Goal: Task Accomplishment & Management: Manage account settings

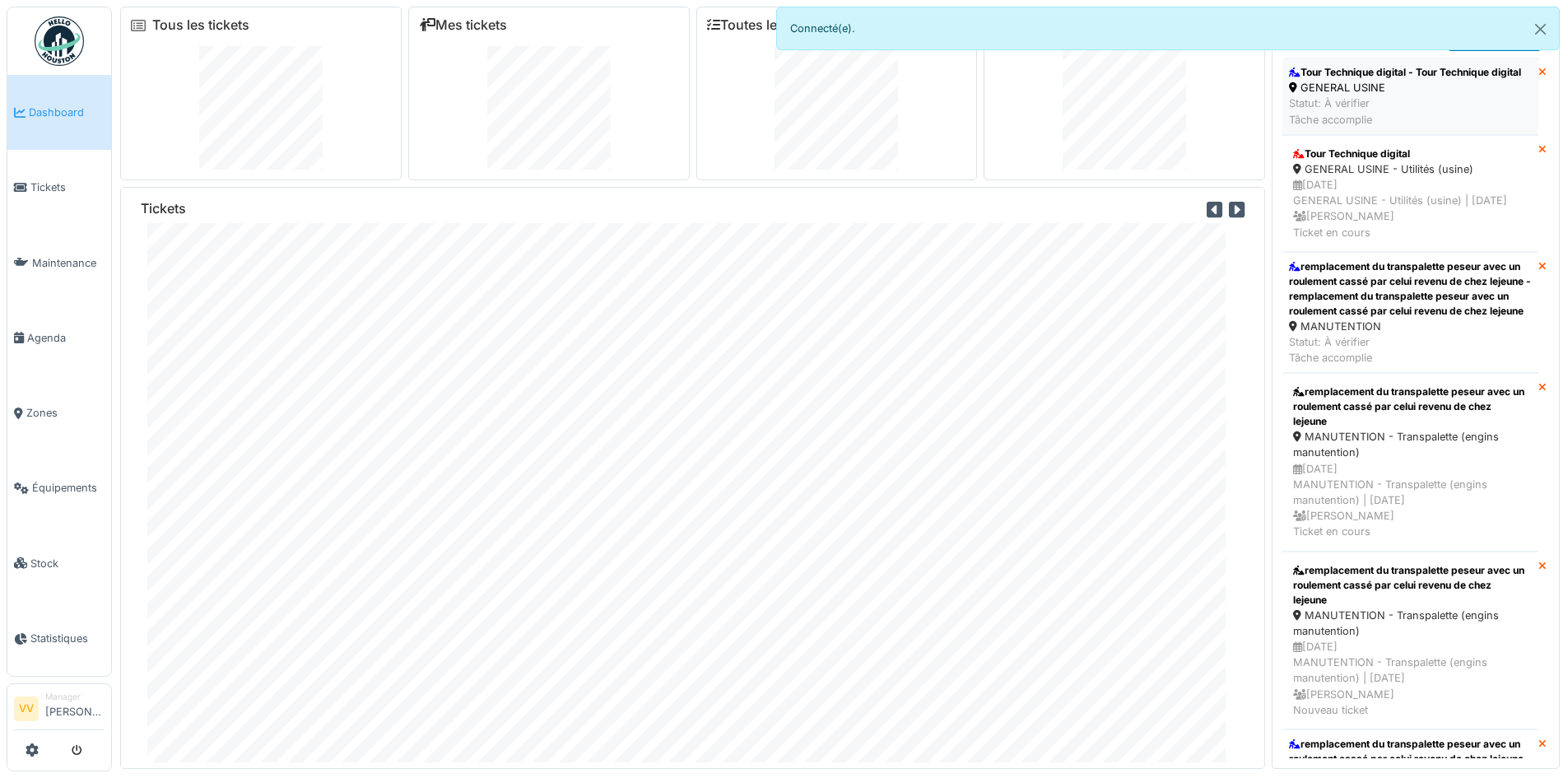
click at [1392, 79] on div "Tour Technique digital - Tour Technique digital" at bounding box center [1405, 72] width 232 height 15
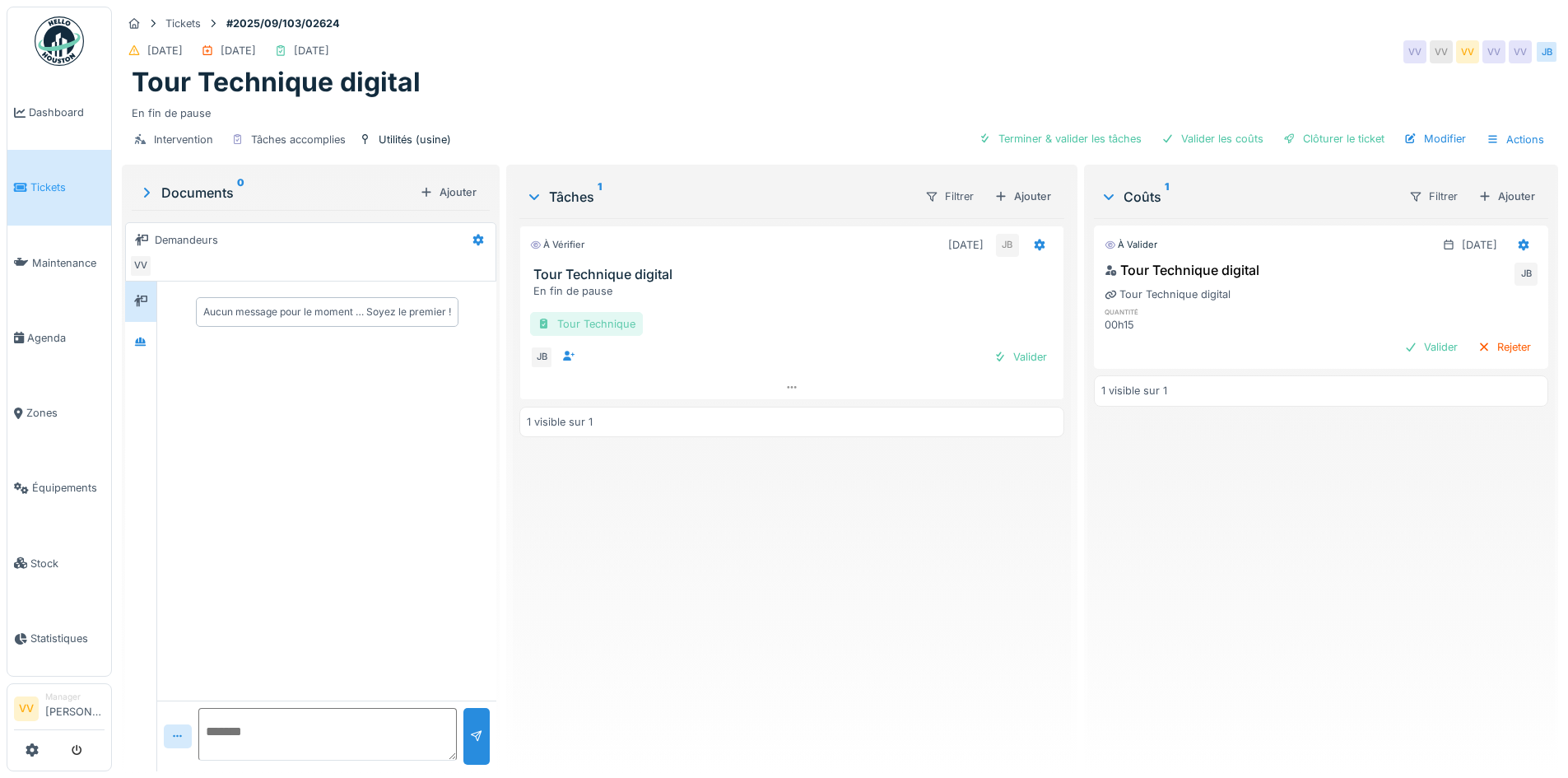
click at [607, 327] on div "Tour Technique" at bounding box center [586, 325] width 112 height 24
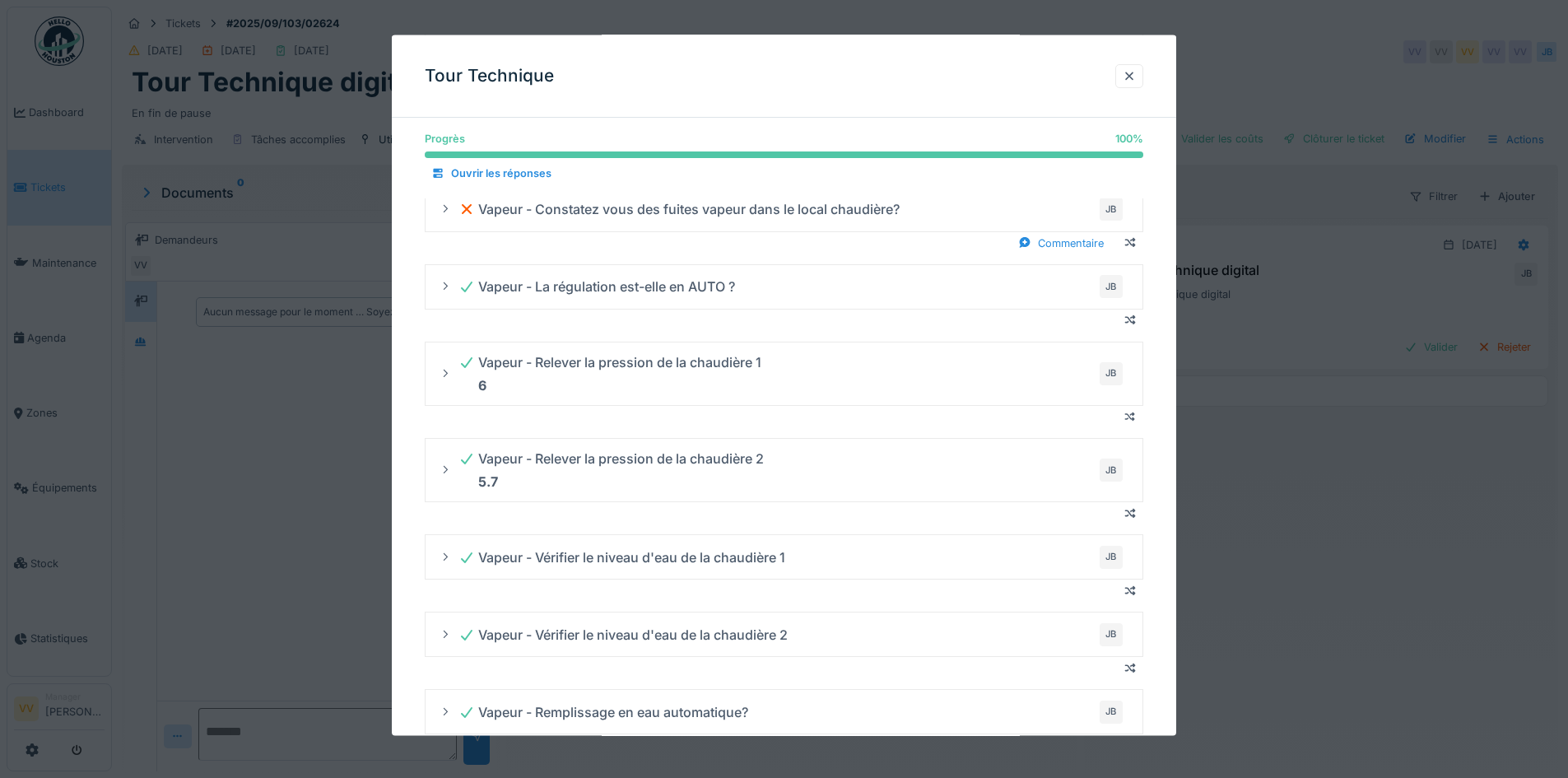
scroll to position [1963, 0]
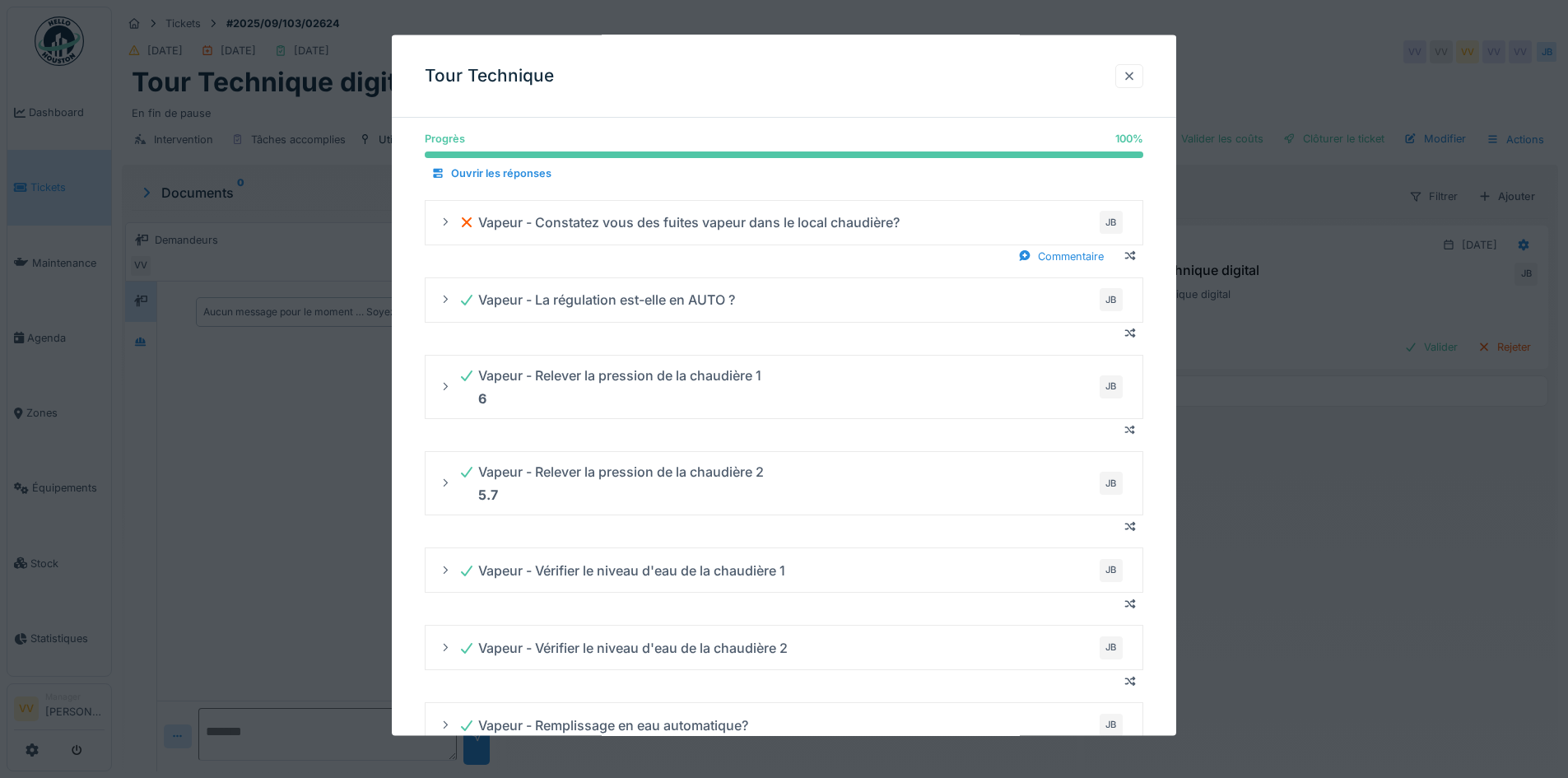
click at [1136, 78] on div at bounding box center [1129, 75] width 13 height 16
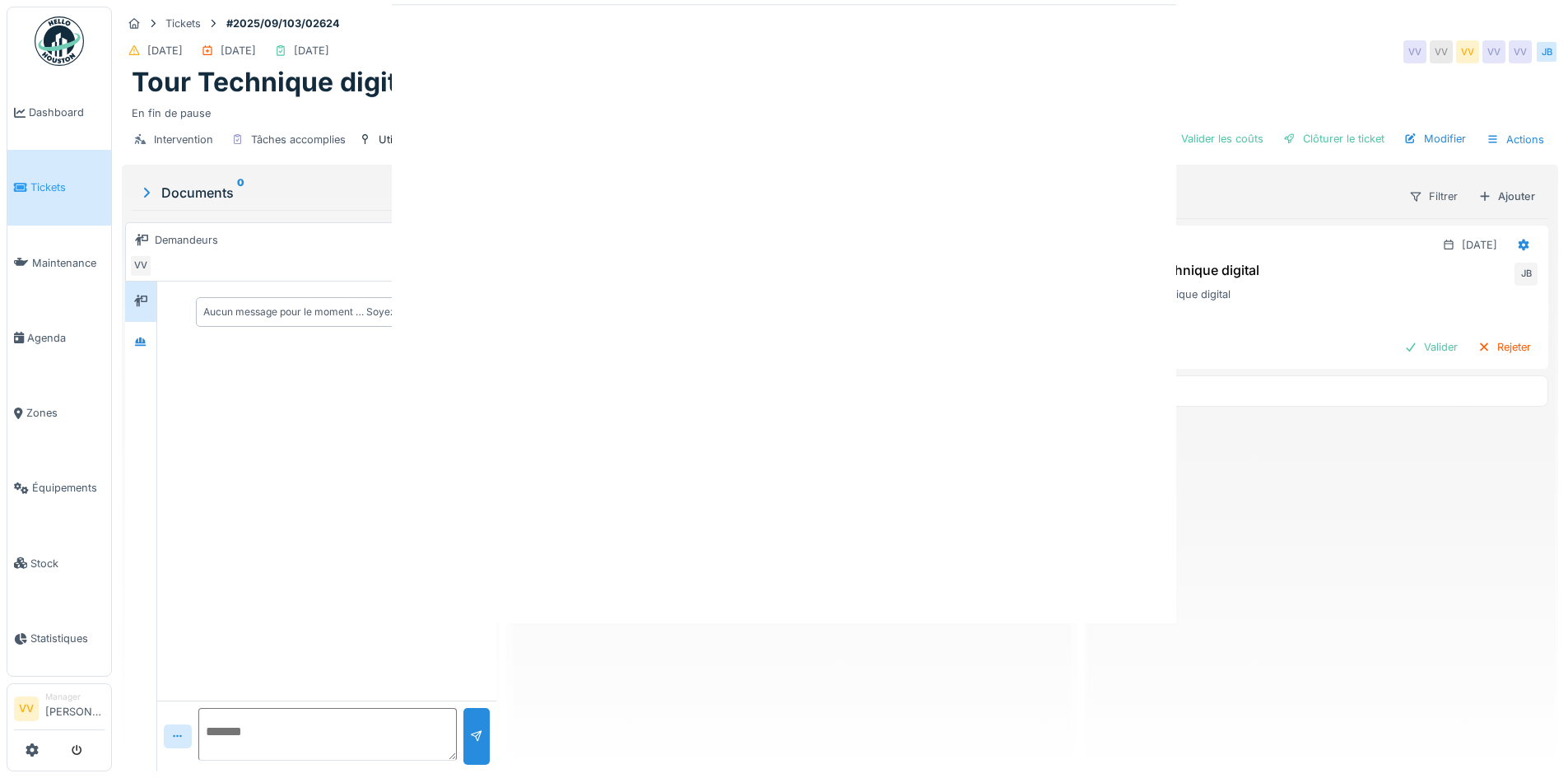
scroll to position [0, 0]
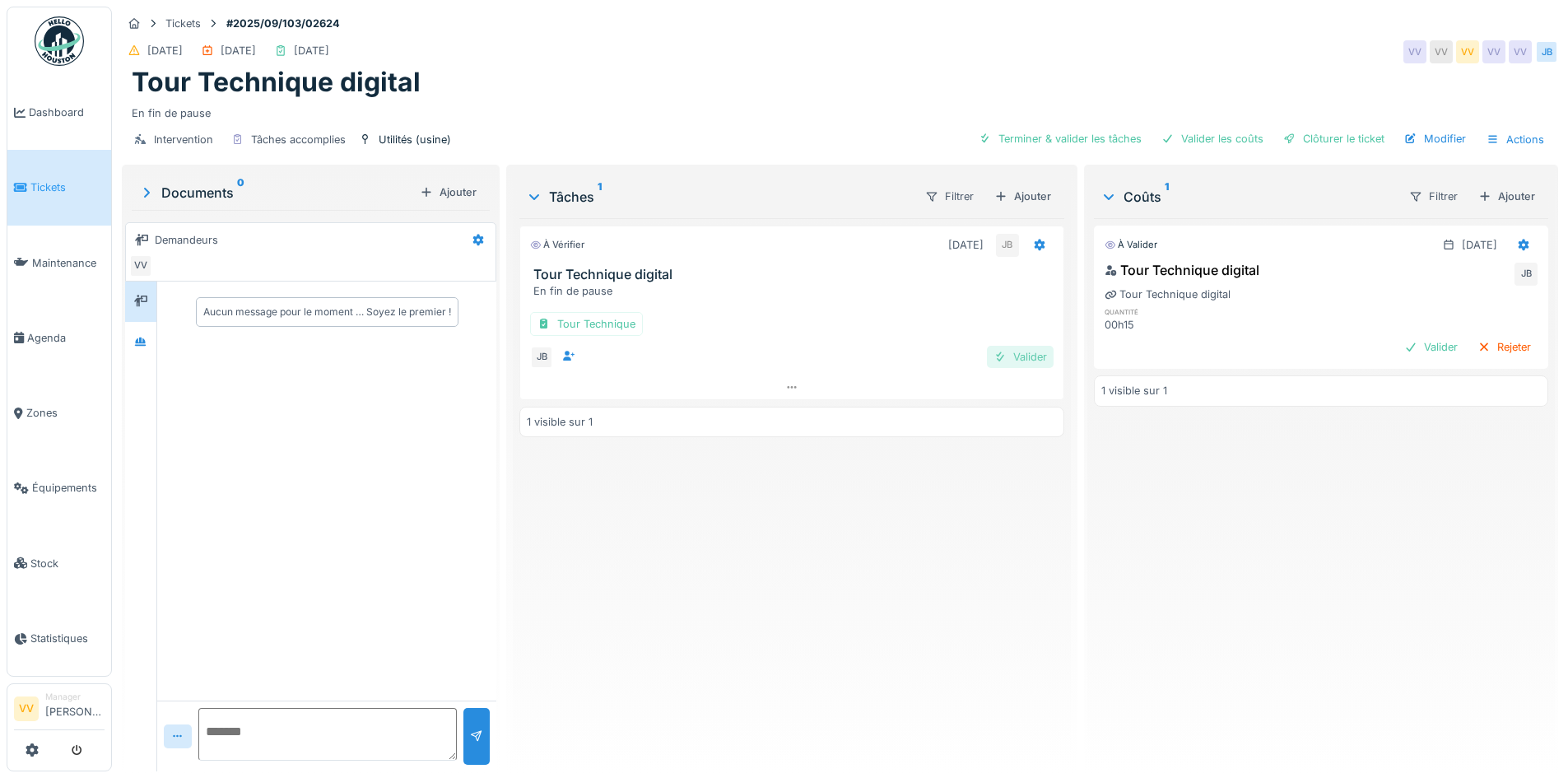
click at [1015, 346] on div "Valider" at bounding box center [1020, 357] width 67 height 23
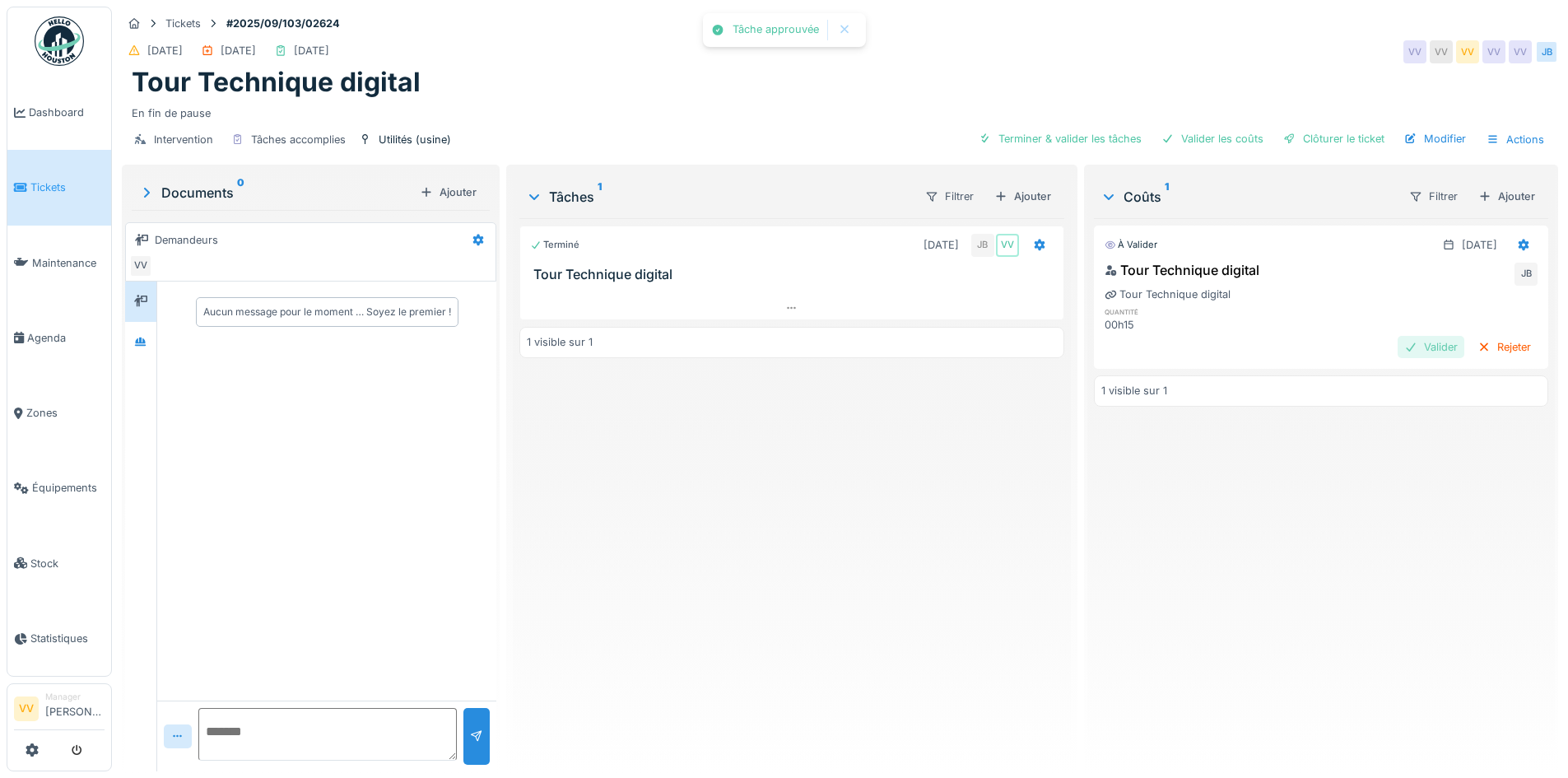
click at [1404, 336] on div "Valider" at bounding box center [1430, 347] width 67 height 23
click at [1313, 127] on div "Clôturer le ticket" at bounding box center [1334, 138] width 114 height 23
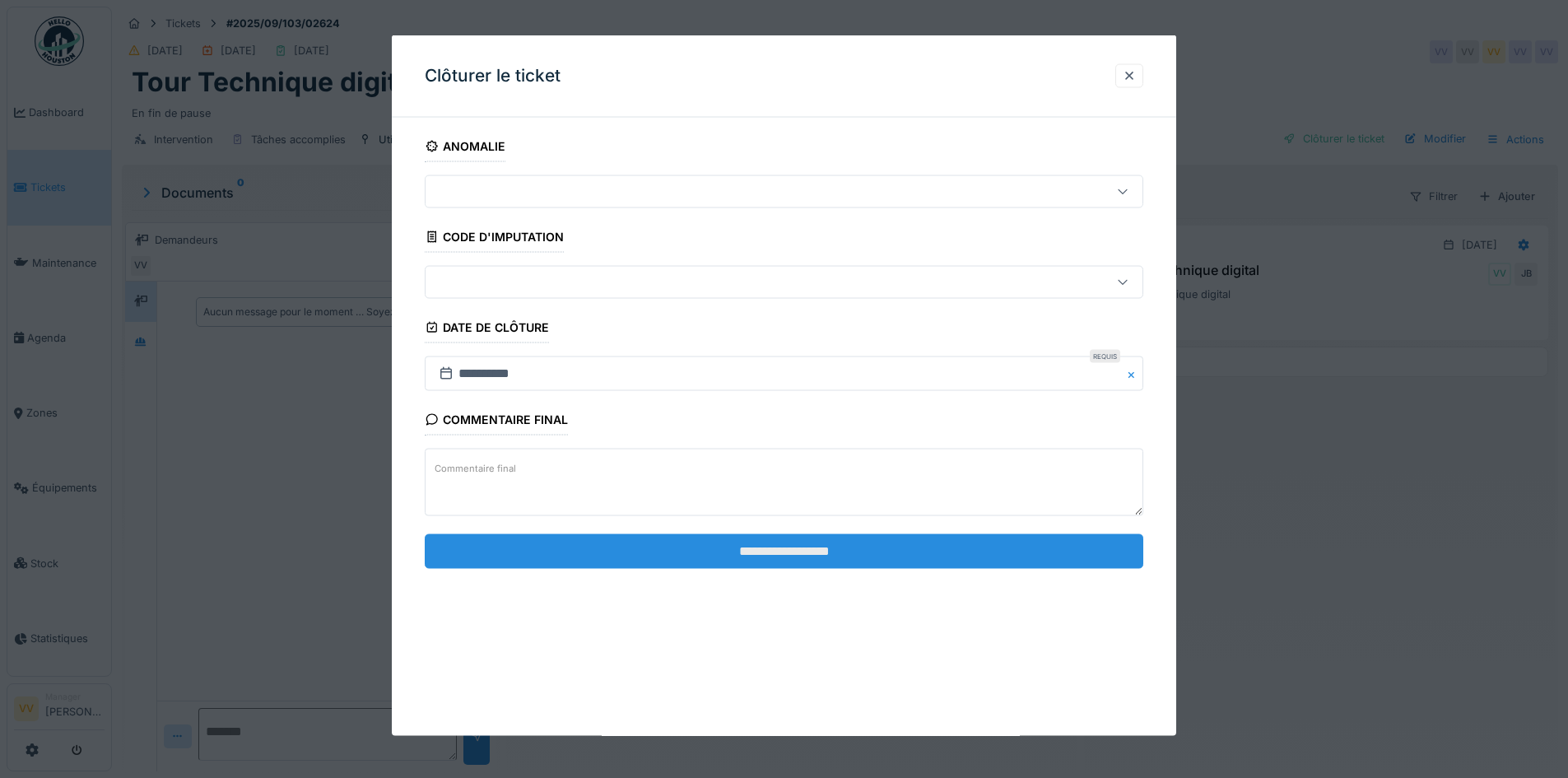
click at [908, 550] on input "**********" at bounding box center [784, 551] width 719 height 35
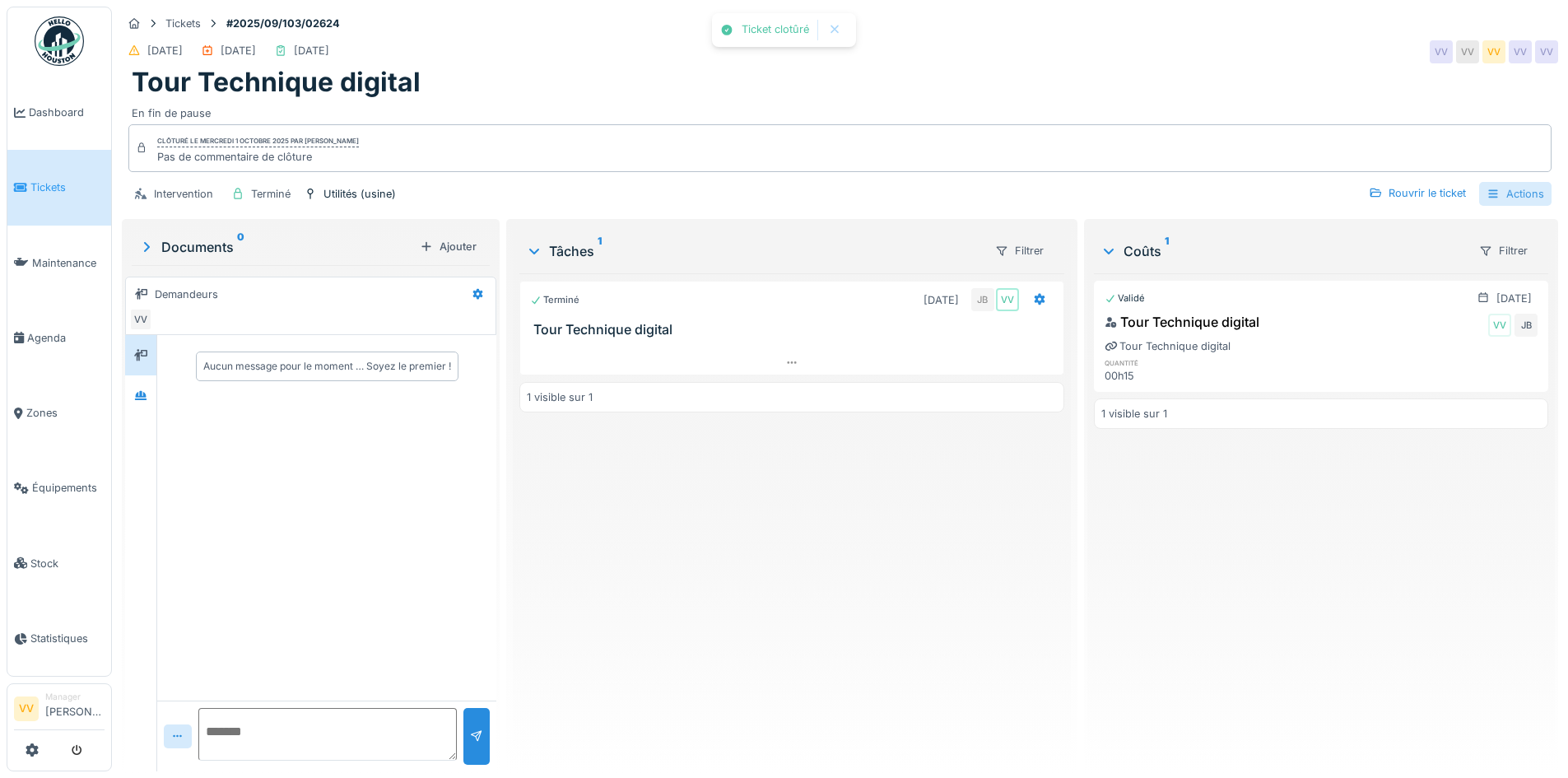
click at [1517, 182] on div "Actions" at bounding box center [1515, 194] width 73 height 24
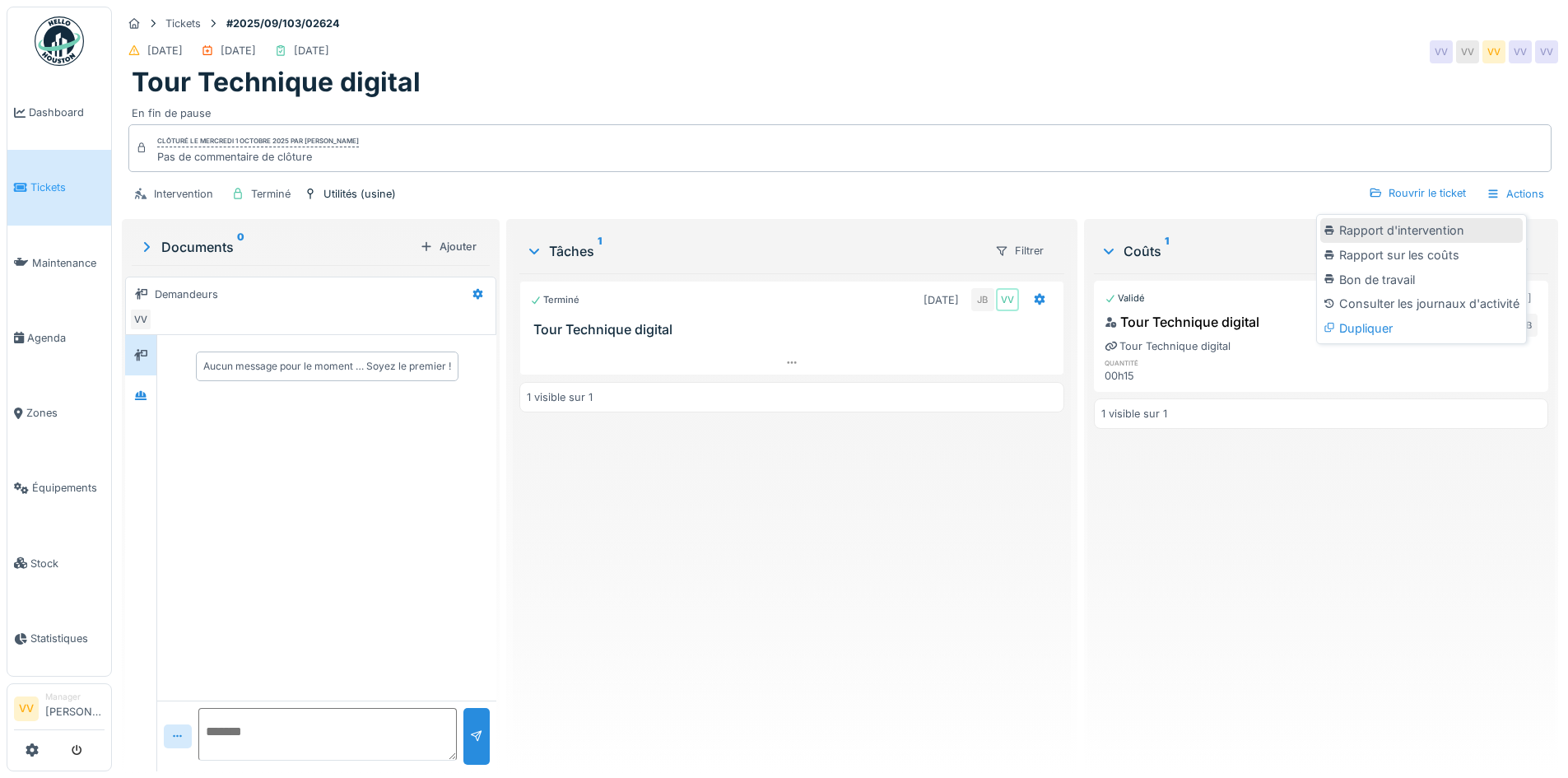
click at [1478, 218] on div "Rapport d'intervention" at bounding box center [1421, 230] width 202 height 25
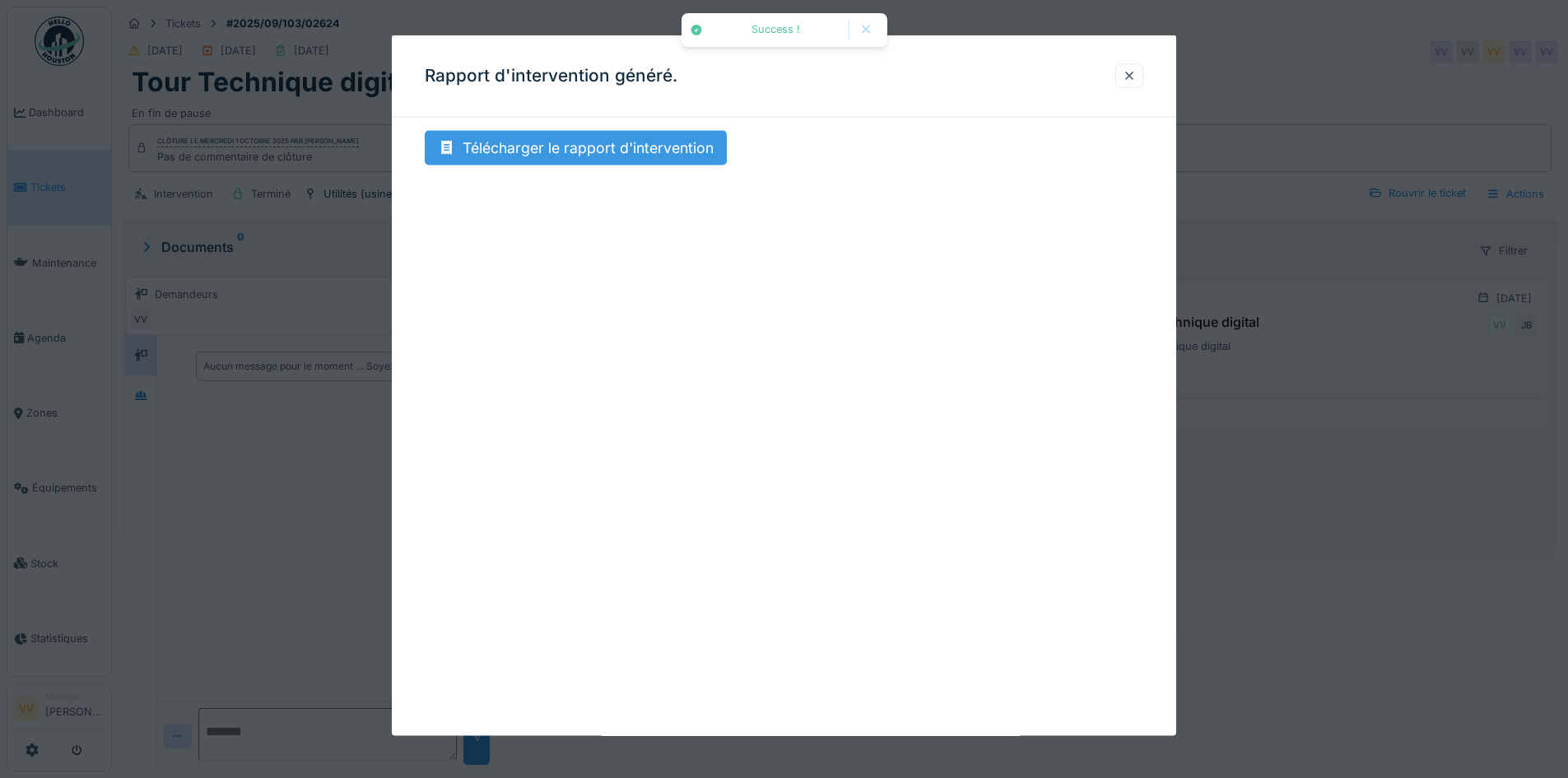
click at [594, 149] on div "Télécharger le rapport d'intervention" at bounding box center [575, 148] width 302 height 35
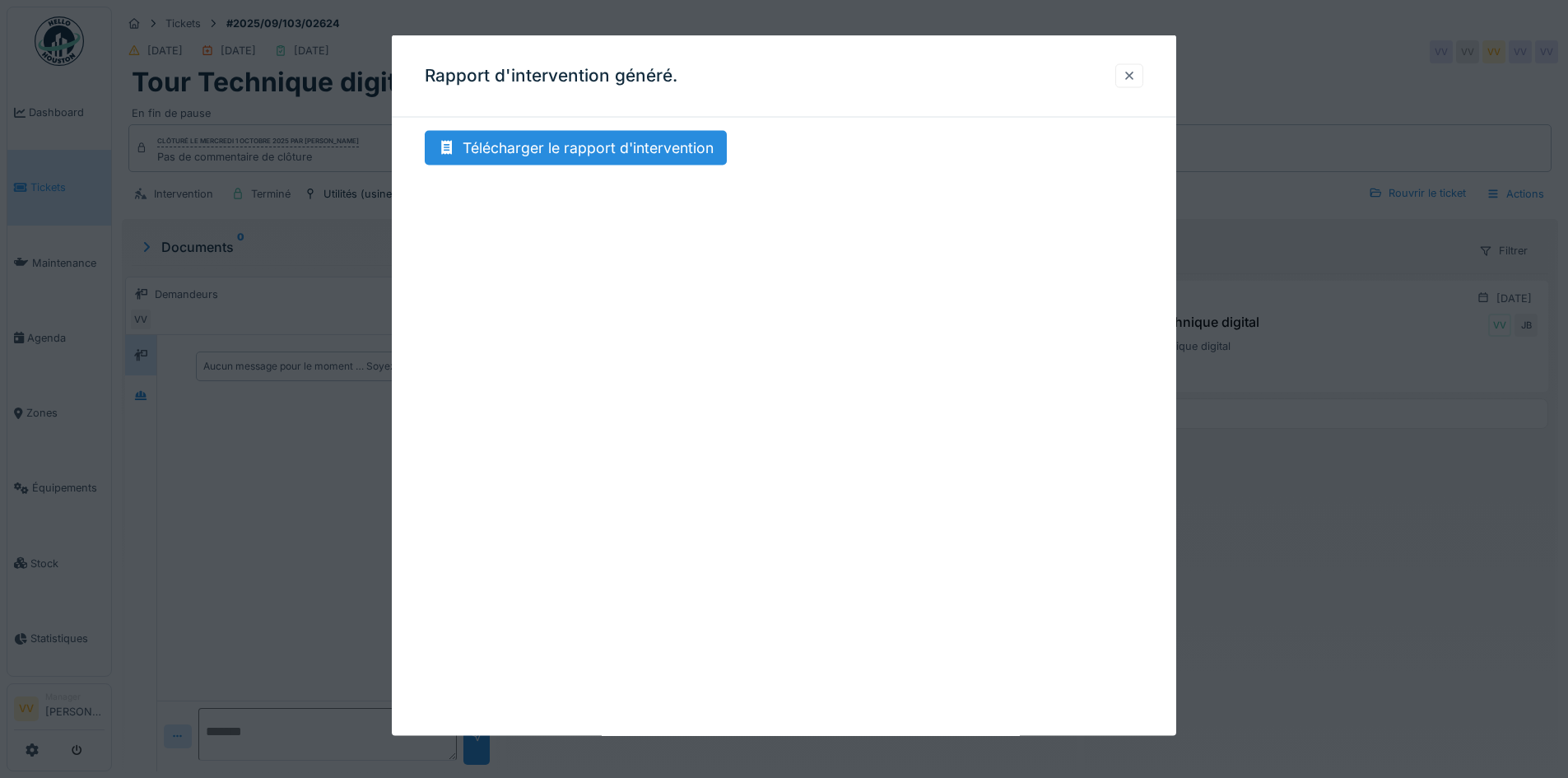
click at [1136, 73] on div at bounding box center [1129, 75] width 13 height 16
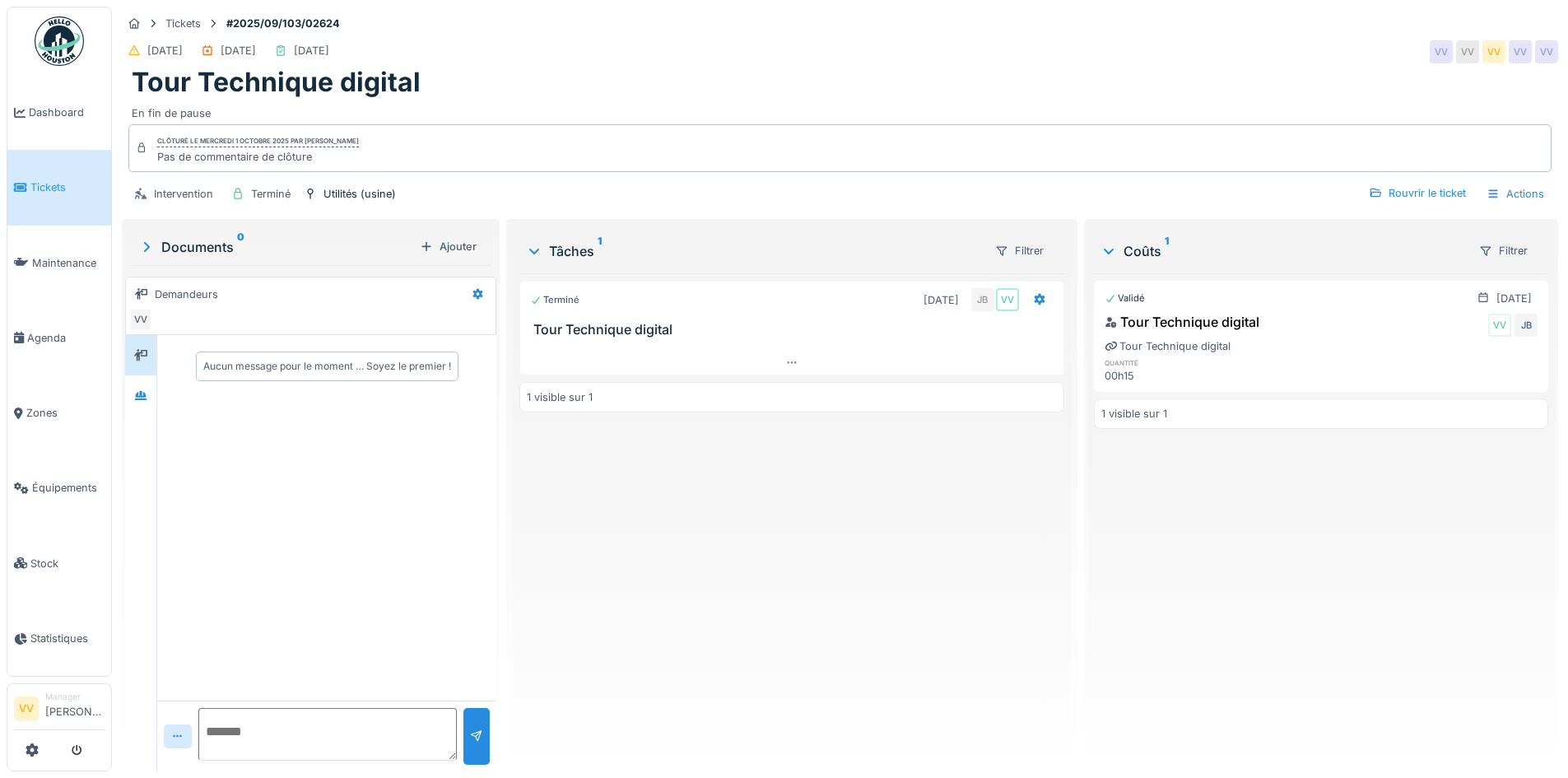
click at [857, 496] on div "Terminé 30/09/2025 JB VV Tour Technique digital 1 visible sur 1" at bounding box center [790, 516] width 544 height 485
click at [41, 201] on link "Tickets" at bounding box center [60, 187] width 104 height 75
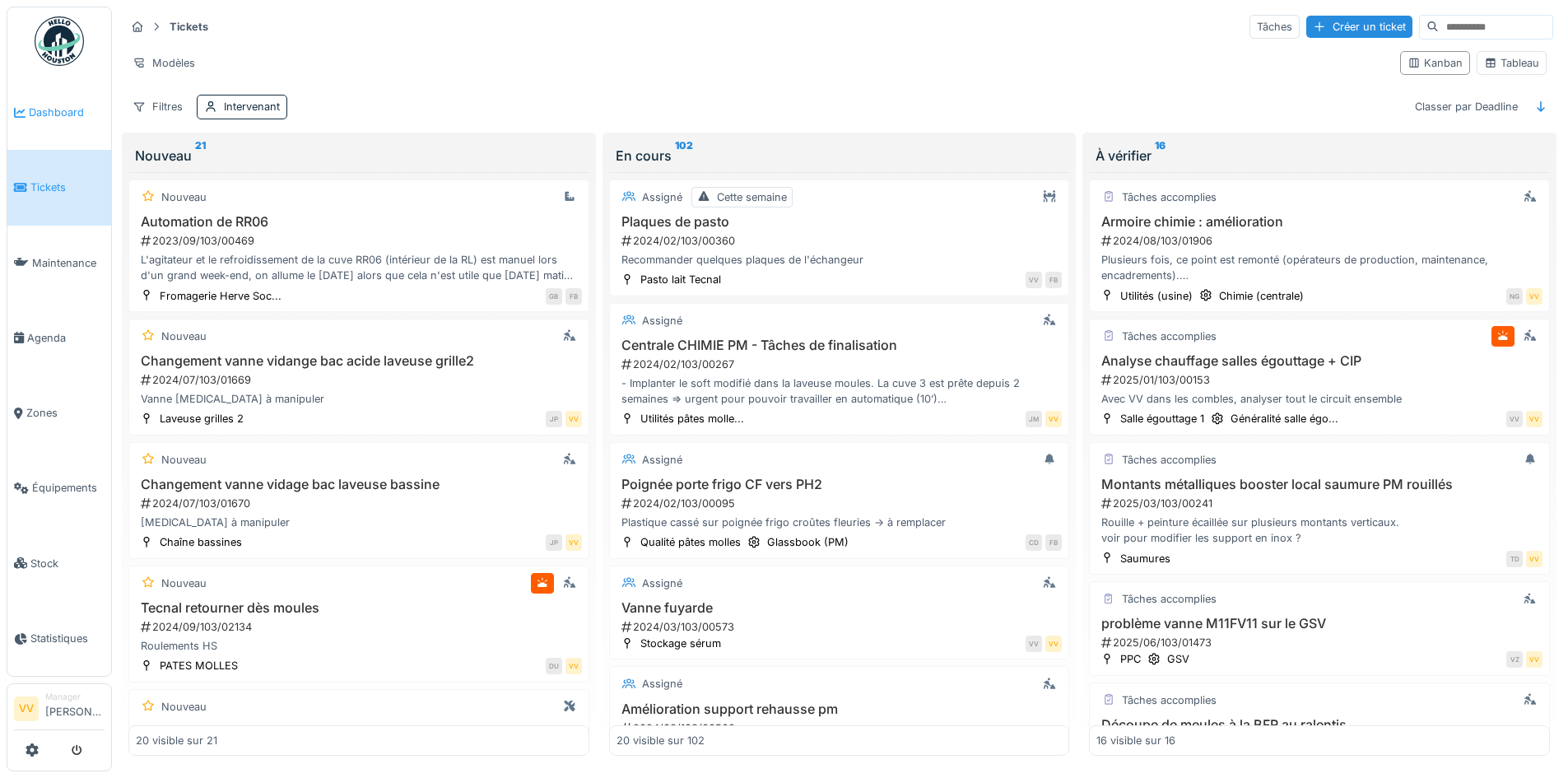
click at [48, 115] on span "Dashboard" at bounding box center [67, 113] width 76 height 16
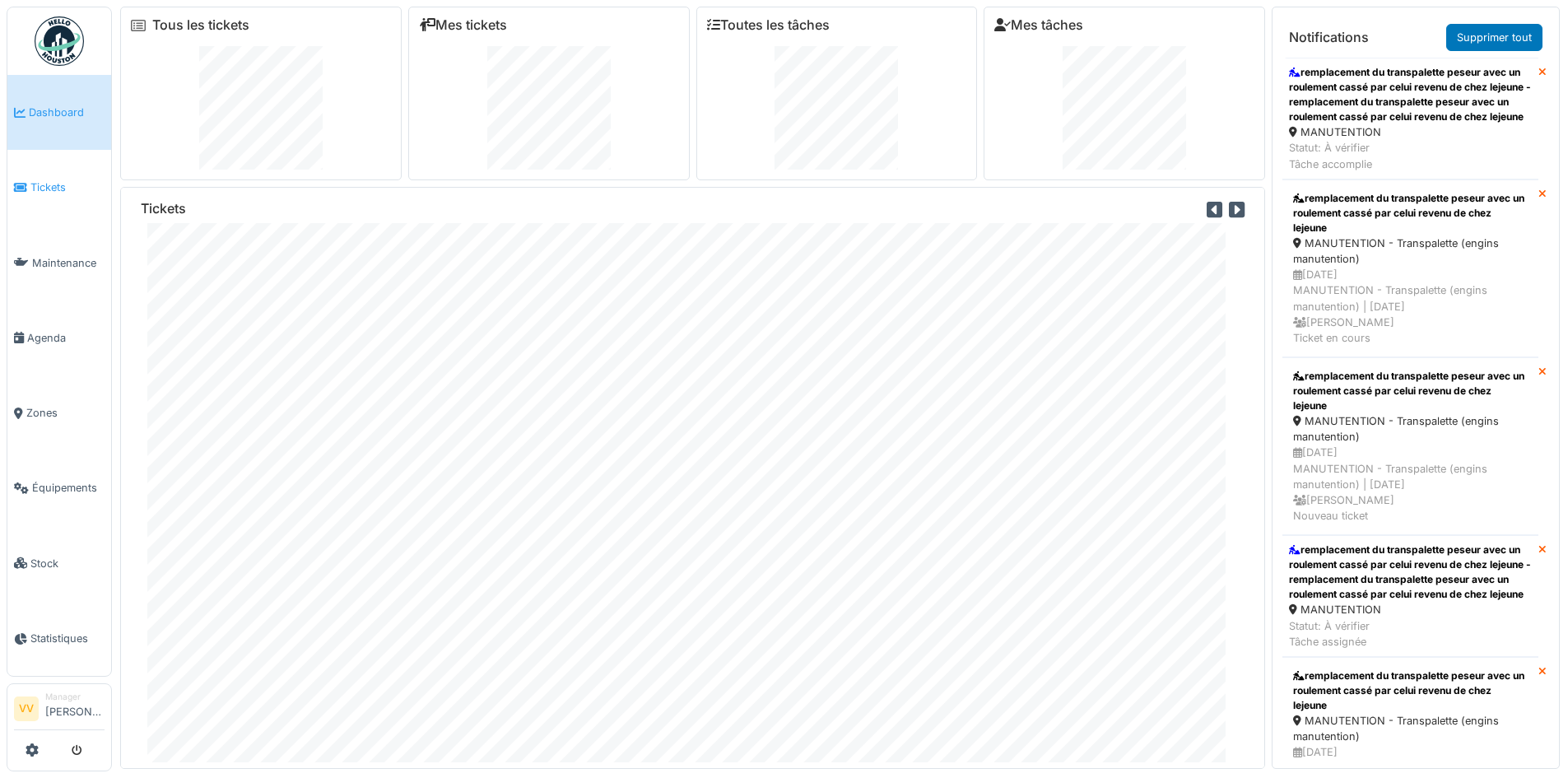
click at [60, 189] on span "Tickets" at bounding box center [67, 187] width 74 height 16
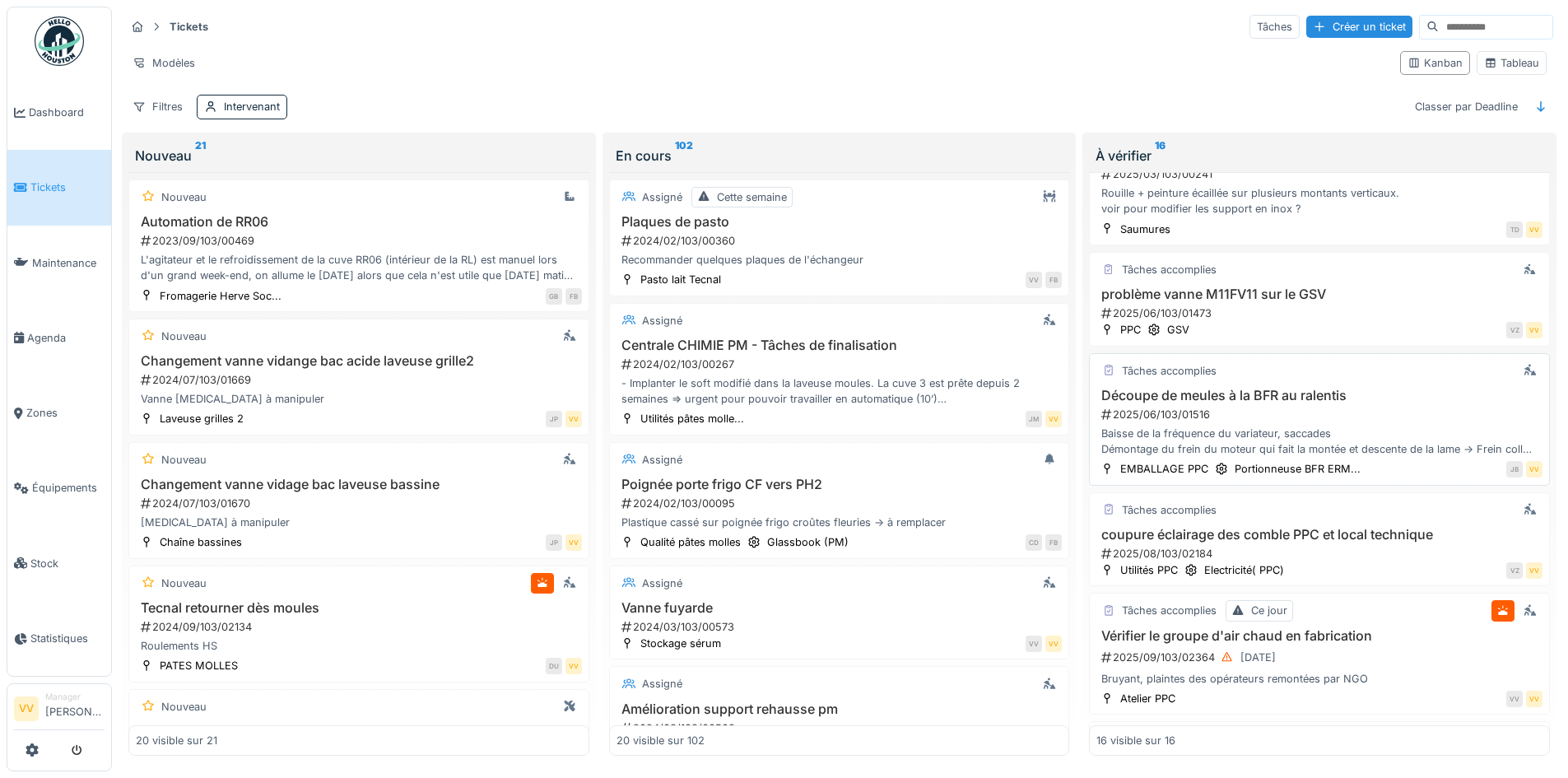
scroll to position [412, 0]
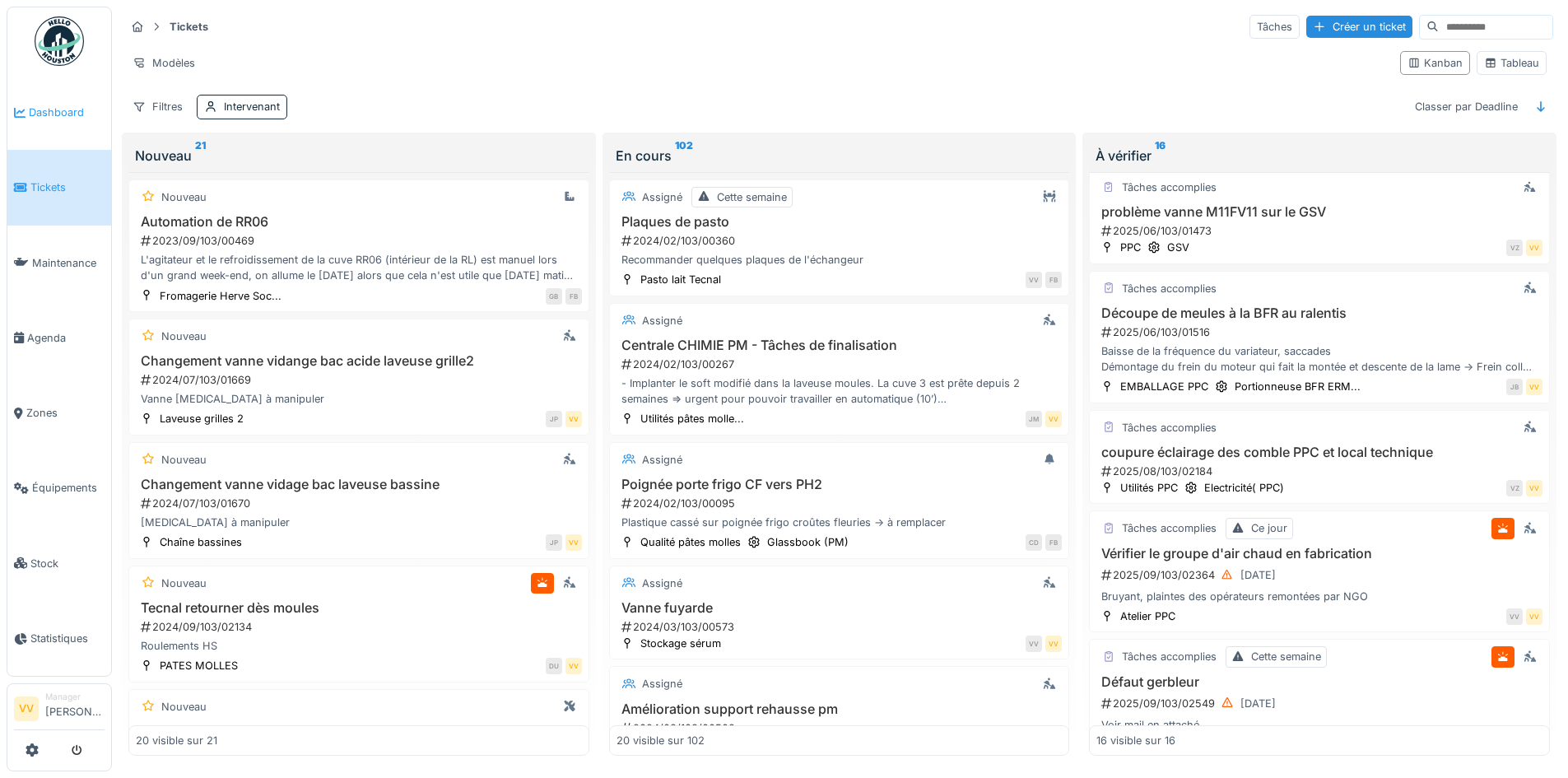
click at [54, 109] on span "Dashboard" at bounding box center [67, 113] width 76 height 16
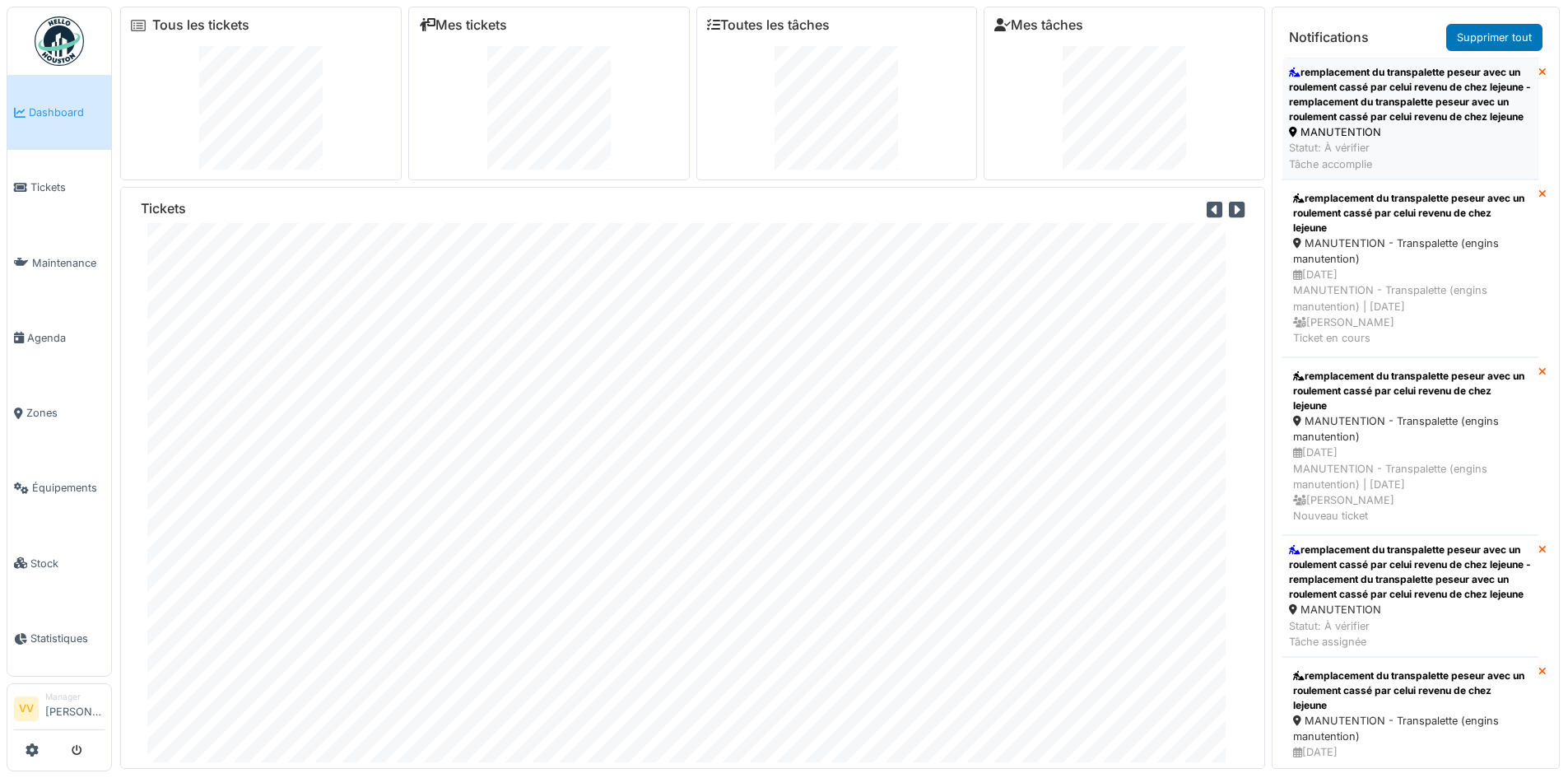
click at [1422, 100] on div "remplacement du transpalette peseur avec un roulement cassé par celui revenu de…" at bounding box center [1410, 94] width 243 height 60
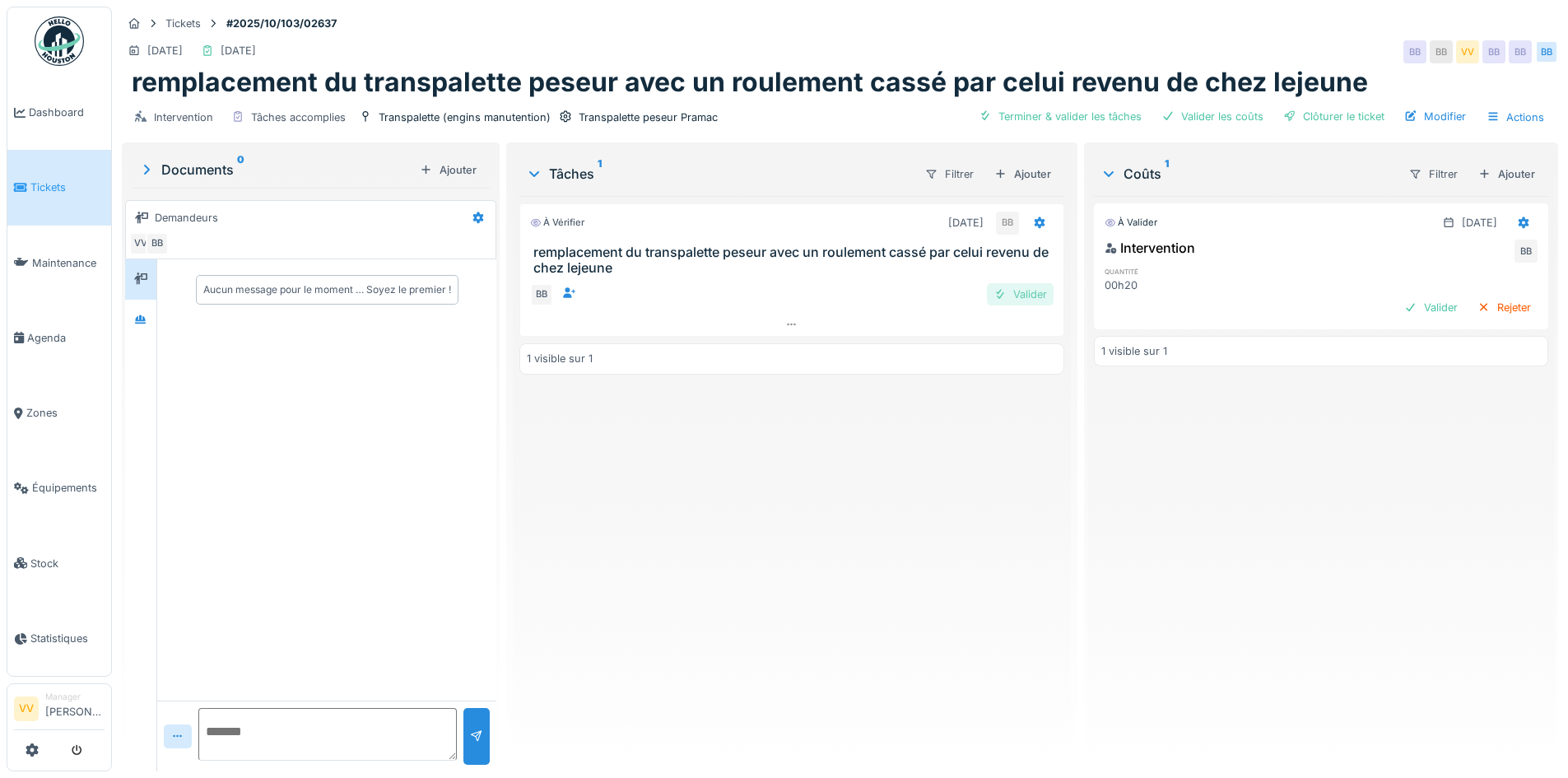
click at [1034, 299] on div "Valider" at bounding box center [1020, 294] width 67 height 23
click at [1398, 305] on div "Valider" at bounding box center [1430, 308] width 67 height 23
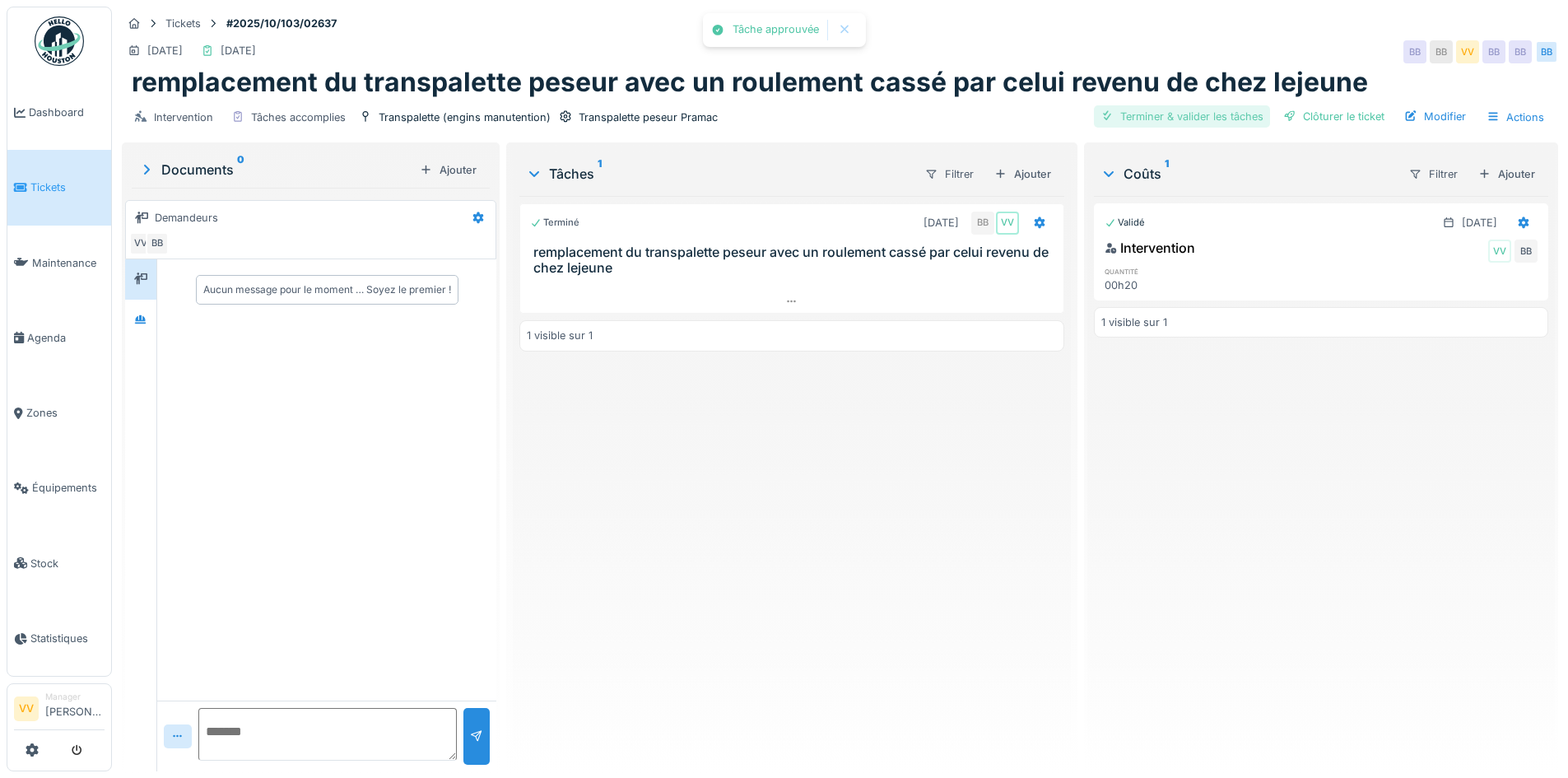
click at [1128, 108] on div "Terminer & valider les tâches" at bounding box center [1182, 117] width 176 height 23
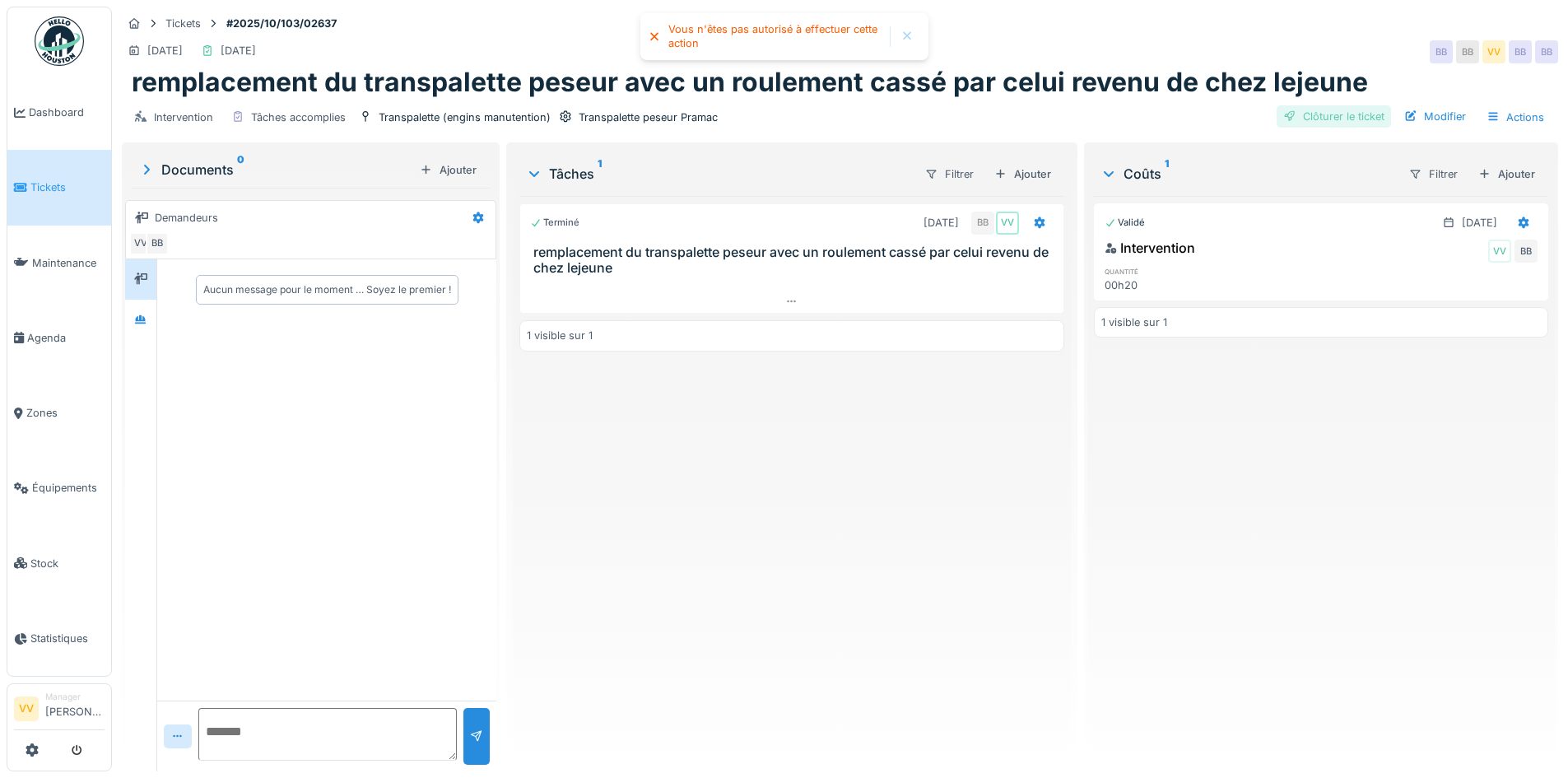
click at [1328, 117] on div "Clôturer le ticket" at bounding box center [1334, 117] width 114 height 23
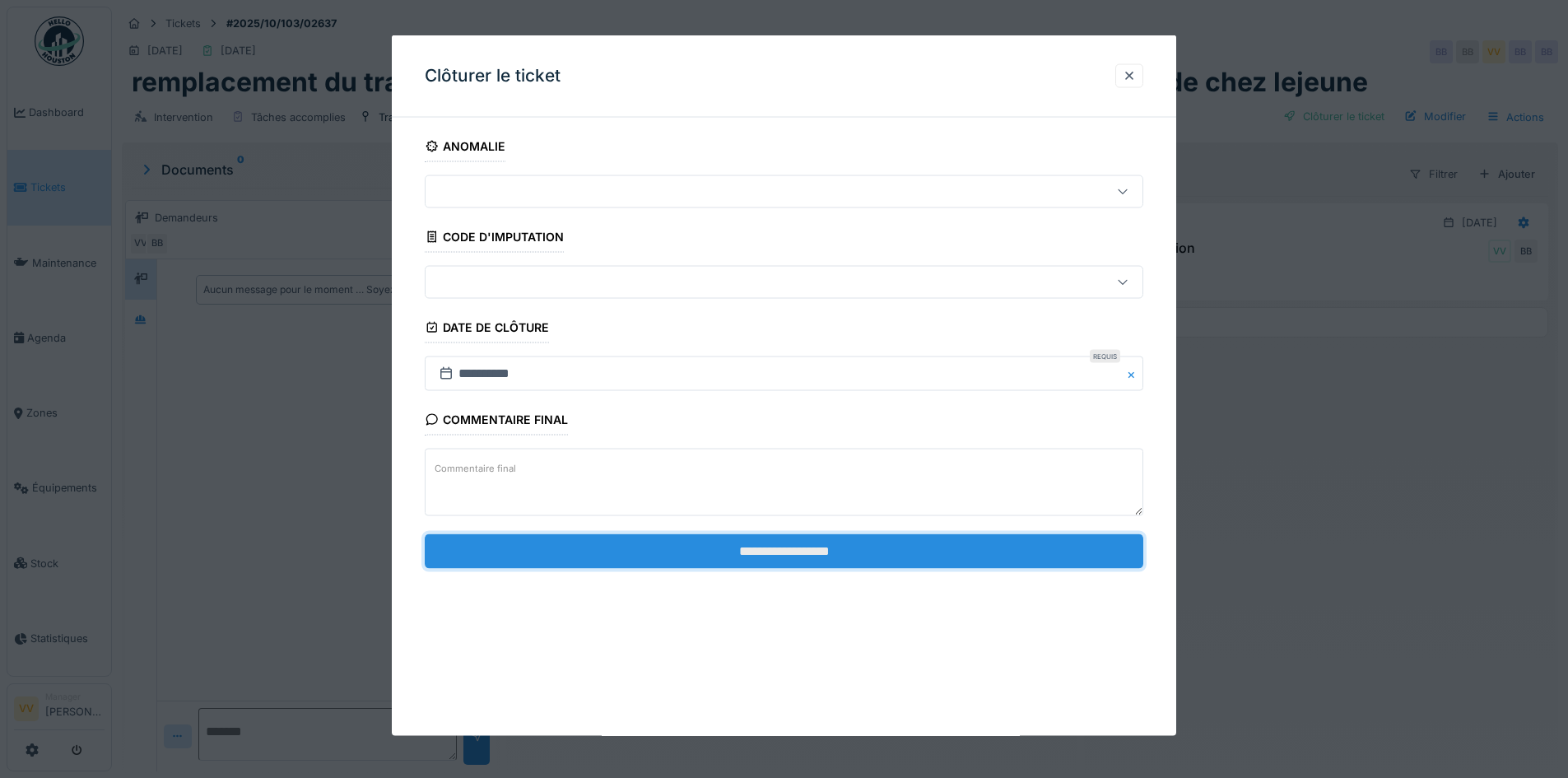
click at [852, 545] on input "**********" at bounding box center [784, 551] width 719 height 35
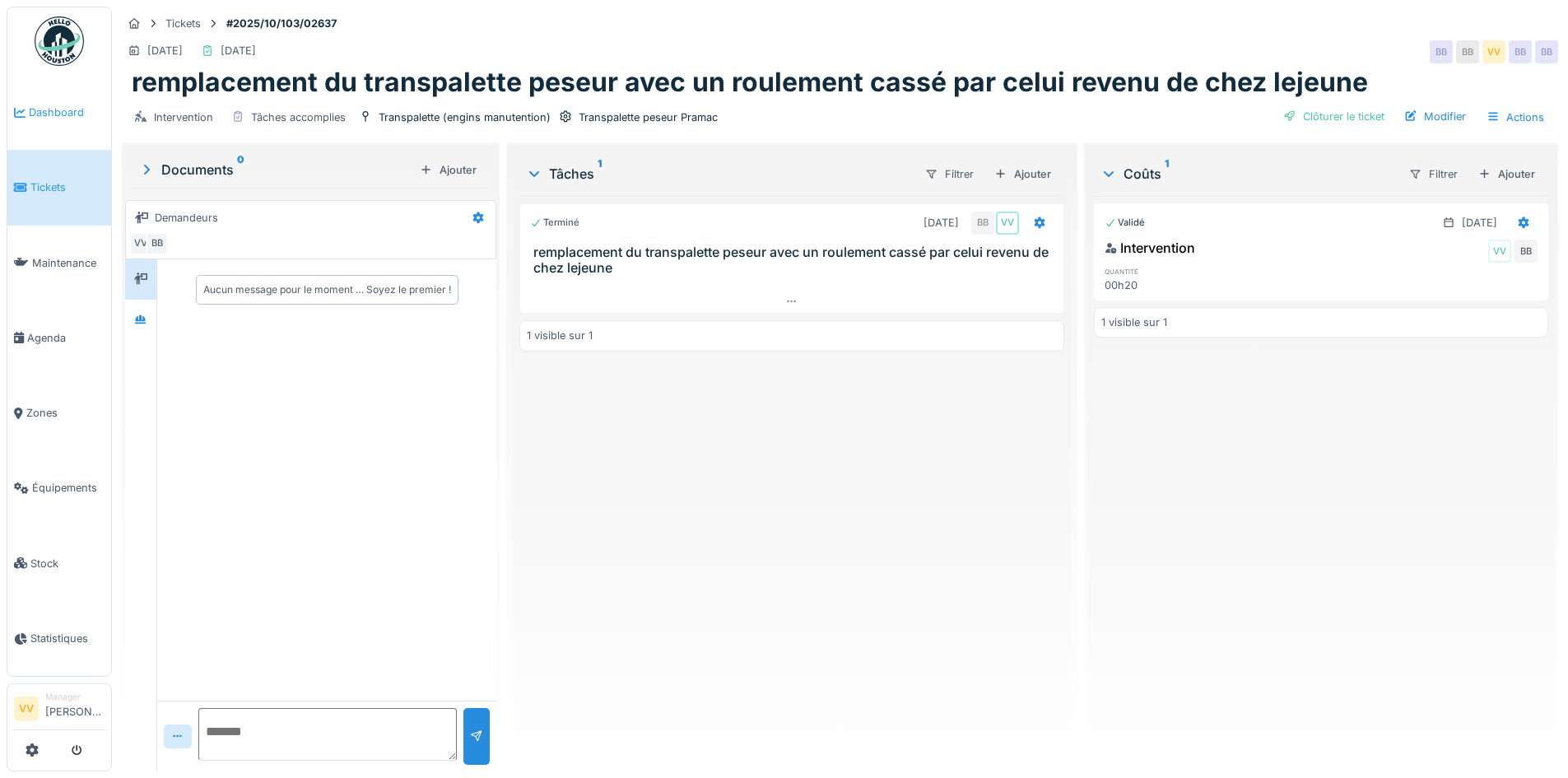
click at [39, 100] on link "Dashboard" at bounding box center [60, 113] width 104 height 75
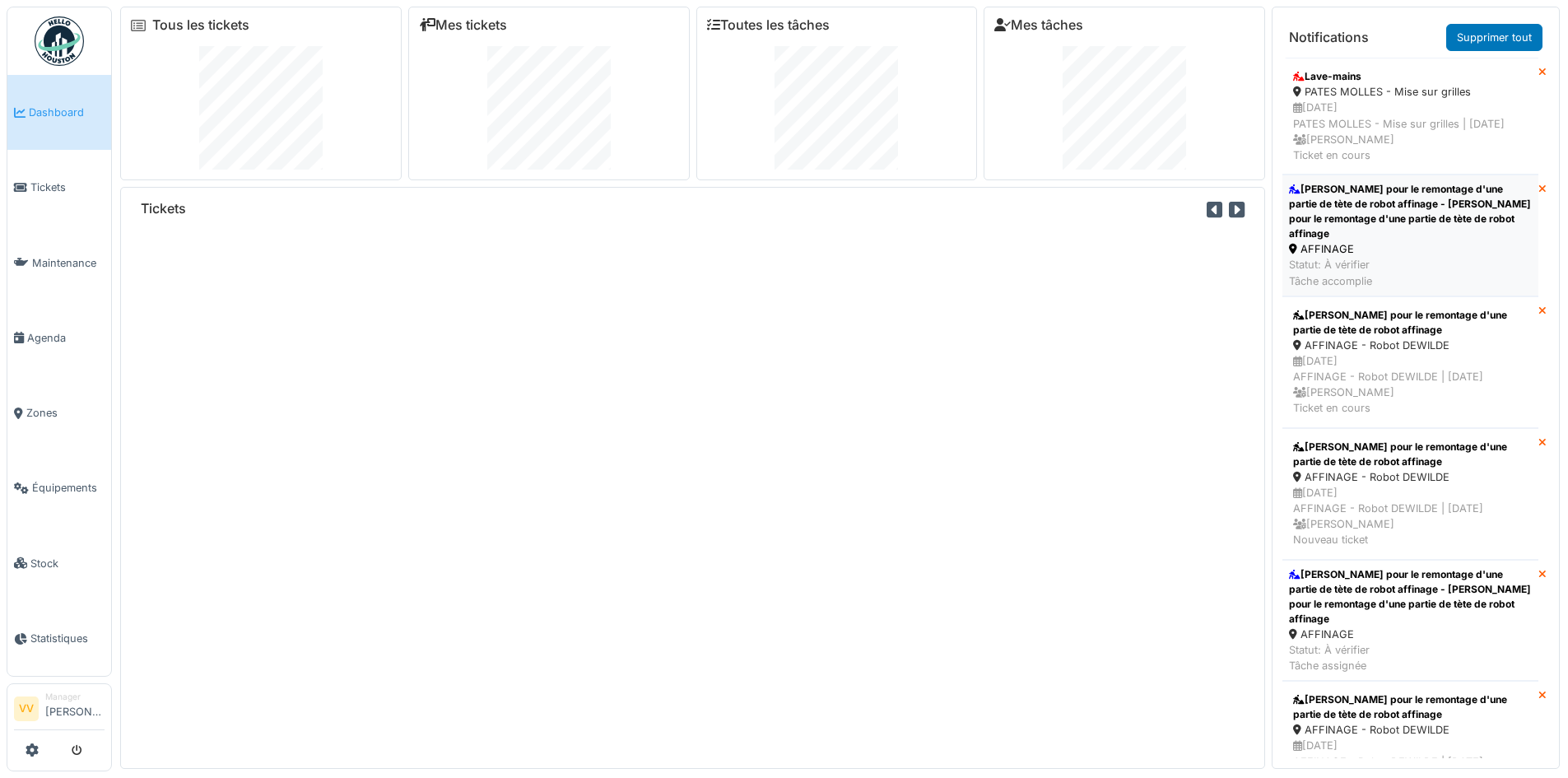
click at [1438, 208] on div "[PERSON_NAME] pour le remontage d'une partie de tète de robot affinage - [PERSO…" at bounding box center [1410, 211] width 243 height 60
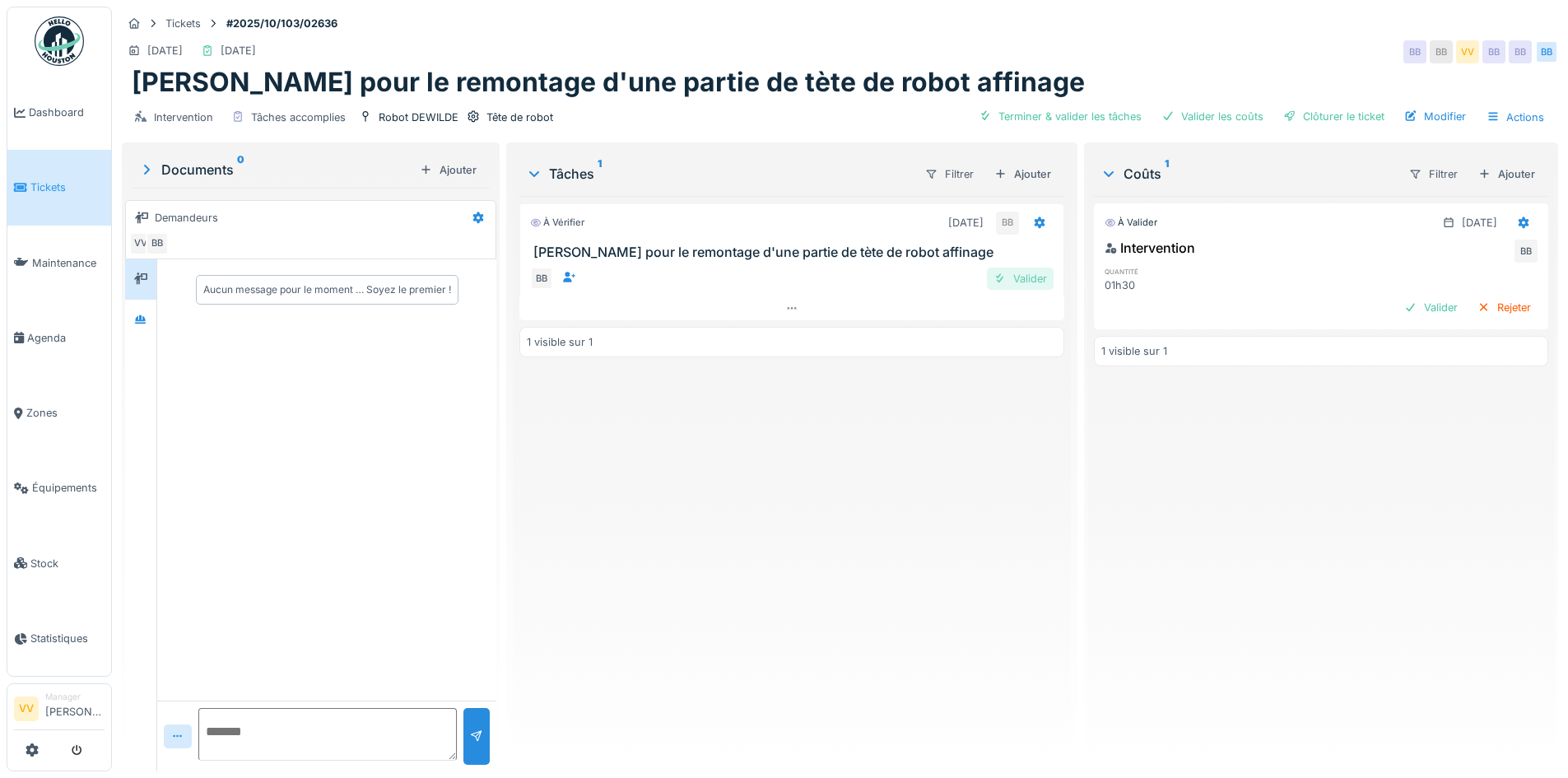
click at [1028, 276] on div "Valider" at bounding box center [1020, 279] width 67 height 23
click at [1398, 306] on div "Valider" at bounding box center [1430, 308] width 67 height 23
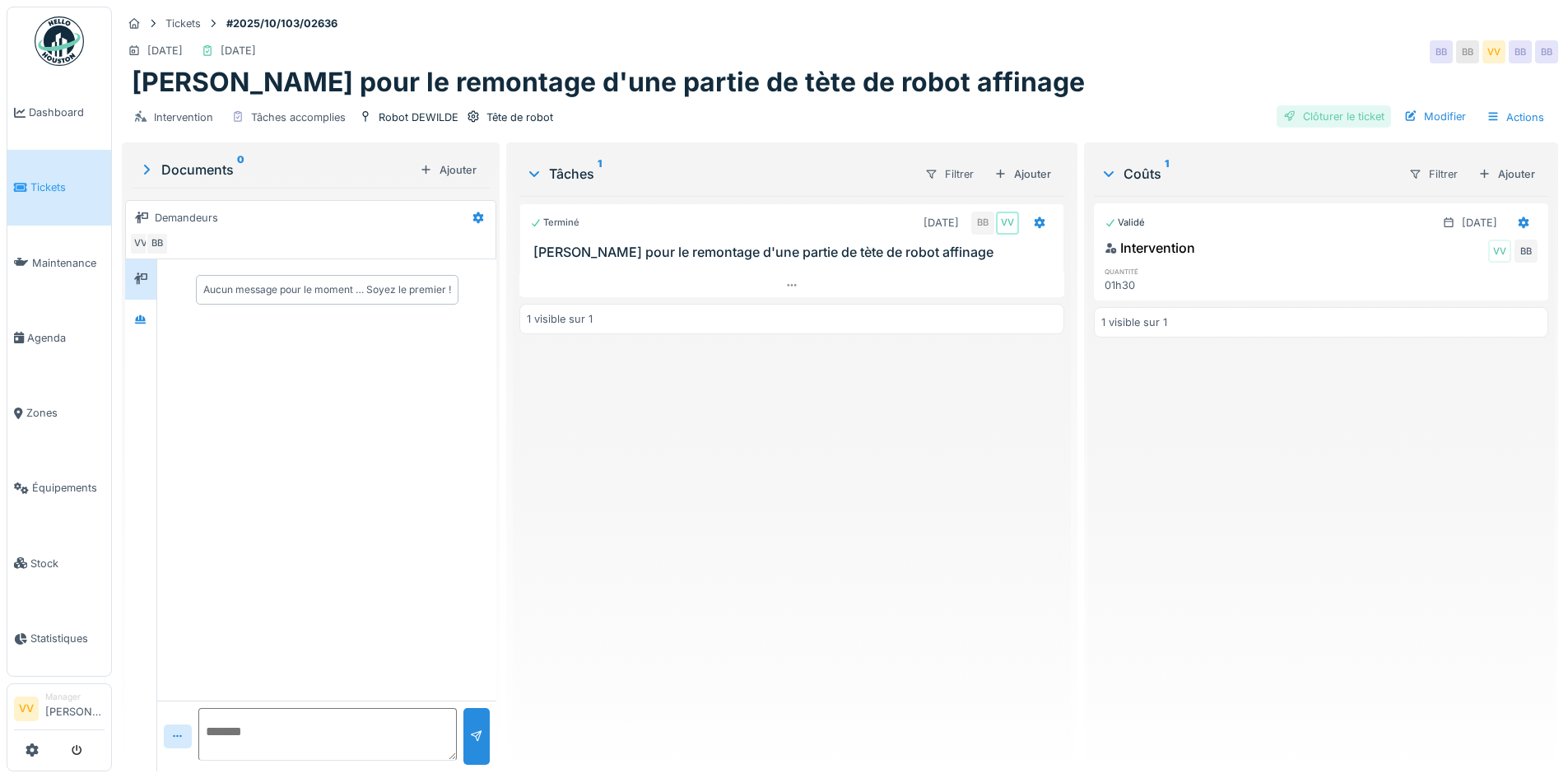
click at [1314, 110] on div "Clôturer le ticket" at bounding box center [1334, 117] width 114 height 23
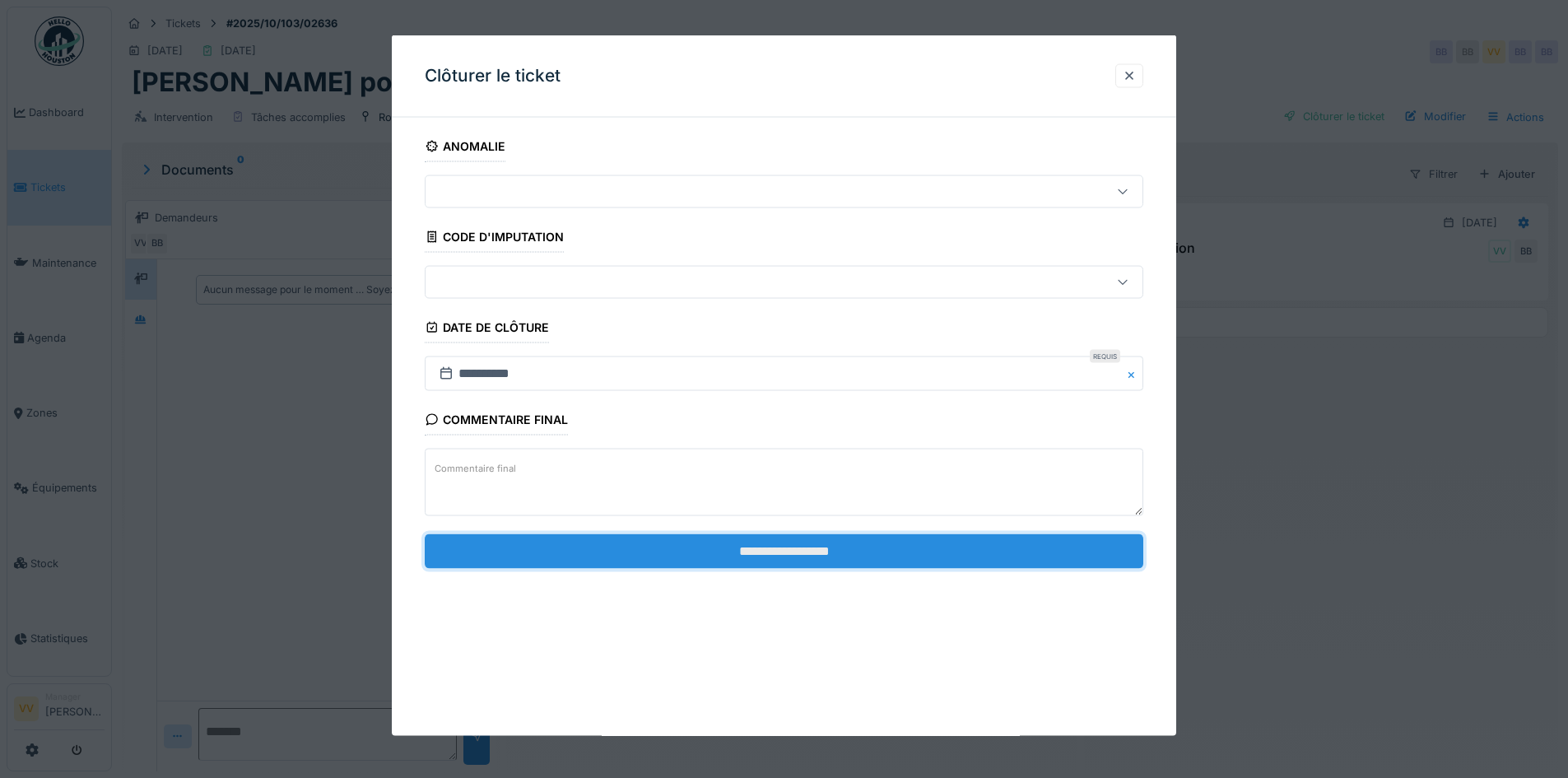
click at [803, 549] on input "**********" at bounding box center [784, 551] width 719 height 35
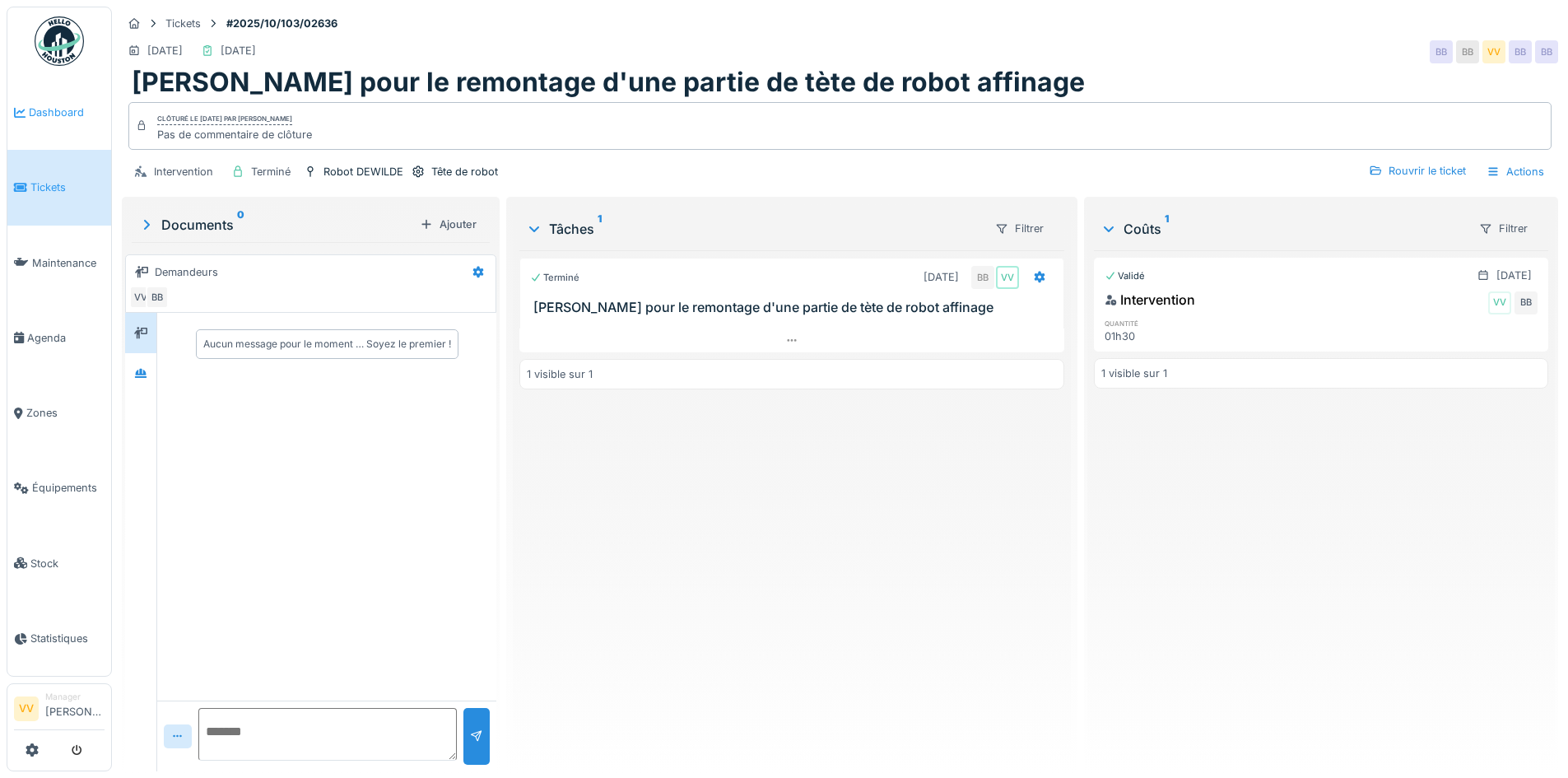
click at [65, 105] on span "Dashboard" at bounding box center [67, 113] width 76 height 16
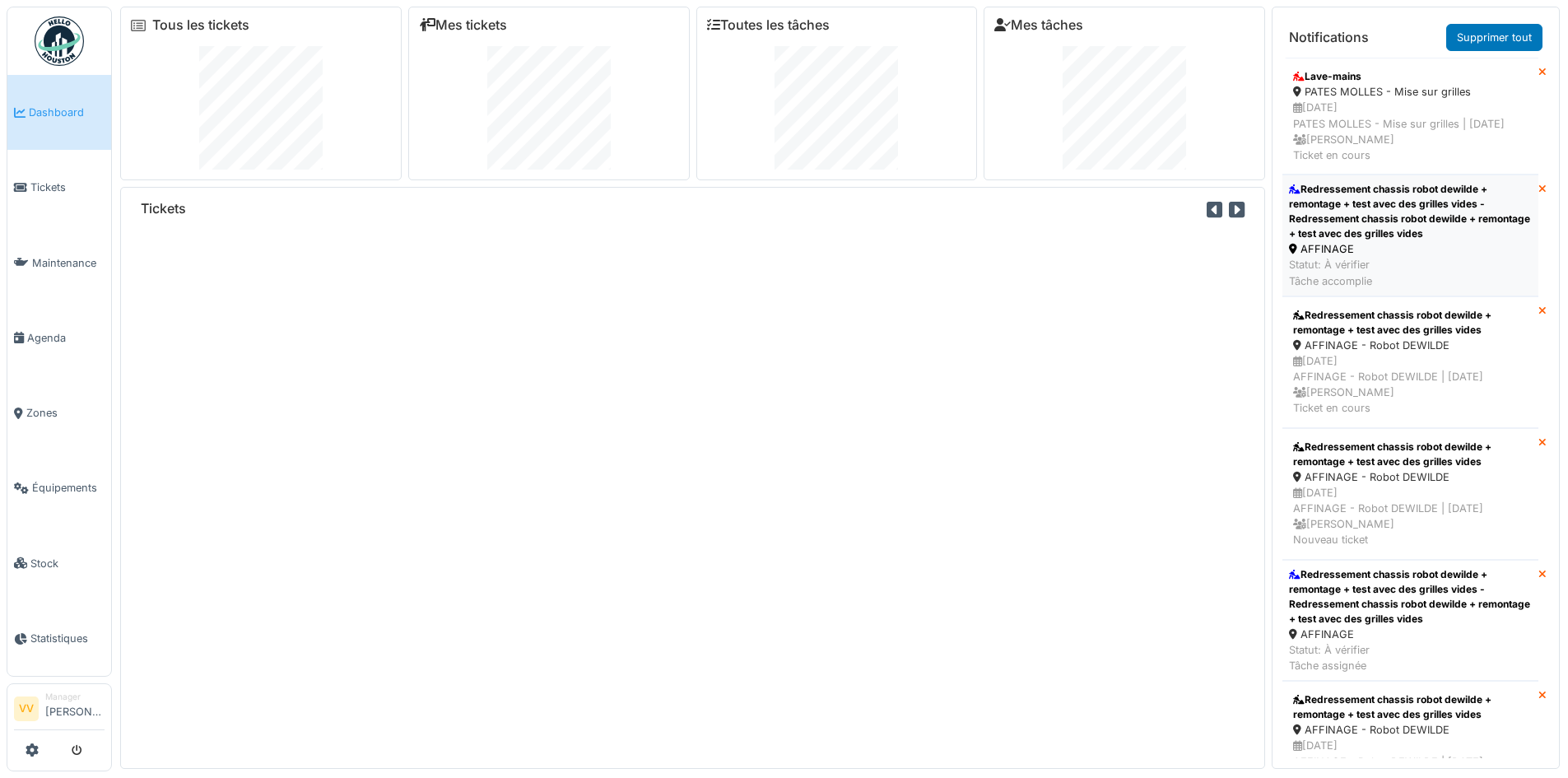
click at [1415, 235] on div "Redressement chassis robot dewilde + remontage + test avec des grilles vides - …" at bounding box center [1410, 211] width 243 height 60
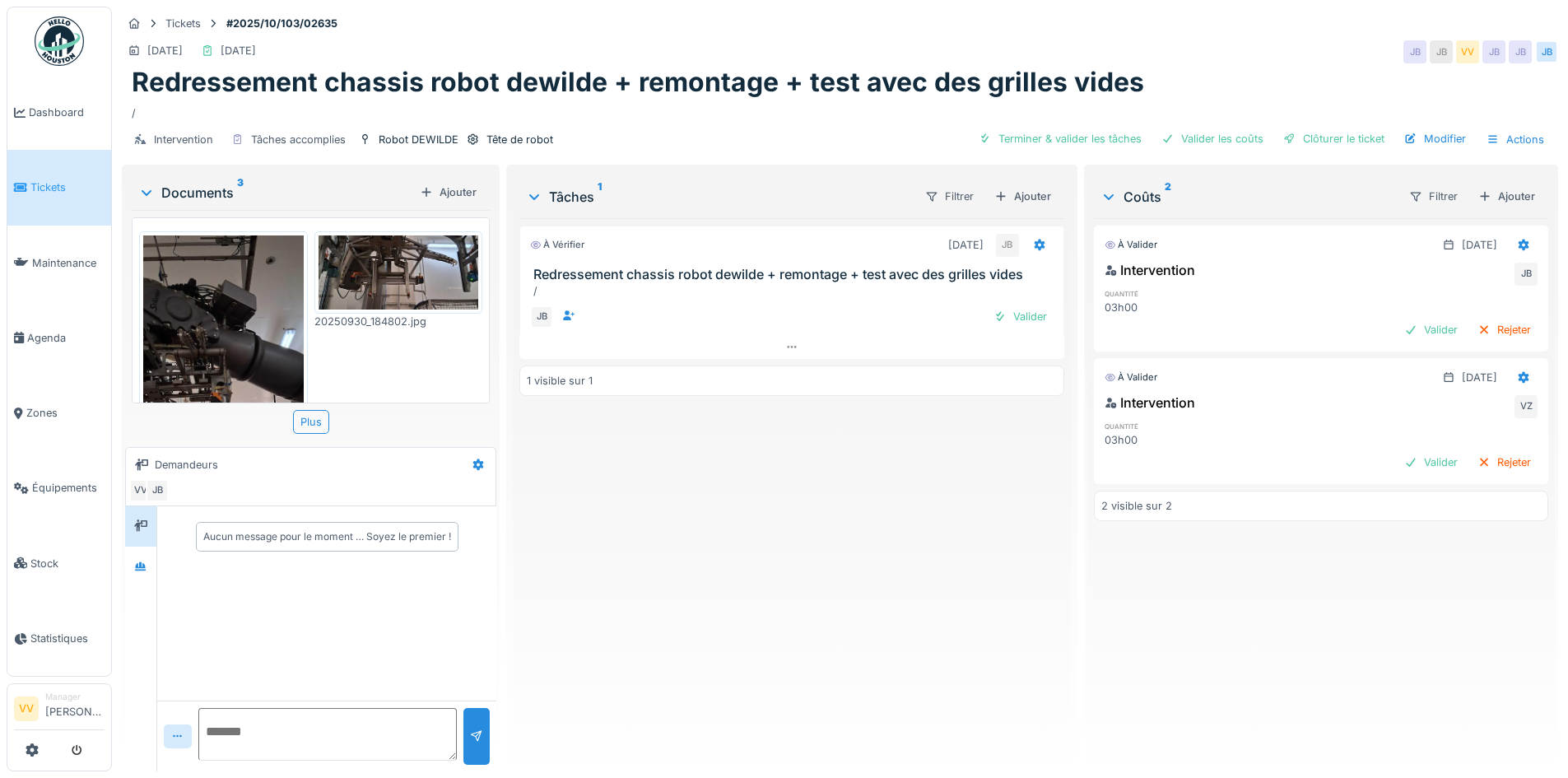
click at [249, 336] on img at bounding box center [224, 409] width 161 height 348
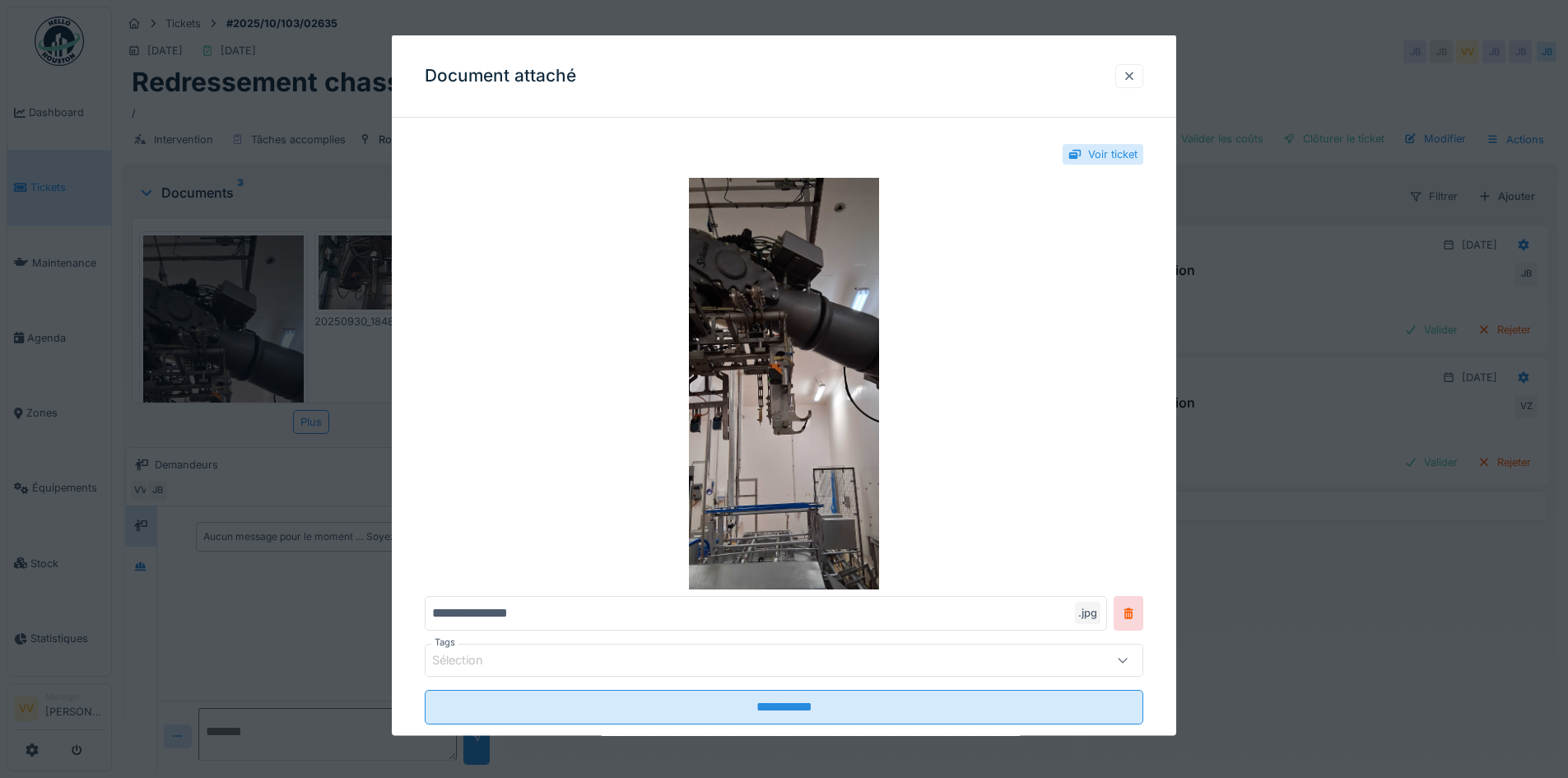
click at [1142, 80] on div at bounding box center [1129, 75] width 28 height 24
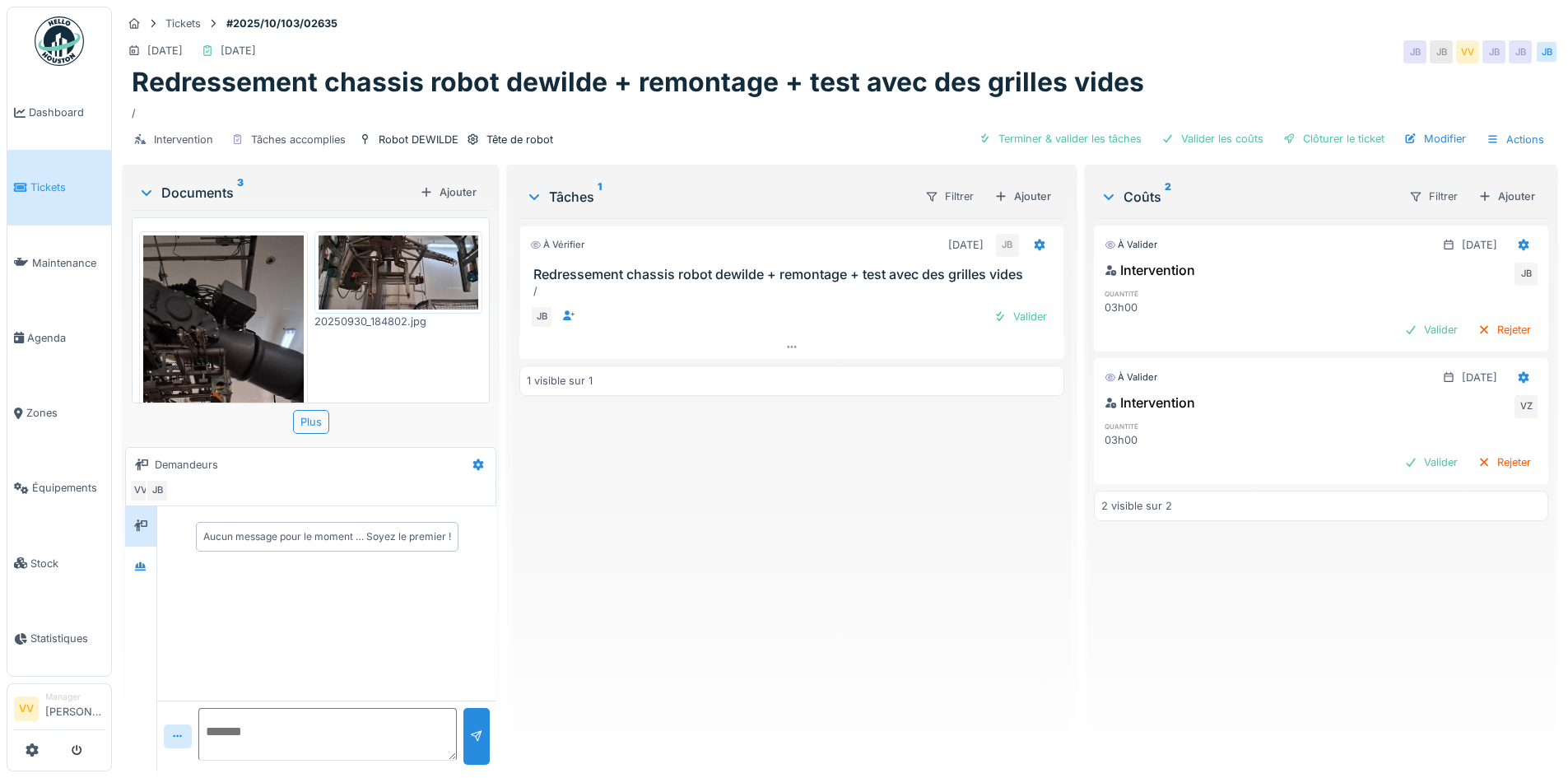
click at [394, 256] on img at bounding box center [399, 273] width 161 height 74
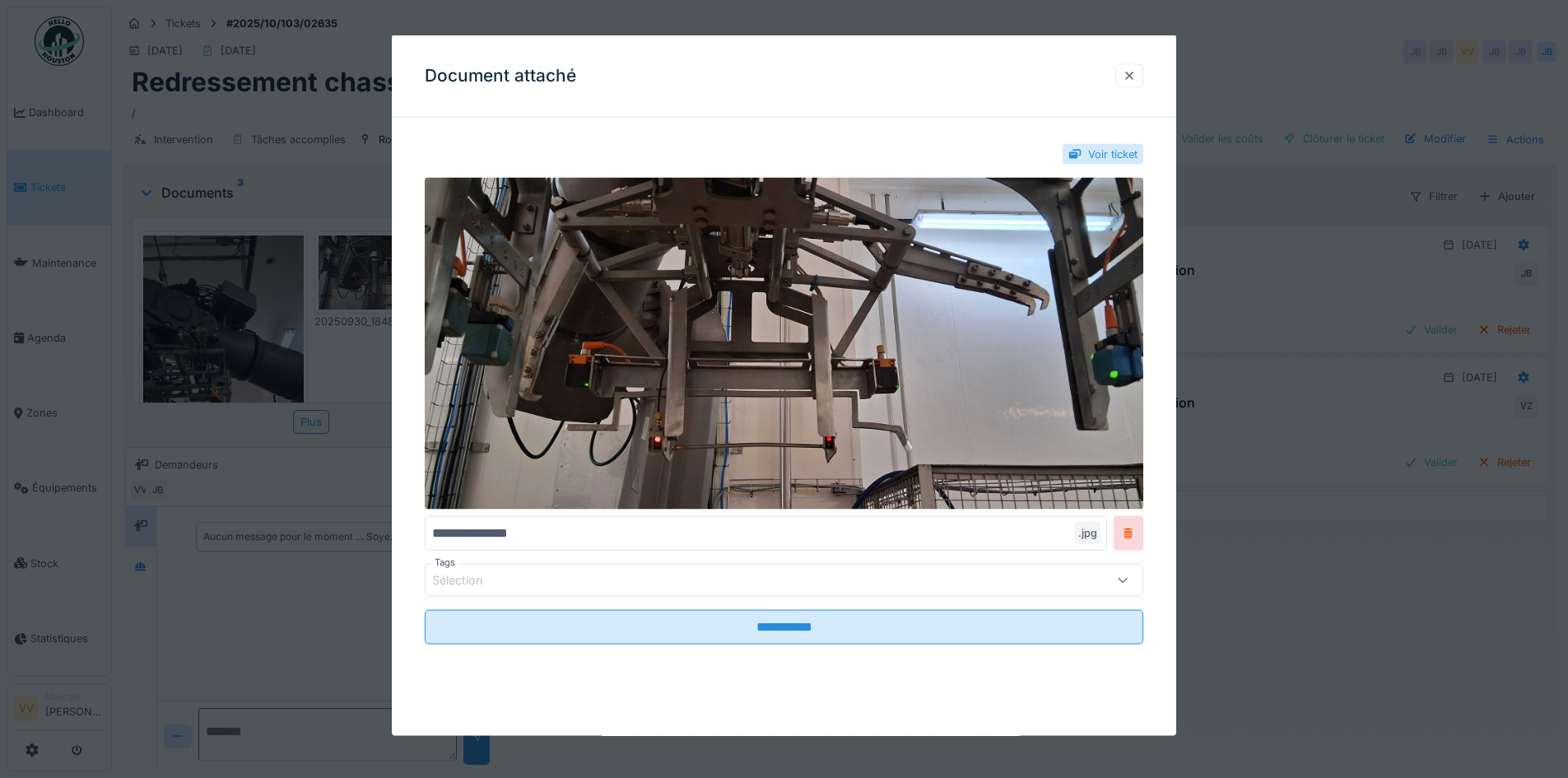
click at [1136, 72] on div at bounding box center [1129, 75] width 13 height 16
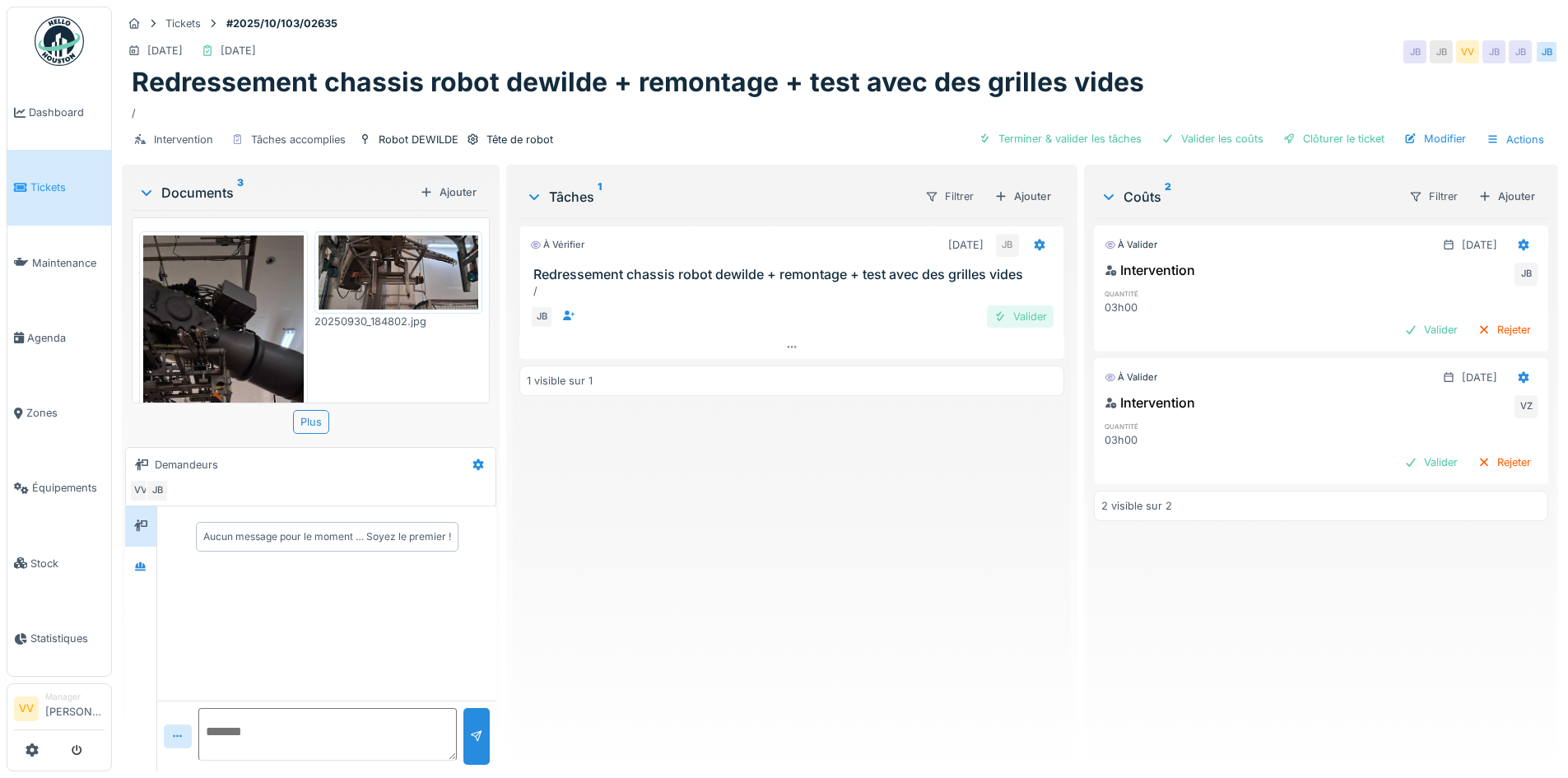
click at [1018, 319] on div "Valider" at bounding box center [1020, 317] width 67 height 23
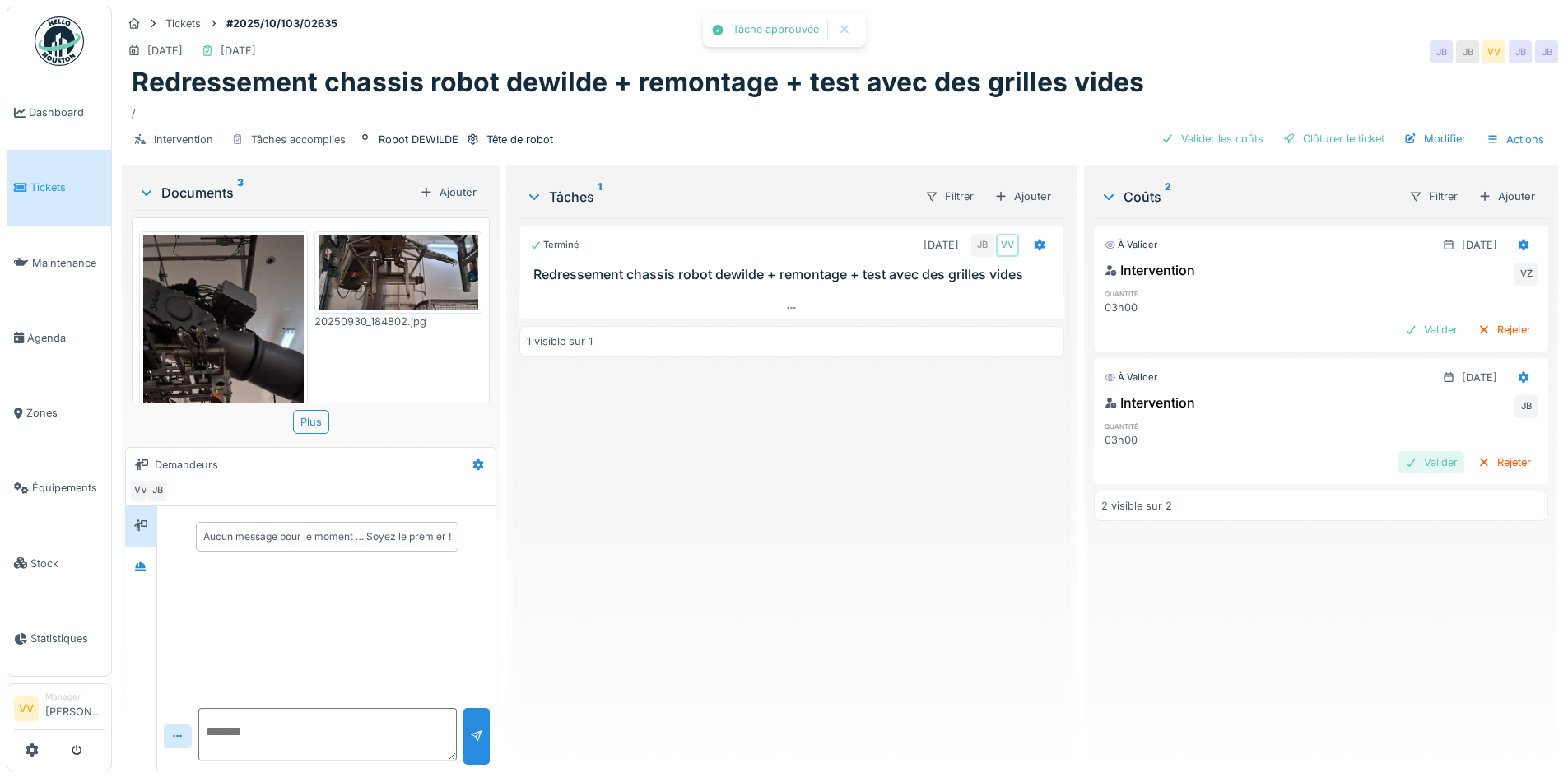
click at [1398, 464] on div "Valider" at bounding box center [1430, 462] width 67 height 23
click at [1398, 330] on div "Valider" at bounding box center [1430, 330] width 67 height 23
click at [1314, 136] on div "Clôturer le ticket" at bounding box center [1334, 138] width 114 height 23
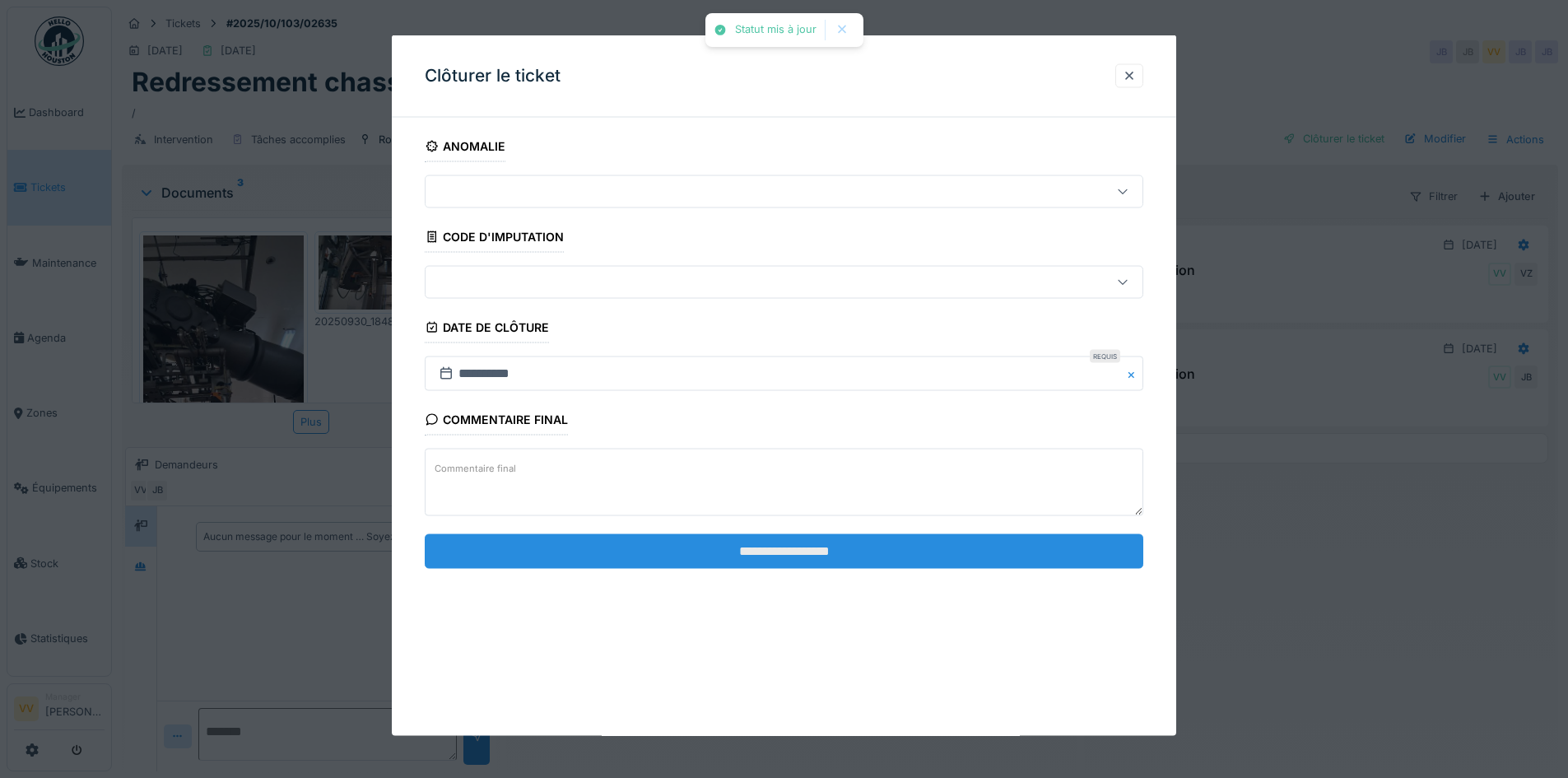
click at [871, 534] on input "**********" at bounding box center [784, 551] width 719 height 35
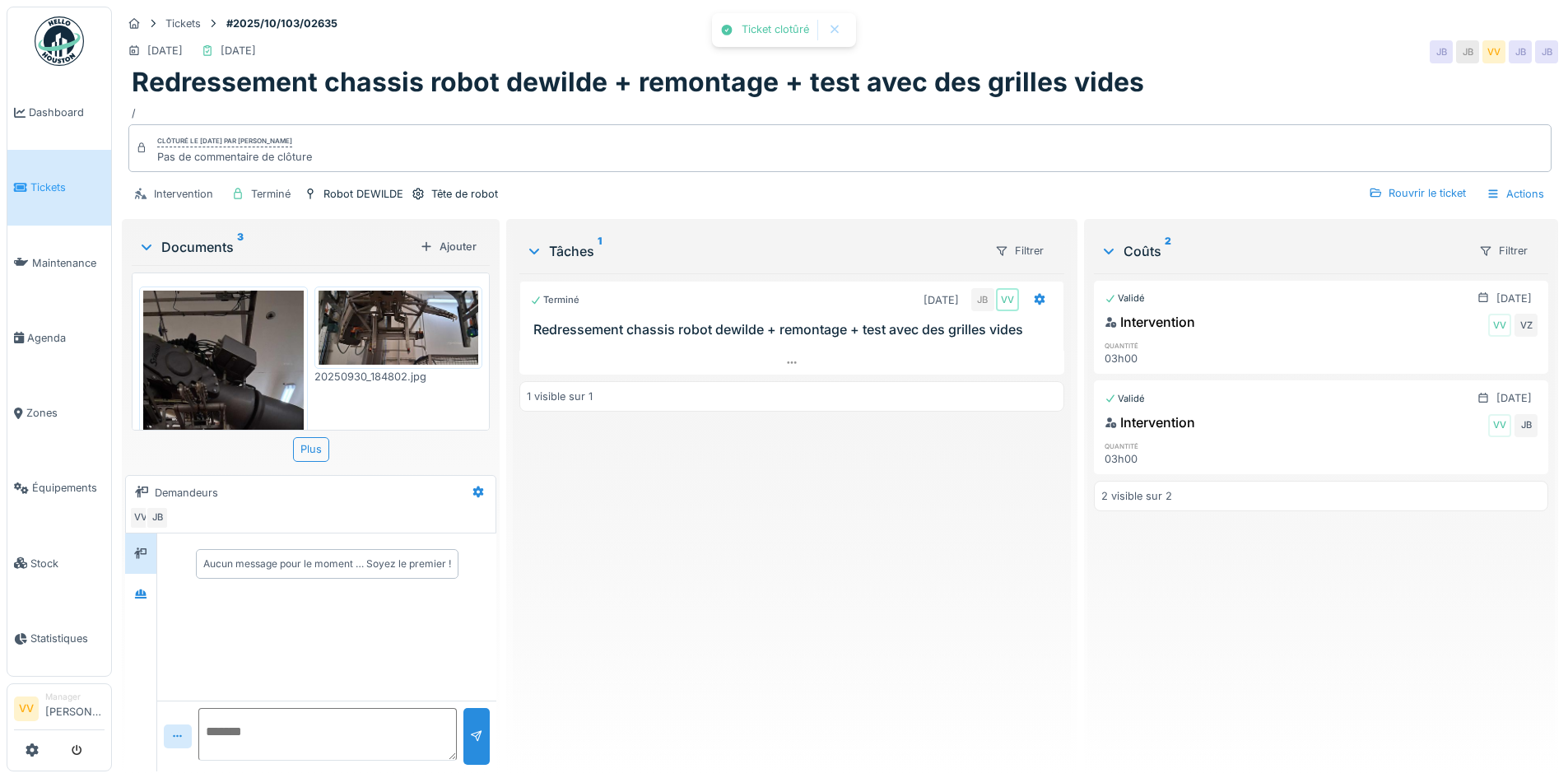
click at [872, 536] on div "Terminé 30/09/2025 JB VV Redressement chassis robot dewilde + remontage + test …" at bounding box center [790, 516] width 544 height 485
click at [36, 107] on span "Dashboard" at bounding box center [67, 113] width 76 height 16
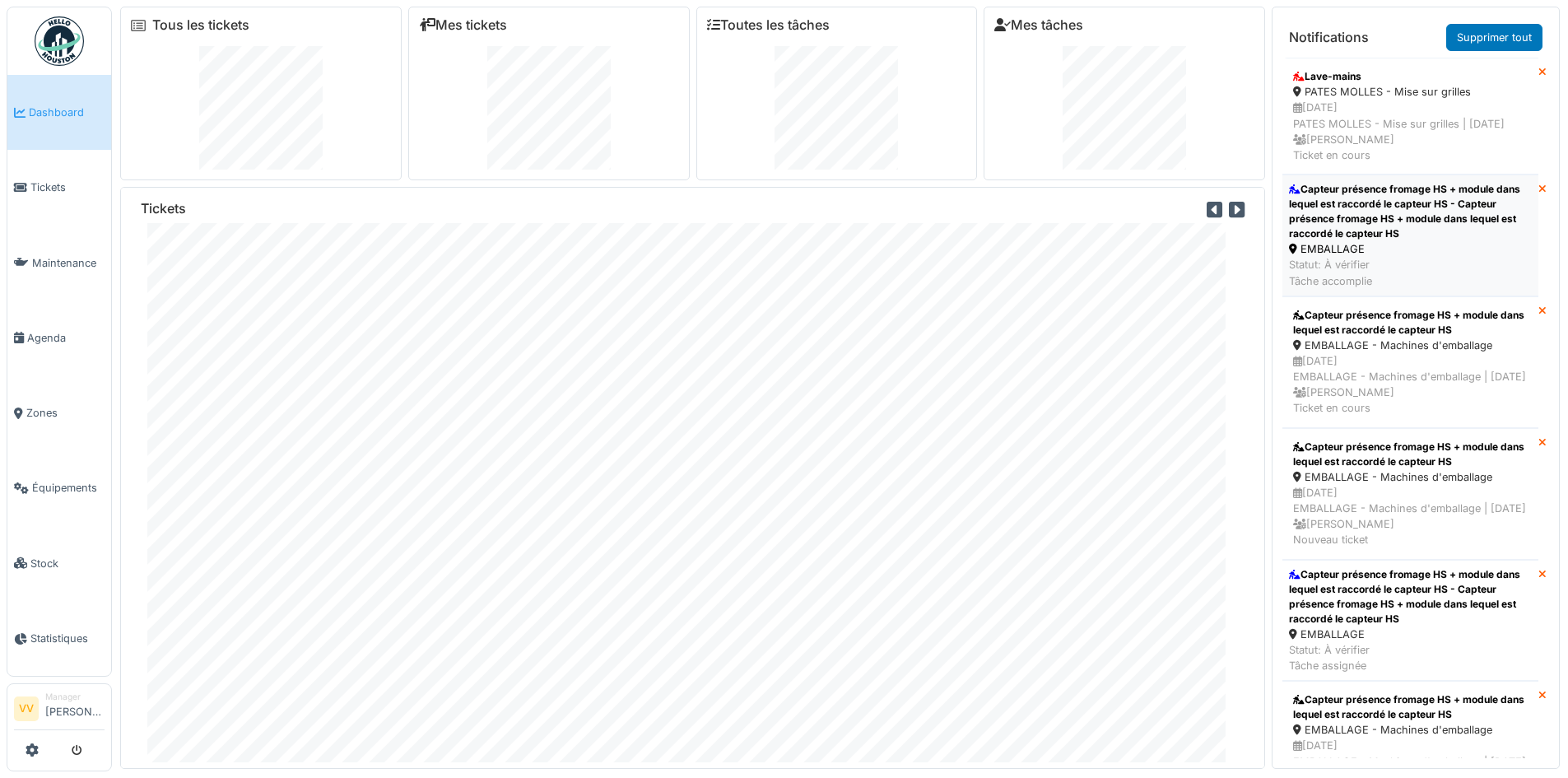
click at [1430, 241] on div "Capteur présence fromage HS + module dans lequel est raccordé le capteur HS - C…" at bounding box center [1410, 211] width 243 height 60
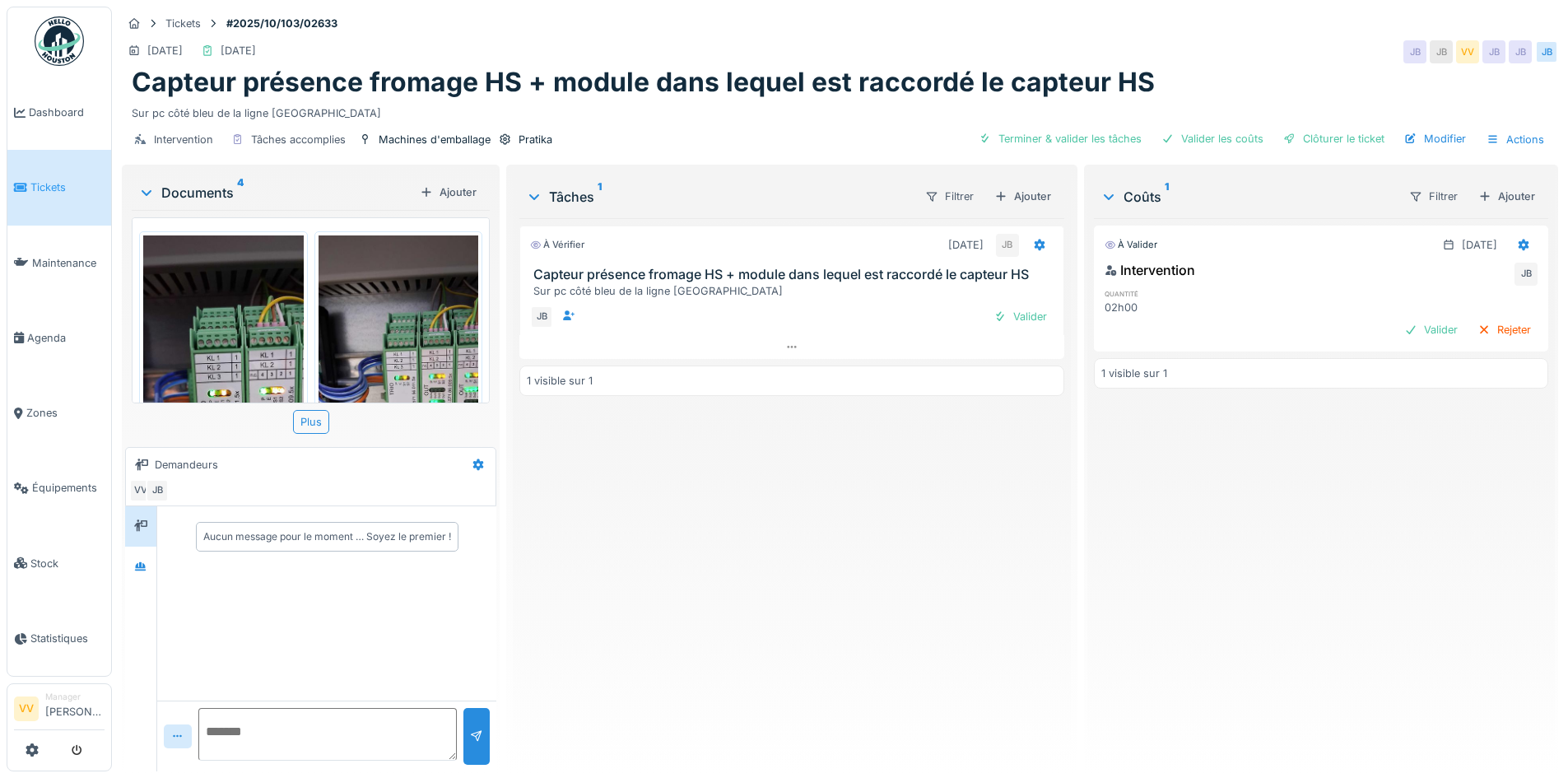
click at [215, 339] on img at bounding box center [224, 409] width 161 height 348
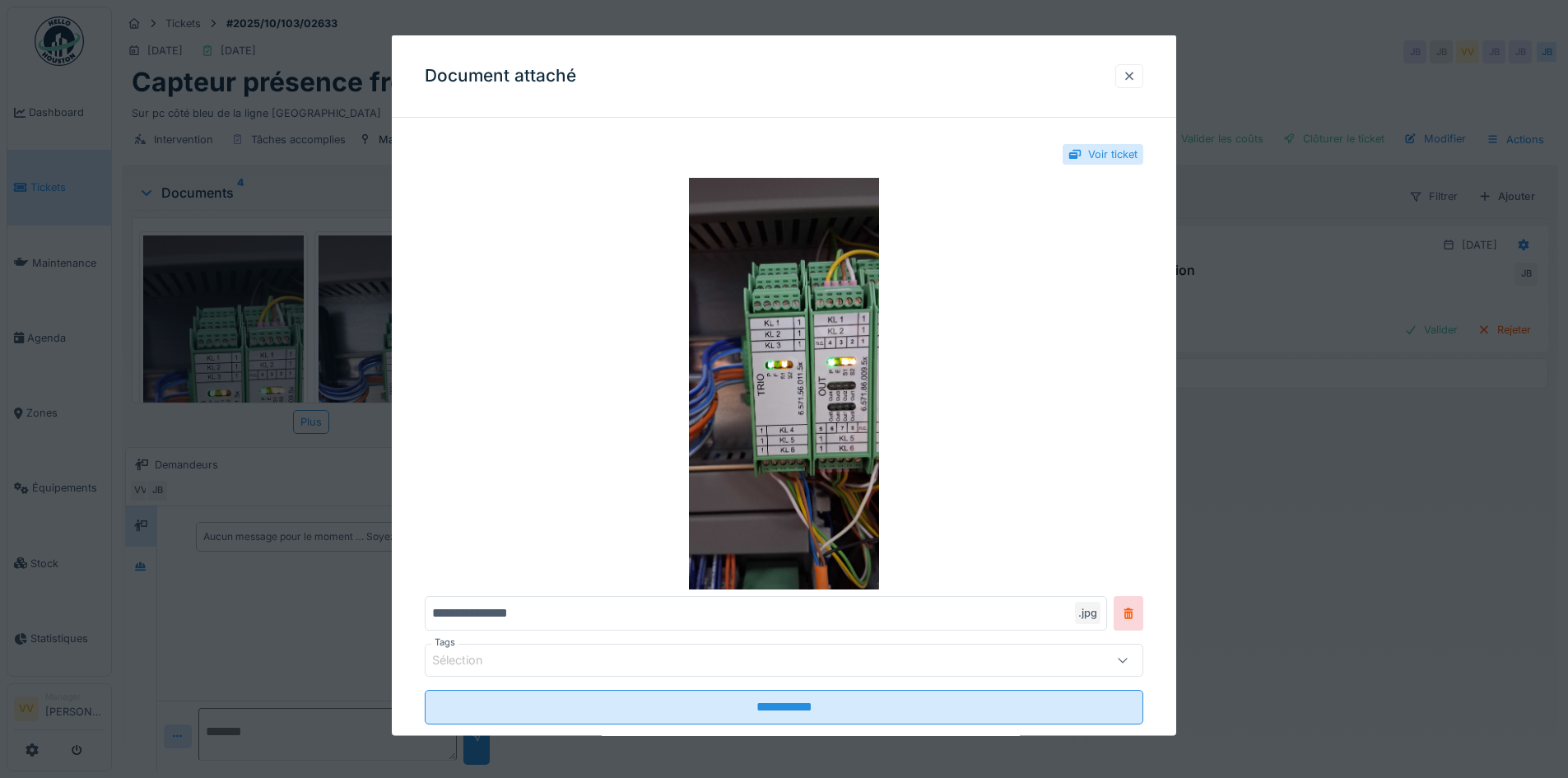
click at [1136, 72] on div at bounding box center [1129, 75] width 13 height 16
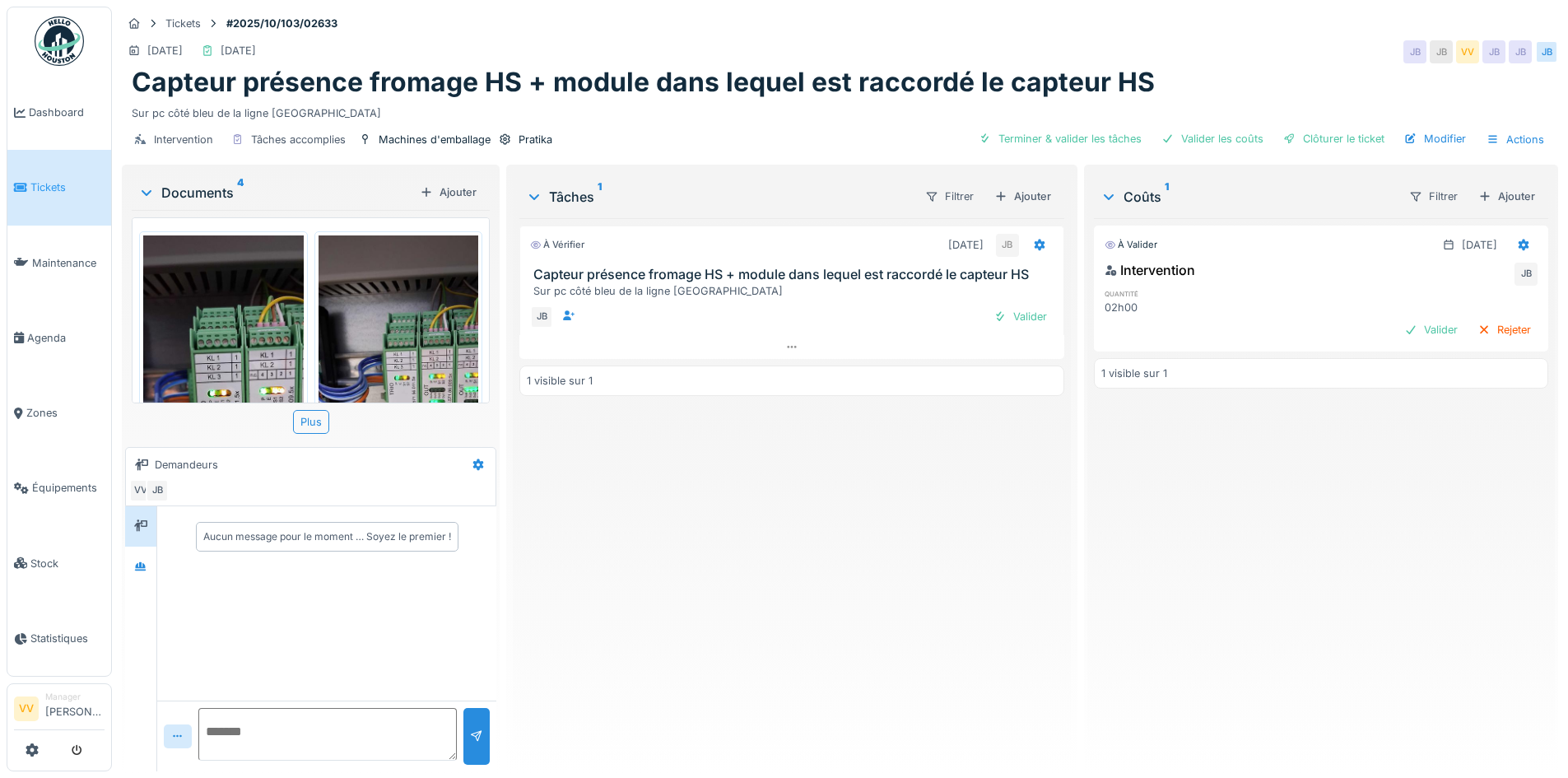
click at [419, 323] on img at bounding box center [399, 409] width 161 height 348
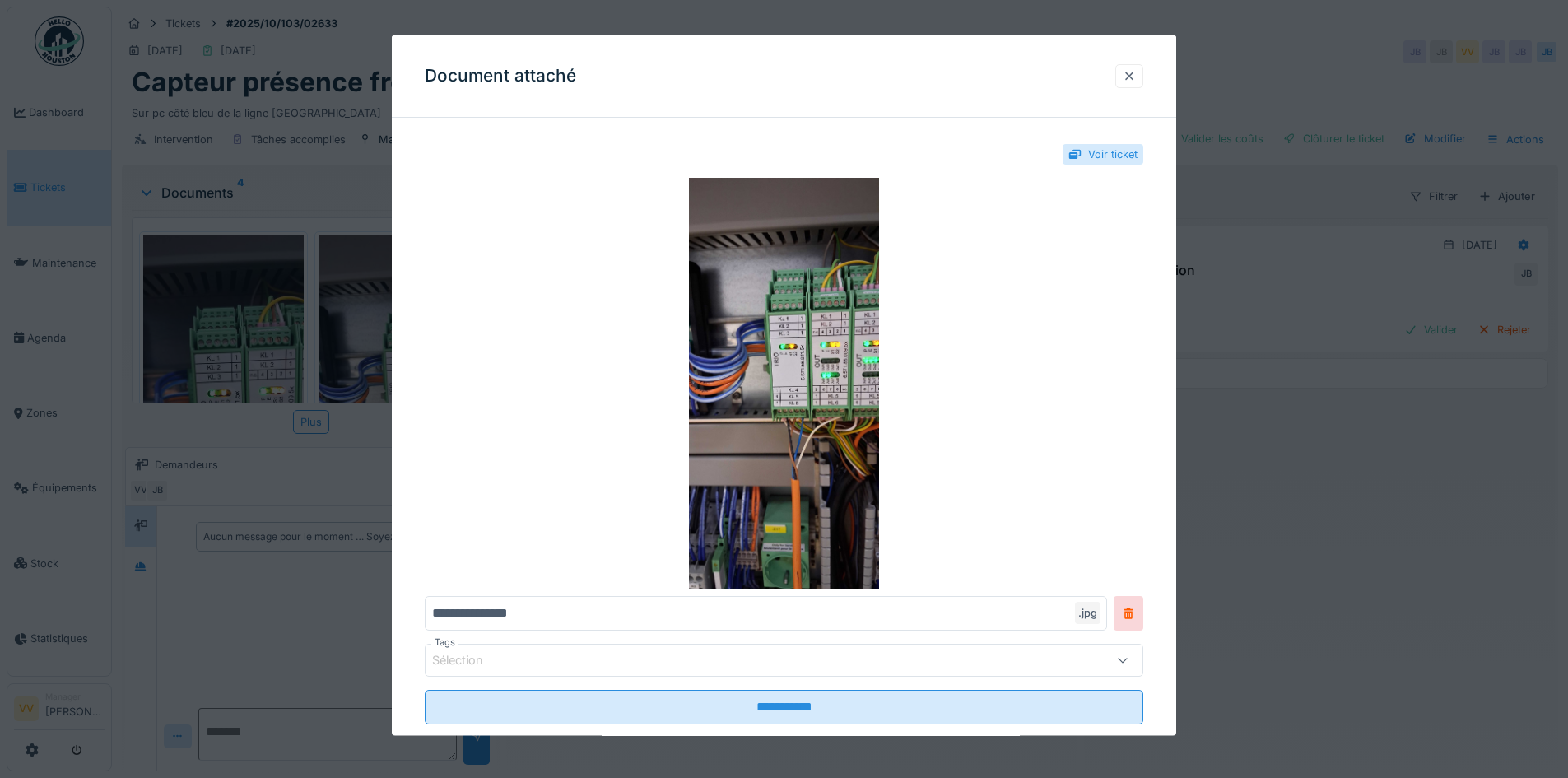
click at [1136, 78] on div at bounding box center [1129, 75] width 13 height 16
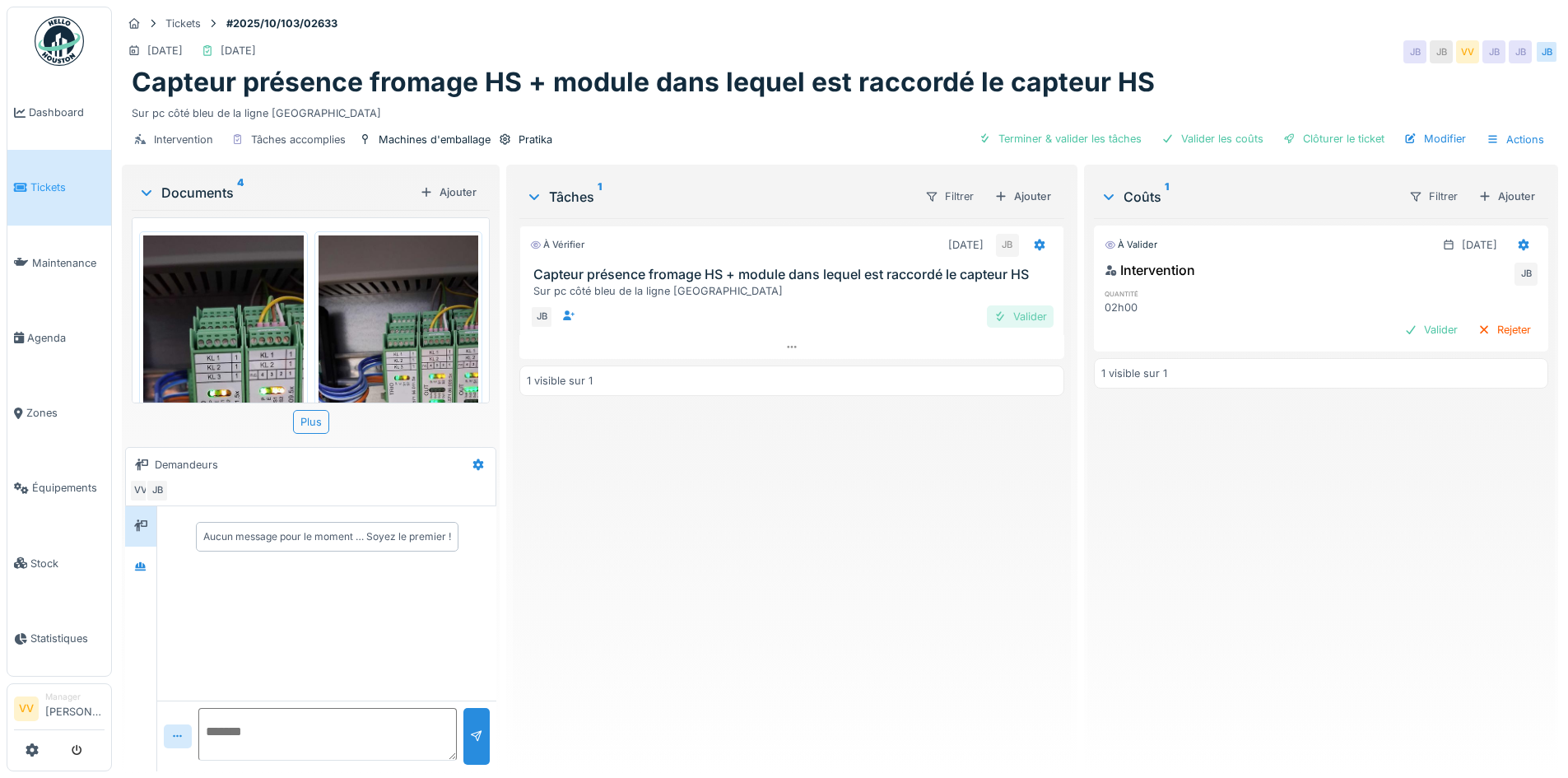
click at [1017, 319] on div "Valider" at bounding box center [1020, 317] width 67 height 23
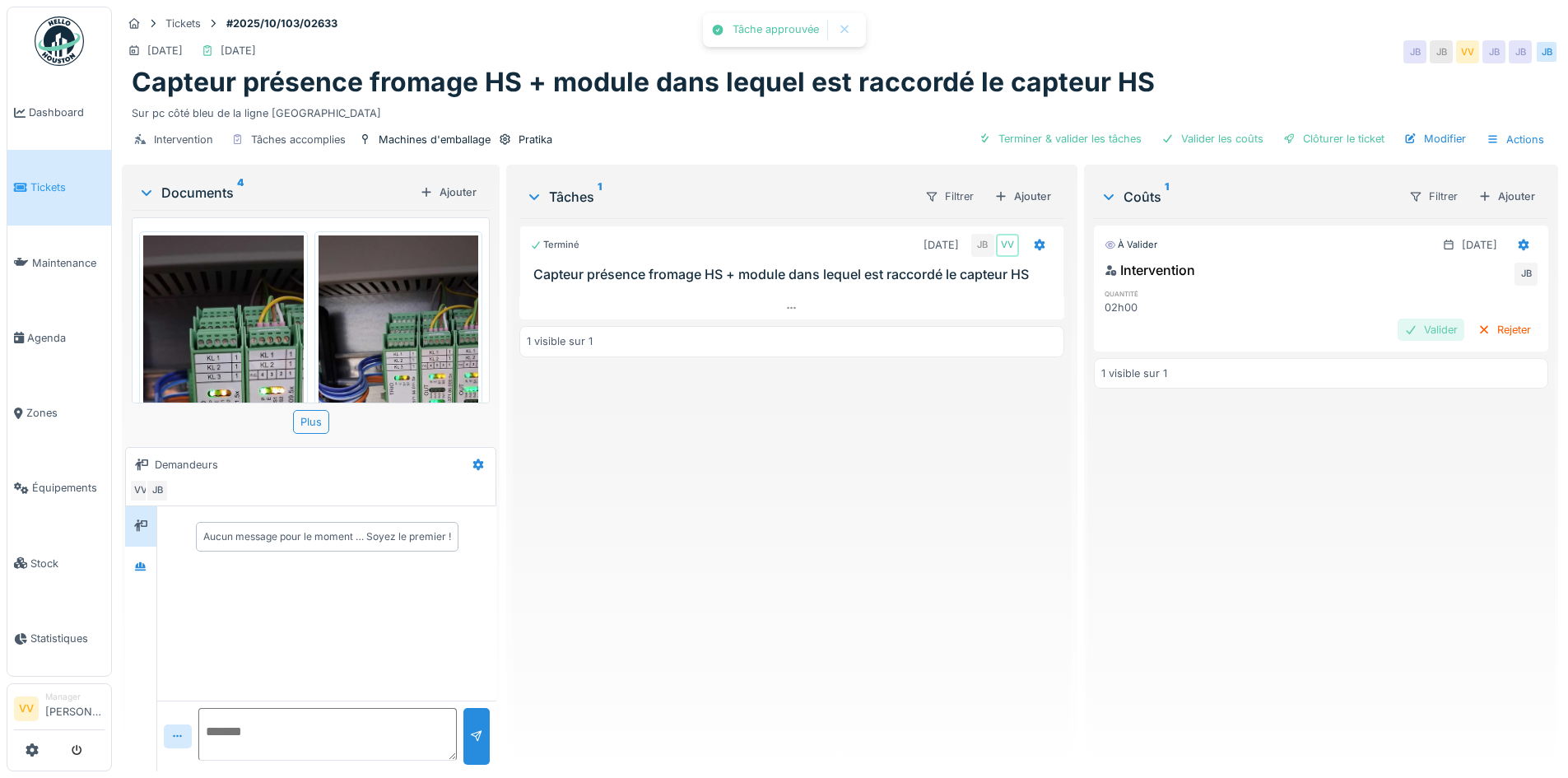
click at [1402, 330] on div "Valider" at bounding box center [1430, 330] width 67 height 23
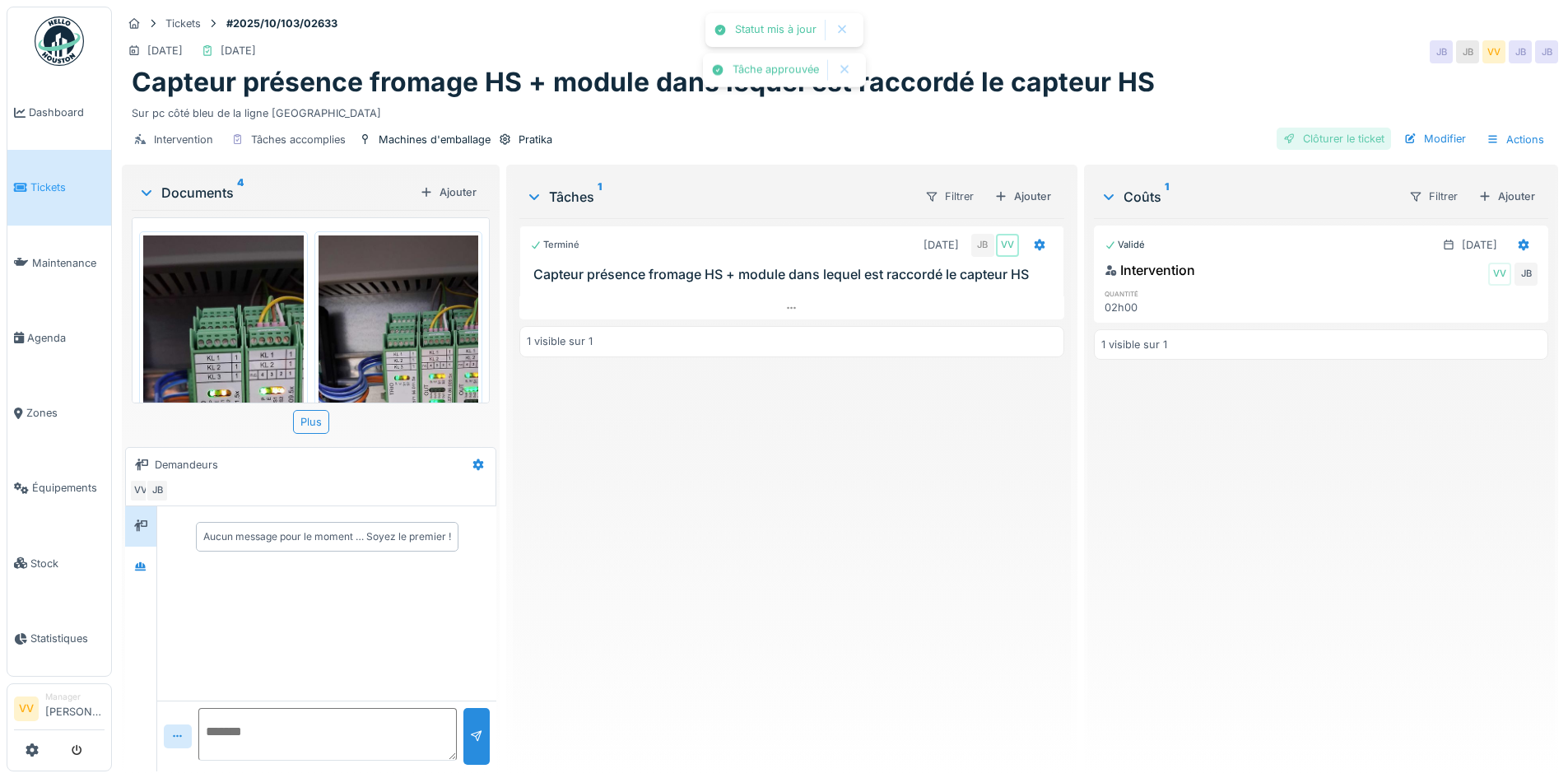
click at [1346, 139] on div "Clôturer le ticket" at bounding box center [1334, 138] width 114 height 23
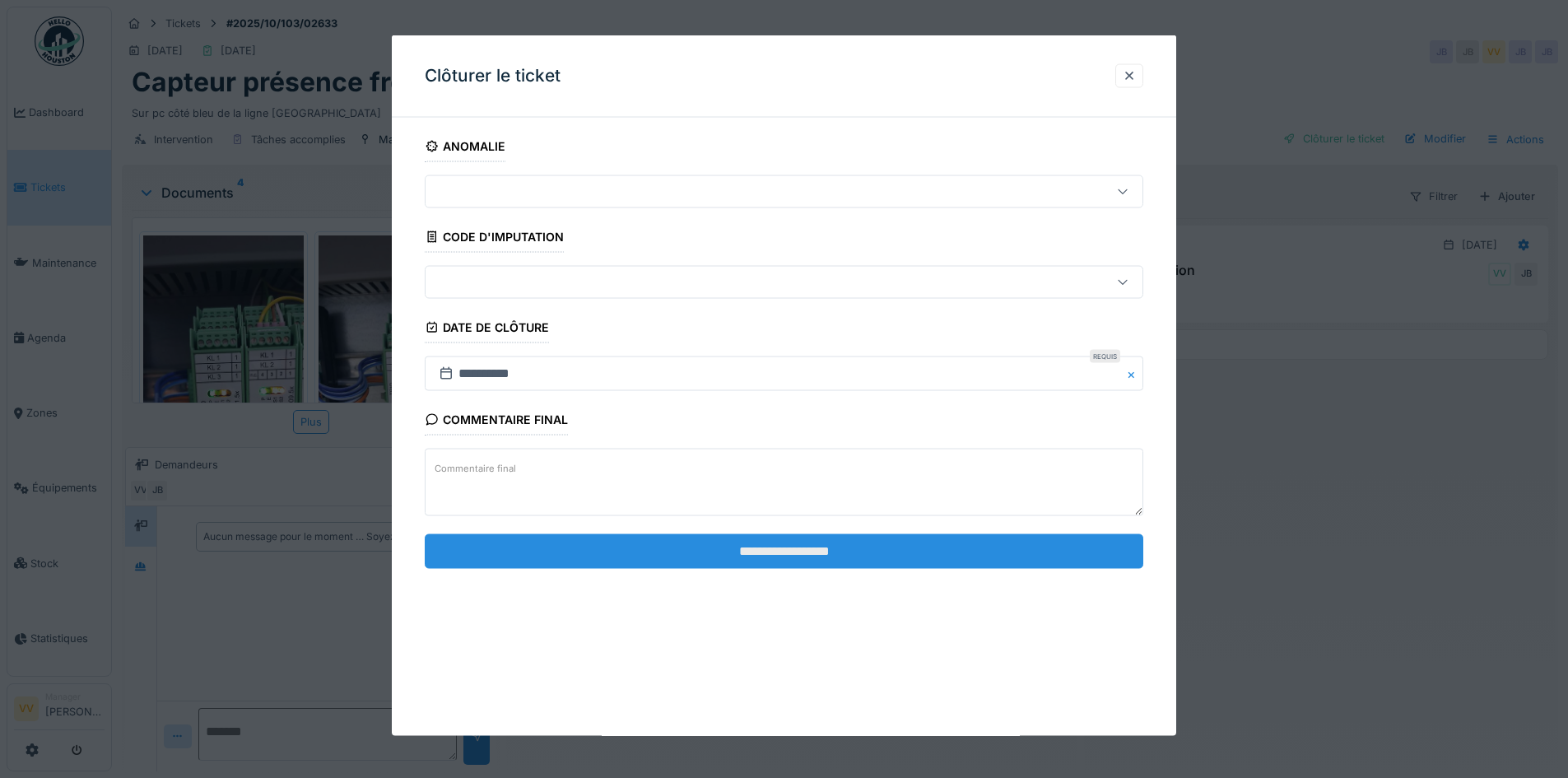
click at [882, 549] on input "**********" at bounding box center [784, 551] width 719 height 35
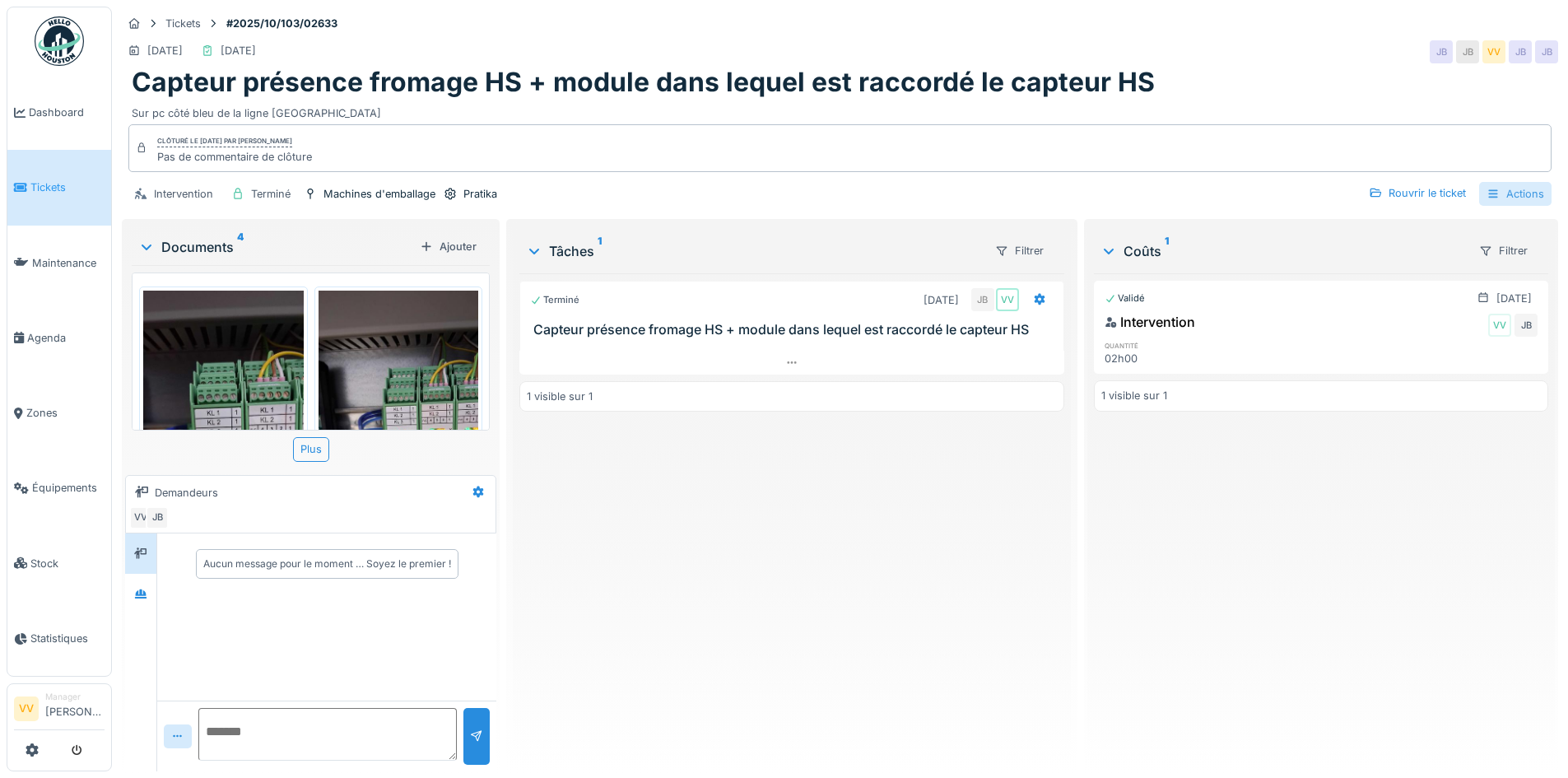
click at [1503, 187] on div "Actions" at bounding box center [1515, 194] width 73 height 24
click at [1401, 171] on div "Clôturé le mercredi 1 octobre 2025 par Vincent Vaessen Pas de commentaire de cl…" at bounding box center [839, 148] width 1423 height 48
click at [1402, 194] on div "Rouvrir le ticket" at bounding box center [1418, 193] width 111 height 23
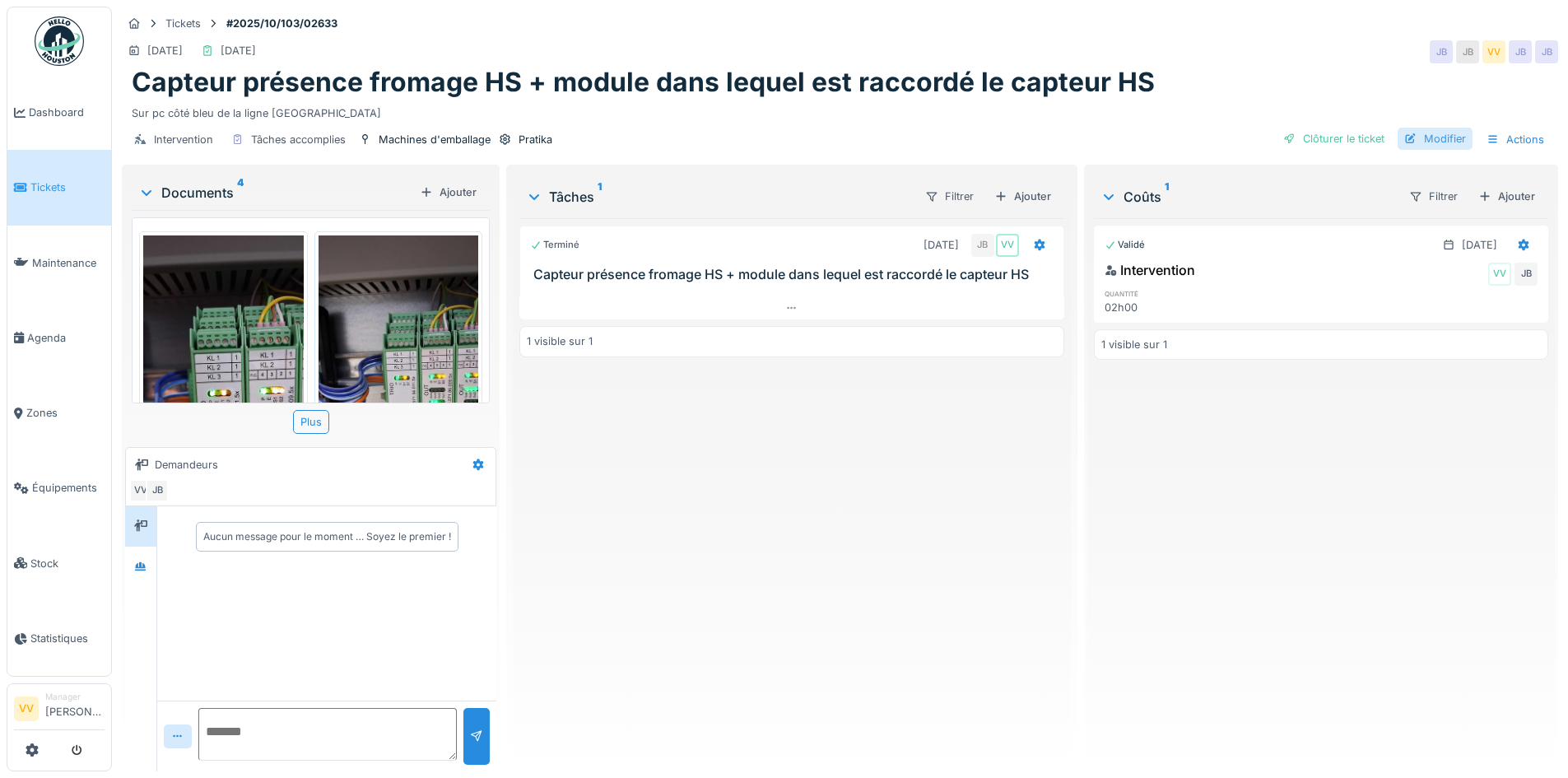
click at [1405, 135] on div at bounding box center [1410, 138] width 13 height 16
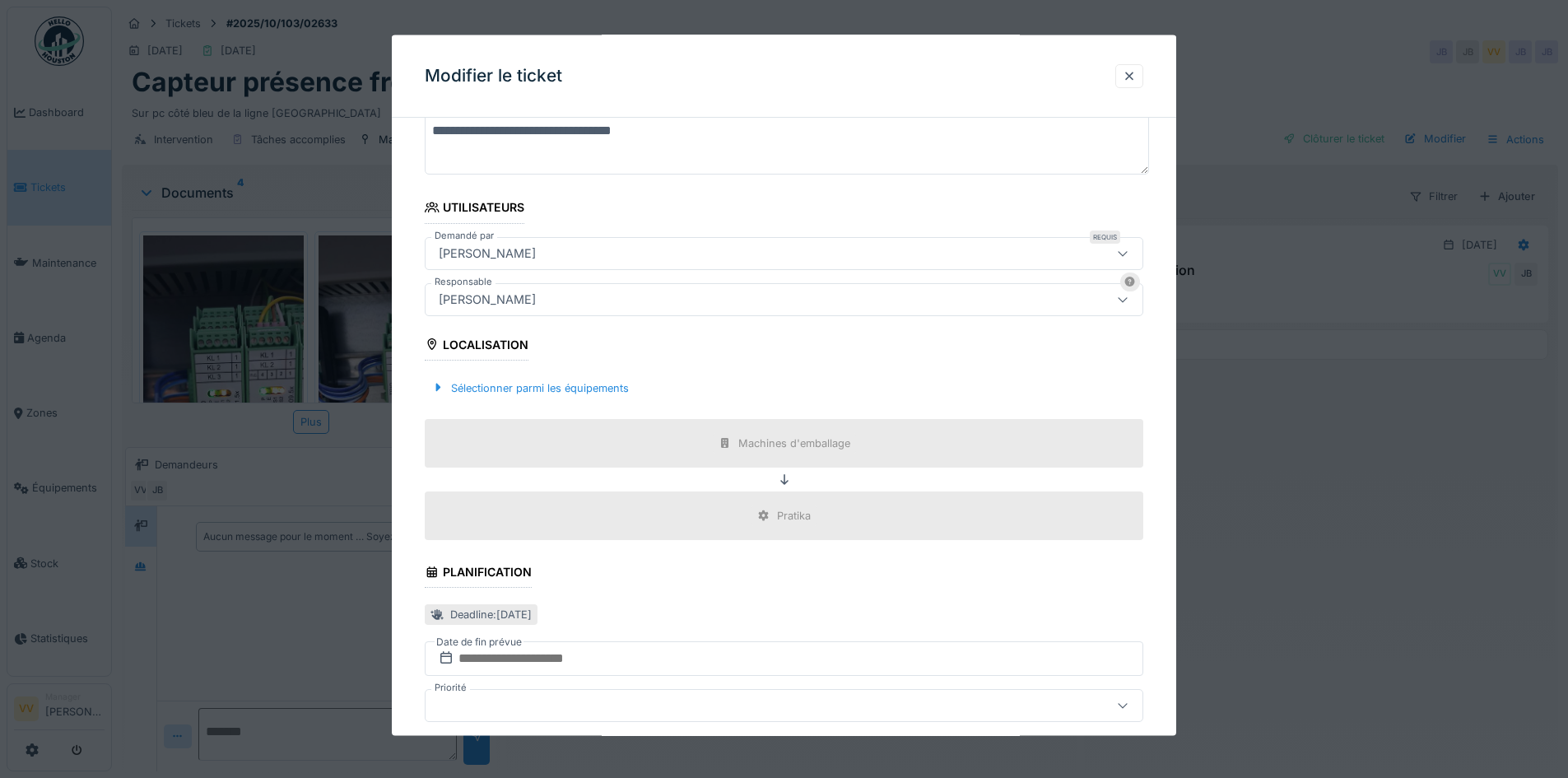
scroll to position [247, 0]
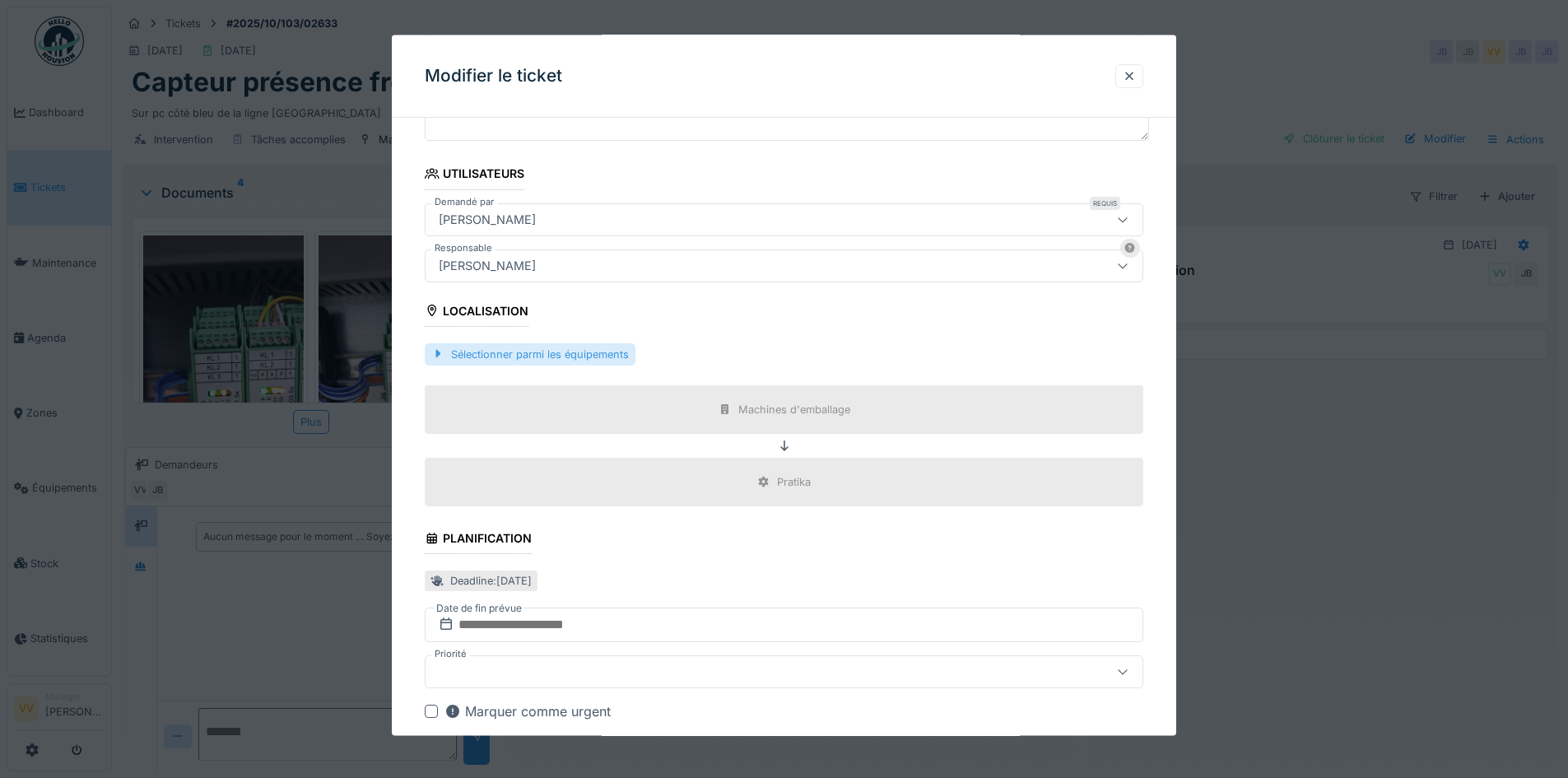
click at [549, 357] on div "Sélectionner parmi les équipements" at bounding box center [530, 354] width 211 height 23
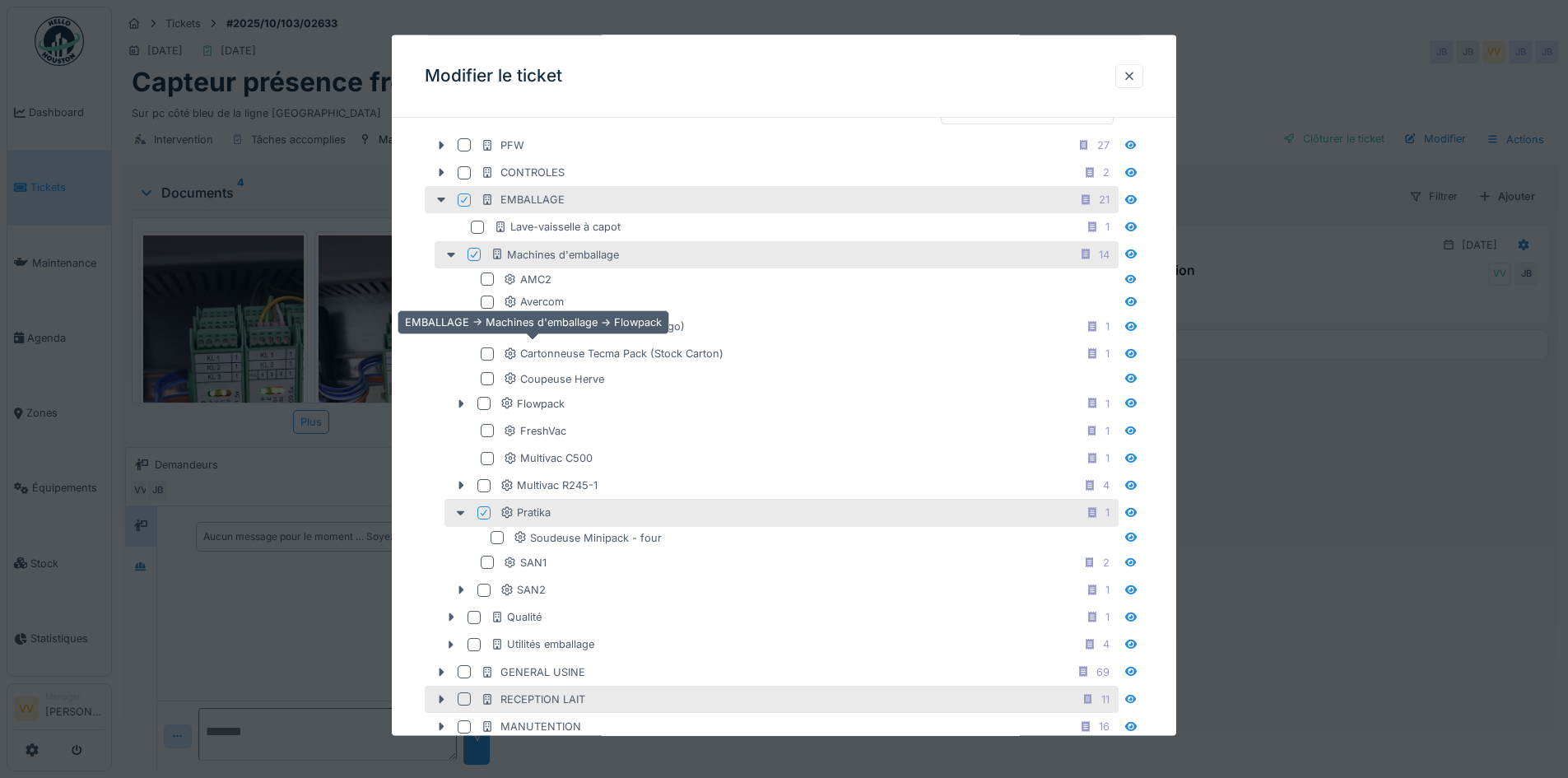
scroll to position [824, 0]
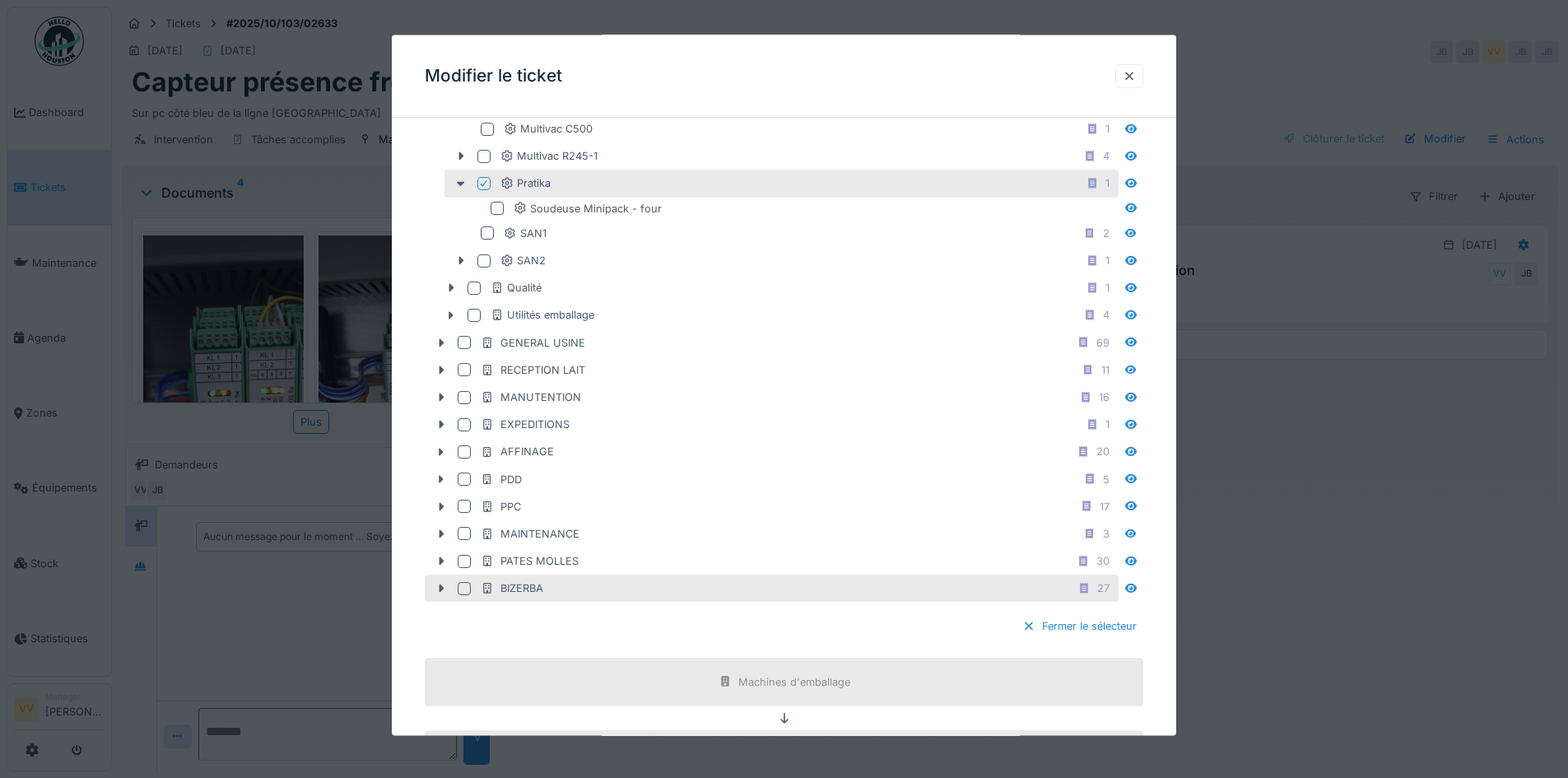
click at [466, 590] on div at bounding box center [464, 588] width 13 height 13
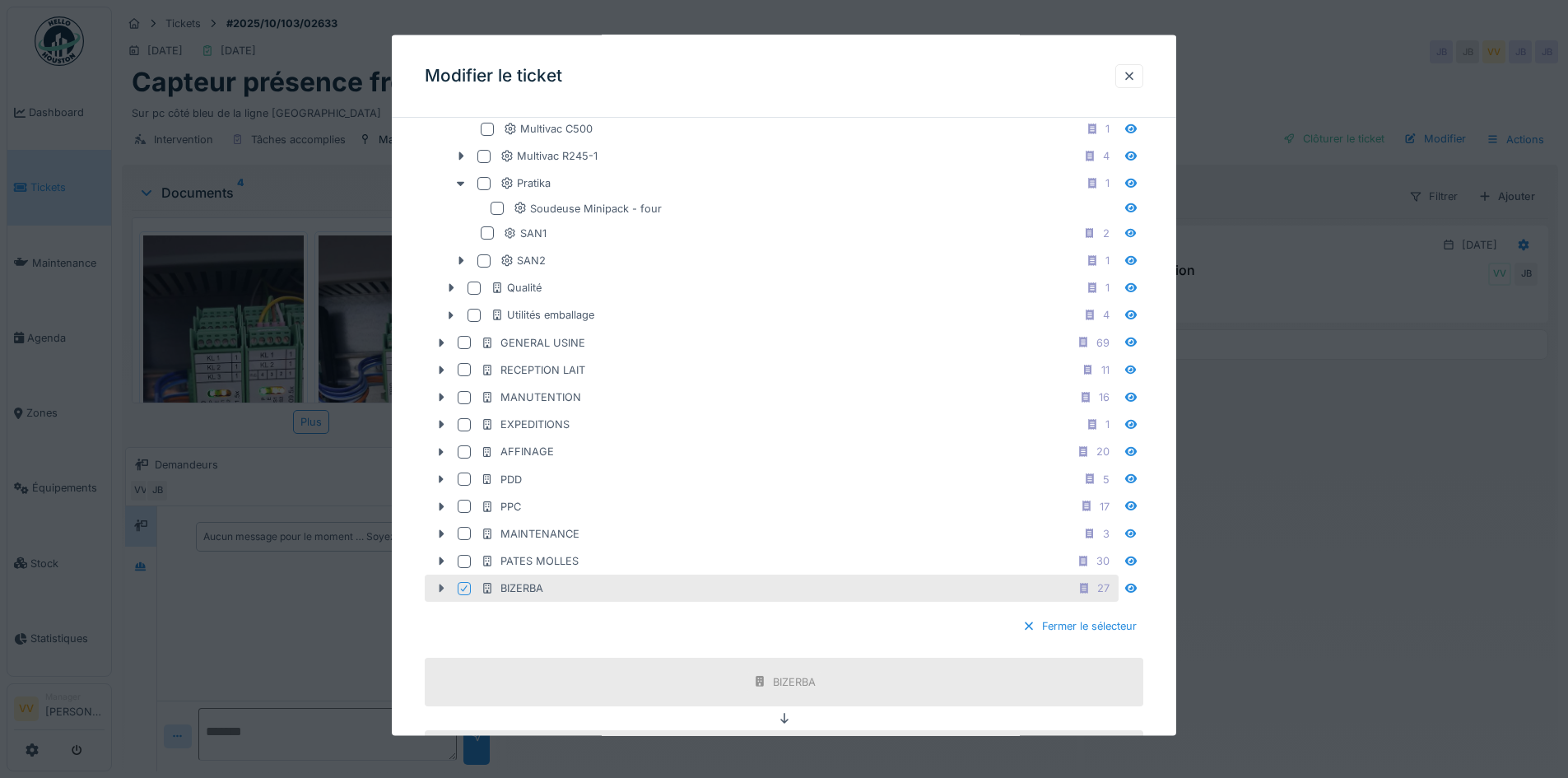
click at [440, 587] on icon at bounding box center [442, 589] width 5 height 9
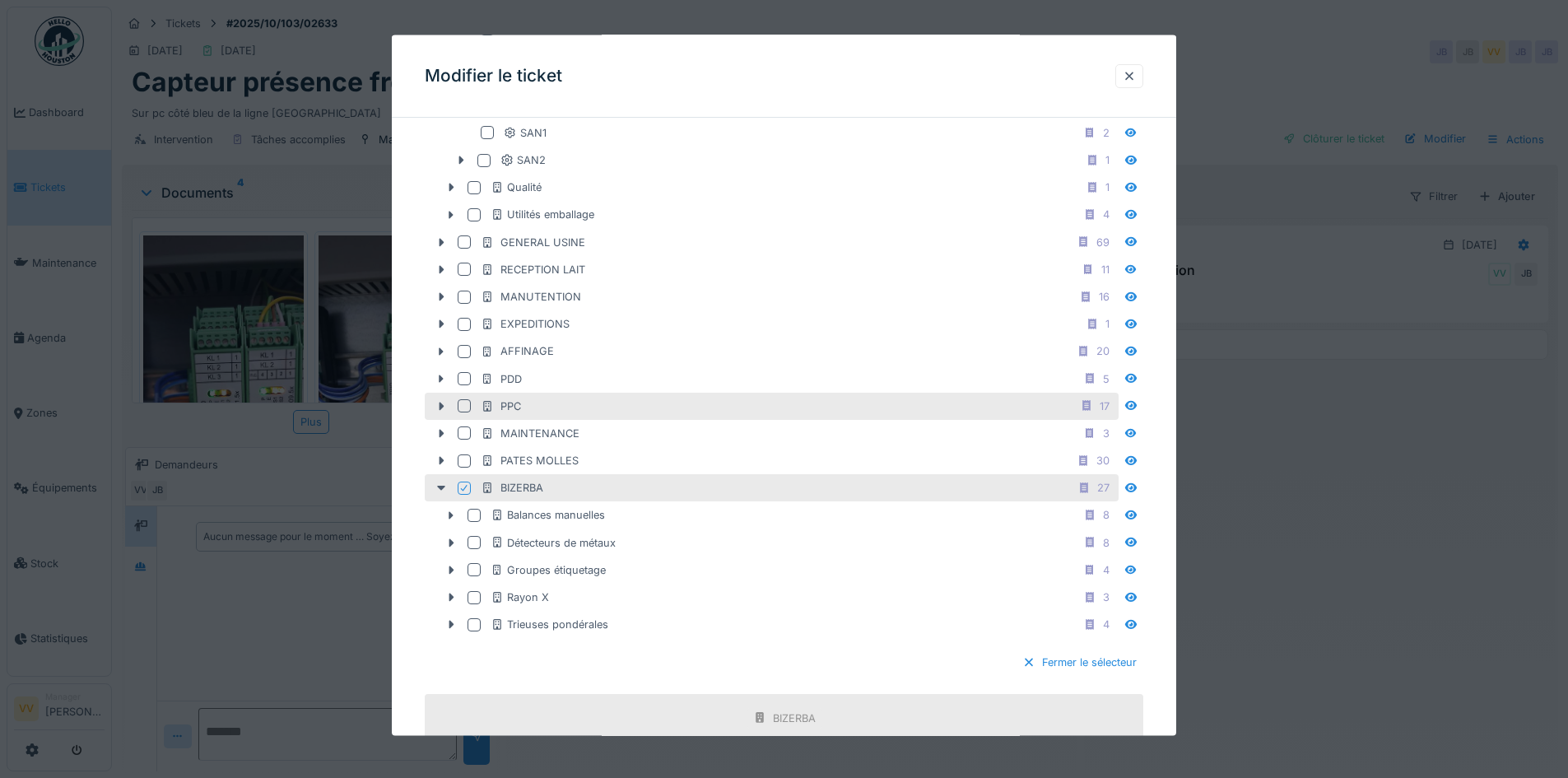
scroll to position [1071, 0]
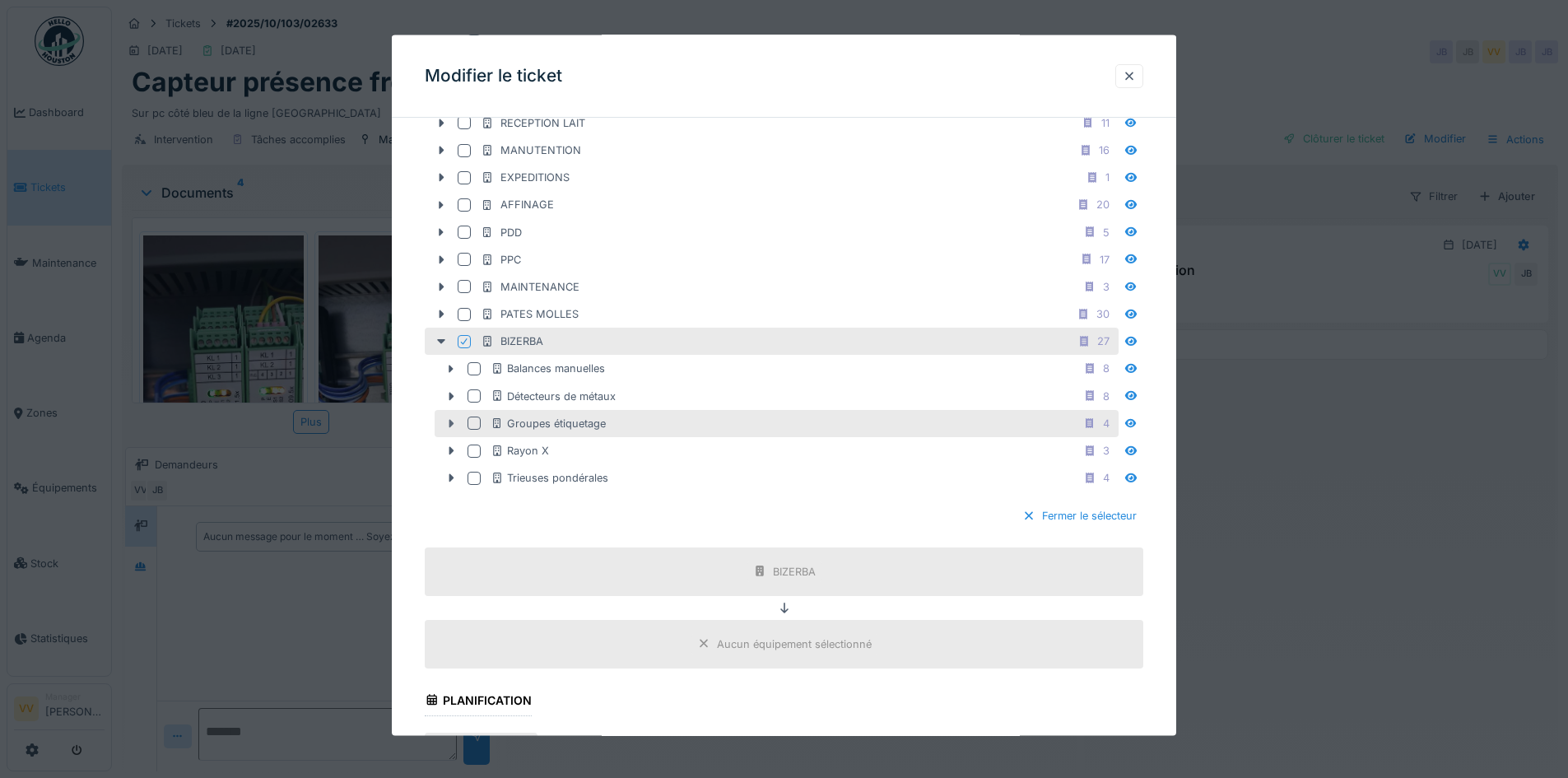
click at [450, 423] on icon at bounding box center [452, 423] width 5 height 9
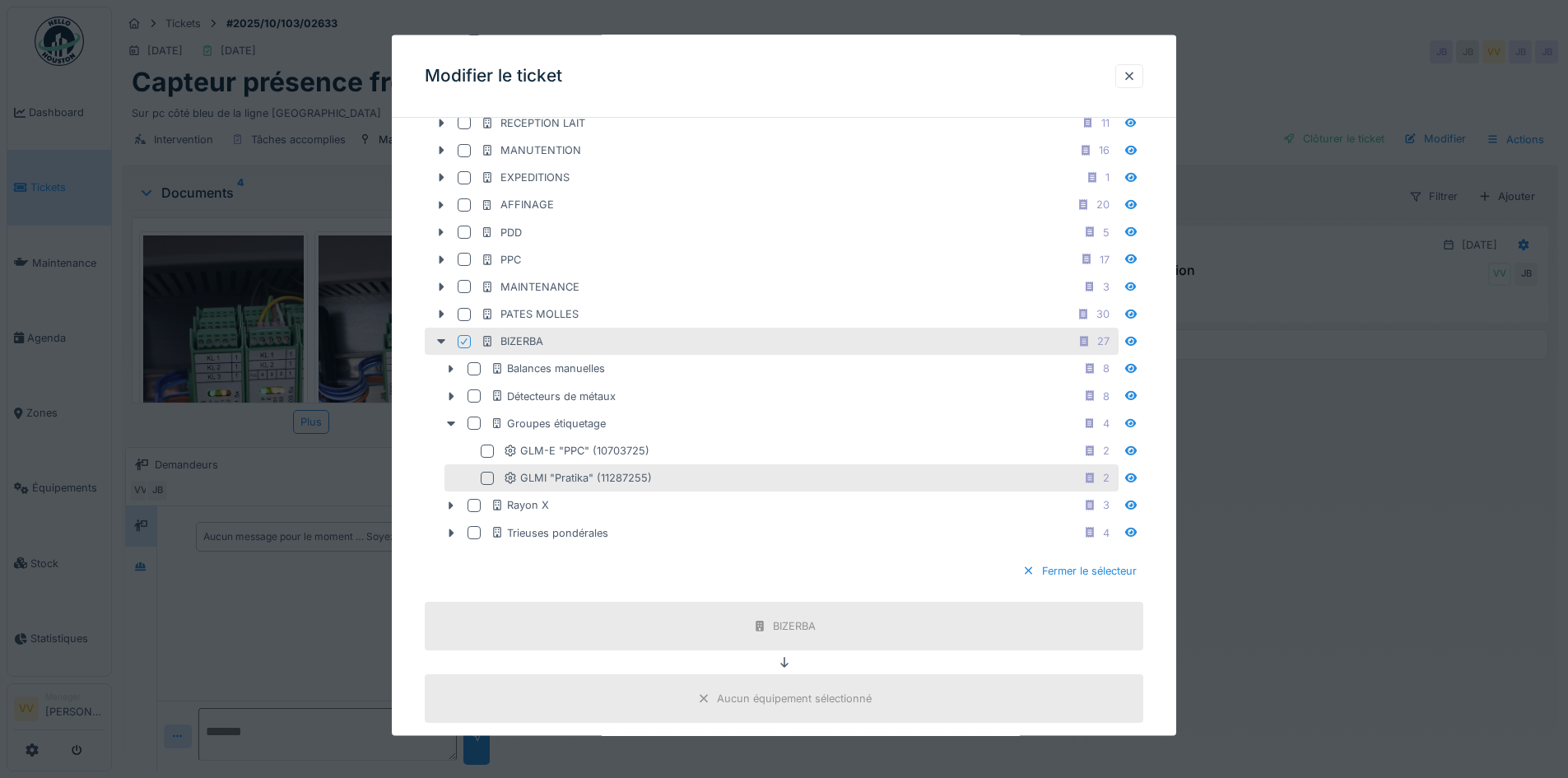
click at [486, 479] on div at bounding box center [487, 477] width 13 height 13
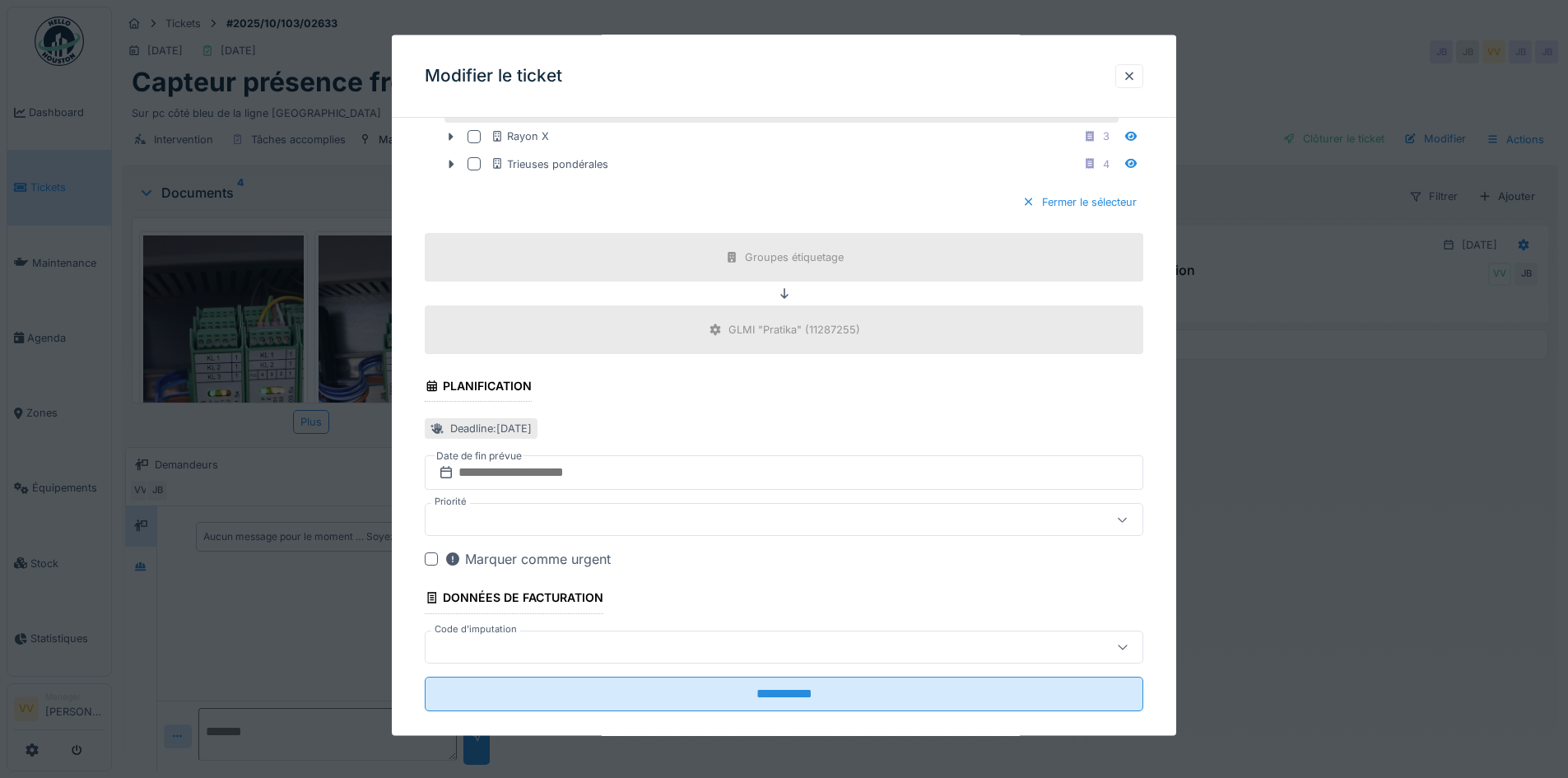
scroll to position [1461, 0]
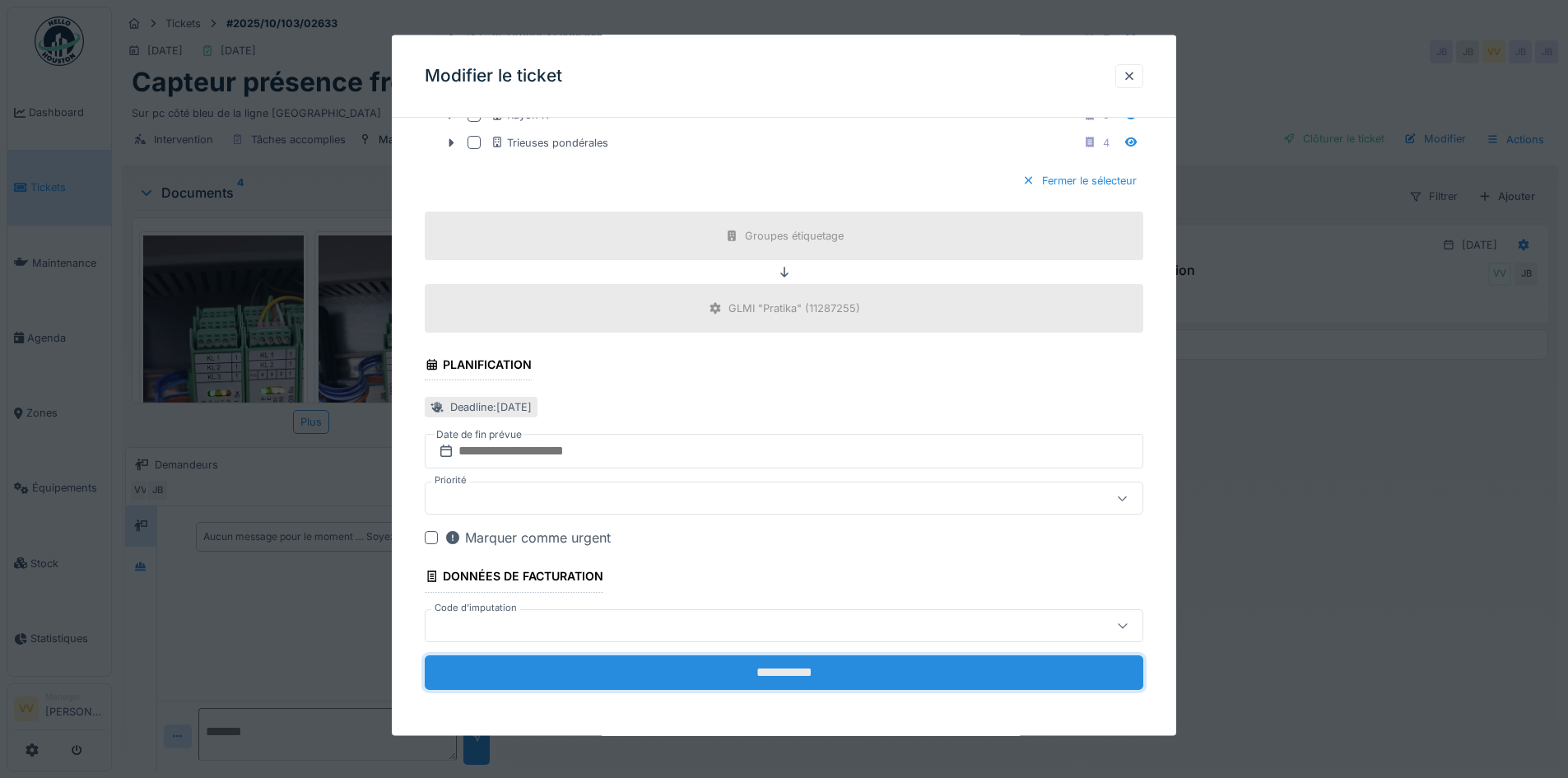
click at [846, 676] on input "**********" at bounding box center [784, 672] width 719 height 35
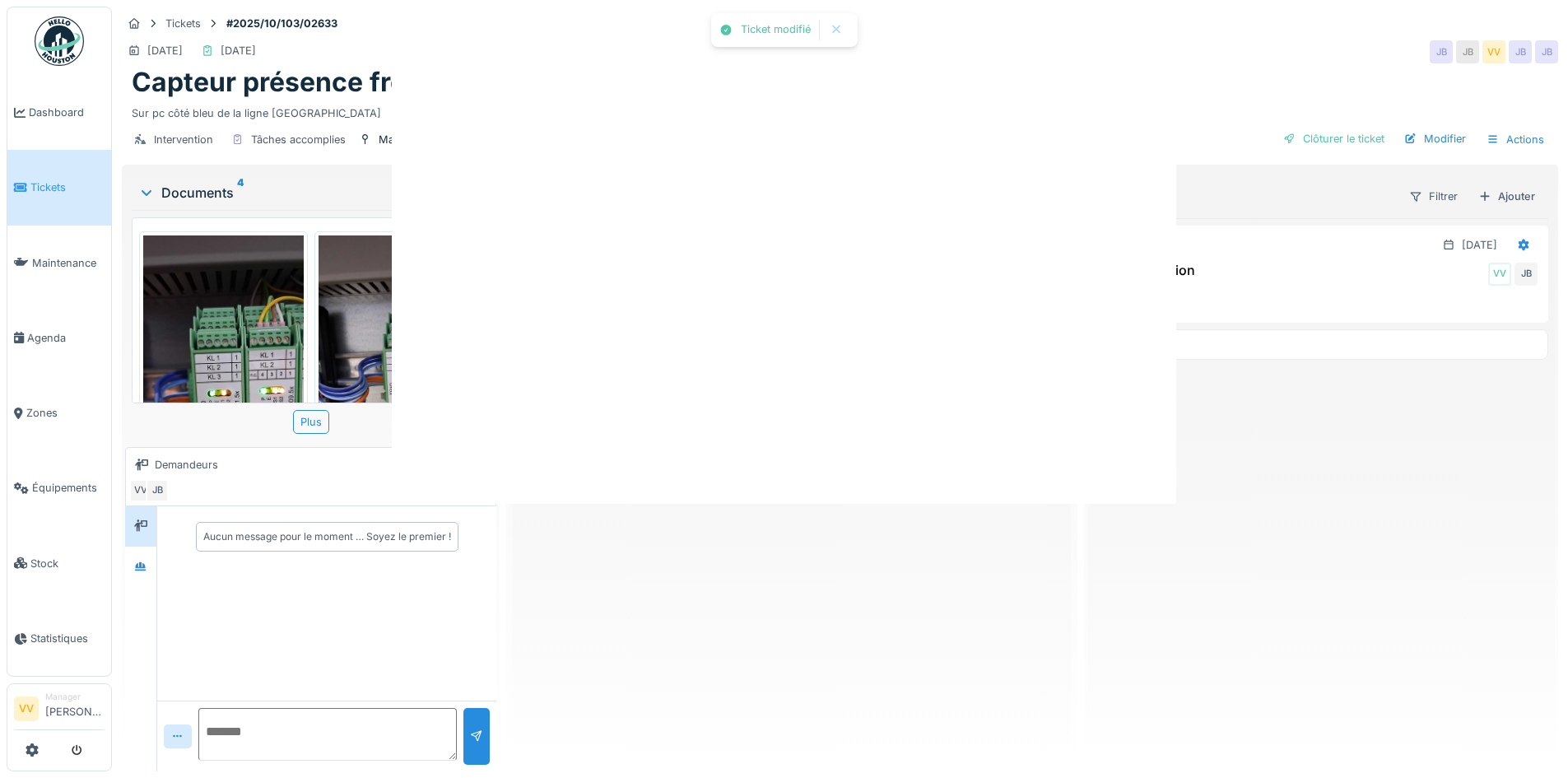
scroll to position [0, 0]
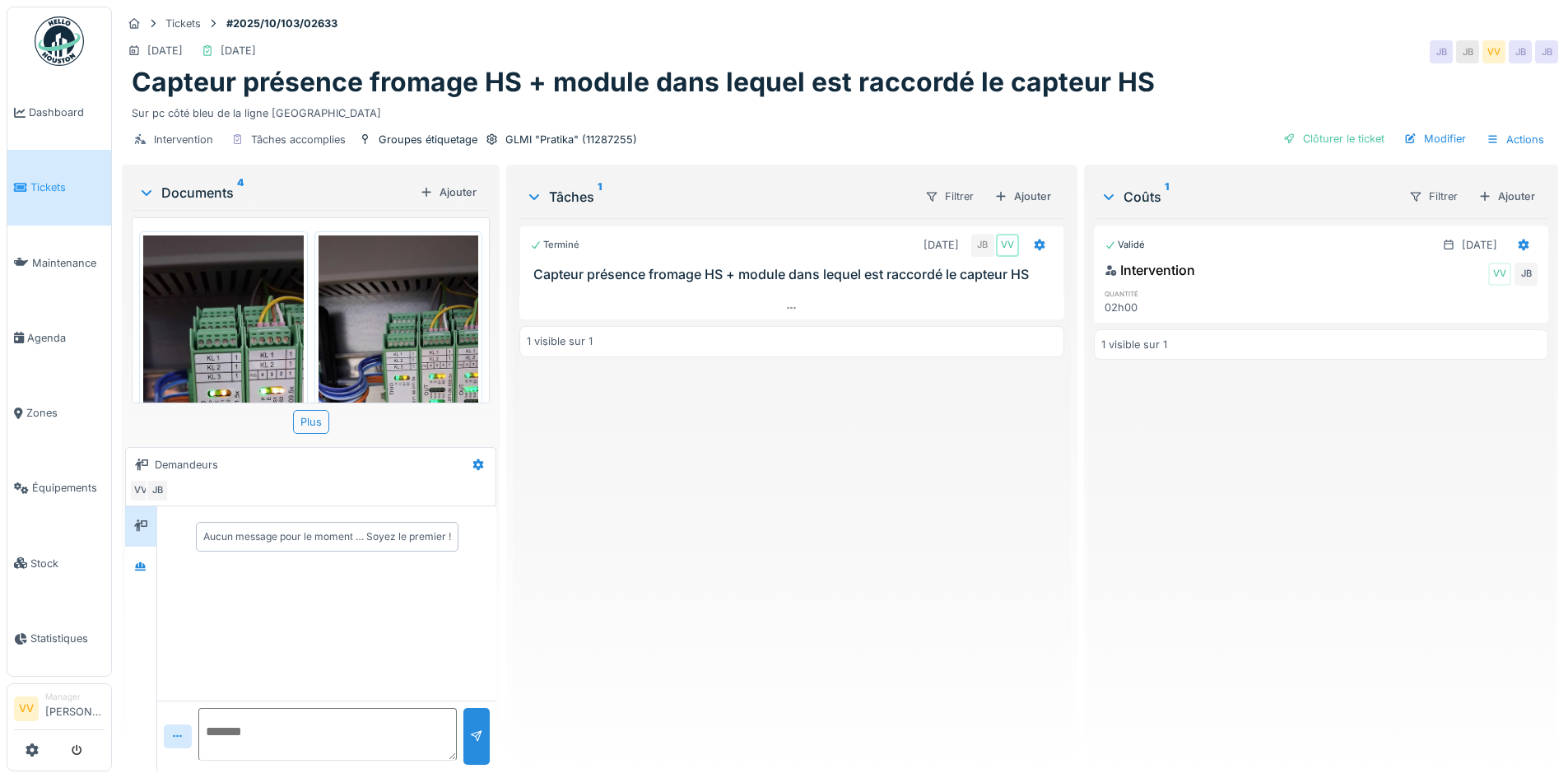
click at [846, 676] on div "Terminé 30/09/2025 JB VV Capteur présence fromage HS + module dans lequel est r…" at bounding box center [790, 488] width 544 height 540
click at [1342, 134] on div "Clôturer le ticket" at bounding box center [1334, 138] width 114 height 23
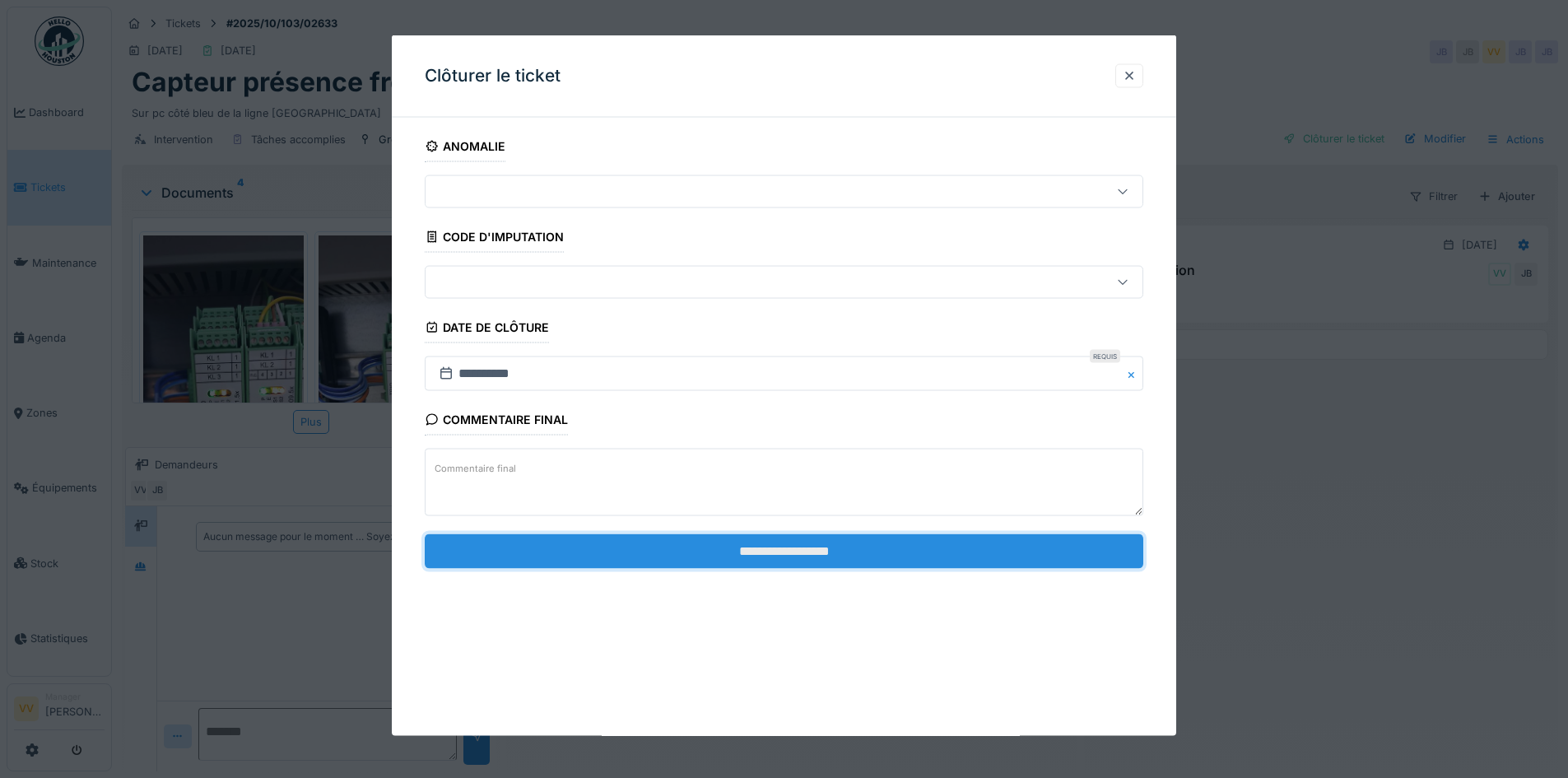
click at [899, 563] on input "**********" at bounding box center [784, 551] width 719 height 35
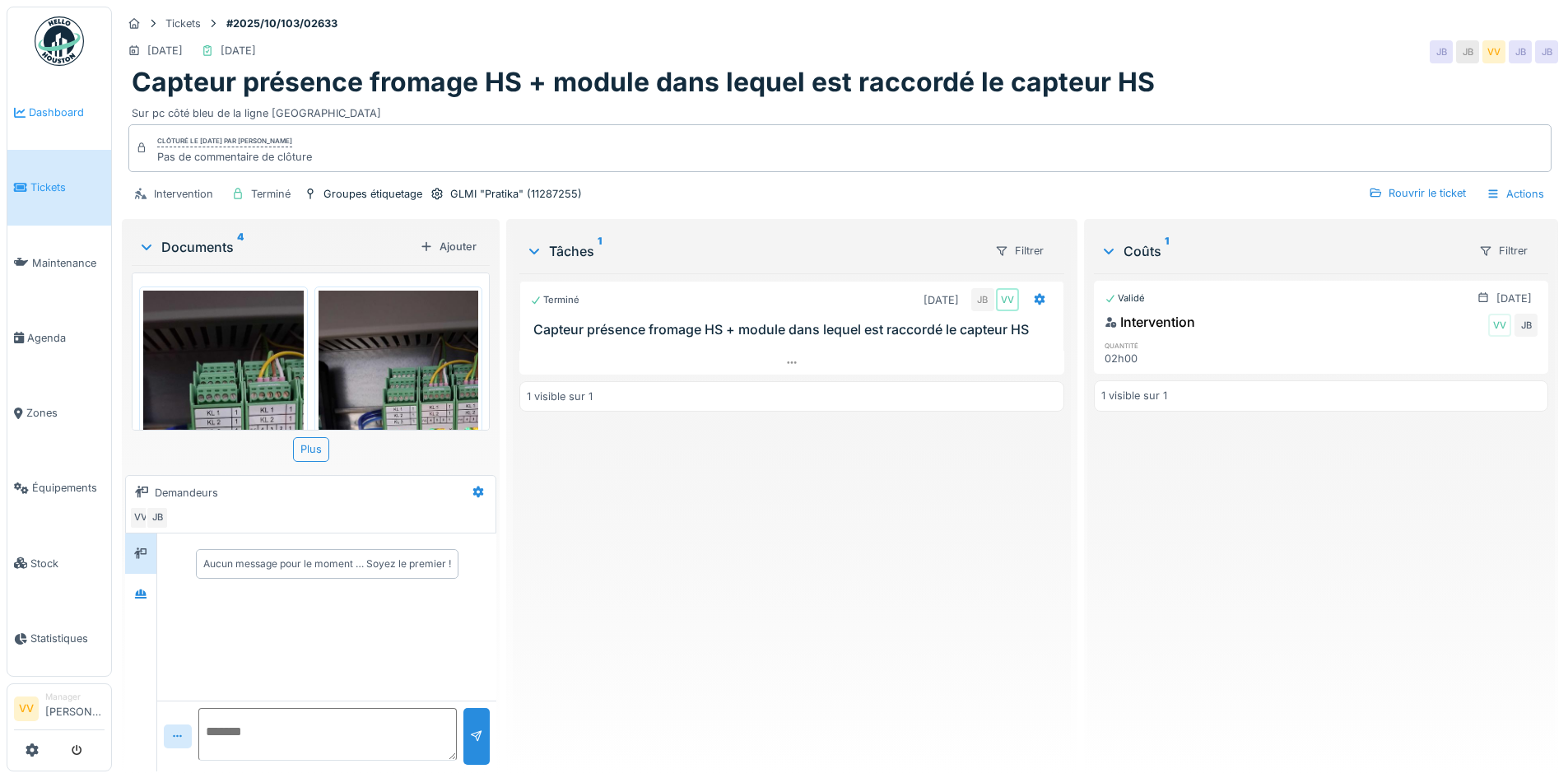
click at [40, 116] on span "Dashboard" at bounding box center [67, 113] width 76 height 16
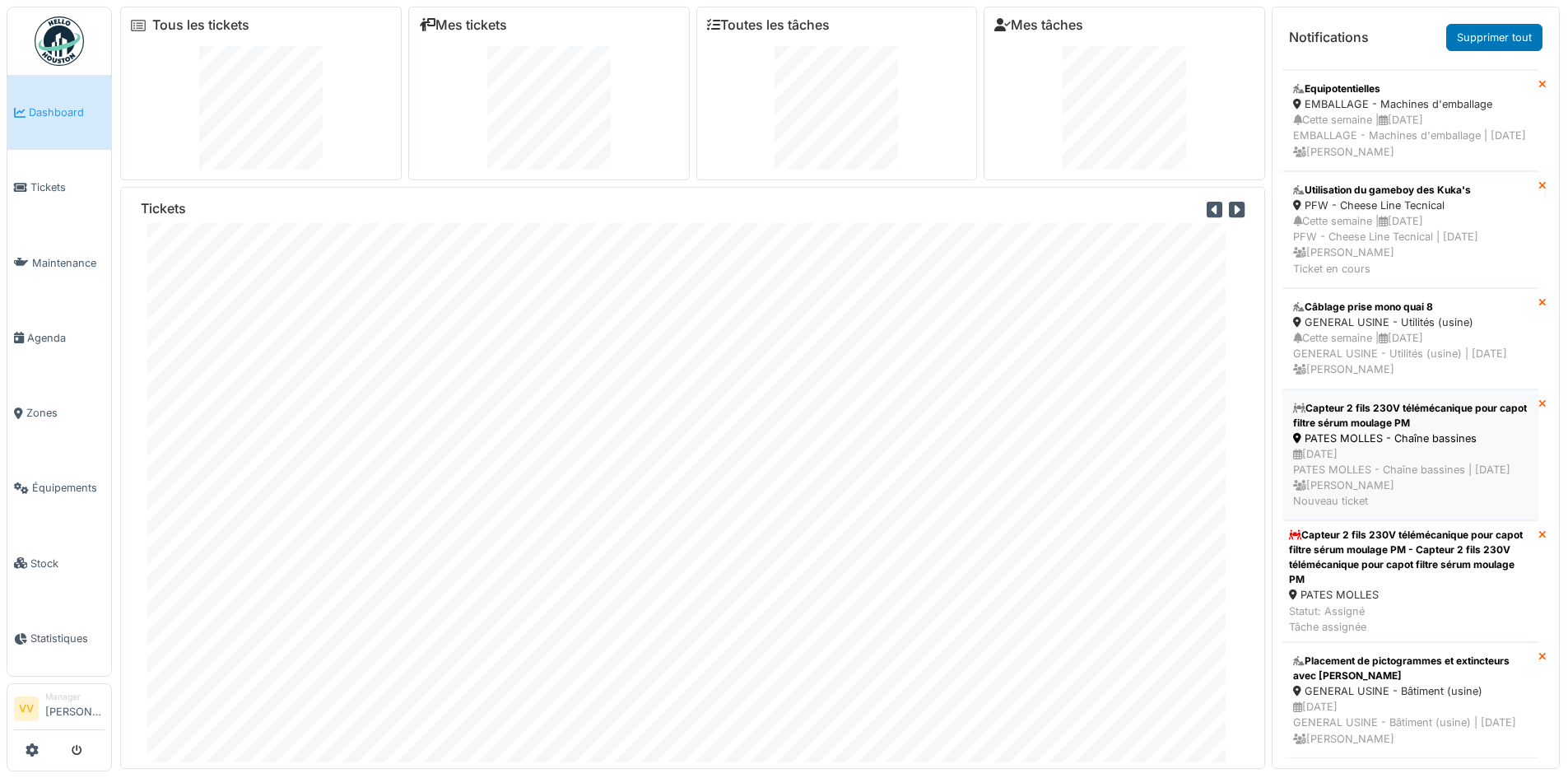
scroll to position [17, 0]
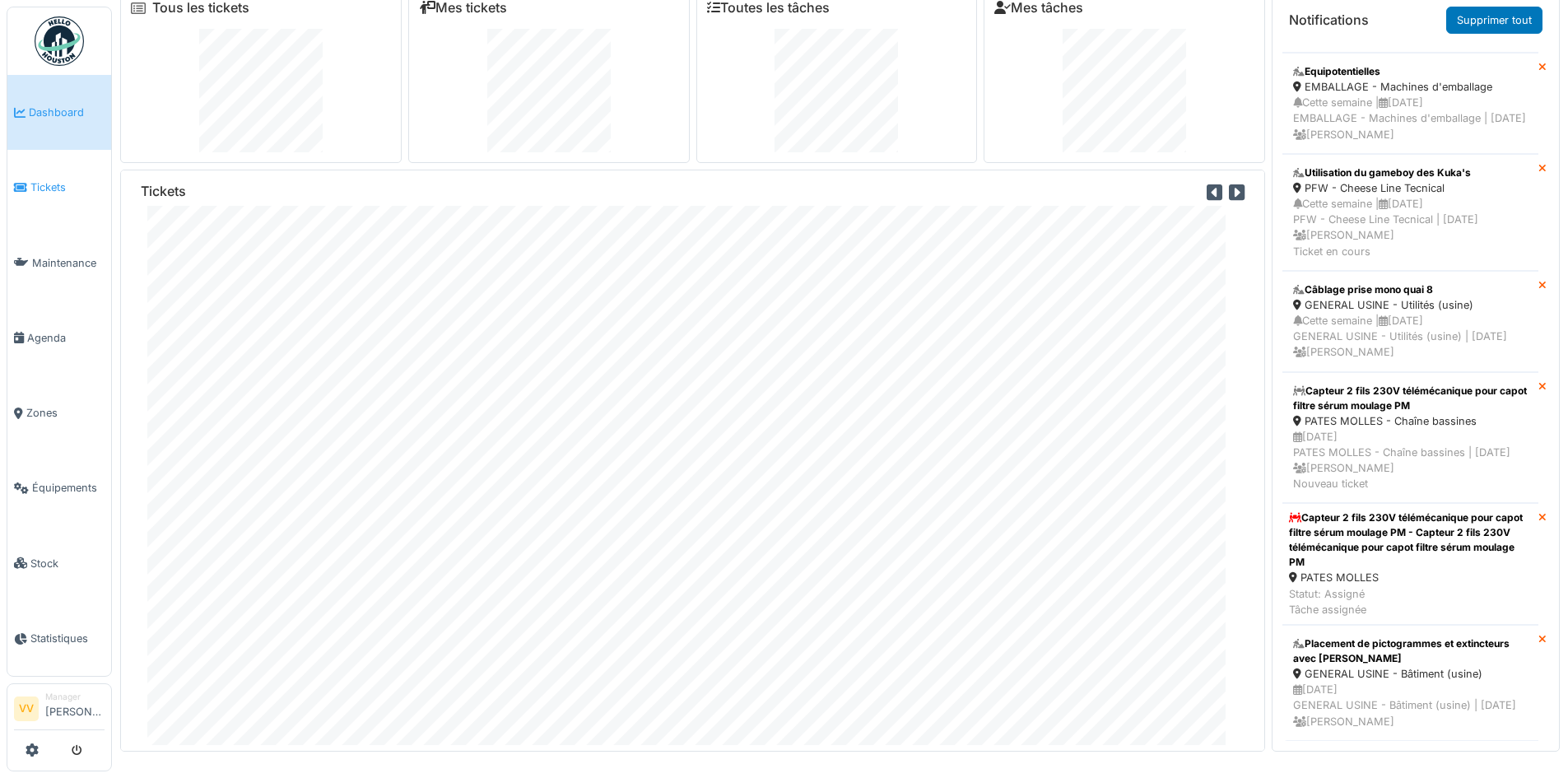
click at [33, 180] on span "Tickets" at bounding box center [67, 187] width 74 height 16
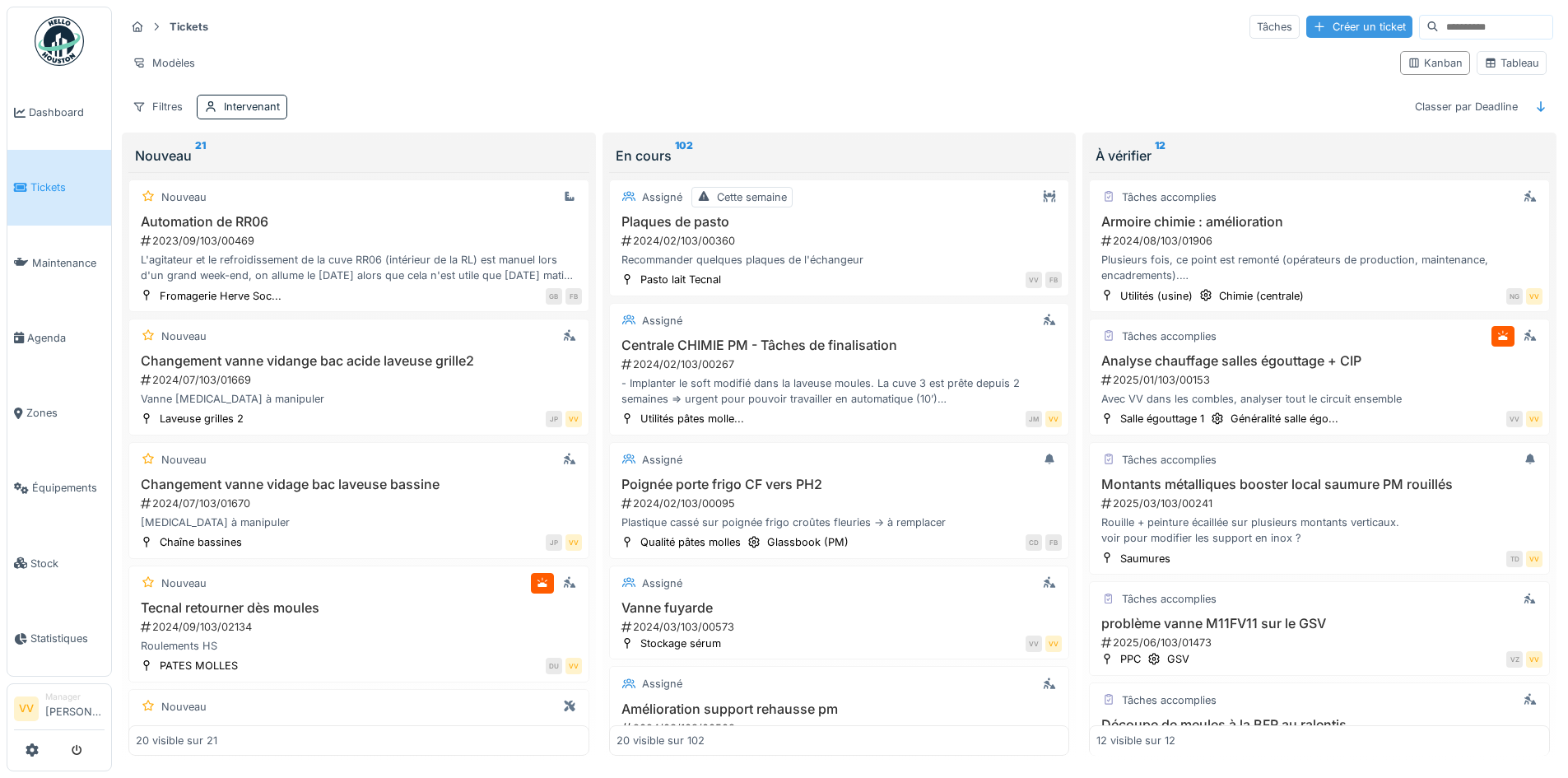
click at [1329, 19] on div "Créer un ticket" at bounding box center [1359, 27] width 106 height 23
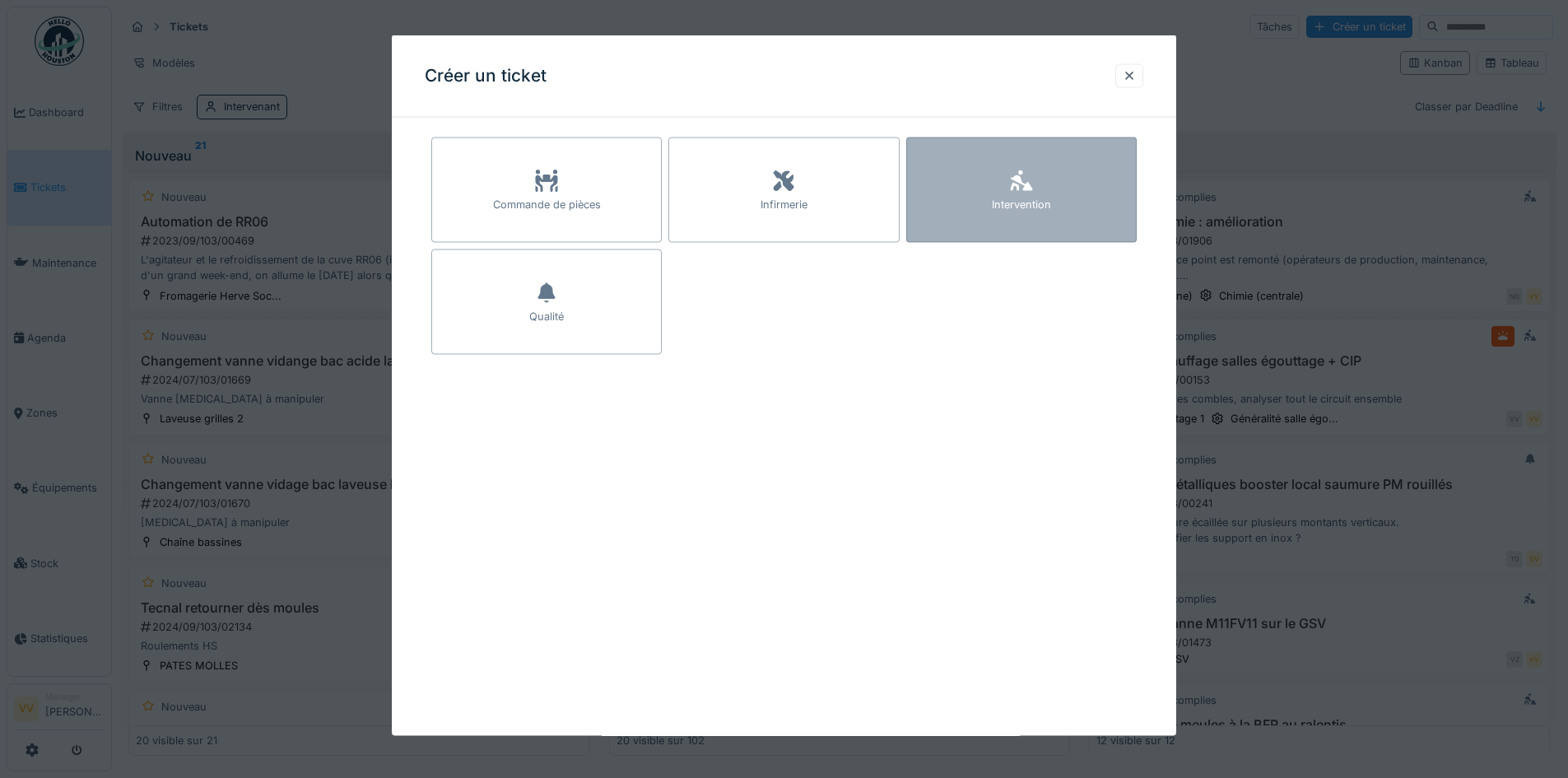
click at [1103, 177] on div "Intervention" at bounding box center [1021, 190] width 230 height 106
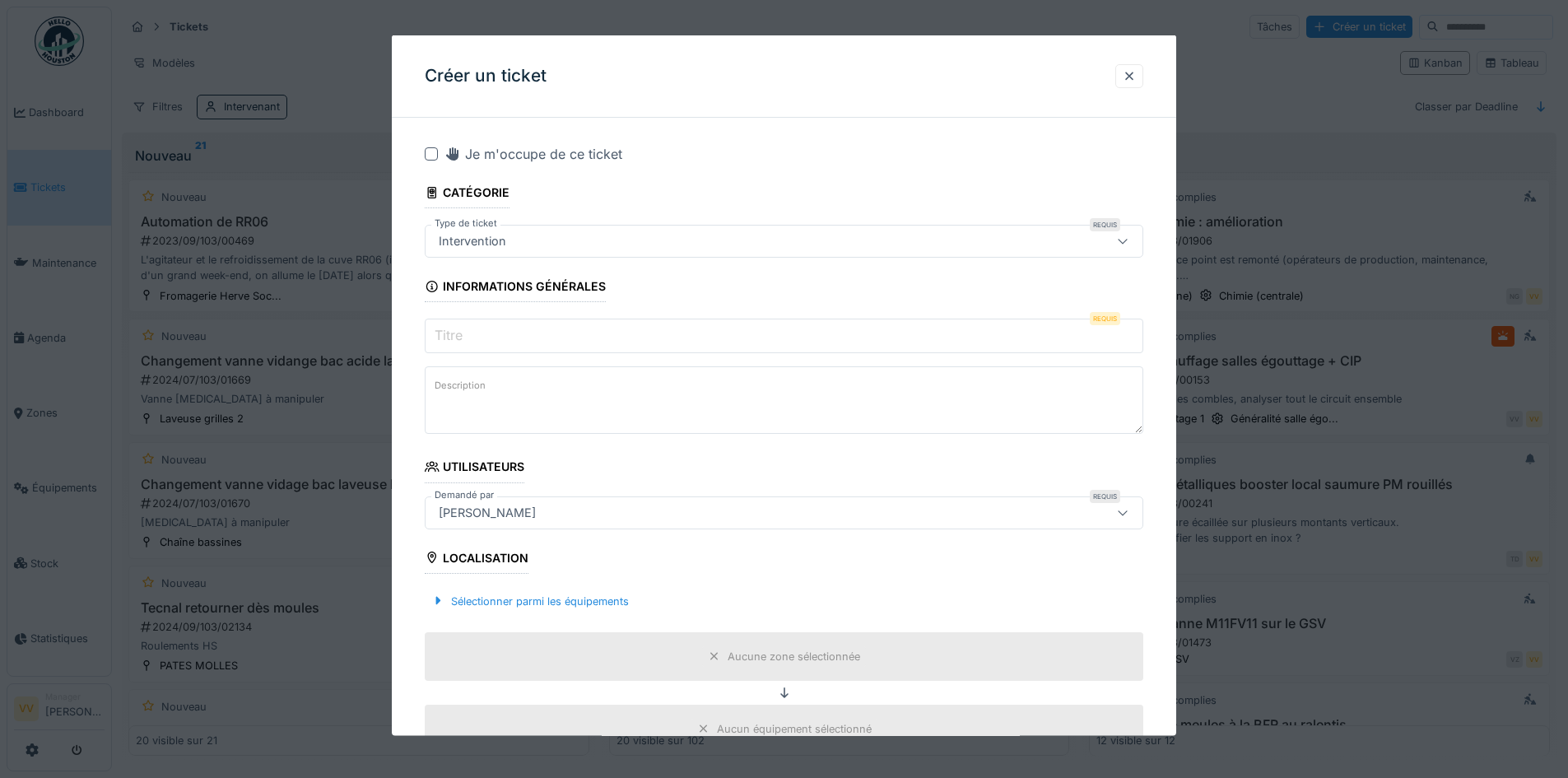
click at [566, 346] on input "Titre" at bounding box center [784, 336] width 719 height 35
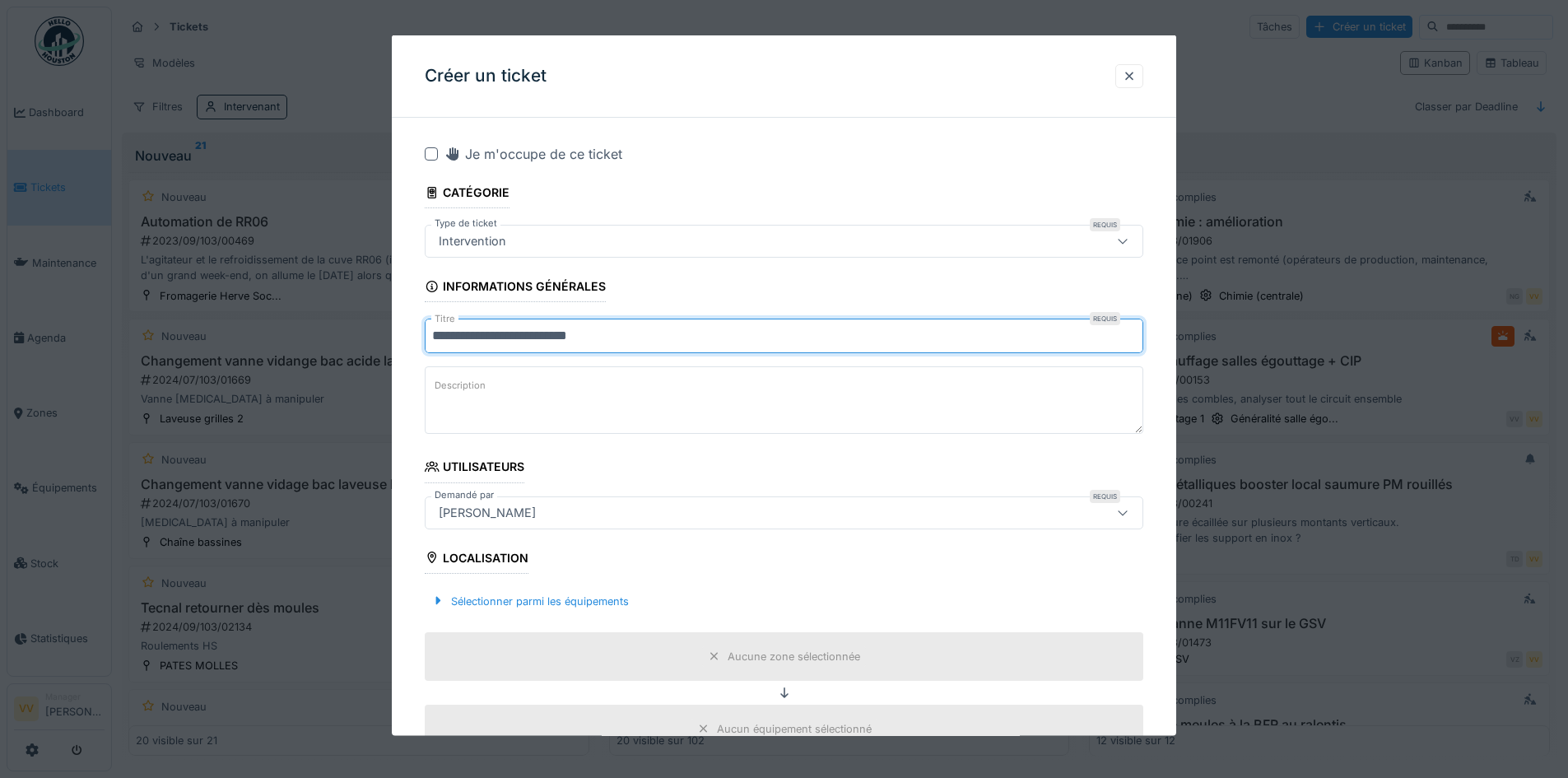
type input "**********"
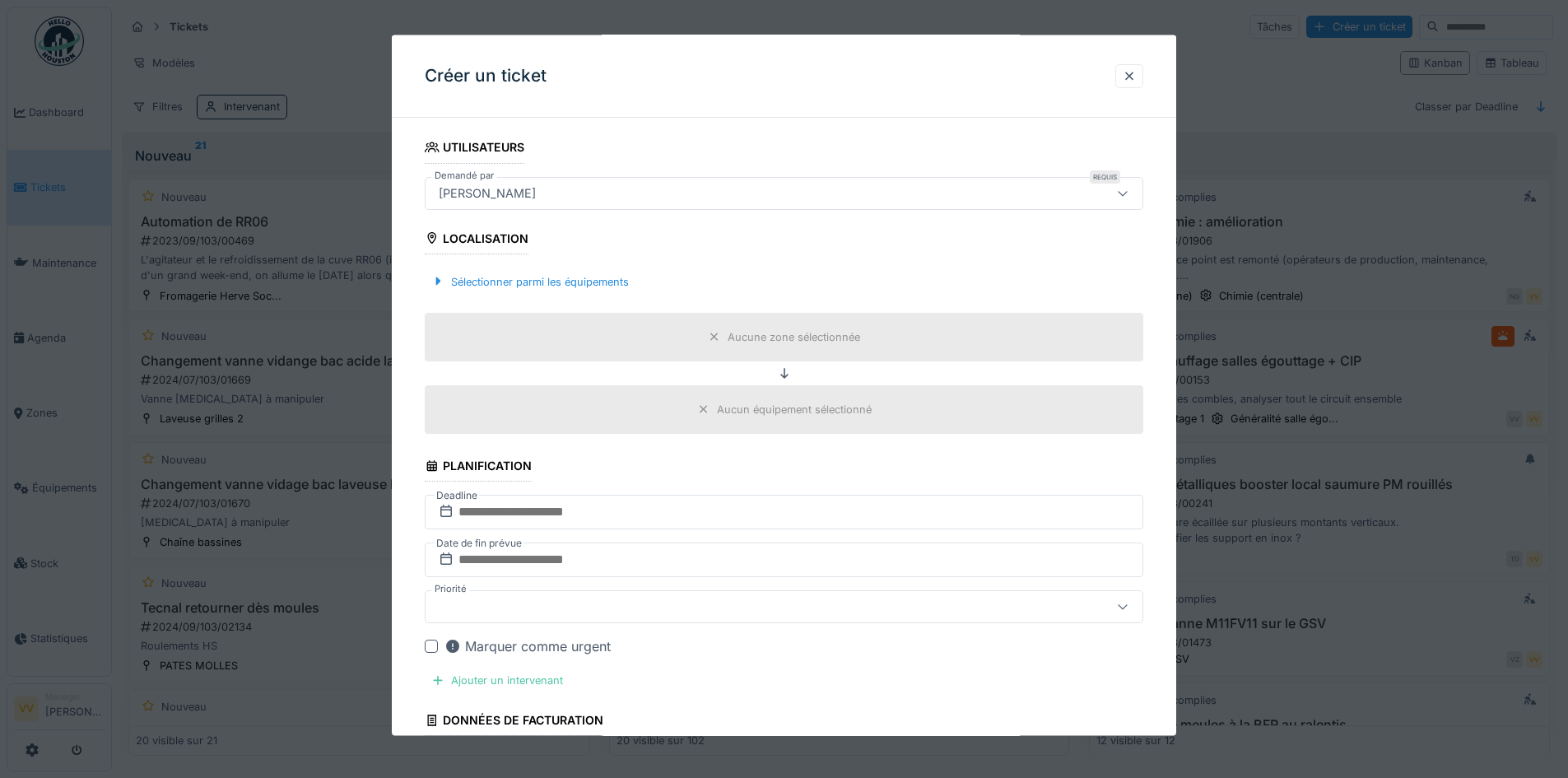
scroll to position [330, 0]
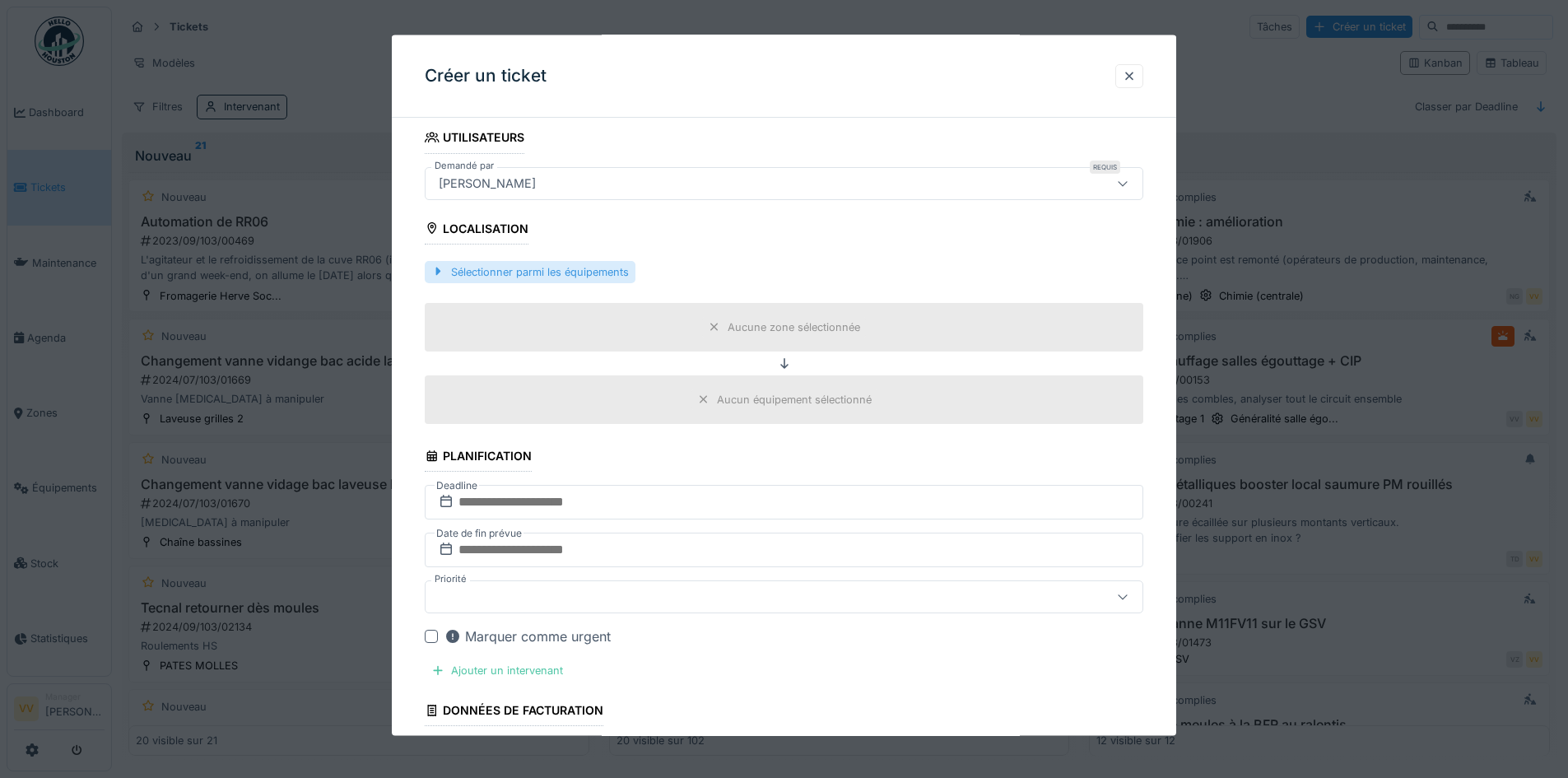
type textarea "**********"
click at [597, 267] on div "Sélectionner parmi les équipements" at bounding box center [530, 272] width 211 height 23
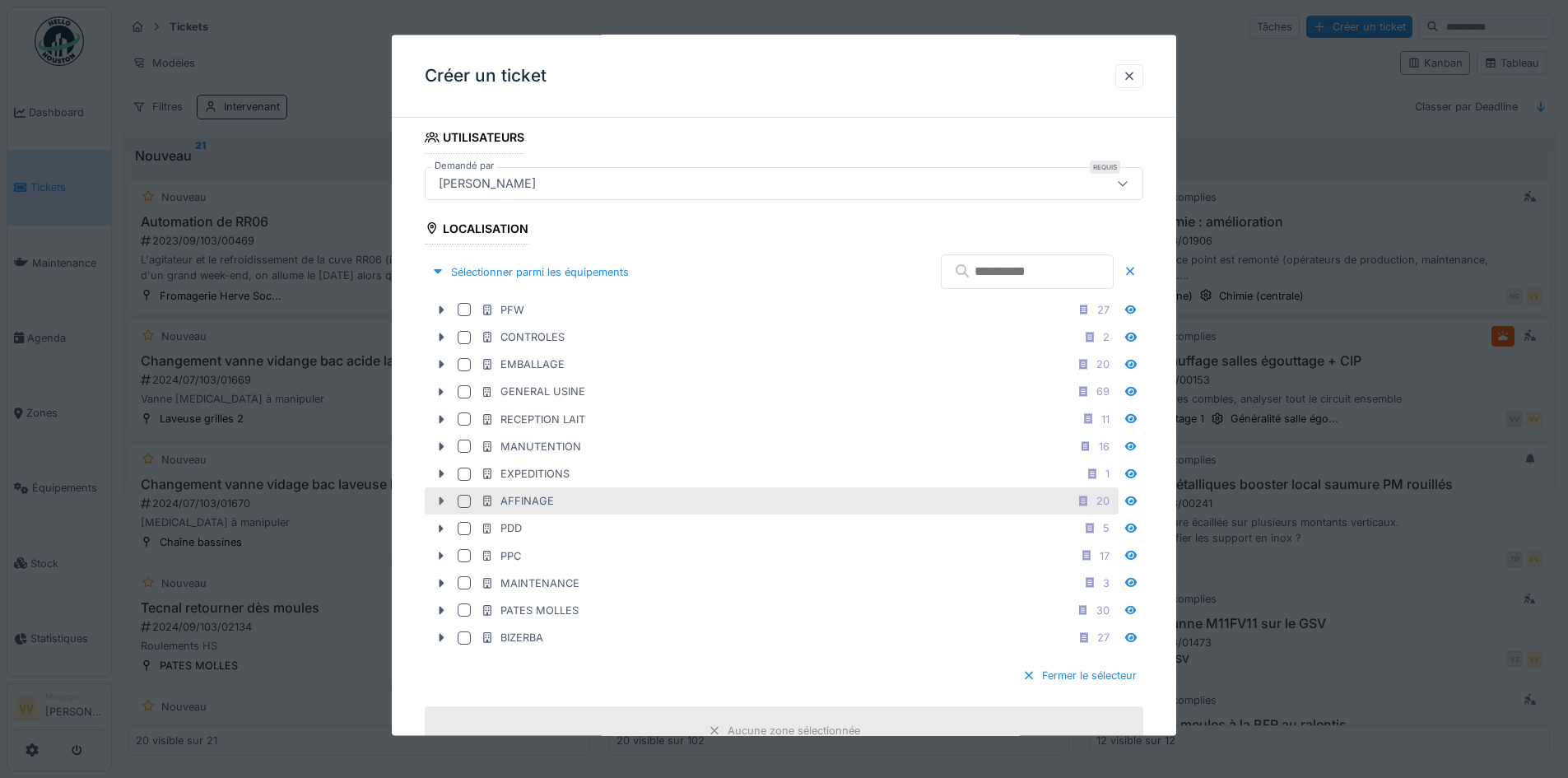
click at [436, 502] on icon at bounding box center [440, 501] width 13 height 10
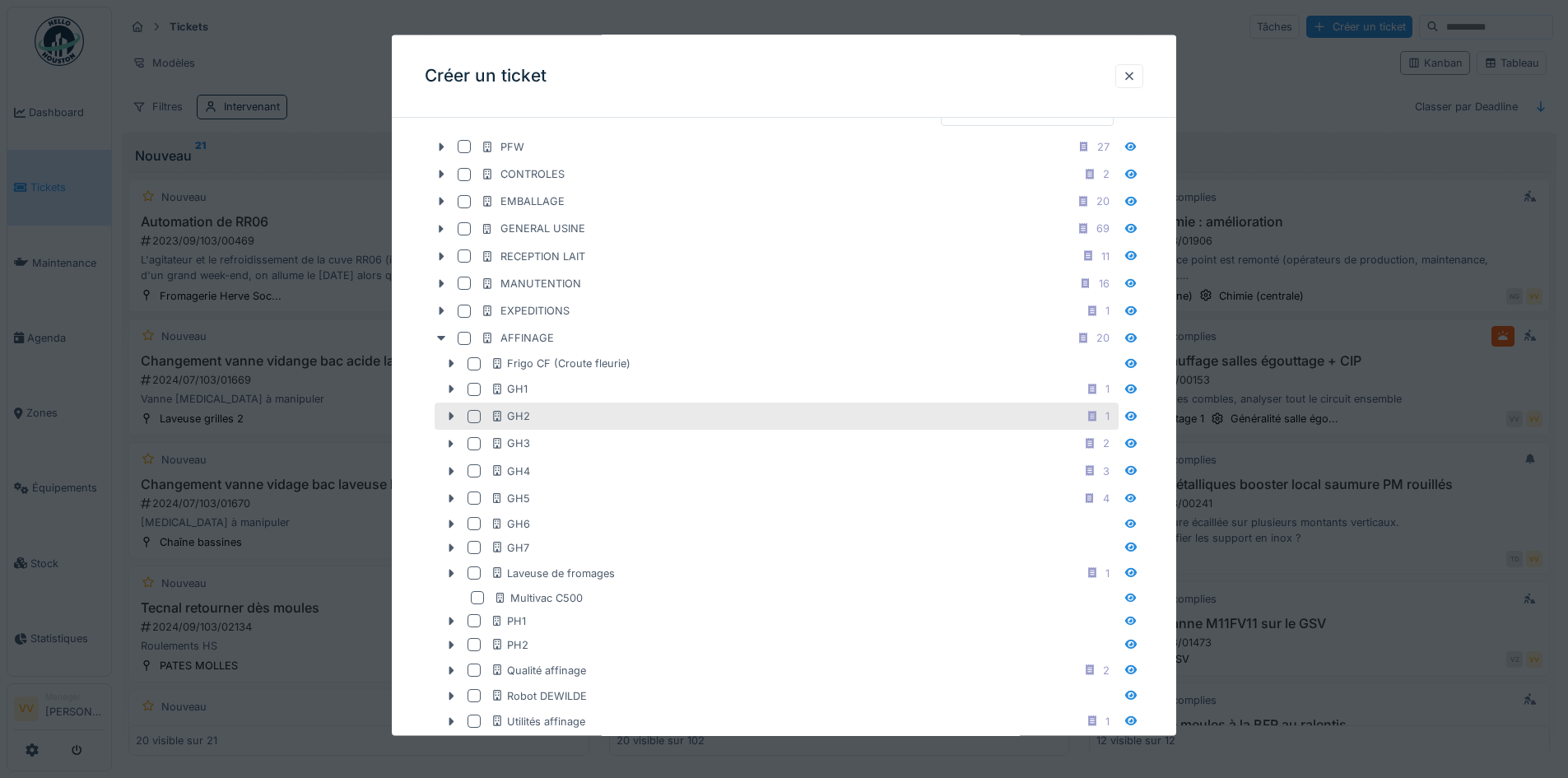
scroll to position [494, 0]
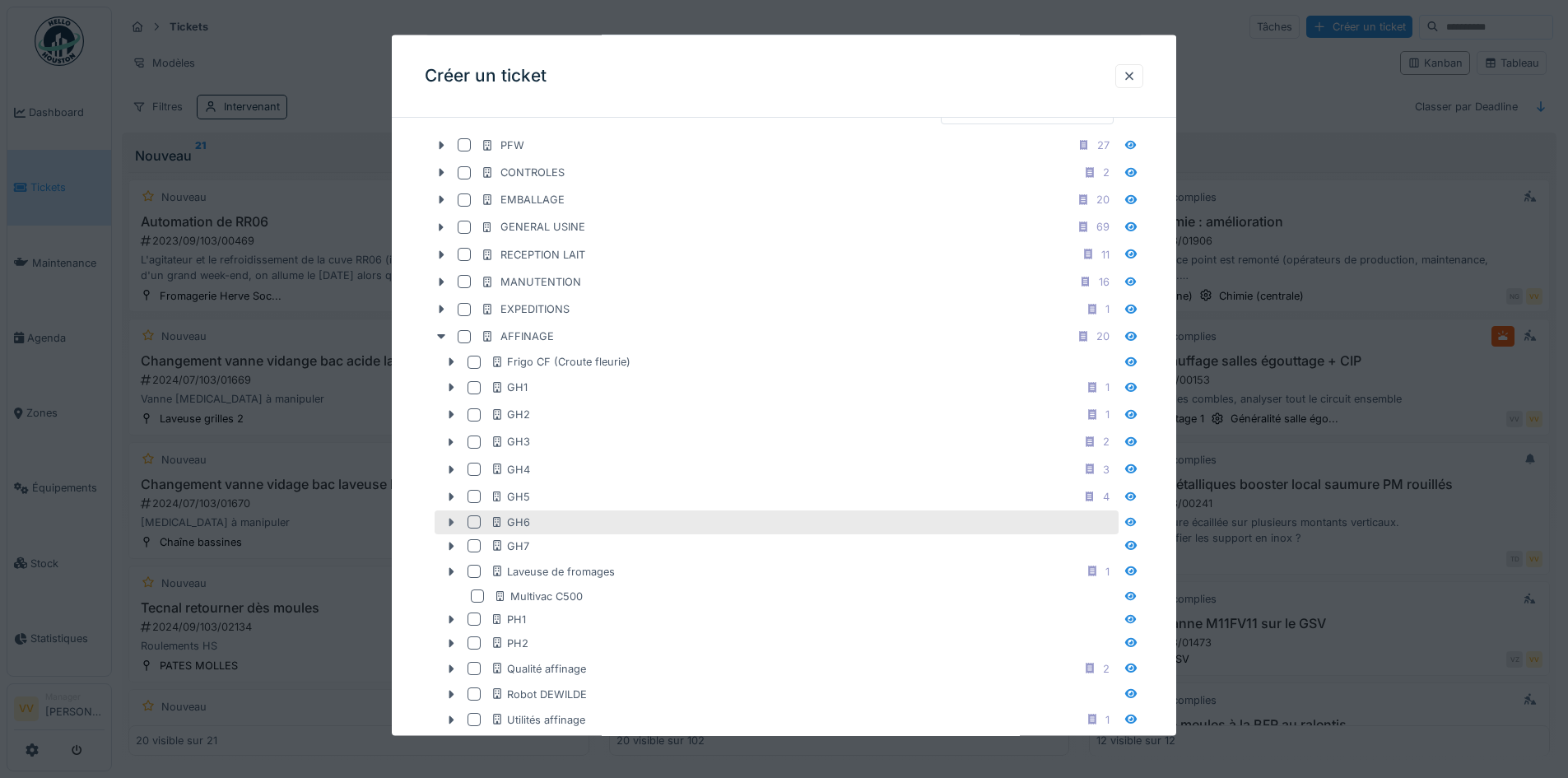
click at [447, 521] on icon at bounding box center [451, 523] width 13 height 10
click at [477, 522] on div at bounding box center [473, 522] width 13 height 13
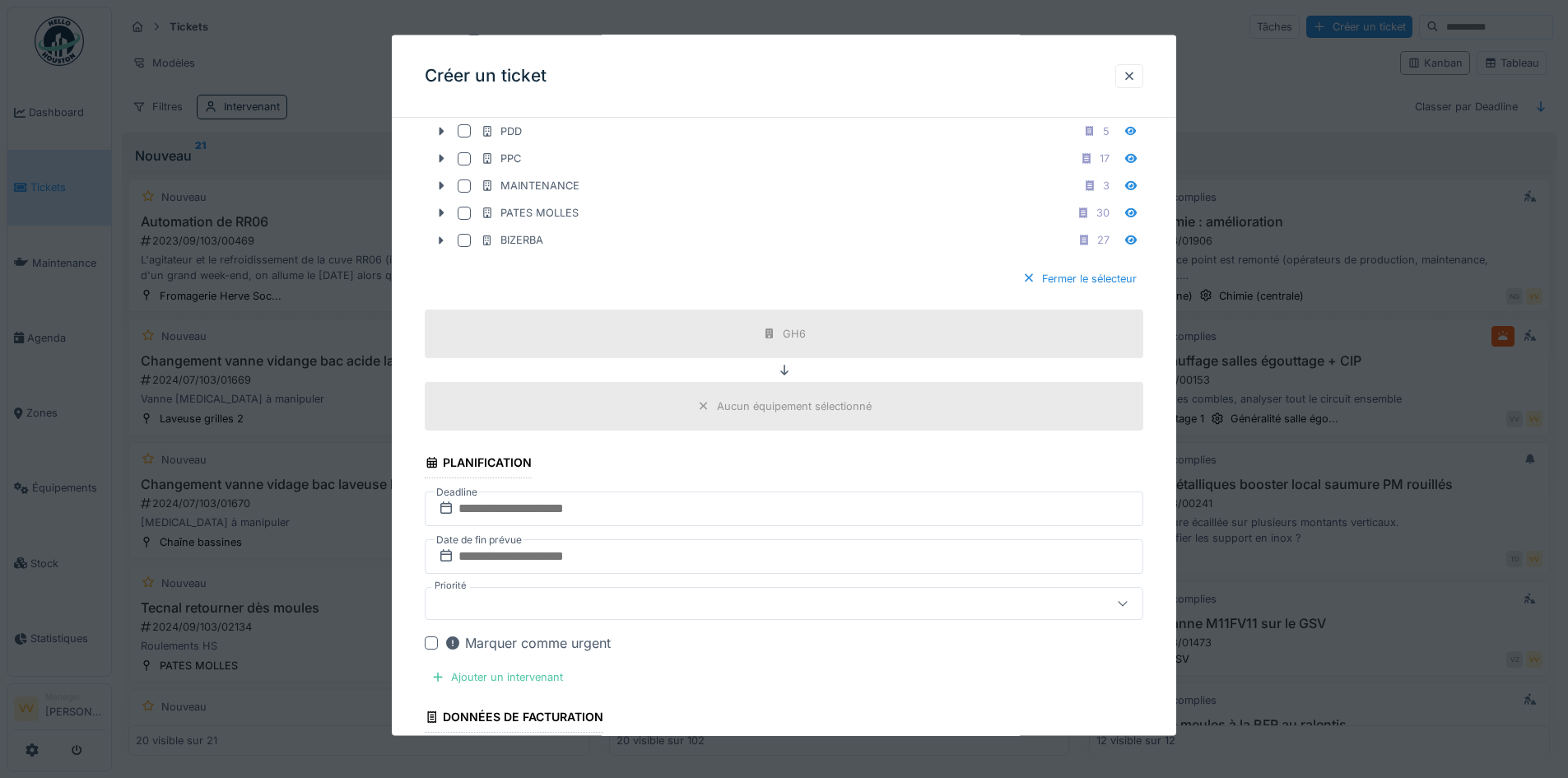
scroll to position [1235, 0]
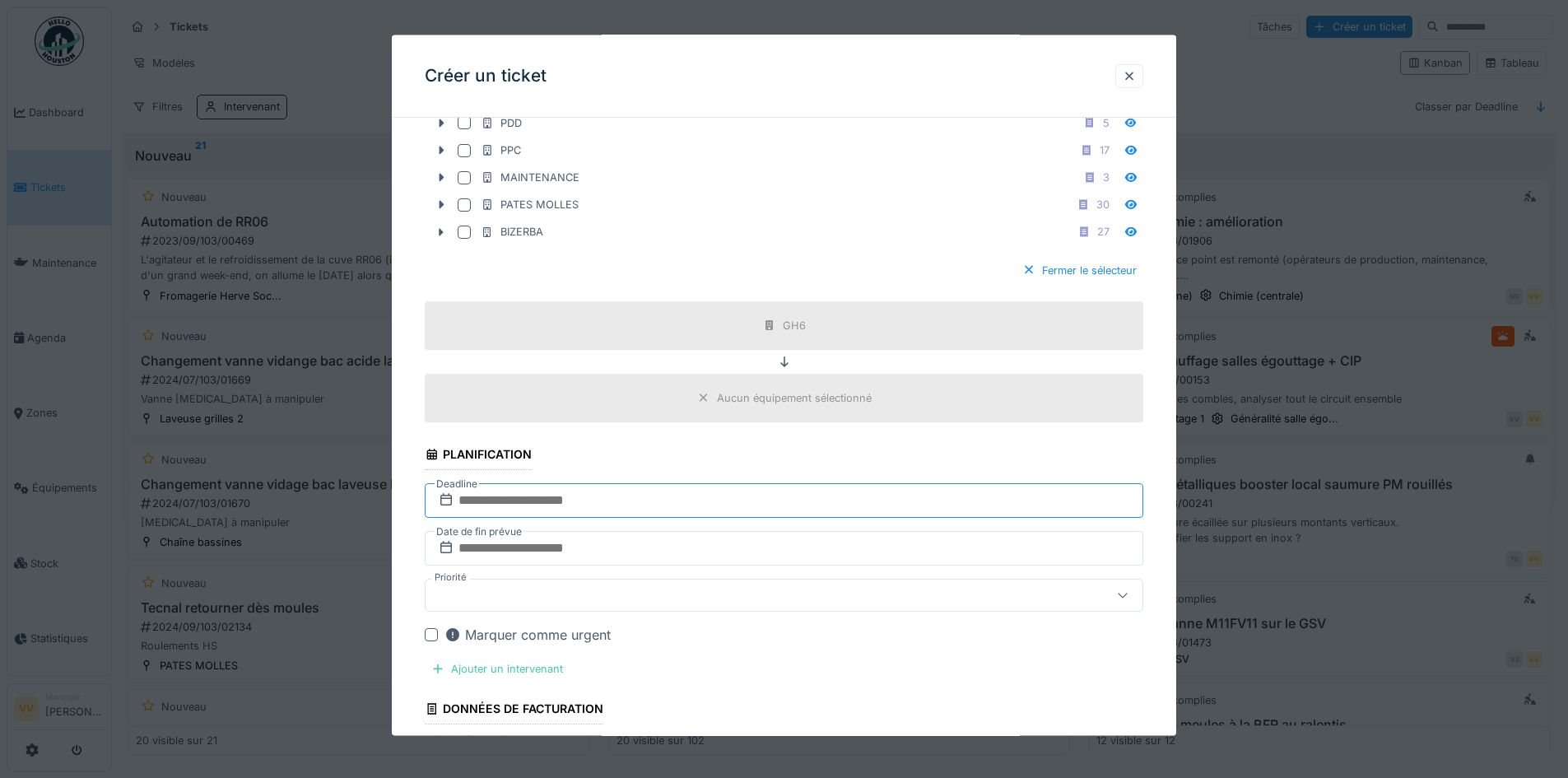
click at [556, 497] on input "text" at bounding box center [784, 501] width 719 height 35
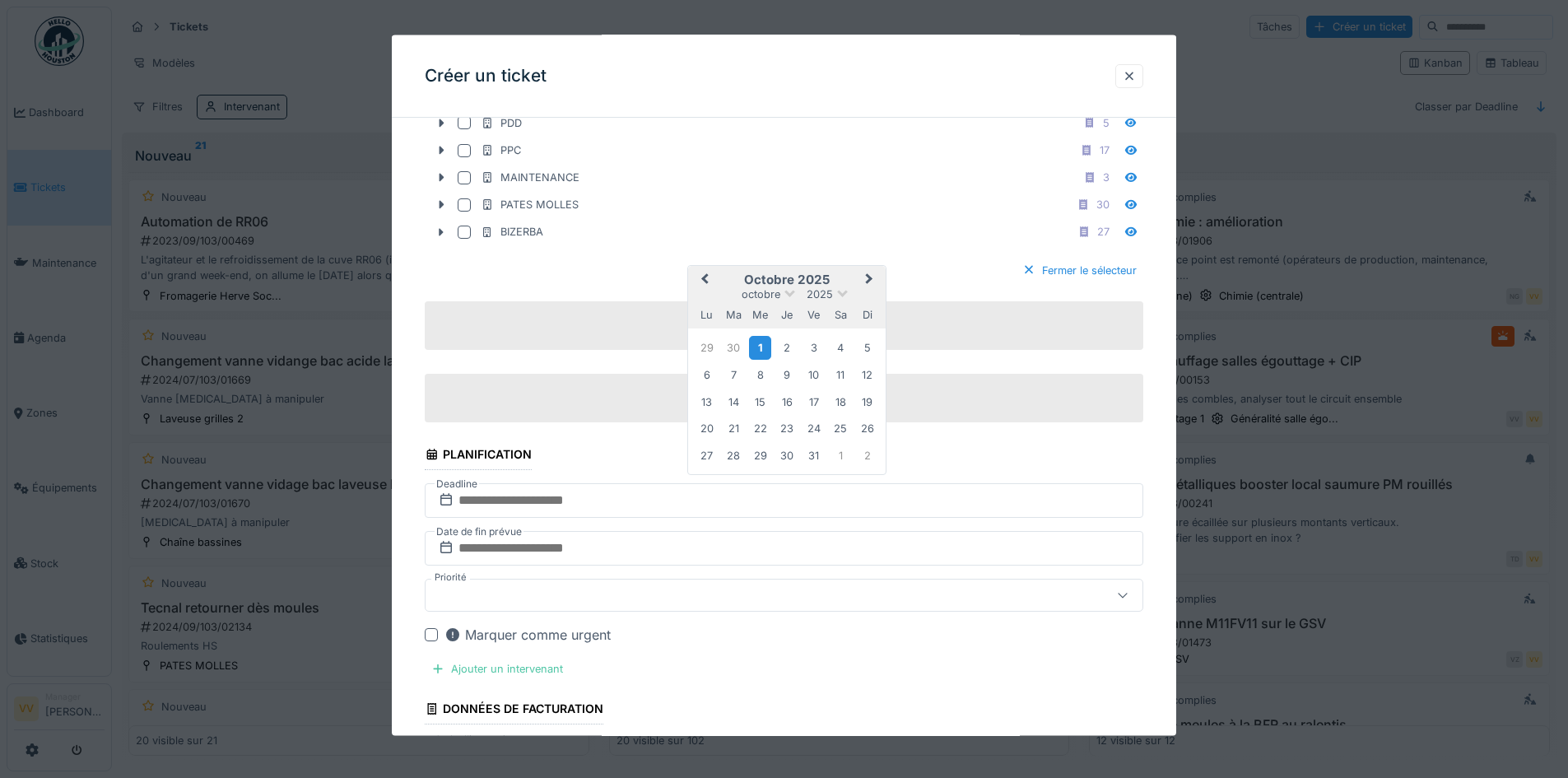
click at [758, 349] on div "1" at bounding box center [760, 347] width 22 height 24
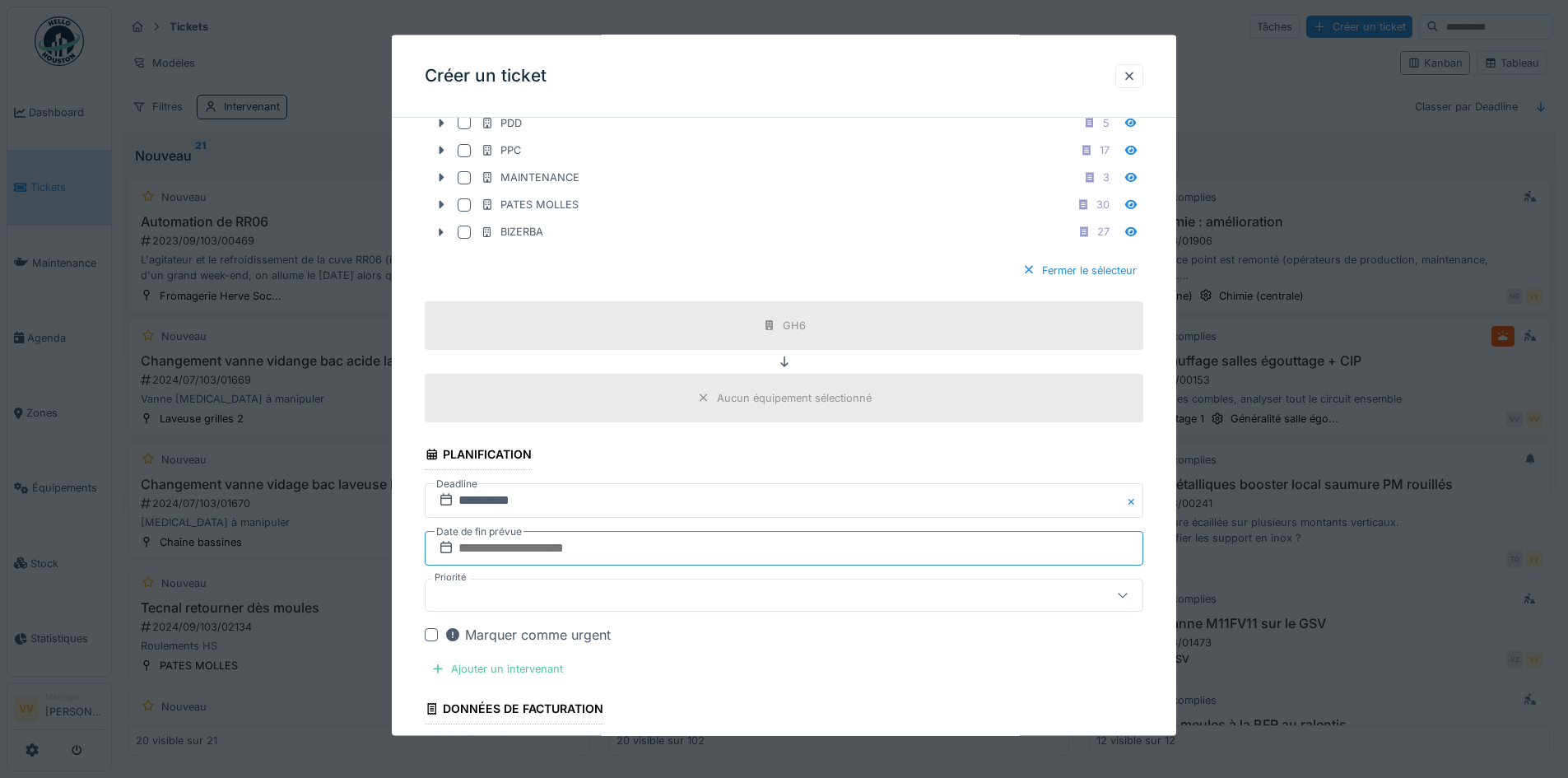
click at [568, 550] on input "text" at bounding box center [784, 549] width 719 height 35
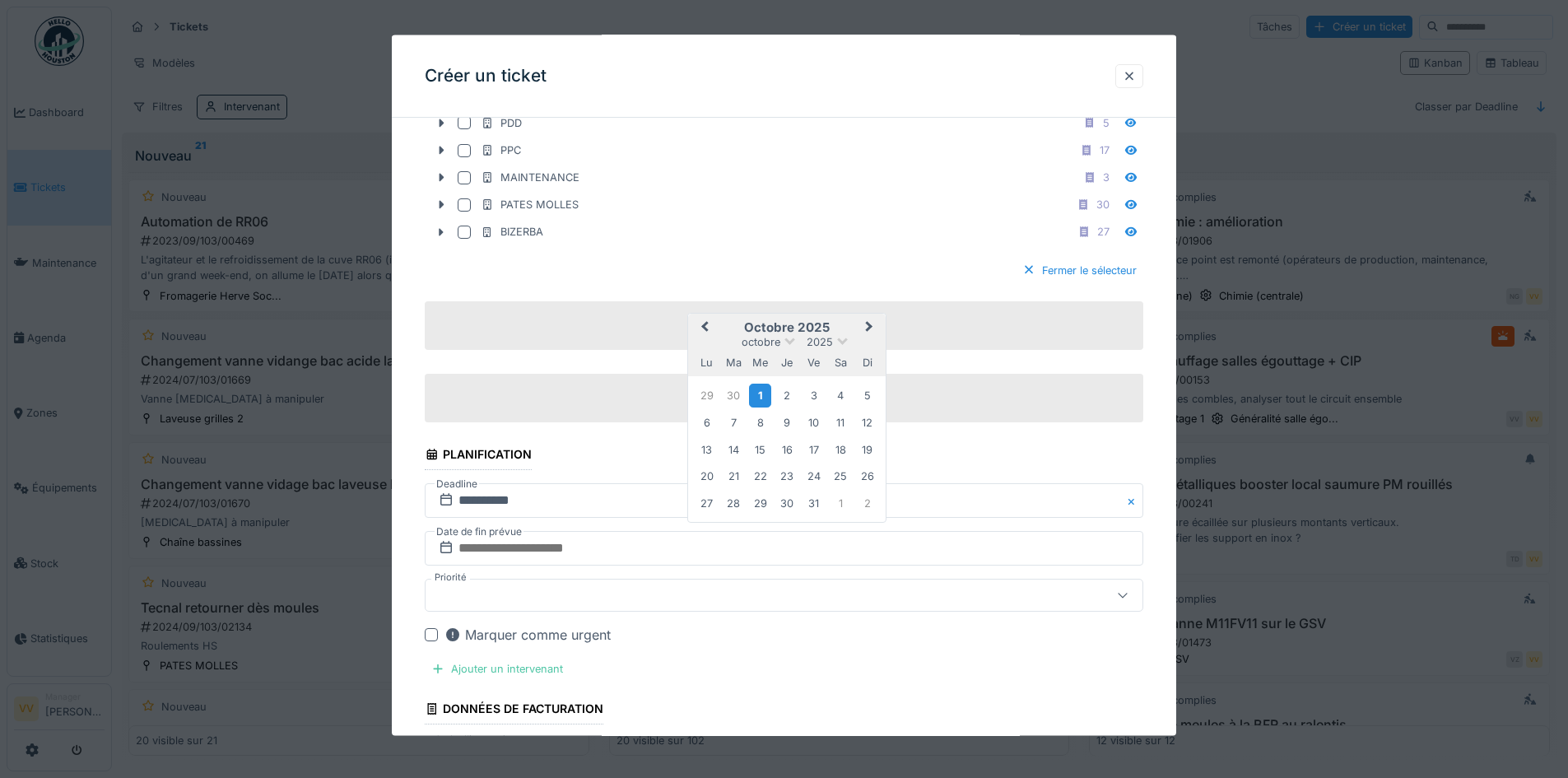
click at [758, 397] on div "1" at bounding box center [760, 395] width 22 height 24
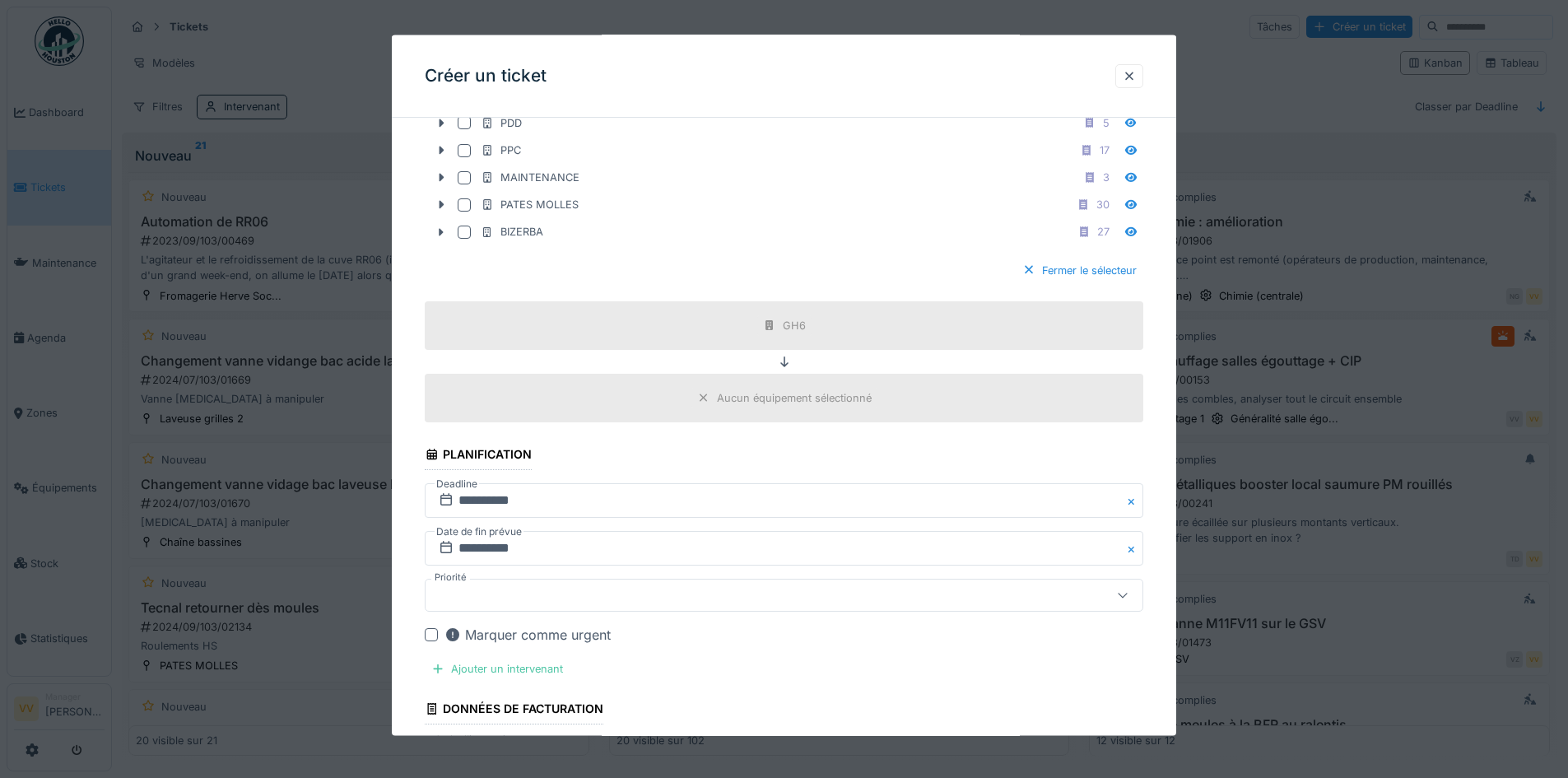
click at [603, 587] on div at bounding box center [742, 595] width 620 height 18
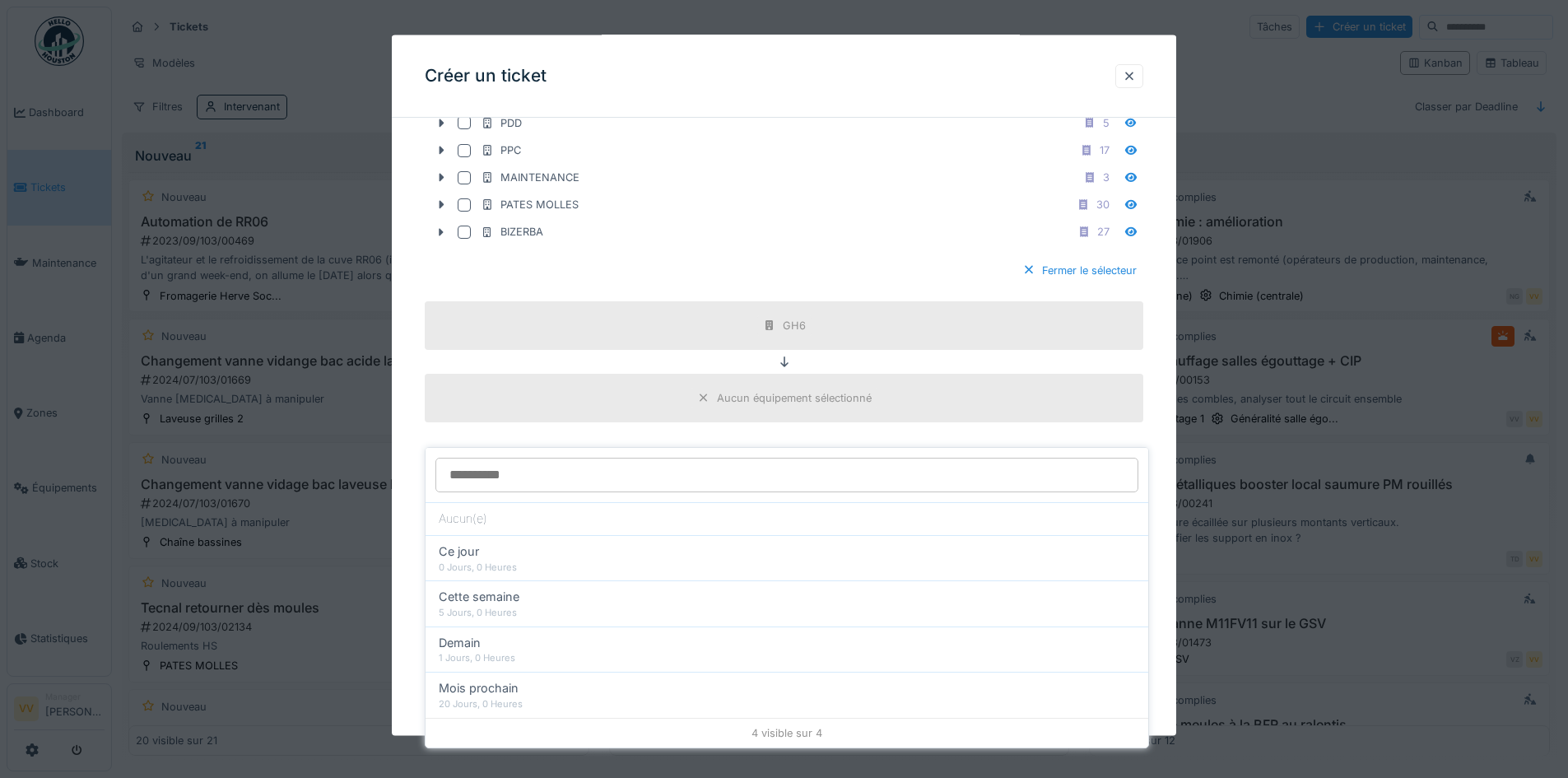
scroll to position [1445, 0]
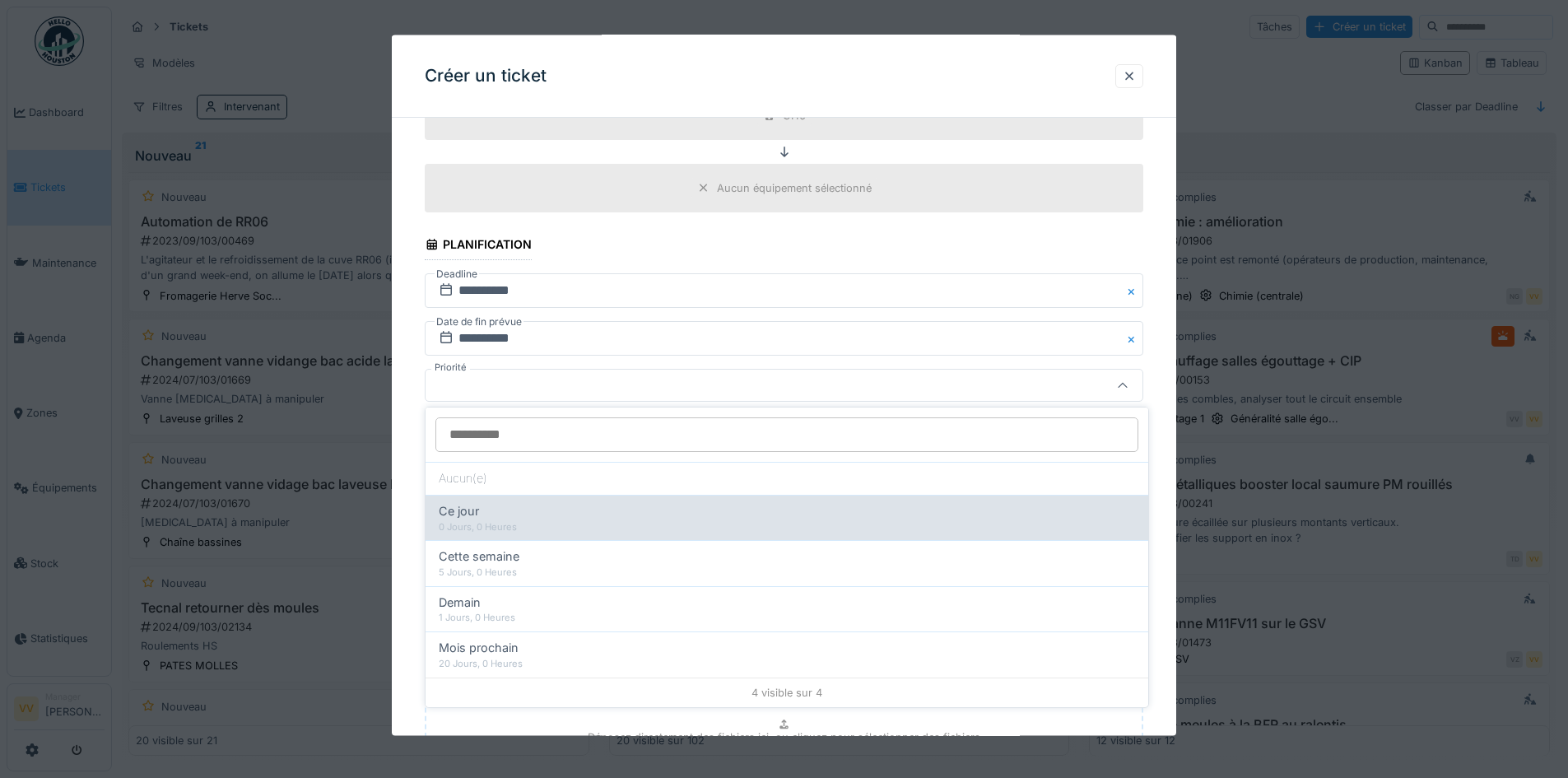
click at [593, 539] on div "Ce jour 0 Jours, 0 Heures" at bounding box center [786, 518] width 722 height 45
type input "**"
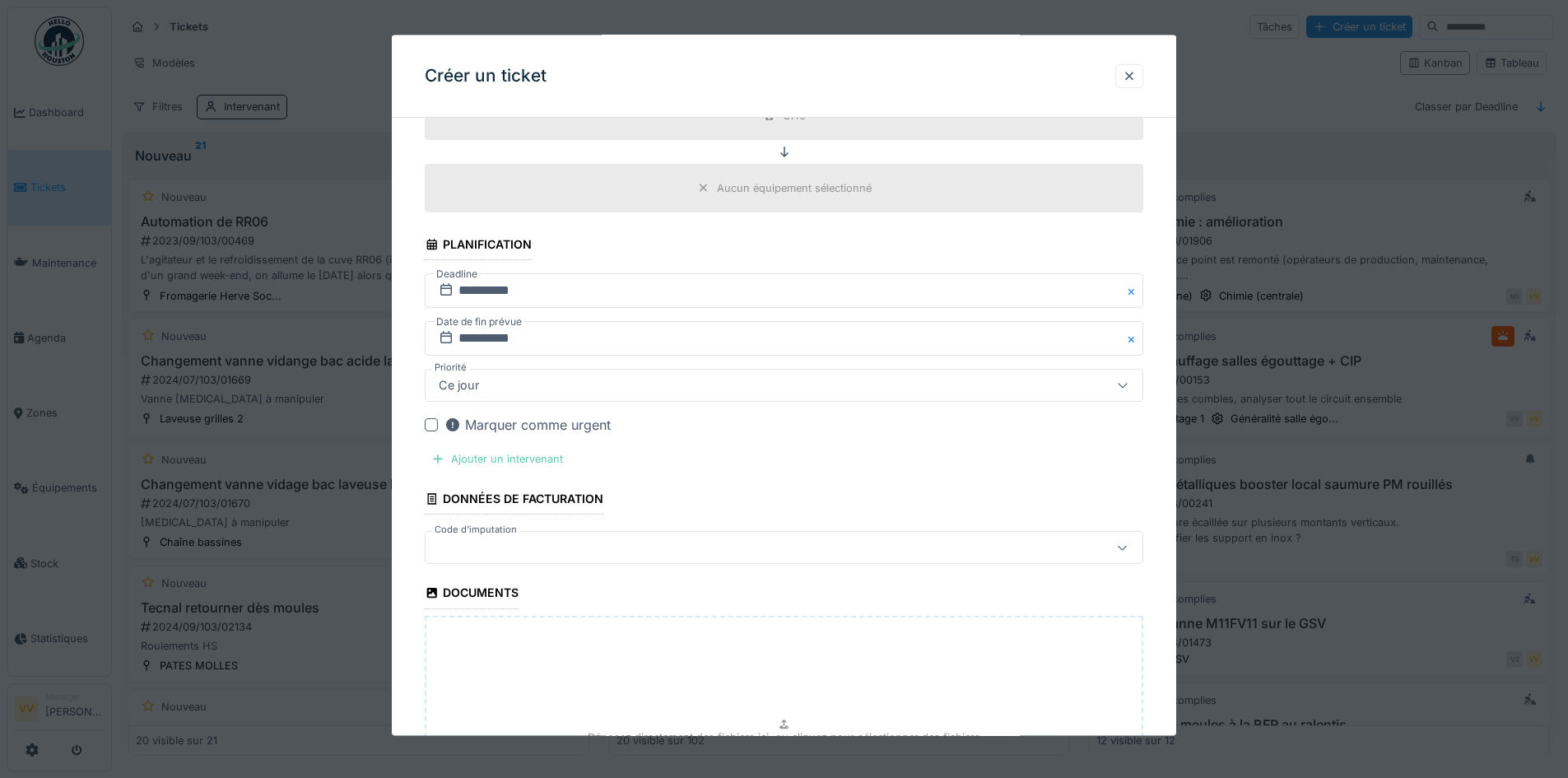
click at [501, 456] on div "Ajouter un intervenant" at bounding box center [496, 460] width 144 height 23
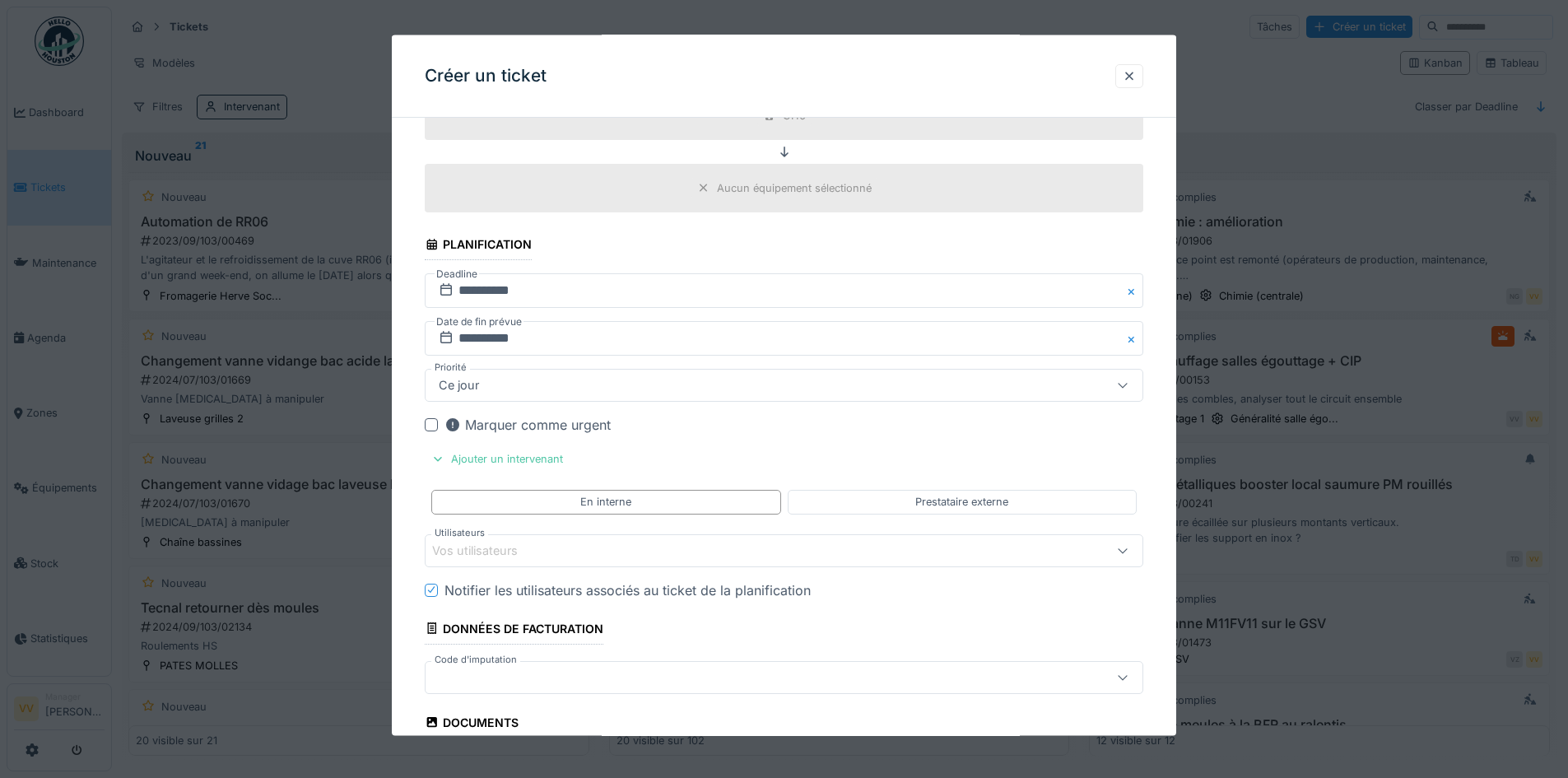
click at [580, 544] on div "Vos utilisateurs" at bounding box center [742, 550] width 620 height 18
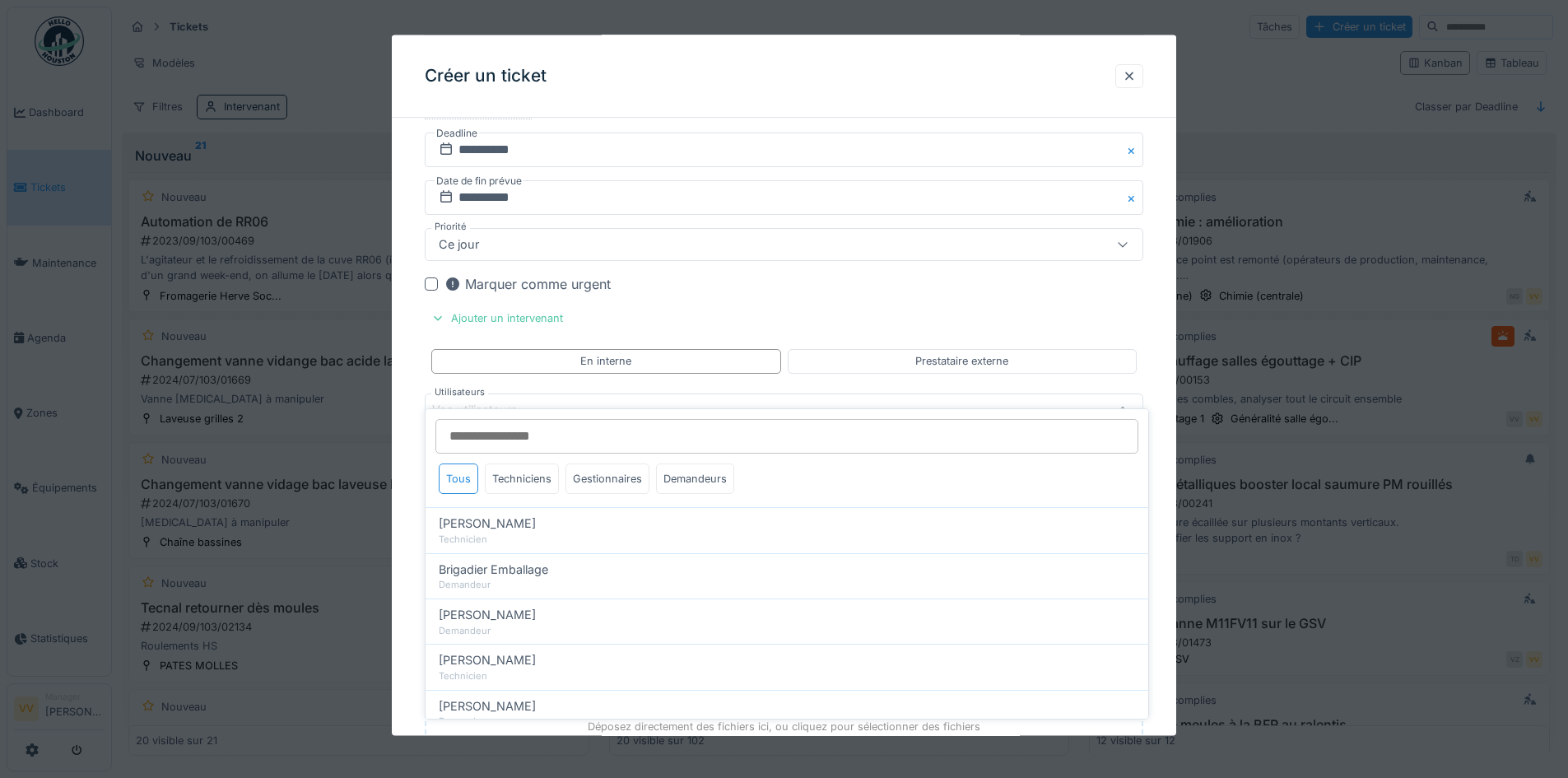
scroll to position [1610, 0]
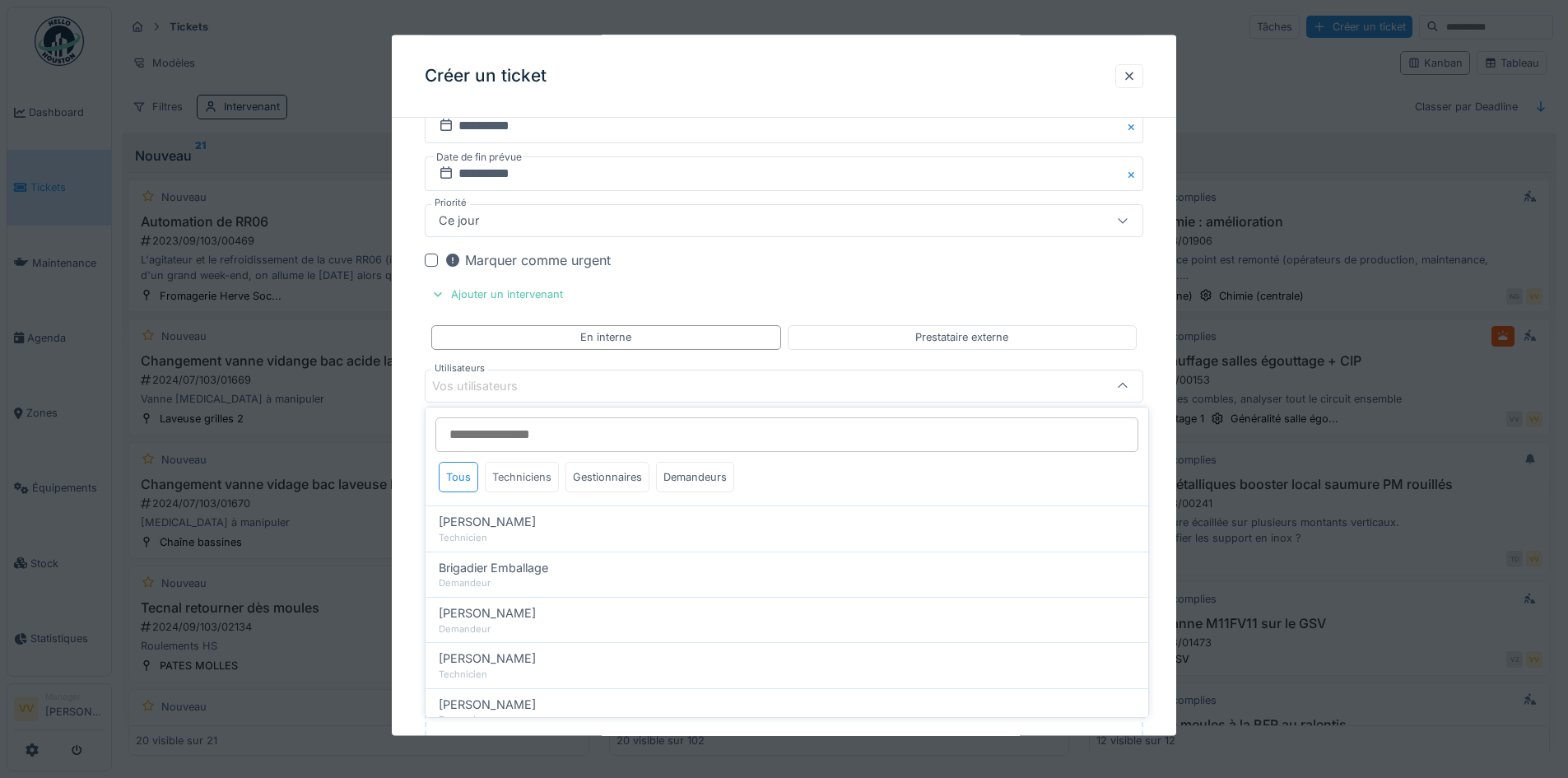
click at [522, 473] on div "Techniciens" at bounding box center [522, 477] width 74 height 30
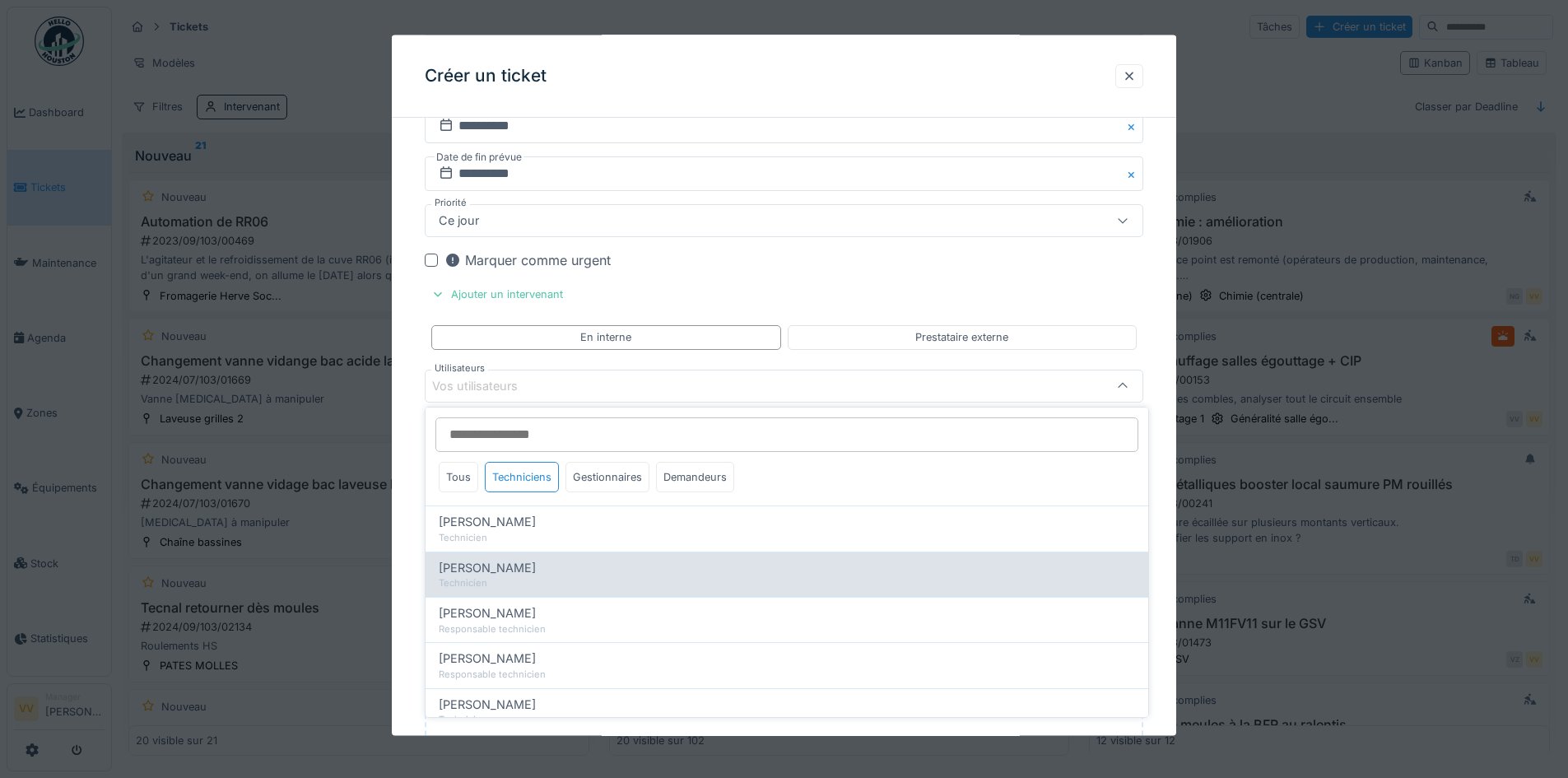
click at [529, 571] on div "Dan Ungureanu" at bounding box center [786, 568] width 696 height 18
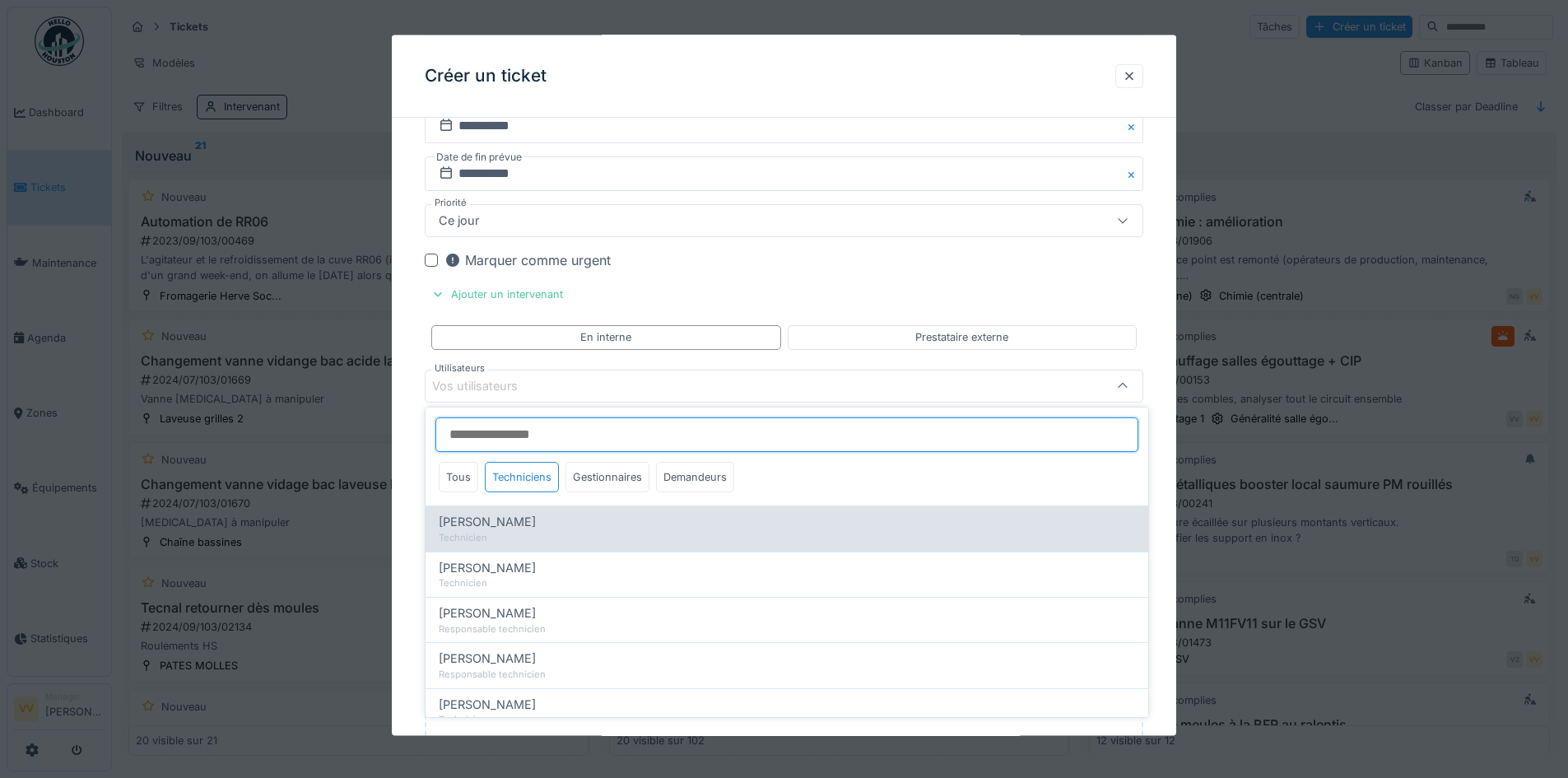
type input "****"
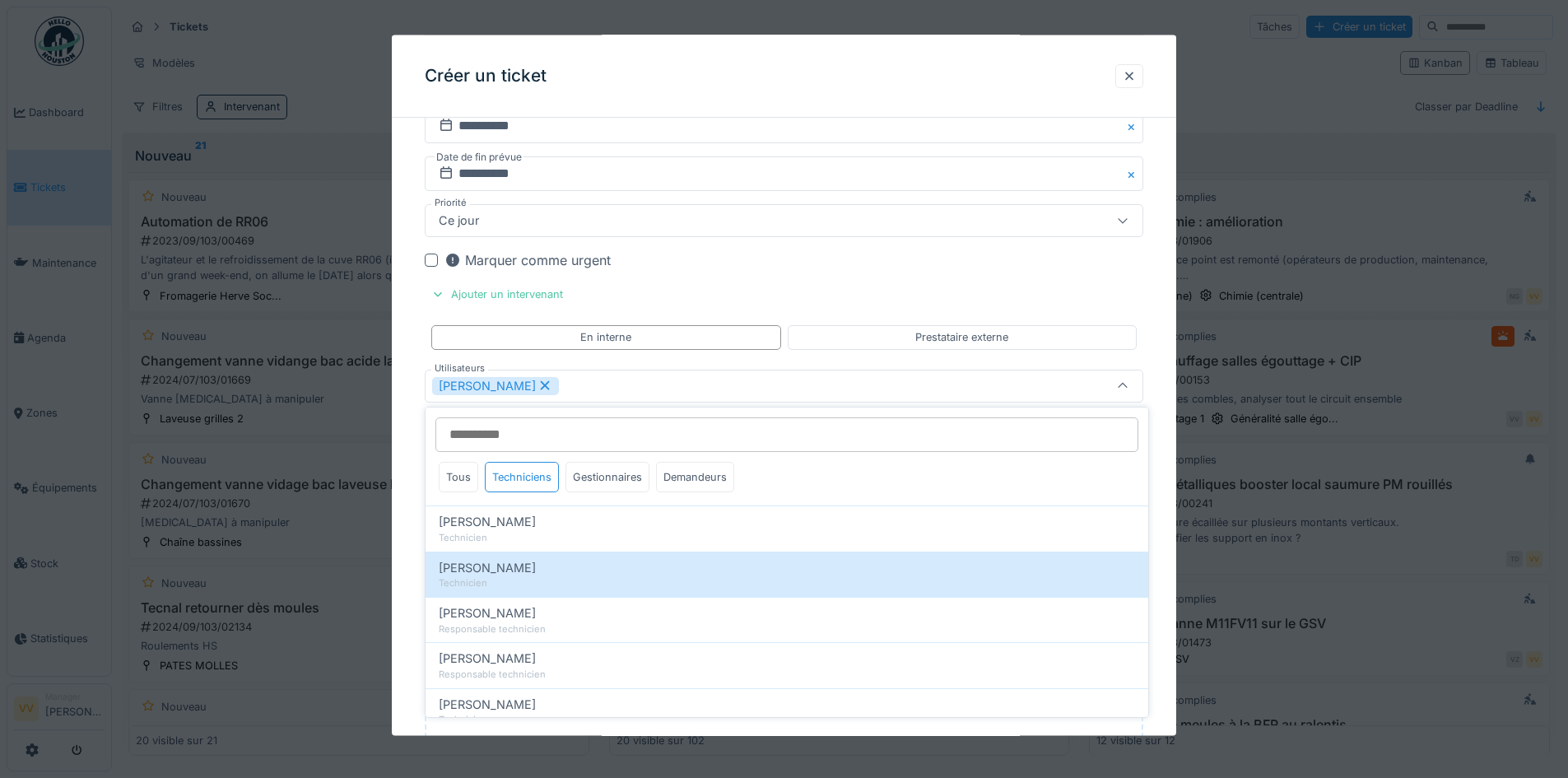
click at [486, 259] on div "Marquer comme urgent" at bounding box center [528, 260] width 166 height 20
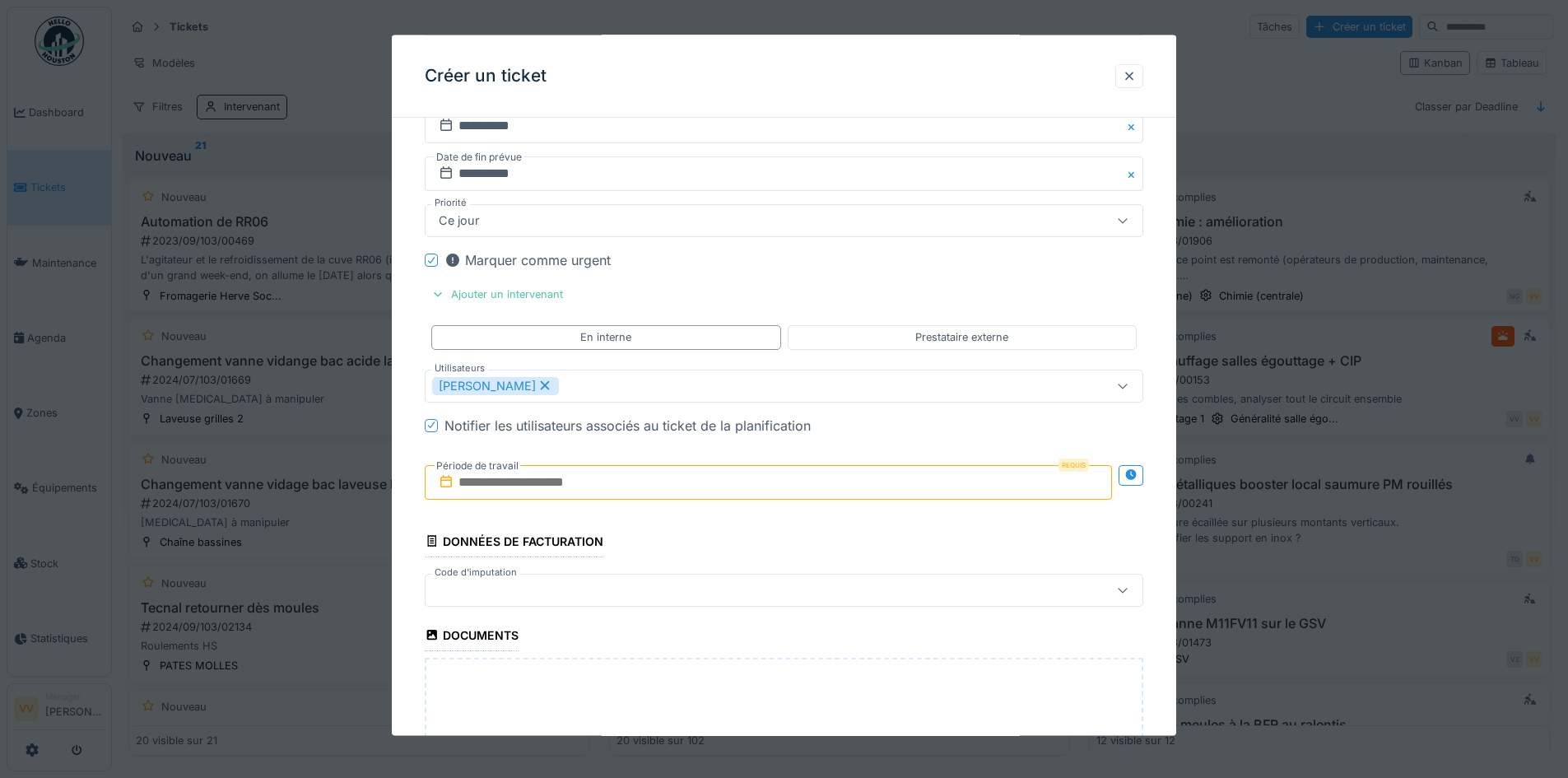
click at [661, 483] on input "text" at bounding box center [768, 482] width 688 height 35
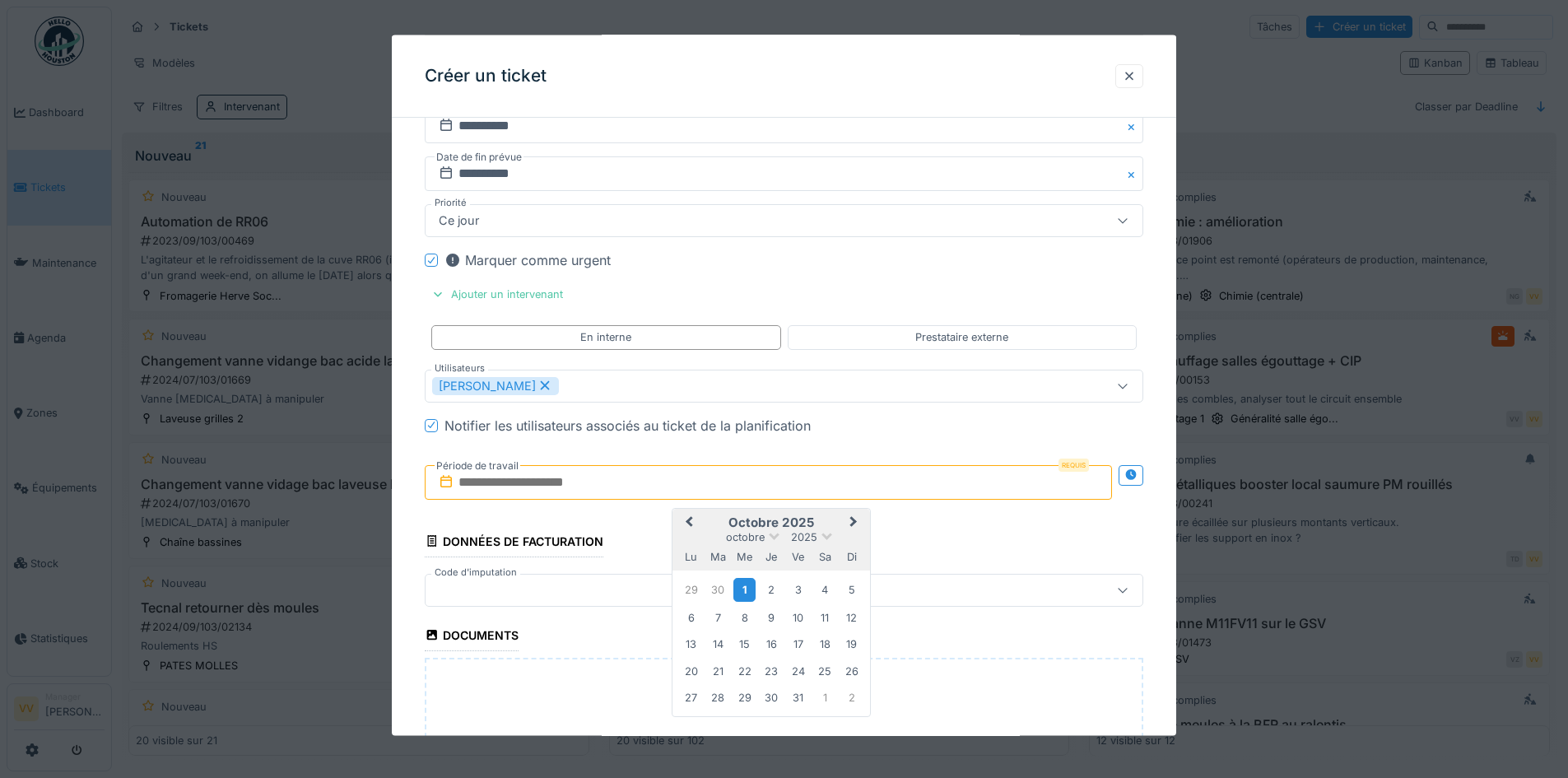
click at [747, 590] on div "1" at bounding box center [745, 590] width 22 height 24
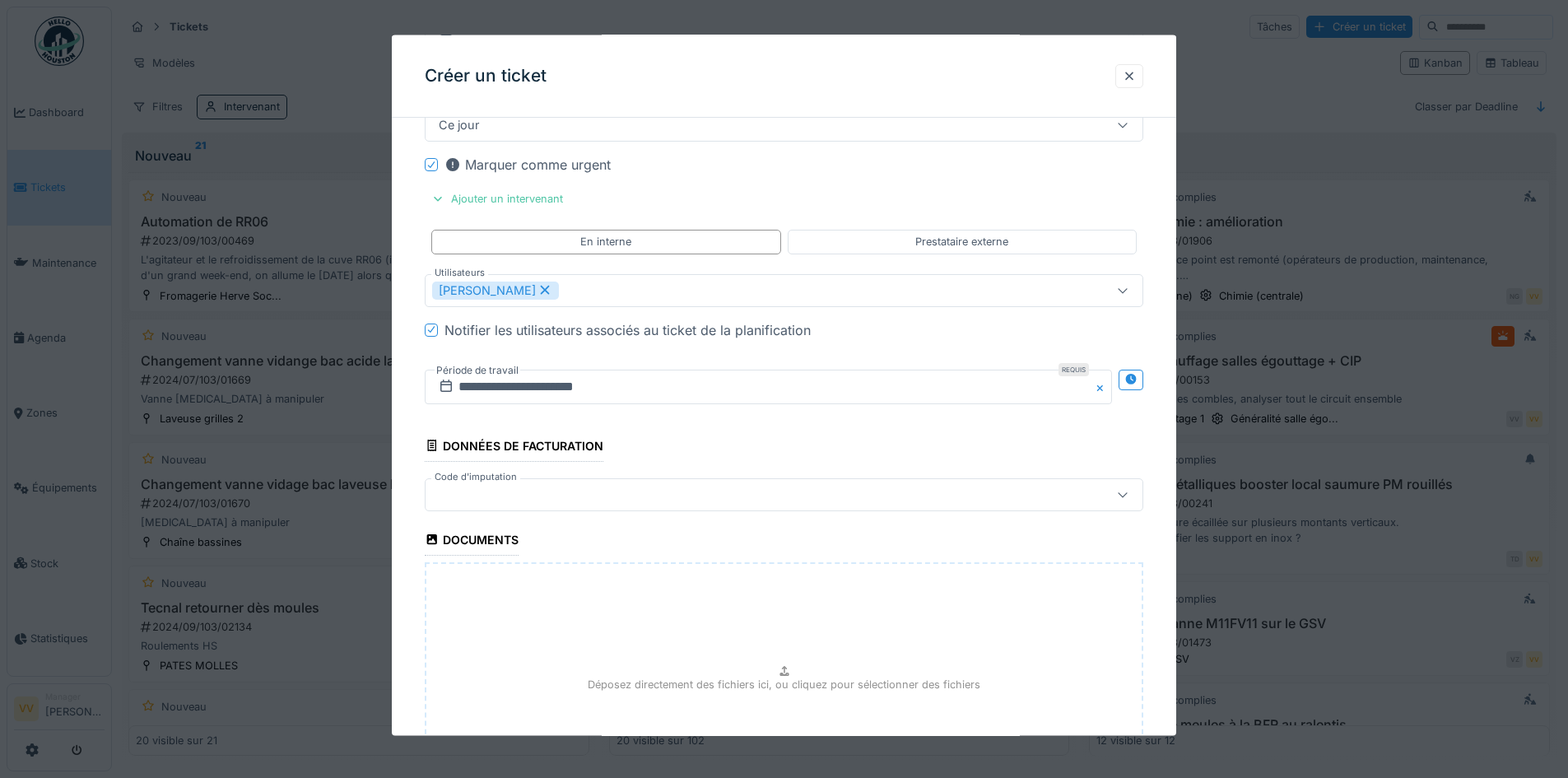
scroll to position [1886, 0]
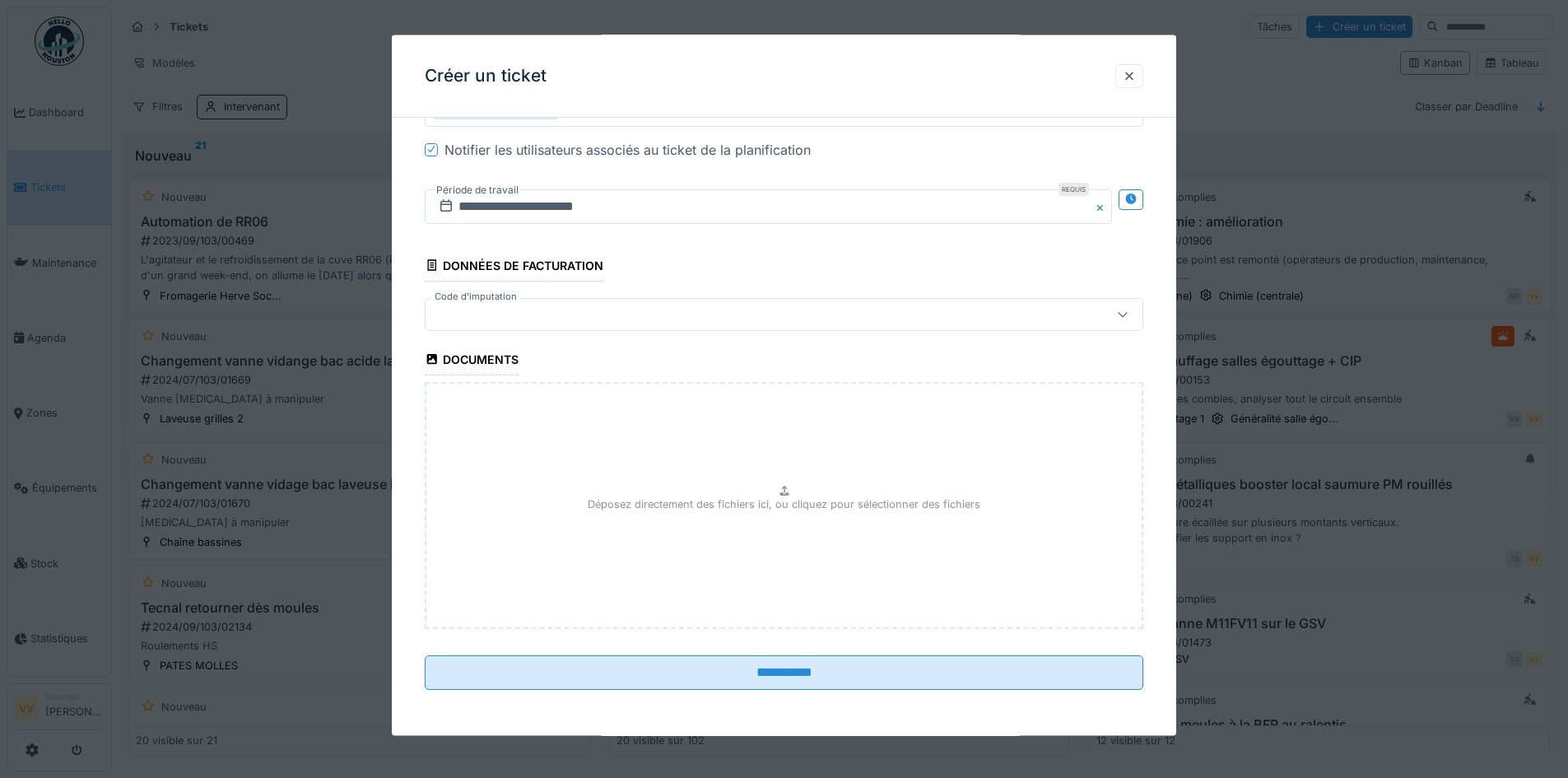
click at [765, 534] on div "Déposez directement des fichiers ici, ou cliquez pour sélectionner des fichiers" at bounding box center [784, 505] width 719 height 247
type input "**********"
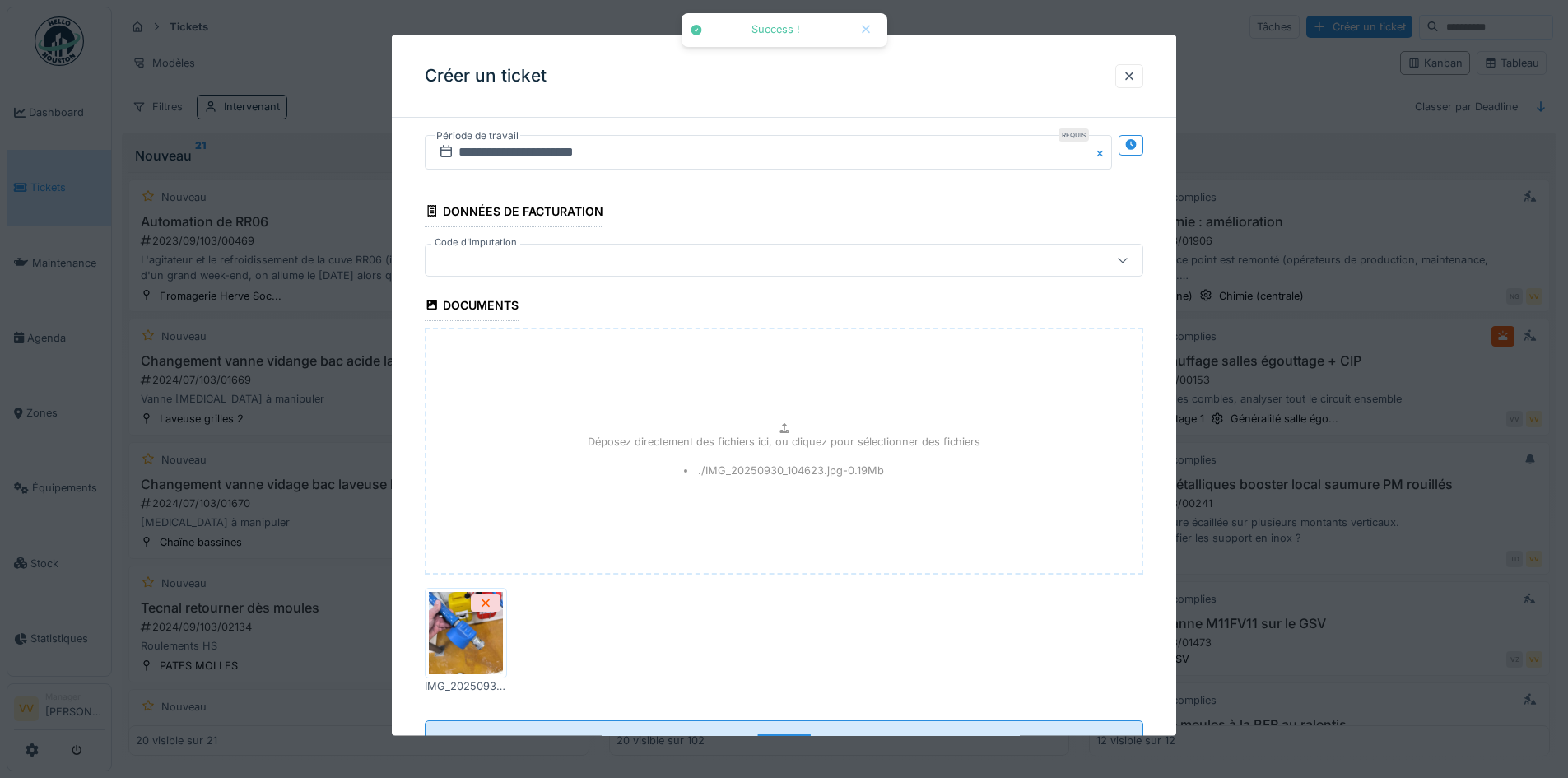
scroll to position [2005, 0]
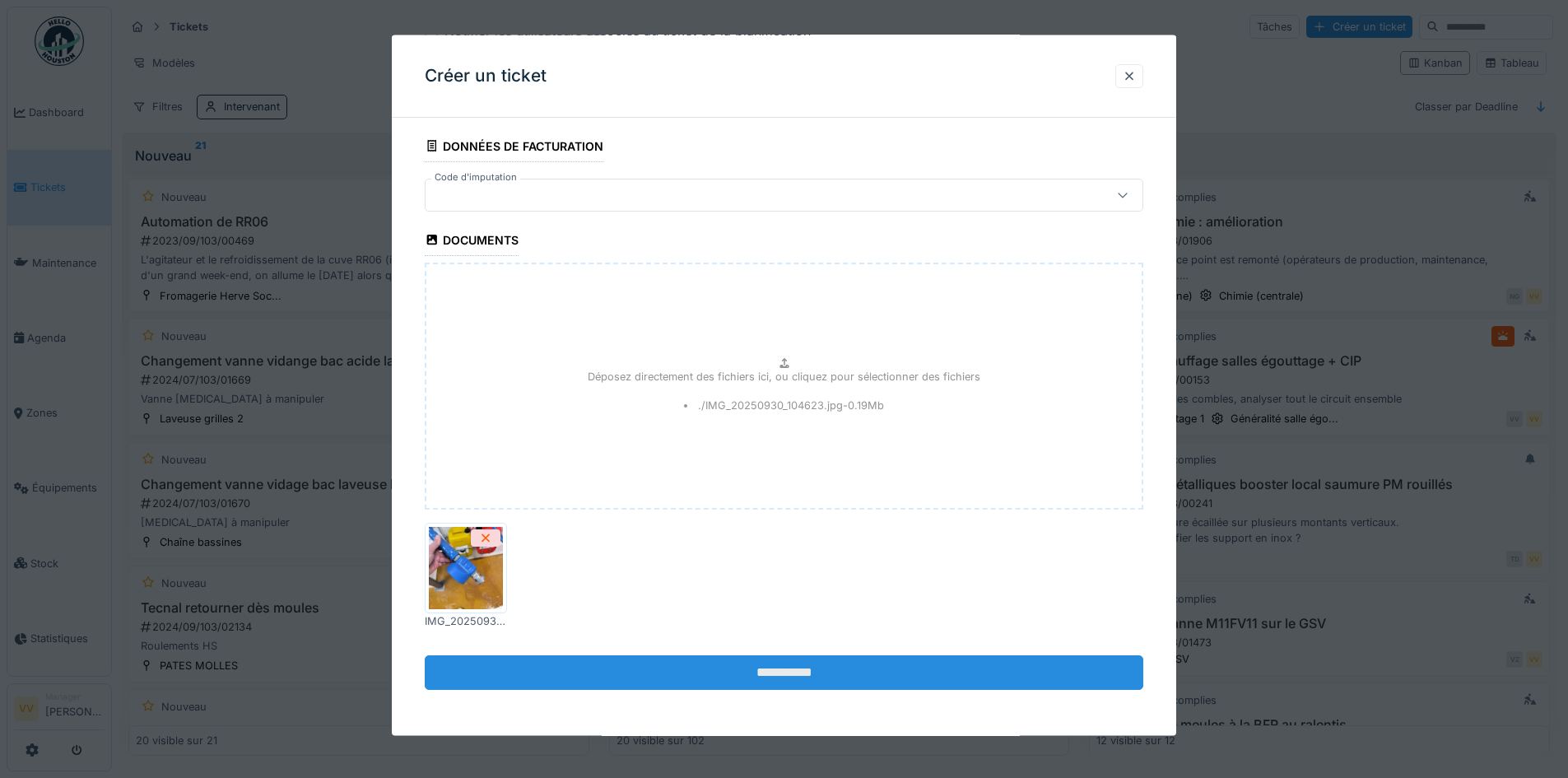
click at [806, 672] on input "**********" at bounding box center [784, 672] width 719 height 35
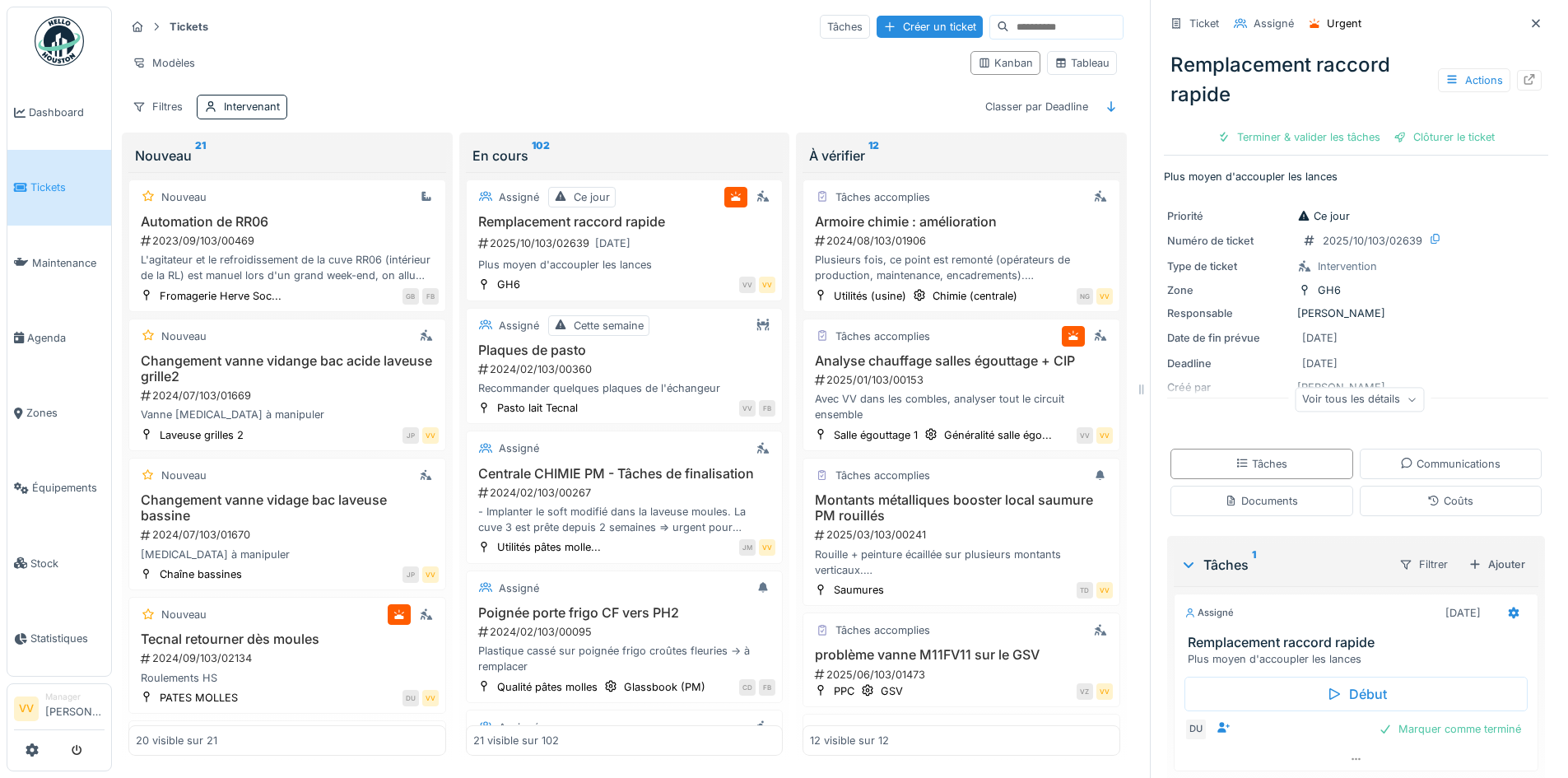
click at [35, 192] on span "Tickets" at bounding box center [67, 187] width 74 height 16
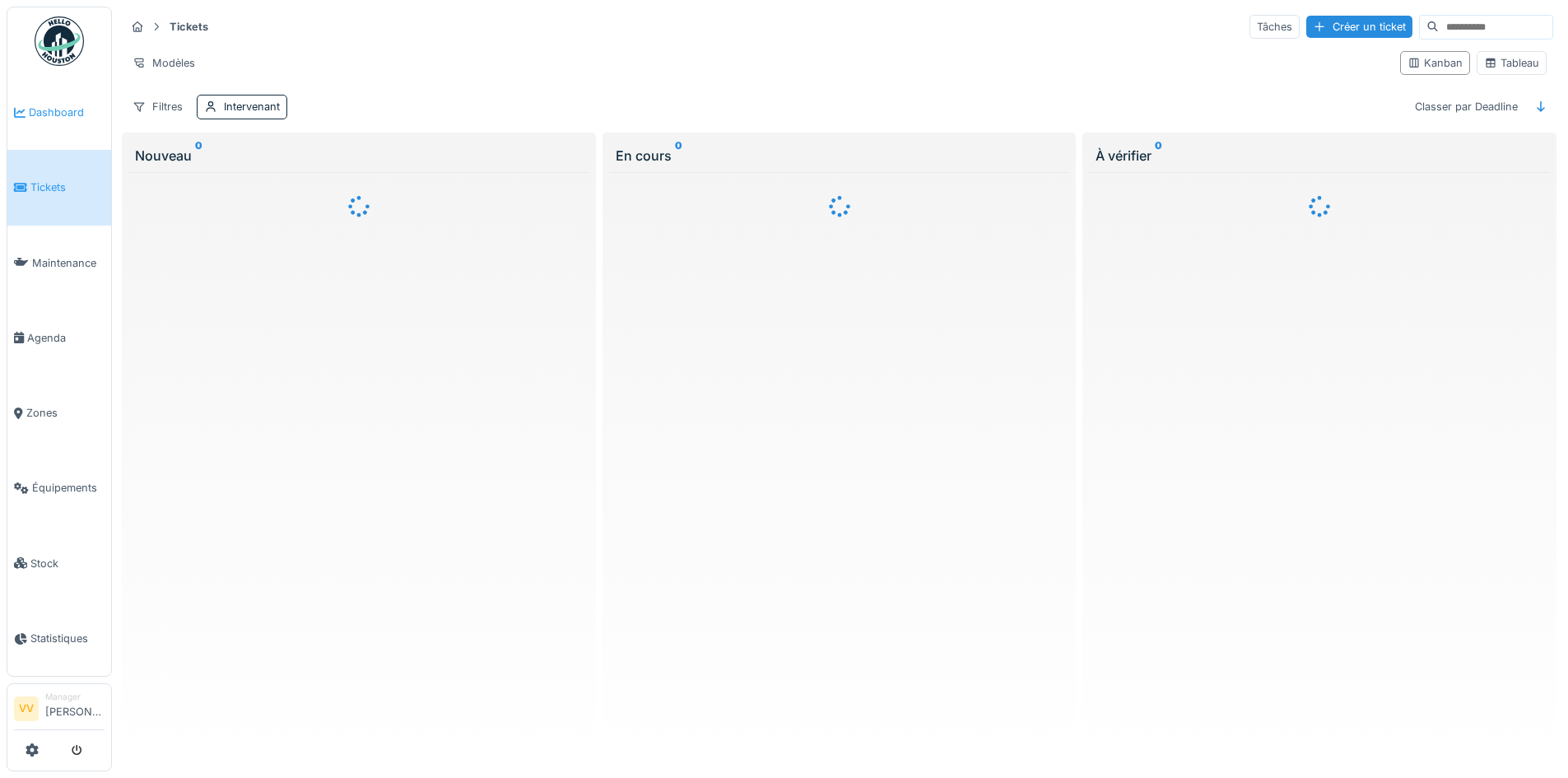
click at [35, 113] on span "Dashboard" at bounding box center [67, 113] width 76 height 16
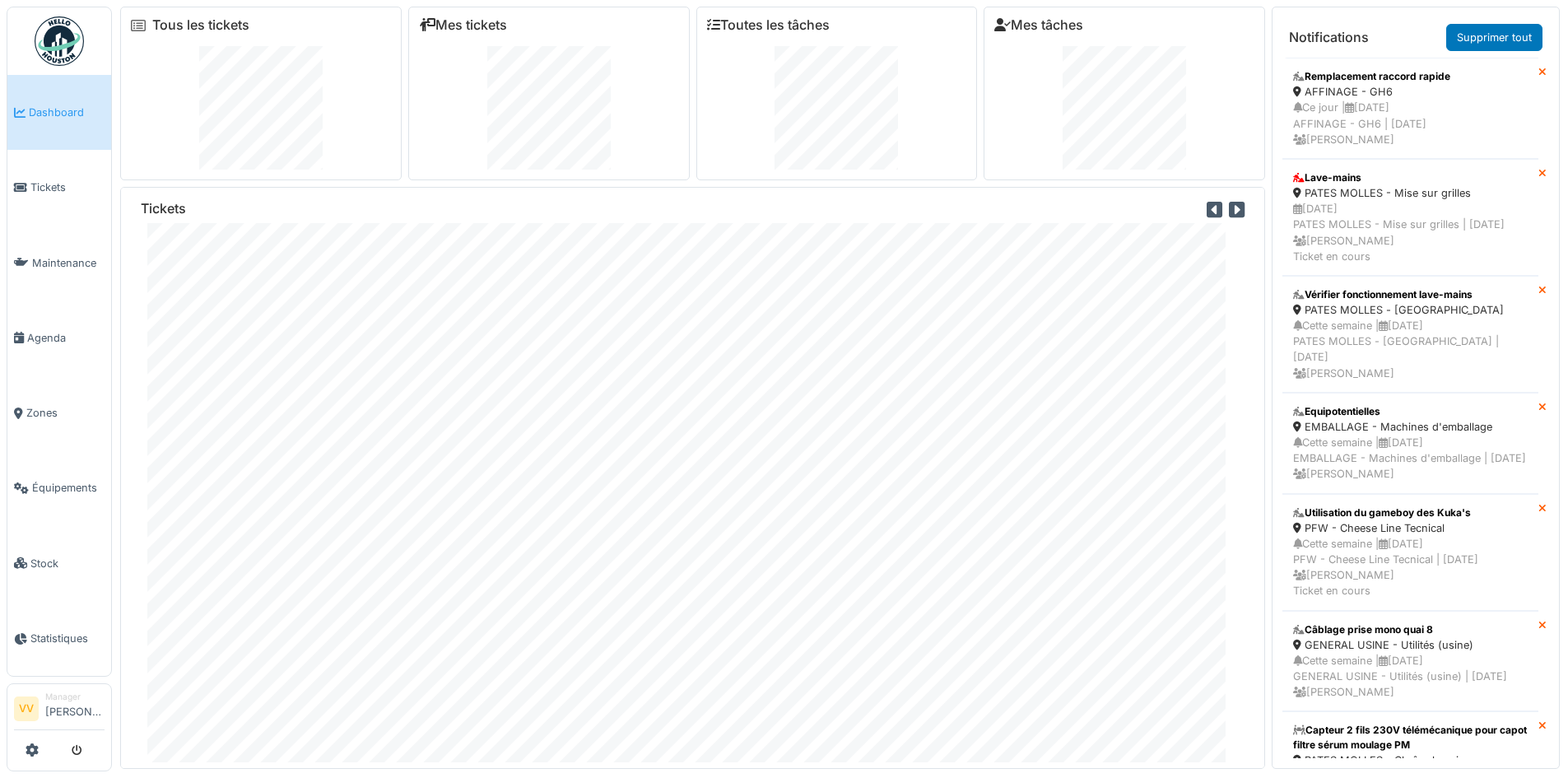
click at [68, 100] on link "Dashboard" at bounding box center [60, 113] width 104 height 75
click at [71, 111] on span "Dashboard" at bounding box center [67, 113] width 76 height 16
click at [43, 97] on link "Dashboard" at bounding box center [60, 113] width 104 height 75
click at [57, 196] on link "Tickets" at bounding box center [60, 187] width 104 height 75
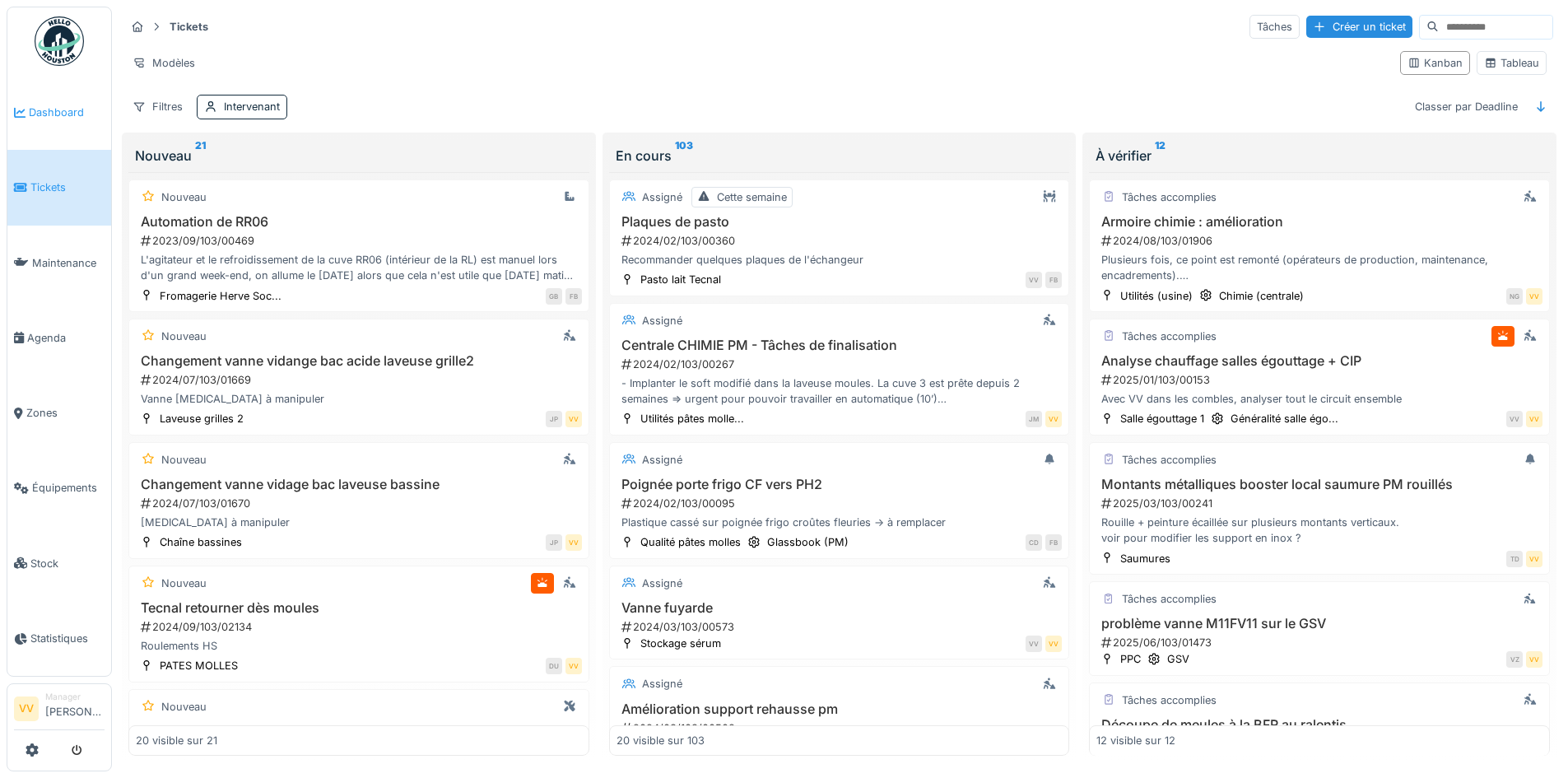
click at [42, 108] on span "Dashboard" at bounding box center [67, 113] width 76 height 16
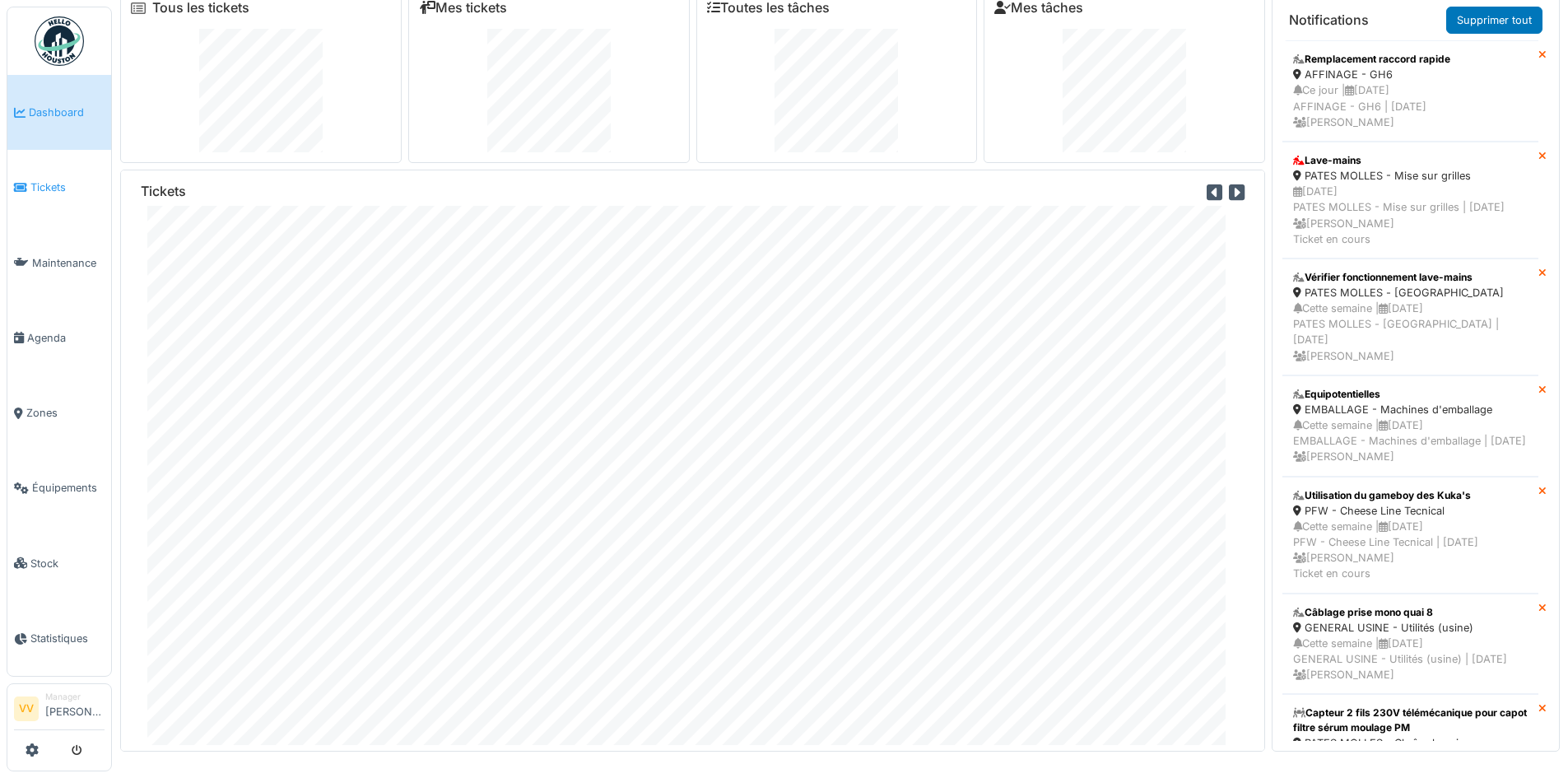
click at [42, 199] on link "Tickets" at bounding box center [60, 187] width 104 height 75
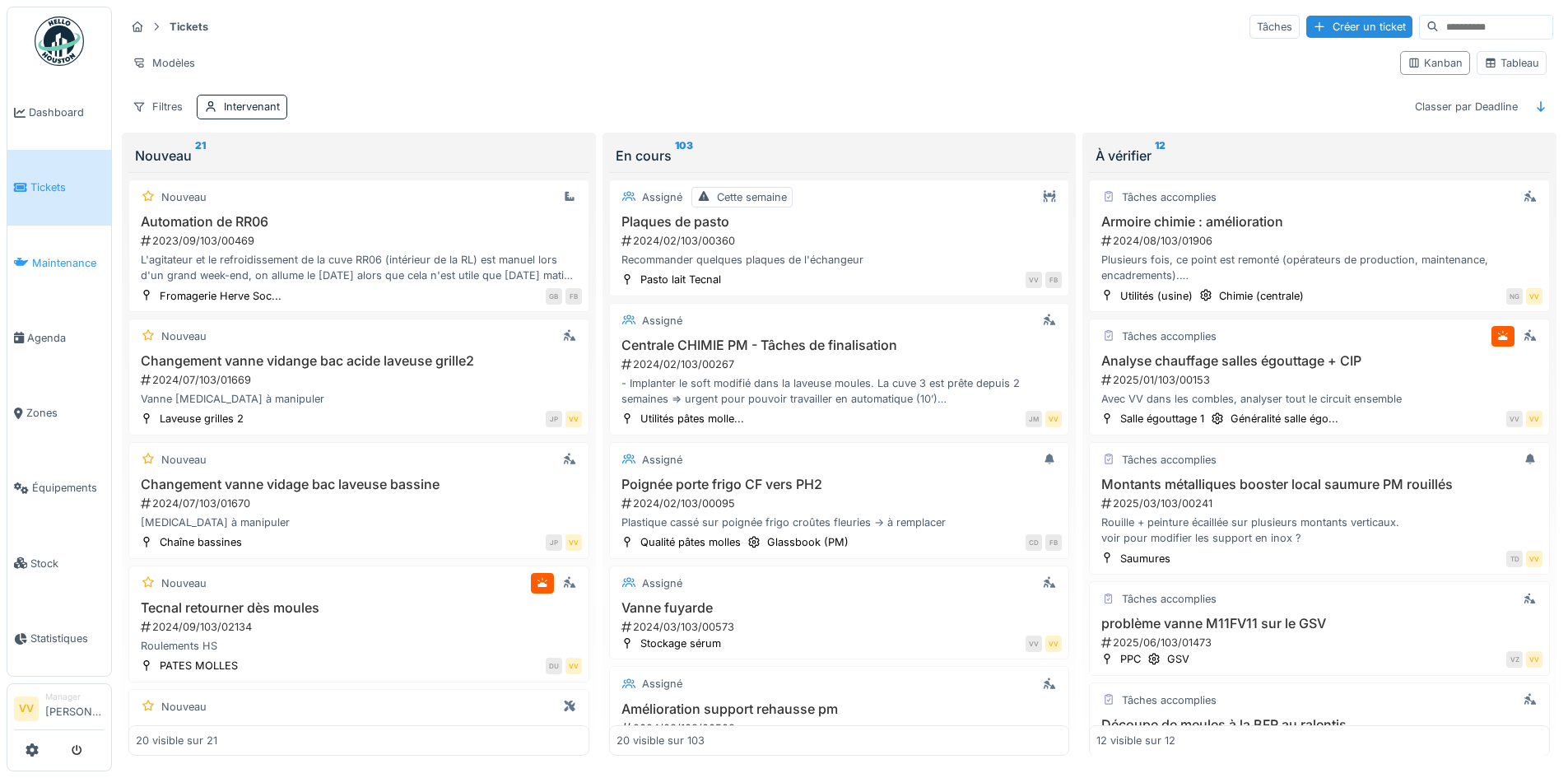
click at [57, 255] on span "Maintenance" at bounding box center [68, 263] width 73 height 16
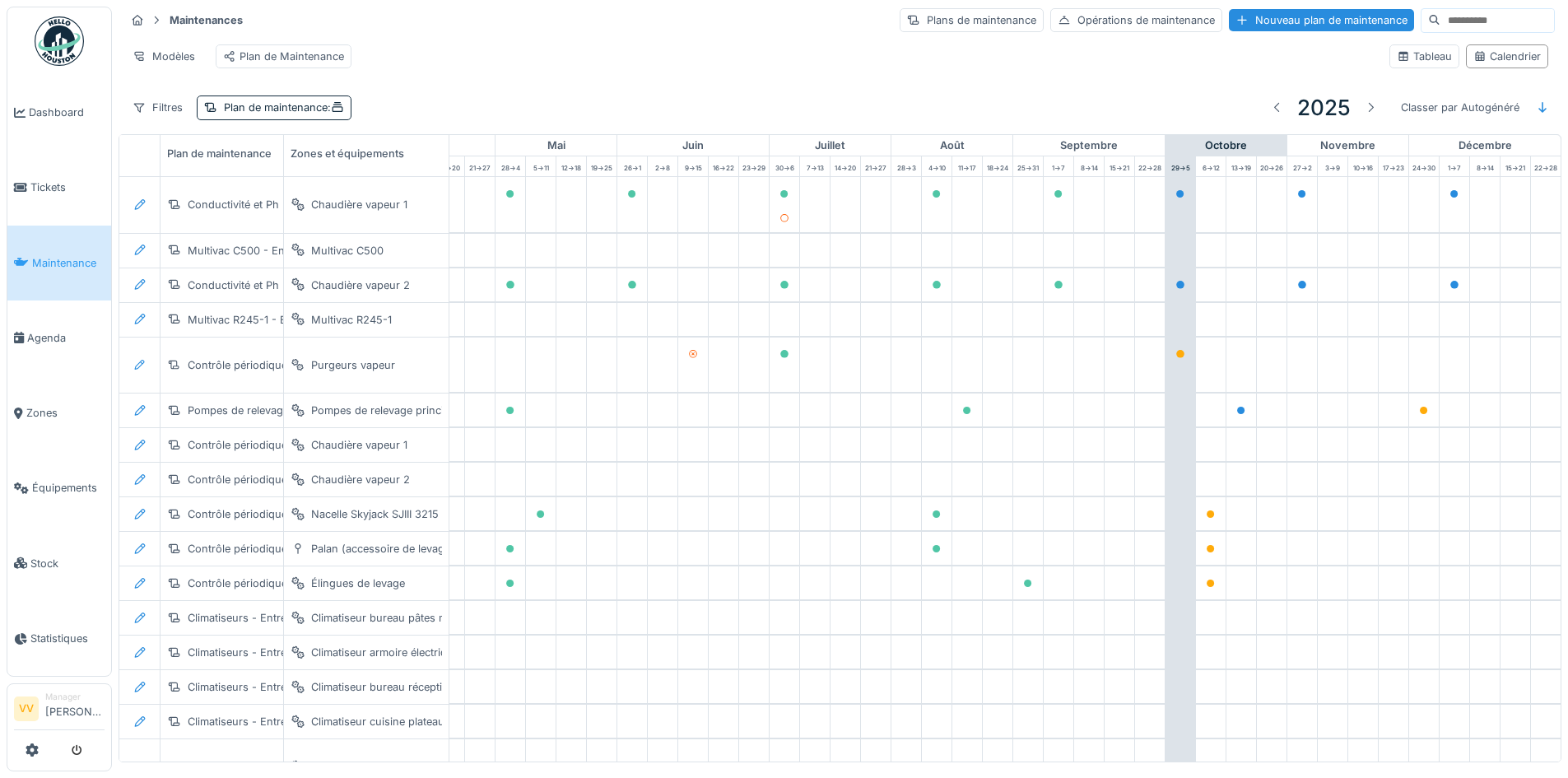
scroll to position [0, 539]
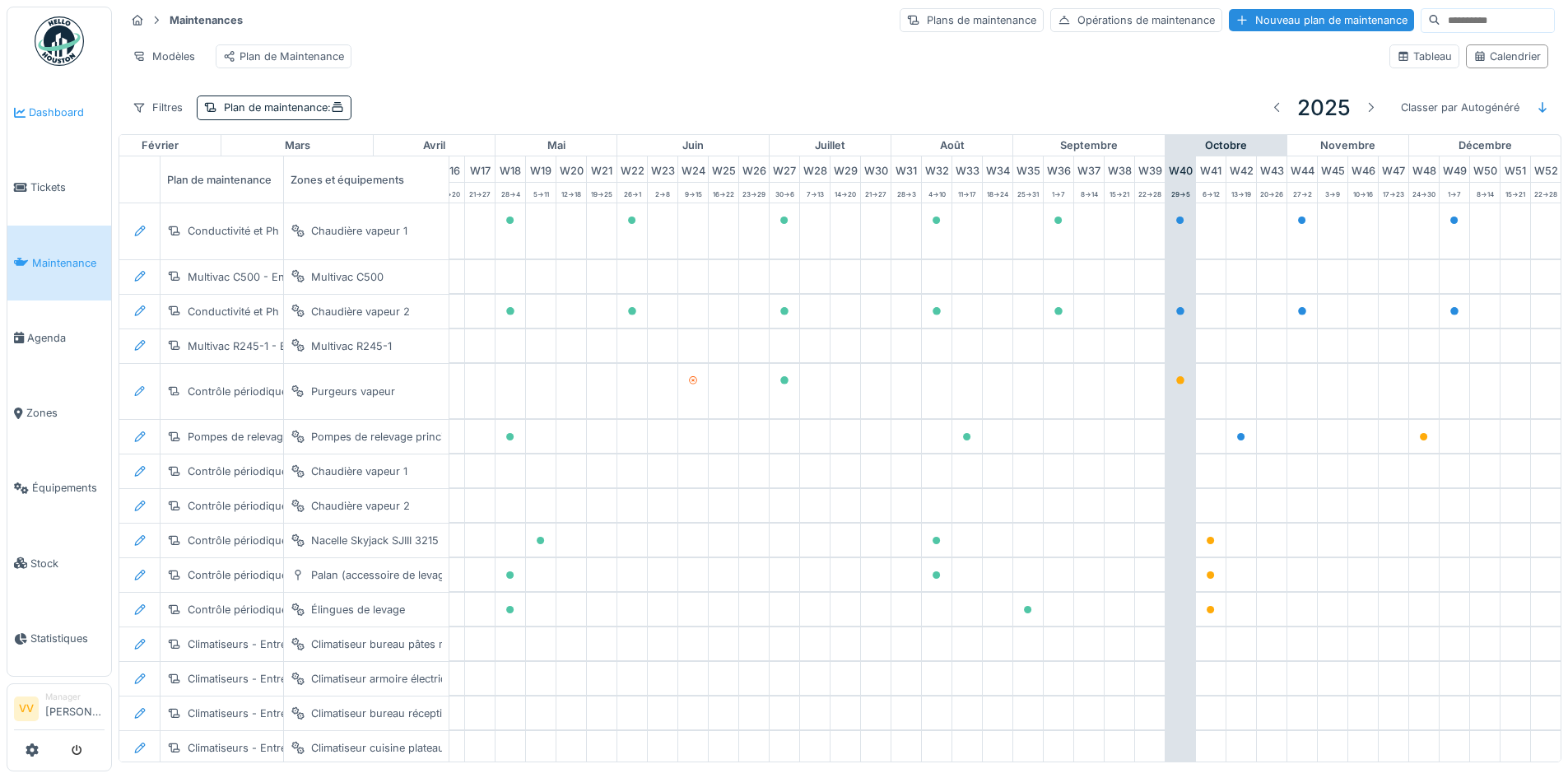
click at [49, 97] on link "Dashboard" at bounding box center [60, 113] width 104 height 75
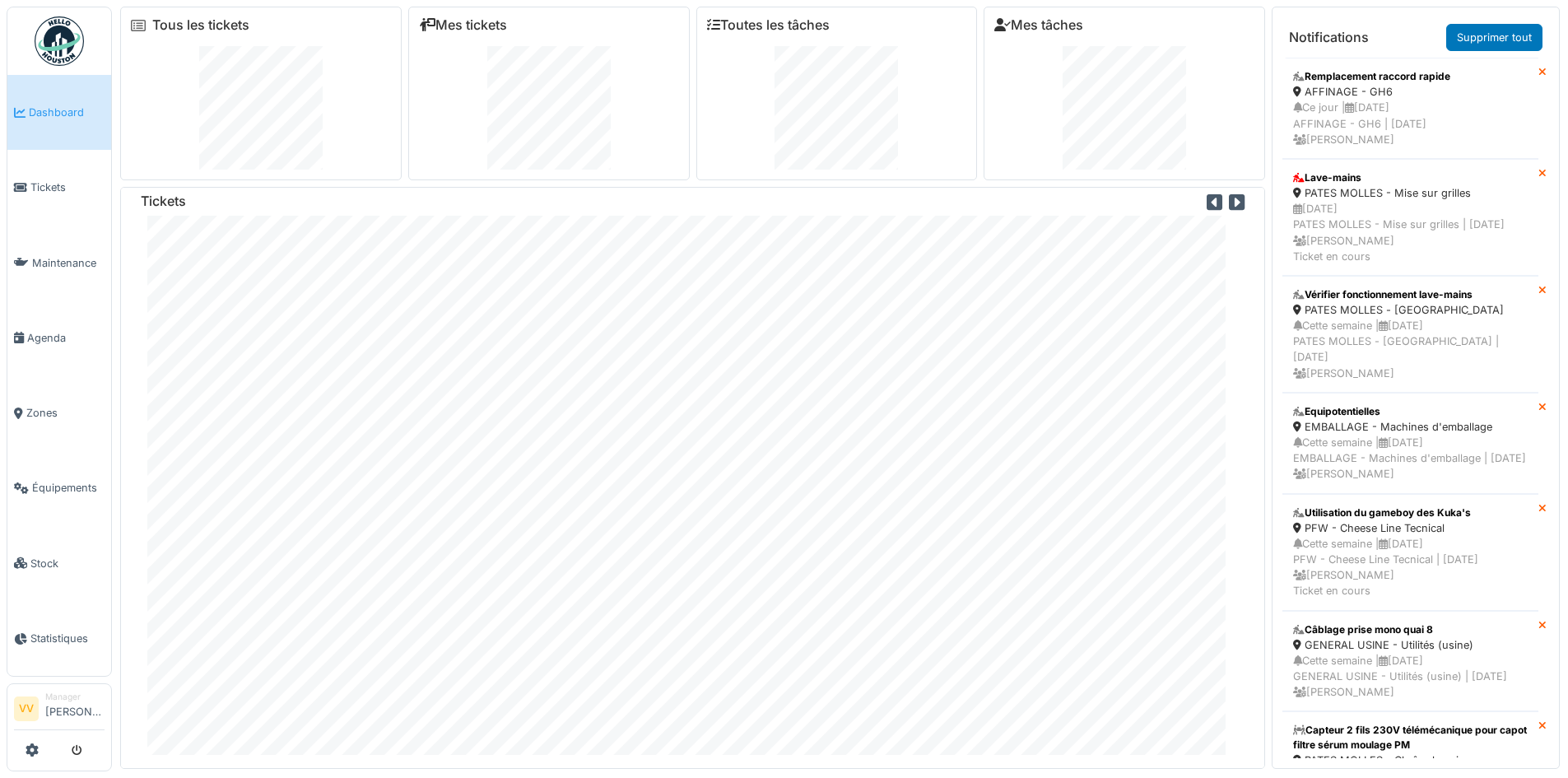
scroll to position [20, 0]
click at [42, 196] on link "Tickets" at bounding box center [60, 187] width 104 height 75
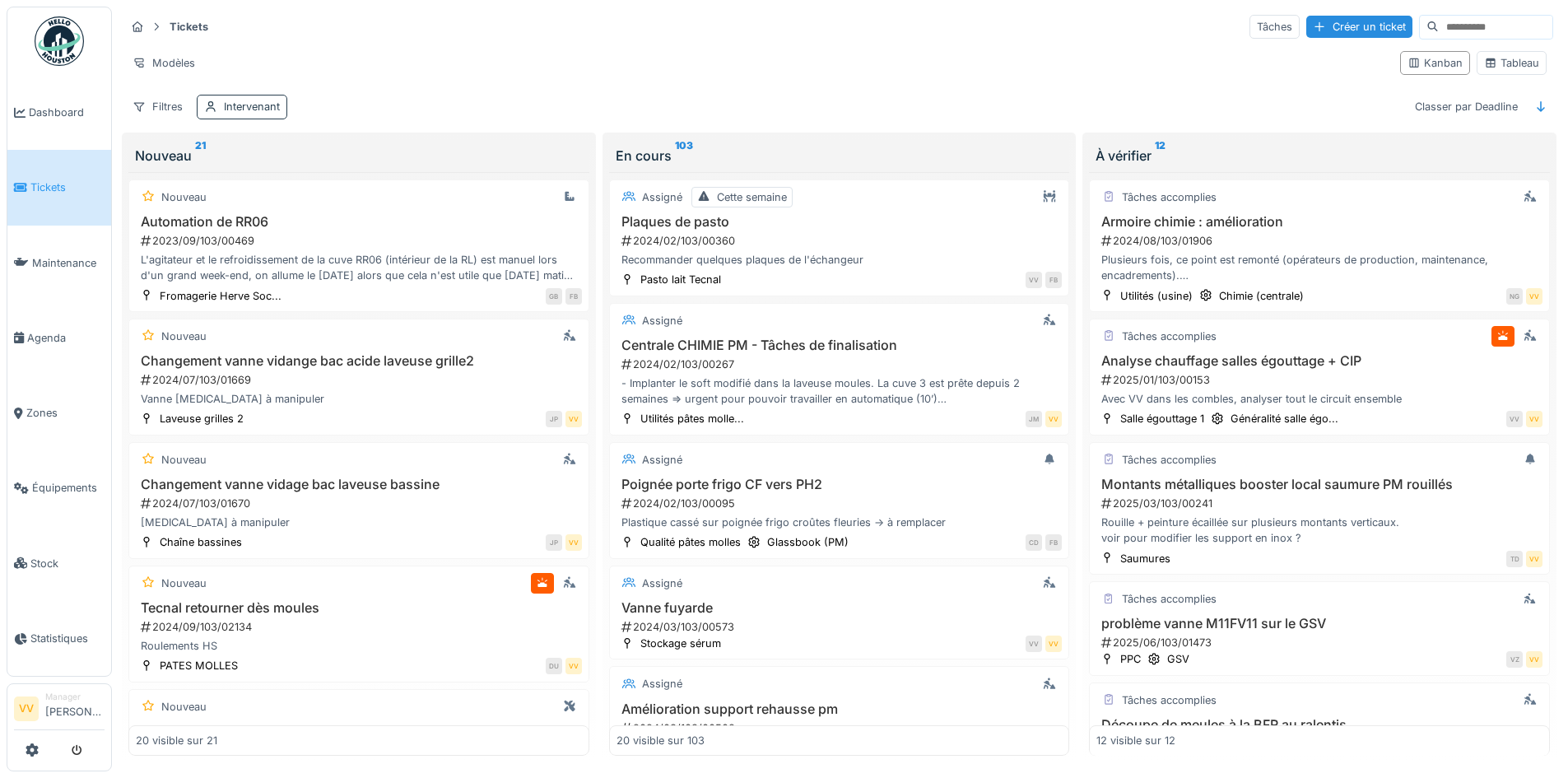
click at [239, 102] on div "Intervenant" at bounding box center [252, 106] width 56 height 16
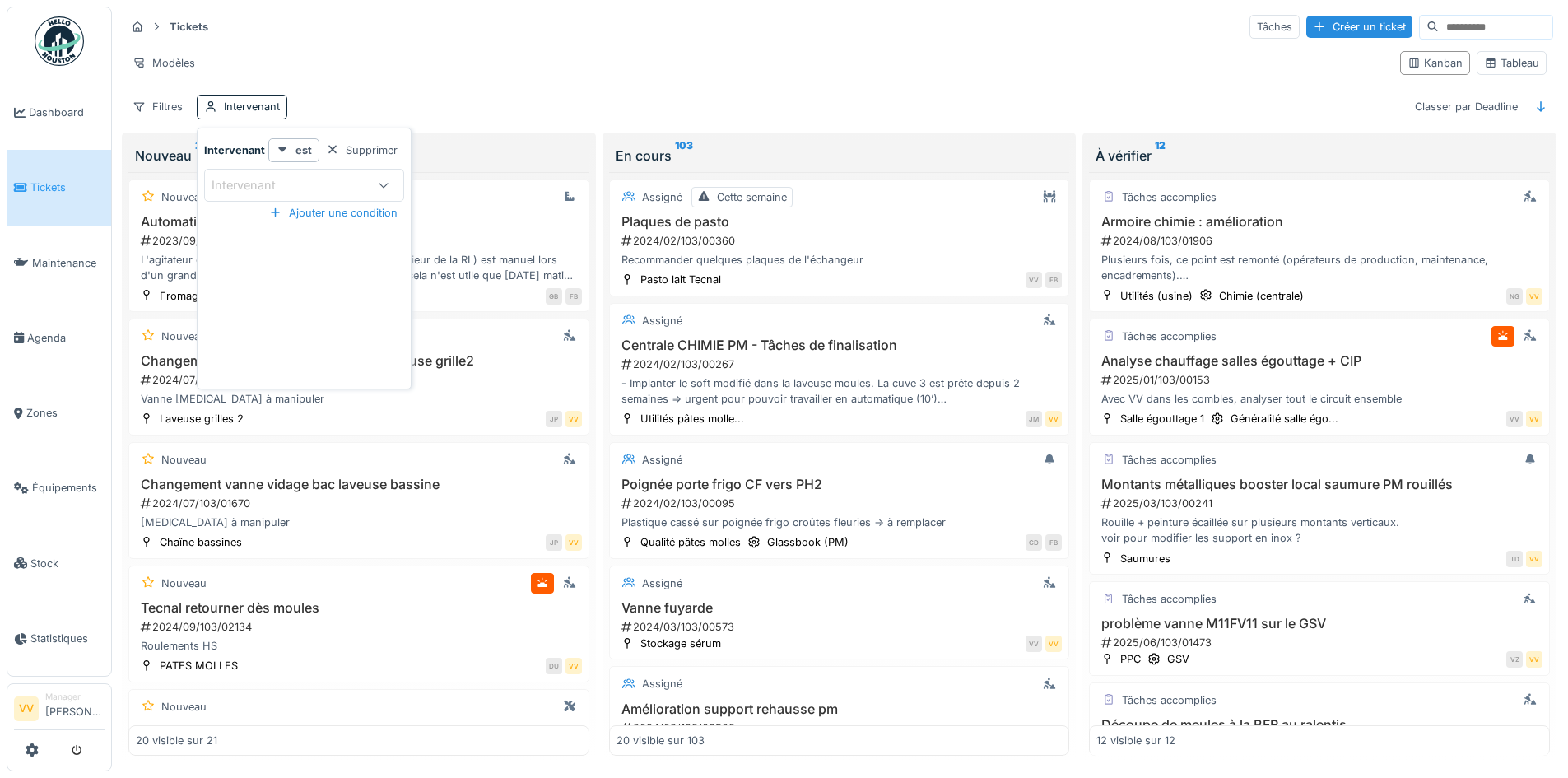
click at [231, 184] on div "Intervenant" at bounding box center [255, 185] width 87 height 18
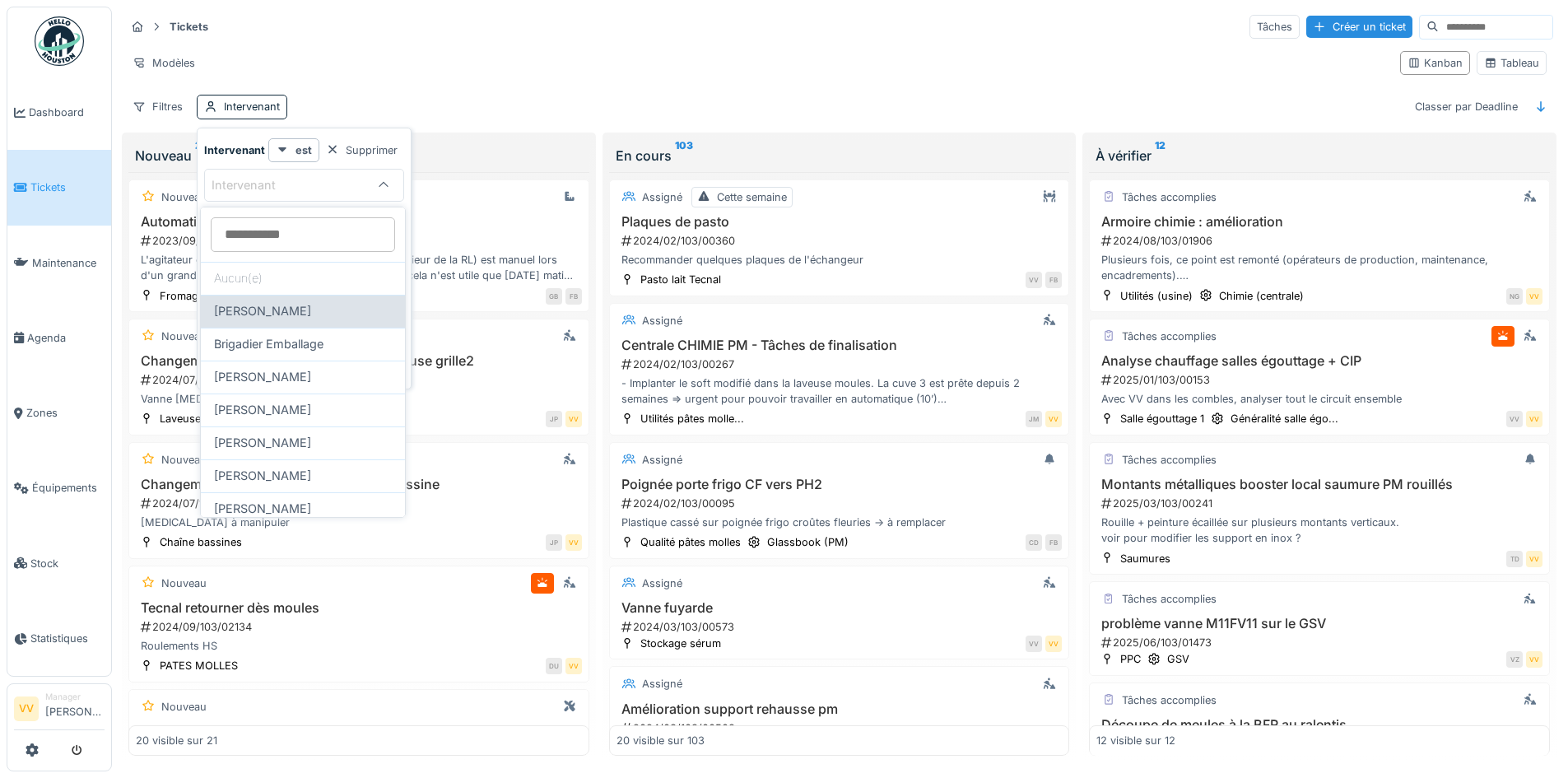
click at [288, 314] on span "[PERSON_NAME]" at bounding box center [262, 311] width 97 height 18
type input "*****"
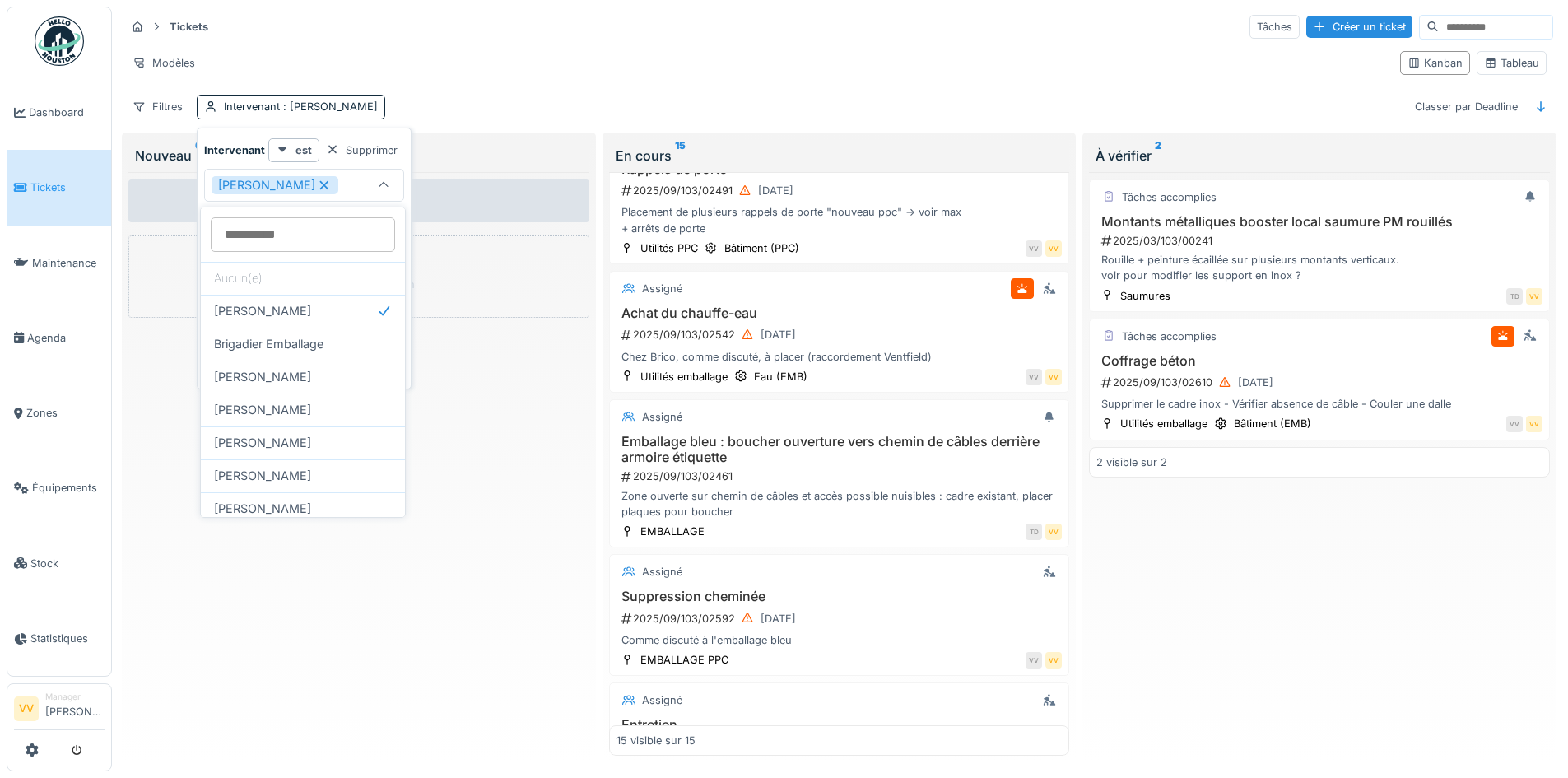
scroll to position [1153, 0]
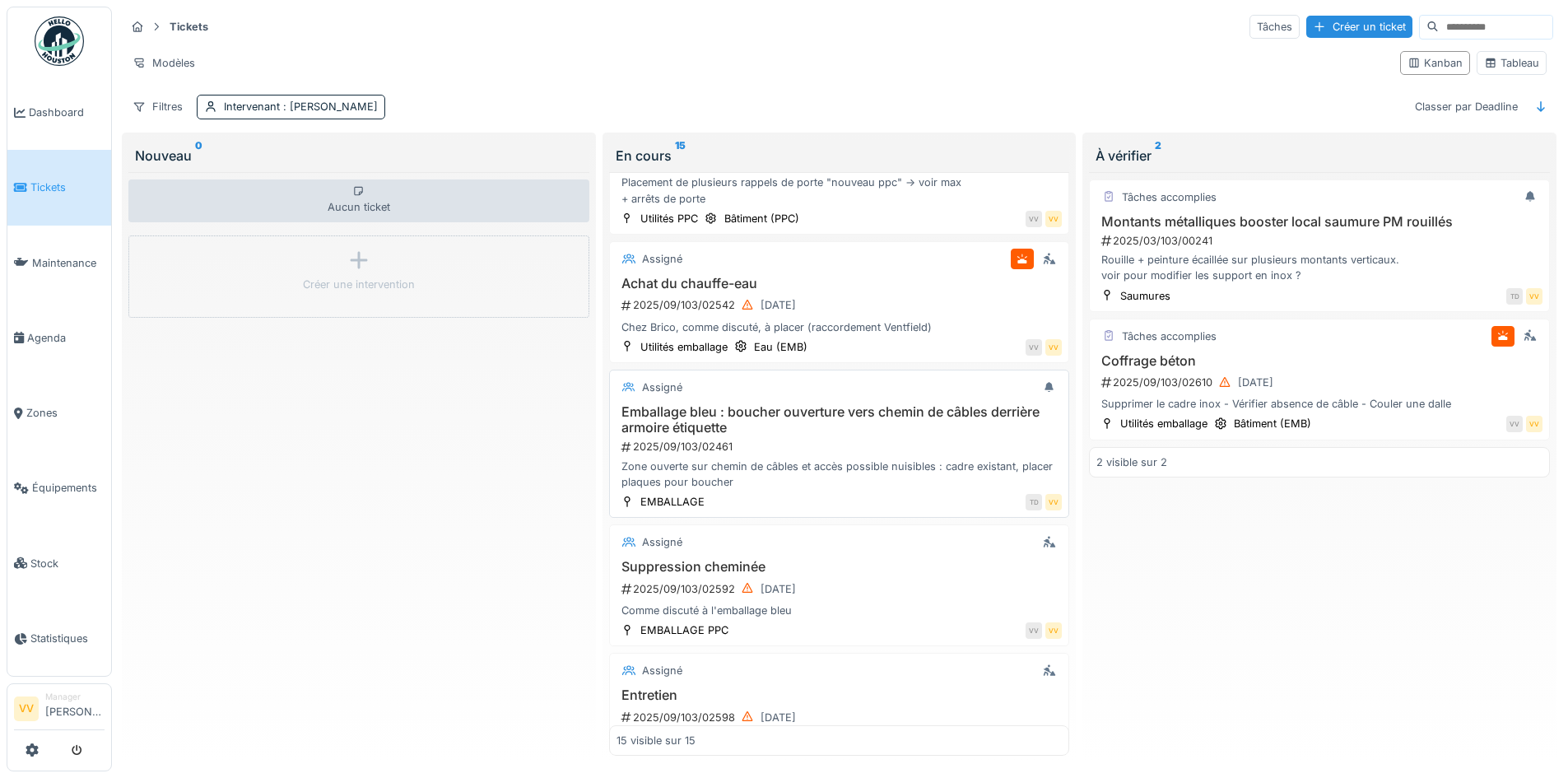
click at [888, 438] on div "Emballage bleu : boucher ouverture vers chemin de câbles derrière armoire étiqu…" at bounding box center [840, 447] width 446 height 86
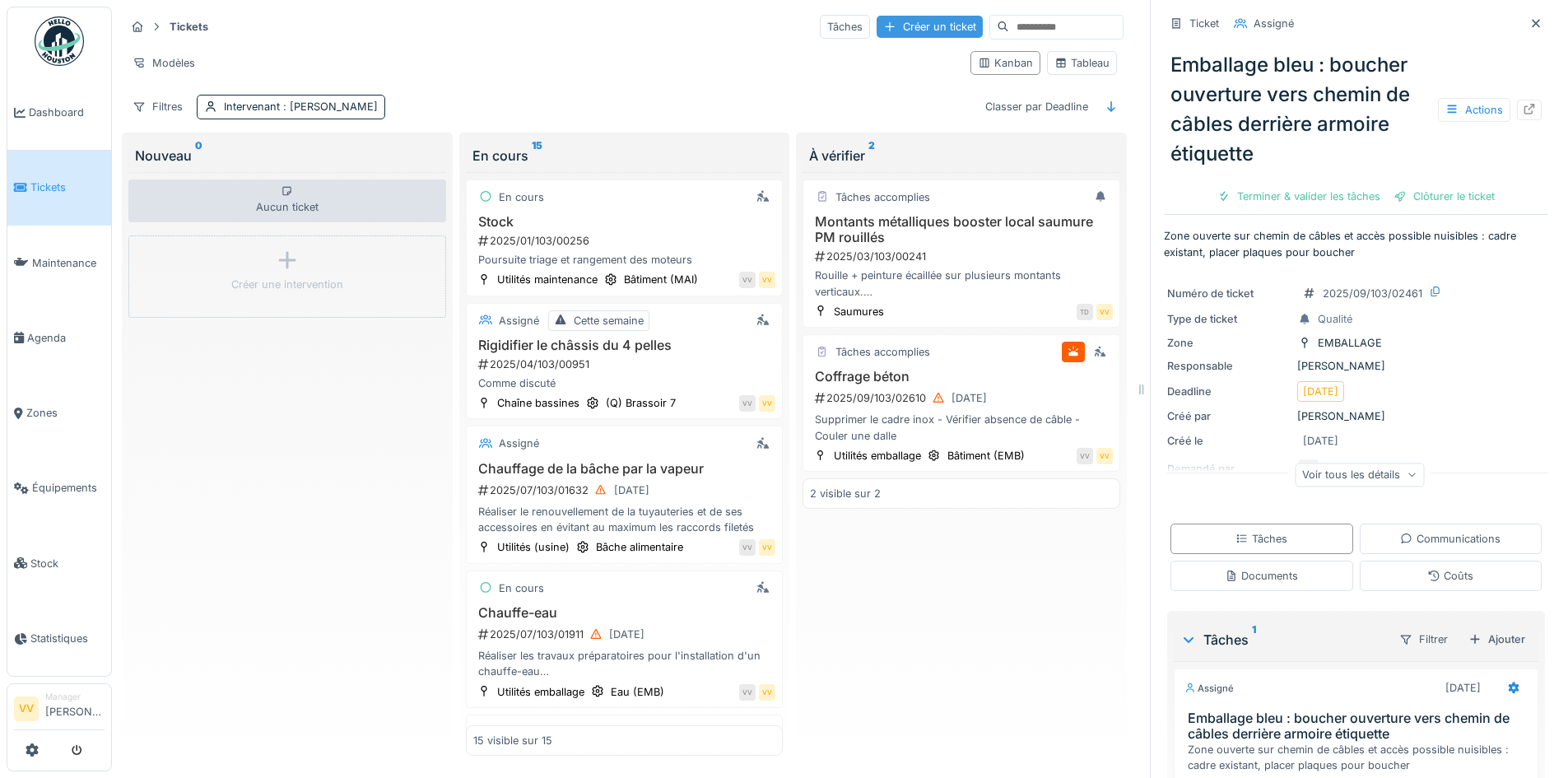
click at [908, 16] on div "Créer un ticket" at bounding box center [929, 27] width 106 height 23
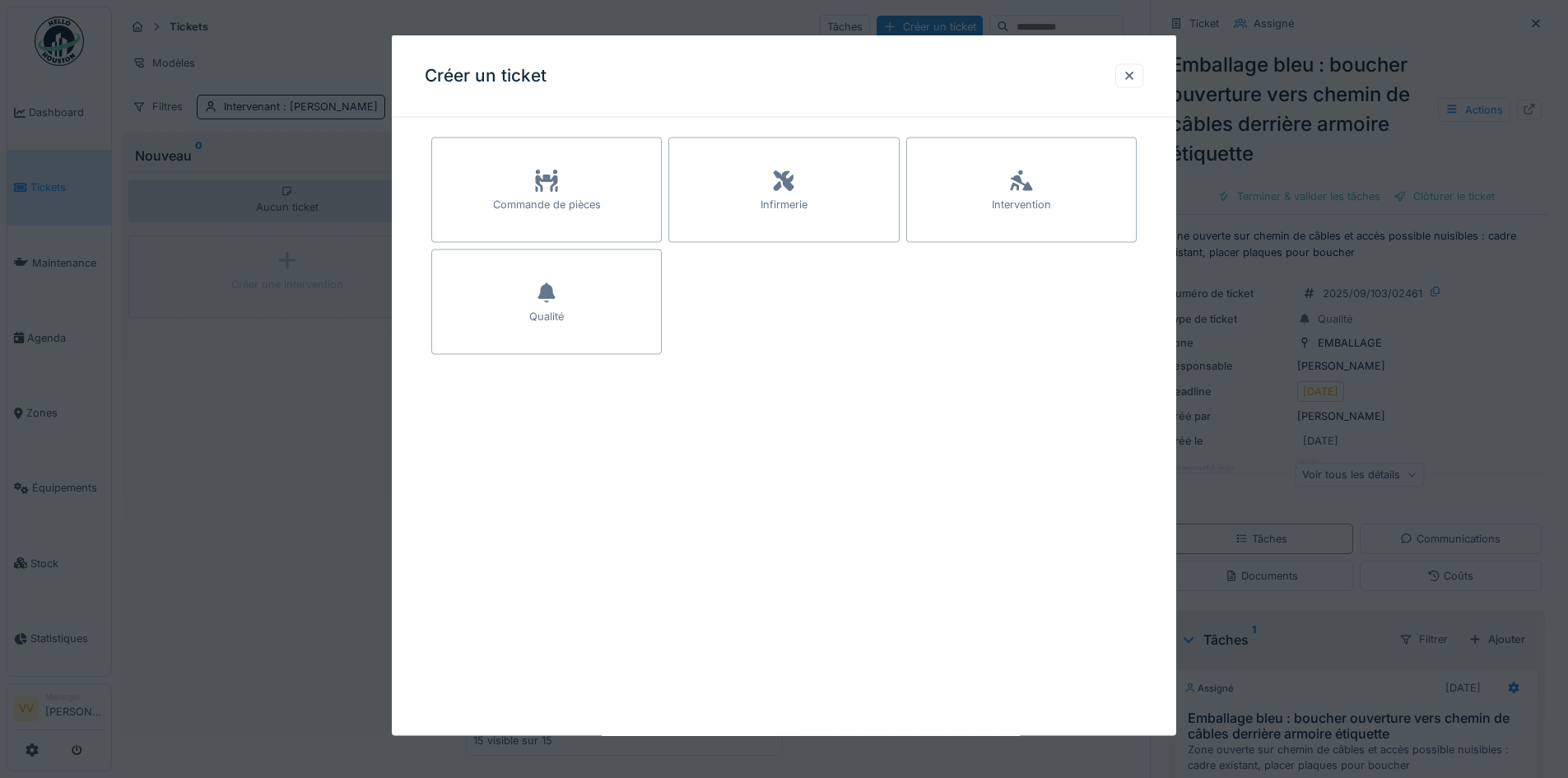
click at [989, 189] on div "Intervention" at bounding box center [1021, 190] width 230 height 106
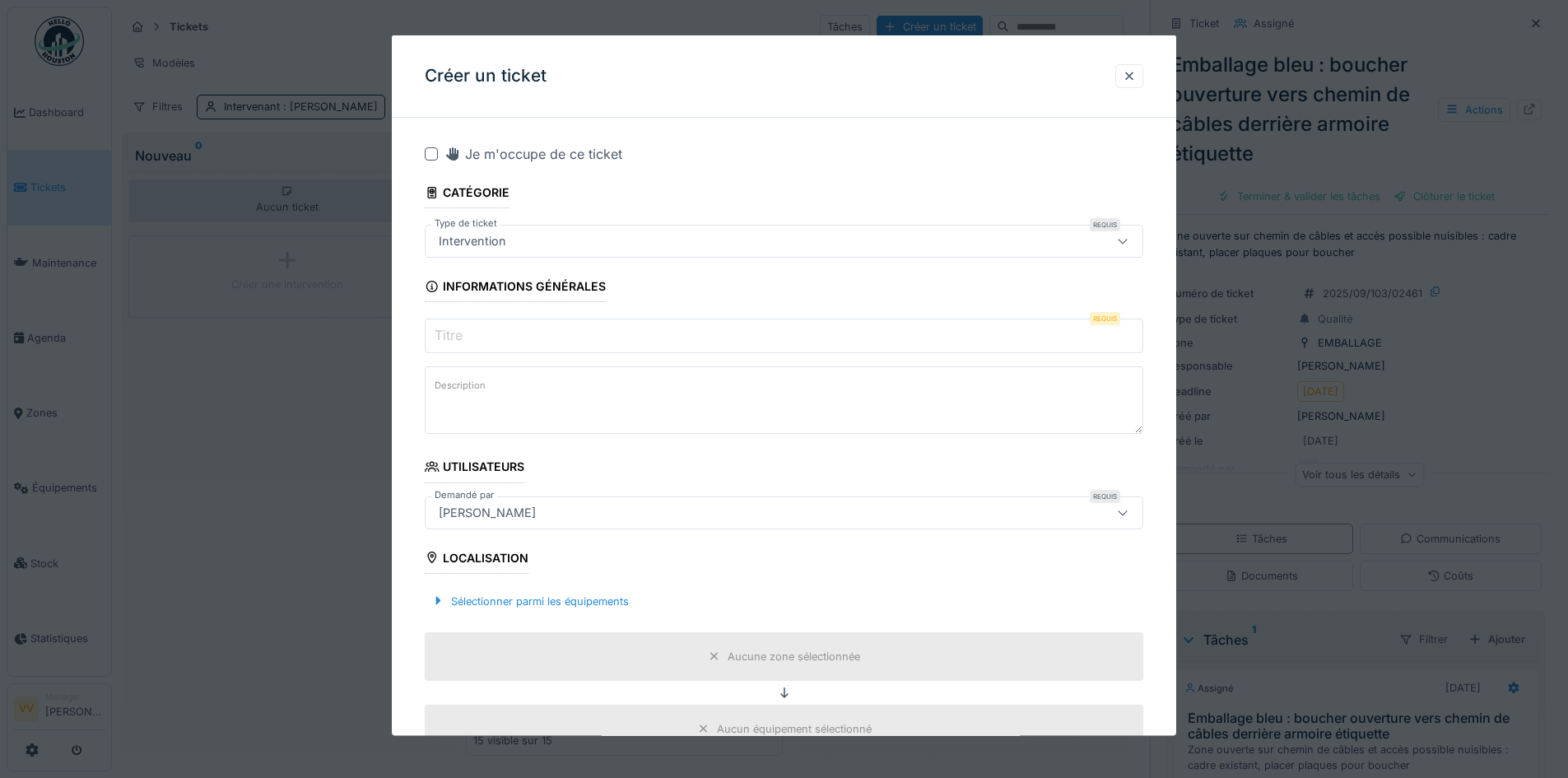
click at [588, 344] on input "Titre" at bounding box center [784, 336] width 719 height 35
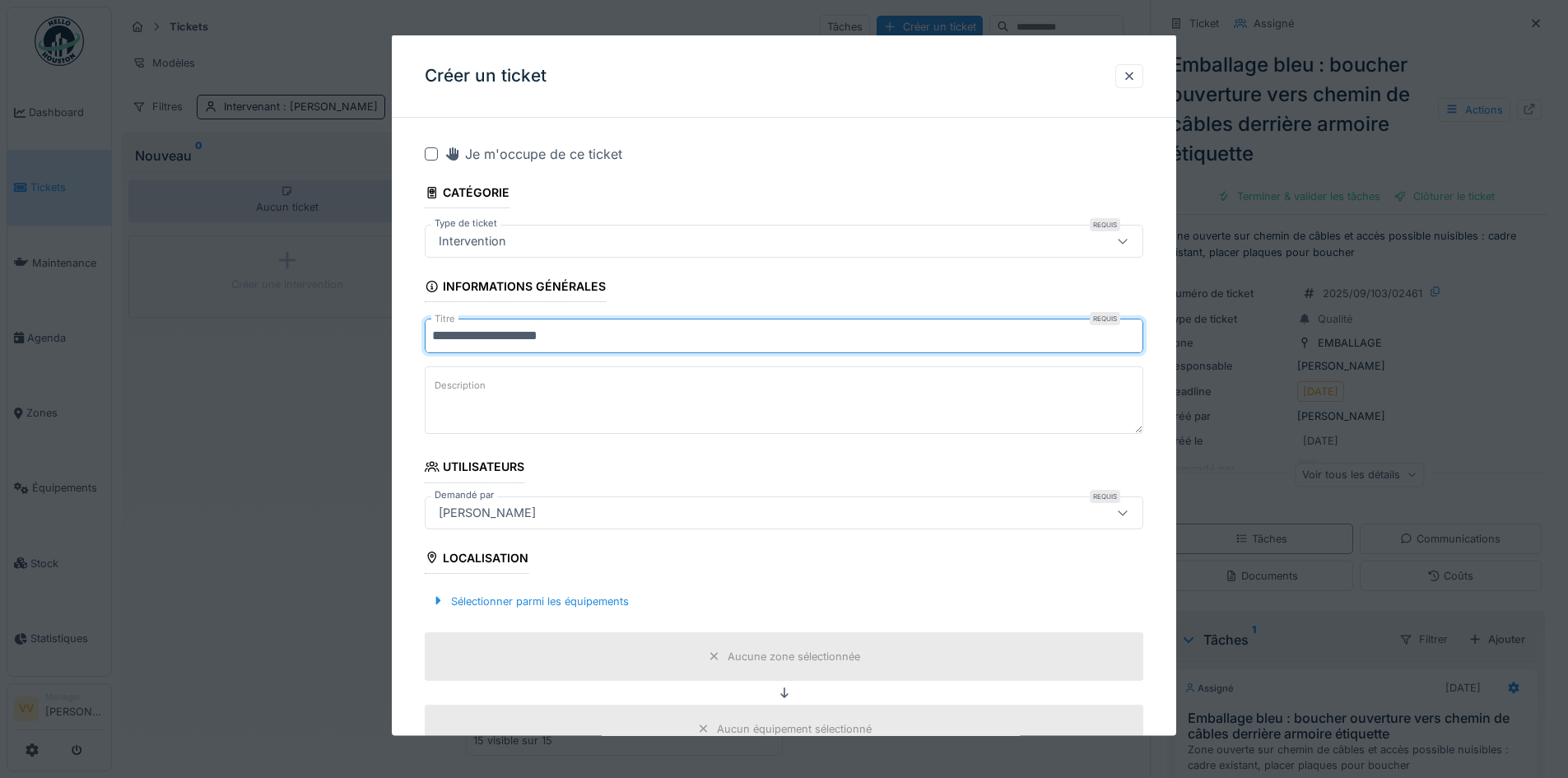
type input "**********"
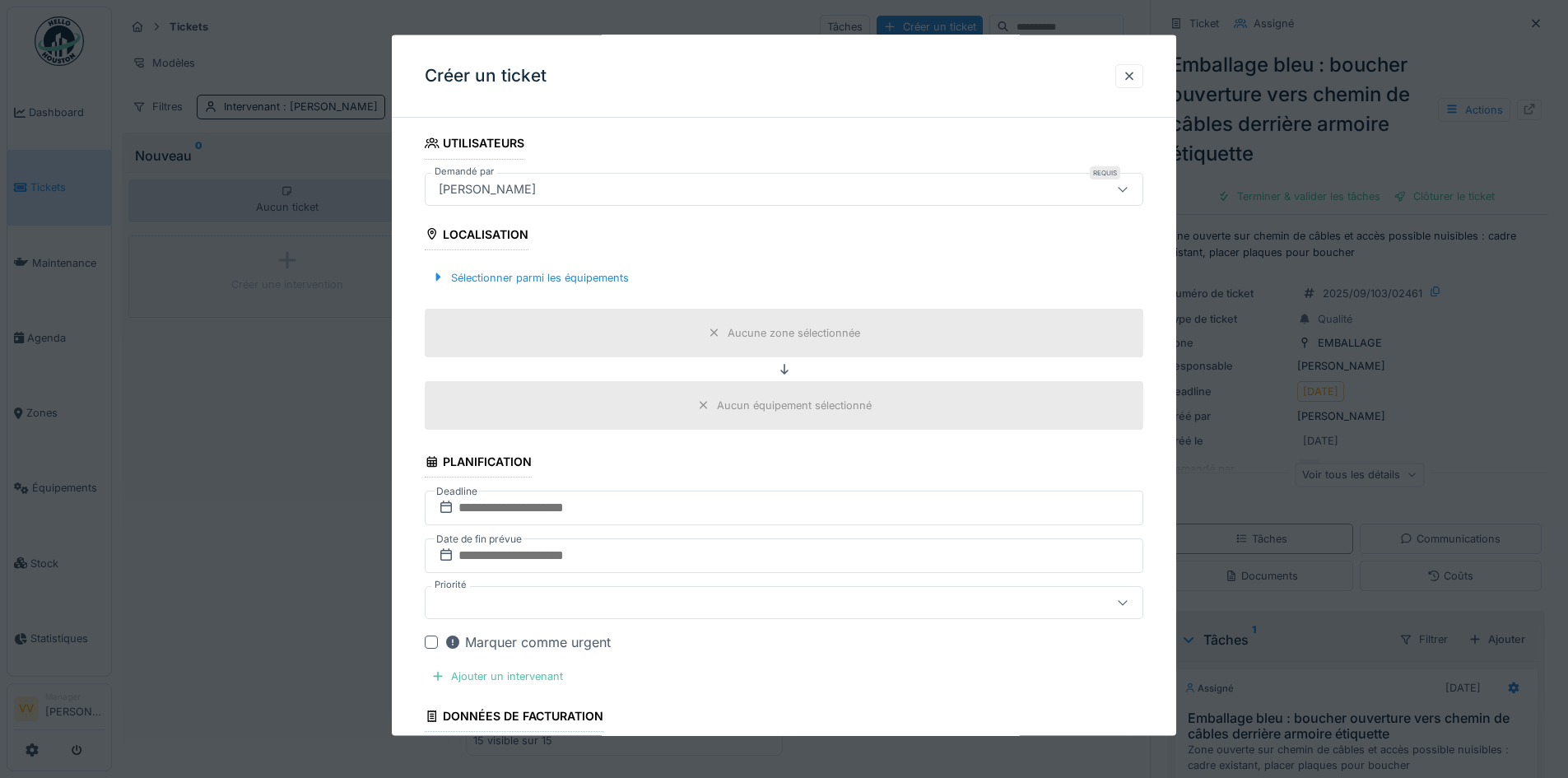
scroll to position [330, 0]
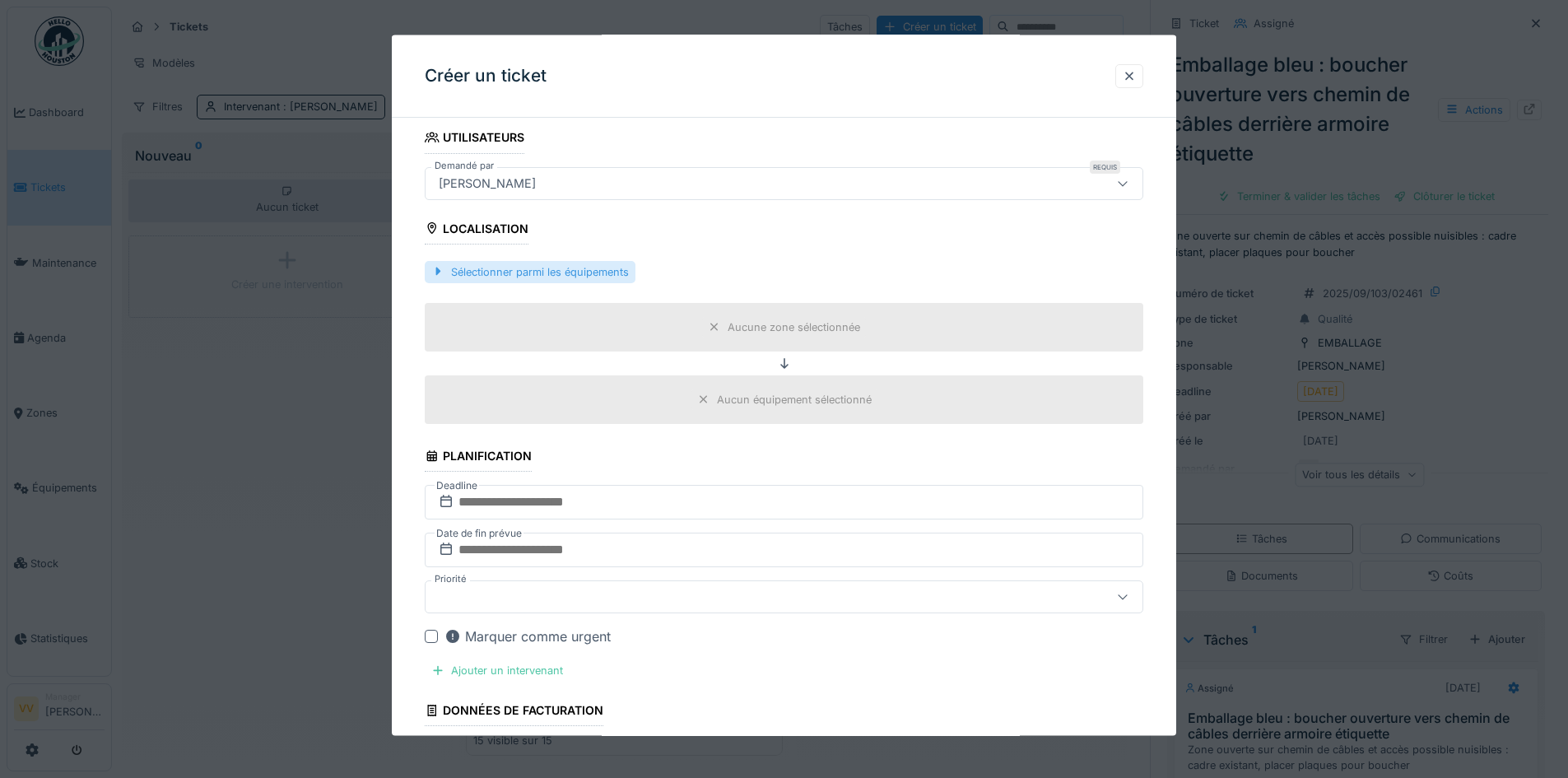
type textarea "**********"
click at [570, 272] on div "Sélectionner parmi les équipements" at bounding box center [530, 272] width 211 height 23
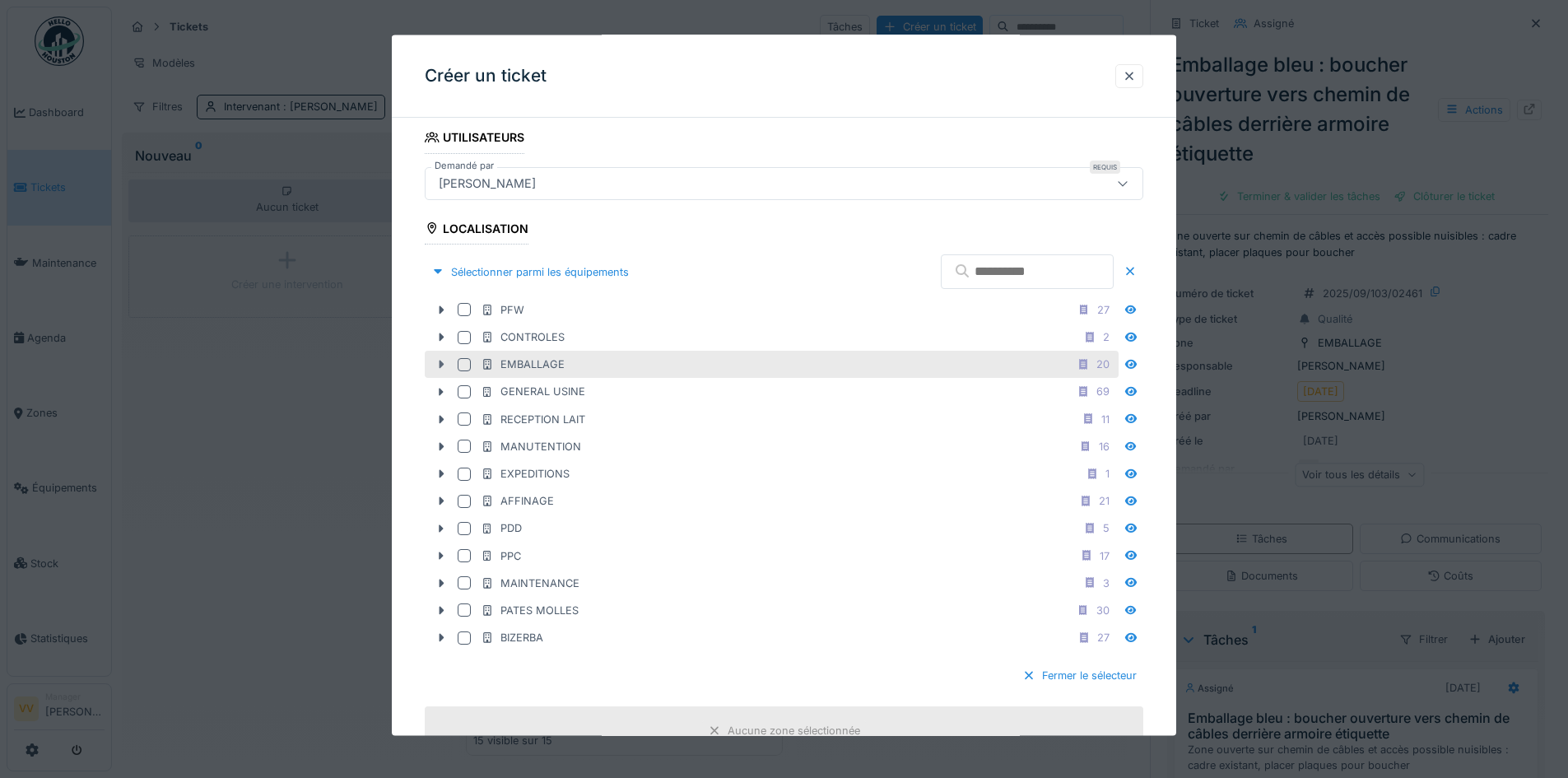
click at [442, 356] on div at bounding box center [441, 364] width 26 height 17
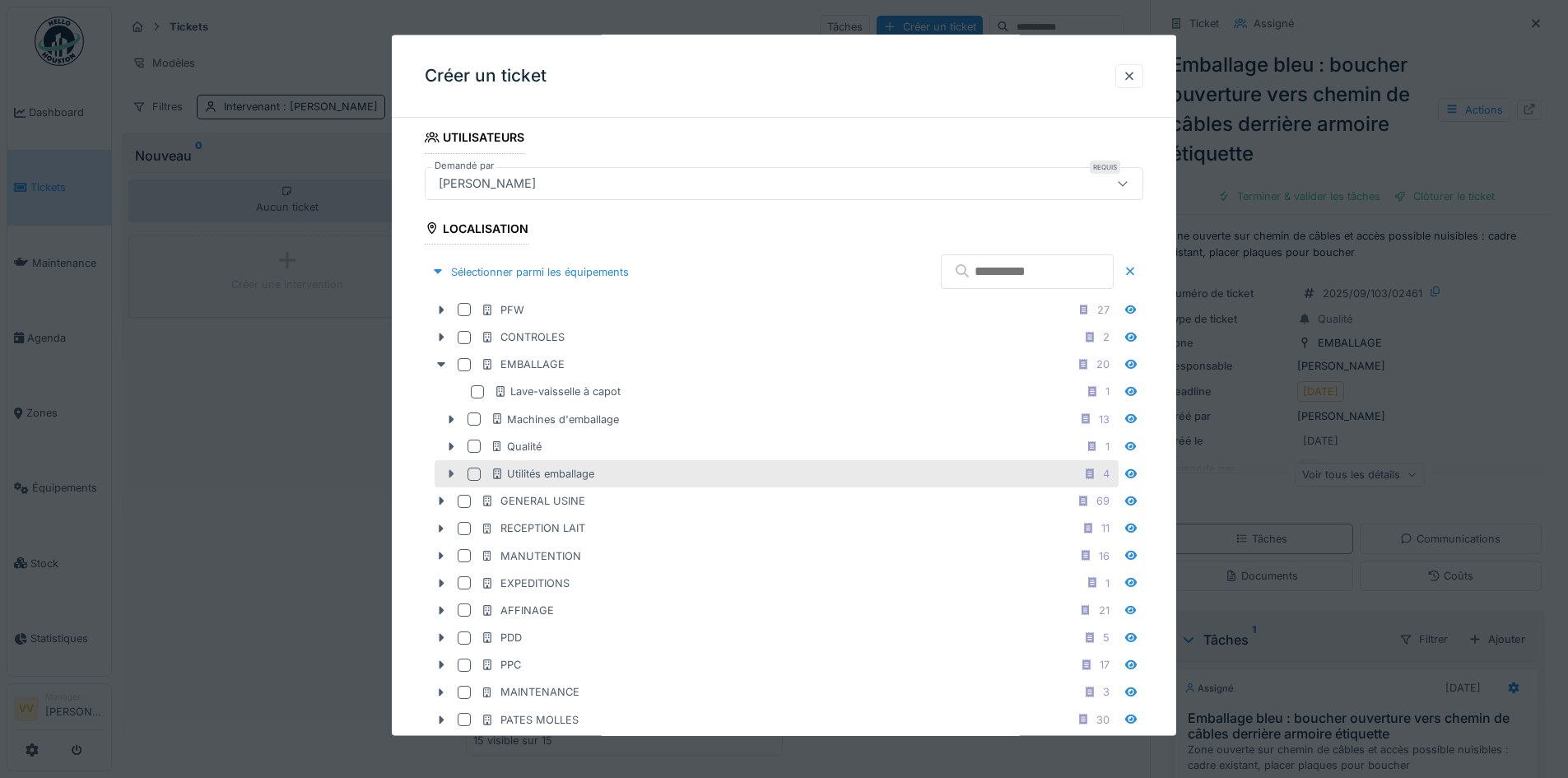
click at [451, 478] on icon at bounding box center [451, 473] width 13 height 10
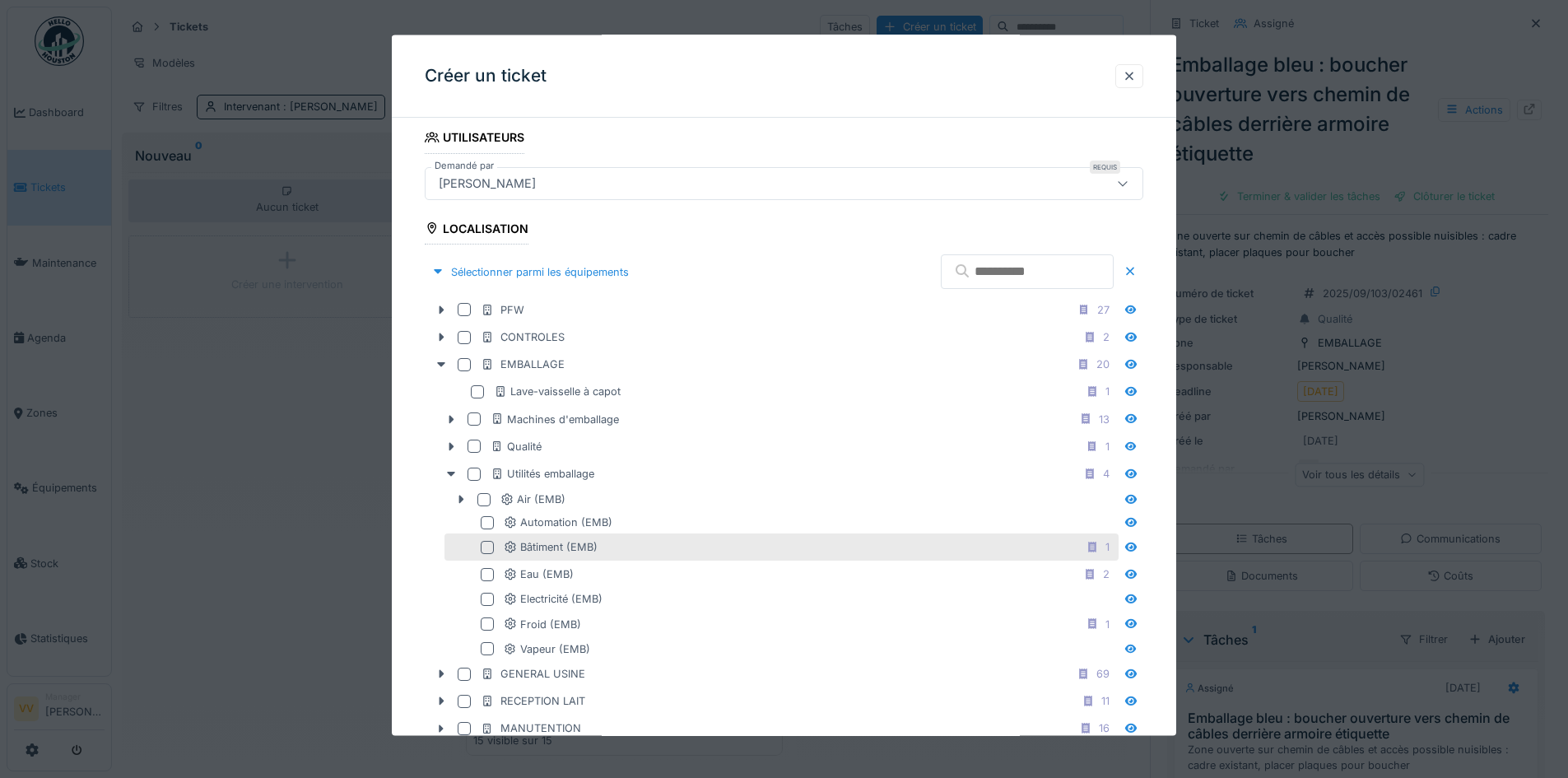
click at [487, 548] on div at bounding box center [487, 546] width 13 height 13
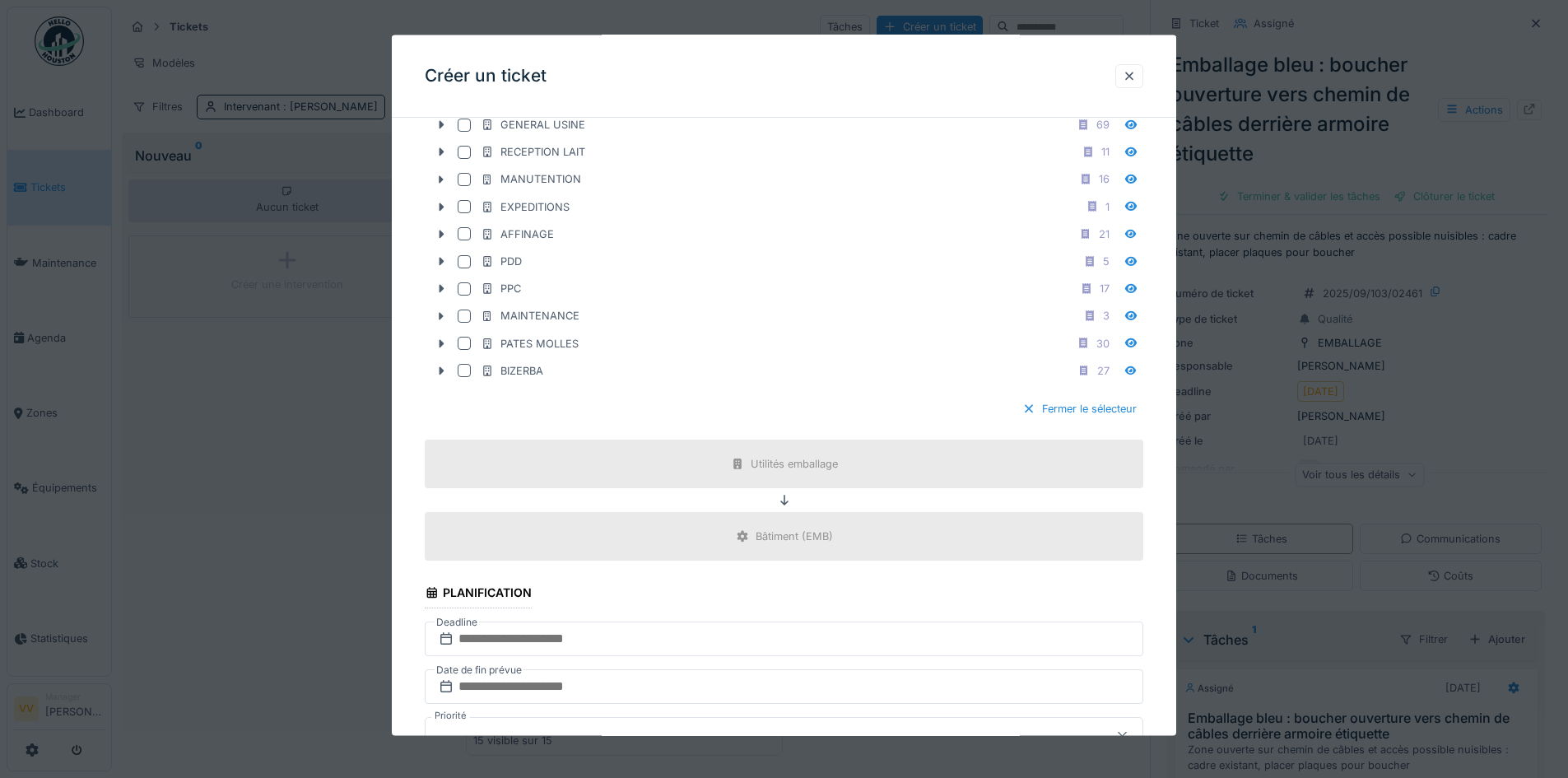
scroll to position [906, 0]
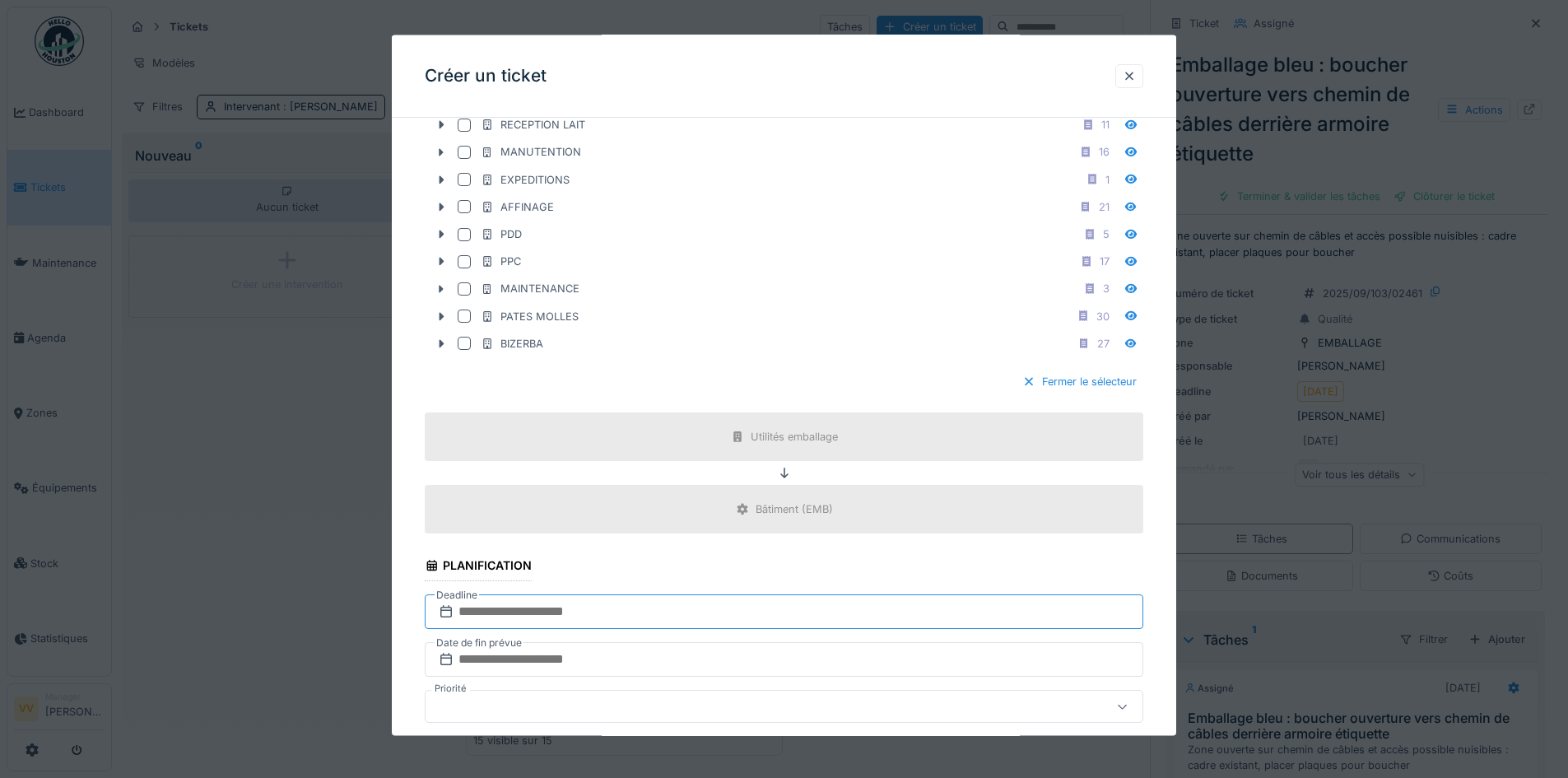
click at [651, 613] on input "text" at bounding box center [784, 612] width 719 height 35
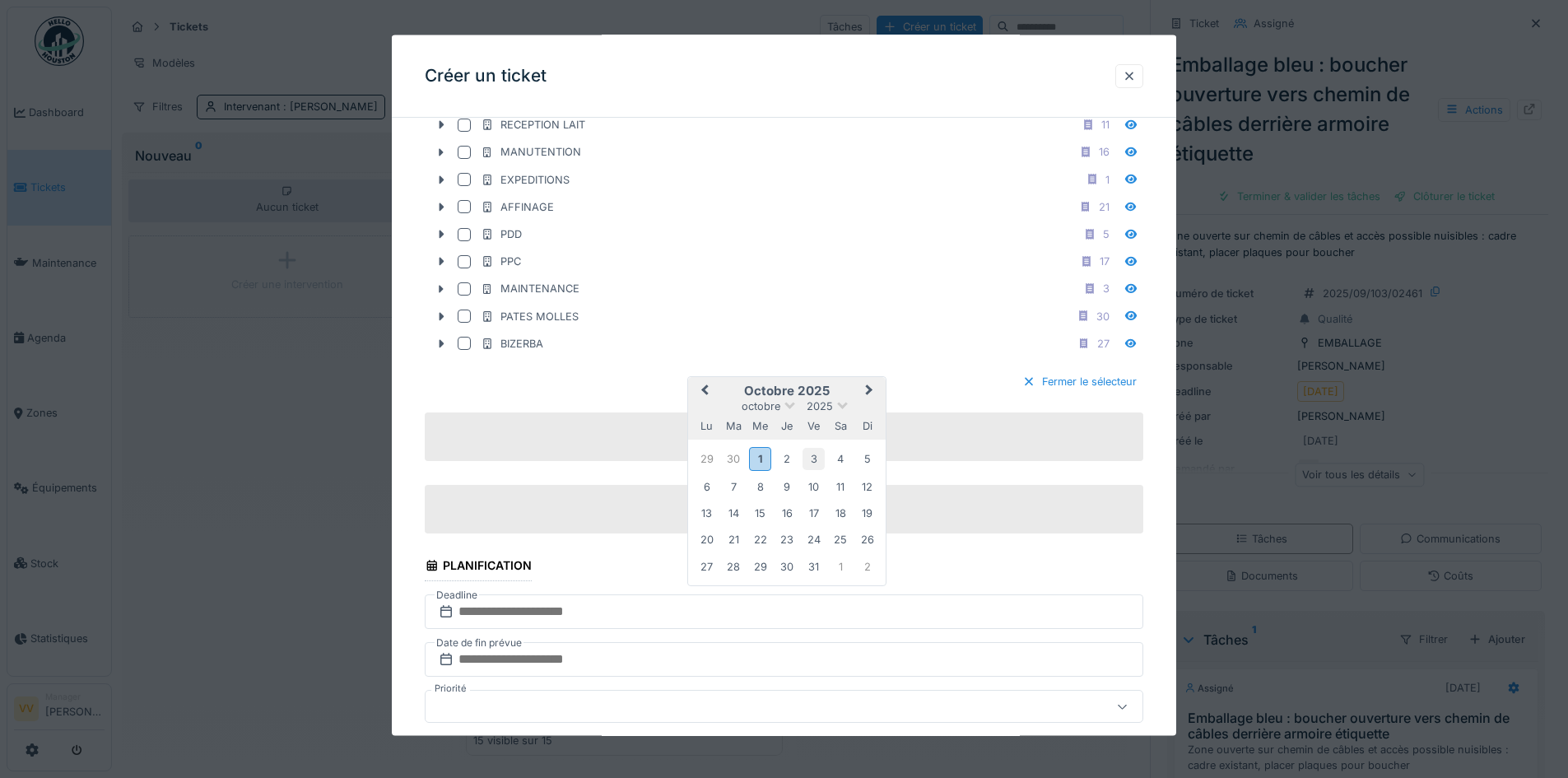
click at [815, 459] on div "3" at bounding box center [814, 460] width 22 height 23
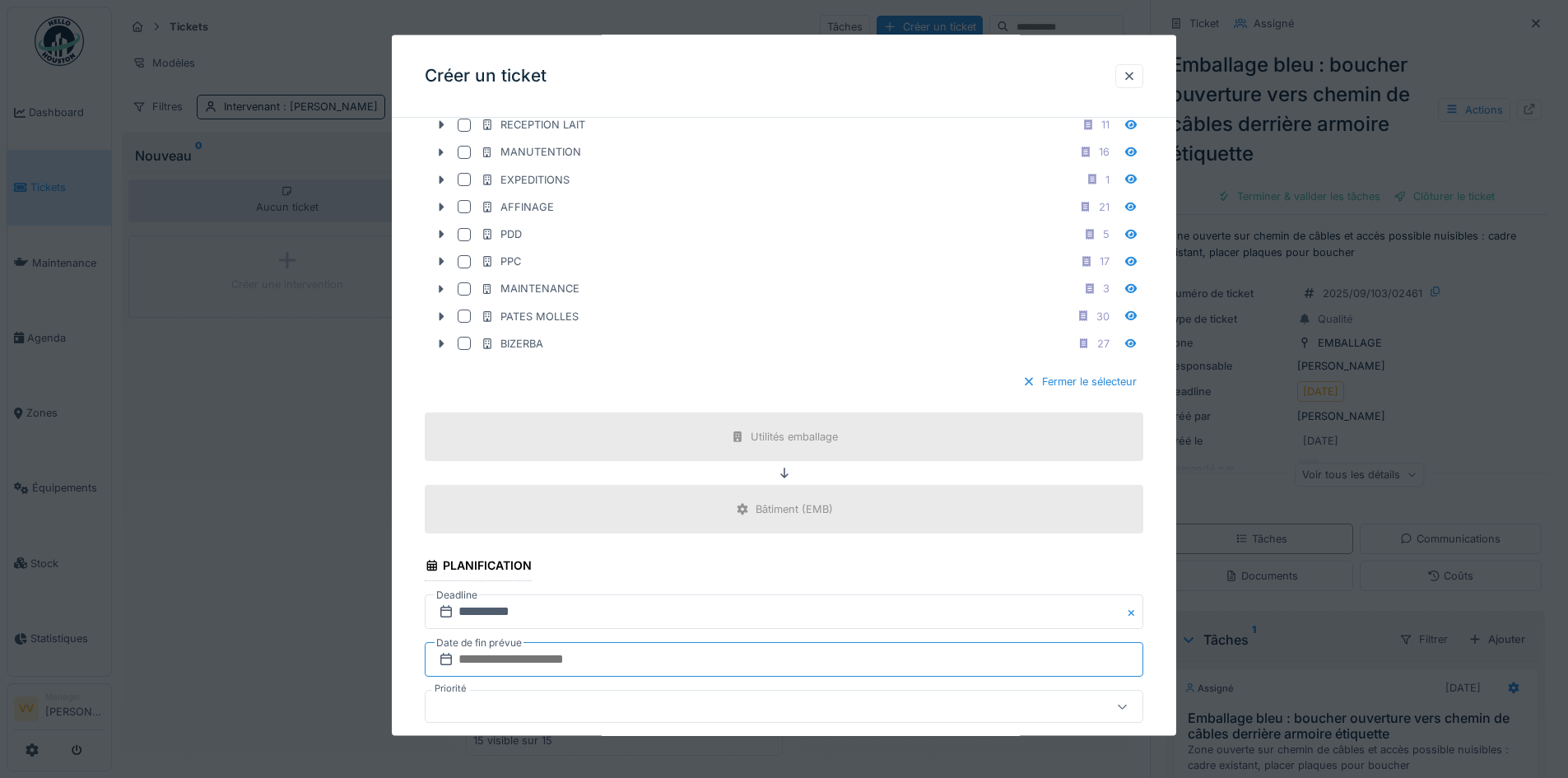
click at [628, 660] on input "text" at bounding box center [784, 659] width 719 height 35
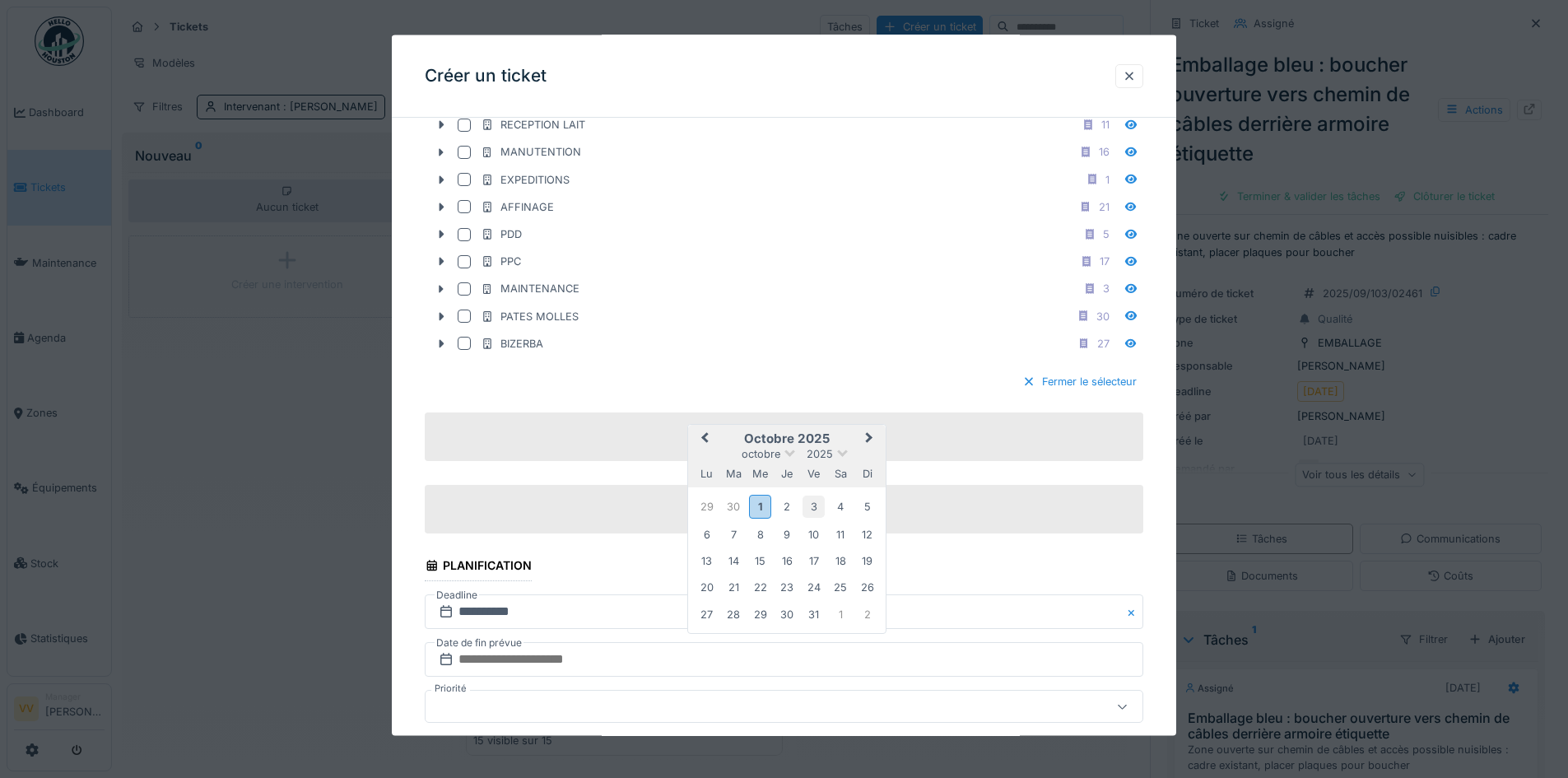
click at [817, 508] on div "3" at bounding box center [814, 507] width 22 height 23
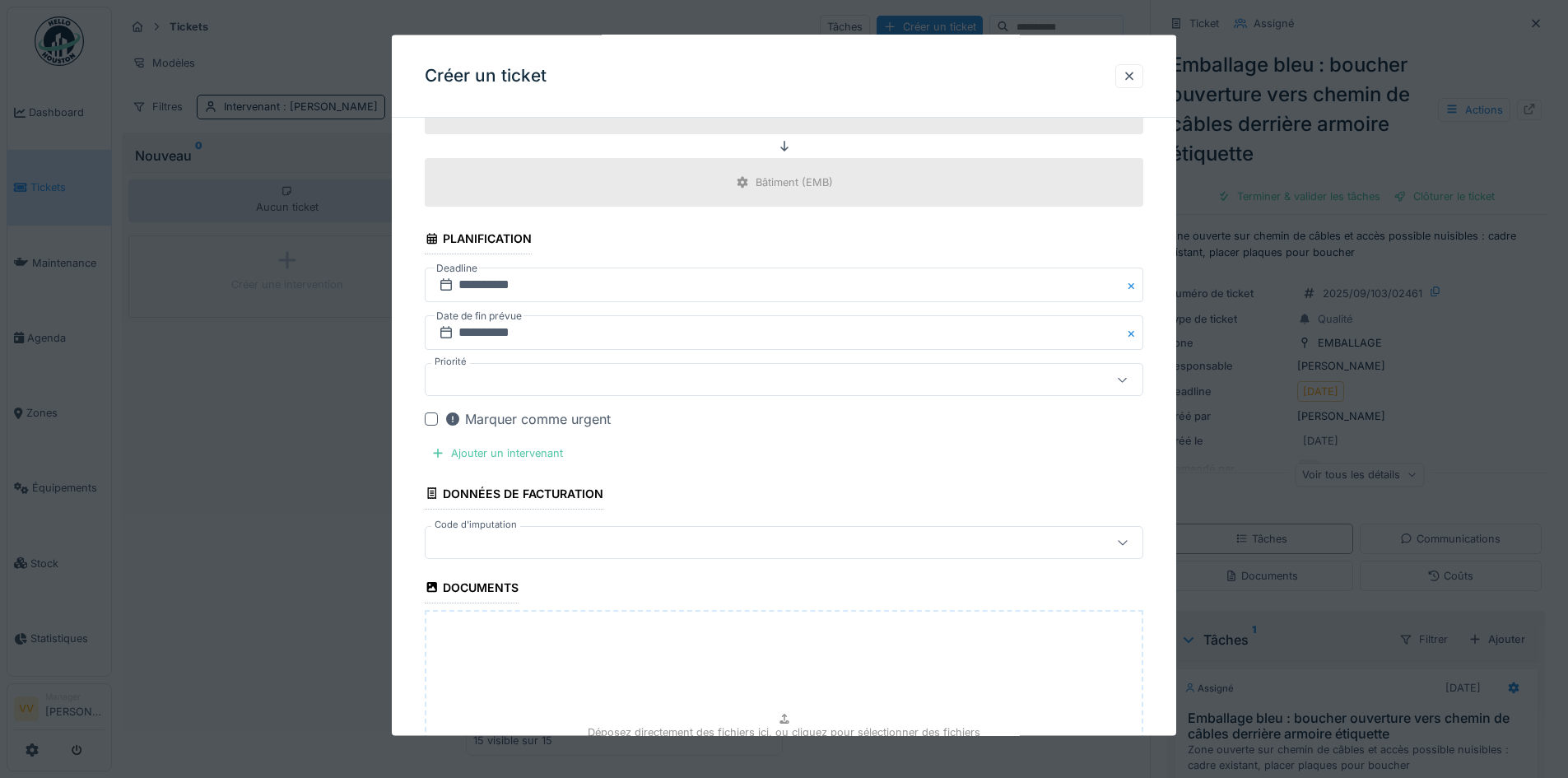
scroll to position [1235, 0]
click at [519, 381] on div at bounding box center [742, 376] width 620 height 18
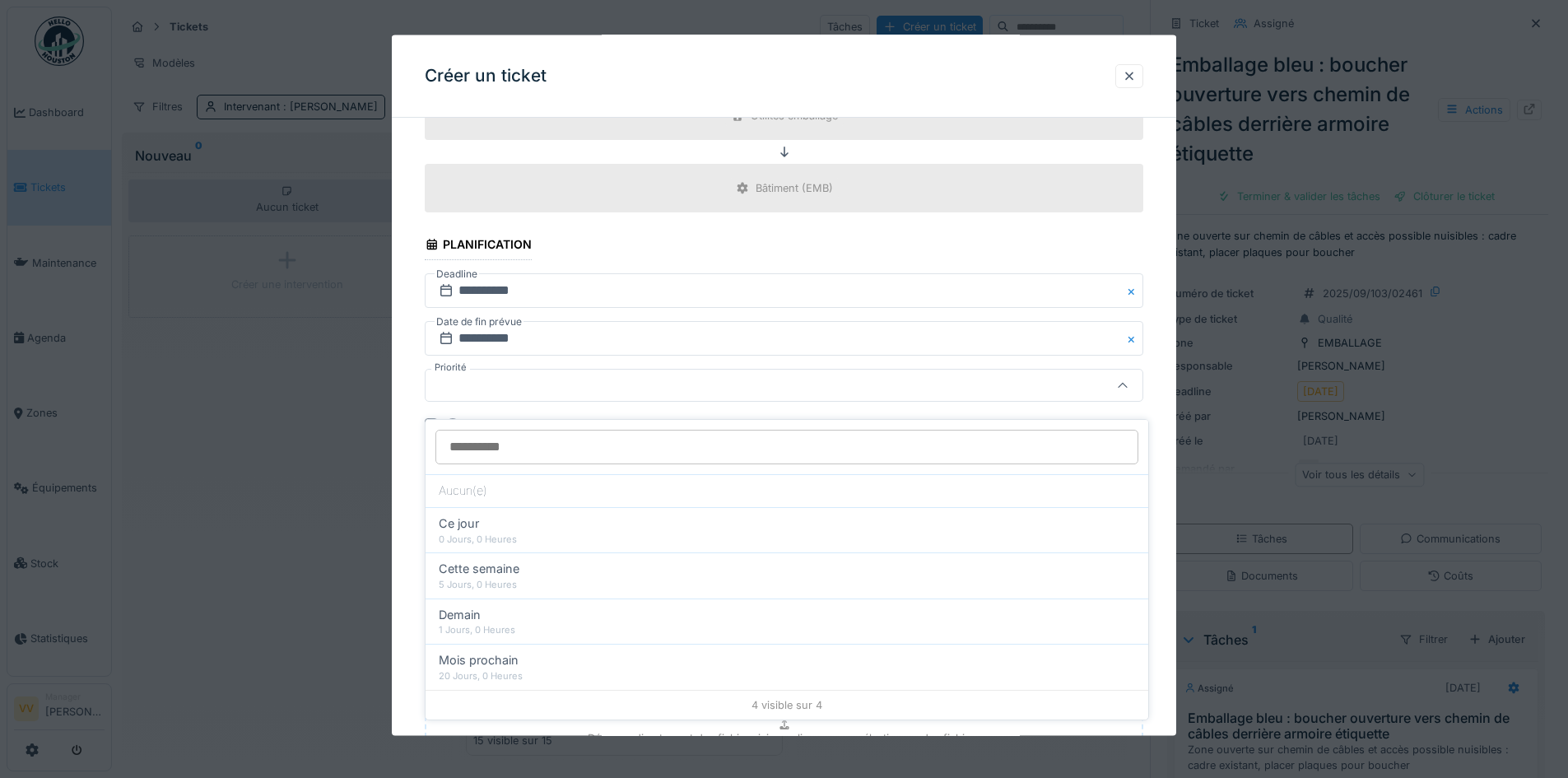
click at [516, 578] on div "5 Jours, 0 Heures" at bounding box center [786, 585] width 696 height 14
type input "**"
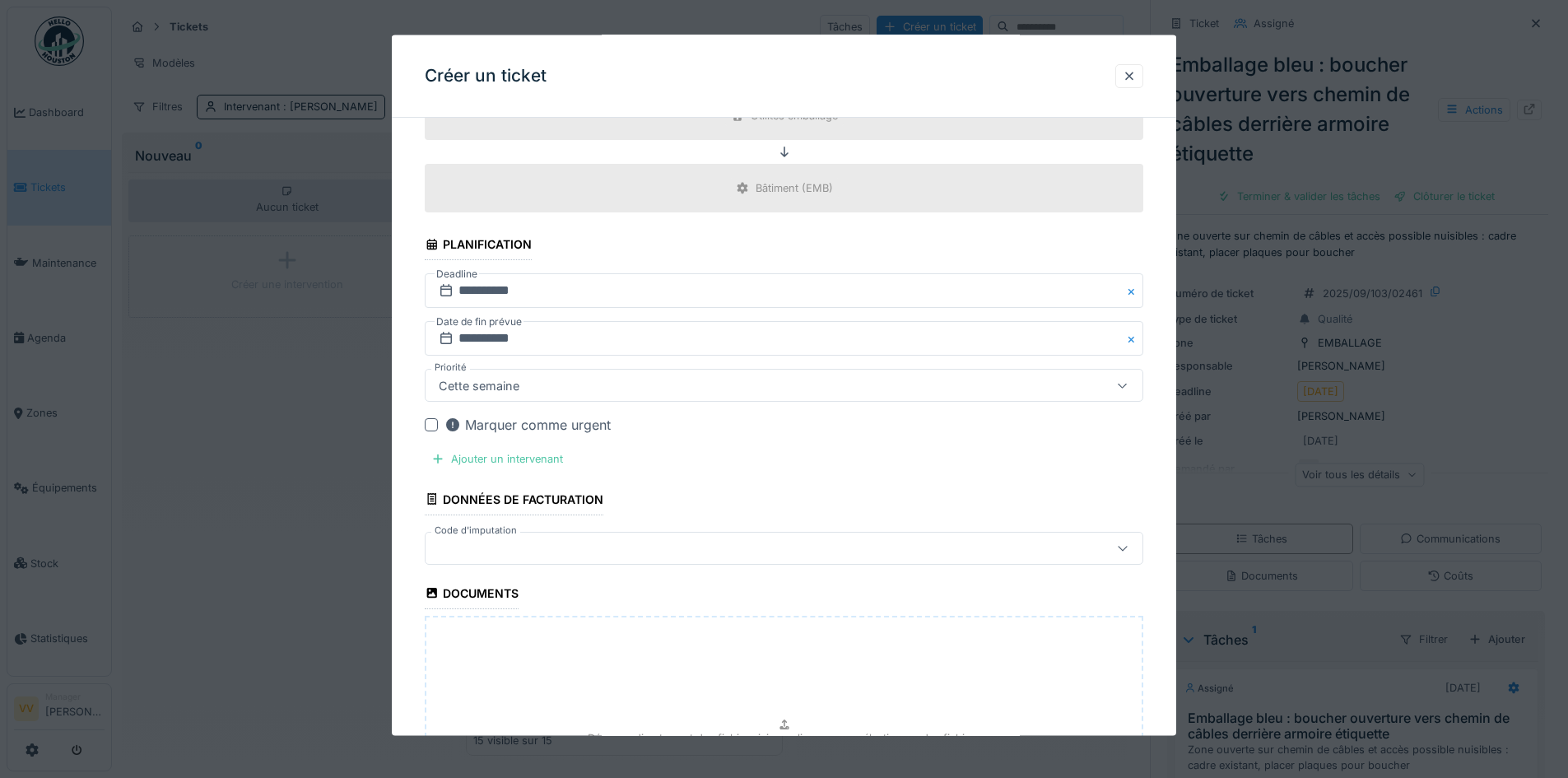
click at [490, 460] on div "Ajouter un intervenant" at bounding box center [496, 460] width 144 height 23
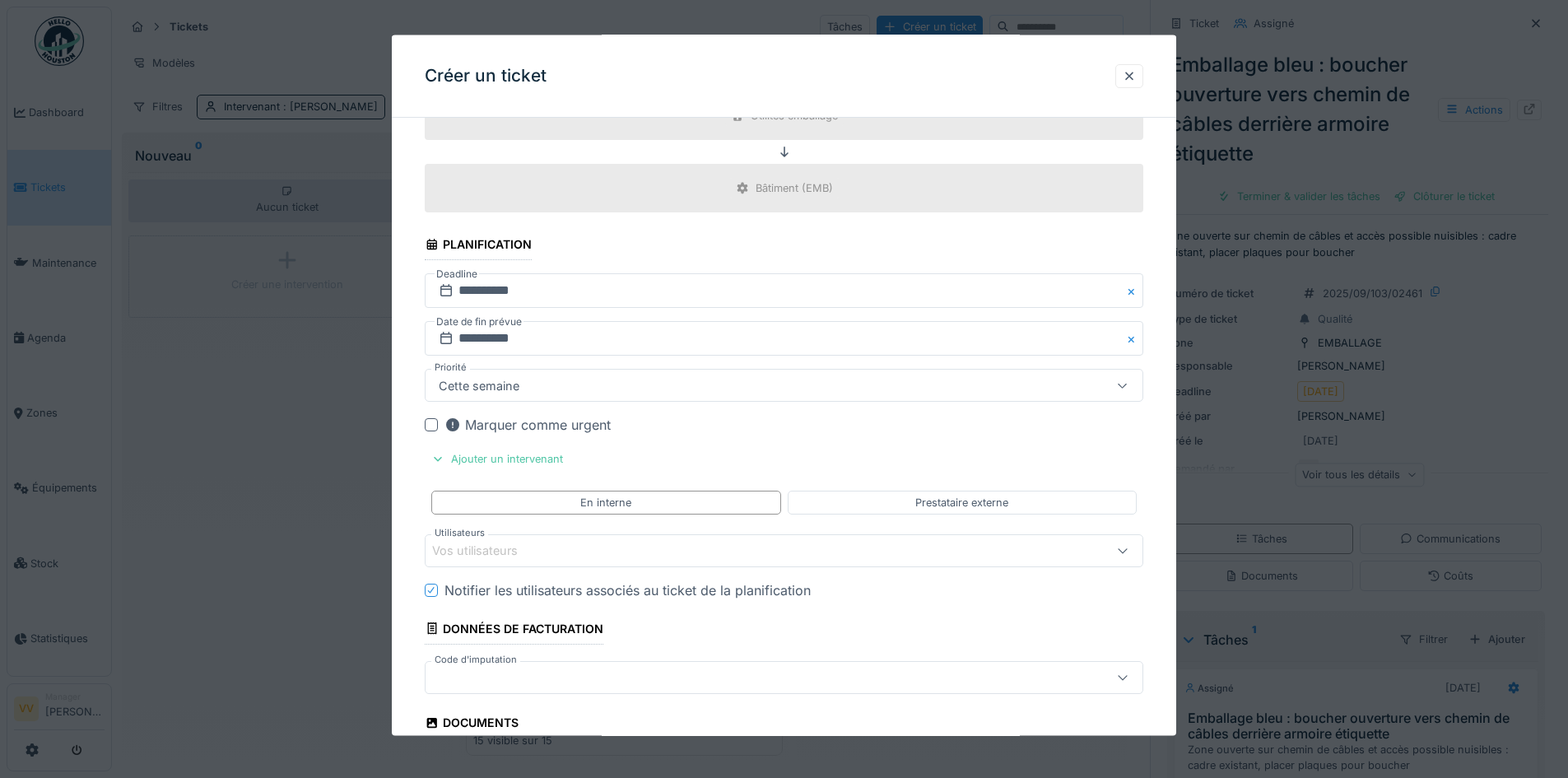
click at [643, 552] on div "Vos utilisateurs" at bounding box center [742, 550] width 620 height 18
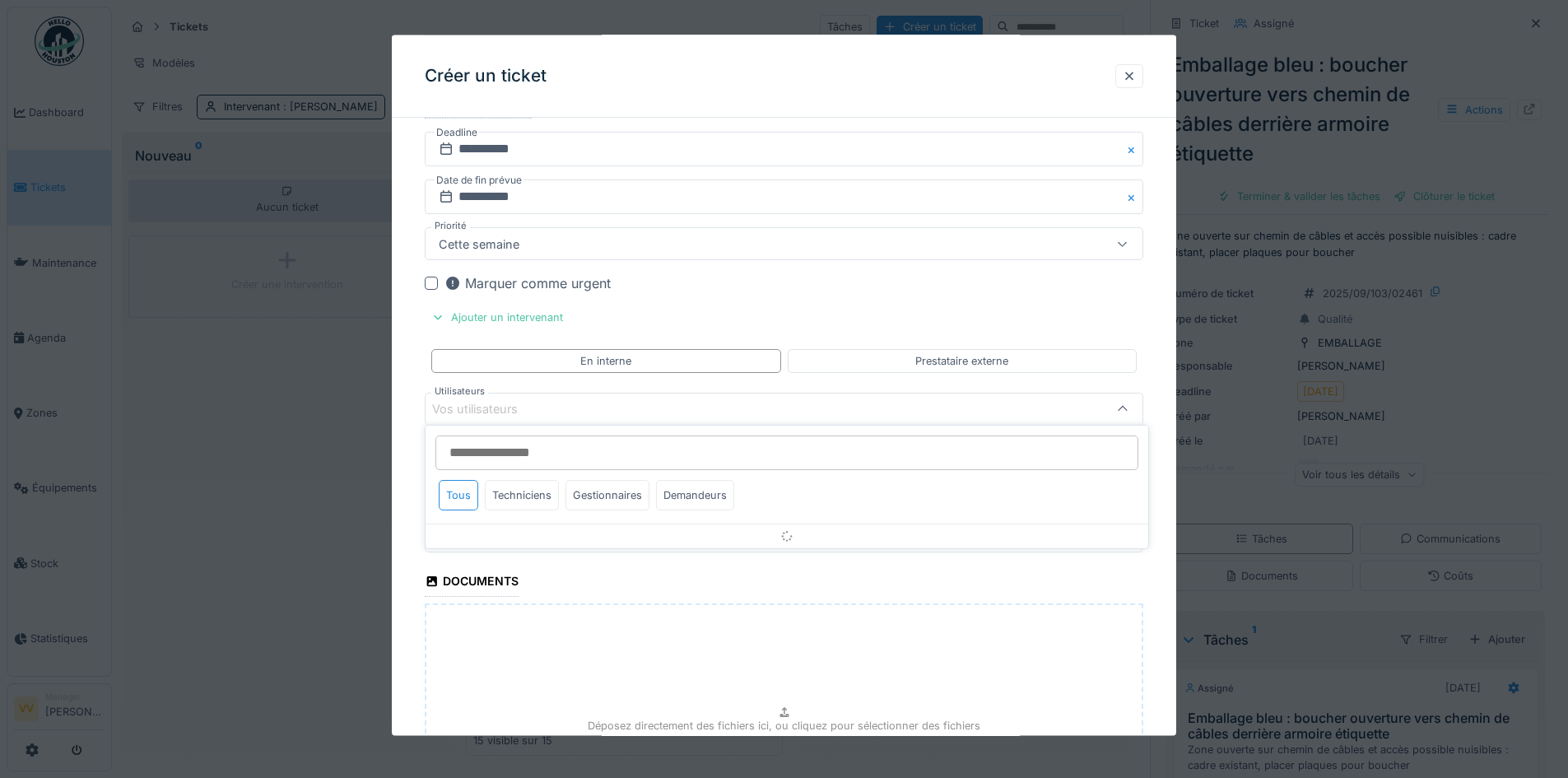
scroll to position [1392, 0]
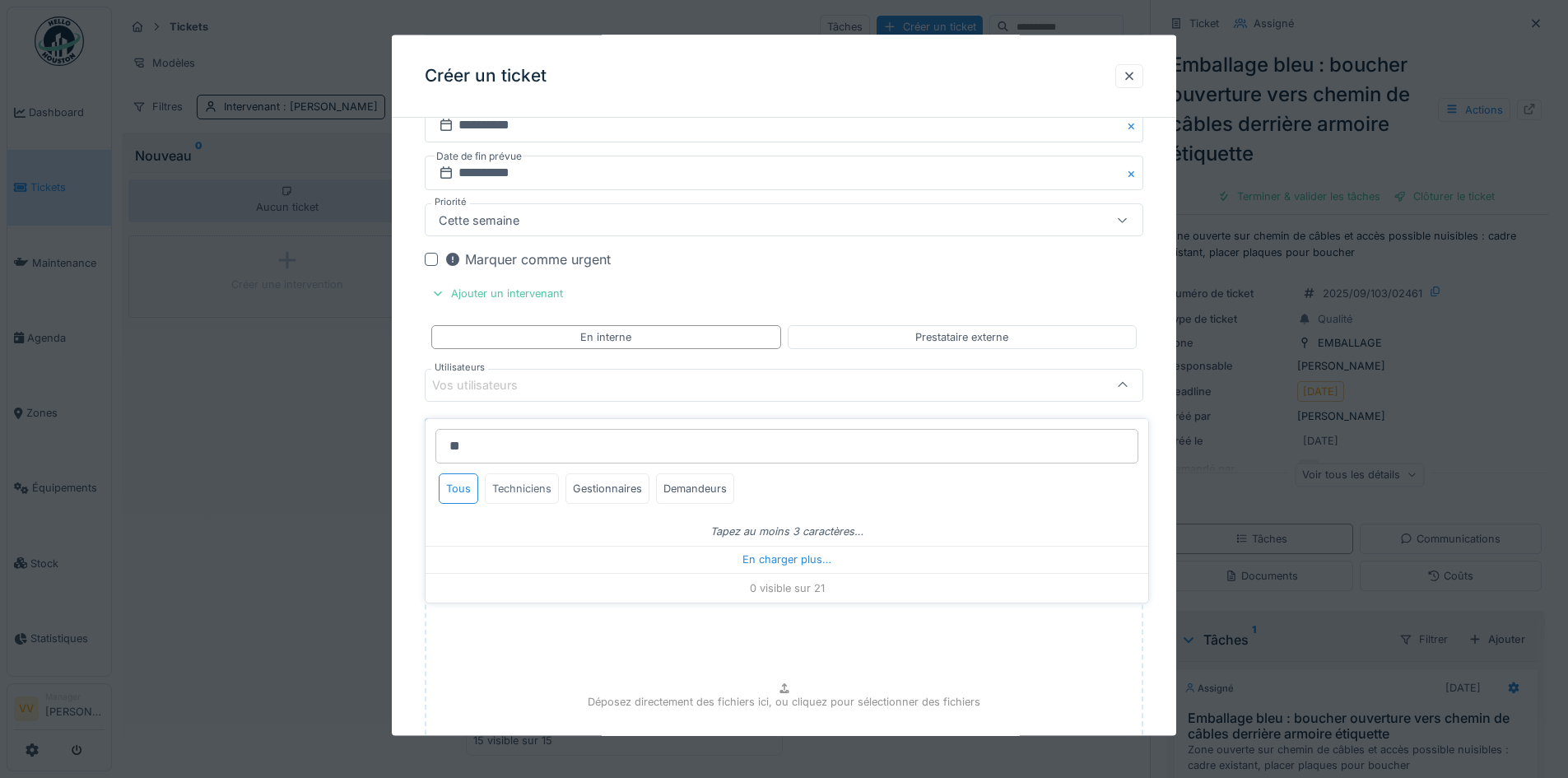
type input "**"
click at [516, 480] on div "Techniciens" at bounding box center [522, 488] width 74 height 30
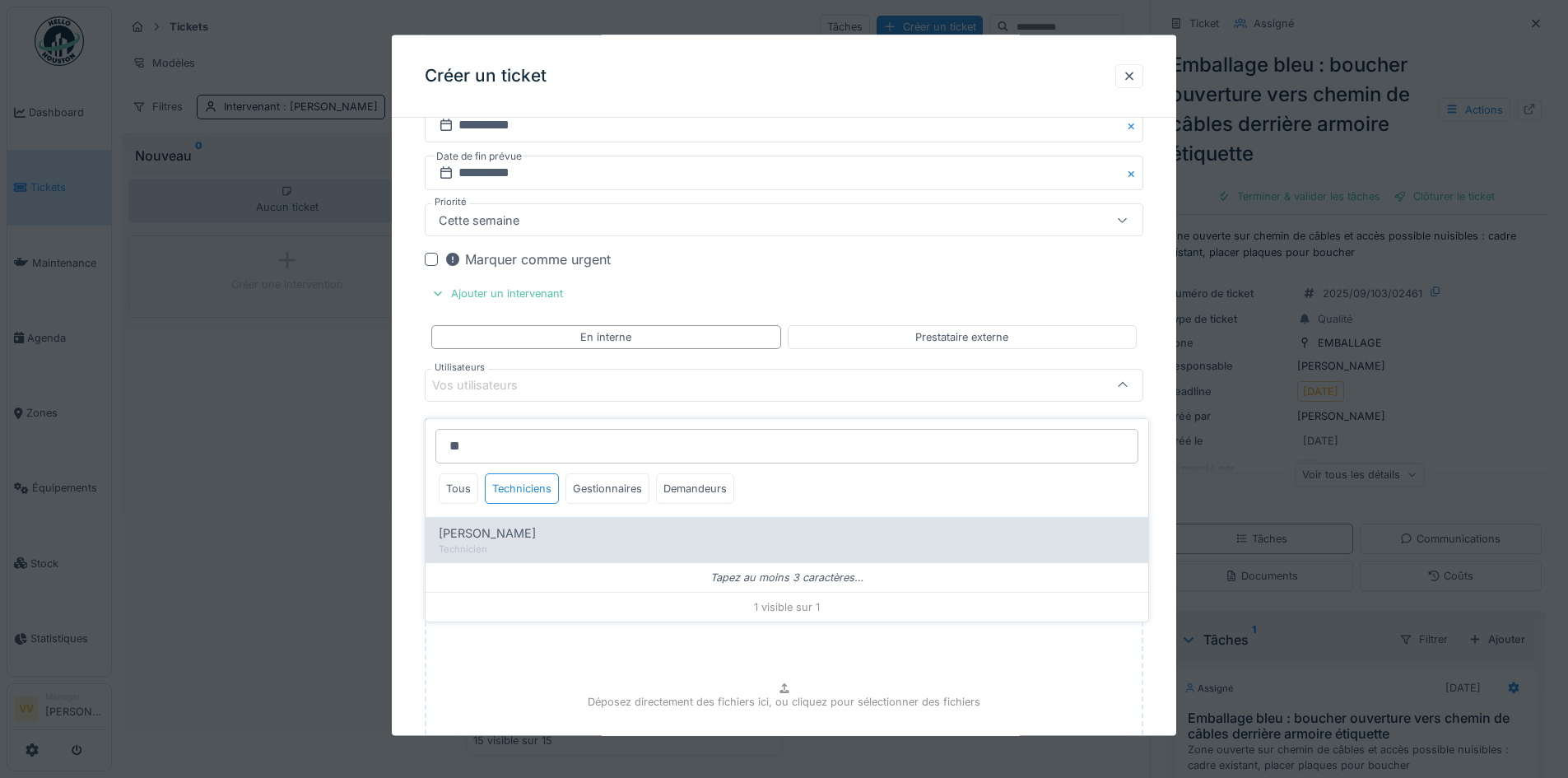
click at [504, 524] on span "Valmir Zhuti" at bounding box center [487, 533] width 97 height 18
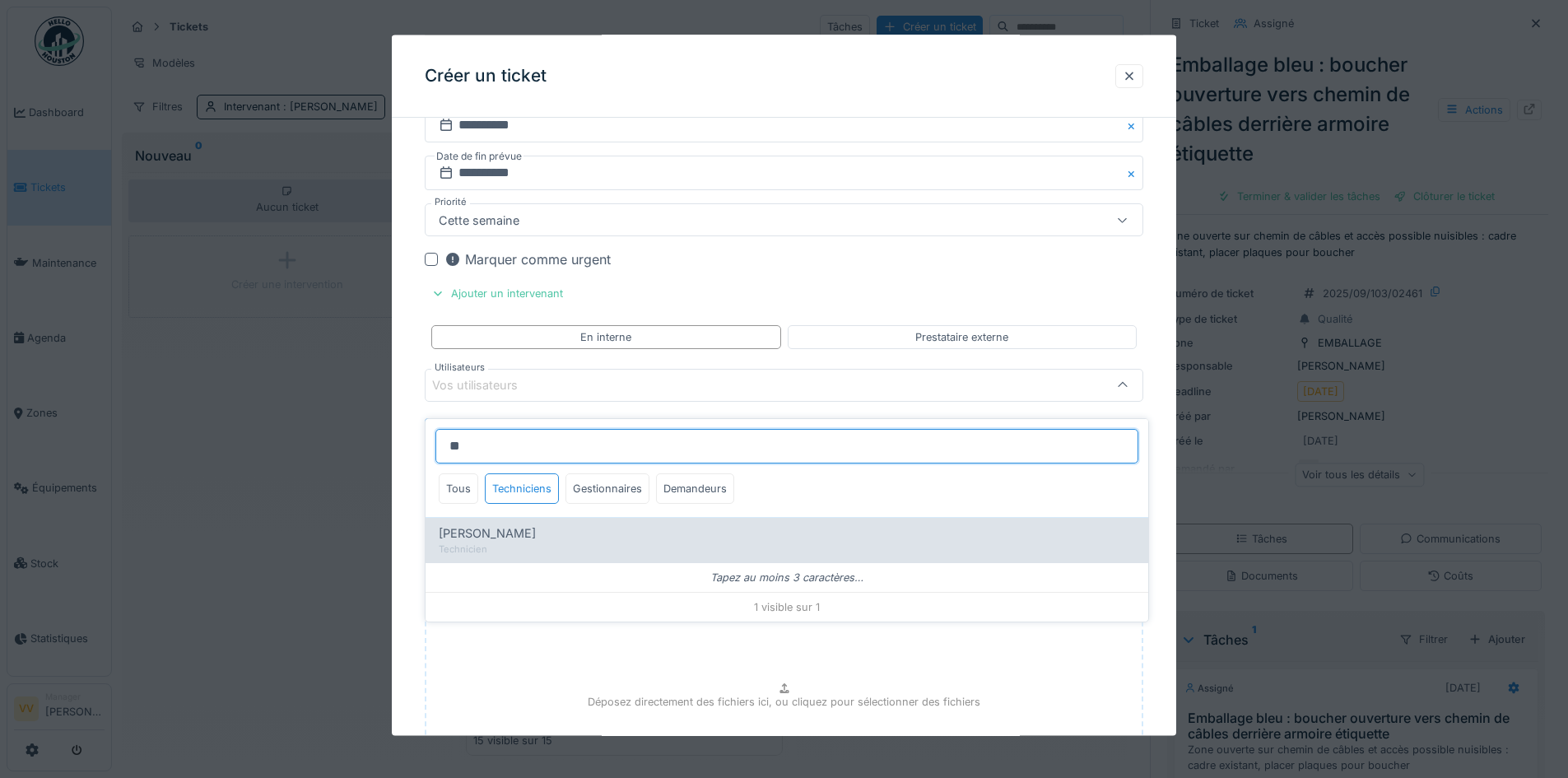
type input "****"
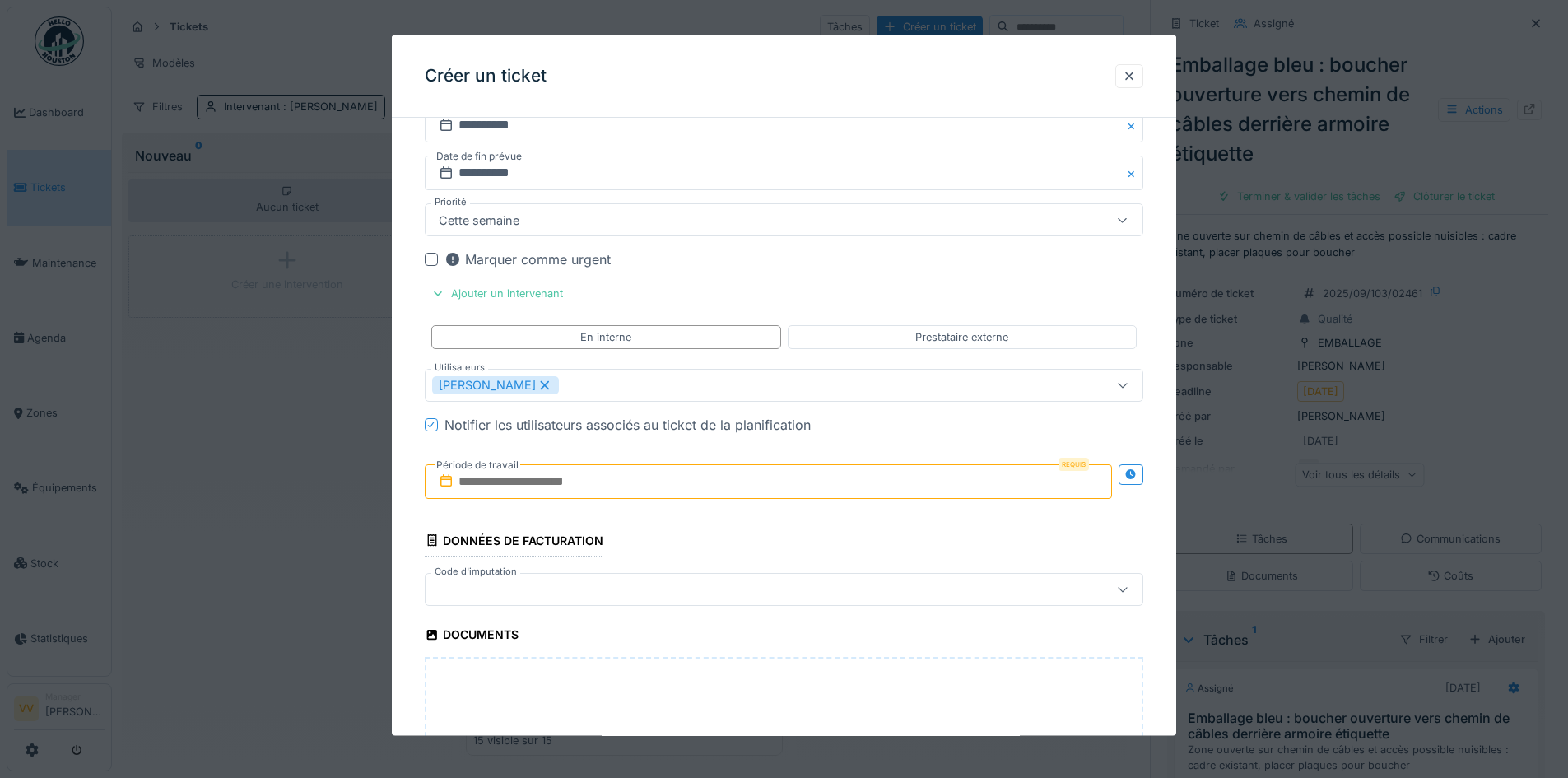
click at [1015, 263] on div "Marquer comme urgent" at bounding box center [794, 259] width 699 height 20
click at [640, 473] on input "text" at bounding box center [768, 481] width 688 height 35
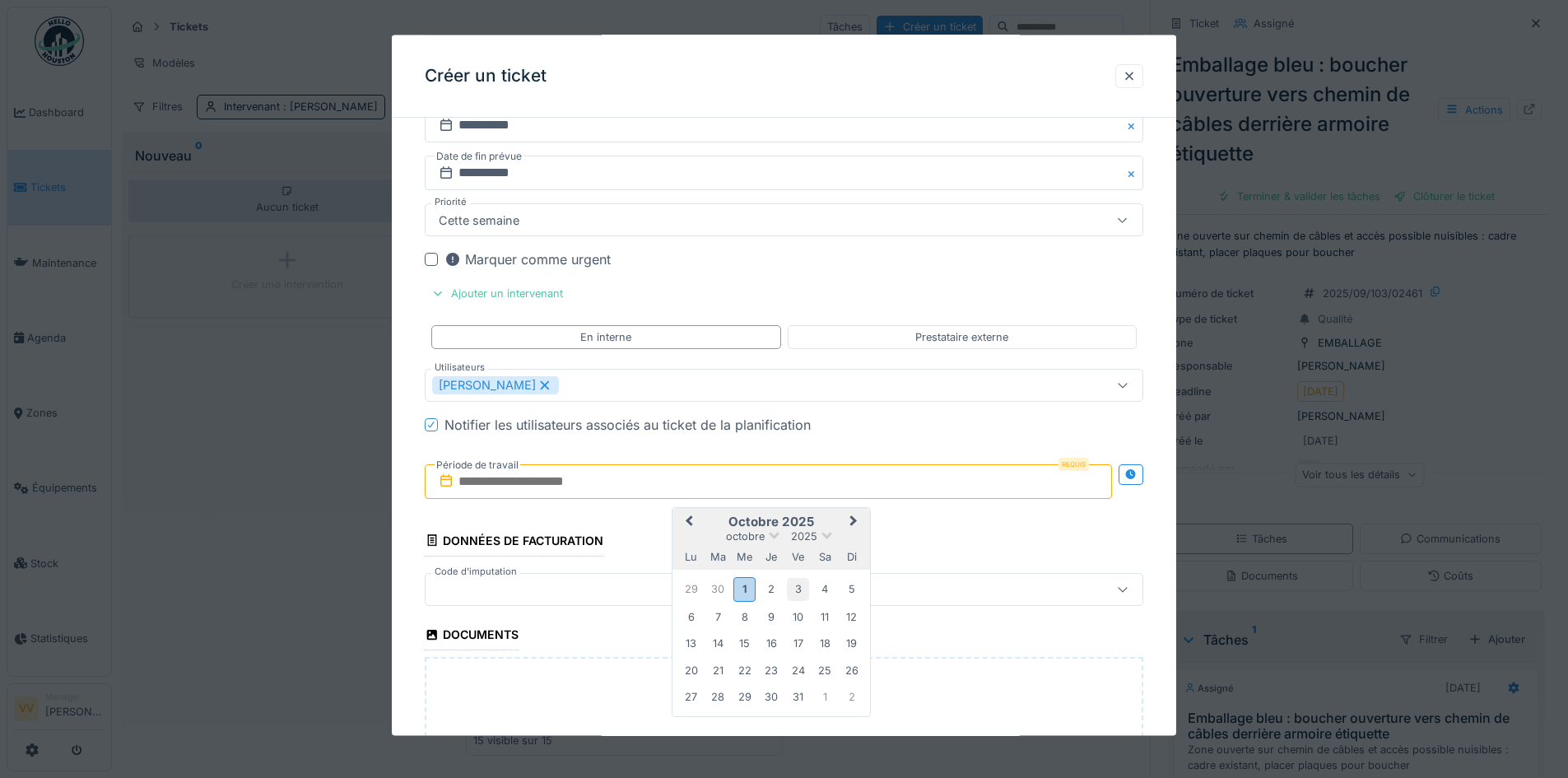
click at [802, 592] on div "3" at bounding box center [798, 589] width 22 height 23
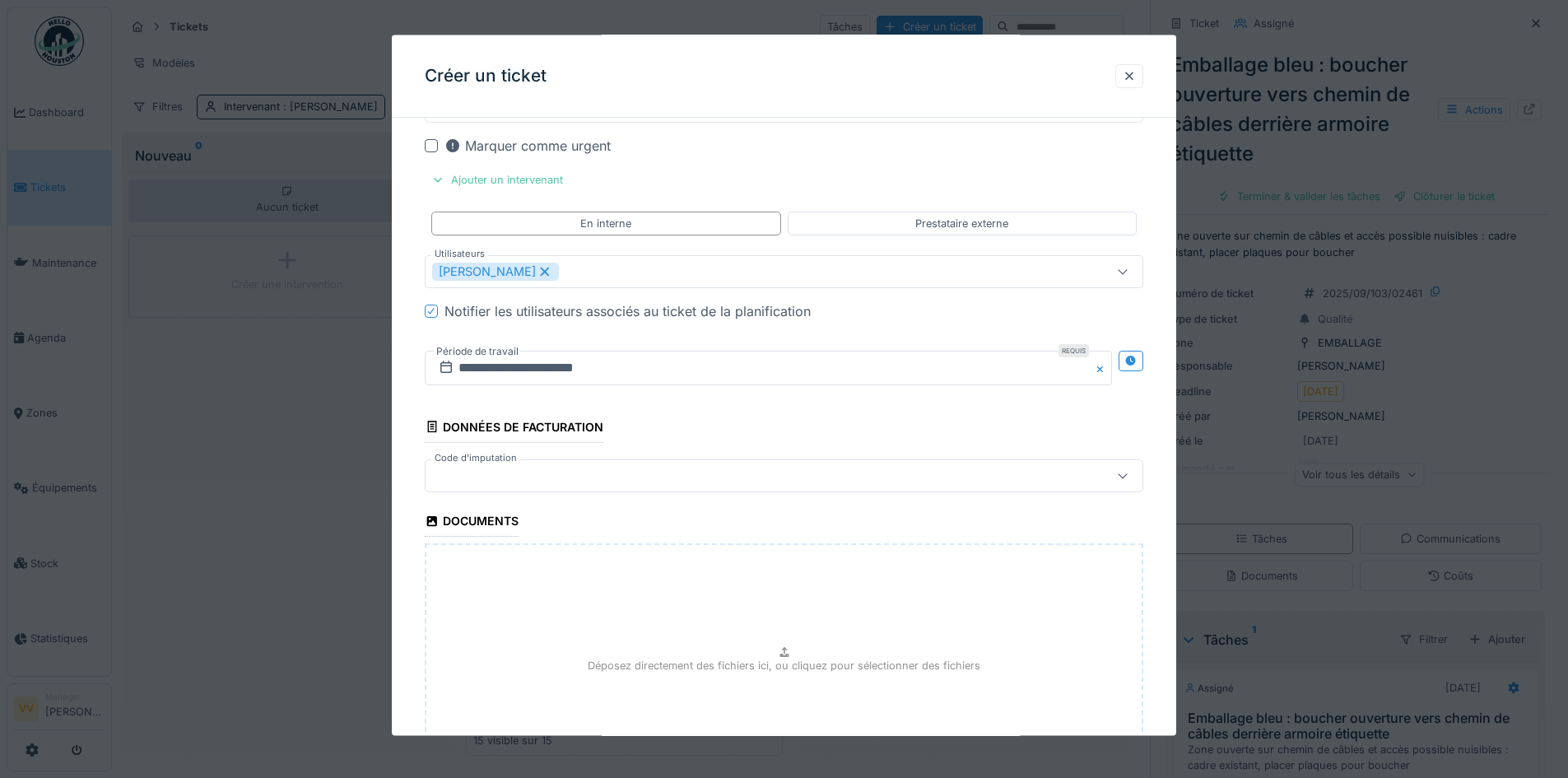
scroll to position [1668, 0]
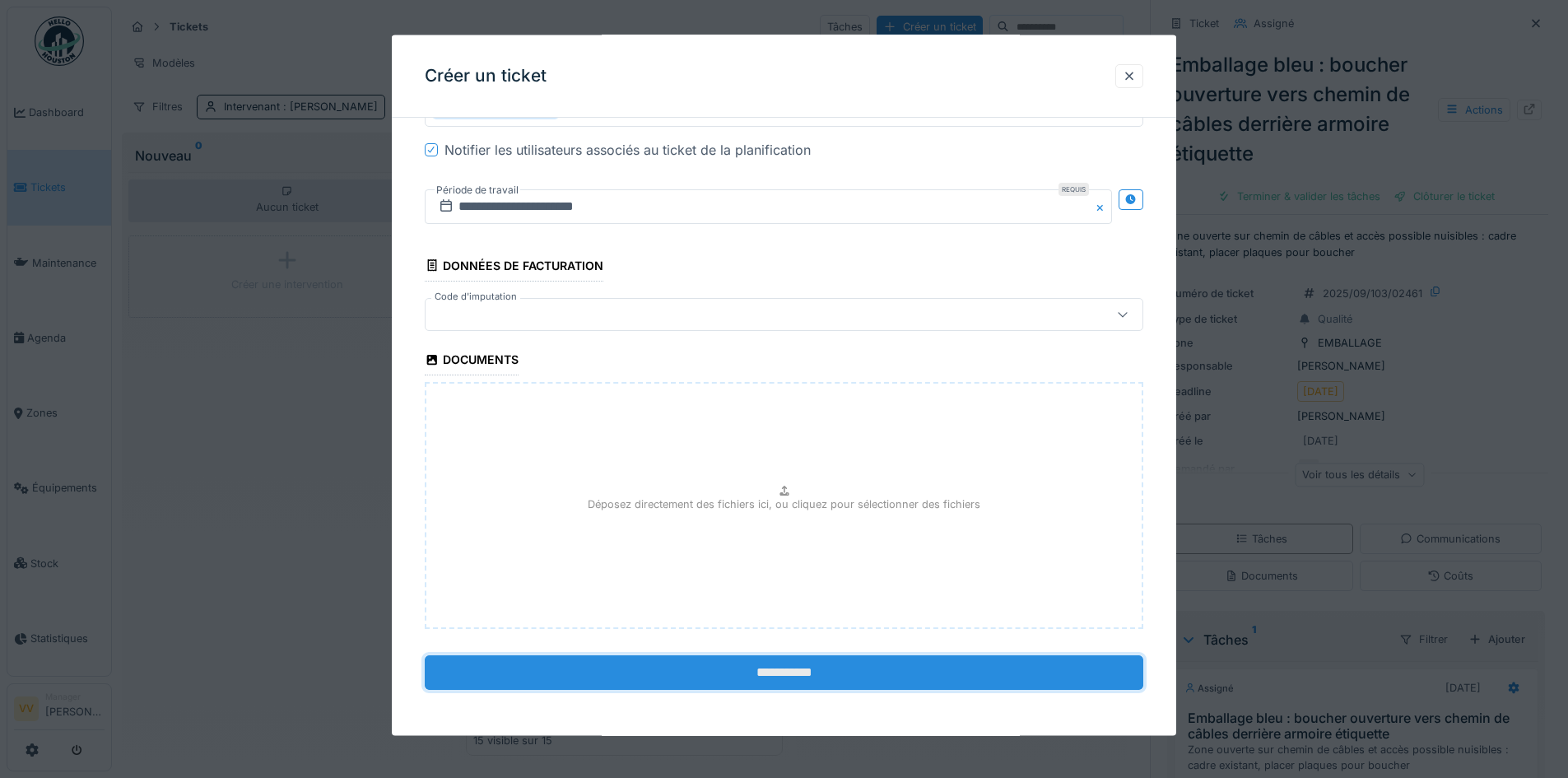
click at [823, 665] on input "**********" at bounding box center [784, 672] width 719 height 35
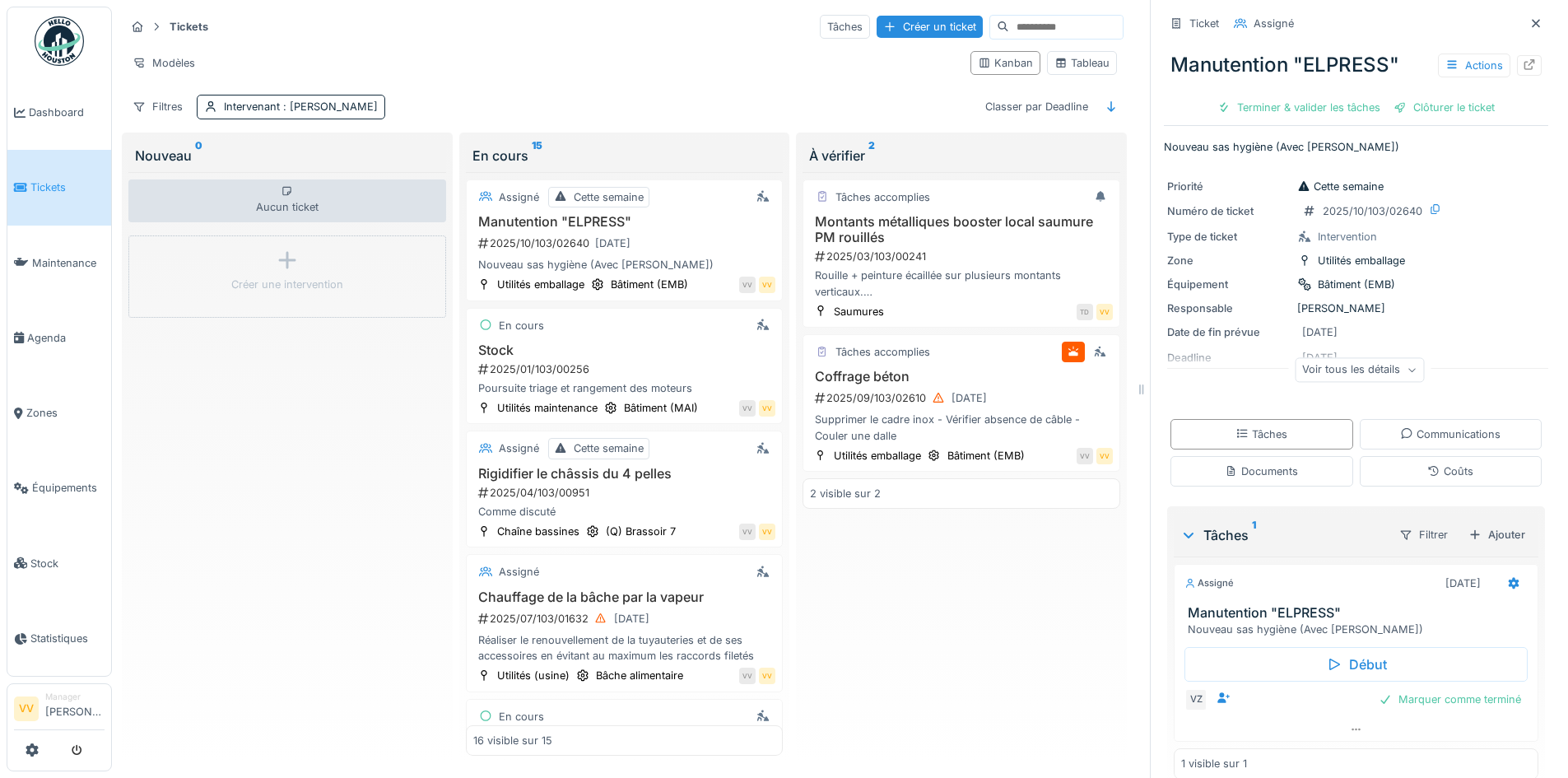
click at [1002, 672] on div "Tâches accomplies Montants métalliques booster local saumure PM rouillés 2025/0…" at bounding box center [961, 465] width 317 height 585
click at [33, 186] on span "Tickets" at bounding box center [67, 187] width 74 height 16
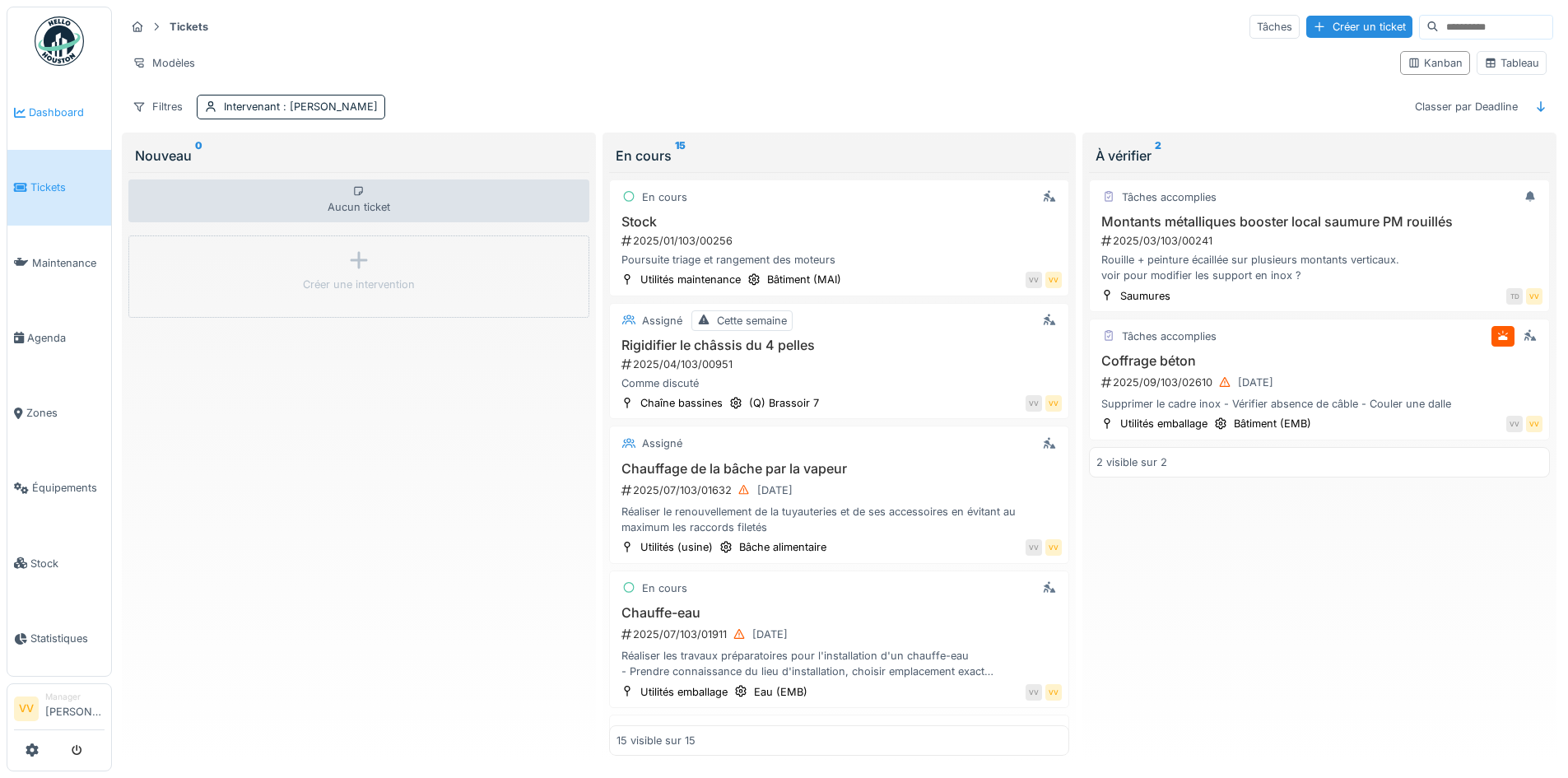
click at [51, 116] on span "Dashboard" at bounding box center [67, 113] width 76 height 16
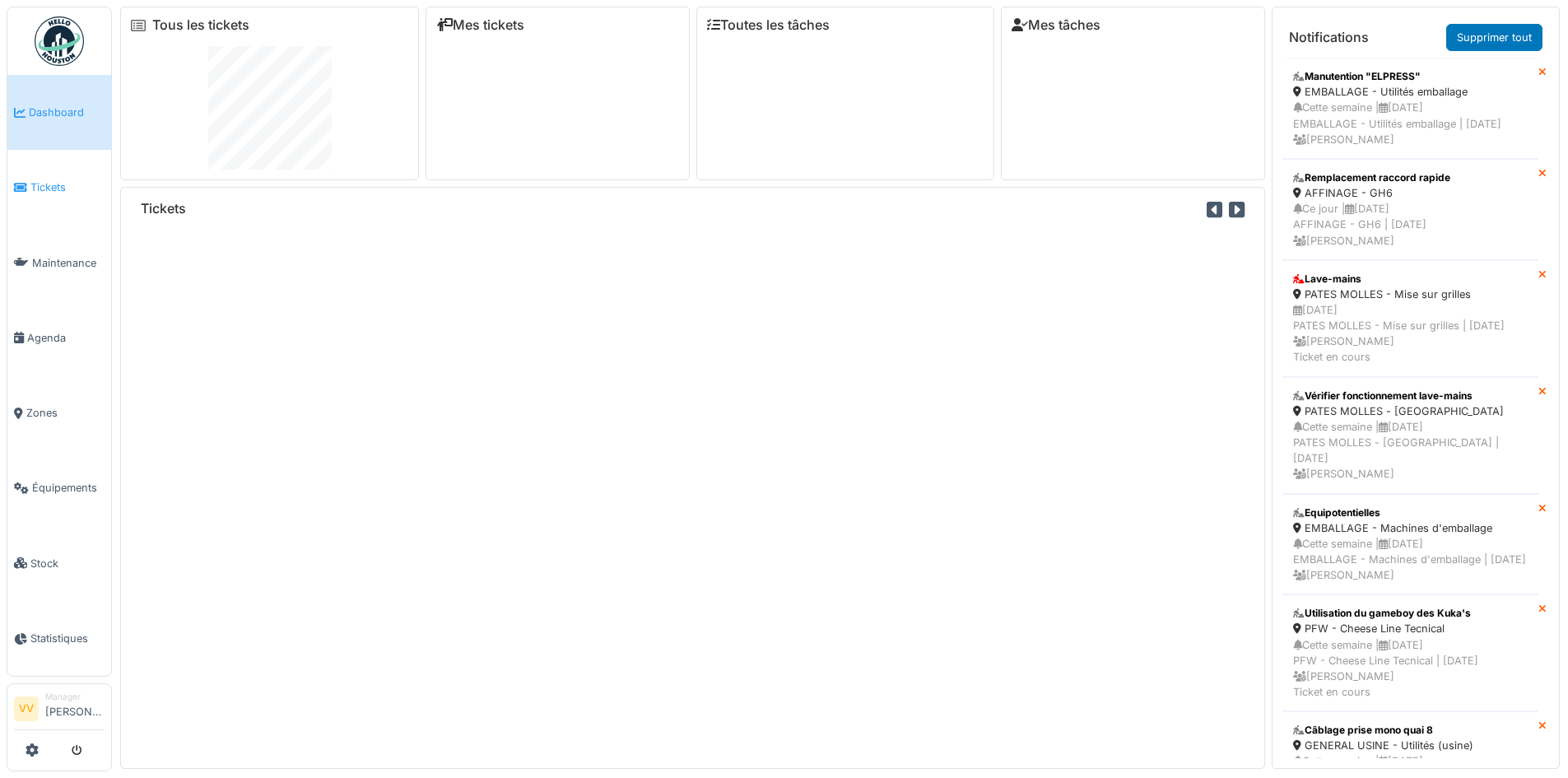
click at [39, 183] on span "Tickets" at bounding box center [67, 187] width 74 height 16
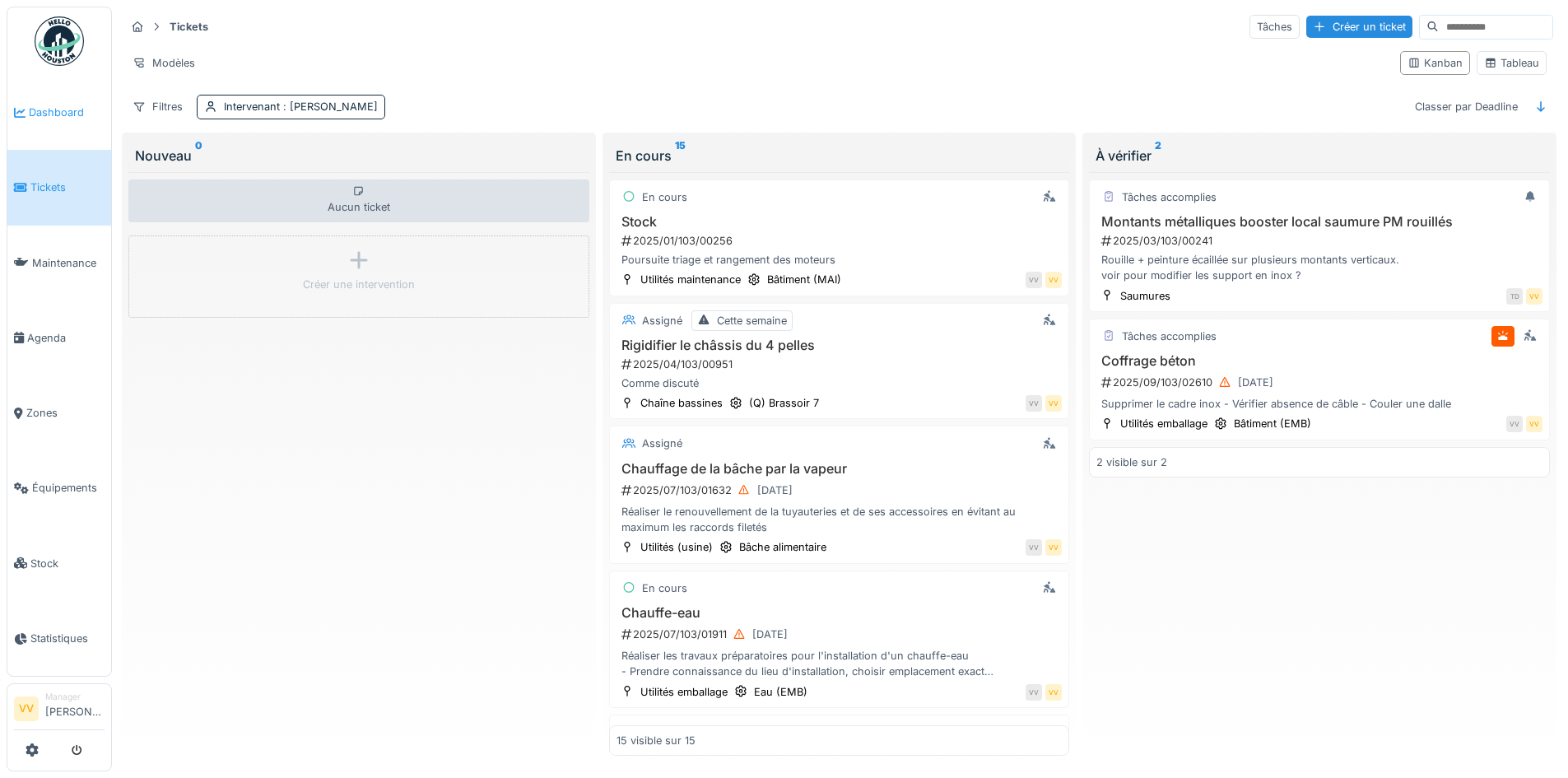
click at [45, 106] on span "Dashboard" at bounding box center [67, 113] width 76 height 16
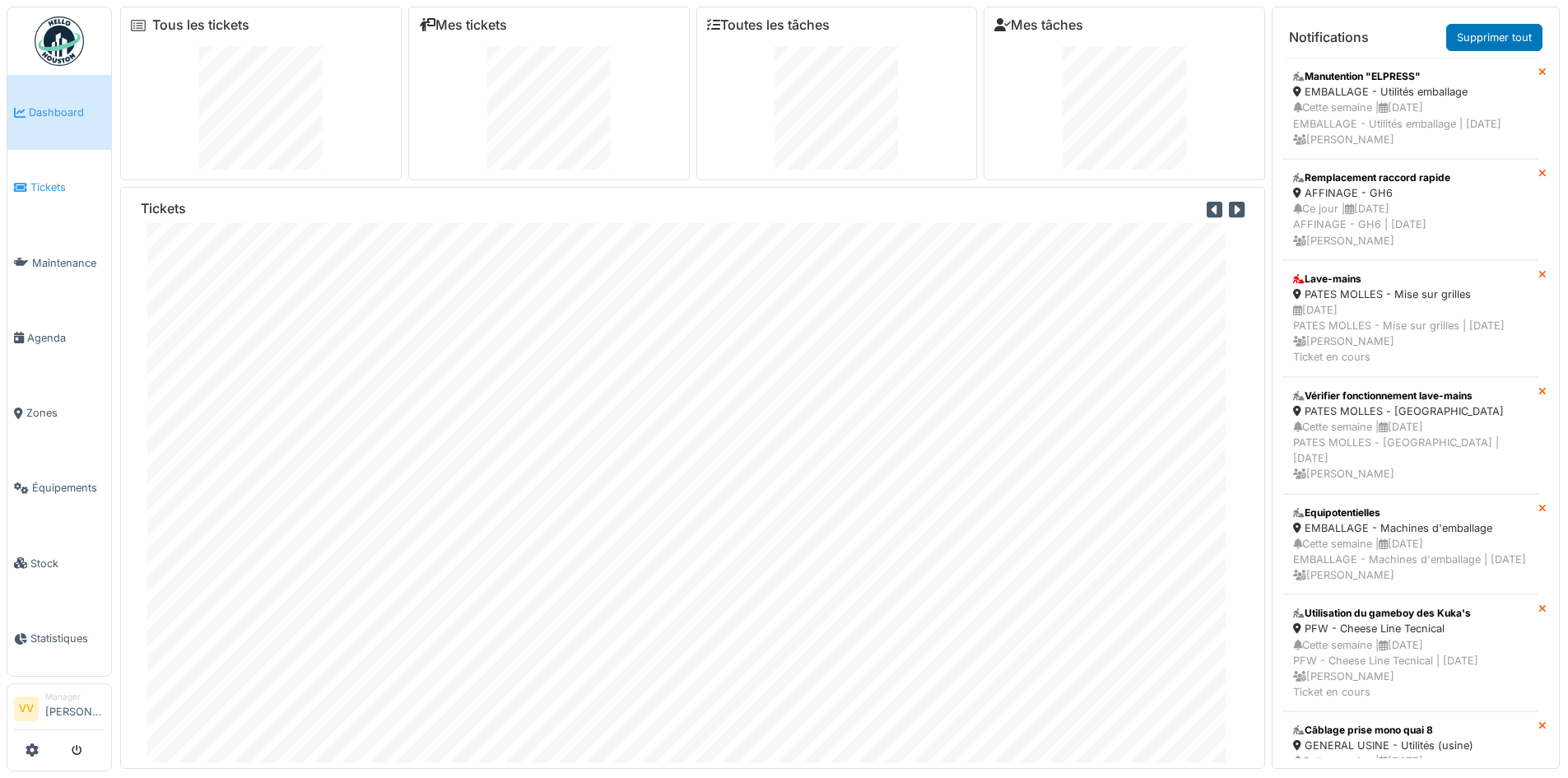
click at [55, 187] on span "Tickets" at bounding box center [67, 187] width 74 height 16
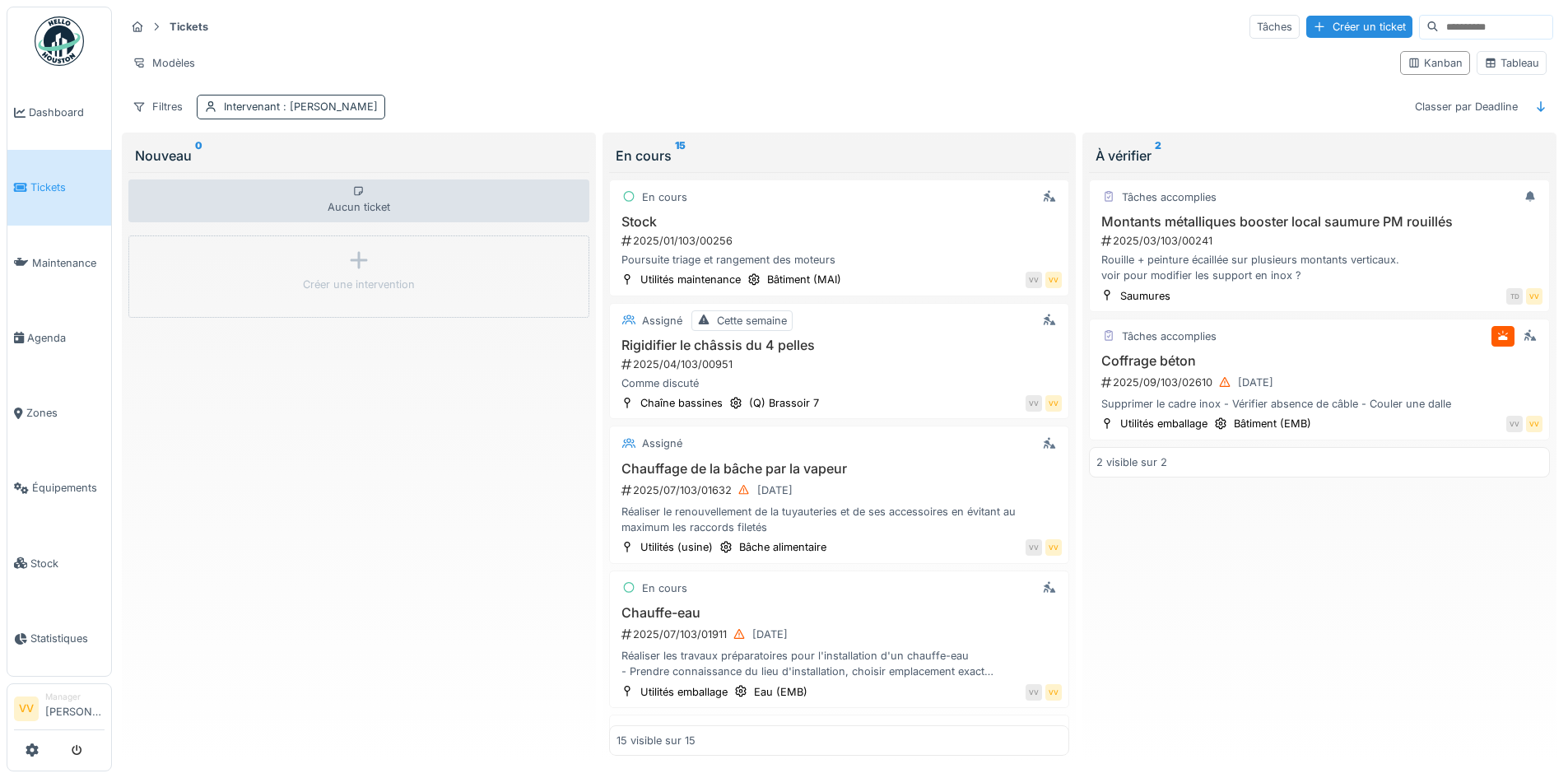
click at [362, 111] on span ": [PERSON_NAME]" at bounding box center [329, 106] width 98 height 12
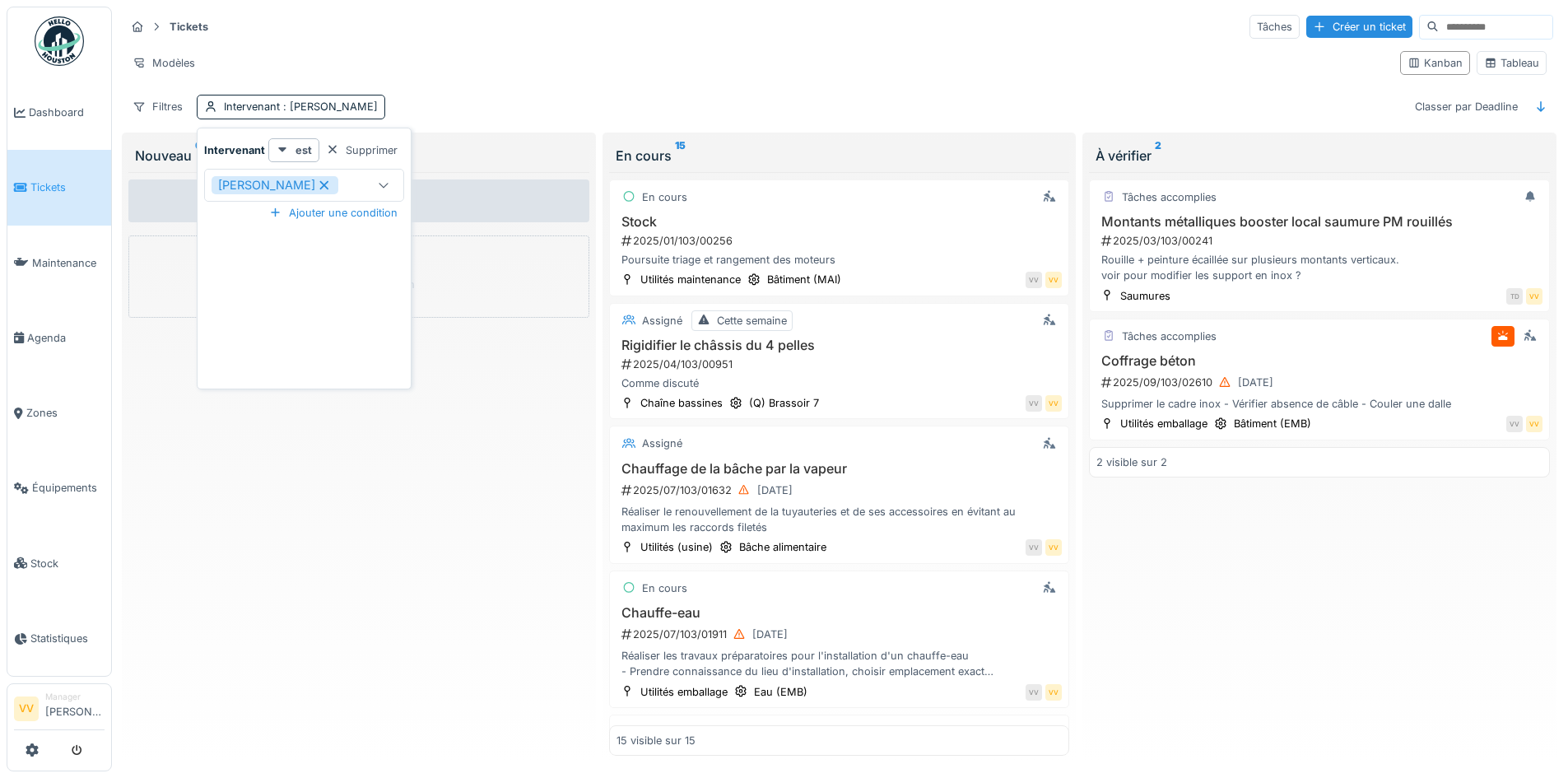
click at [331, 190] on icon at bounding box center [323, 184] width 15 height 11
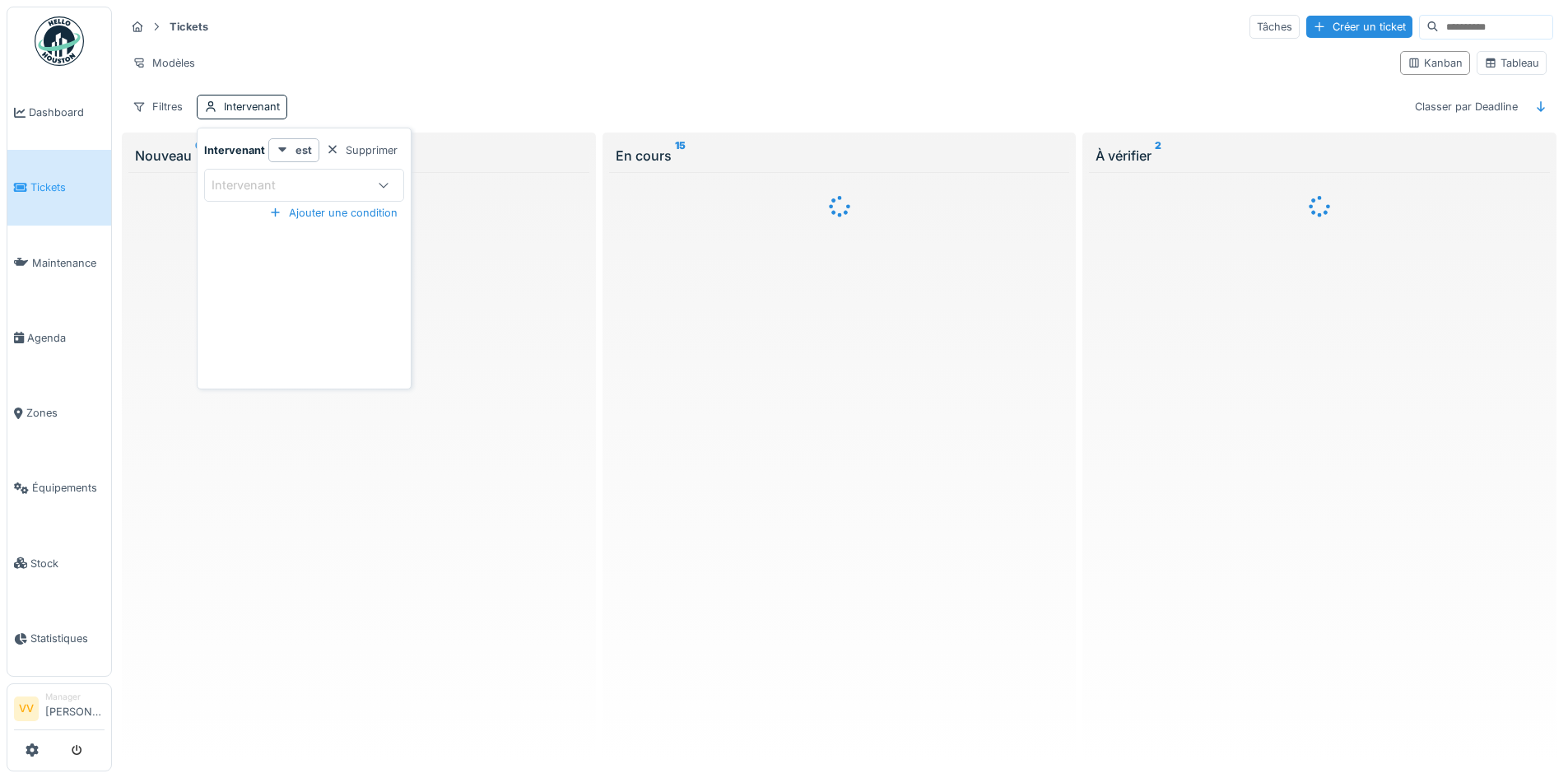
click at [644, 54] on div "Modèles" at bounding box center [756, 63] width 1262 height 24
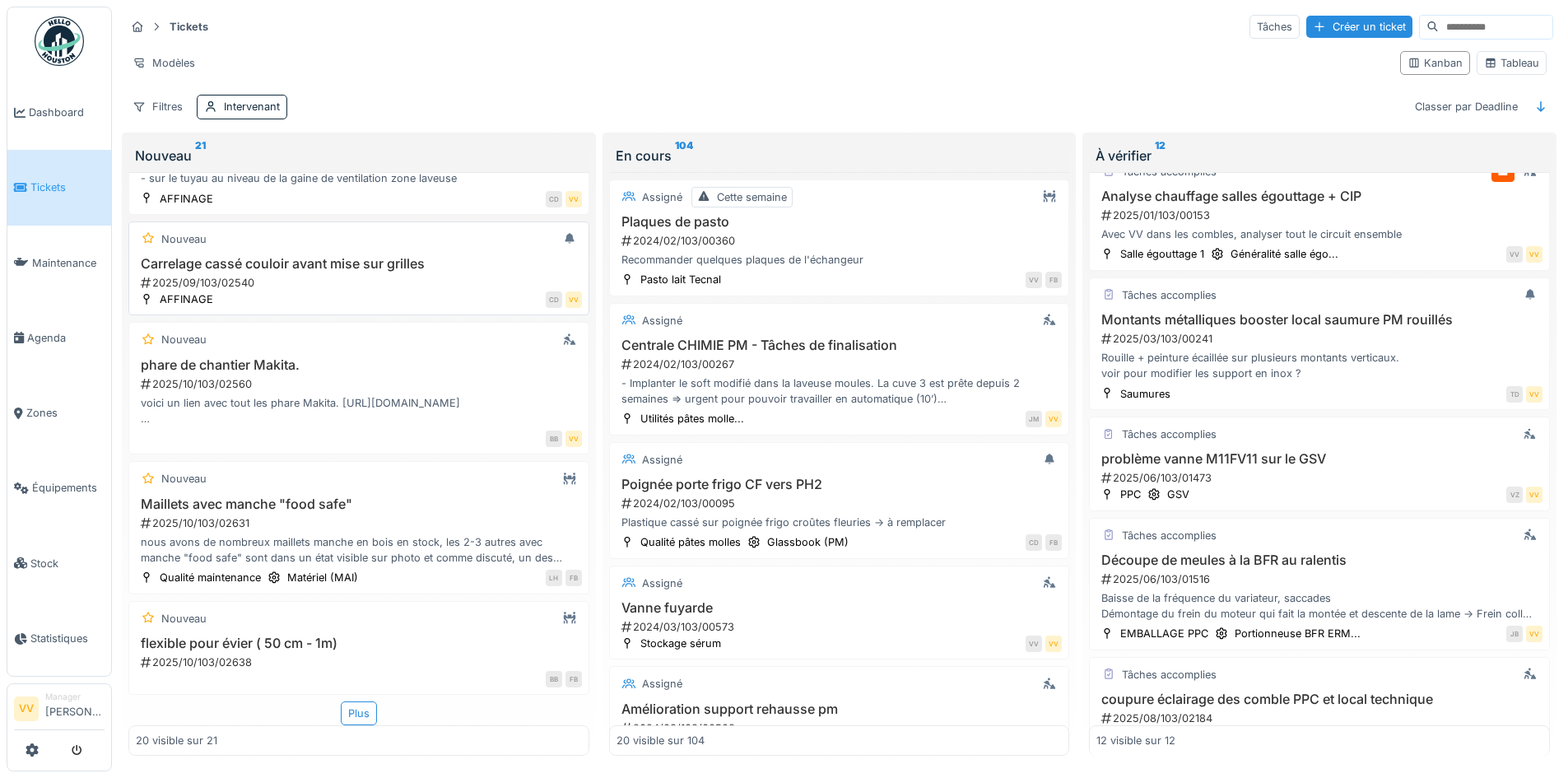
scroll to position [10, 0]
click at [346, 708] on div "Plus" at bounding box center [359, 714] width 36 height 24
click at [1452, 16] on input at bounding box center [1494, 27] width 113 height 23
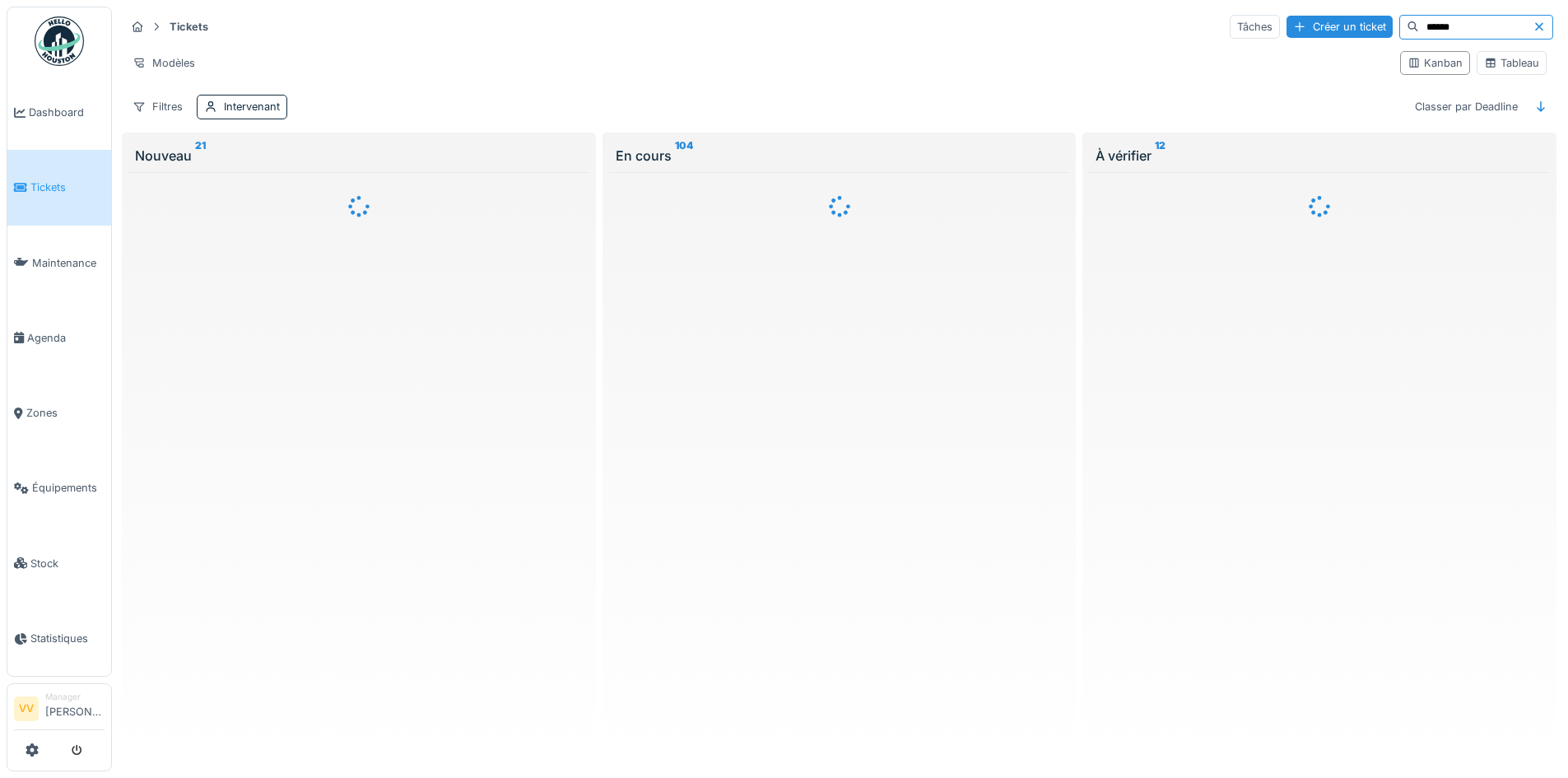
scroll to position [0, 0]
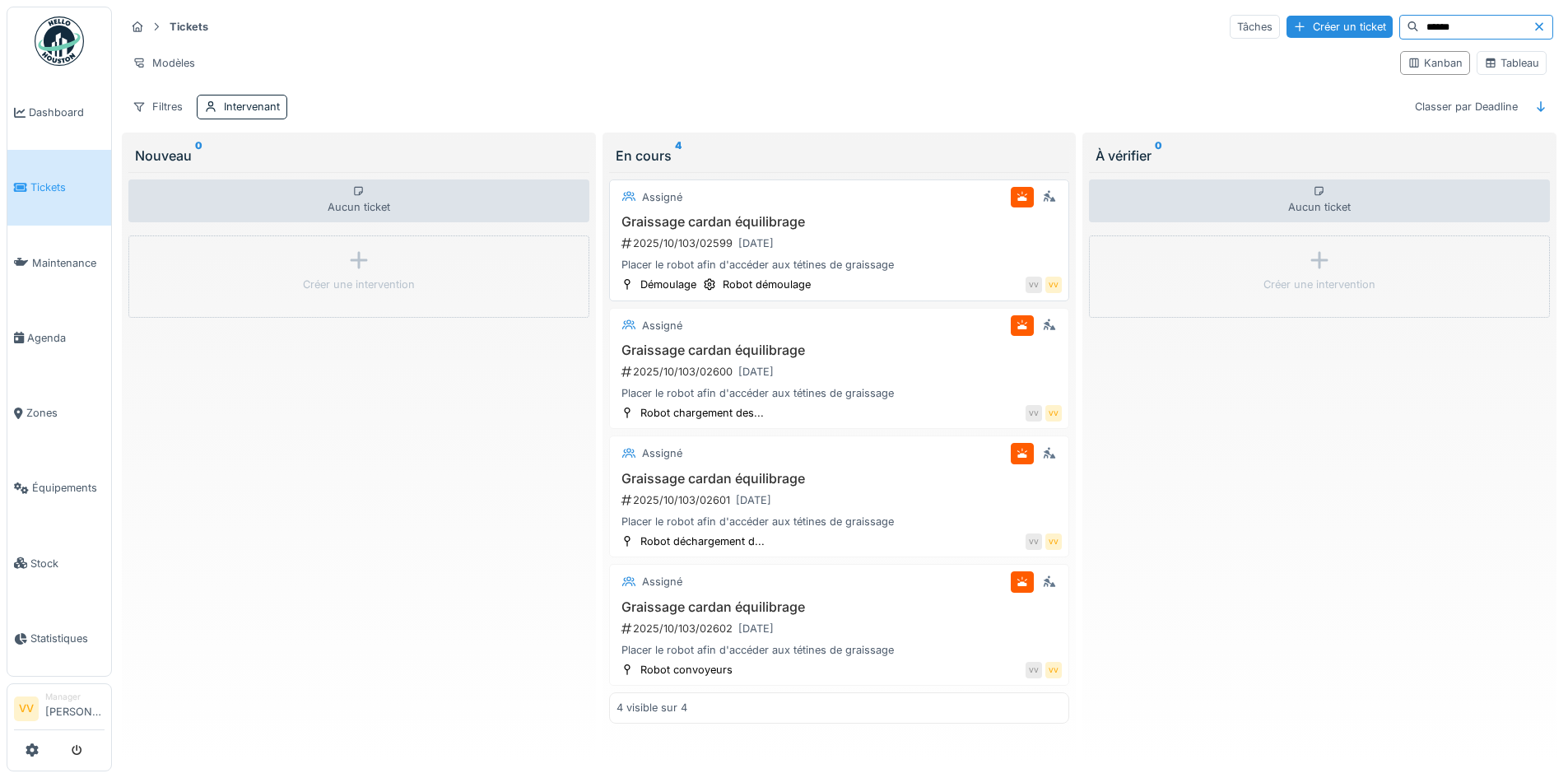
type input "******"
click at [1010, 233] on div "2025/10/103/02599 01/10/2025" at bounding box center [842, 243] width 443 height 21
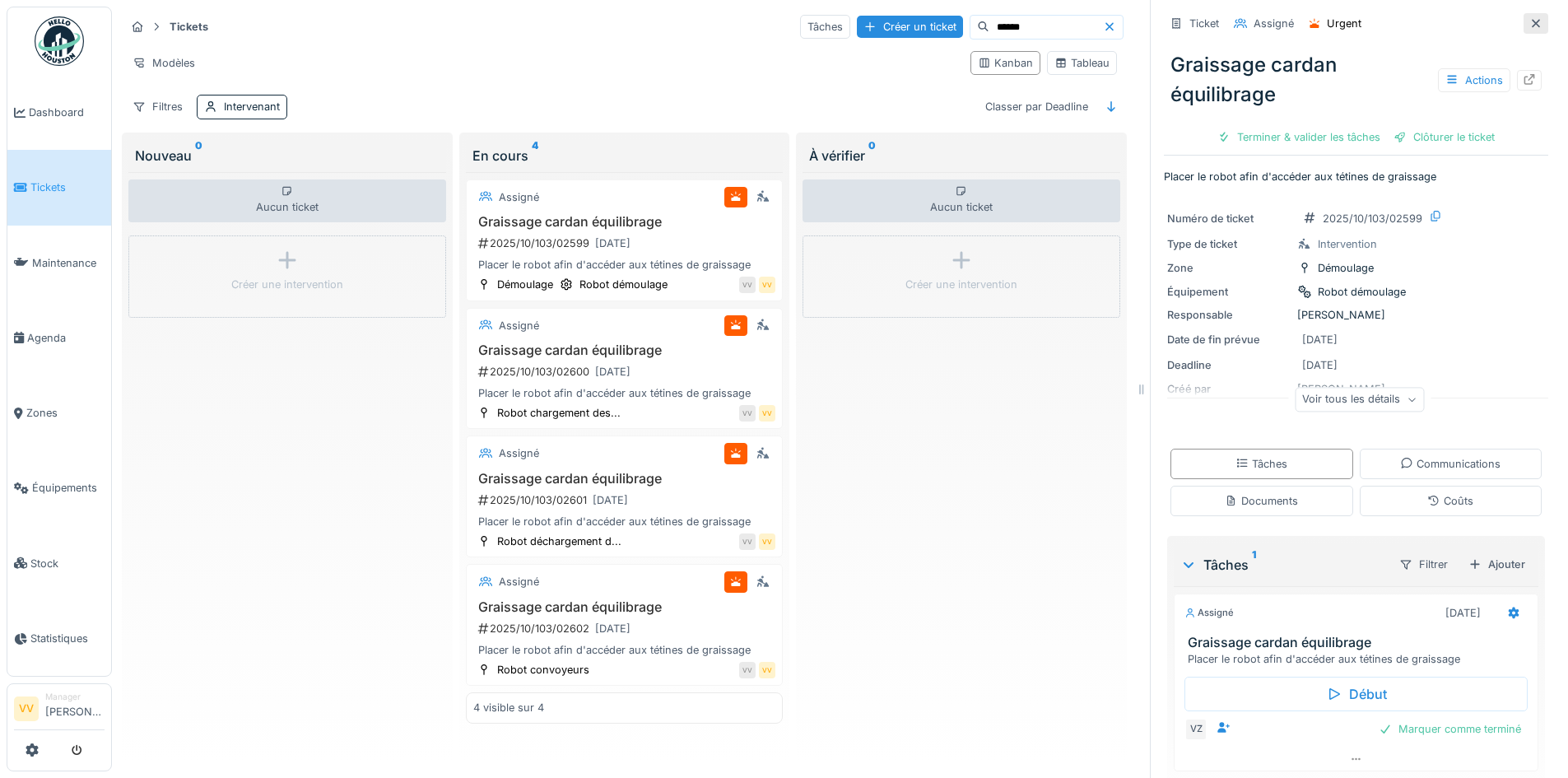
click at [1529, 18] on icon at bounding box center [1535, 23] width 13 height 10
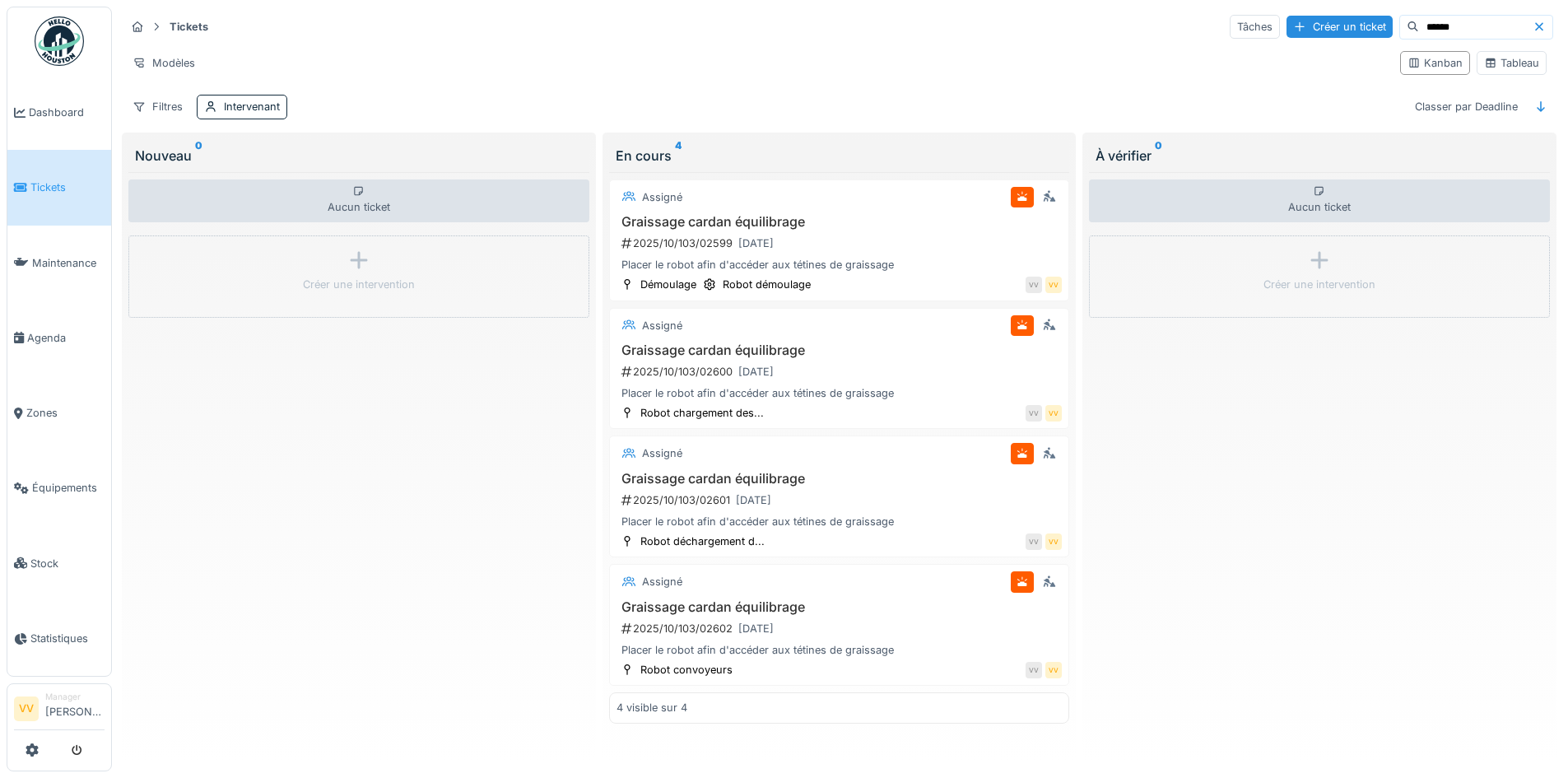
scroll to position [4, 0]
click at [935, 224] on h3 "Graissage cardan équilibrage" at bounding box center [840, 222] width 446 height 16
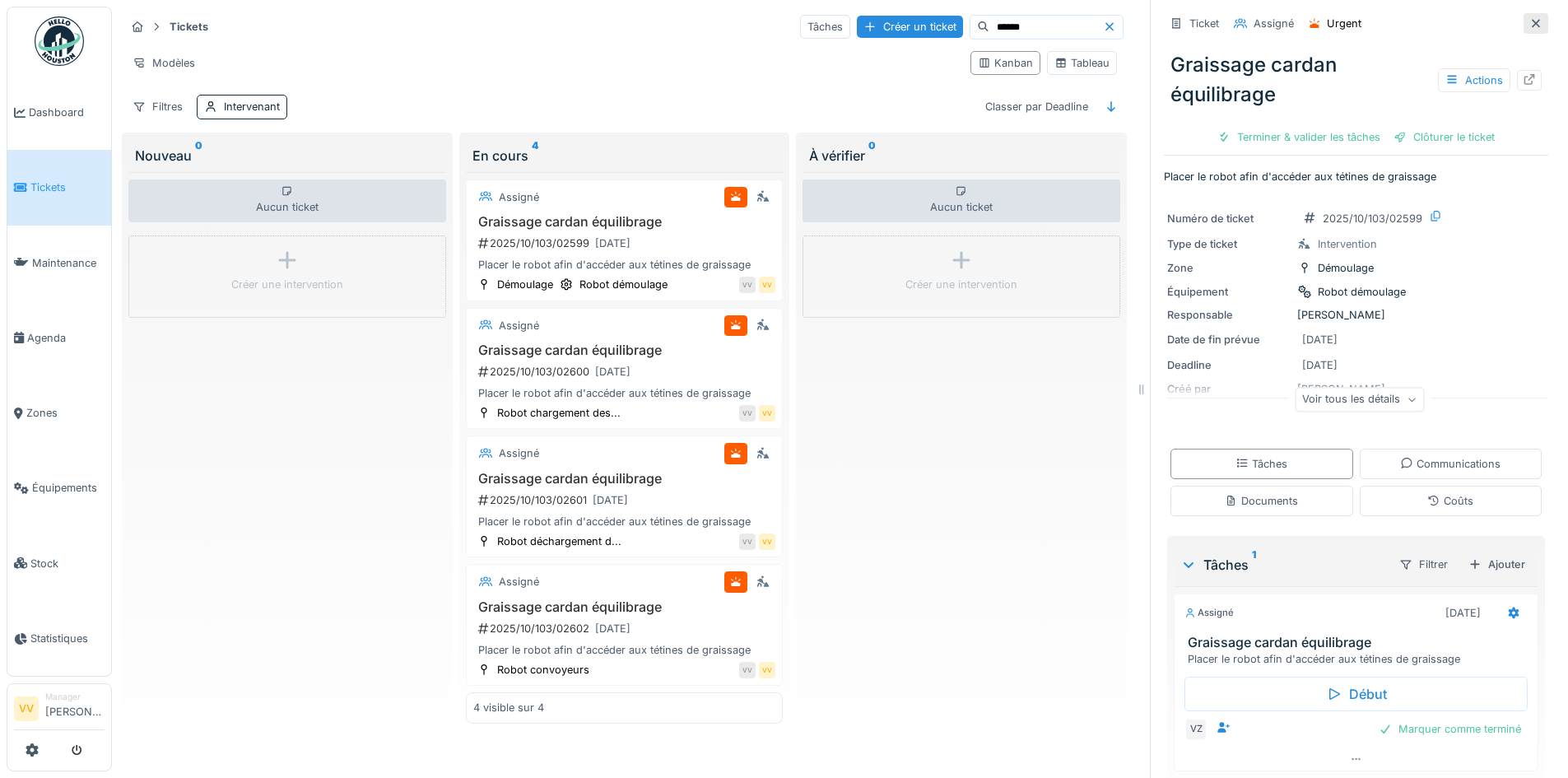
click at [1529, 21] on icon at bounding box center [1535, 23] width 13 height 10
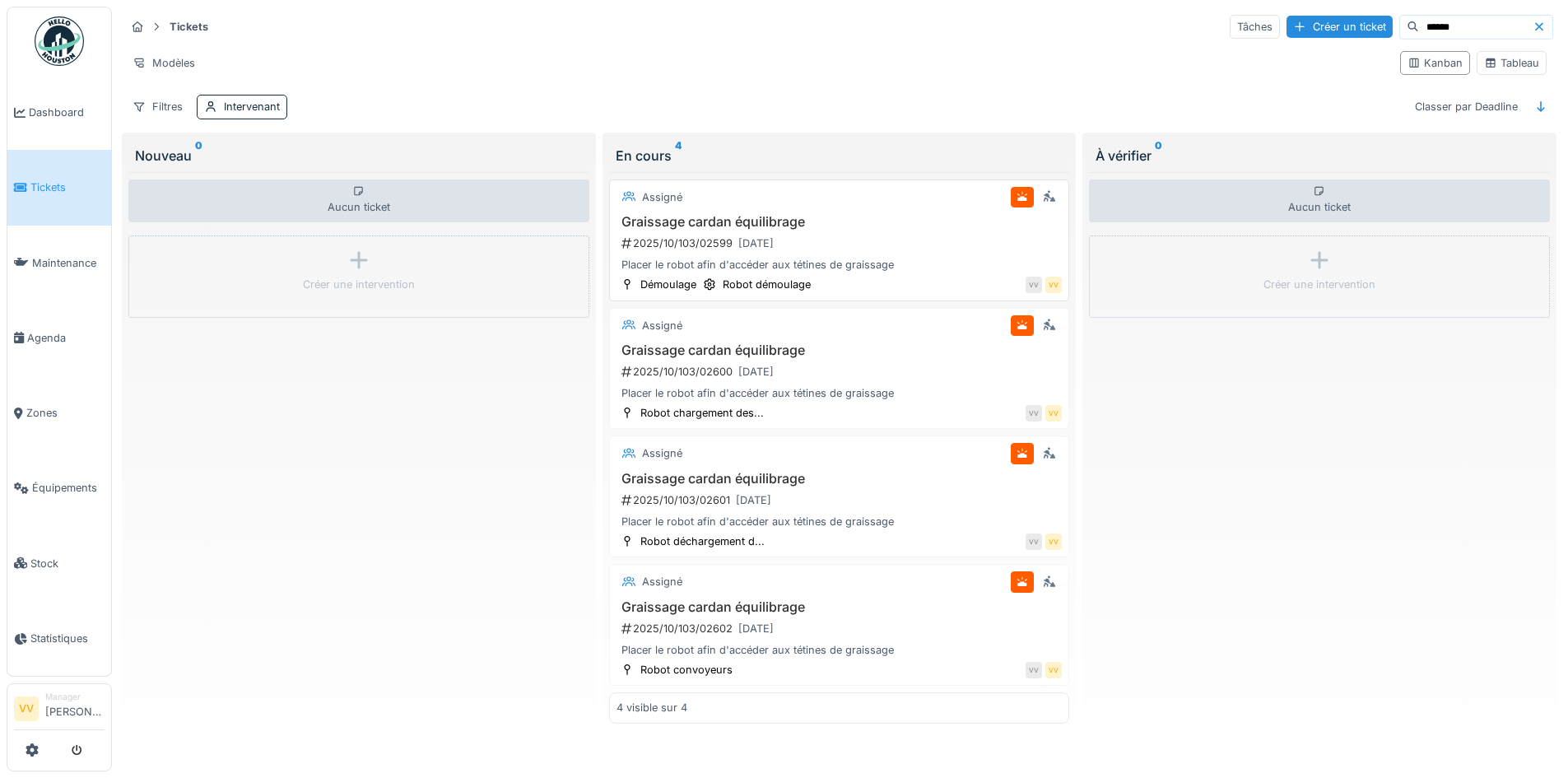
click at [867, 228] on h3 "Graissage cardan équilibrage" at bounding box center [840, 222] width 446 height 16
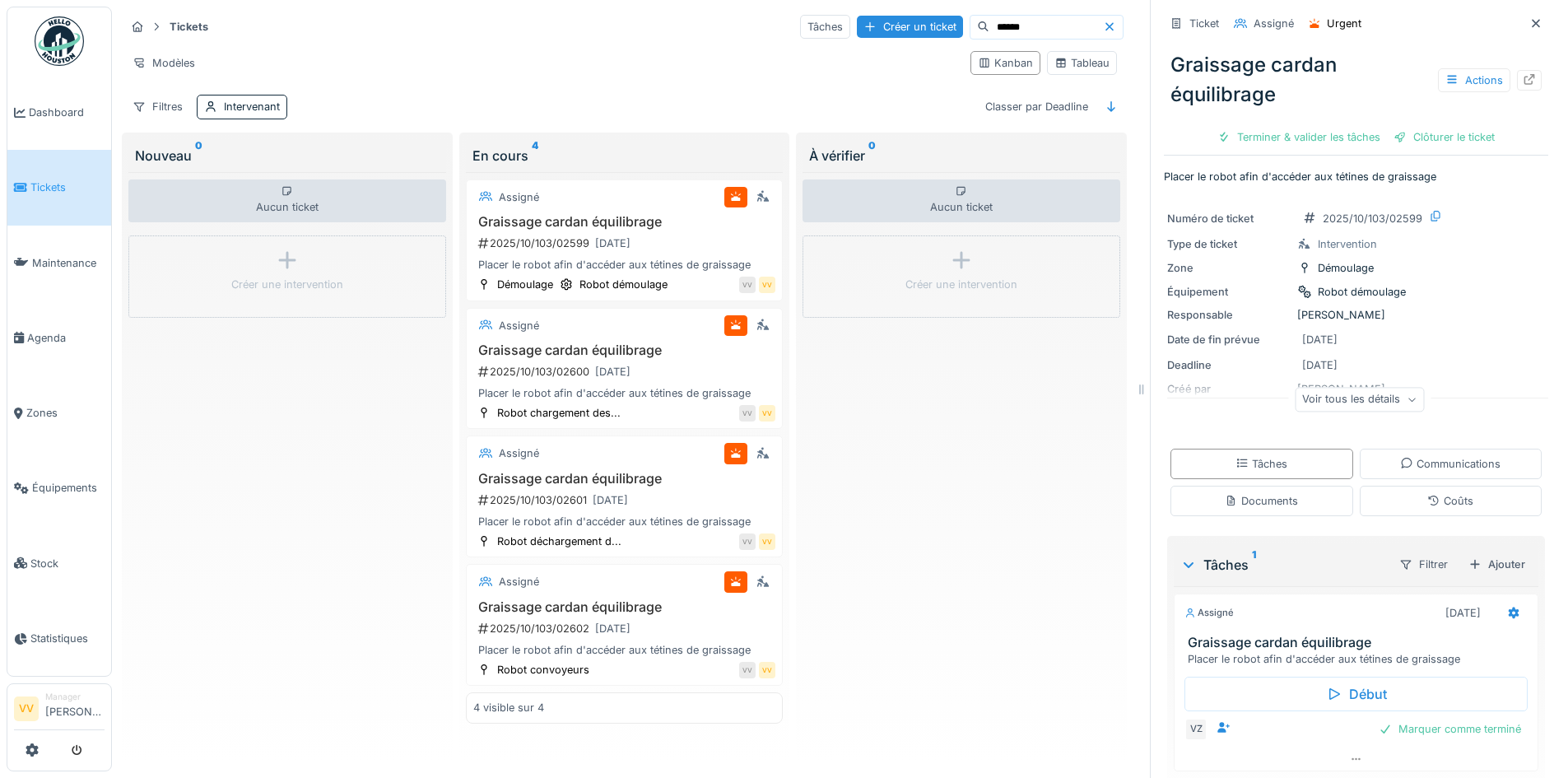
scroll to position [53, 0]
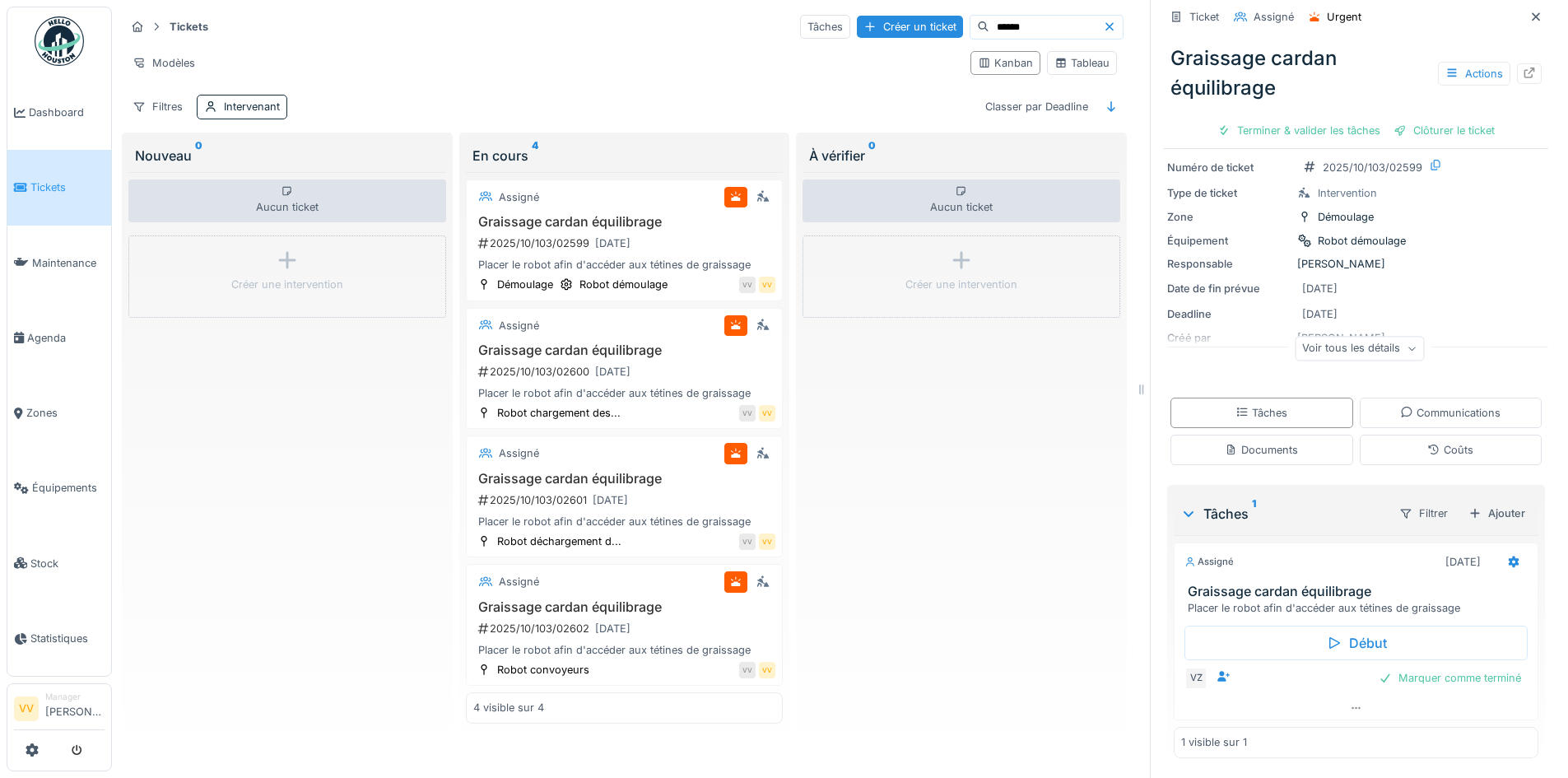
click at [1377, 337] on div "Voir tous les détails" at bounding box center [1359, 349] width 129 height 24
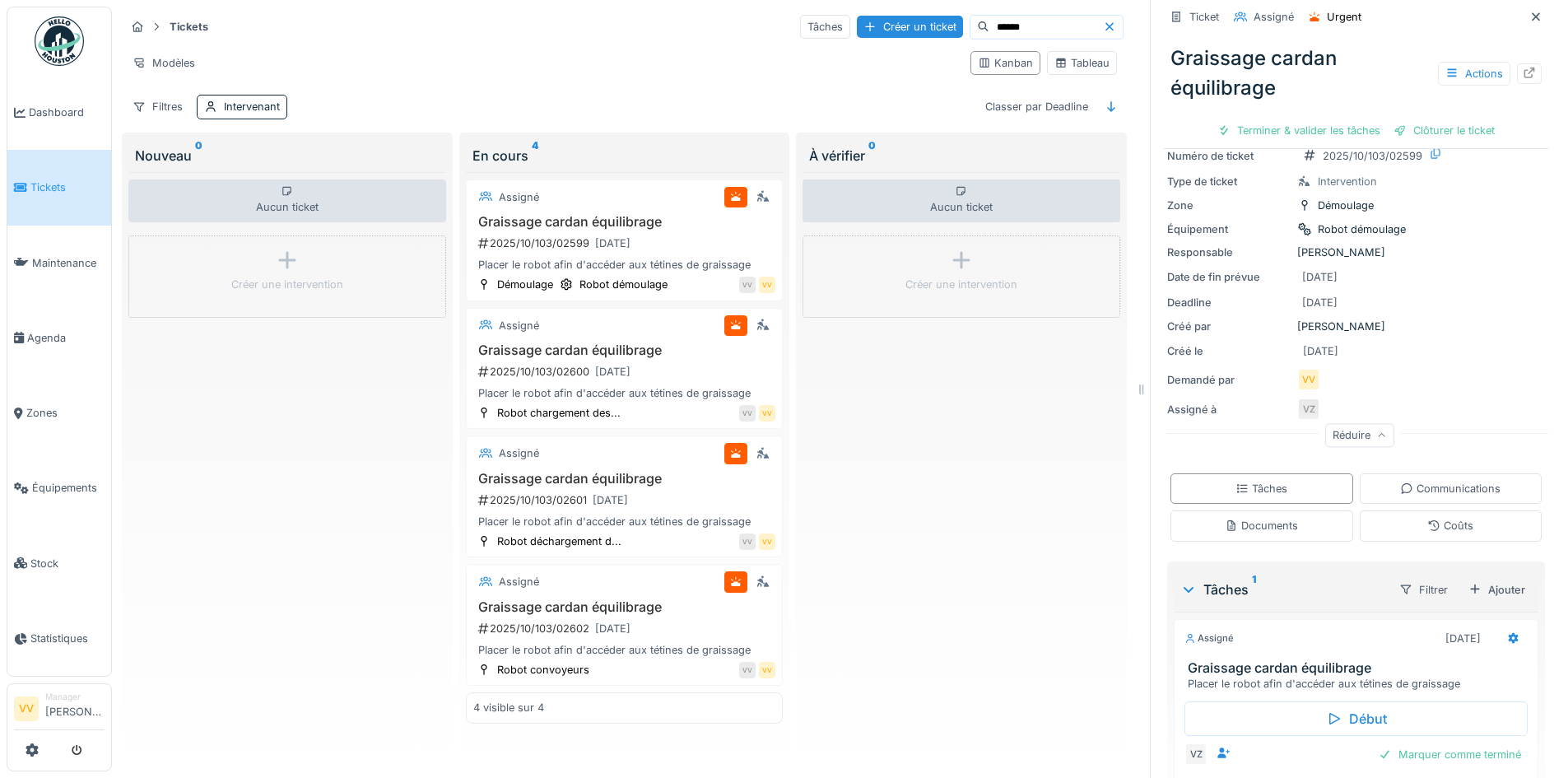
scroll to position [0, 0]
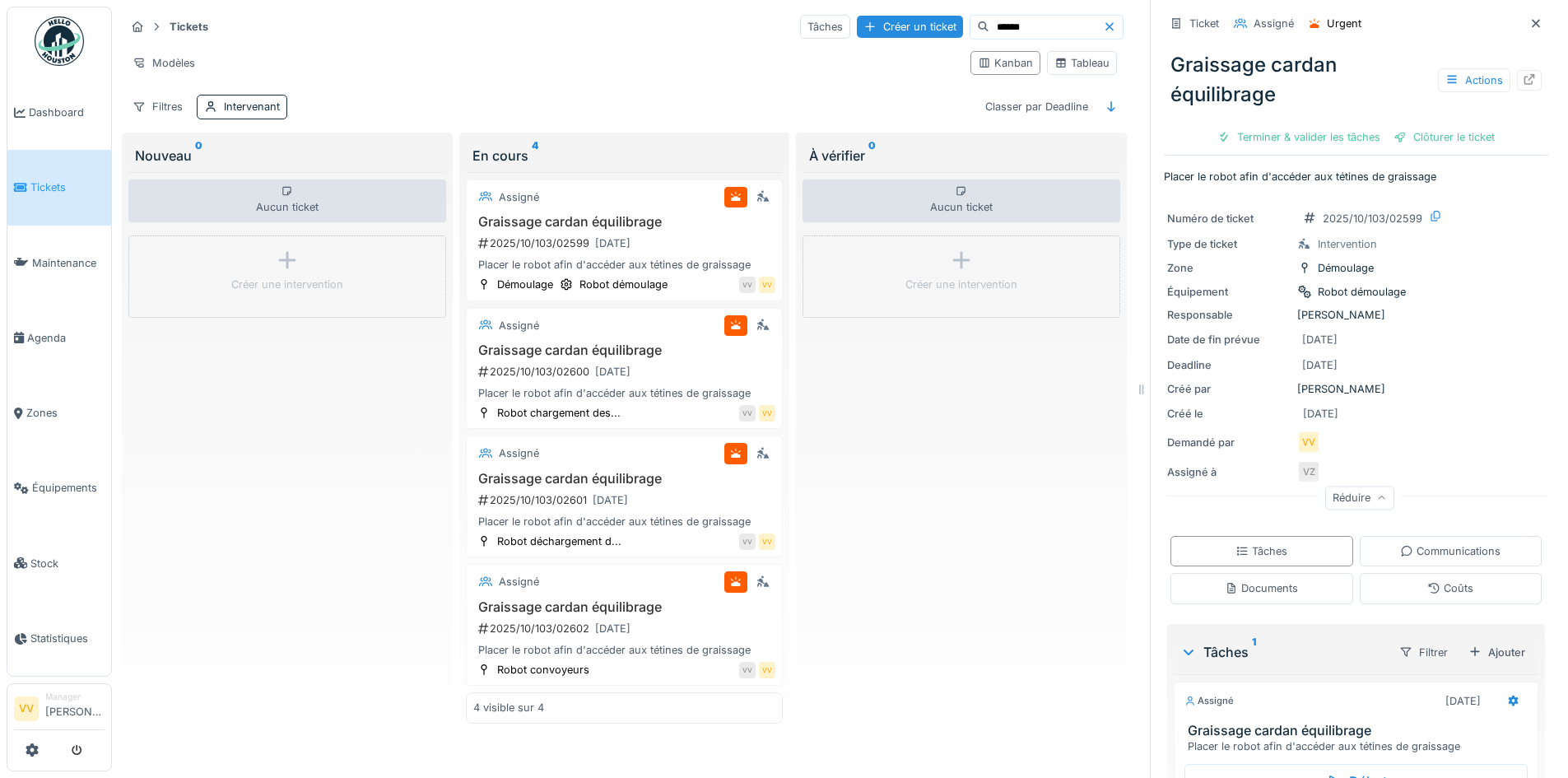
click at [1005, 501] on div "Aucun ticket Créer une intervention" at bounding box center [961, 465] width 317 height 585
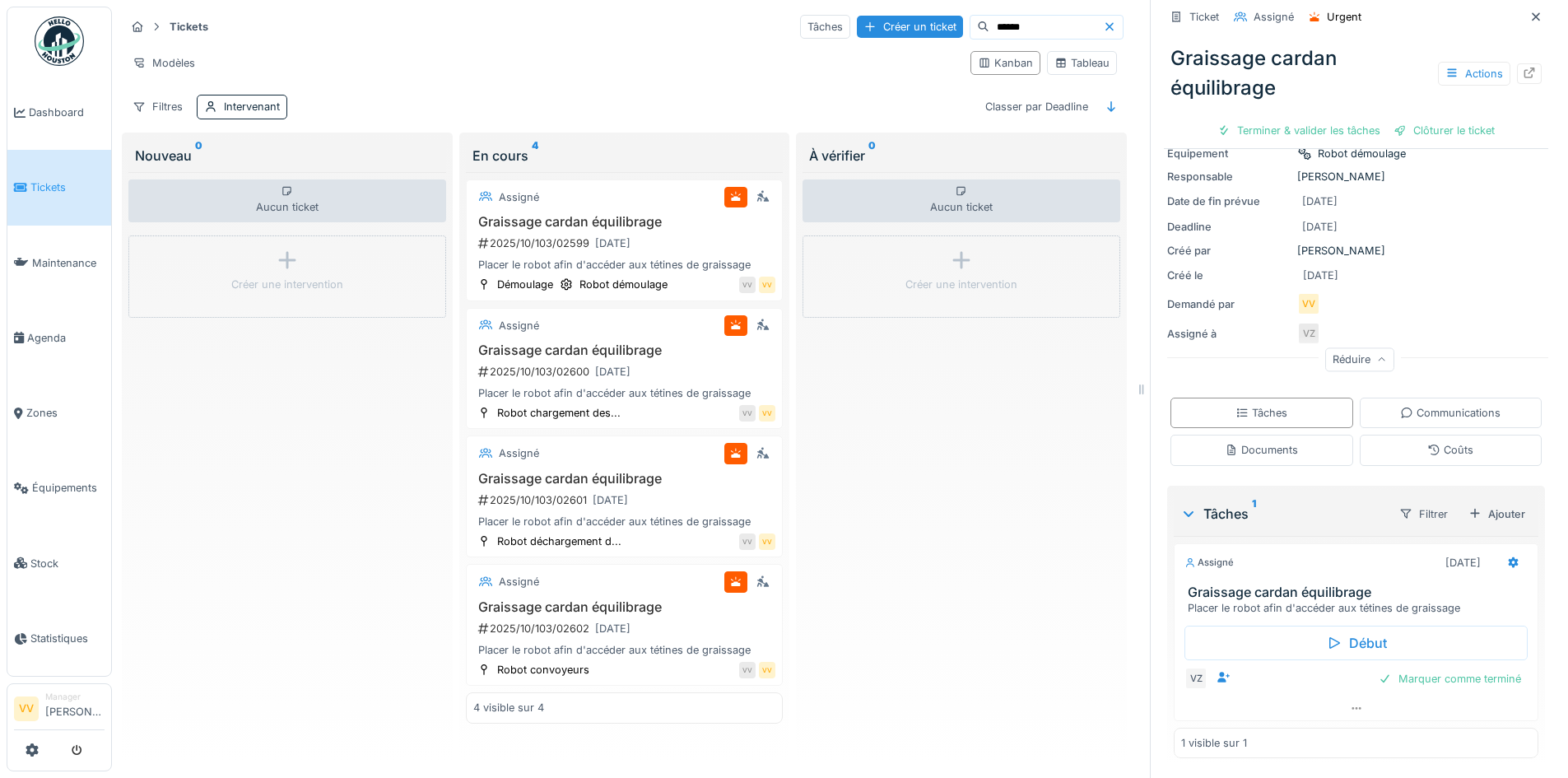
scroll to position [12, 0]
click at [689, 214] on h3 "Graissage cardan équilibrage" at bounding box center [624, 222] width 303 height 16
click at [1529, 11] on icon at bounding box center [1535, 16] width 13 height 10
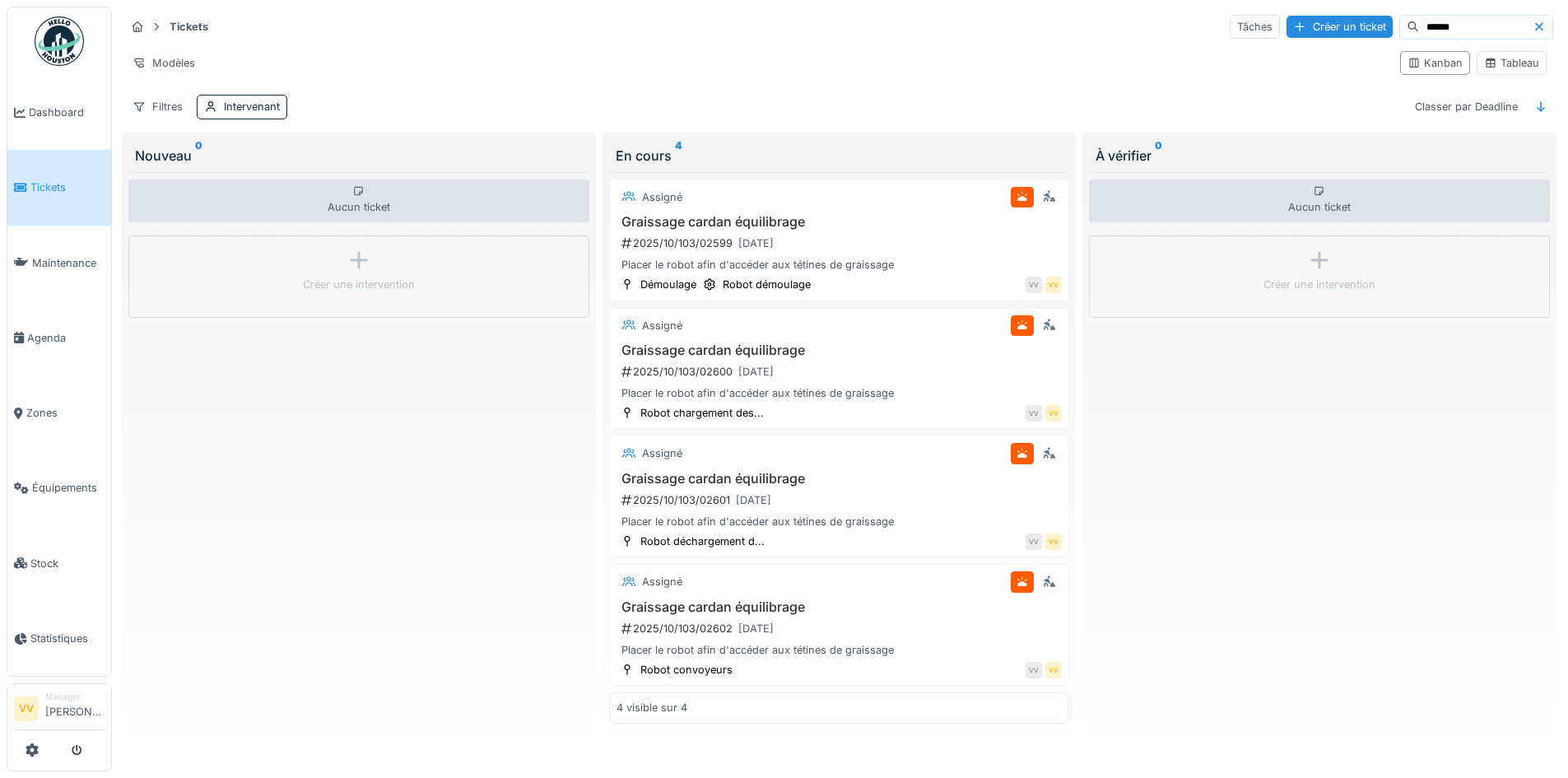
click at [1392, 446] on div "Aucun ticket Créer une intervention" at bounding box center [1319, 465] width 461 height 585
click at [43, 187] on span "Tickets" at bounding box center [67, 187] width 74 height 16
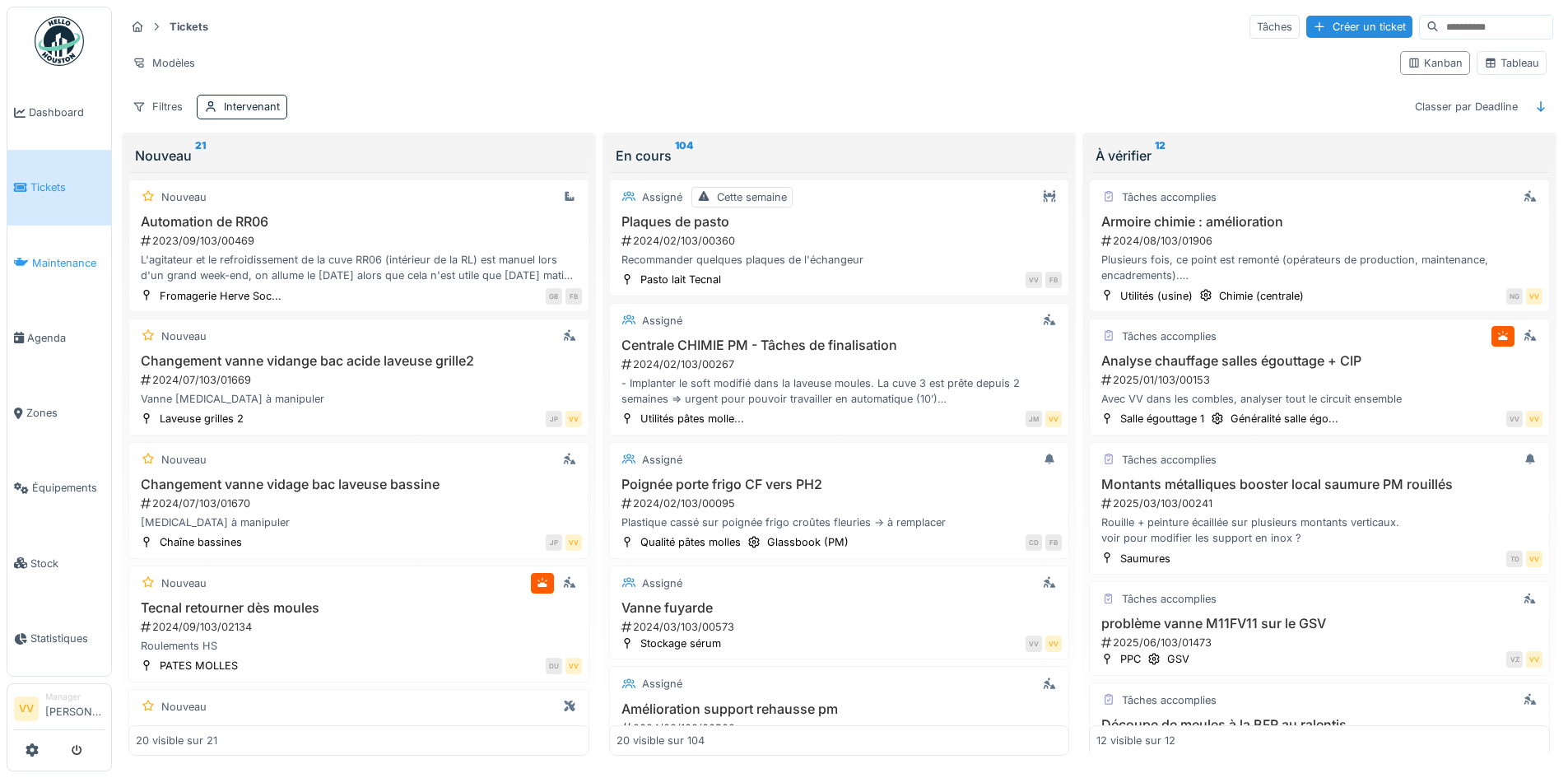
click at [71, 242] on link "Maintenance" at bounding box center [60, 263] width 104 height 75
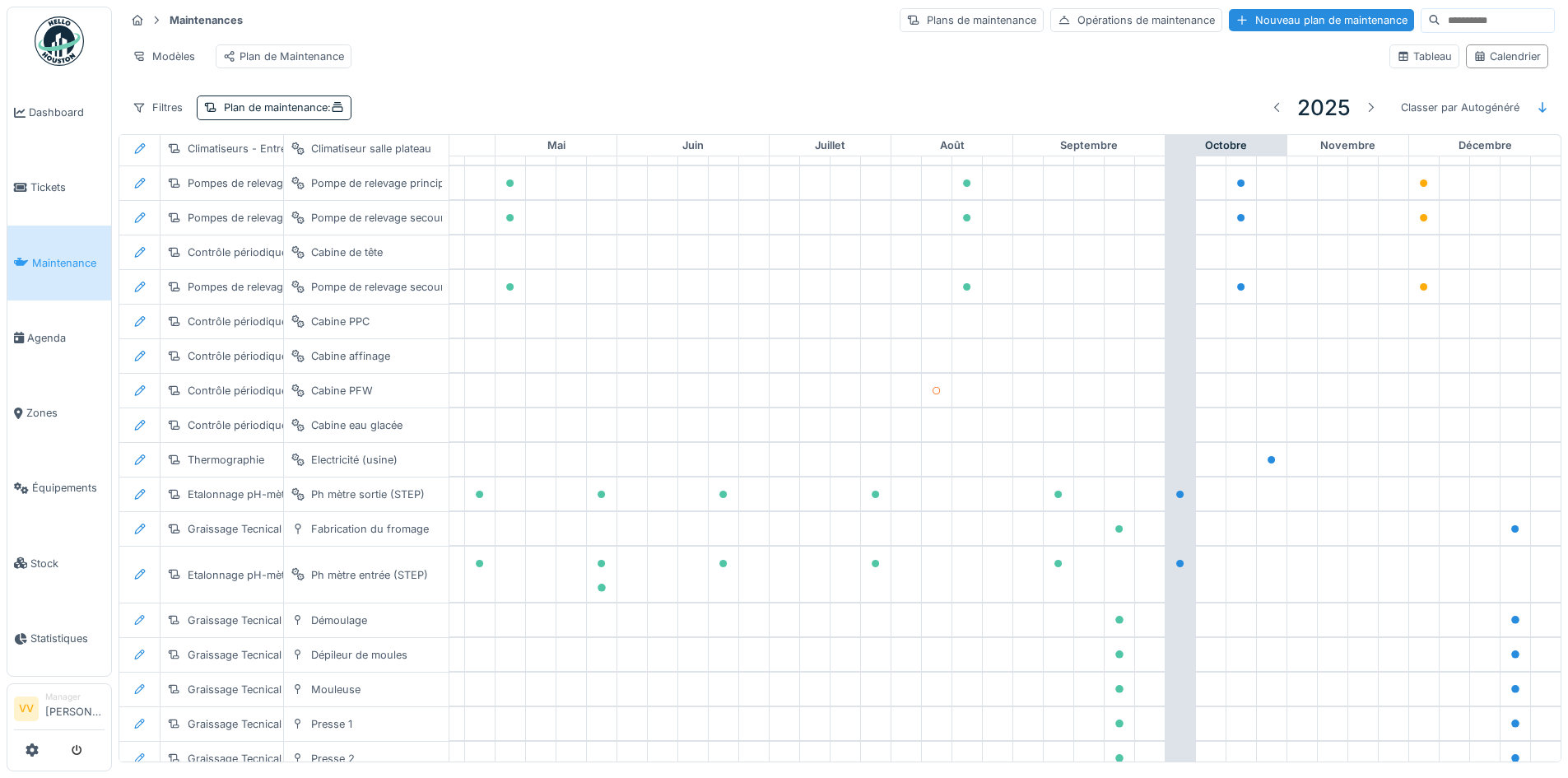
scroll to position [729, 539]
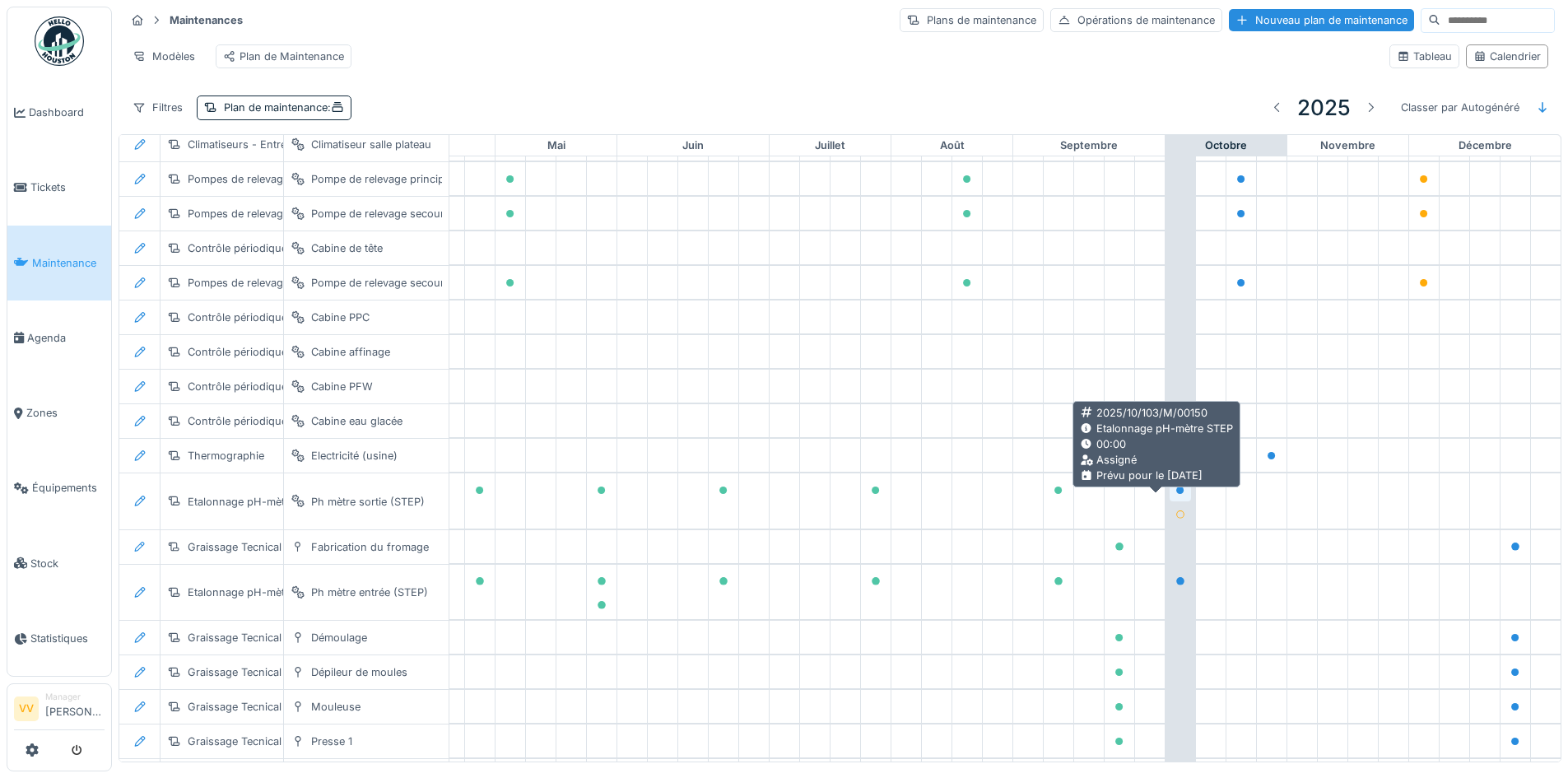
click at [1176, 495] on icon at bounding box center [1181, 491] width 9 height 9
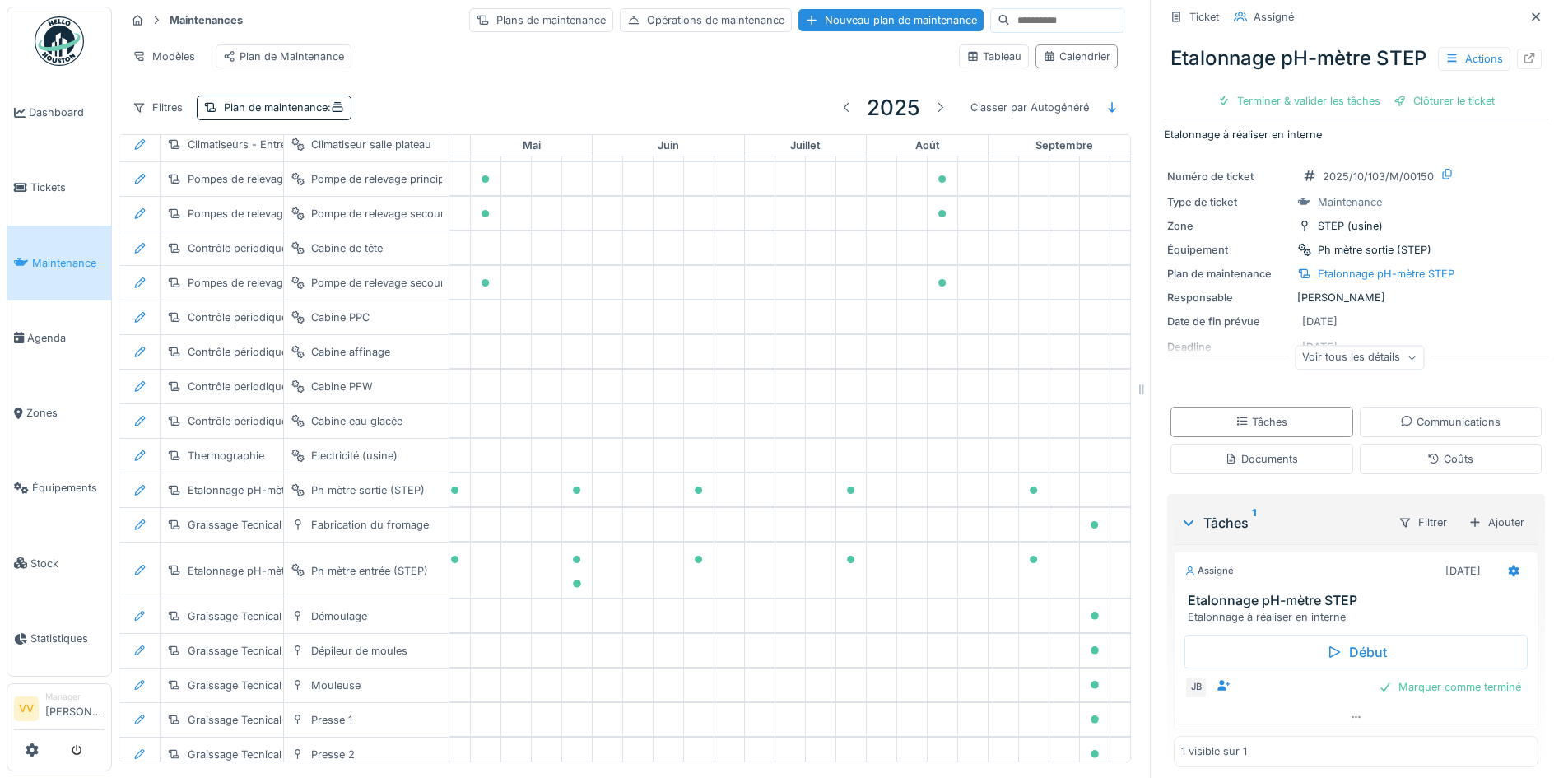
scroll to position [53, 0]
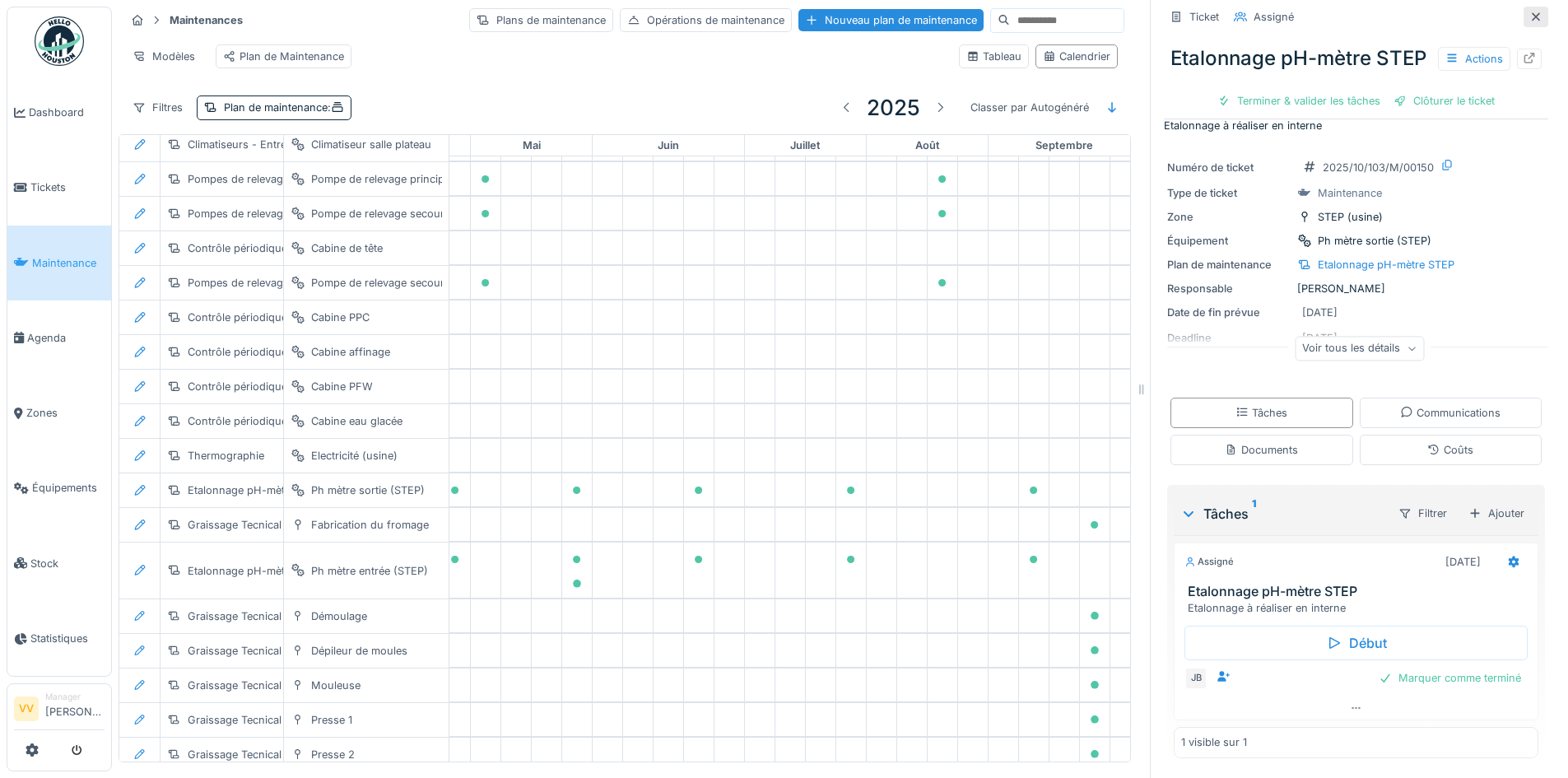
click at [1529, 11] on icon at bounding box center [1535, 16] width 13 height 10
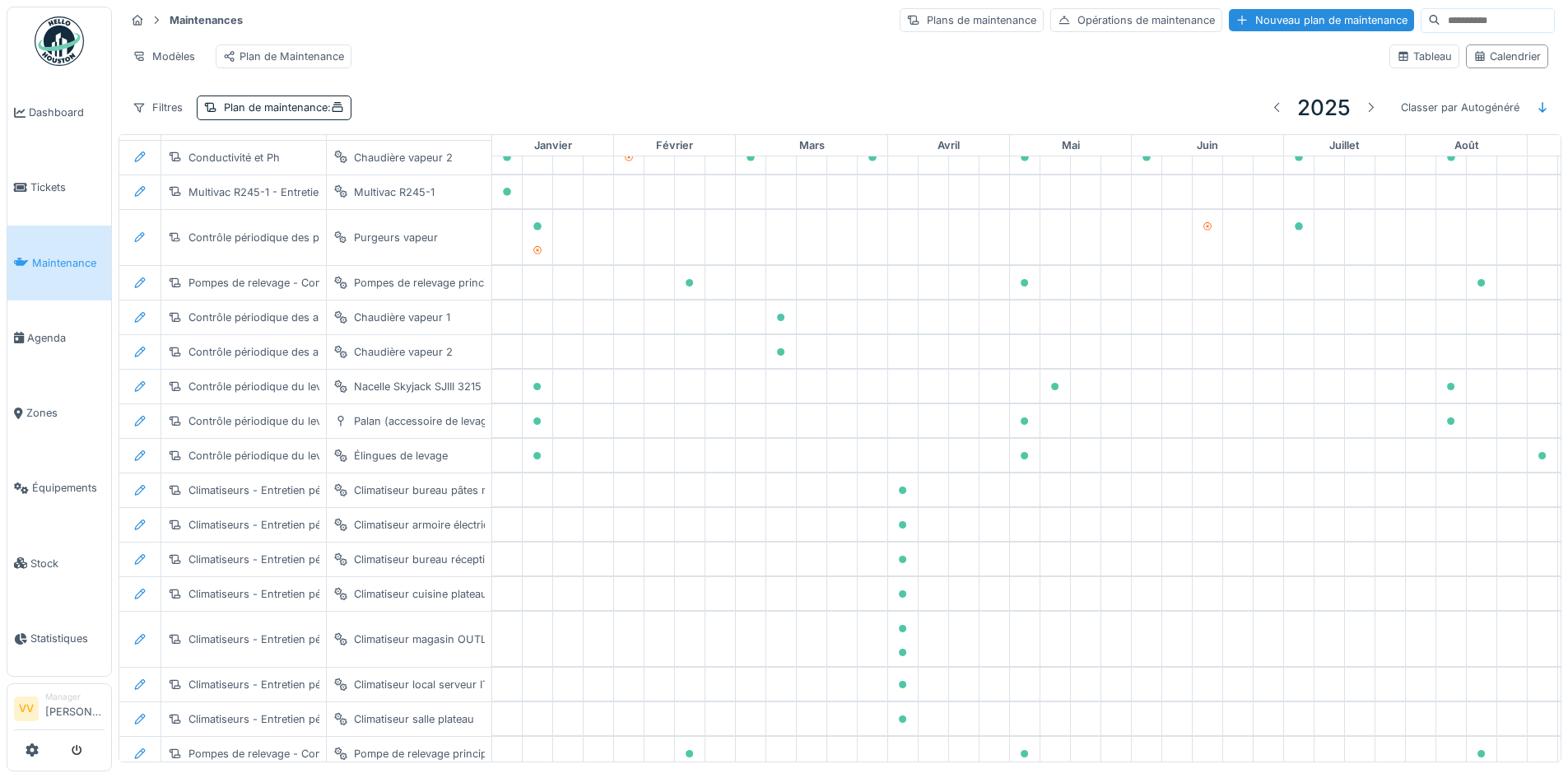
scroll to position [106, 0]
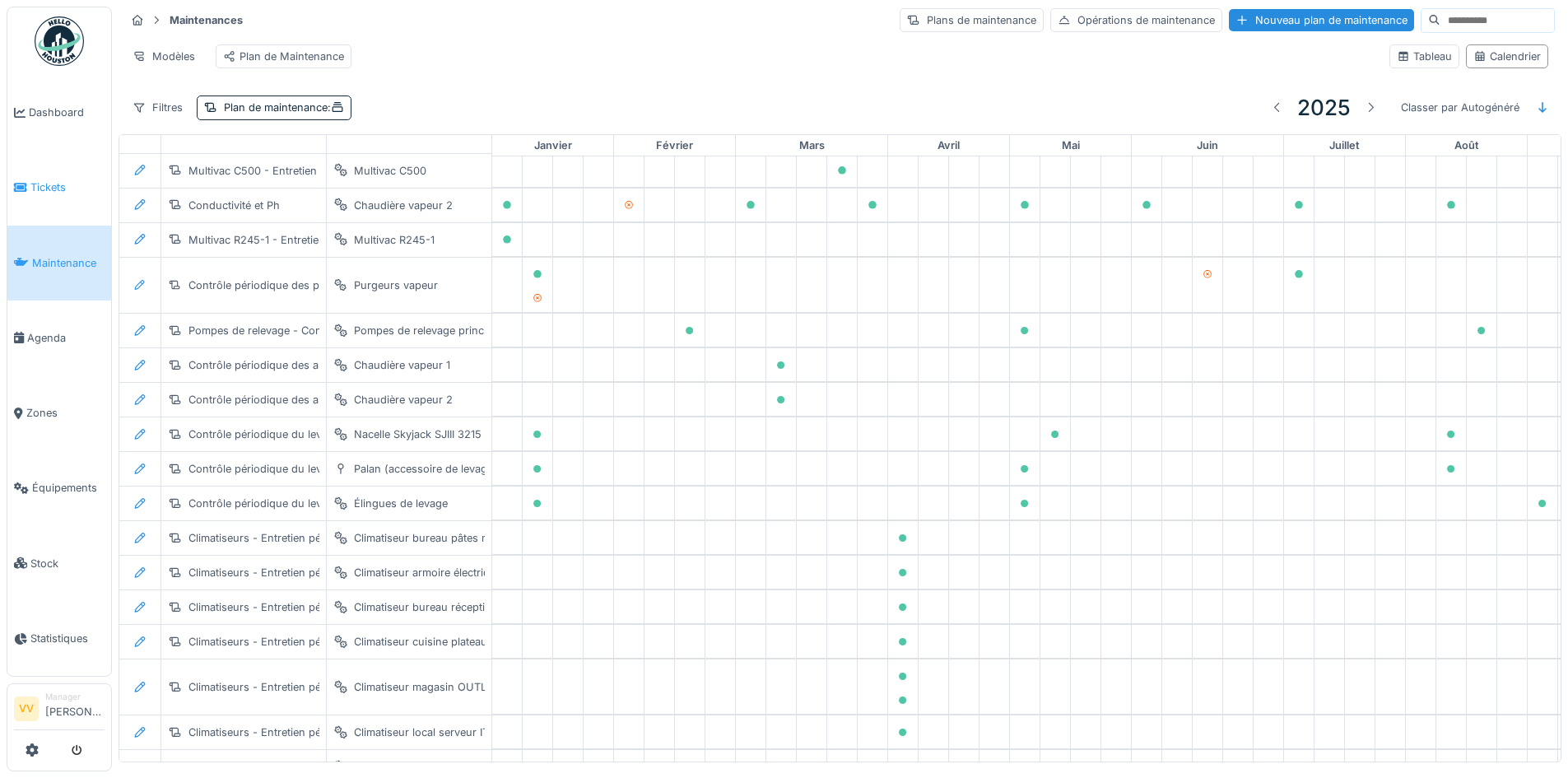
click at [53, 185] on span "Tickets" at bounding box center [67, 187] width 74 height 16
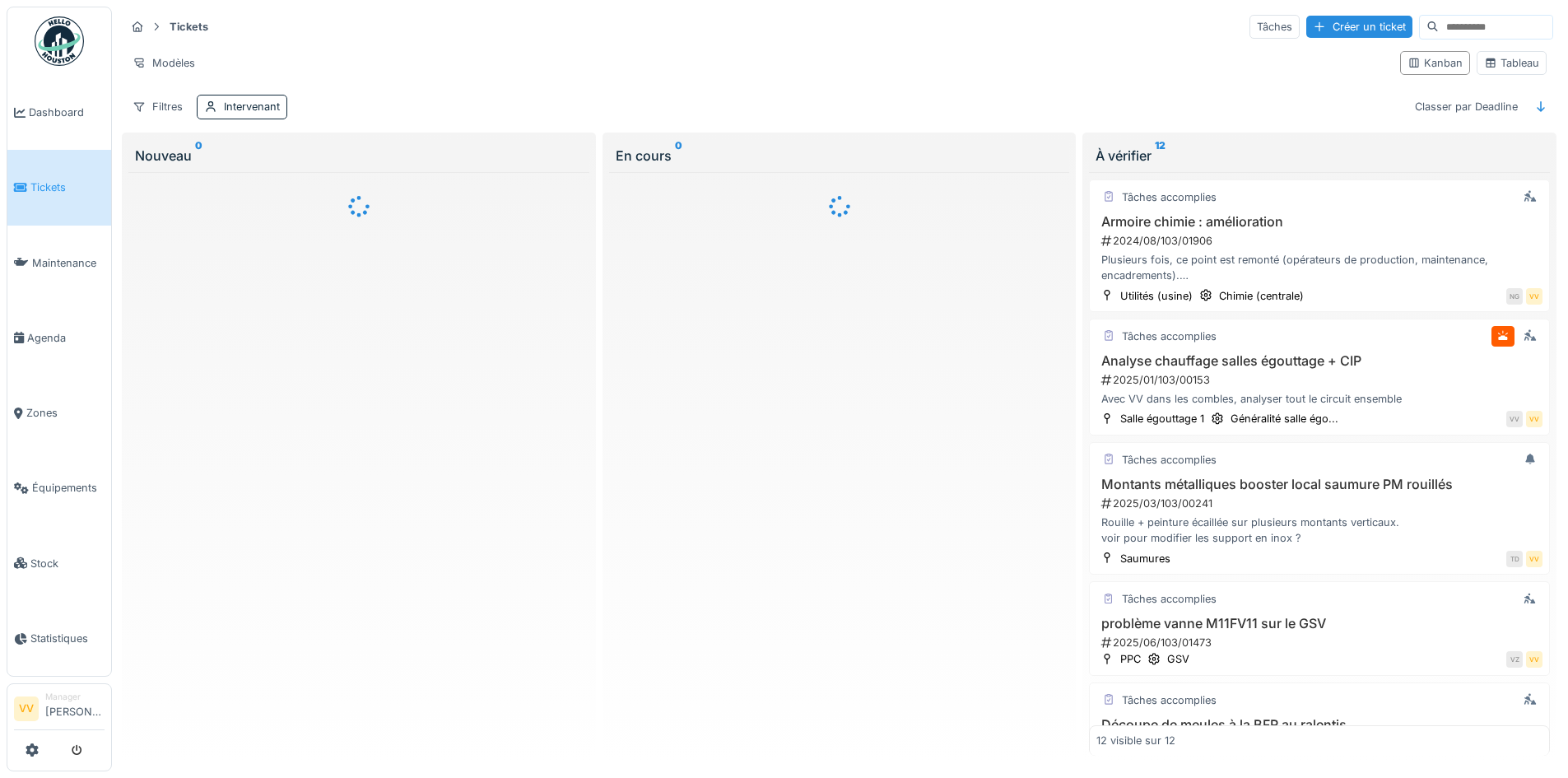
click at [1325, 35] on div "Créer un ticket" at bounding box center [1359, 27] width 106 height 23
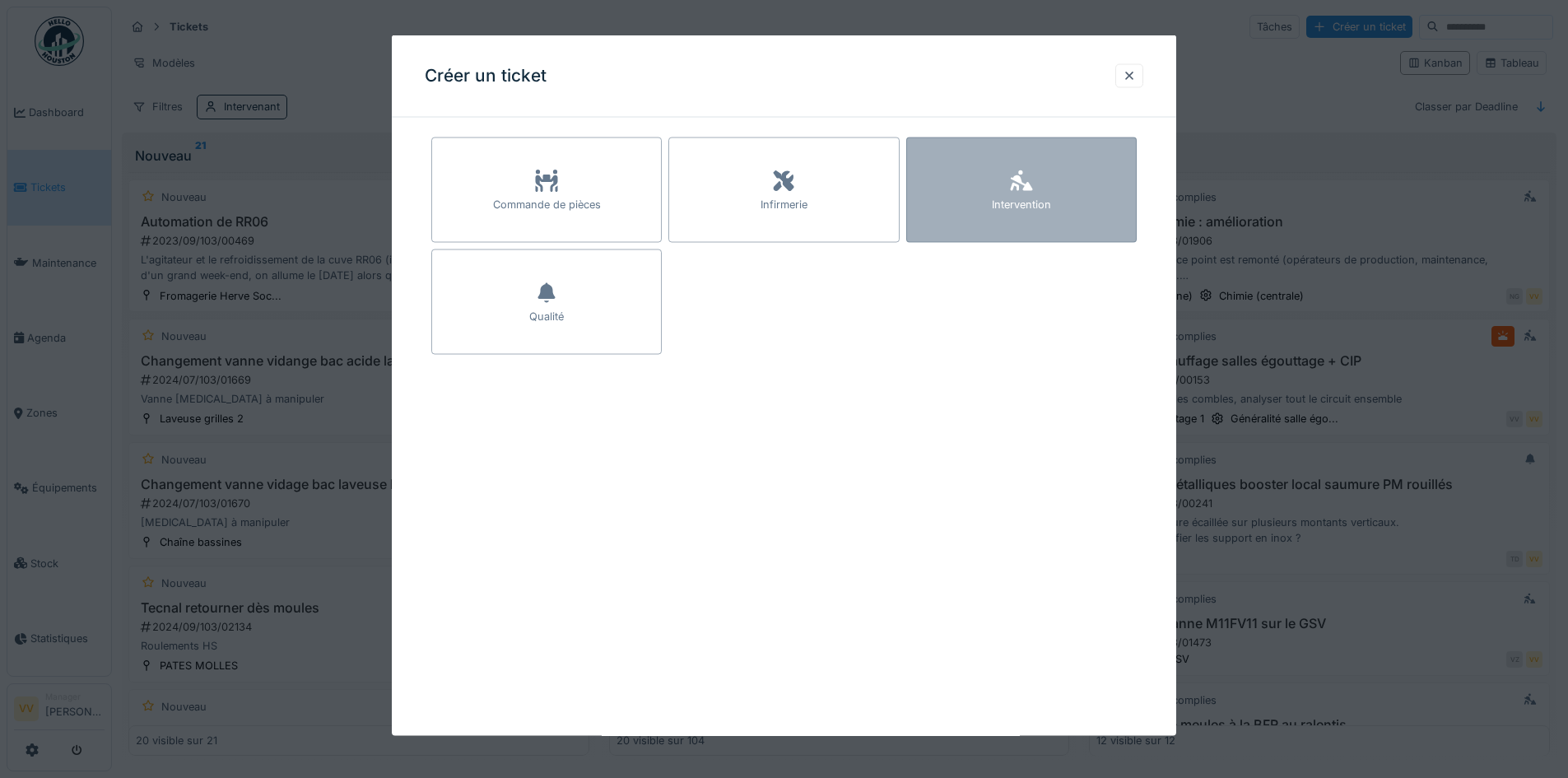
click at [1045, 198] on div "Intervention" at bounding box center [1021, 204] width 60 height 16
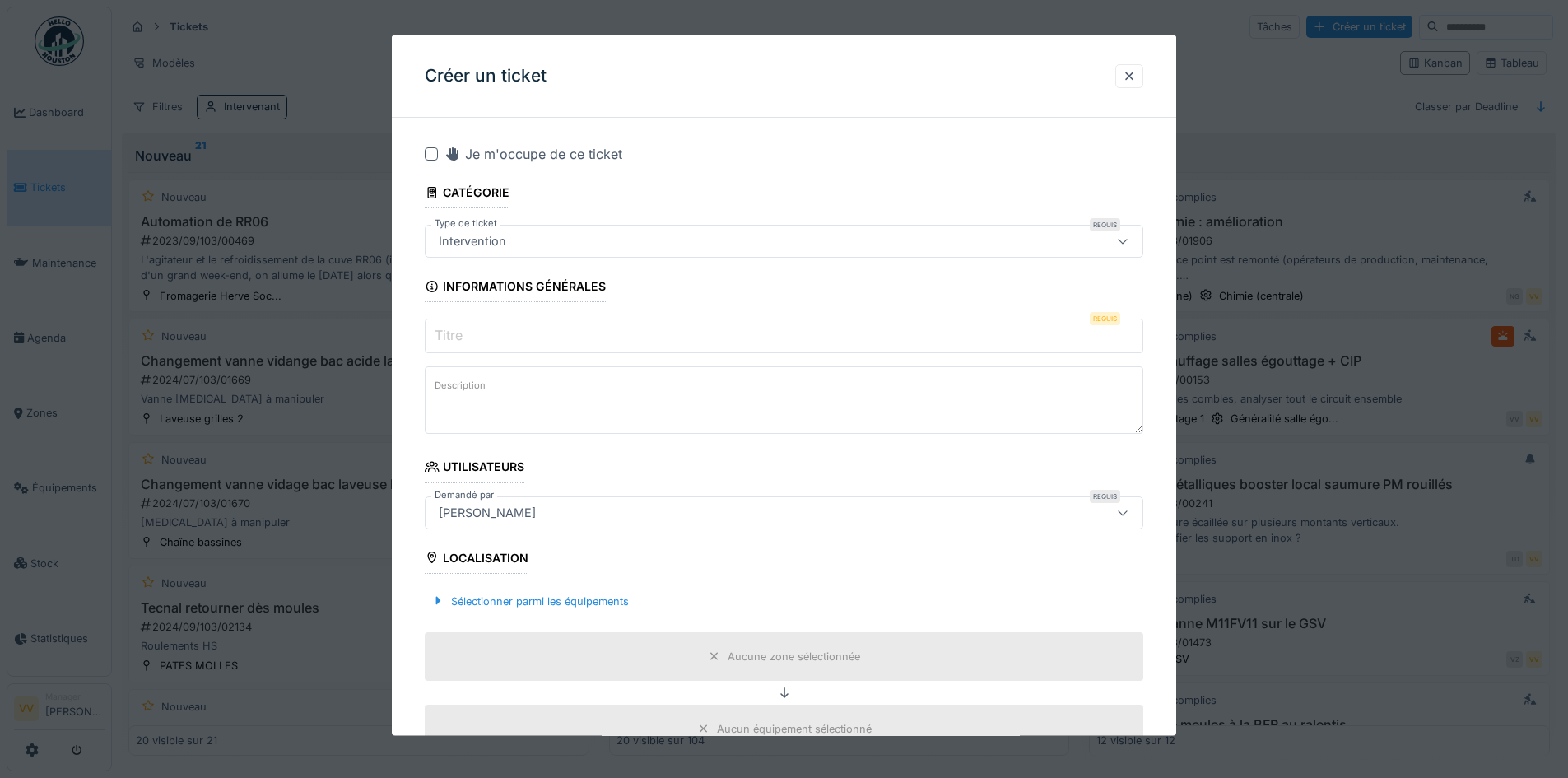
drag, startPoint x: 723, startPoint y: 348, endPoint x: 742, endPoint y: 348, distance: 19.0
click at [741, 348] on input "Titre" at bounding box center [784, 336] width 719 height 35
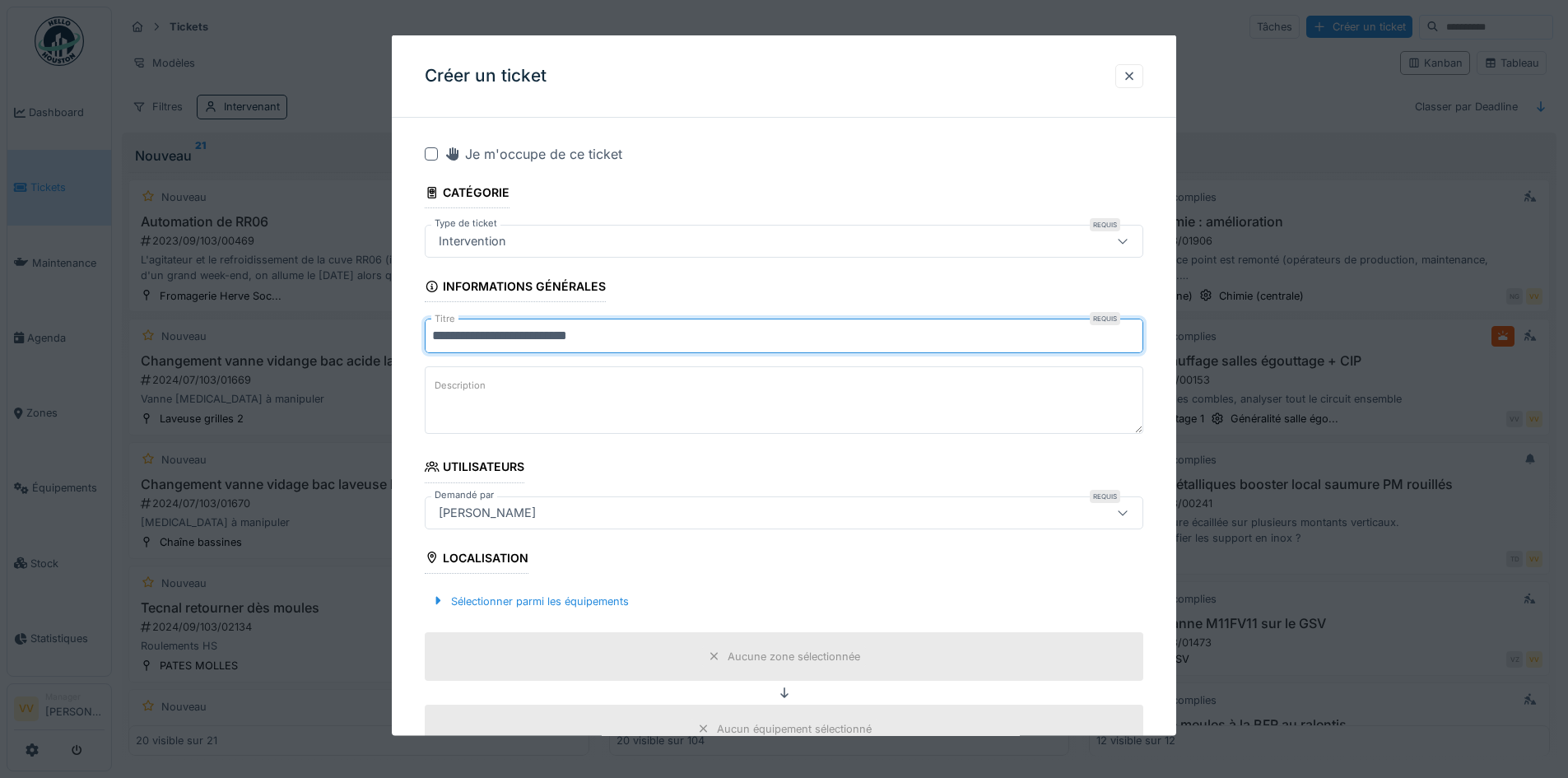
type input "**********"
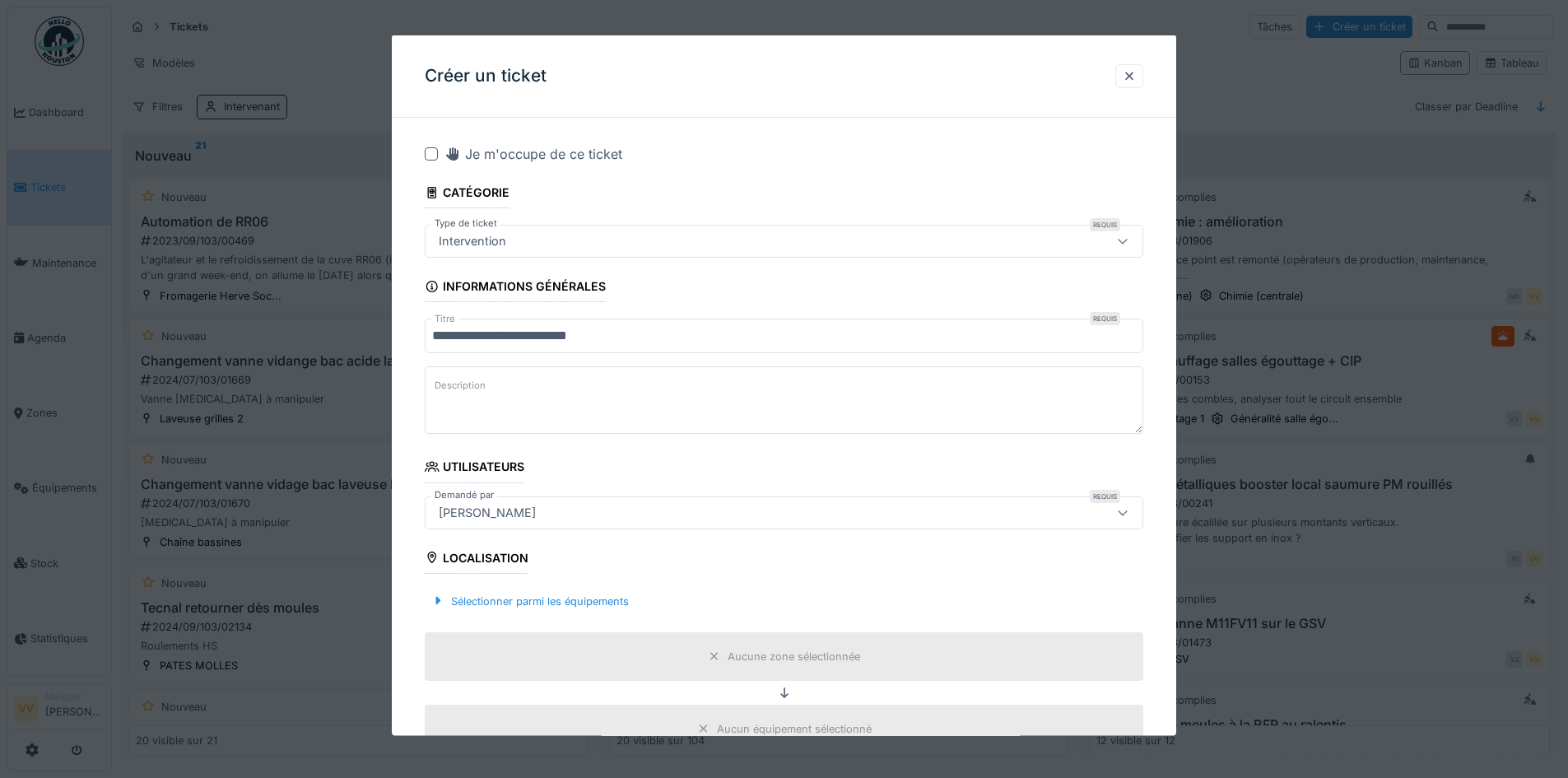
click at [765, 385] on textarea "Description" at bounding box center [784, 400] width 719 height 68
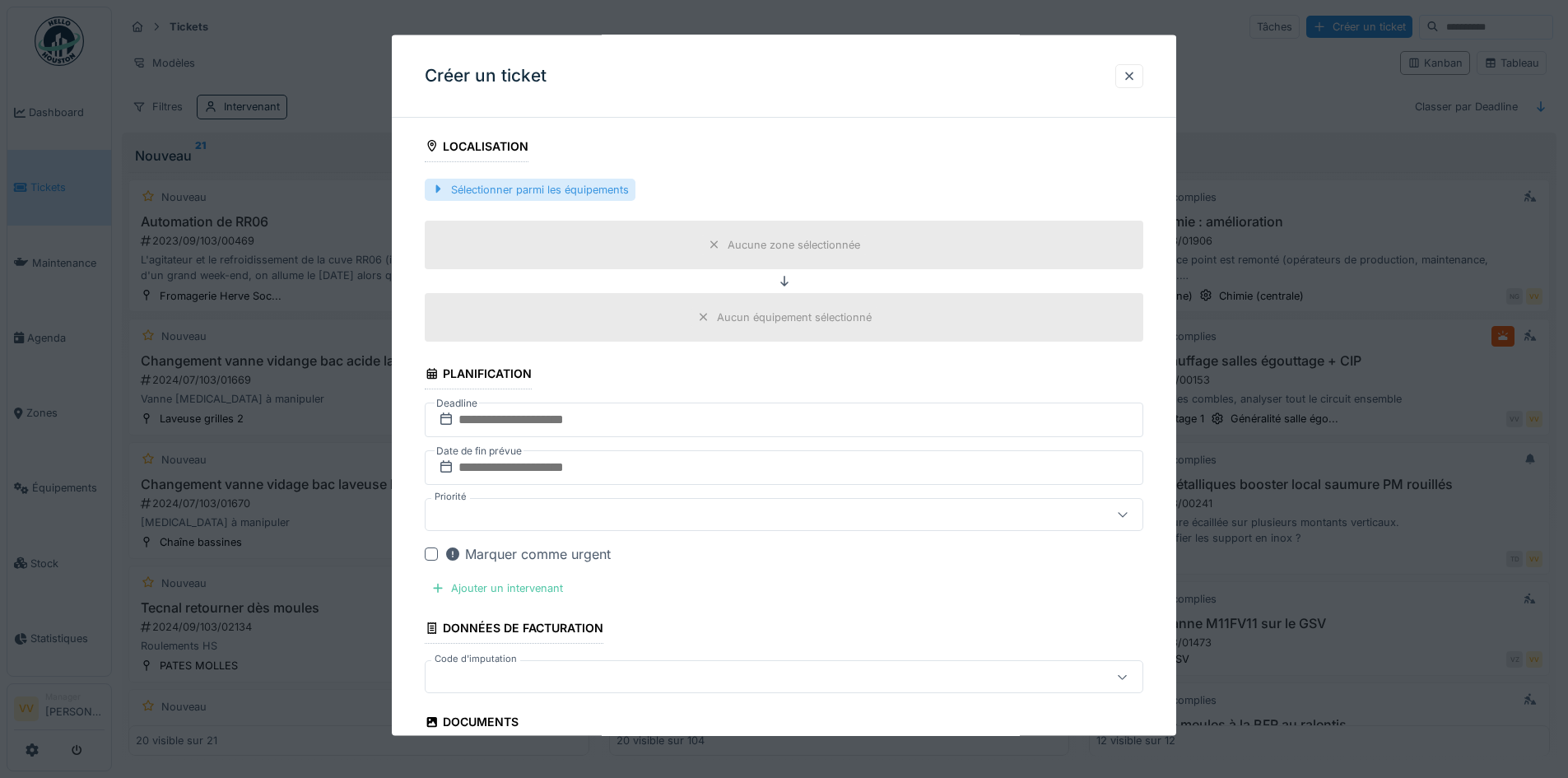
type textarea "********"
click at [598, 183] on div "Sélectionner parmi les équipements" at bounding box center [530, 190] width 211 height 23
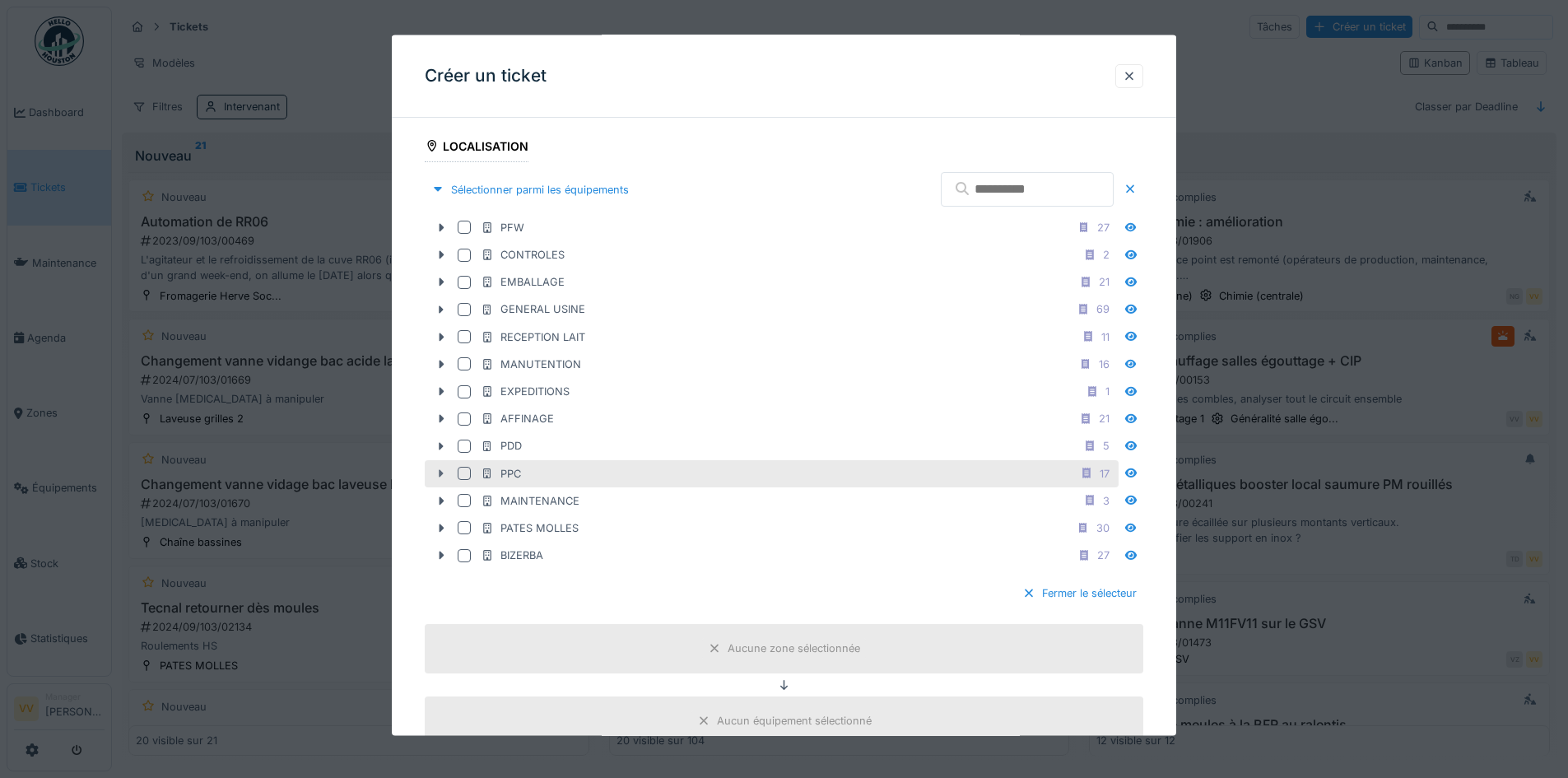
click at [437, 471] on icon at bounding box center [440, 473] width 13 height 10
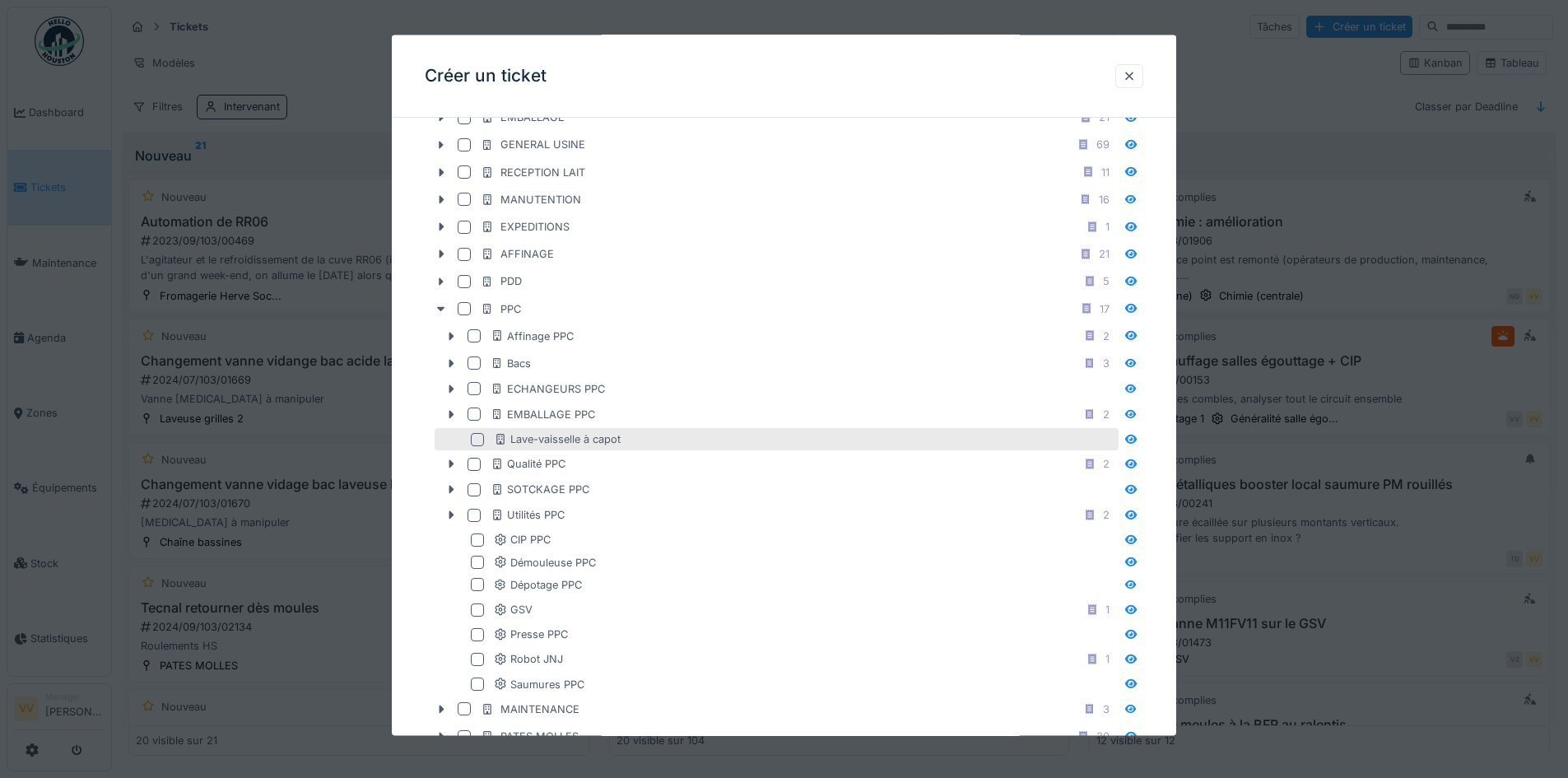
scroll to position [659, 0]
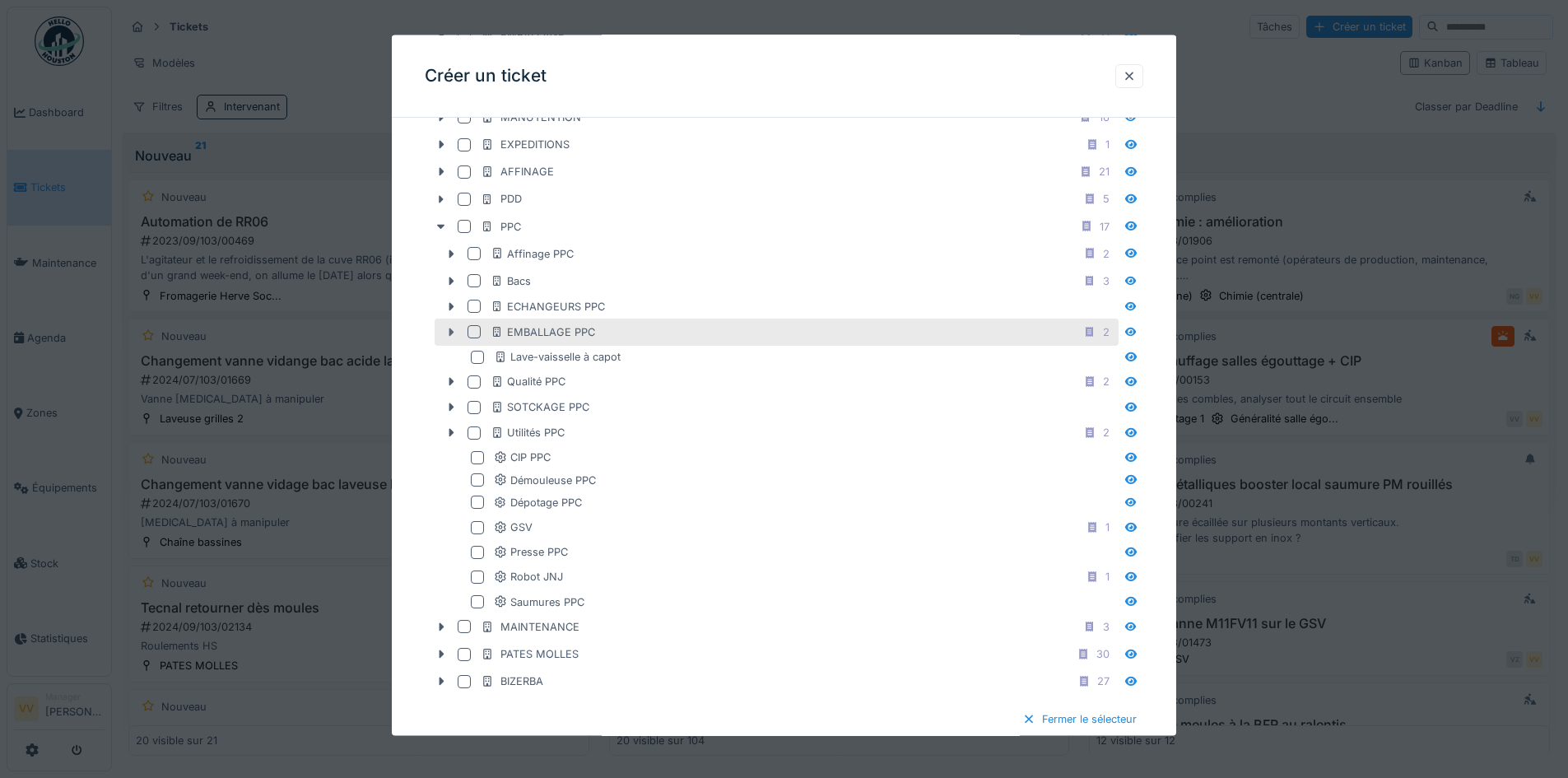
click at [453, 335] on icon at bounding box center [451, 332] width 13 height 10
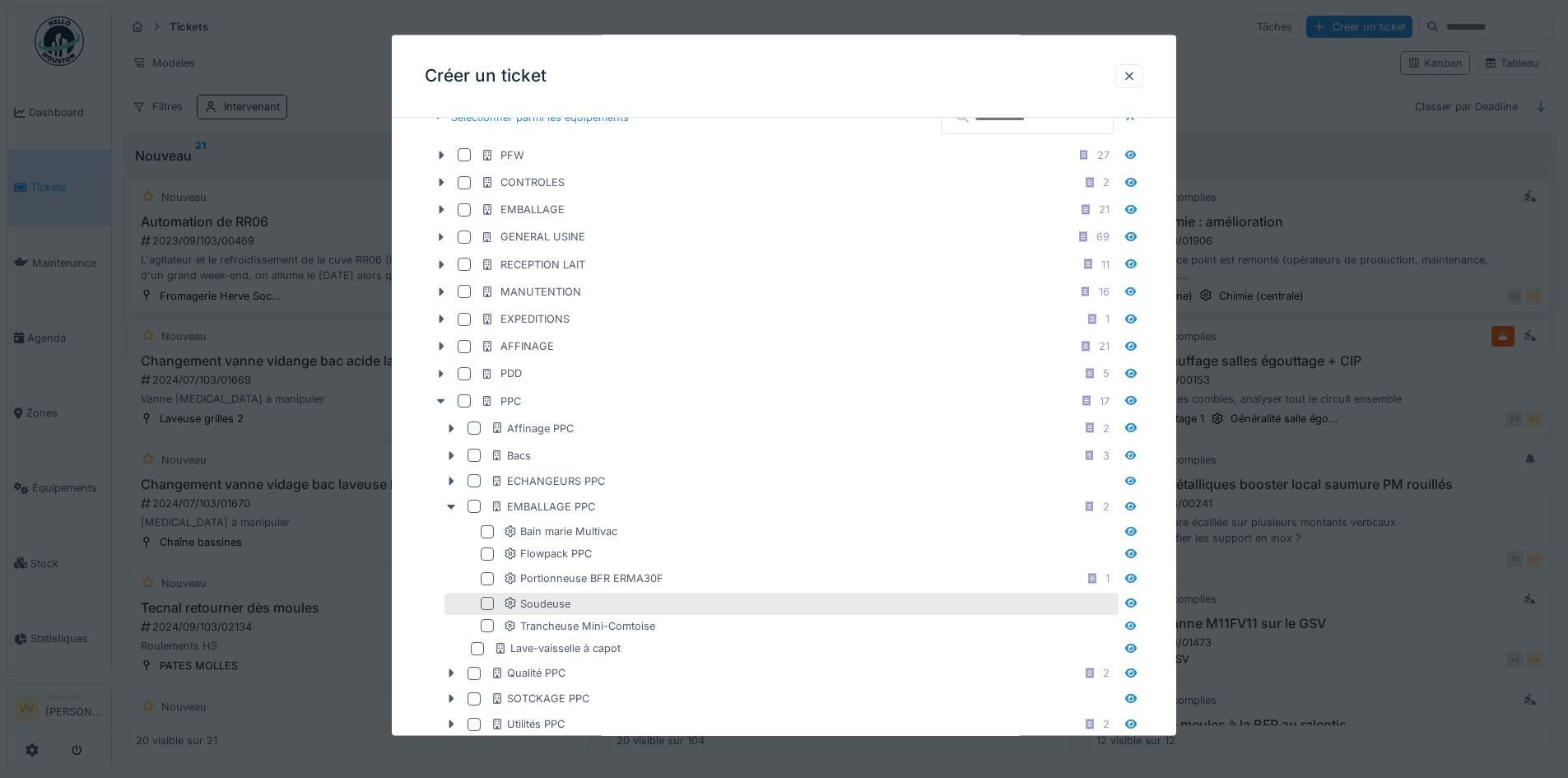
scroll to position [412, 0]
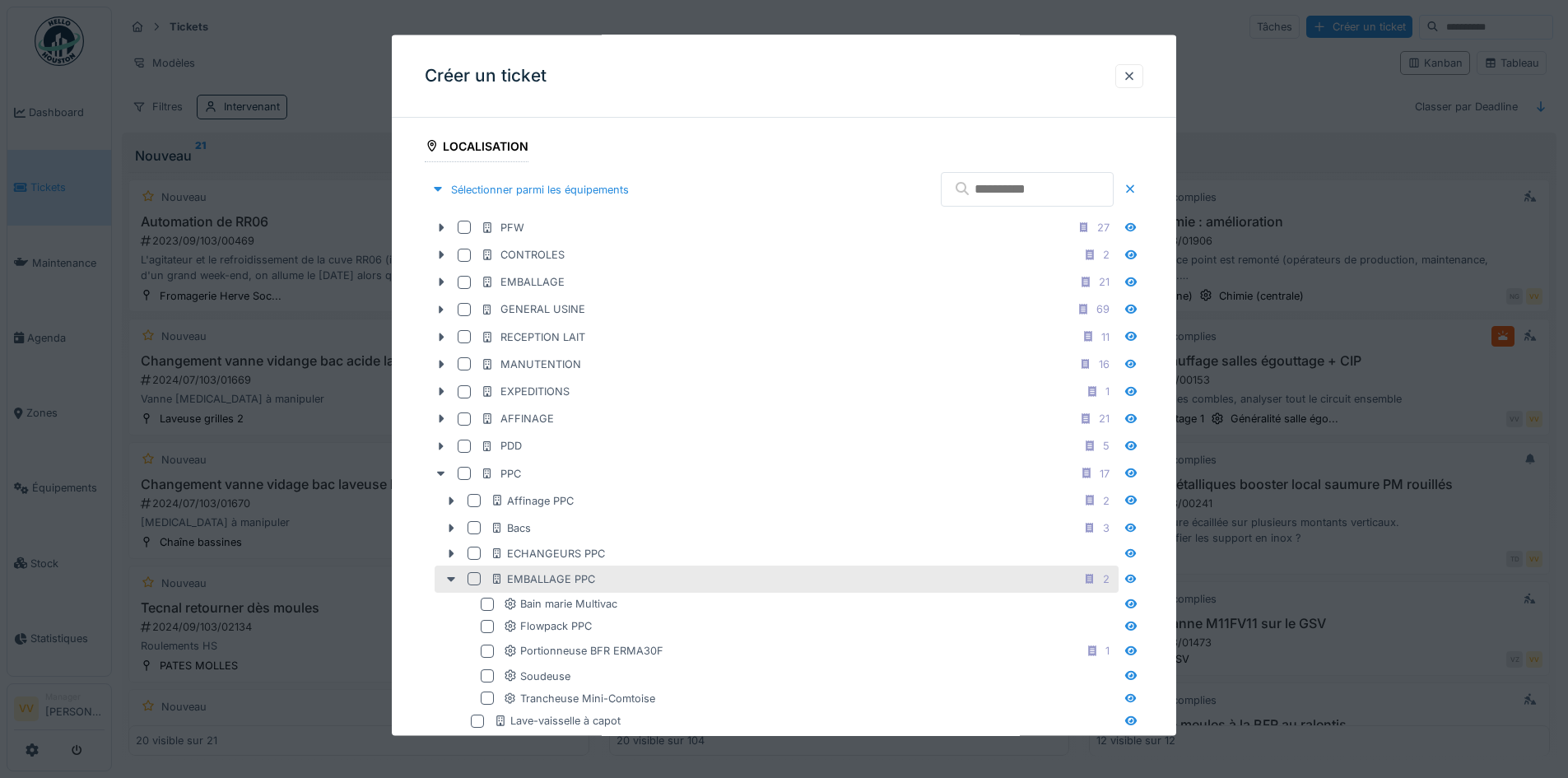
click at [471, 581] on div at bounding box center [473, 578] width 13 height 13
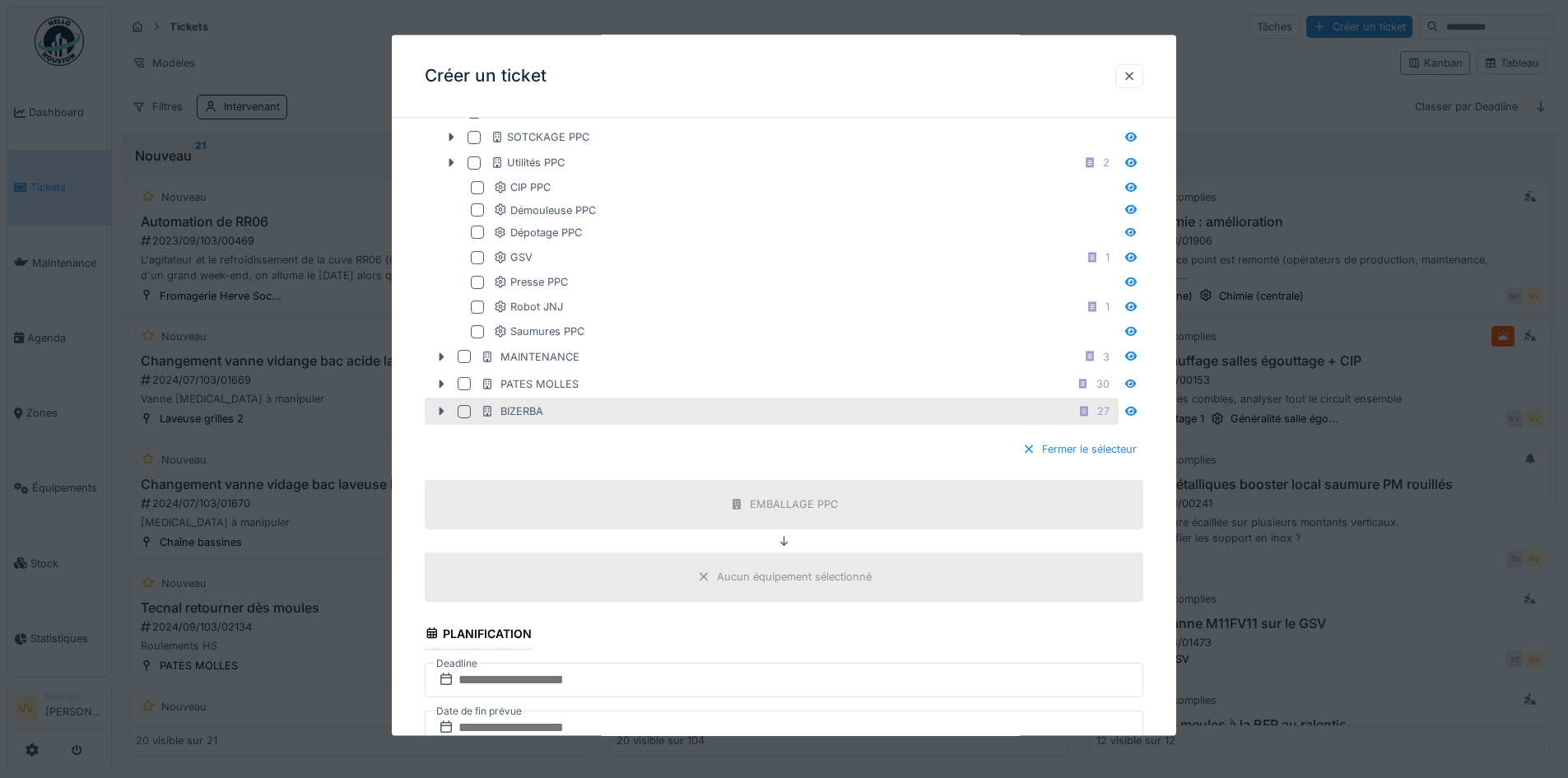
scroll to position [1071, 0]
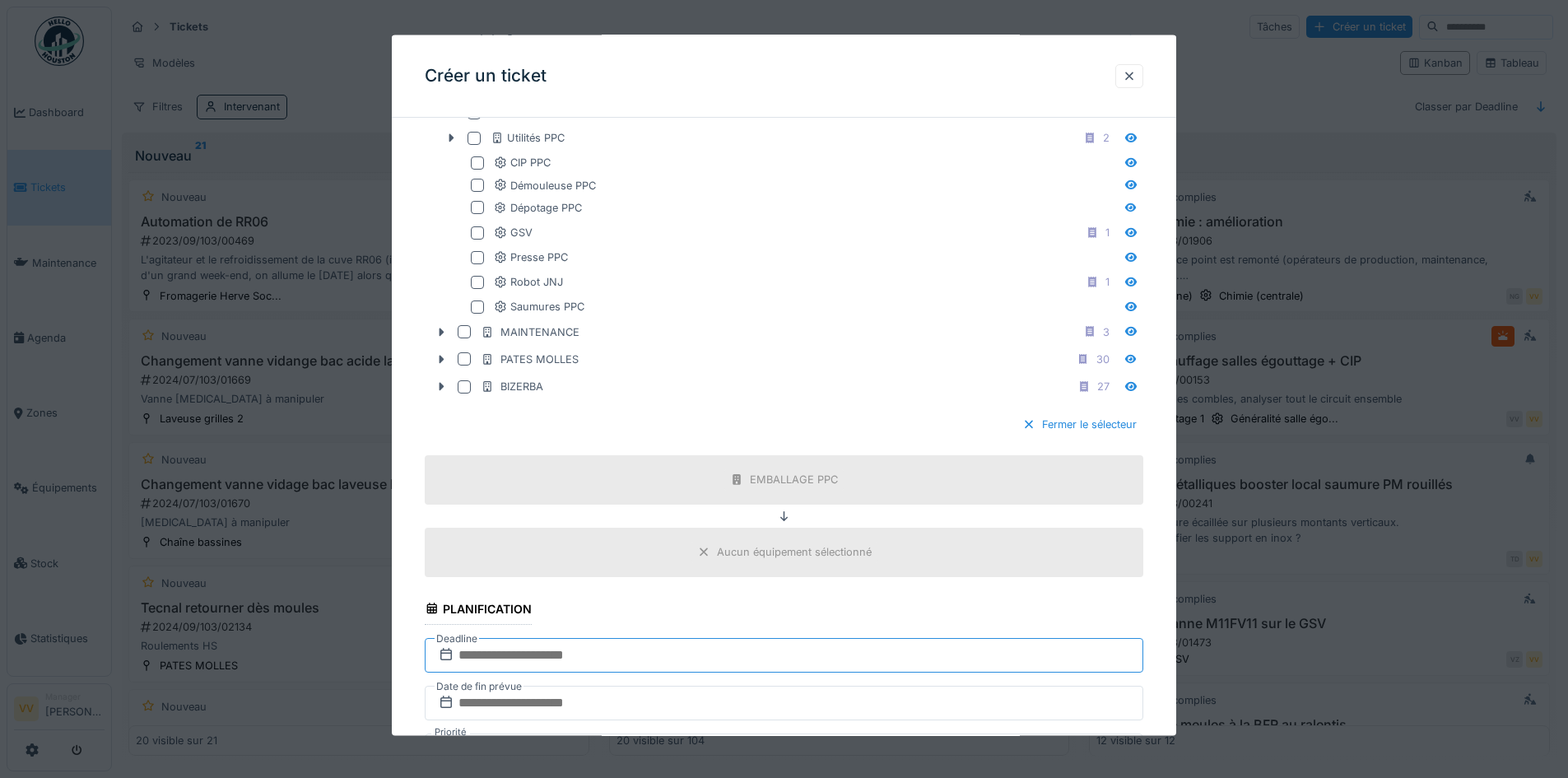
click at [633, 657] on input "text" at bounding box center [784, 655] width 719 height 35
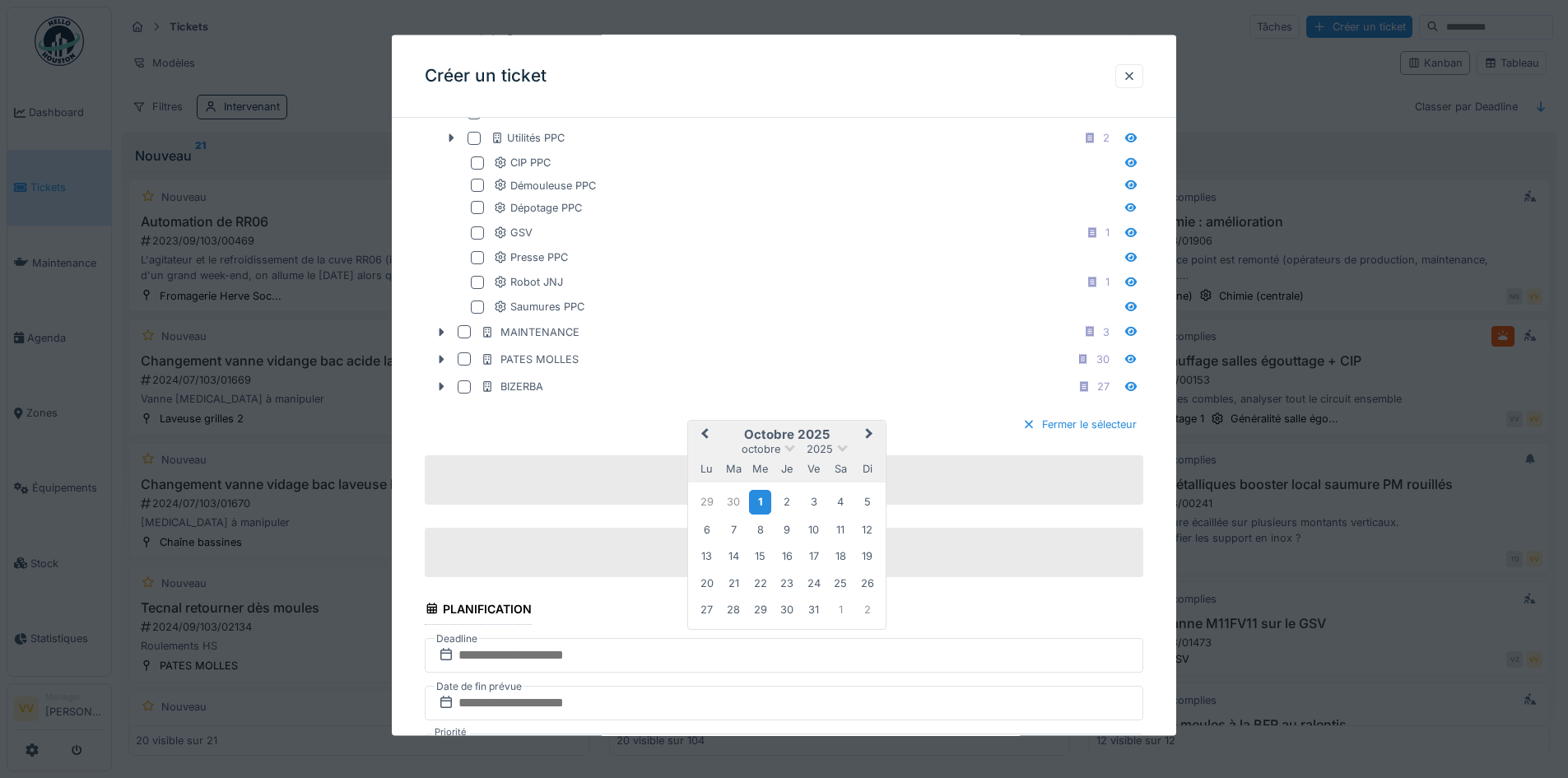
click at [764, 505] on div "1" at bounding box center [760, 502] width 22 height 24
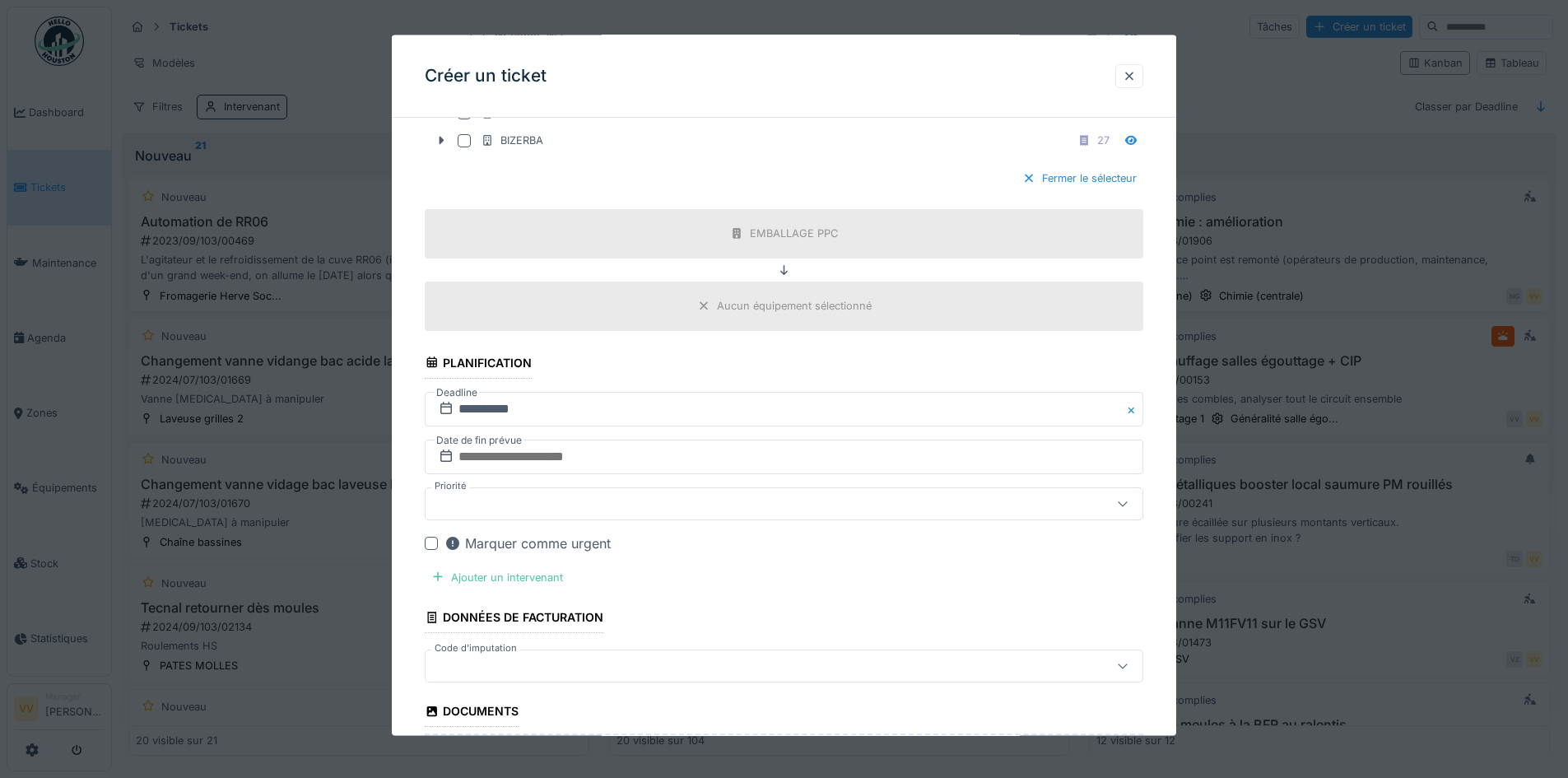
scroll to position [1317, 0]
click at [624, 457] on input "text" at bounding box center [784, 455] width 719 height 35
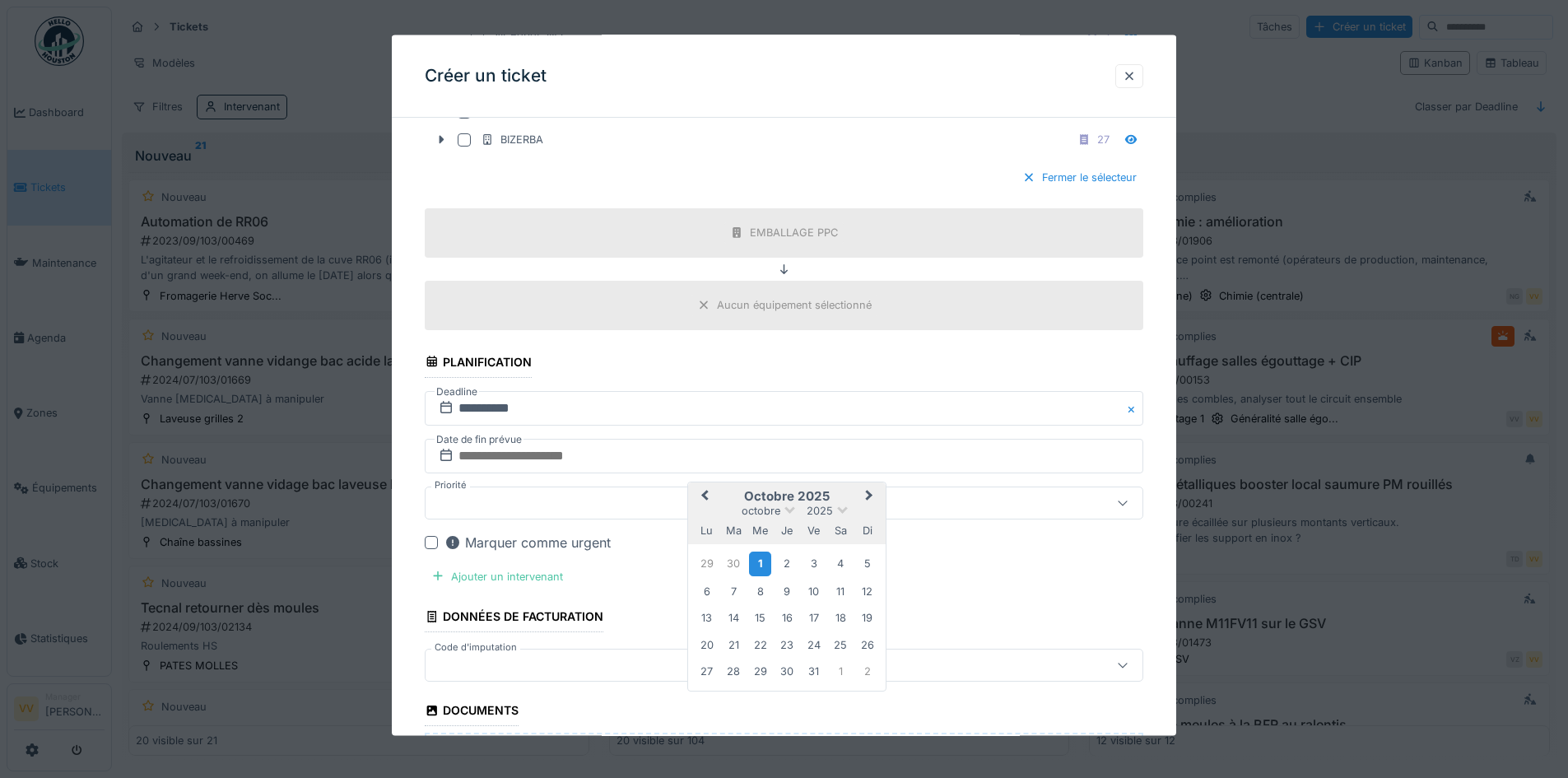
click at [762, 567] on div "1" at bounding box center [760, 564] width 22 height 24
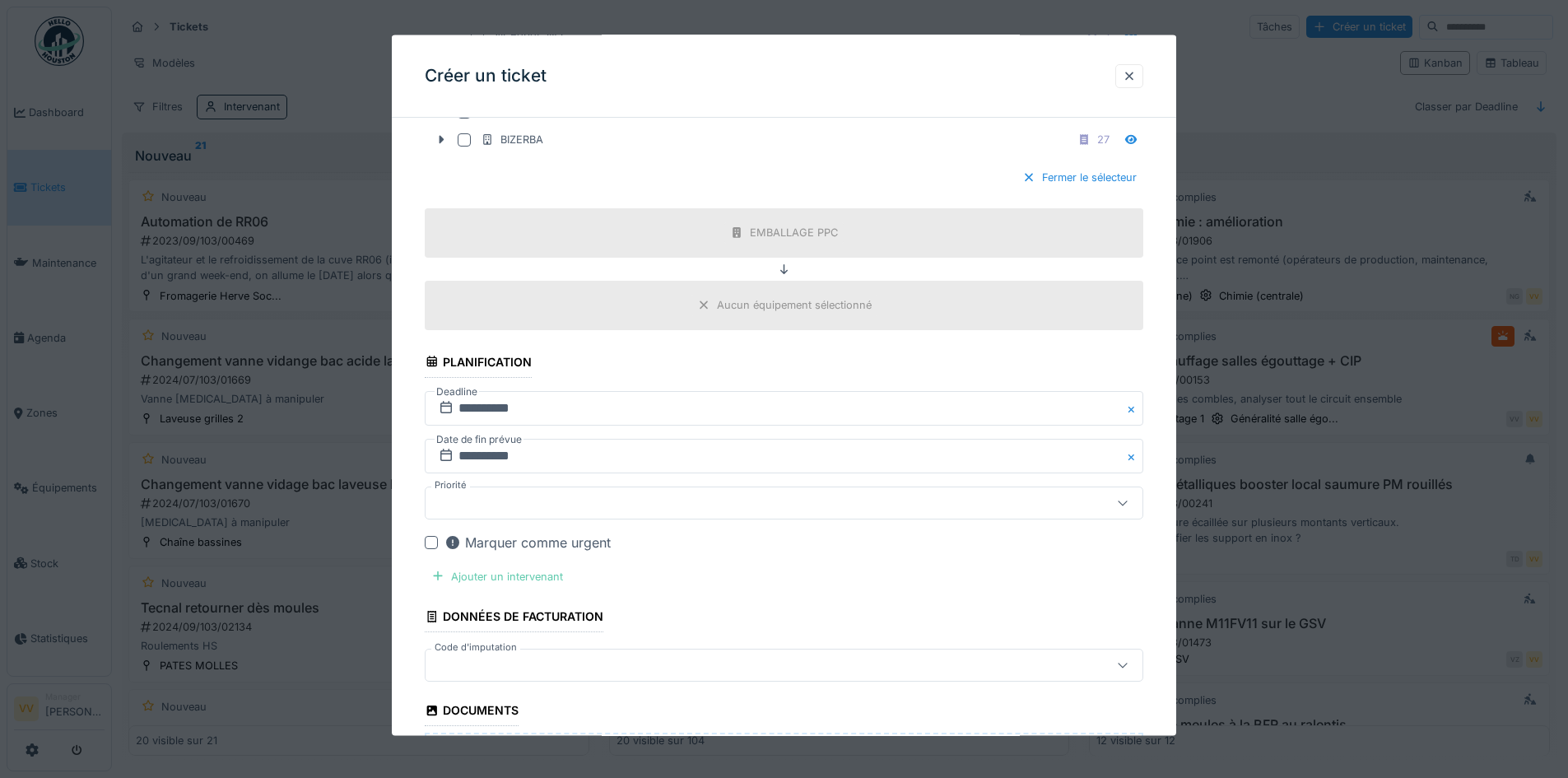
click at [501, 569] on div "Ajouter un intervenant" at bounding box center [496, 576] width 144 height 23
click at [573, 653] on div "Vos utilisateurs" at bounding box center [784, 668] width 719 height 33
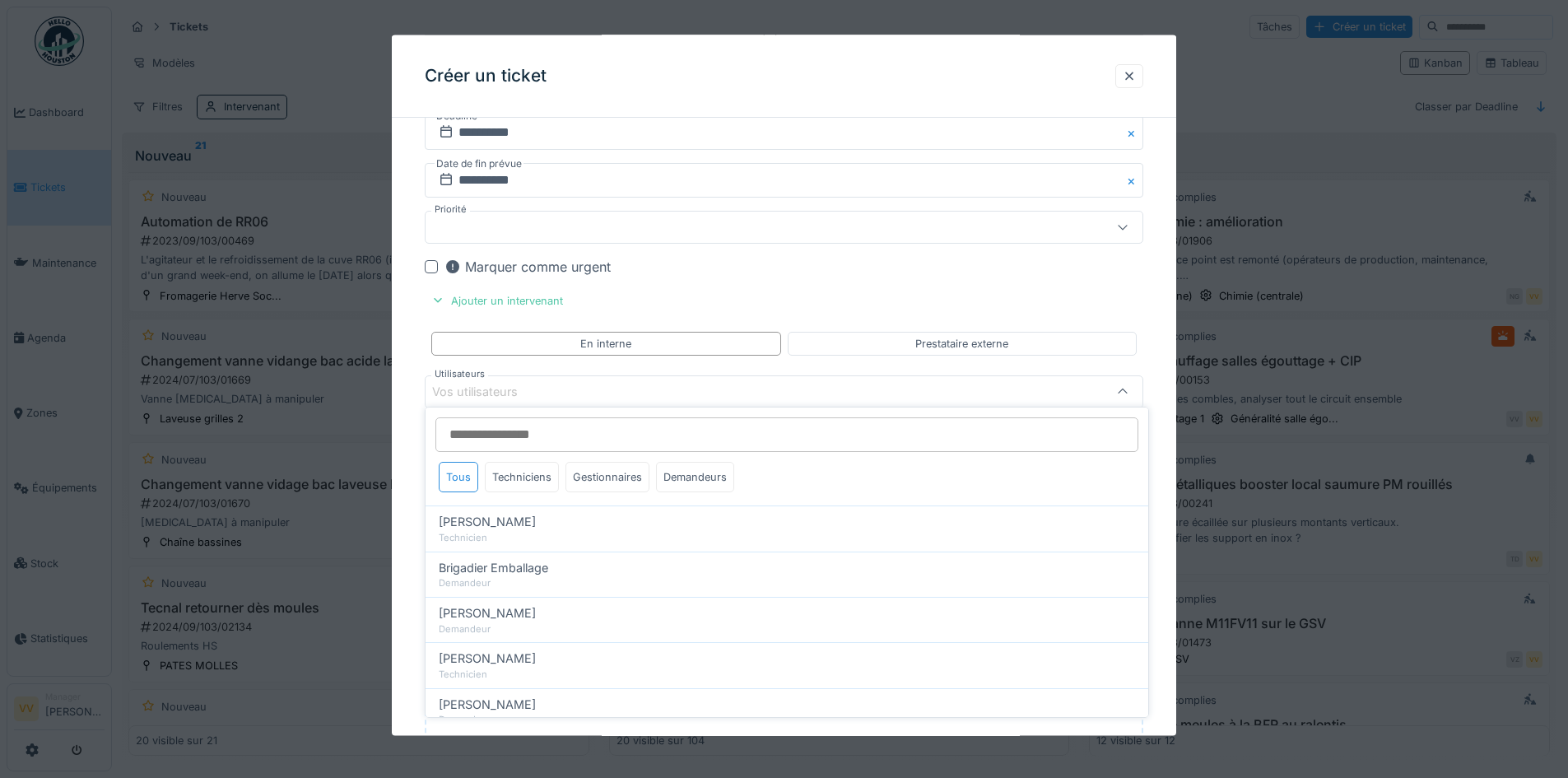
scroll to position [1600, 0]
click at [530, 471] on div "Techniciens" at bounding box center [522, 477] width 74 height 30
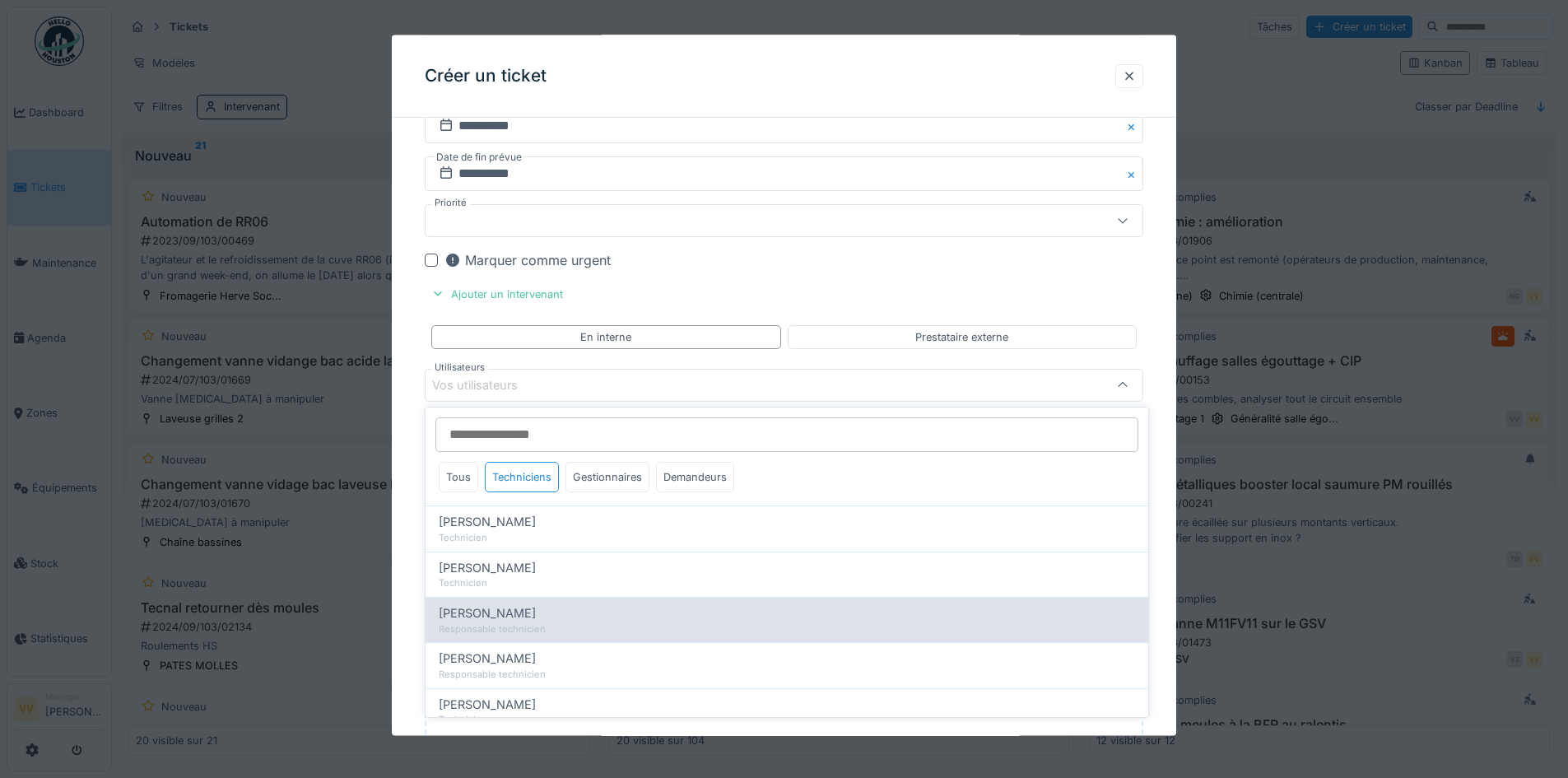
click at [552, 625] on div "Responsable technicien" at bounding box center [786, 629] width 696 height 14
type input "****"
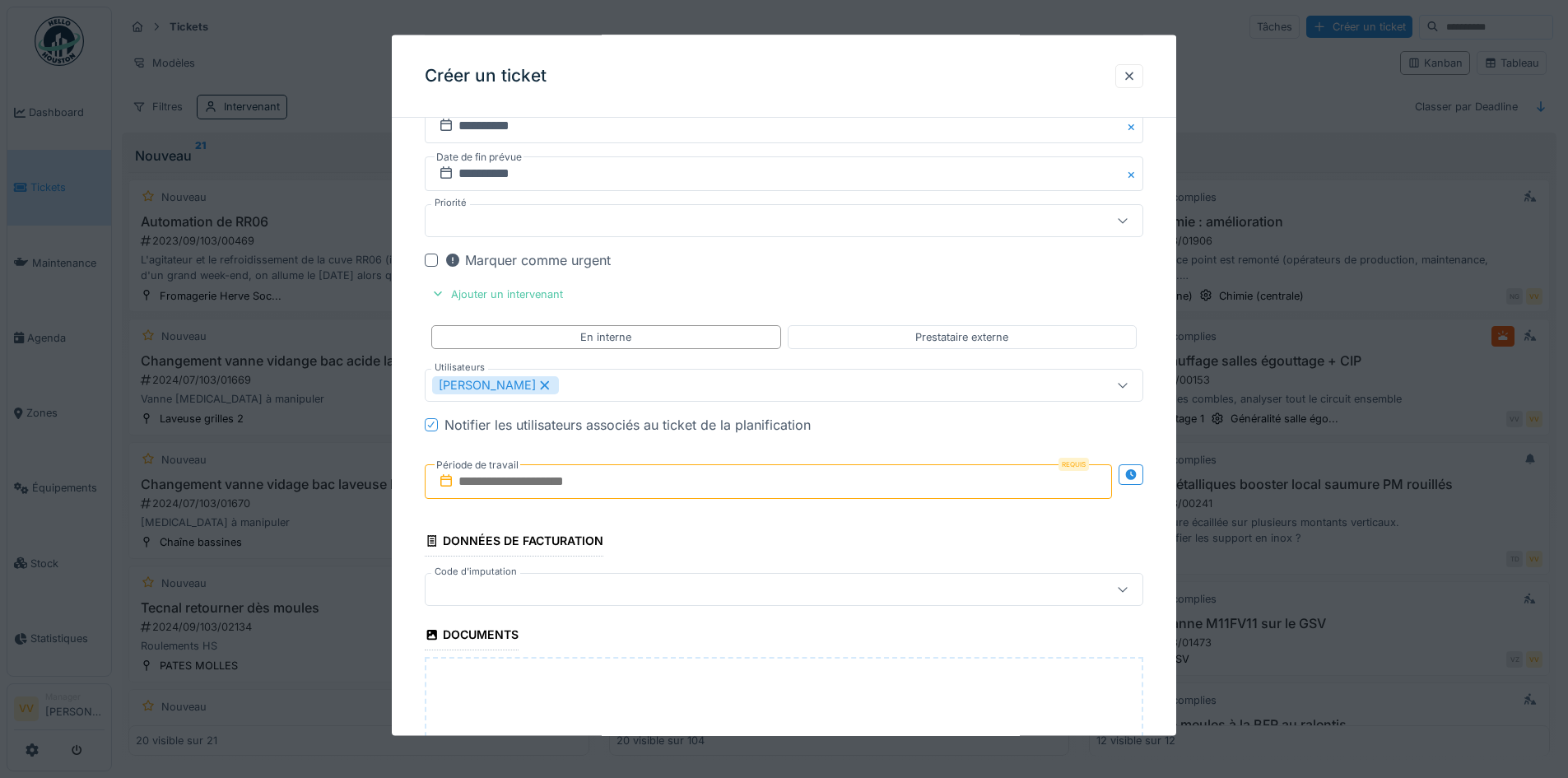
click at [619, 474] on input "text" at bounding box center [768, 482] width 688 height 35
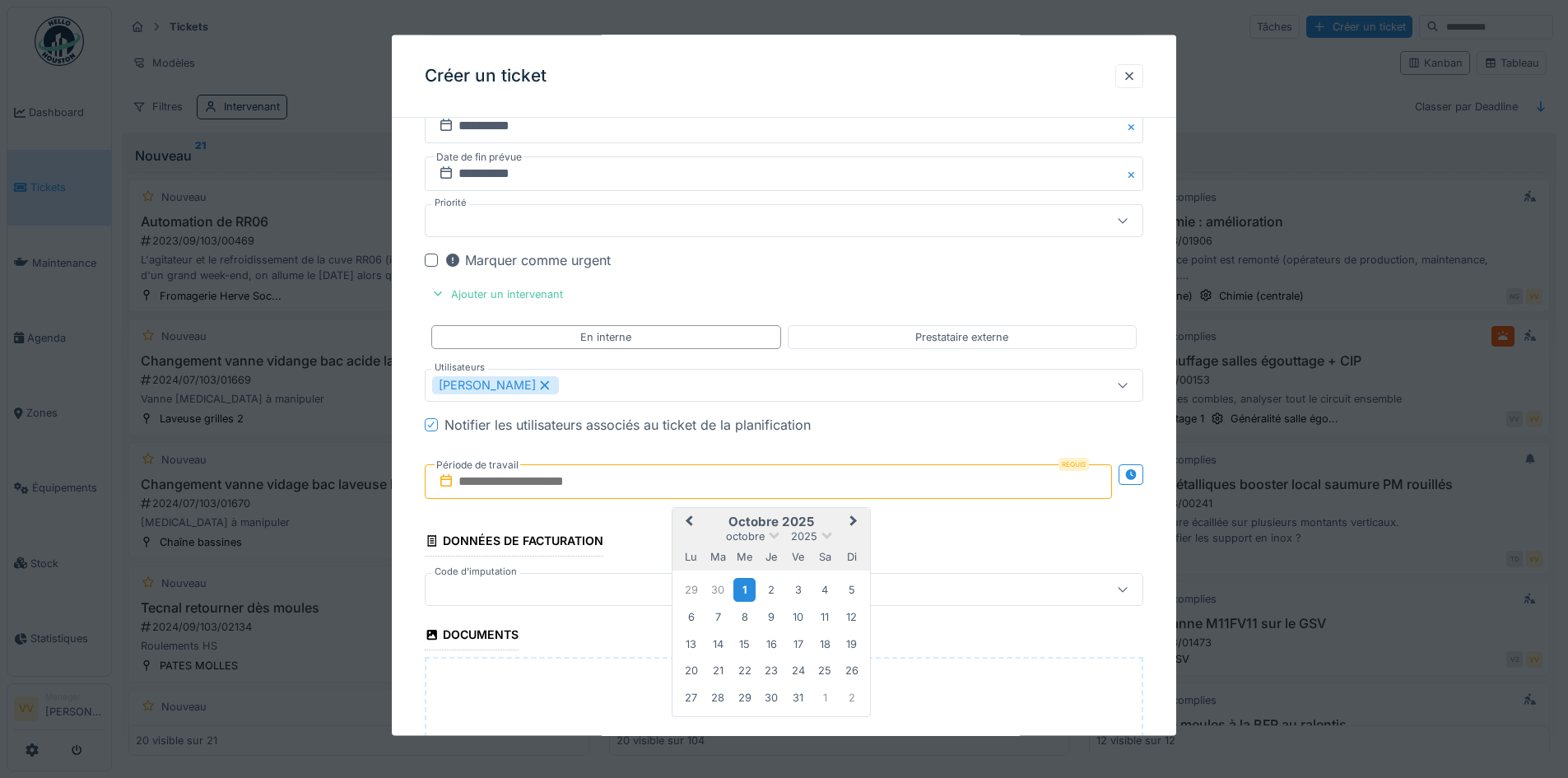
click at [745, 591] on div "1" at bounding box center [745, 589] width 22 height 24
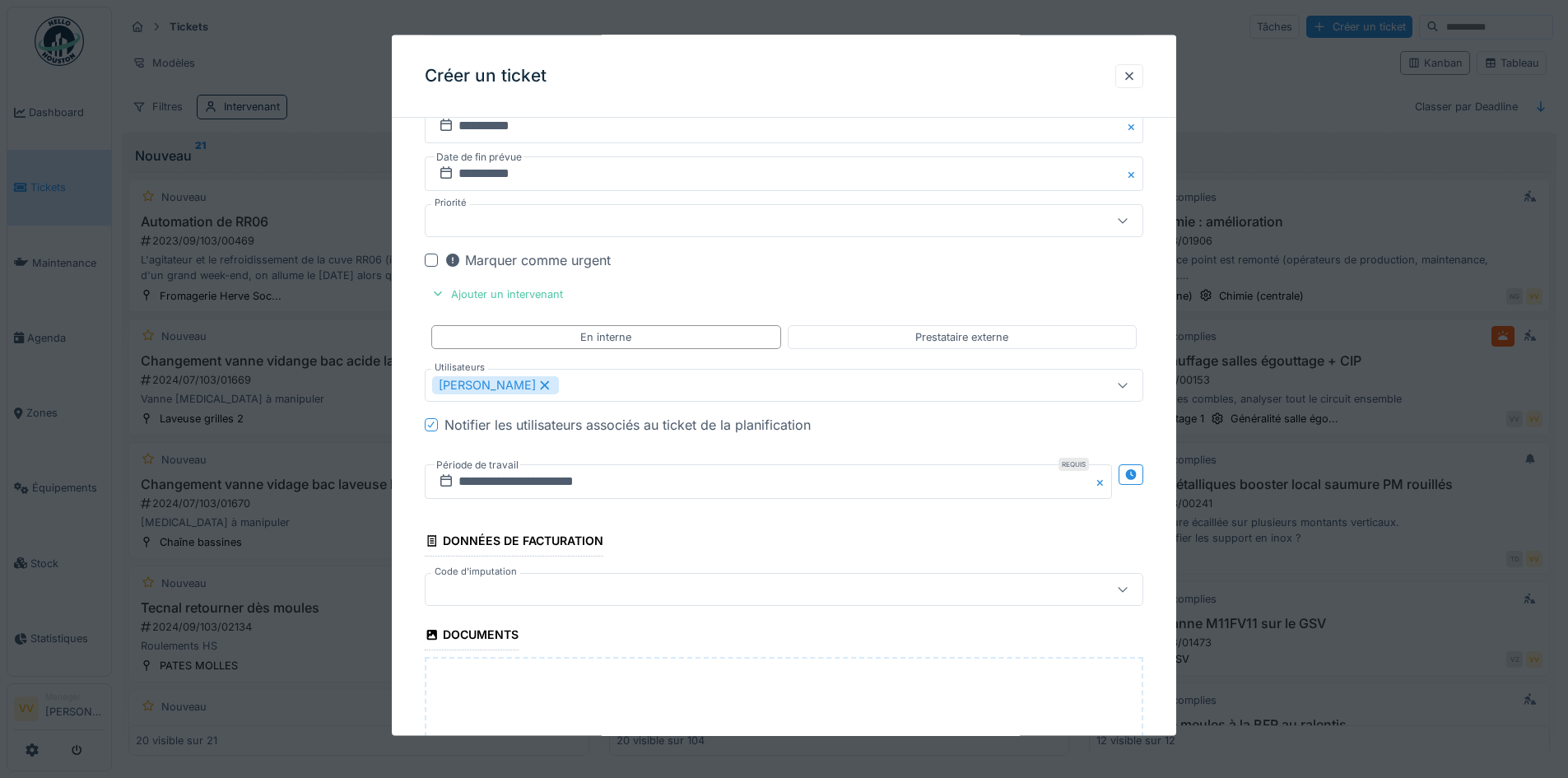
click at [432, 261] on div at bounding box center [431, 259] width 13 height 13
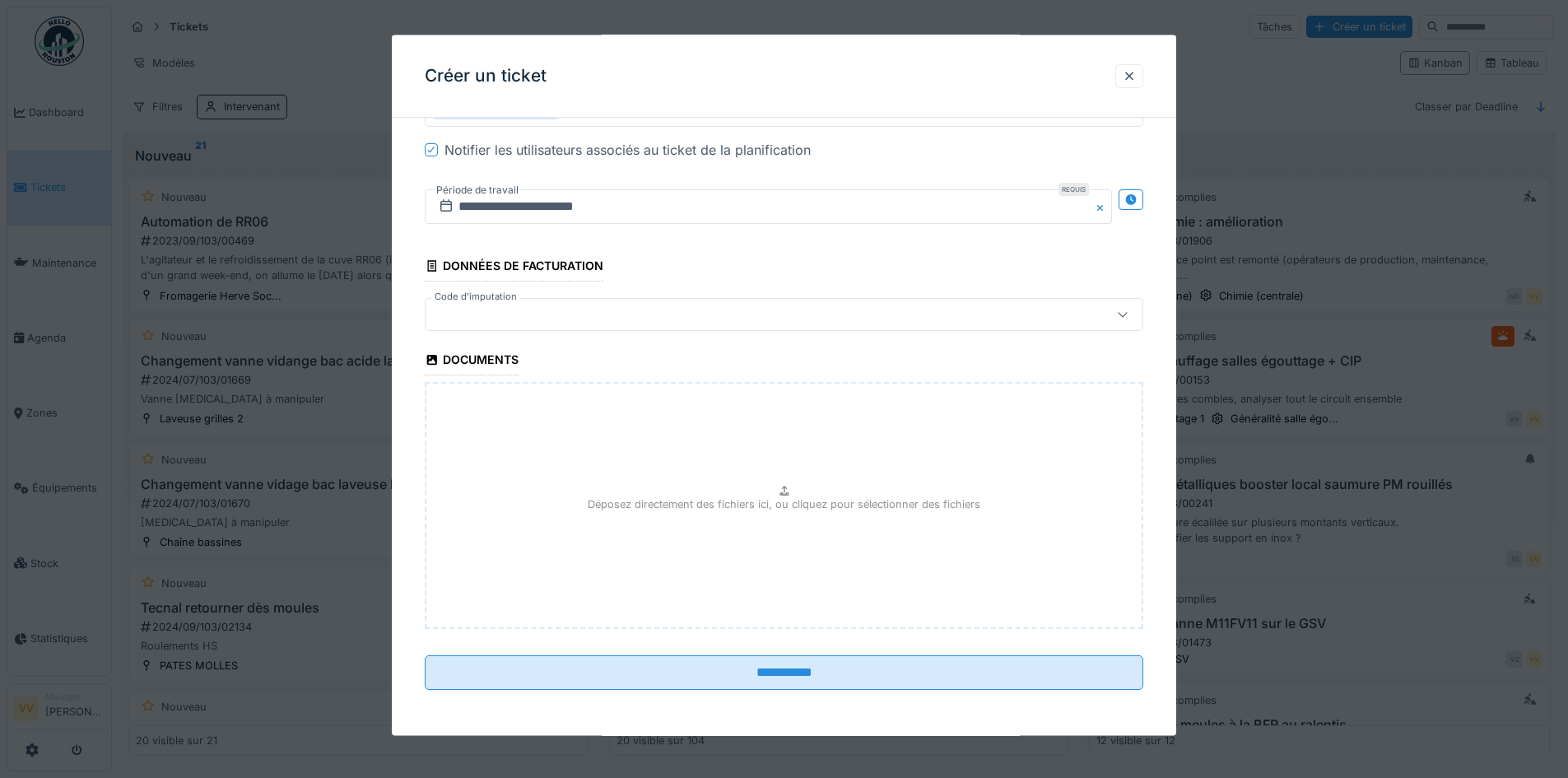
scroll to position [10, 0]
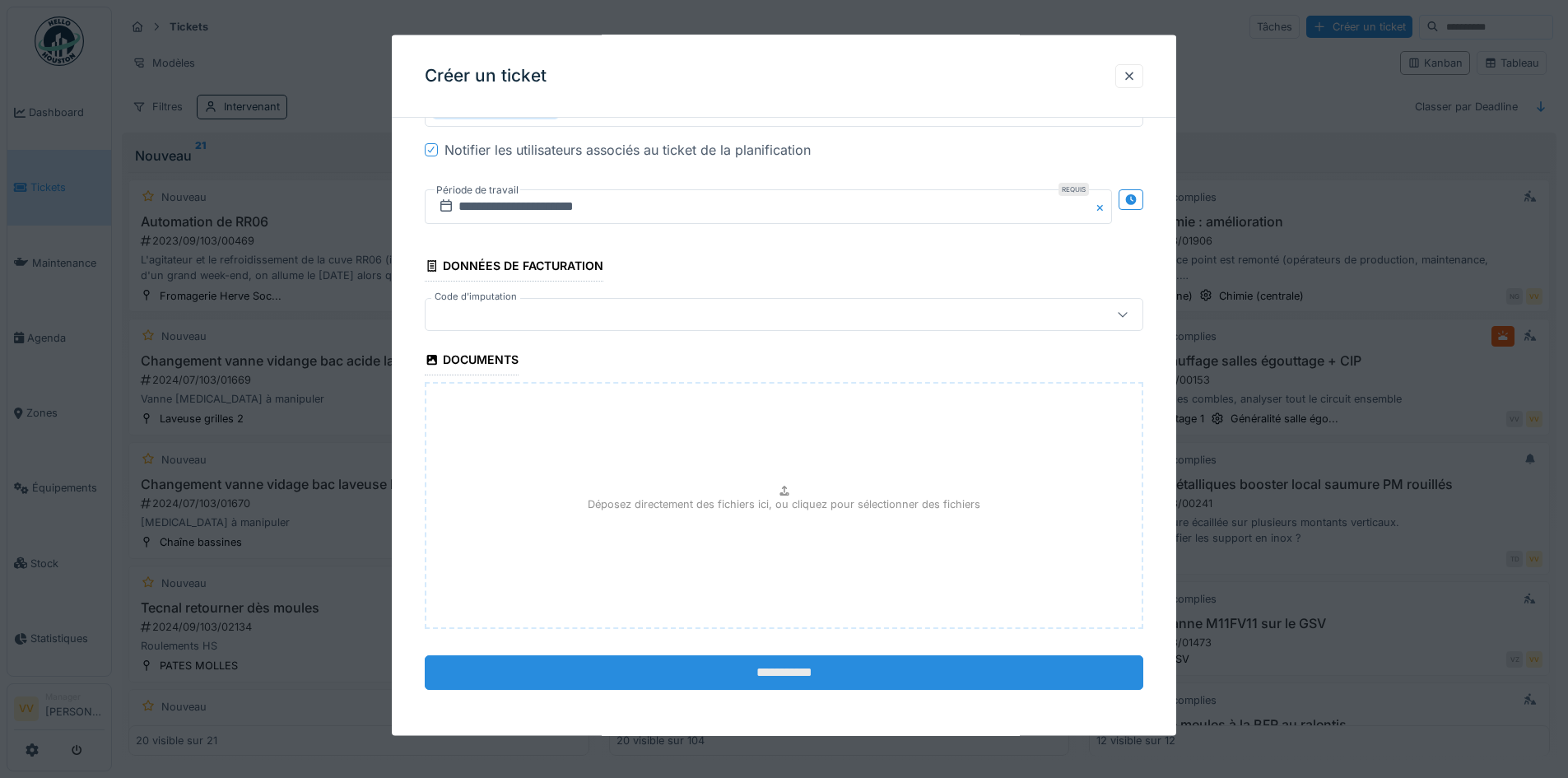
click at [694, 679] on input "**********" at bounding box center [784, 672] width 719 height 35
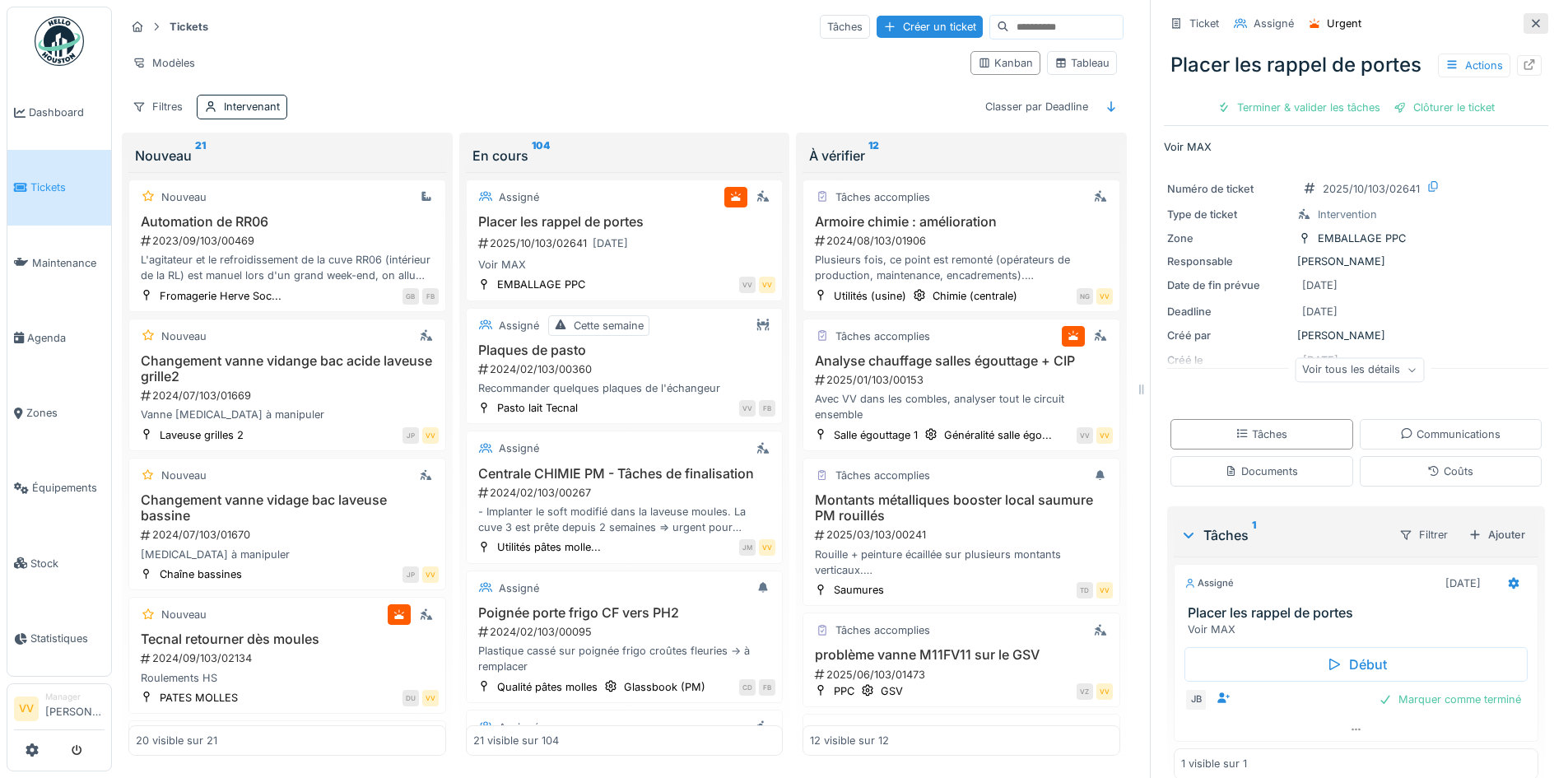
click at [1529, 18] on icon at bounding box center [1535, 23] width 13 height 10
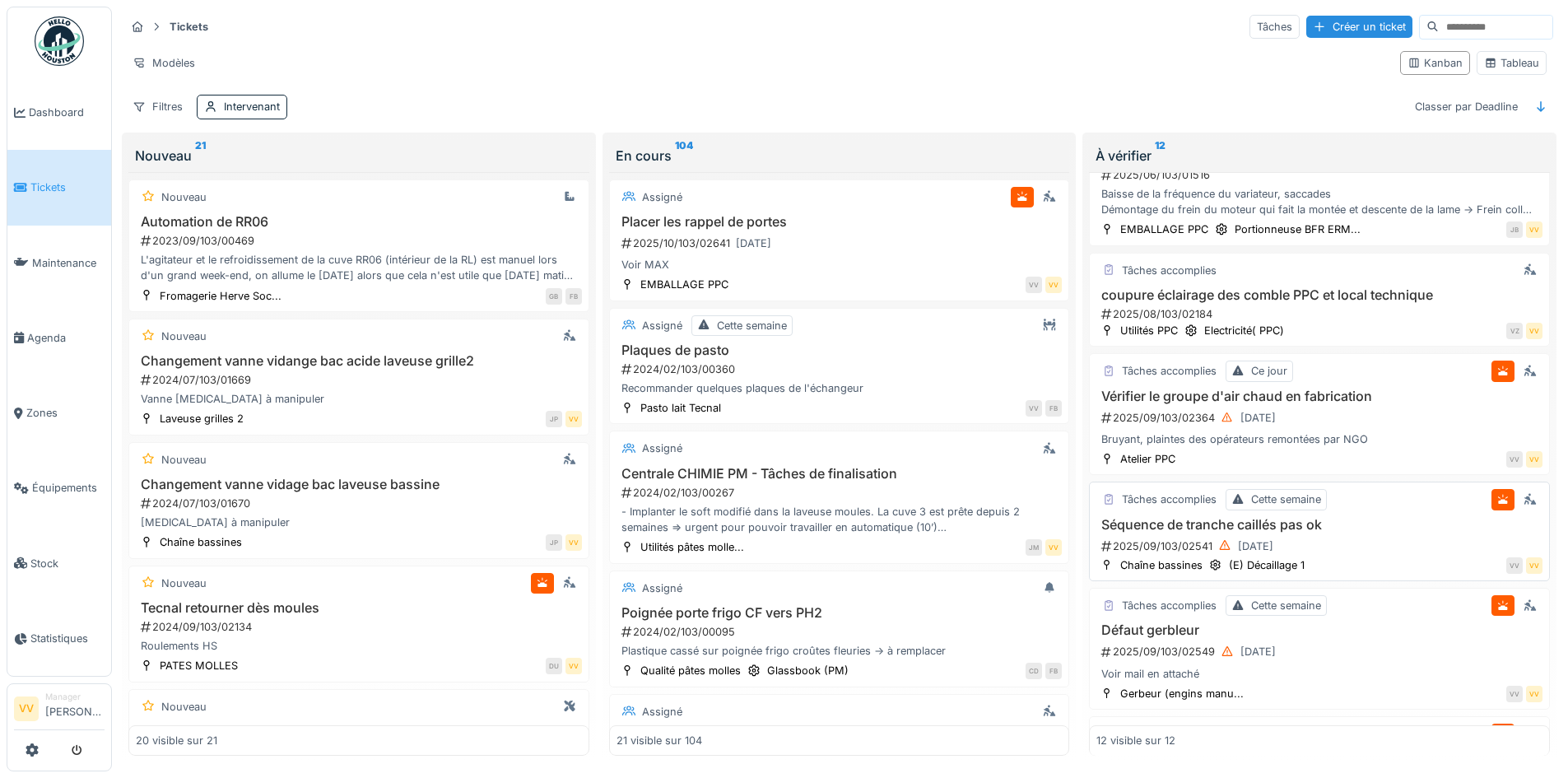
scroll to position [659, 0]
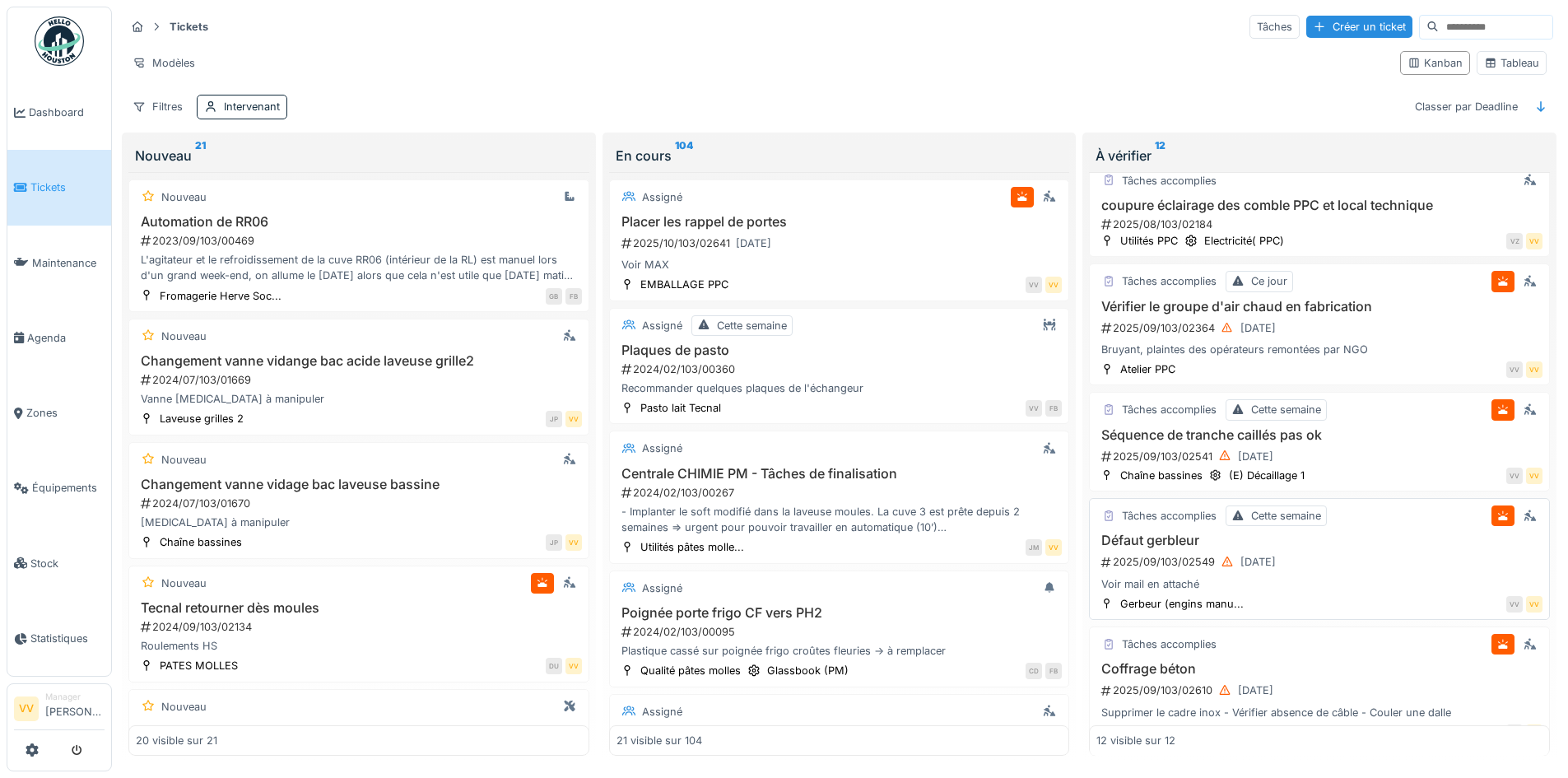
click at [1355, 554] on div "2025/09/103/02549 24/09/2025" at bounding box center [1321, 563] width 443 height 21
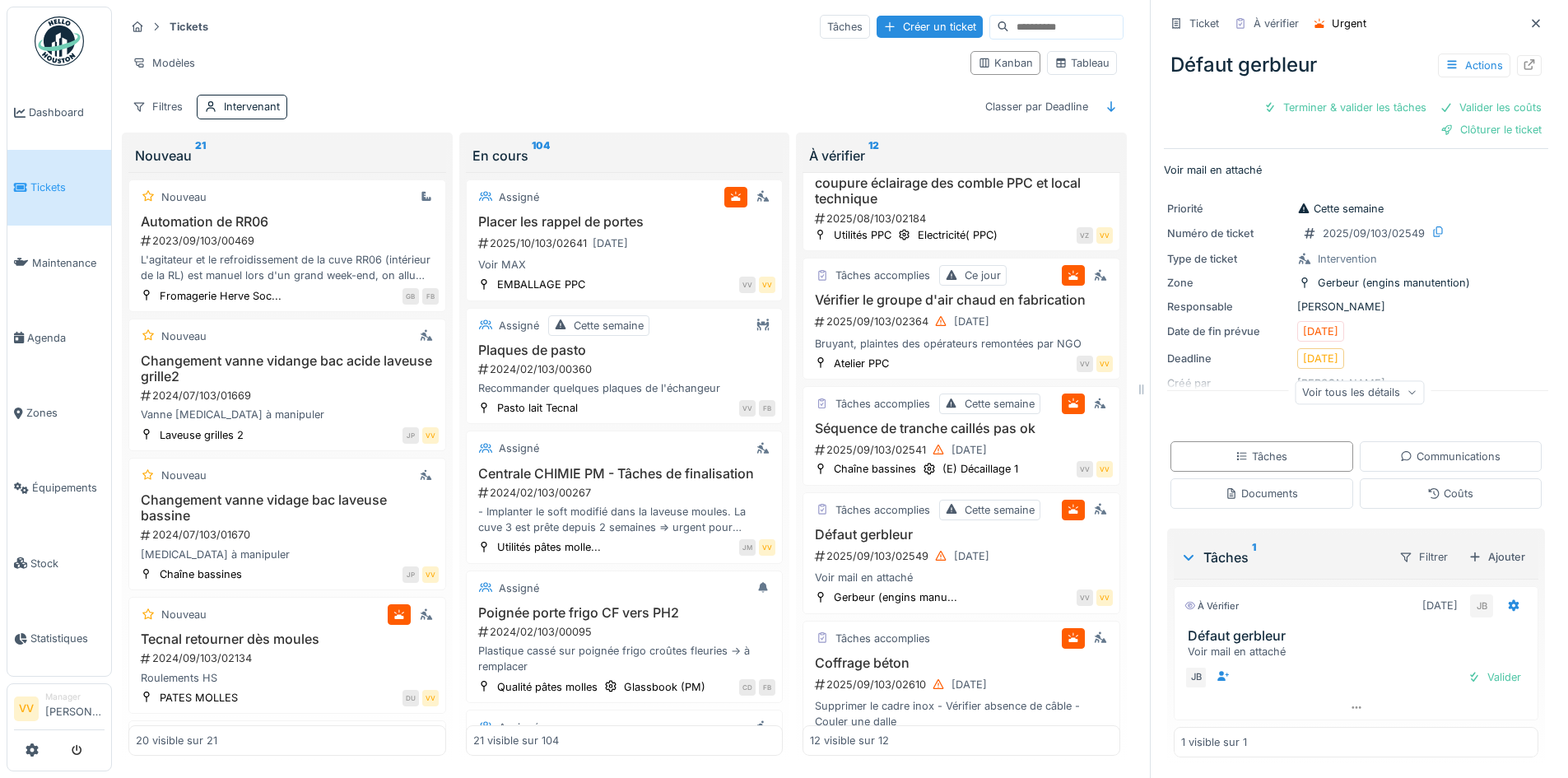
scroll to position [1, 0]
click at [1529, 18] on icon at bounding box center [1535, 23] width 13 height 10
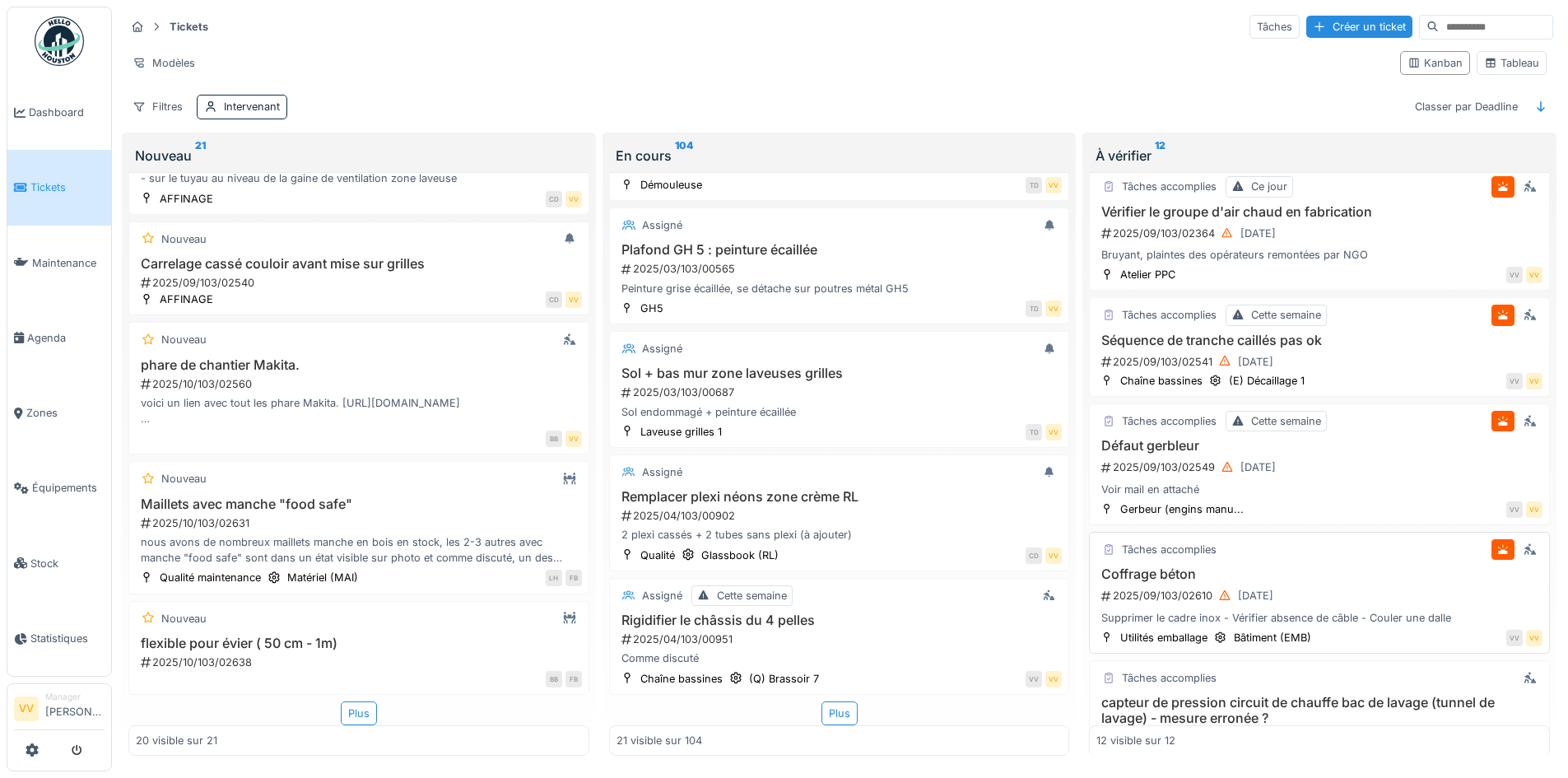
scroll to position [982, 0]
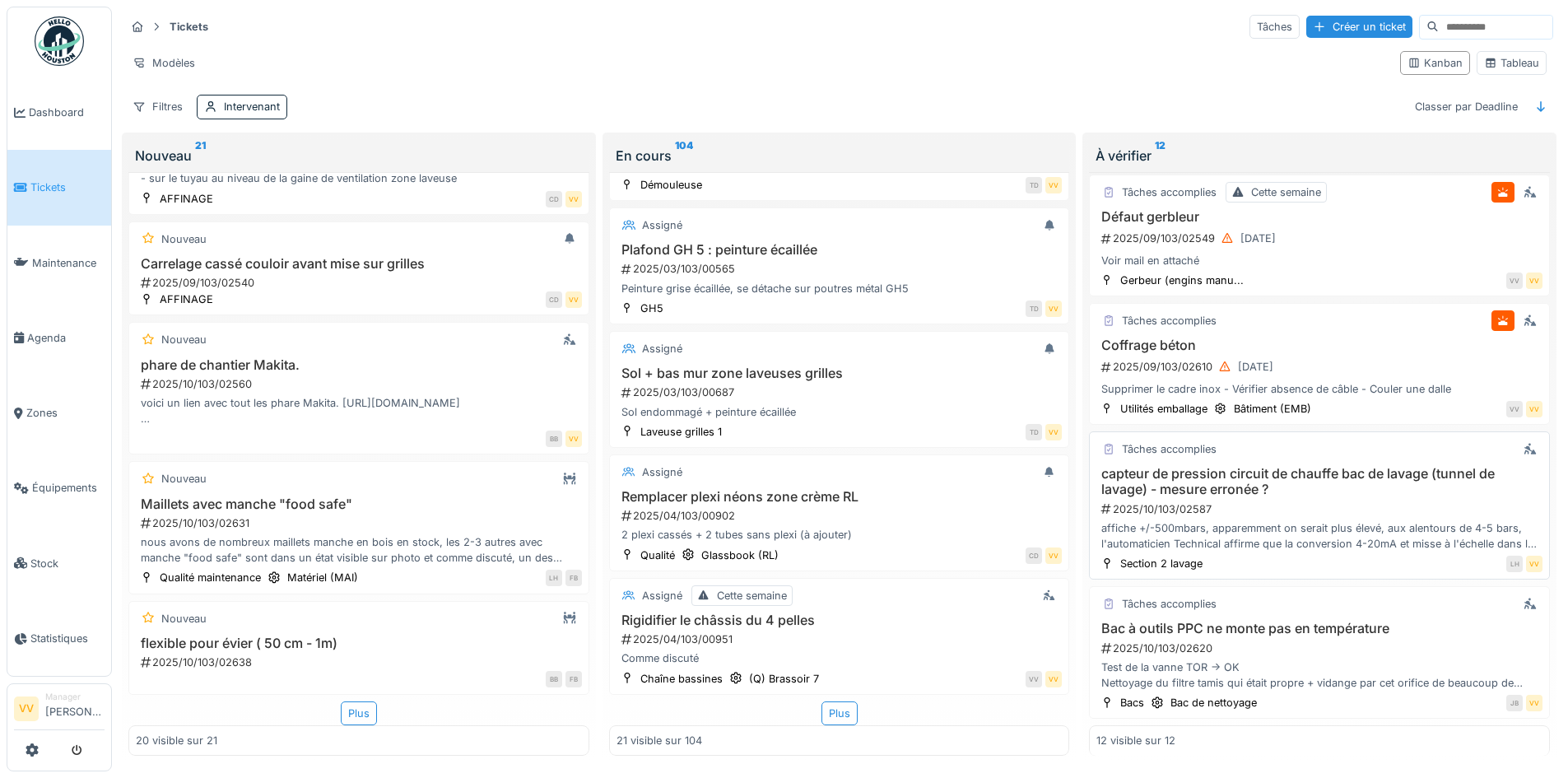
click at [1253, 484] on h3 "capteur de pression circuit de chauffe bac de lavage (tunnel de lavage) - mesur…" at bounding box center [1319, 482] width 446 height 31
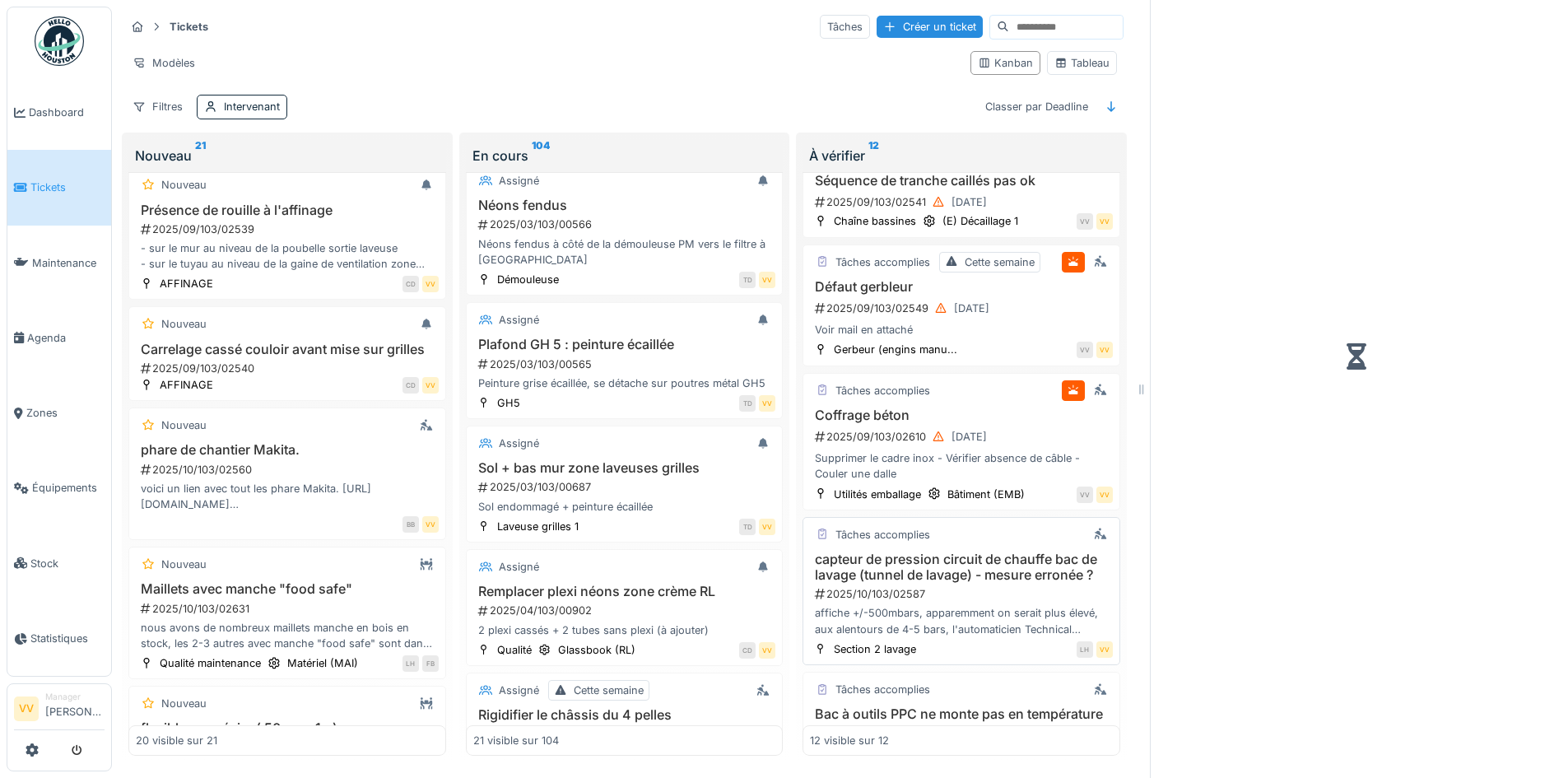
scroll to position [1099, 0]
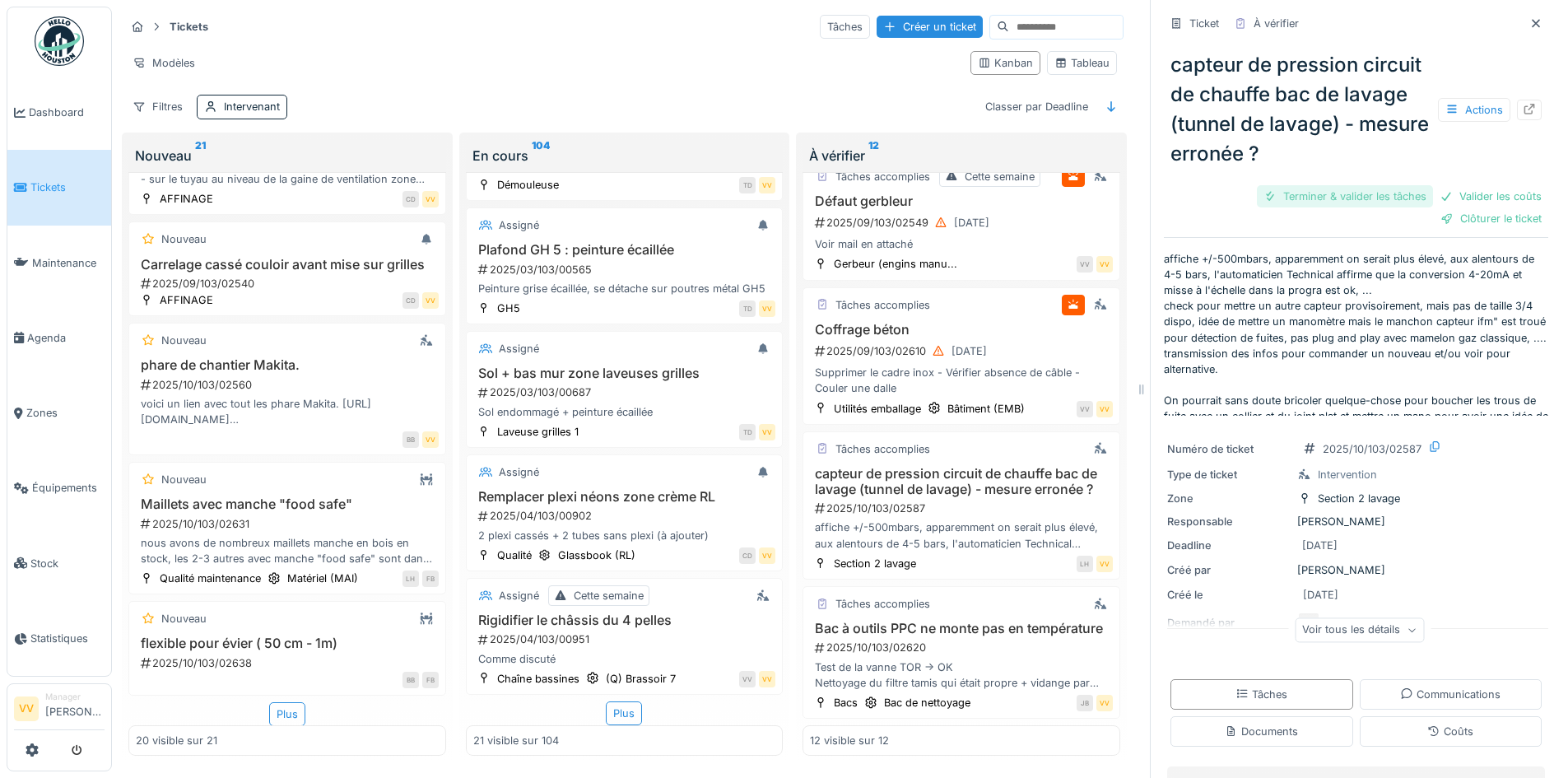
click at [1267, 185] on div "Terminer & valider les tâches" at bounding box center [1345, 196] width 176 height 23
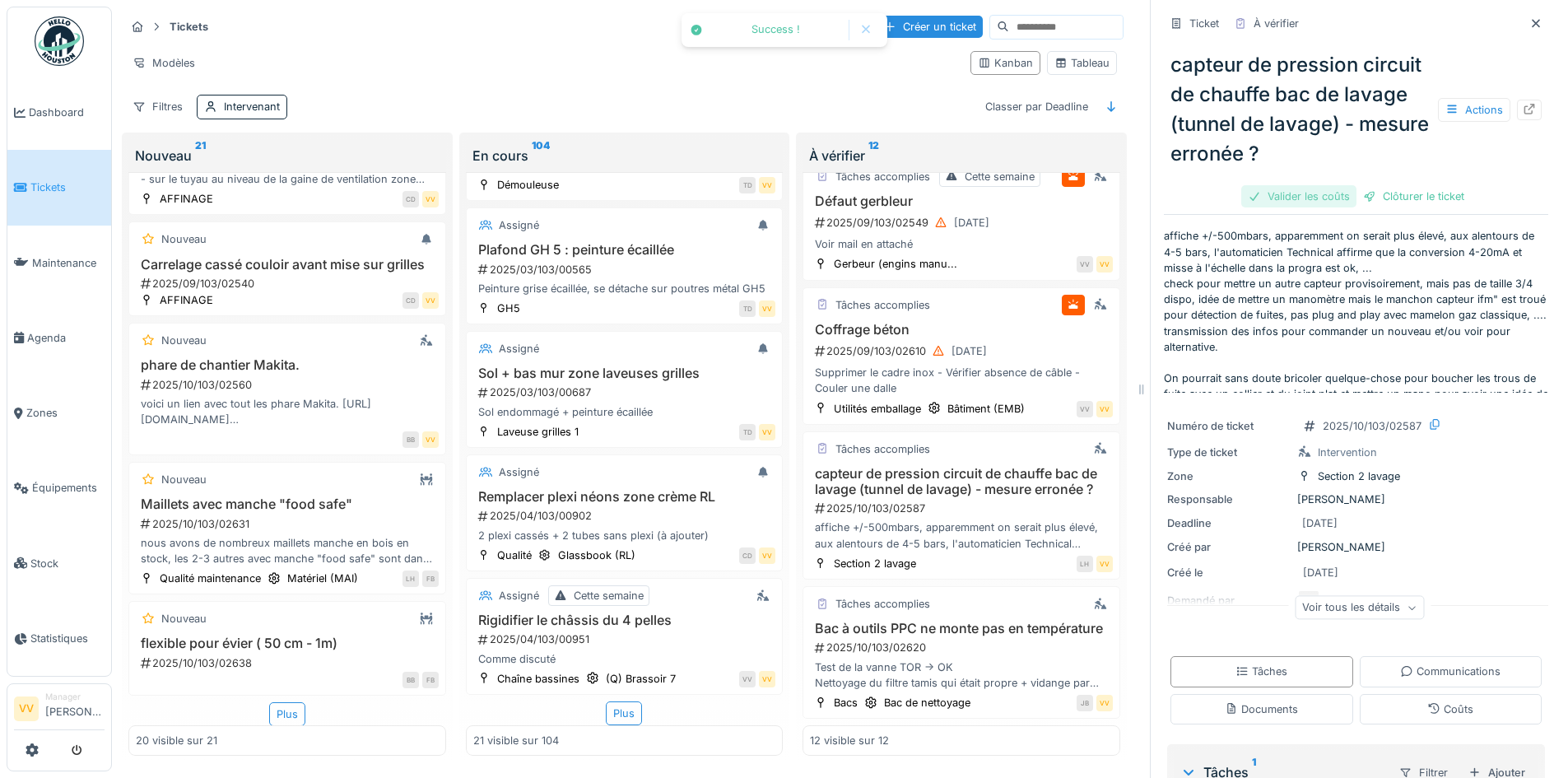
click at [1489, 188] on div "capteur de pression circuit de chauffe bac de lavage (tunnel de lavage) - mesur…" at bounding box center [1356, 124] width 384 height 174
click at [1274, 185] on div "Valider les coûts" at bounding box center [1298, 196] width 115 height 23
click at [1365, 185] on div "Clôturer le ticket" at bounding box center [1356, 196] width 114 height 23
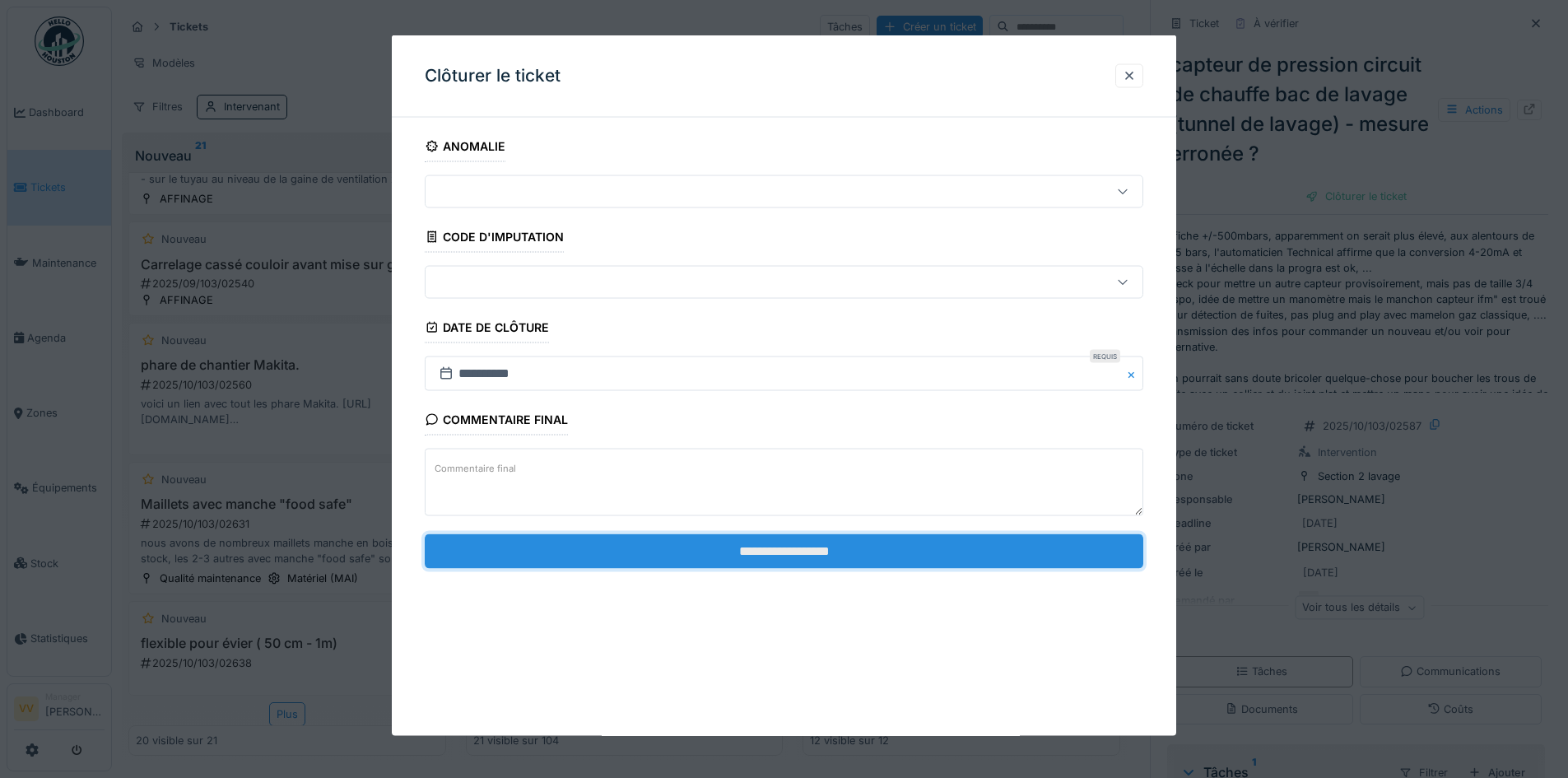
click at [879, 542] on input "**********" at bounding box center [784, 551] width 719 height 35
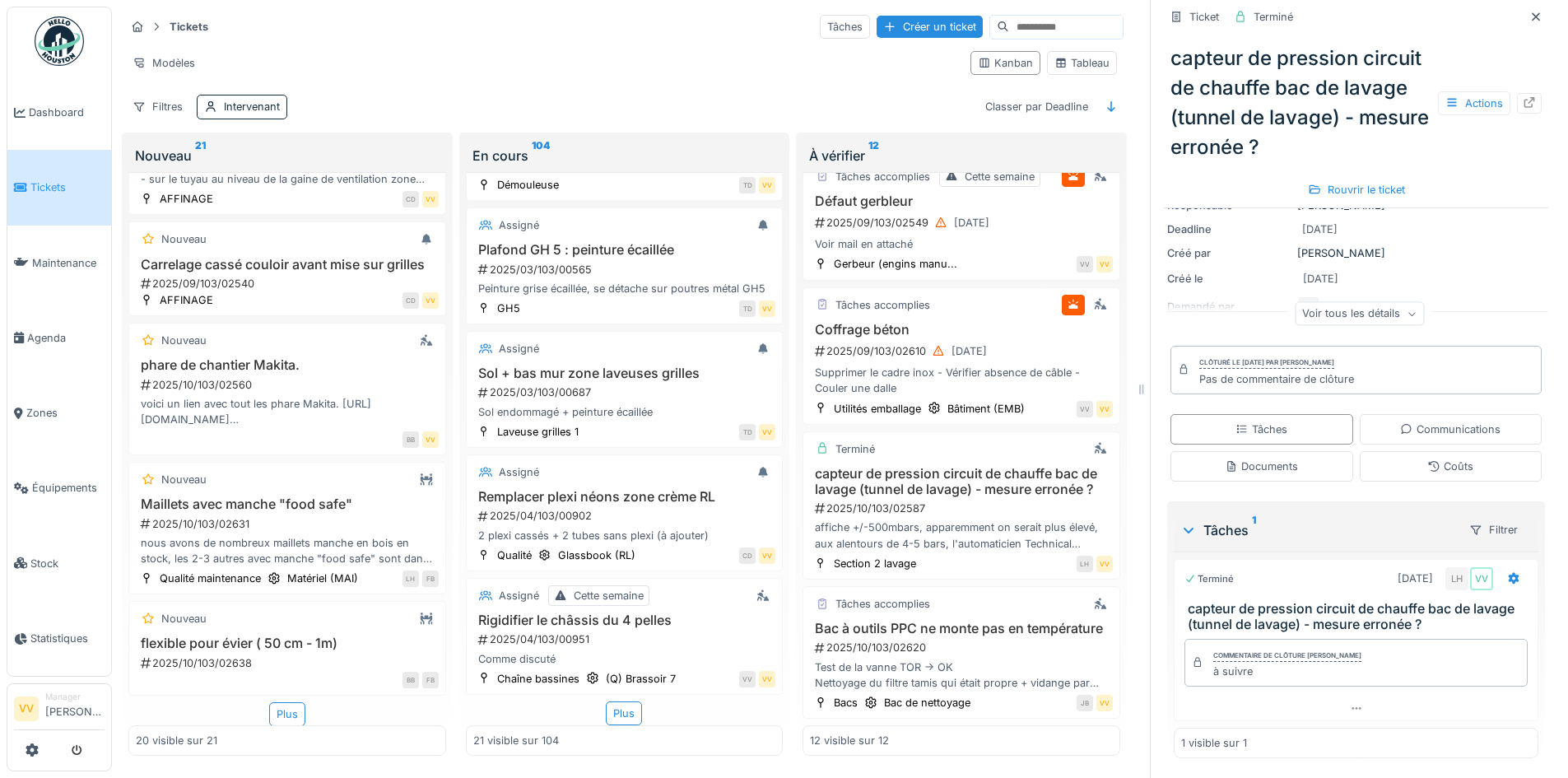
scroll to position [297, 0]
click at [1529, 11] on icon at bounding box center [1535, 16] width 13 height 10
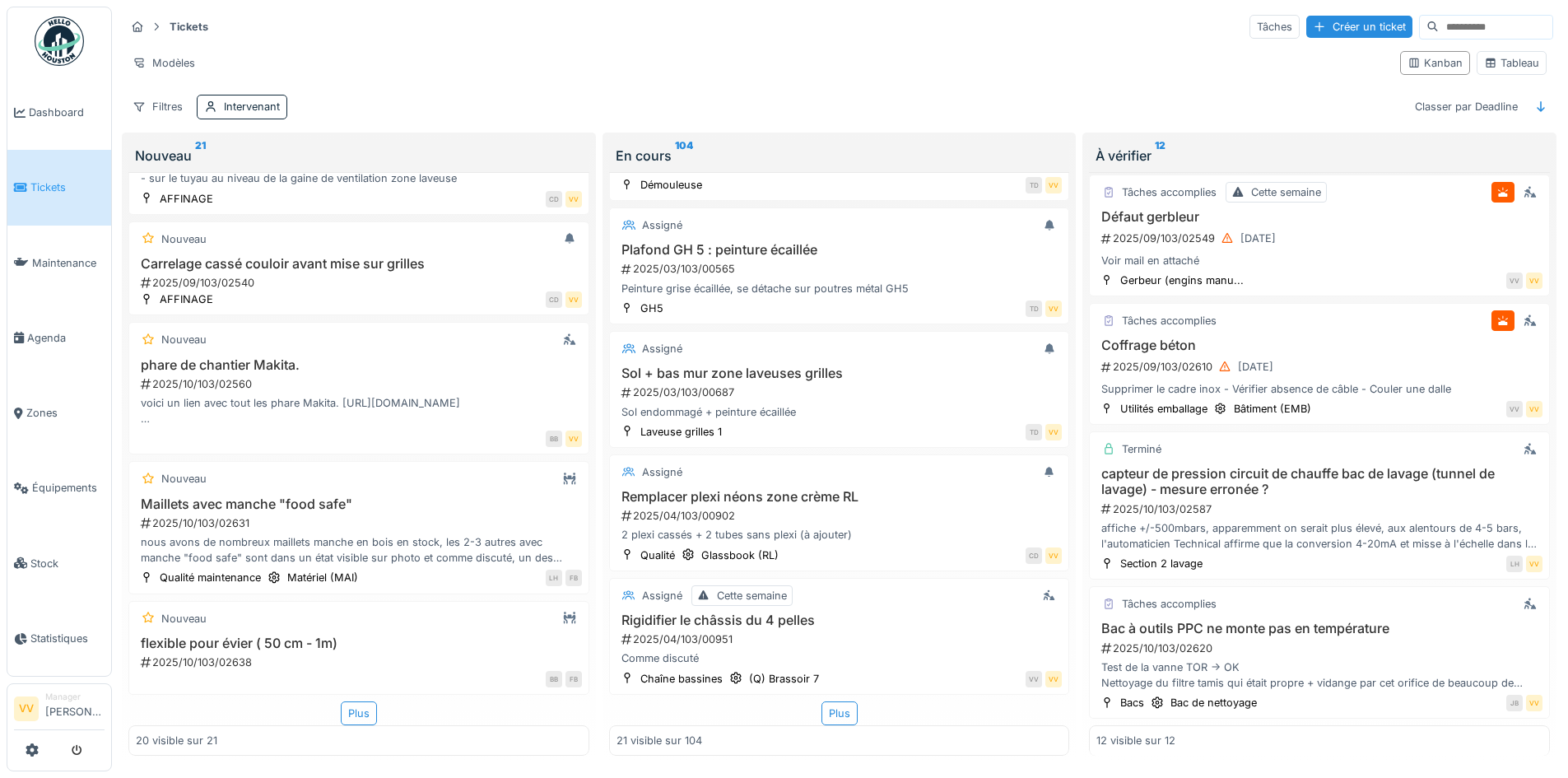
click at [56, 179] on span "Tickets" at bounding box center [67, 187] width 74 height 16
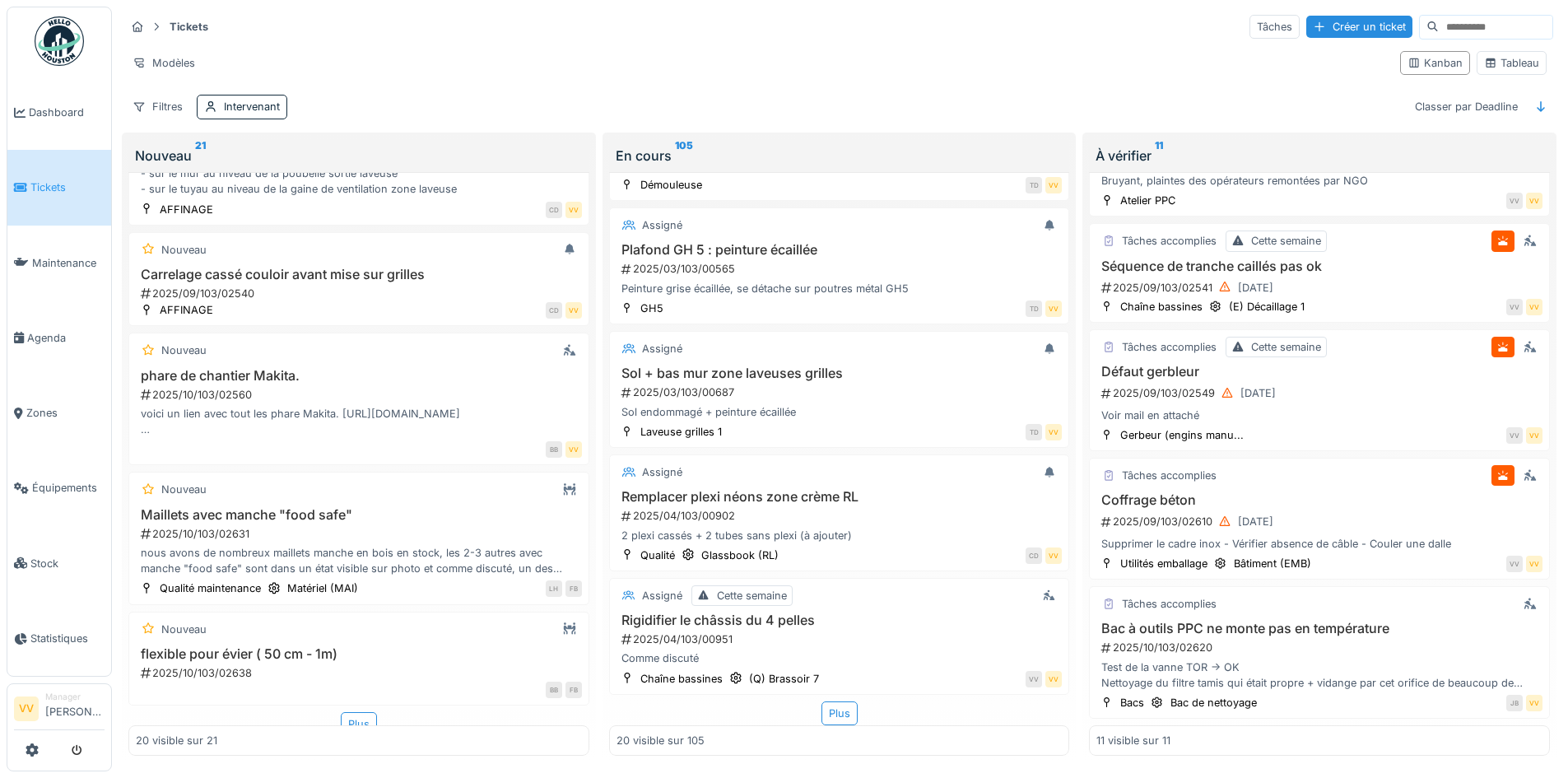
scroll to position [2037, 0]
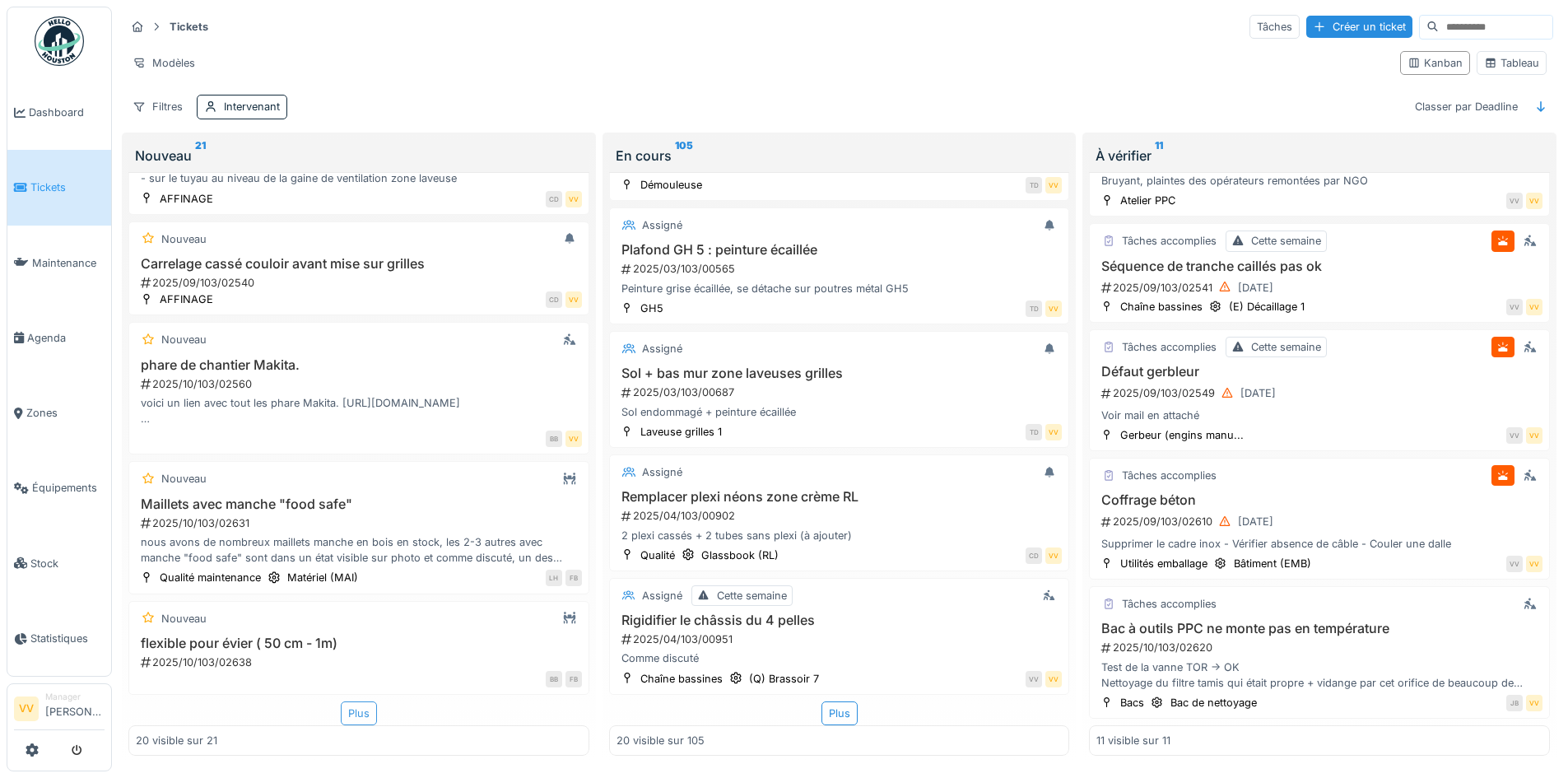
click at [349, 705] on div "Plus" at bounding box center [359, 714] width 36 height 24
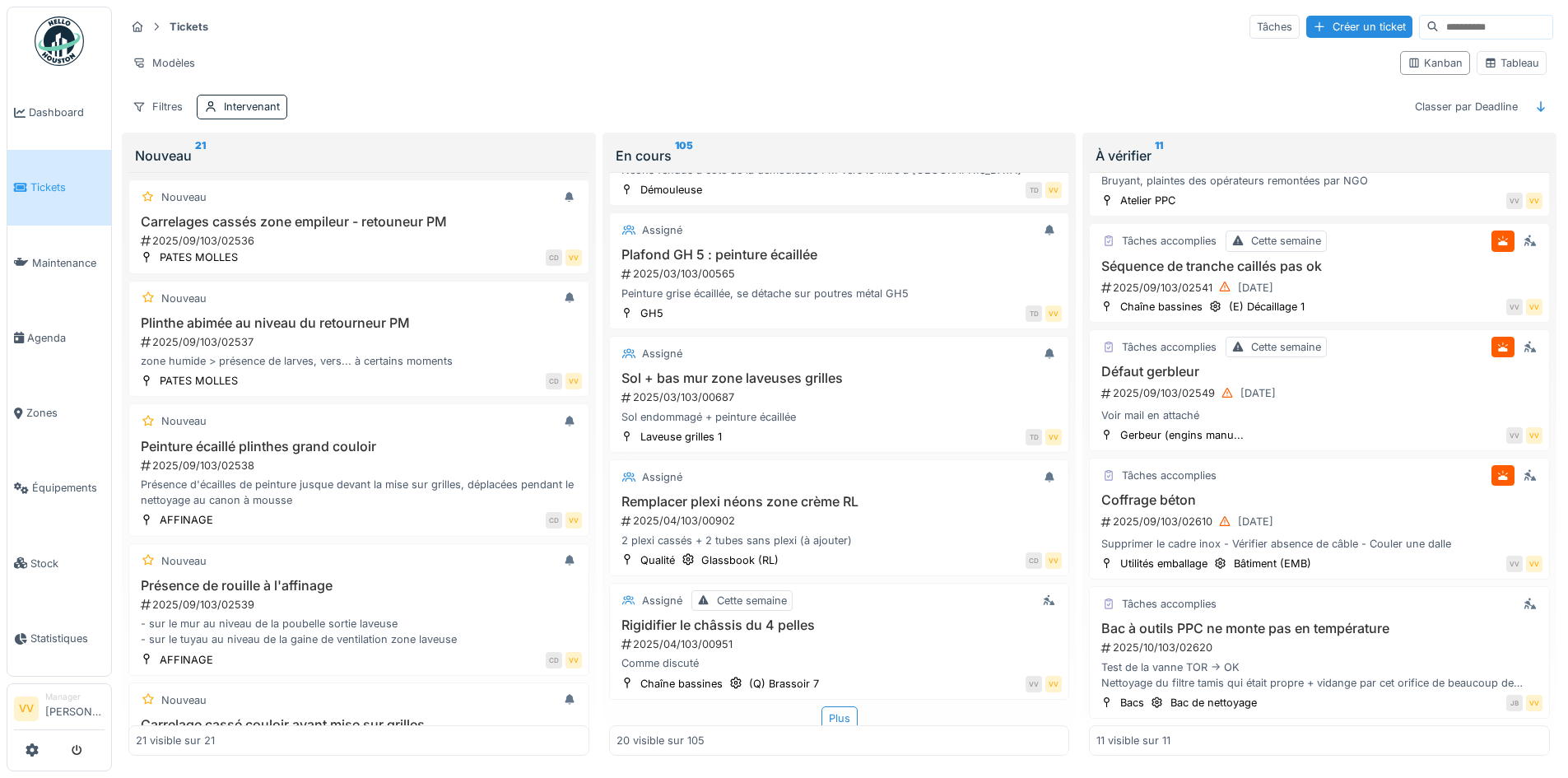
scroll to position [2067, 0]
click at [828, 706] on div "Plus" at bounding box center [840, 714] width 36 height 24
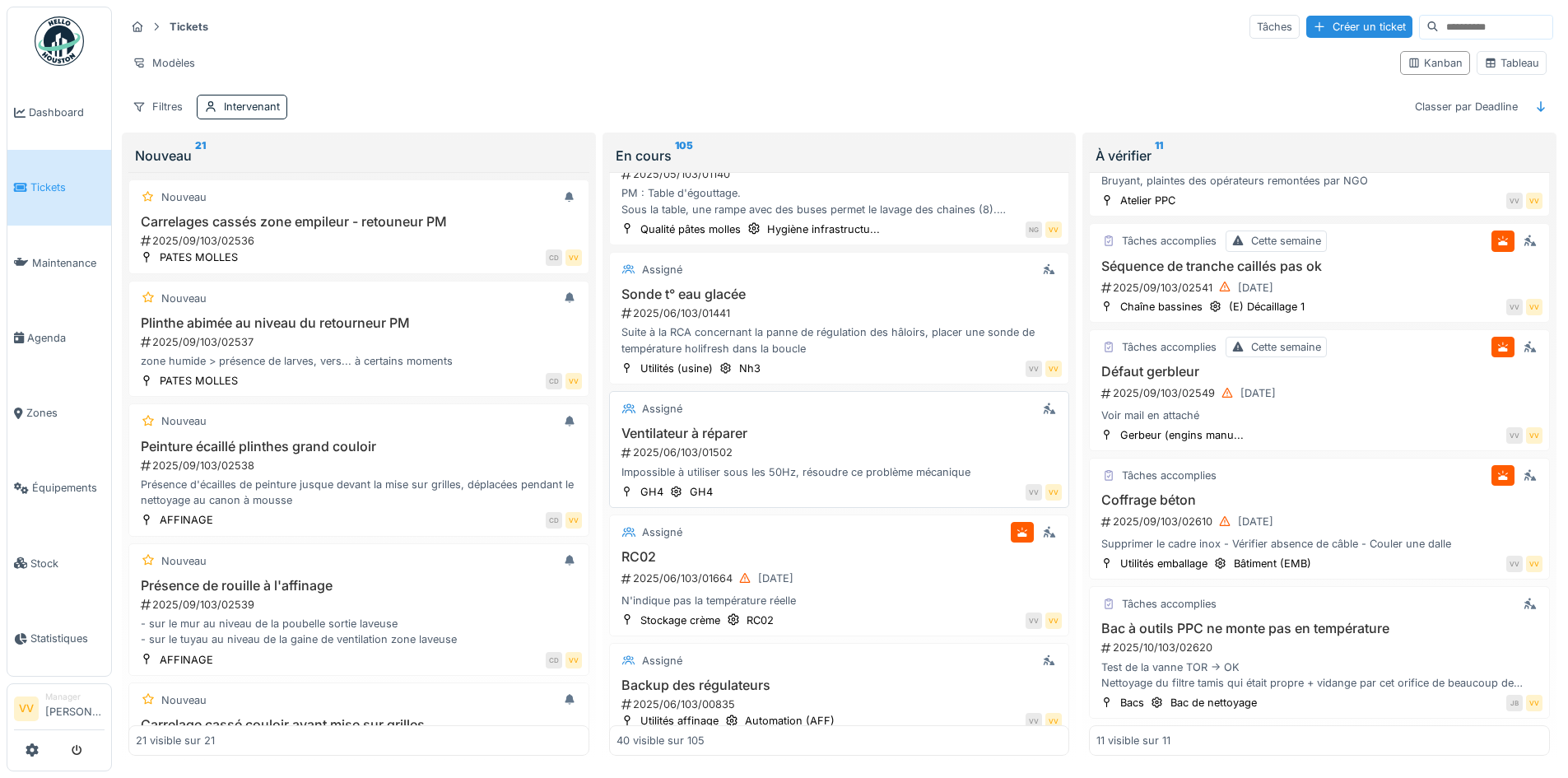
scroll to position [2808, 0]
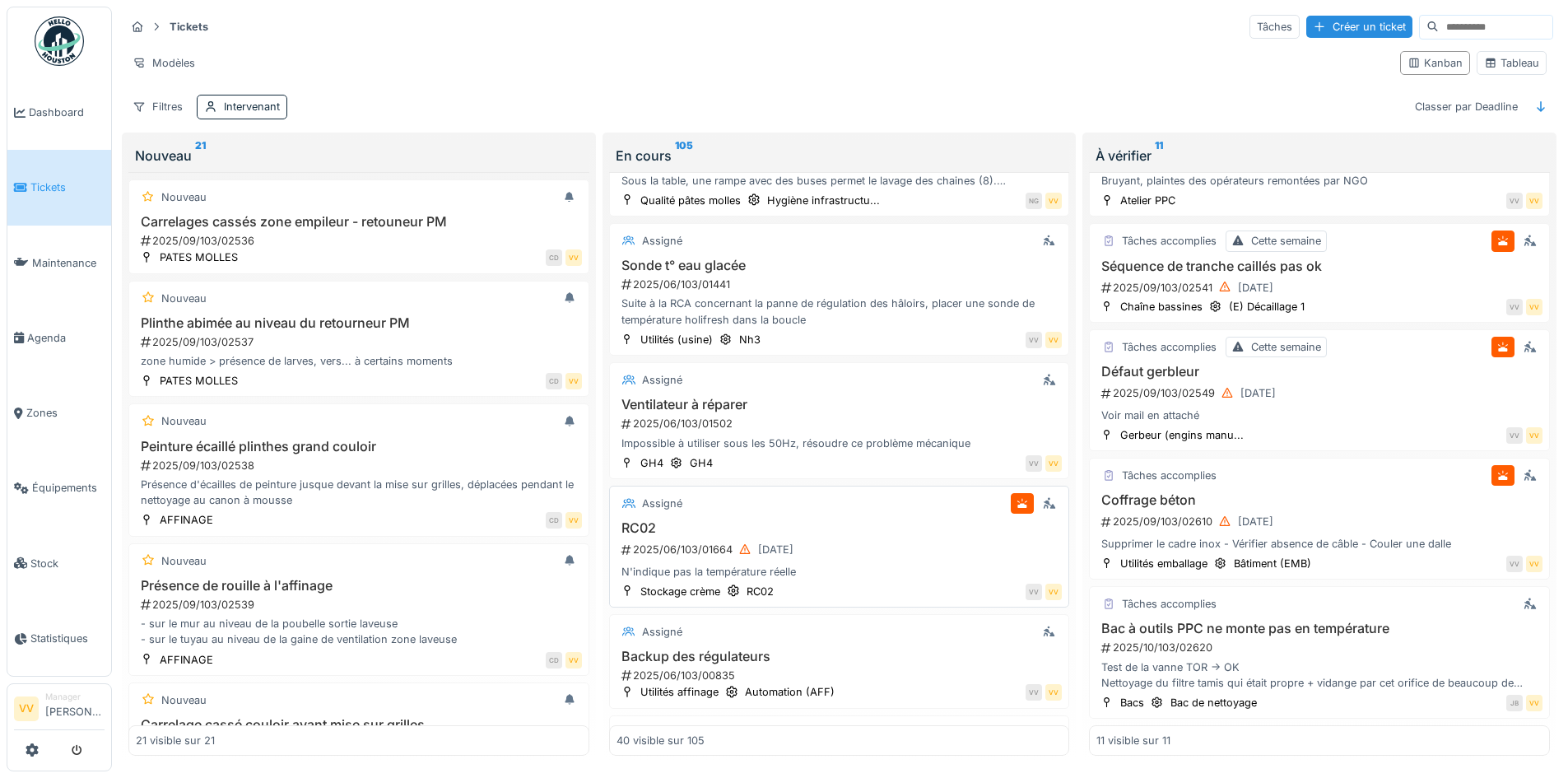
click at [901, 539] on div "2025/06/103/01664 27/06/2025" at bounding box center [842, 550] width 443 height 21
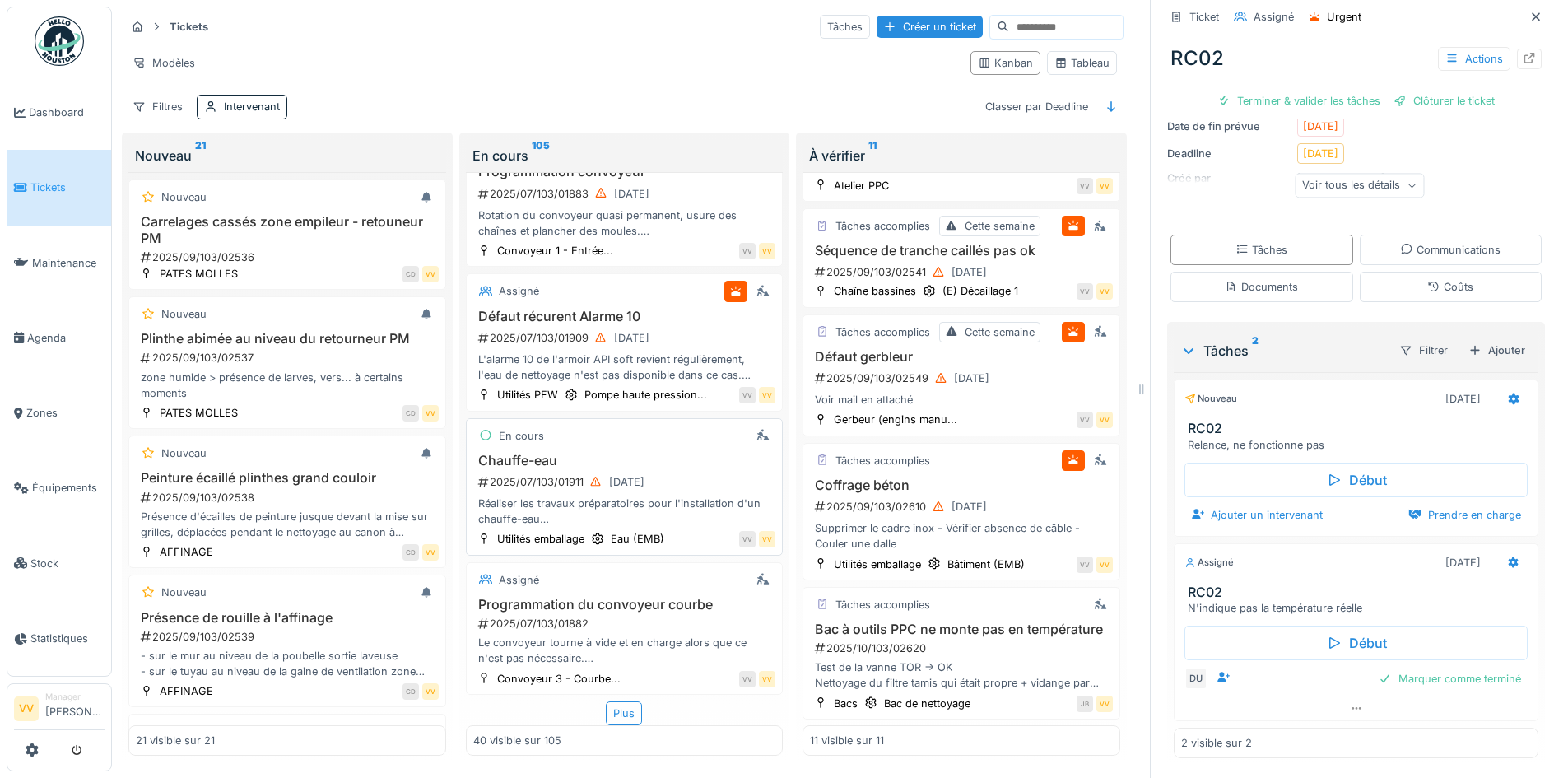
scroll to position [12, 0]
click at [609, 702] on div "Plus" at bounding box center [624, 714] width 36 height 24
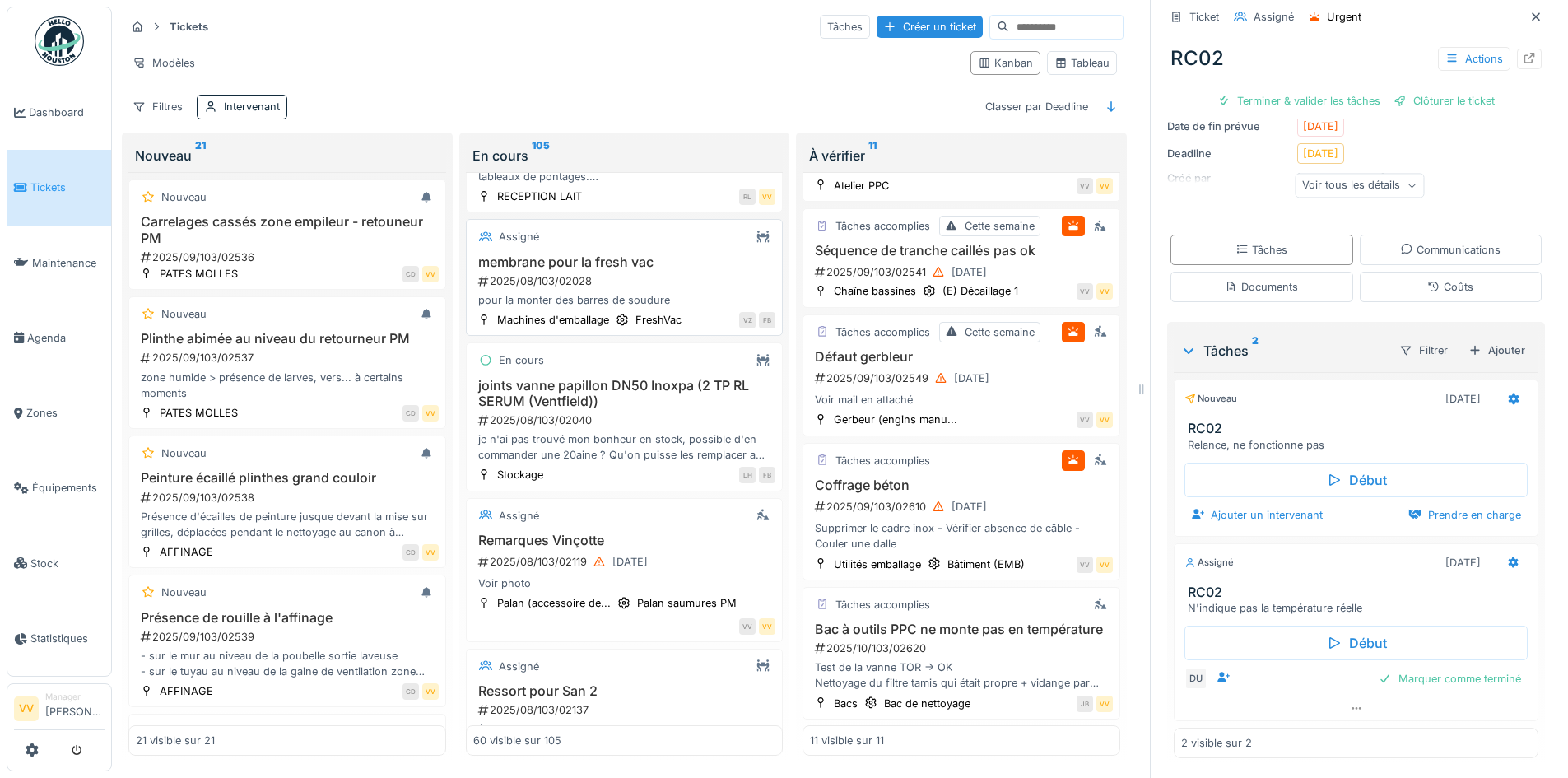
scroll to position [5750, 0]
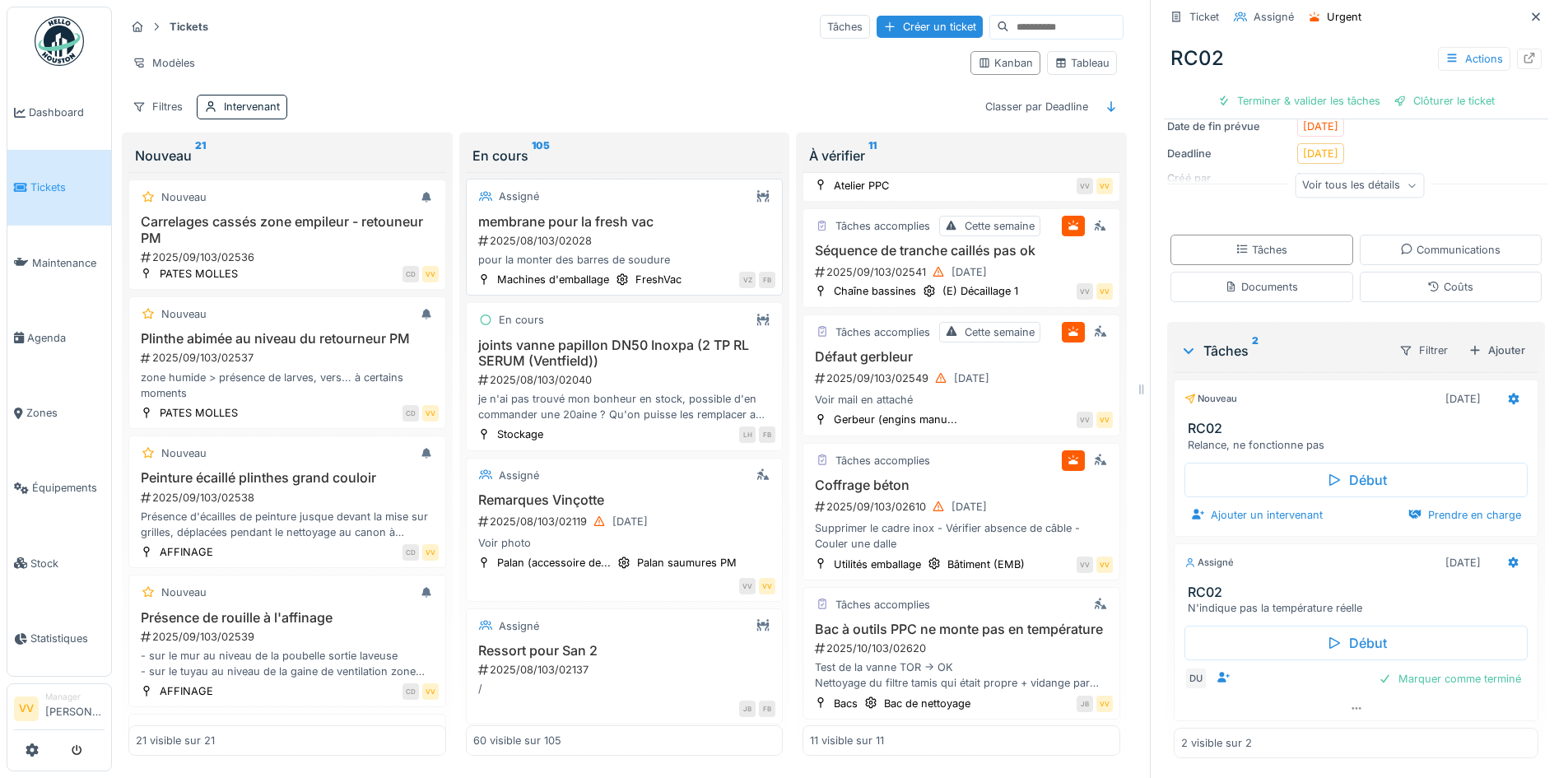
click at [654, 248] on div "2025/08/103/02028" at bounding box center [626, 241] width 299 height 16
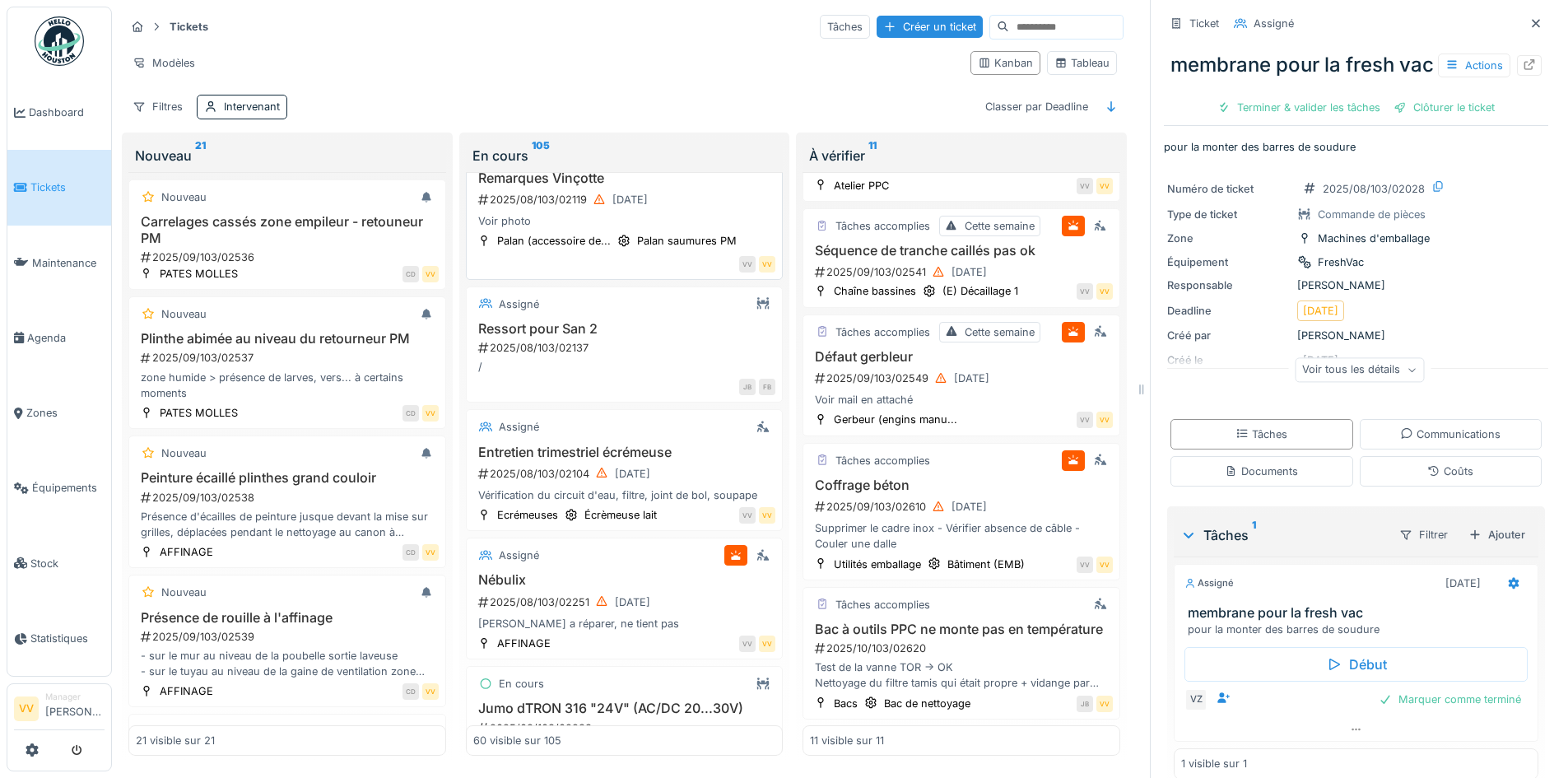
scroll to position [6079, 0]
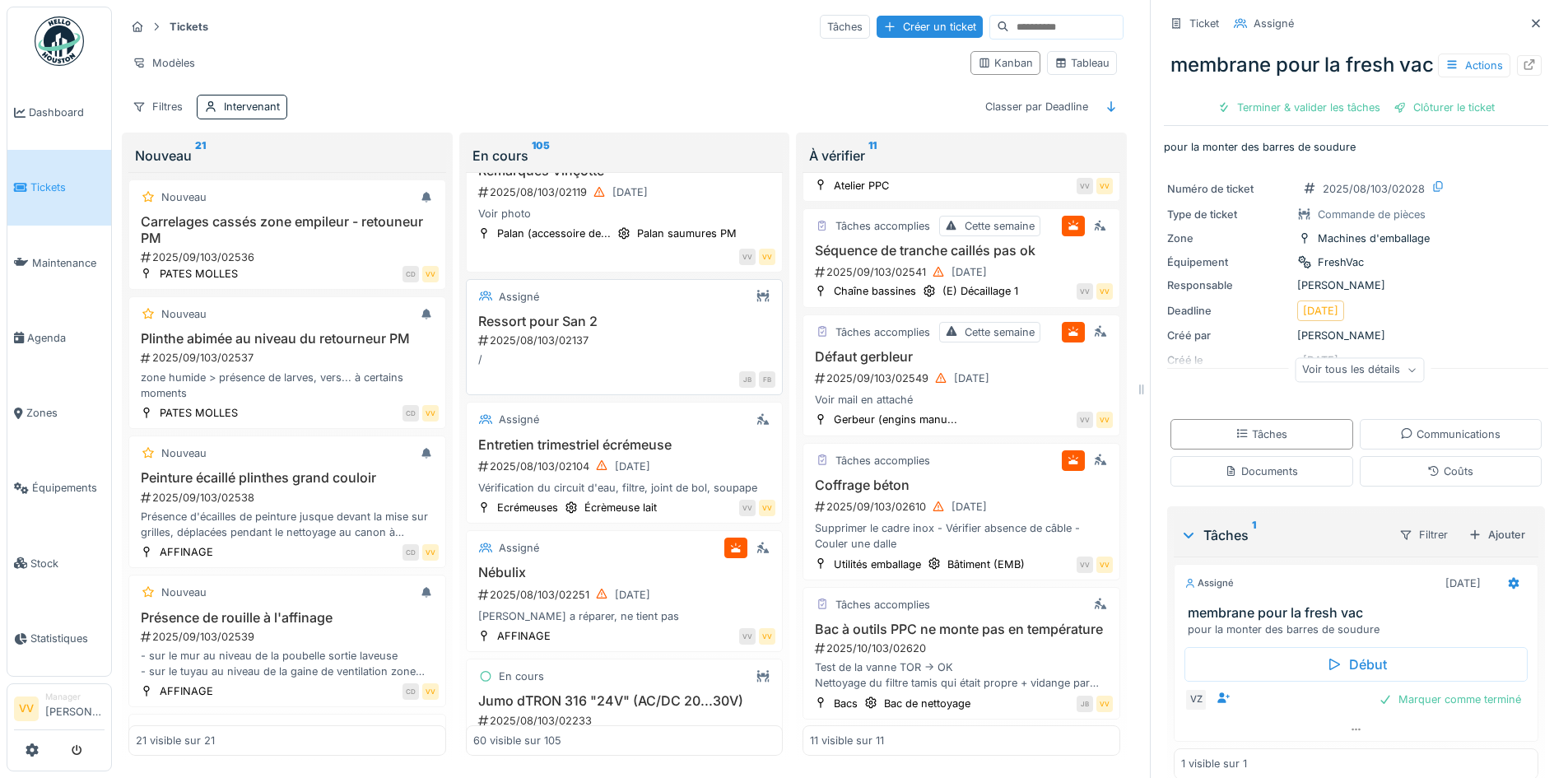
click at [672, 349] on div "2025/08/103/02137" at bounding box center [626, 340] width 299 height 16
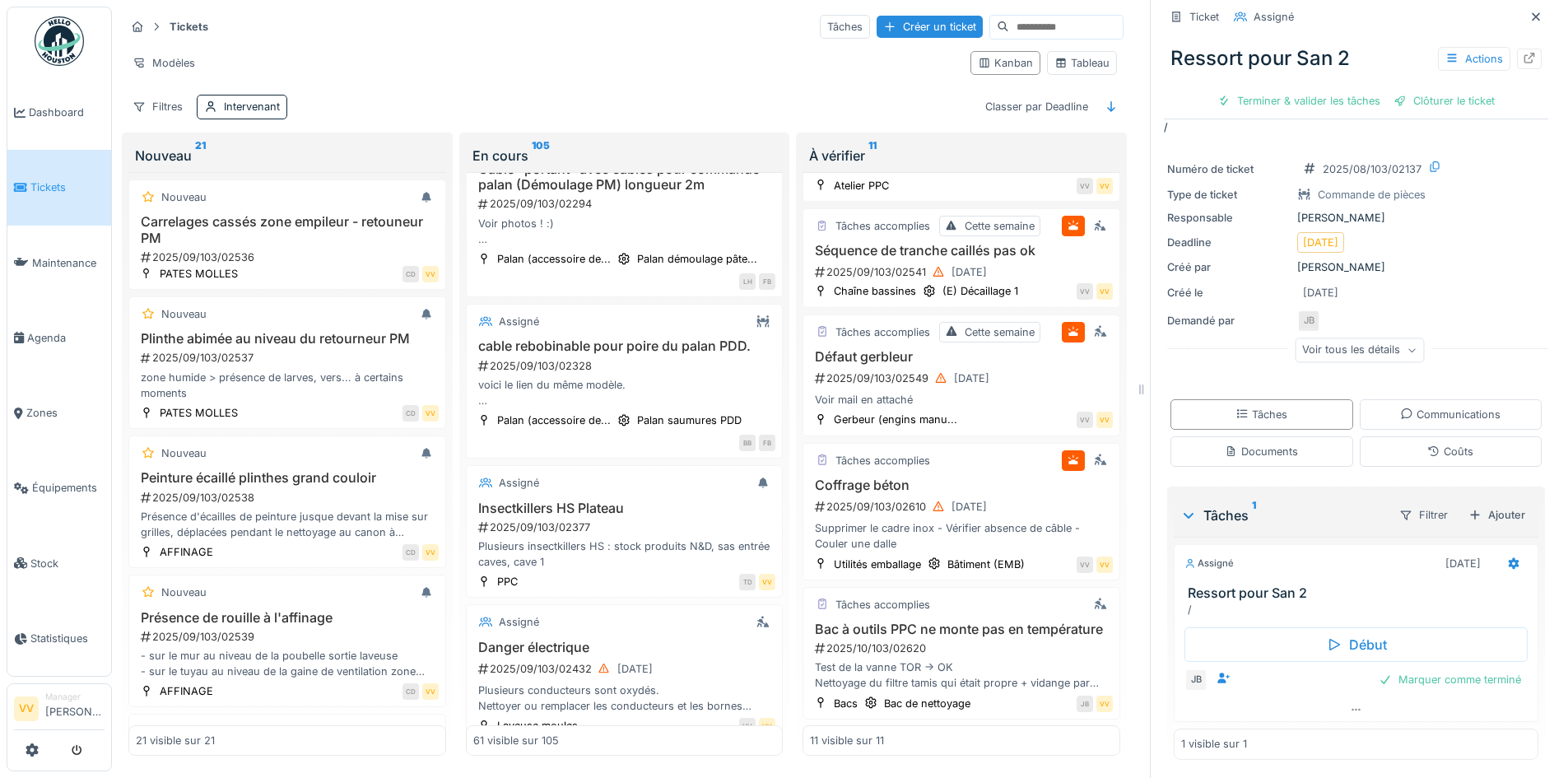
scroll to position [7706, 0]
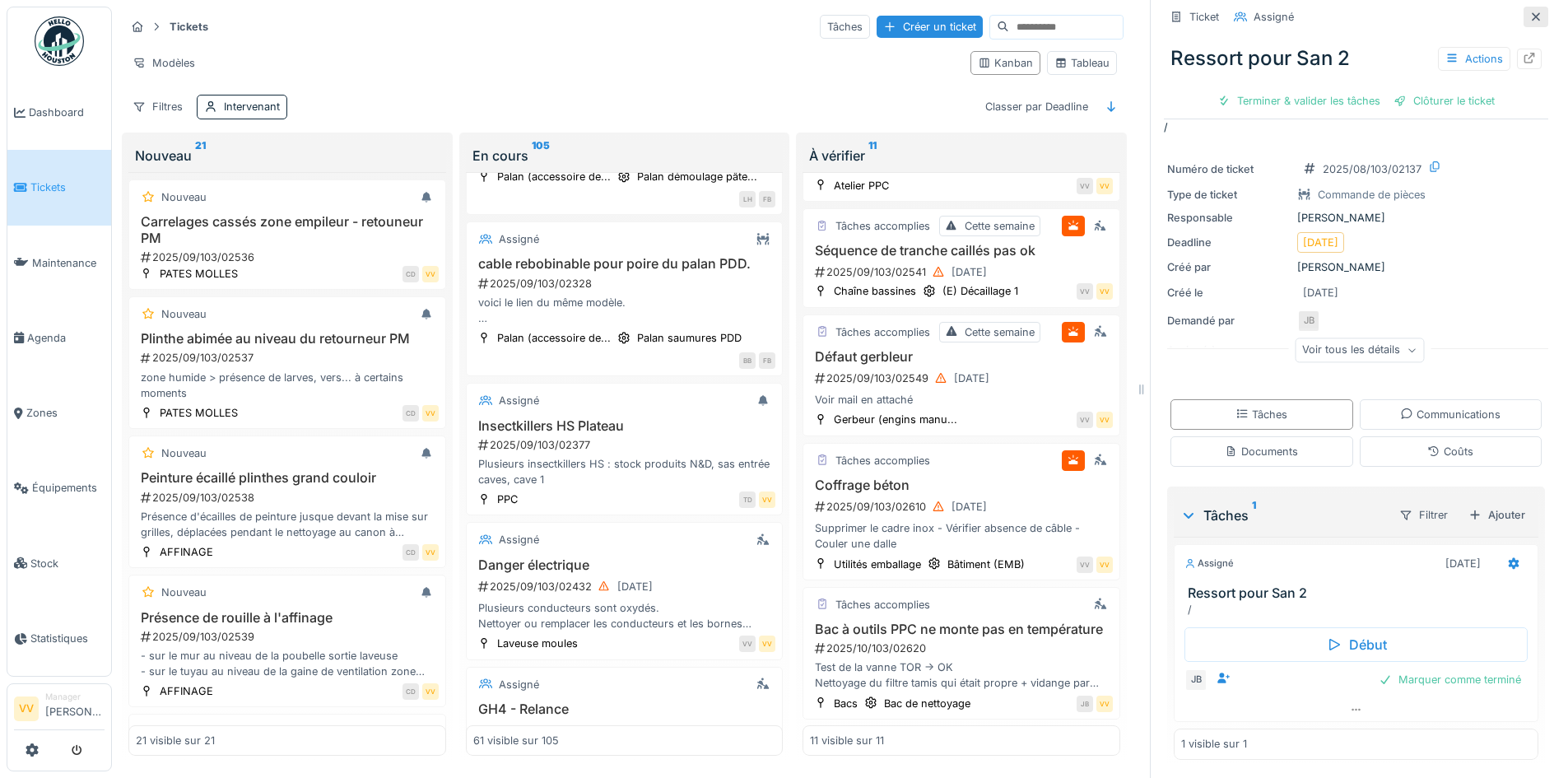
click at [1532, 12] on icon at bounding box center [1536, 16] width 9 height 9
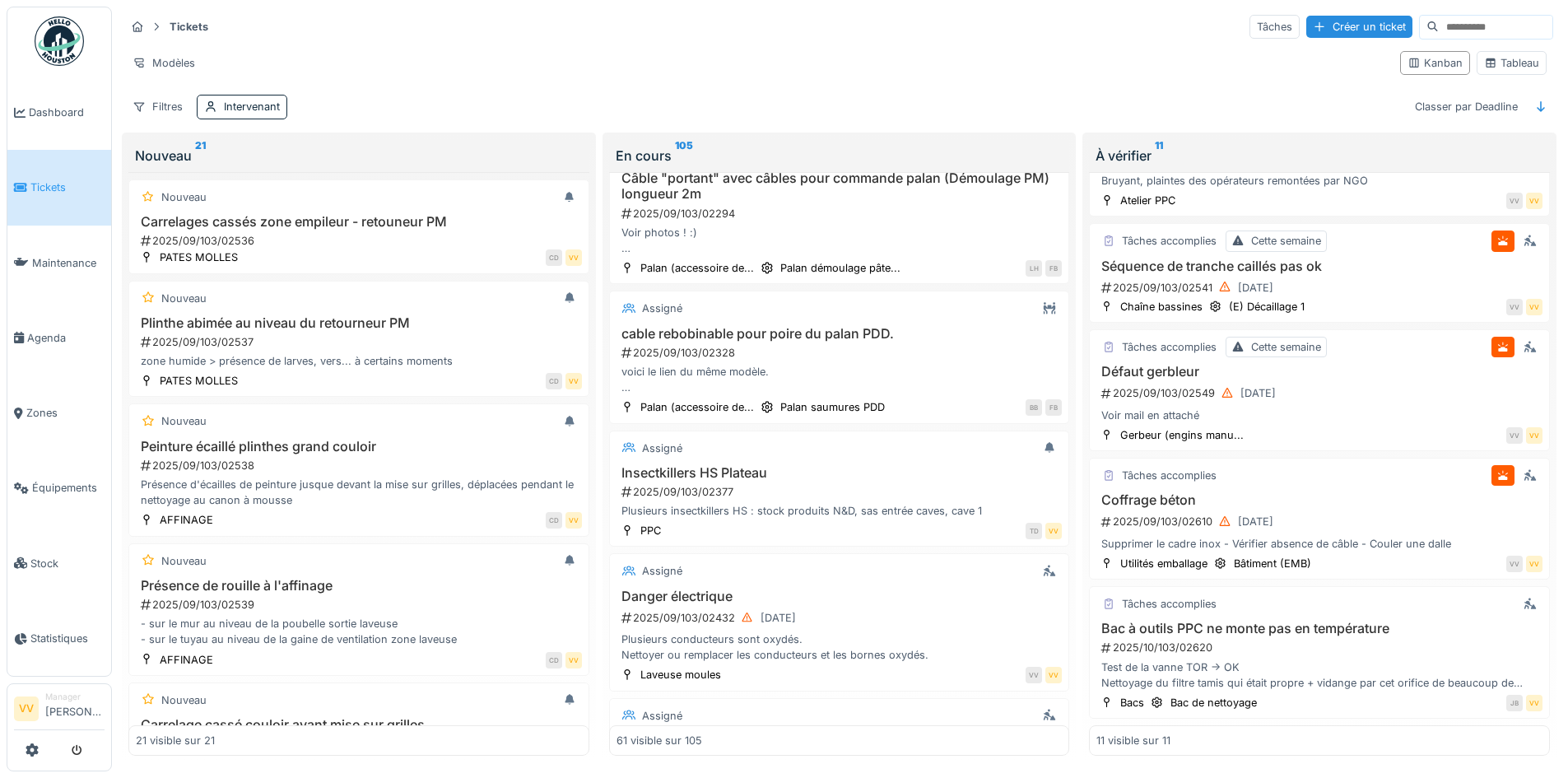
scroll to position [7294, 0]
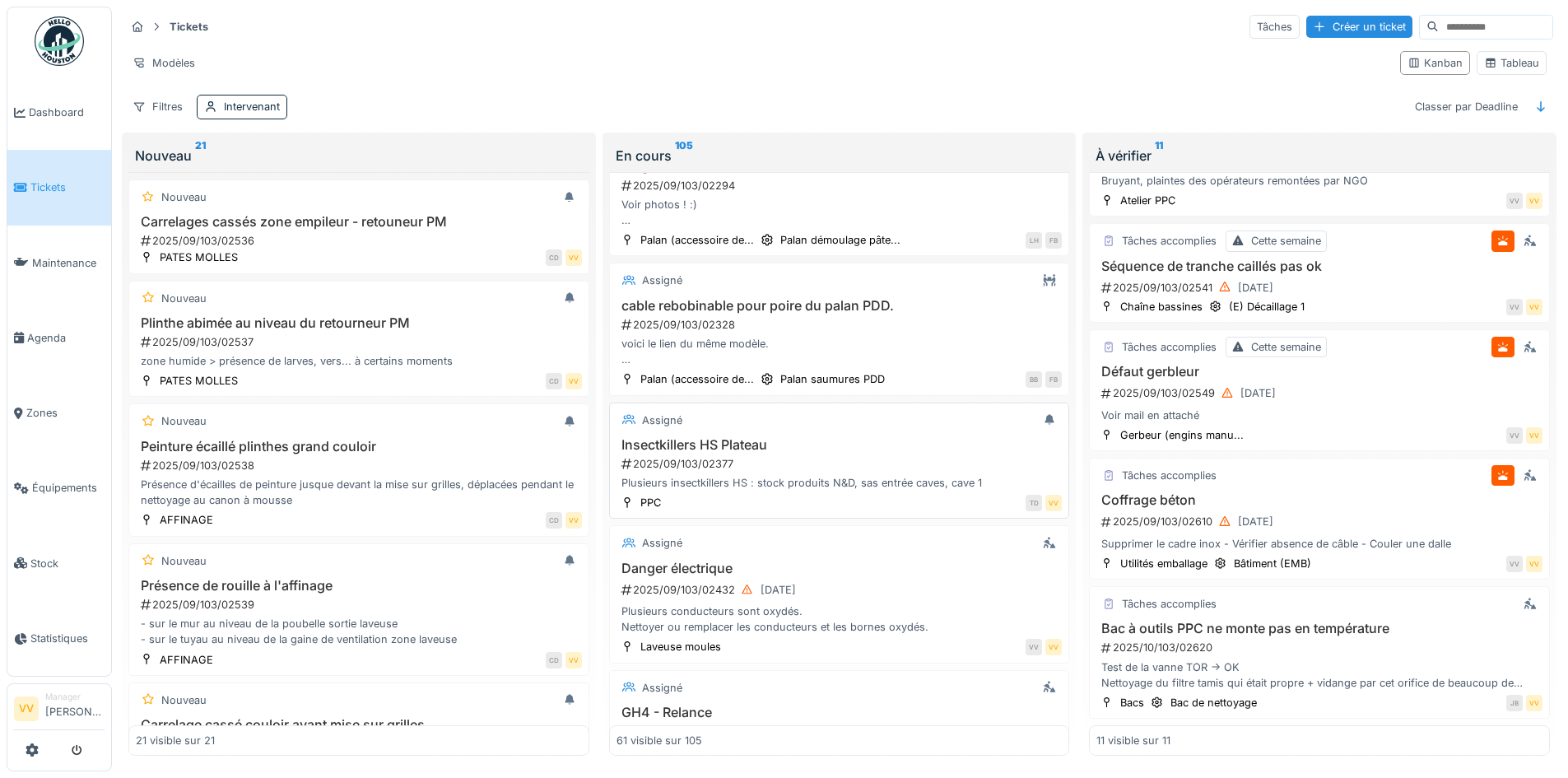
click at [810, 456] on div "2025/09/103/02377" at bounding box center [842, 464] width 443 height 16
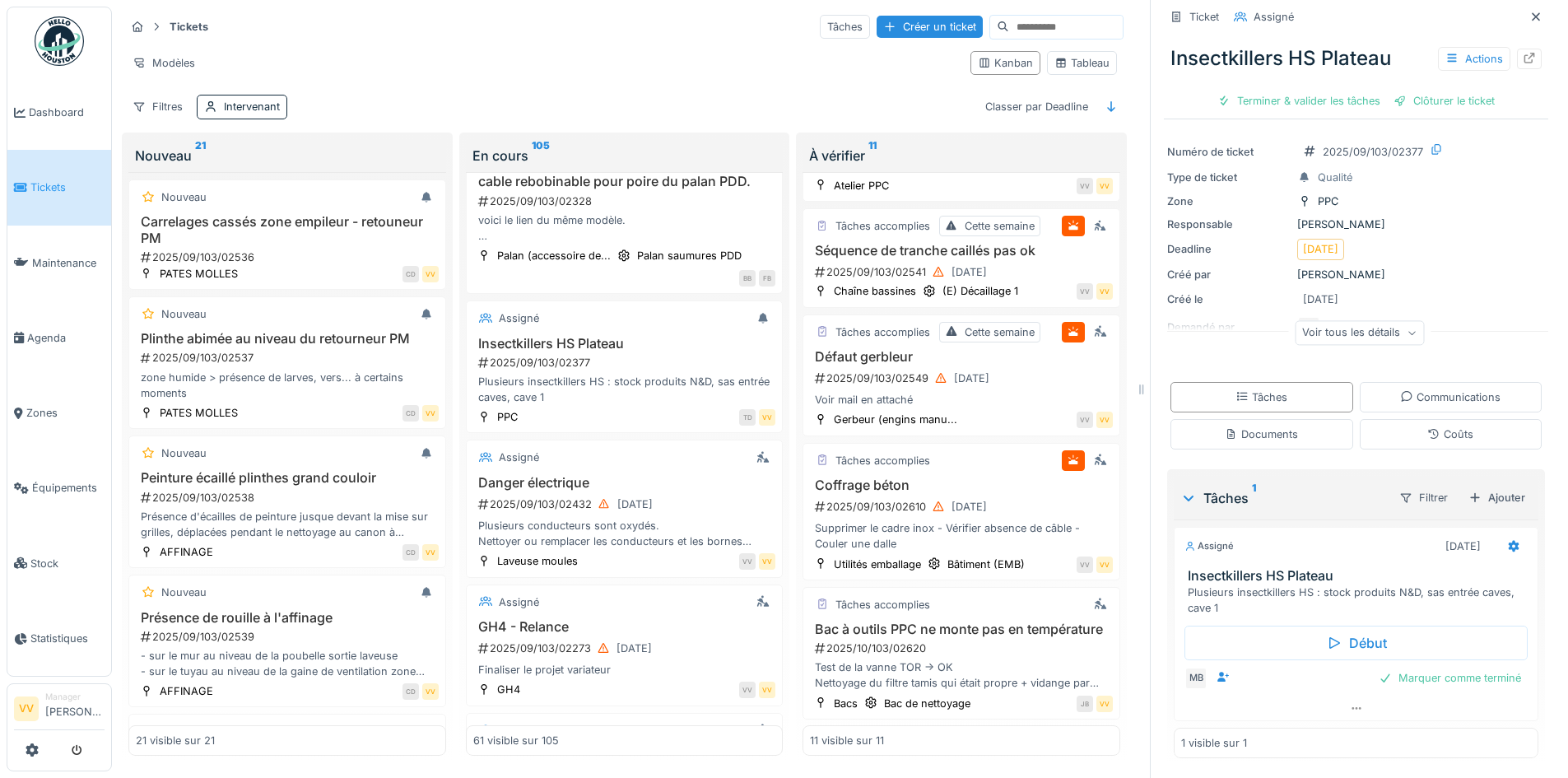
scroll to position [39, 0]
click at [1529, 11] on icon at bounding box center [1535, 16] width 13 height 10
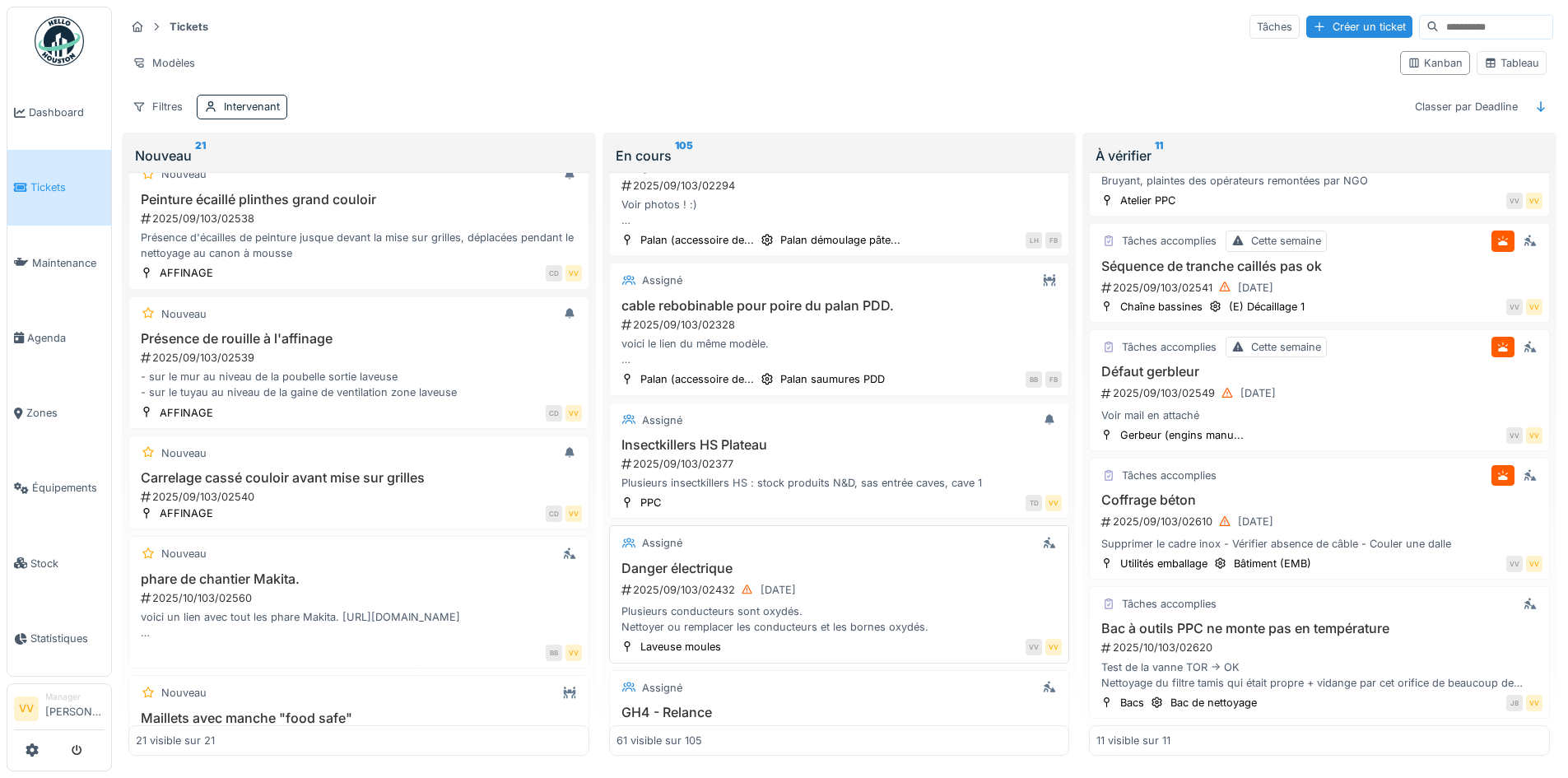
scroll to position [7519, 0]
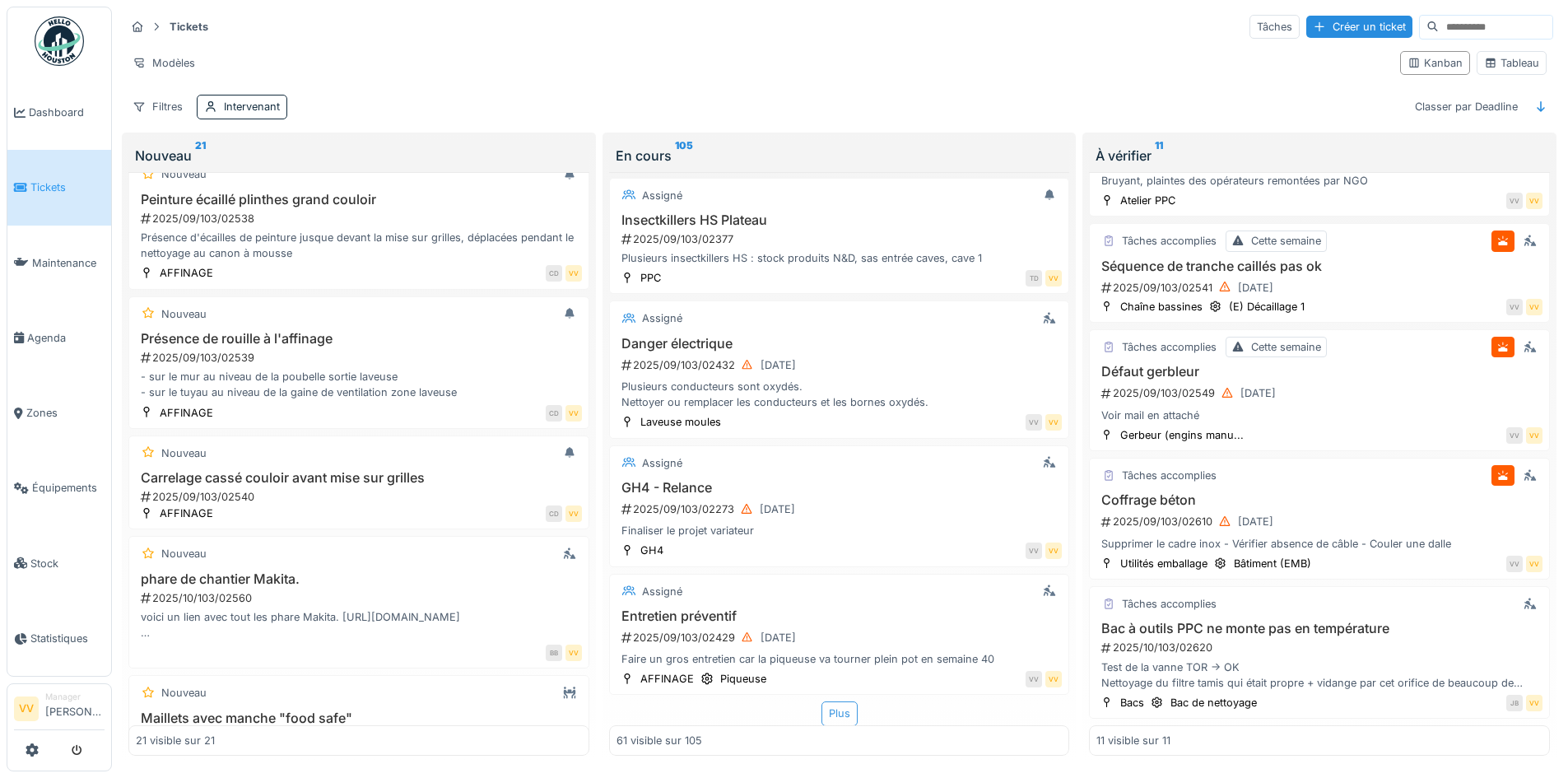
click at [824, 702] on div "Plus" at bounding box center [840, 714] width 36 height 24
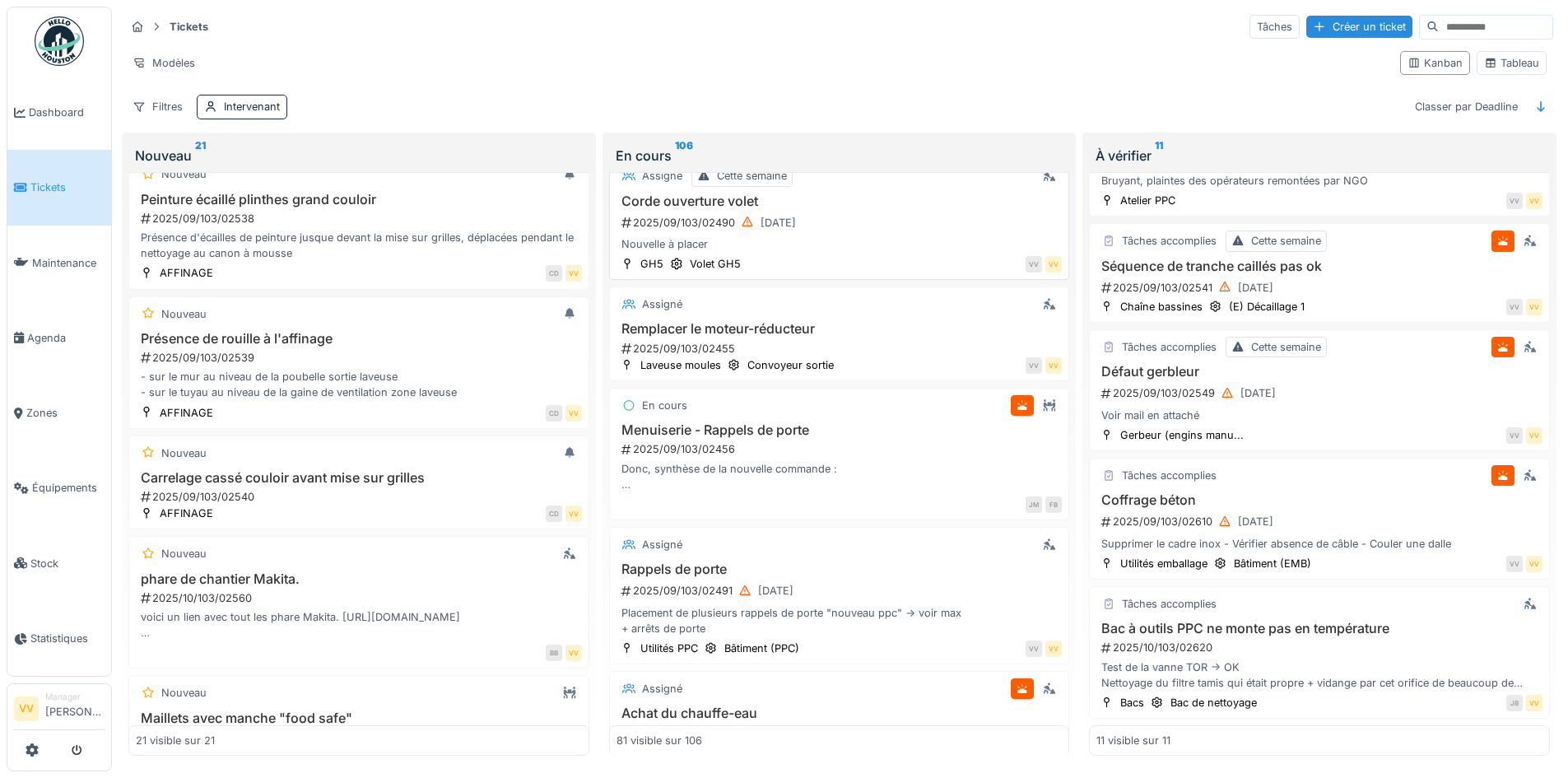
scroll to position [8342, 0]
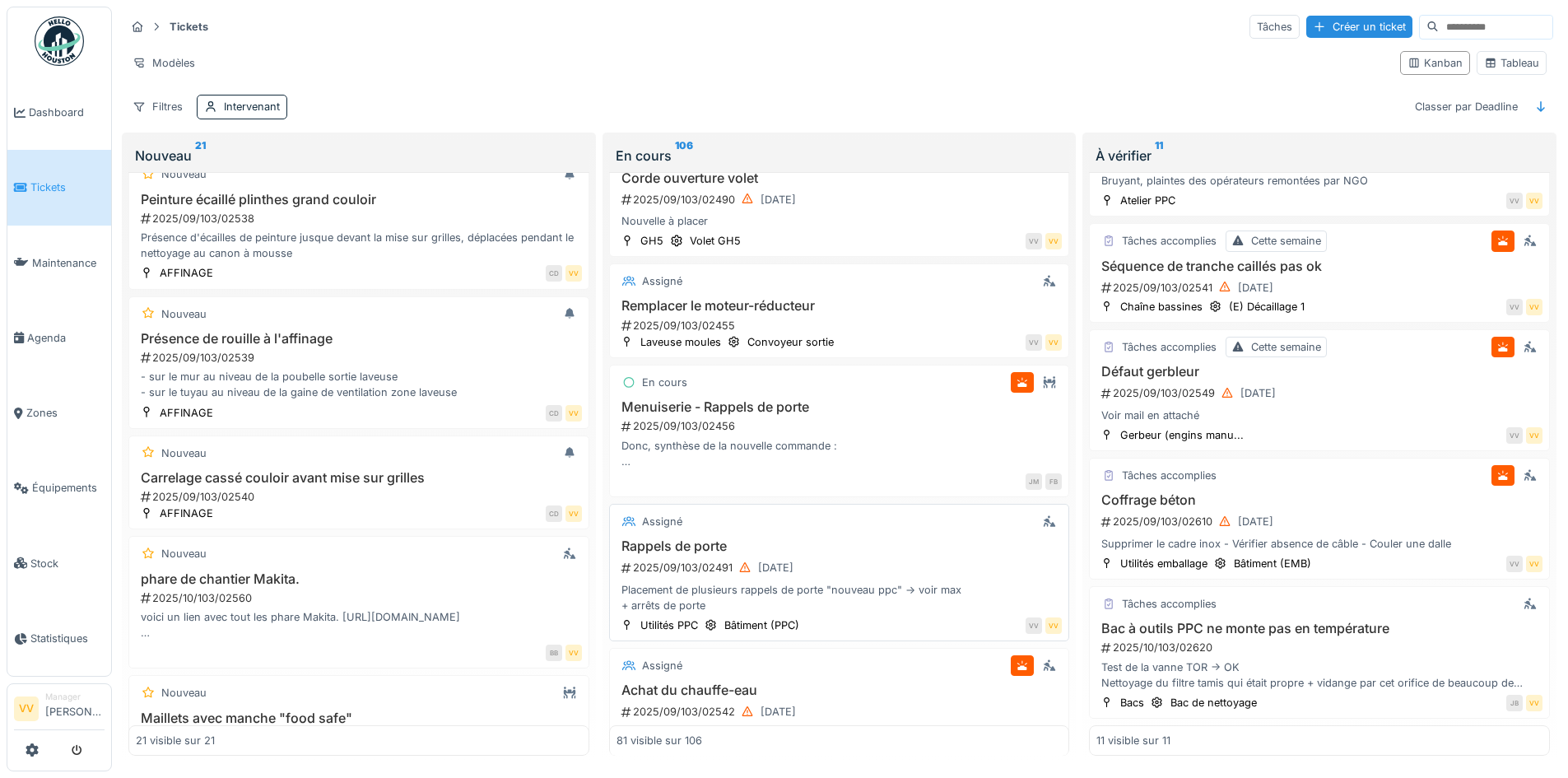
click at [912, 563] on div "2025/09/103/02491 24/09/2025" at bounding box center [842, 568] width 443 height 21
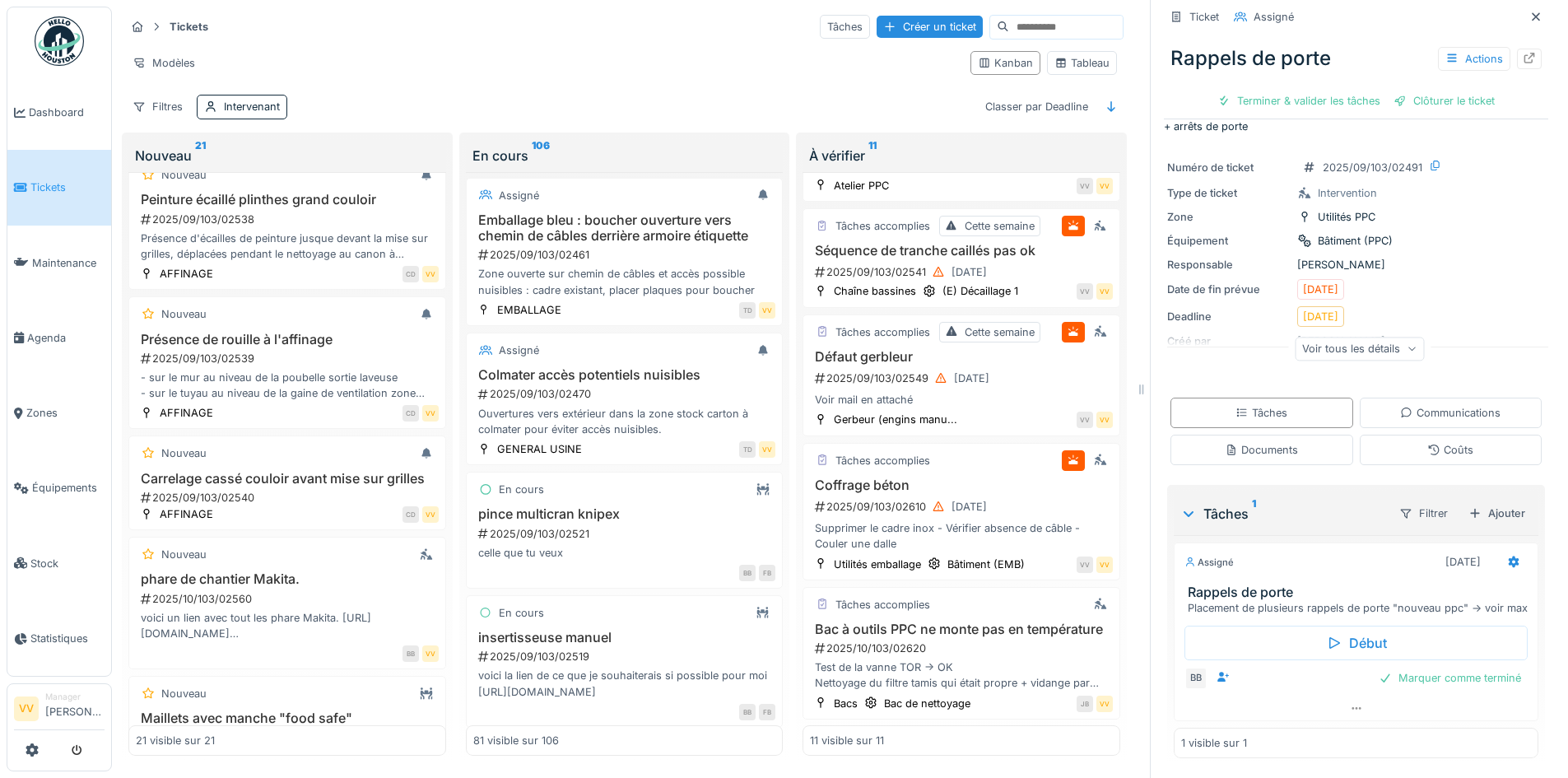
scroll to position [9543, 0]
click at [636, 261] on div "2025/09/103/02461" at bounding box center [626, 254] width 299 height 16
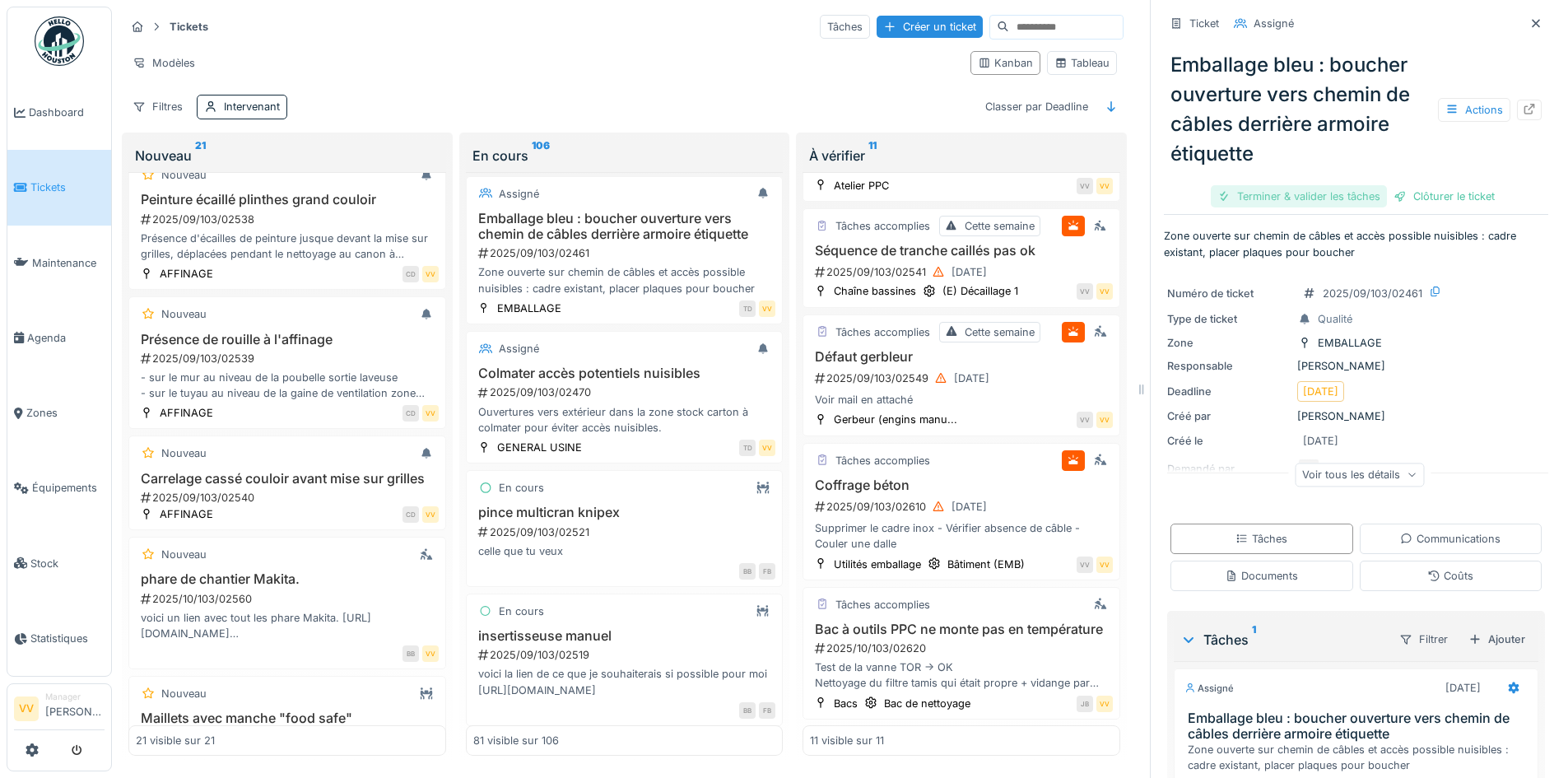
click at [1276, 190] on div "Terminer & valider les tâches" at bounding box center [1299, 196] width 176 height 23
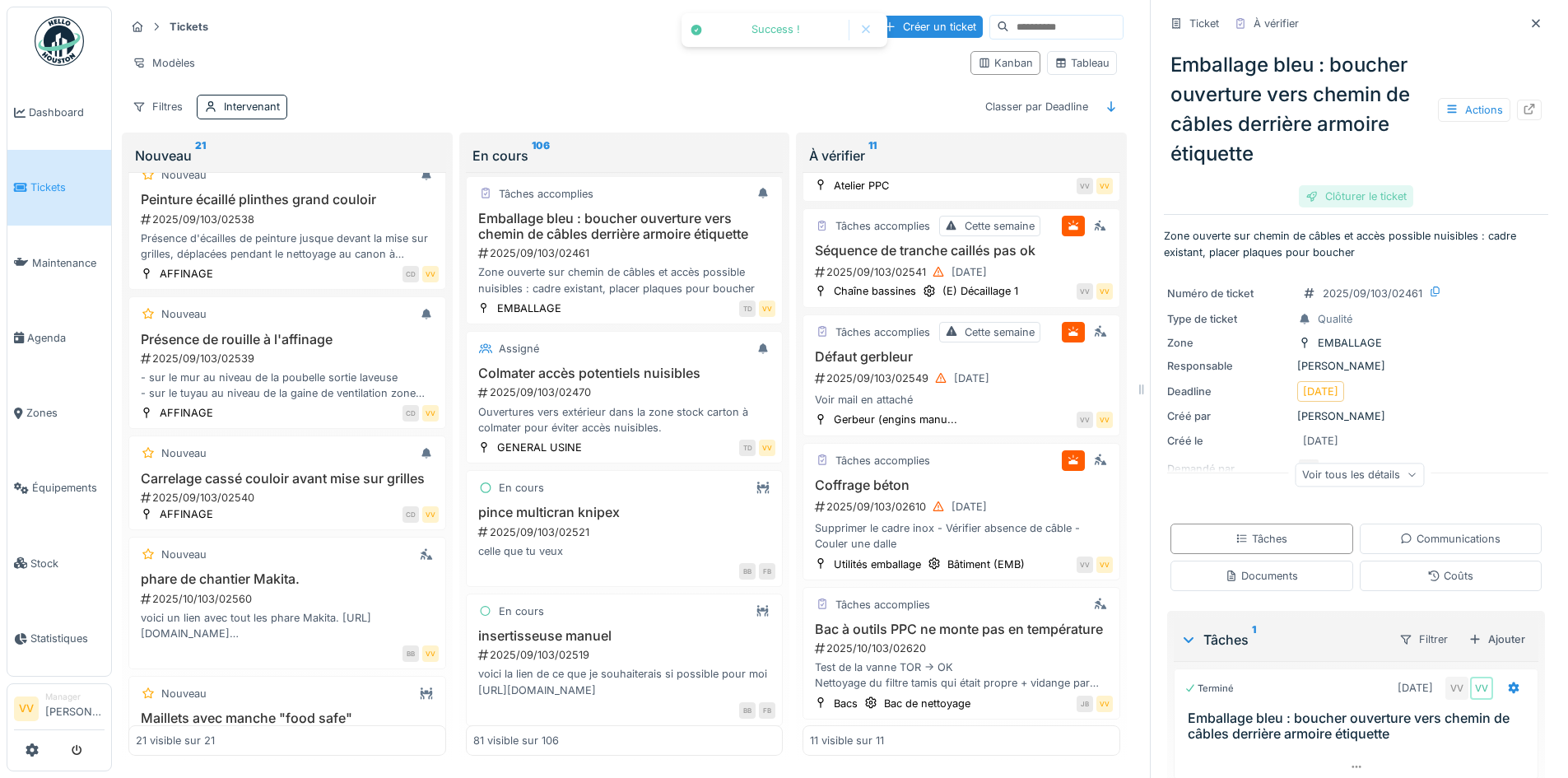
click at [1346, 185] on div "Clôturer le ticket" at bounding box center [1356, 196] width 114 height 23
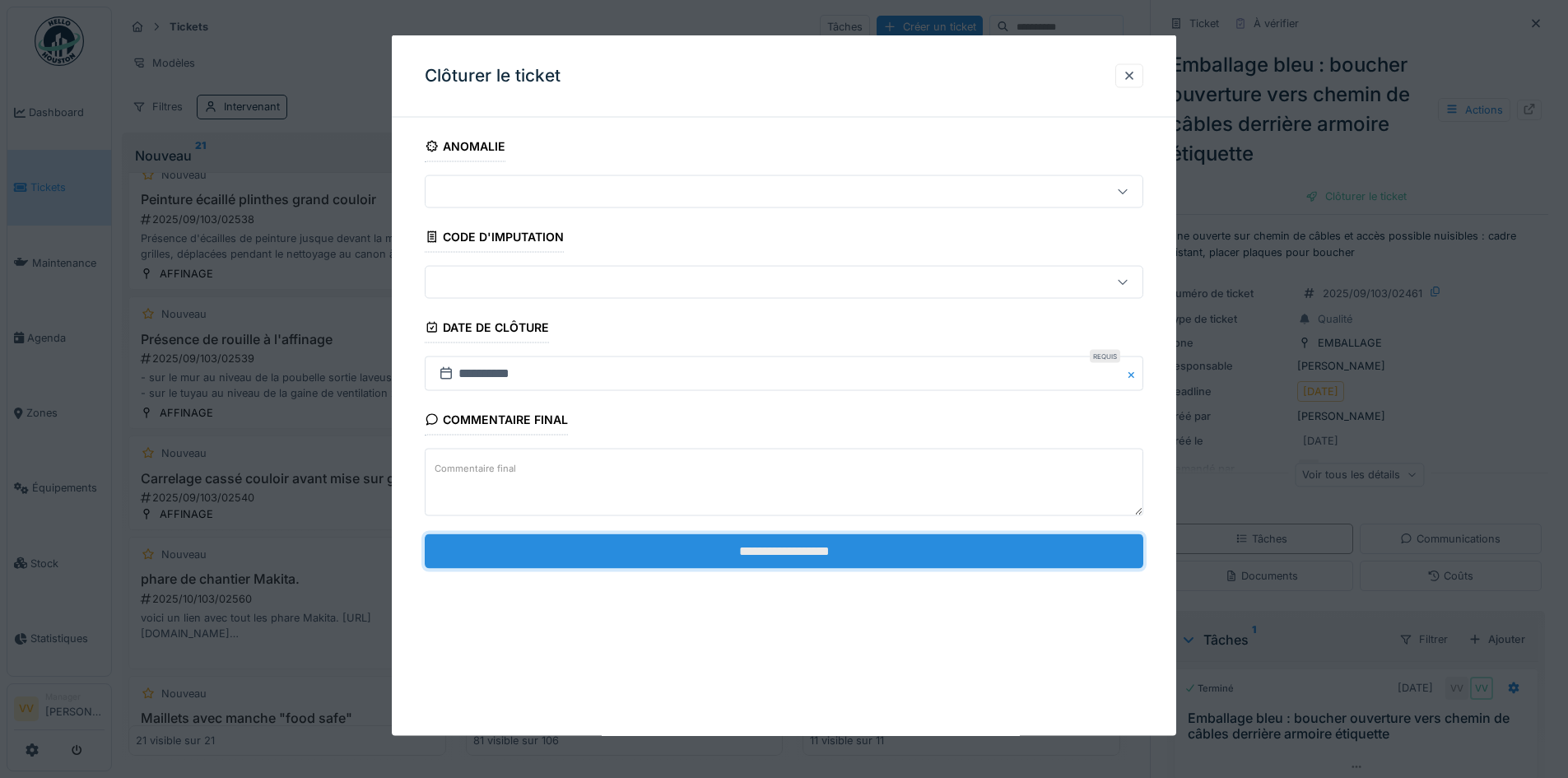
click at [856, 551] on input "**********" at bounding box center [784, 551] width 719 height 35
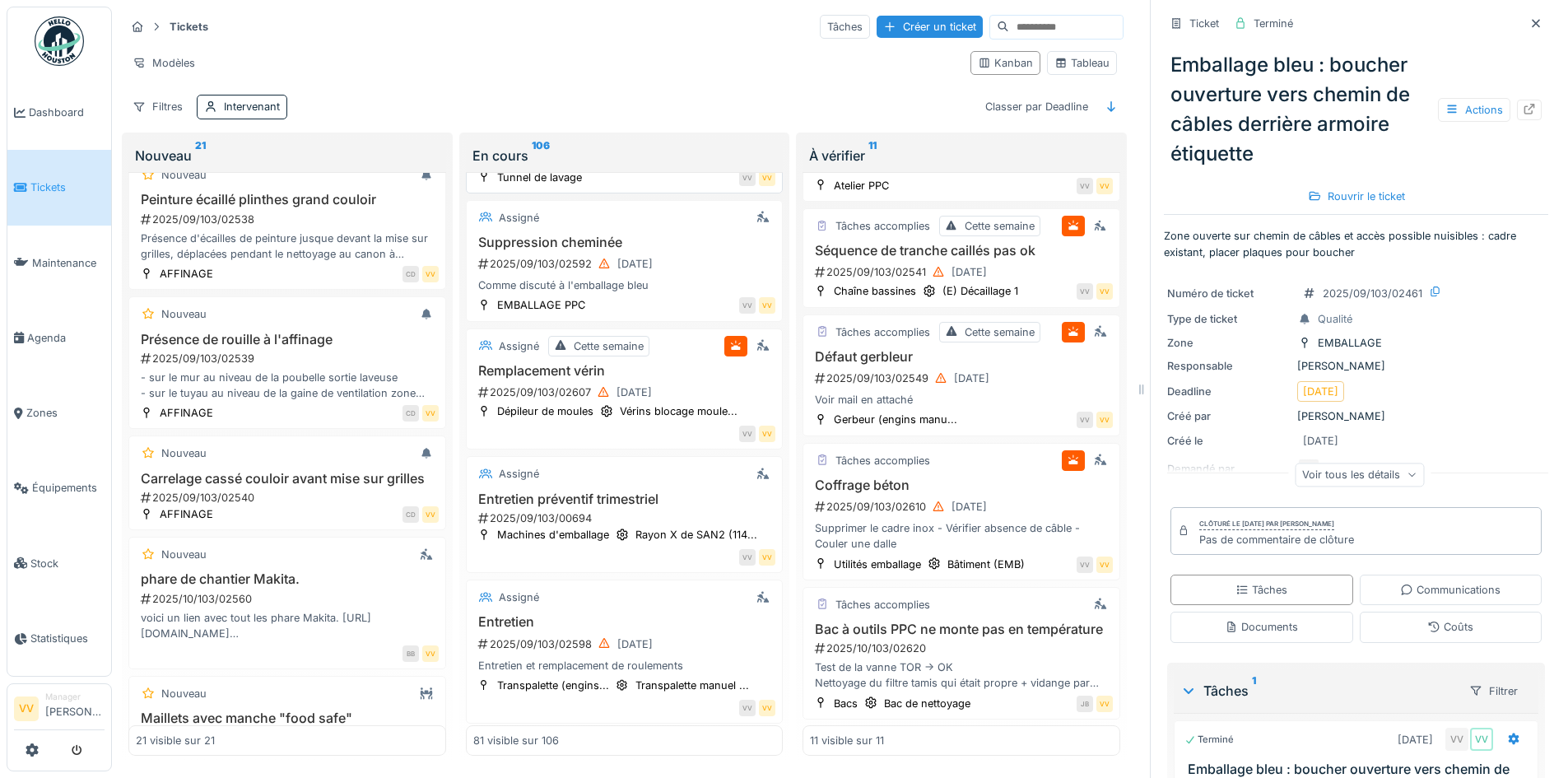
scroll to position [10366, 0]
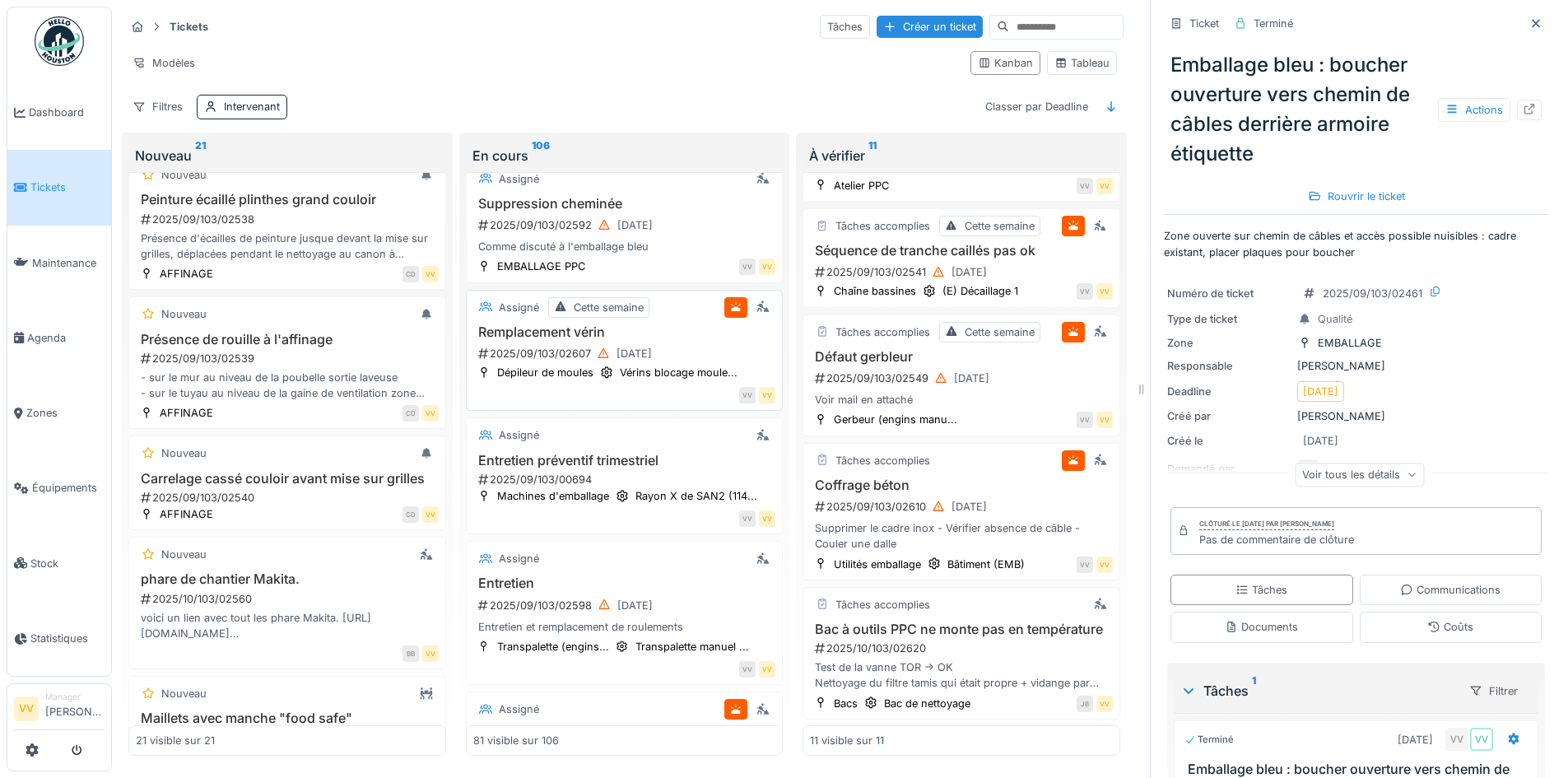
click at [544, 364] on div "Remplacement vérin 2025/09/103/02607 30/09/2025" at bounding box center [624, 344] width 303 height 40
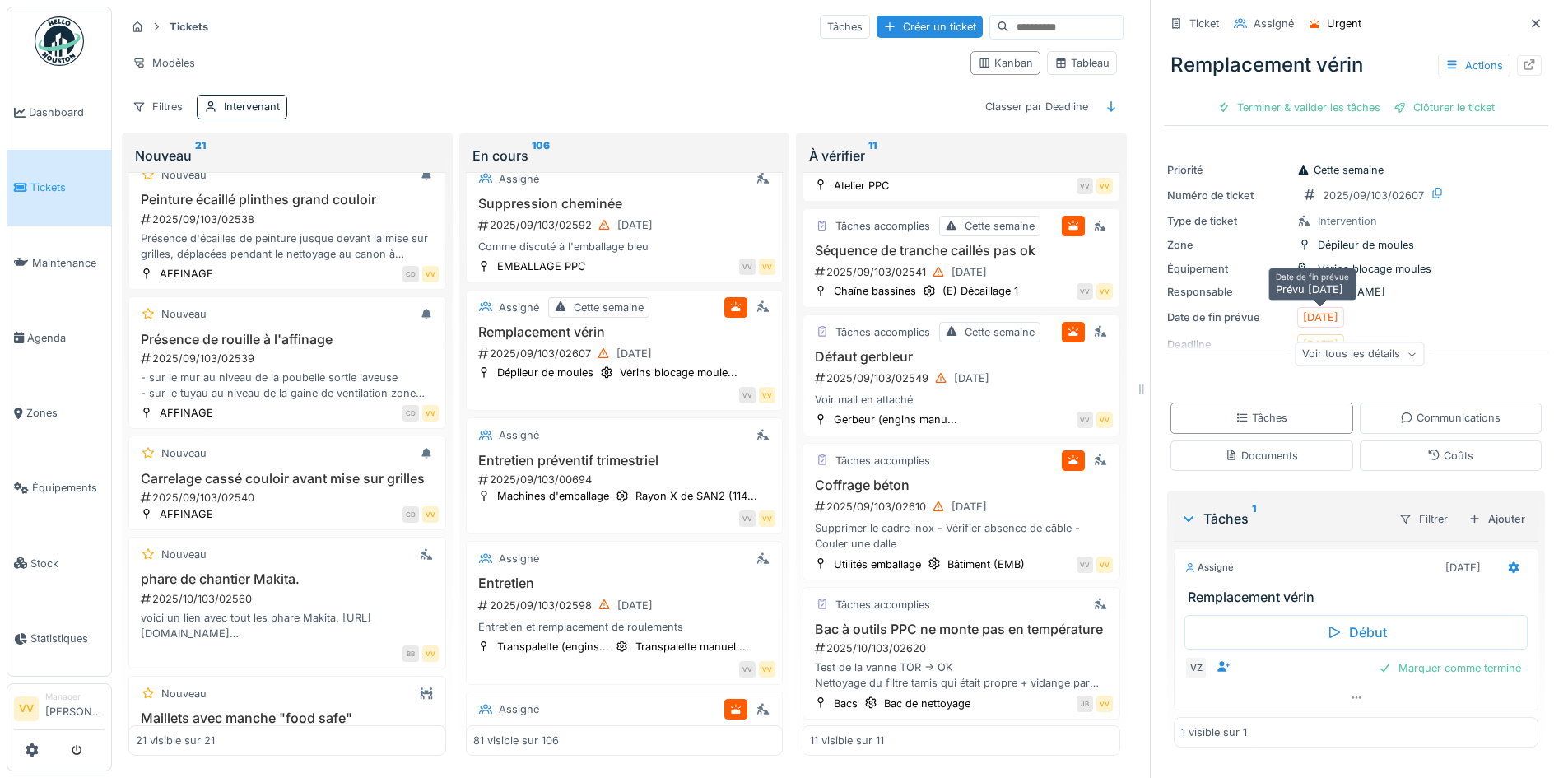
scroll to position [12, 0]
click at [1507, 563] on icon at bounding box center [1513, 568] width 13 height 10
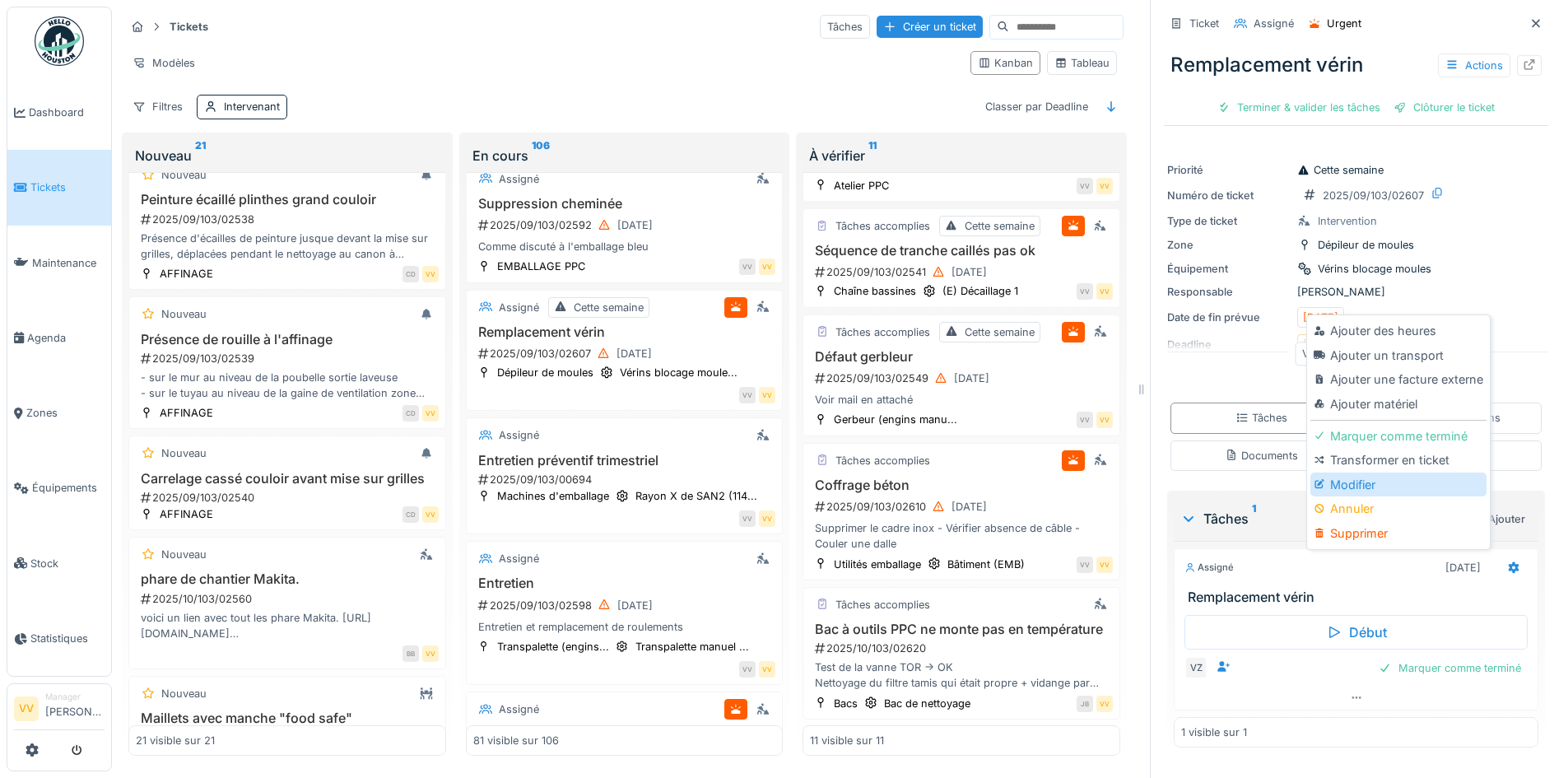
click at [1443, 482] on div "Modifier" at bounding box center [1398, 485] width 176 height 25
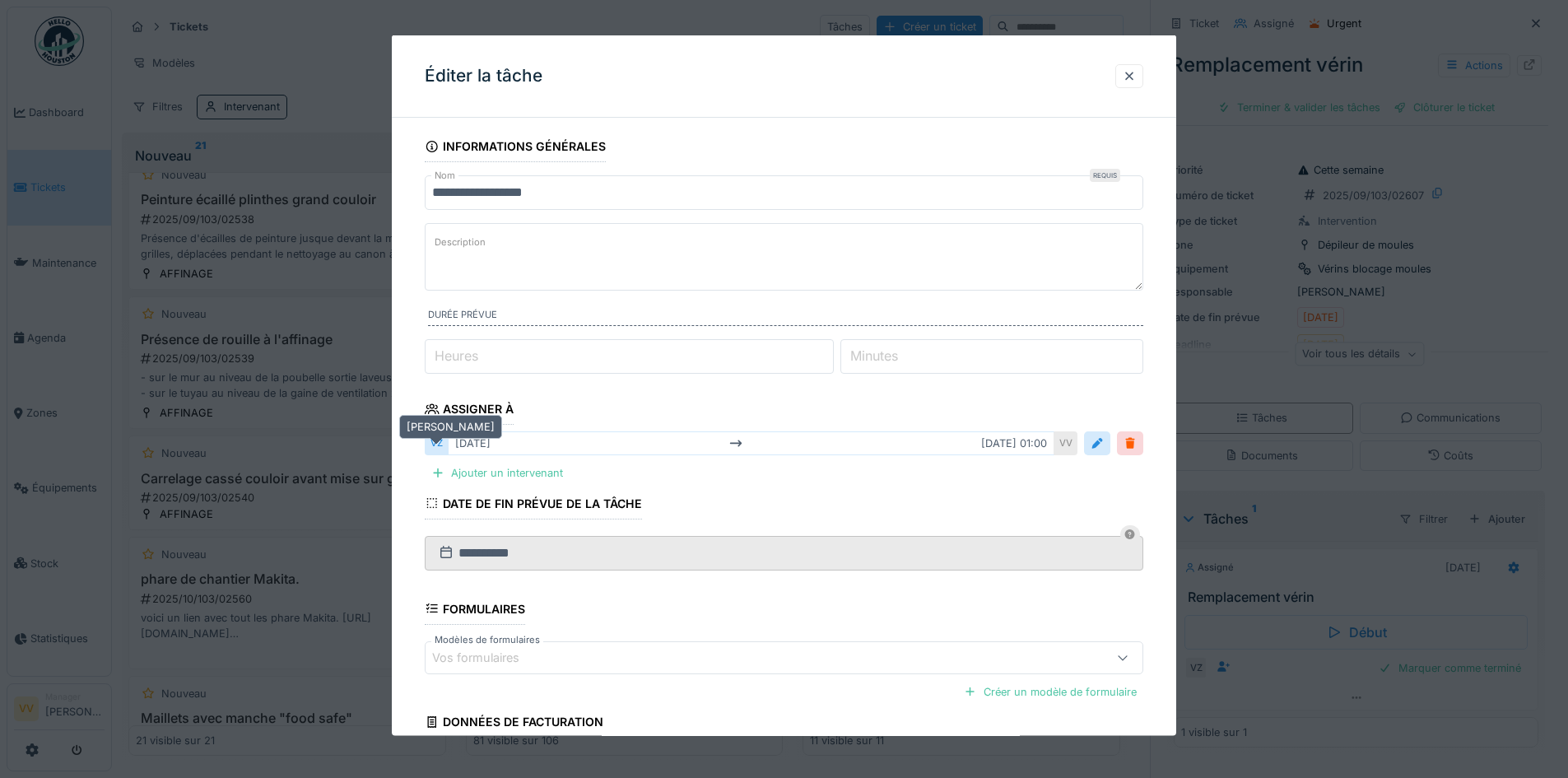
click at [432, 441] on div "VZ" at bounding box center [436, 444] width 23 height 24
click at [1096, 445] on div at bounding box center [1097, 443] width 13 height 16
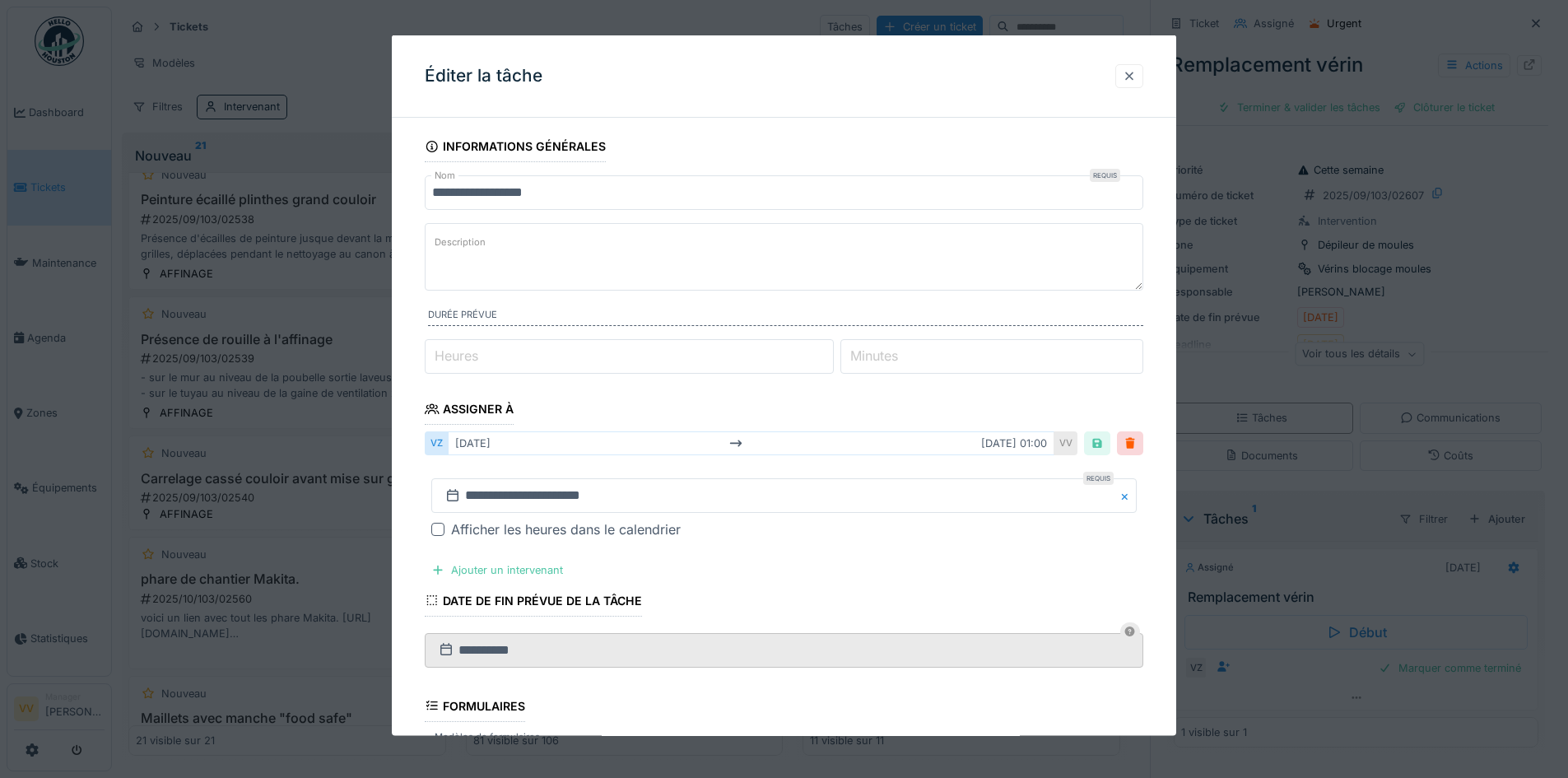
click at [1134, 68] on div at bounding box center [1129, 75] width 13 height 16
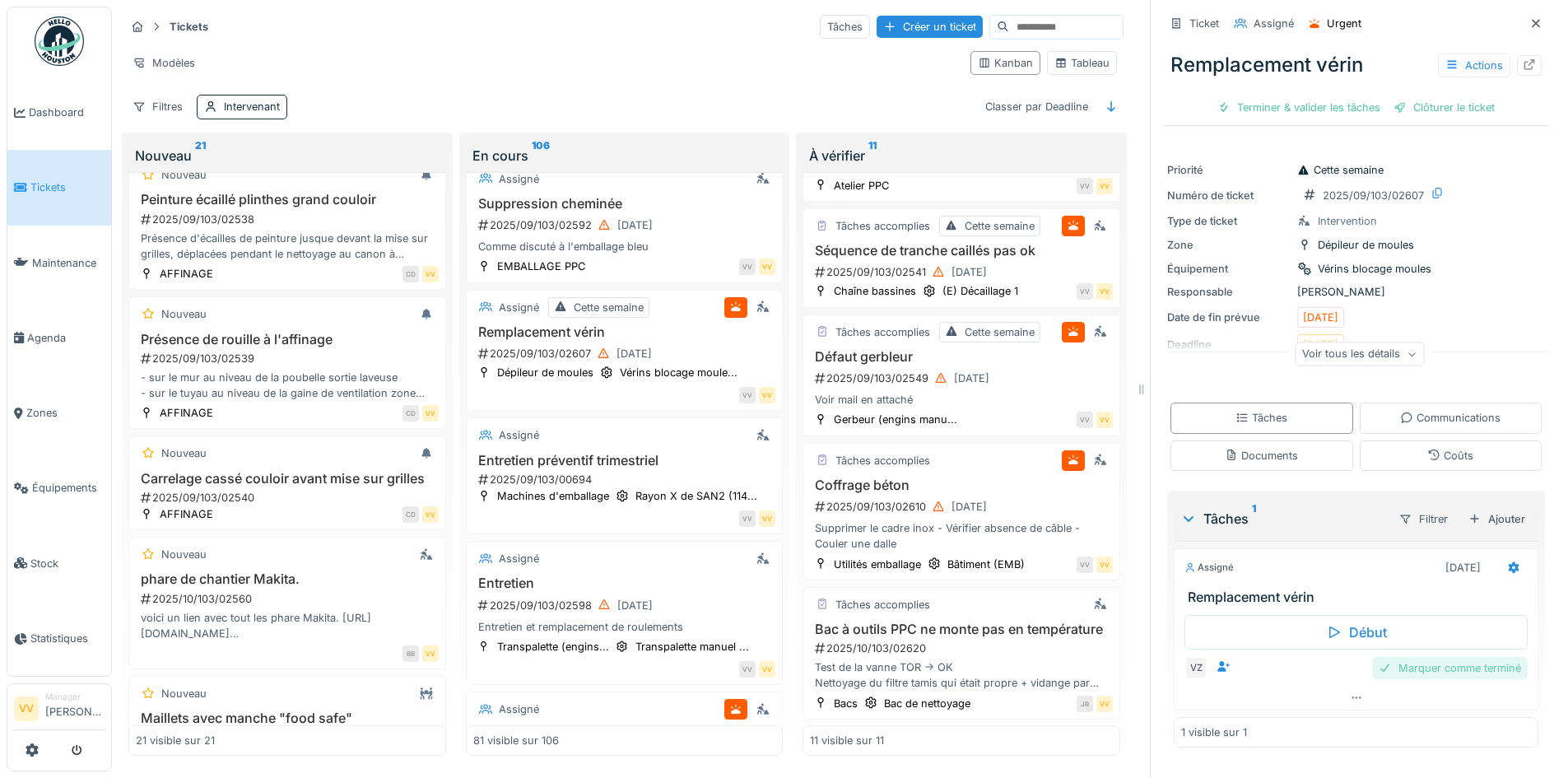
click at [1467, 659] on div "Marquer comme terminé" at bounding box center [1450, 668] width 156 height 23
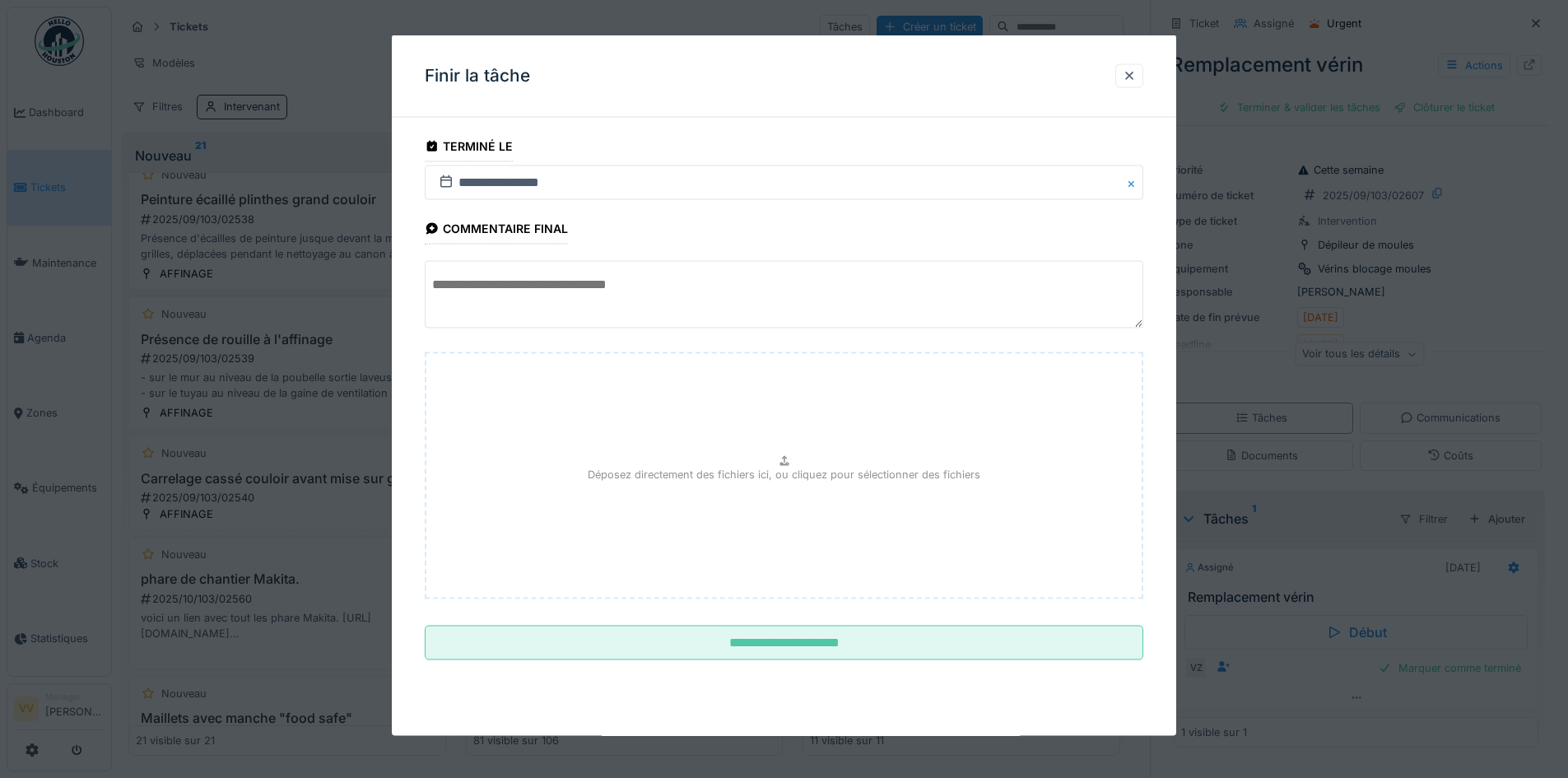
click at [783, 248] on fieldset "**********" at bounding box center [784, 402] width 719 height 543
click at [792, 280] on textarea at bounding box center [784, 295] width 719 height 68
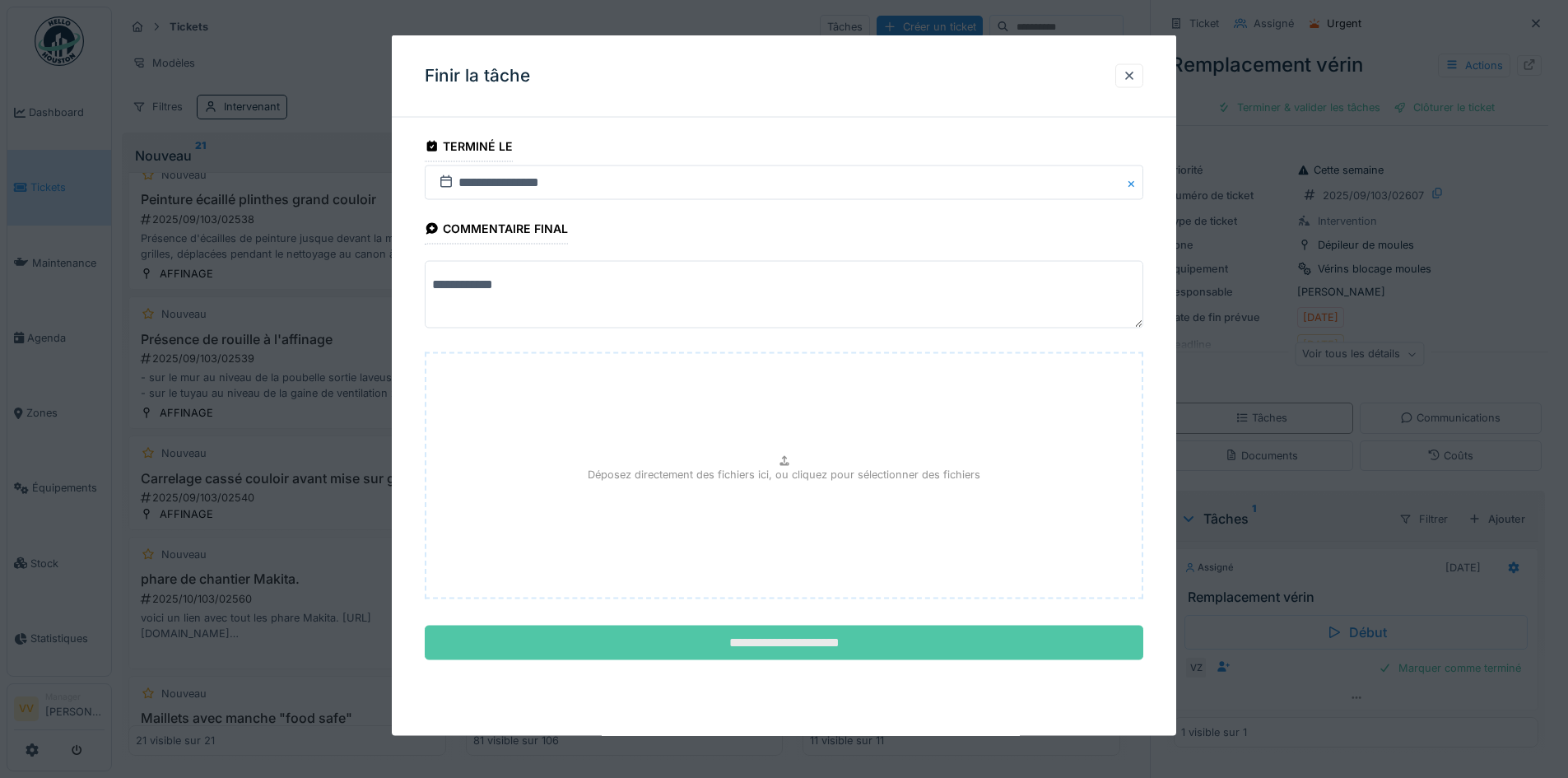
type textarea "**********"
click at [741, 648] on input "**********" at bounding box center [784, 643] width 719 height 35
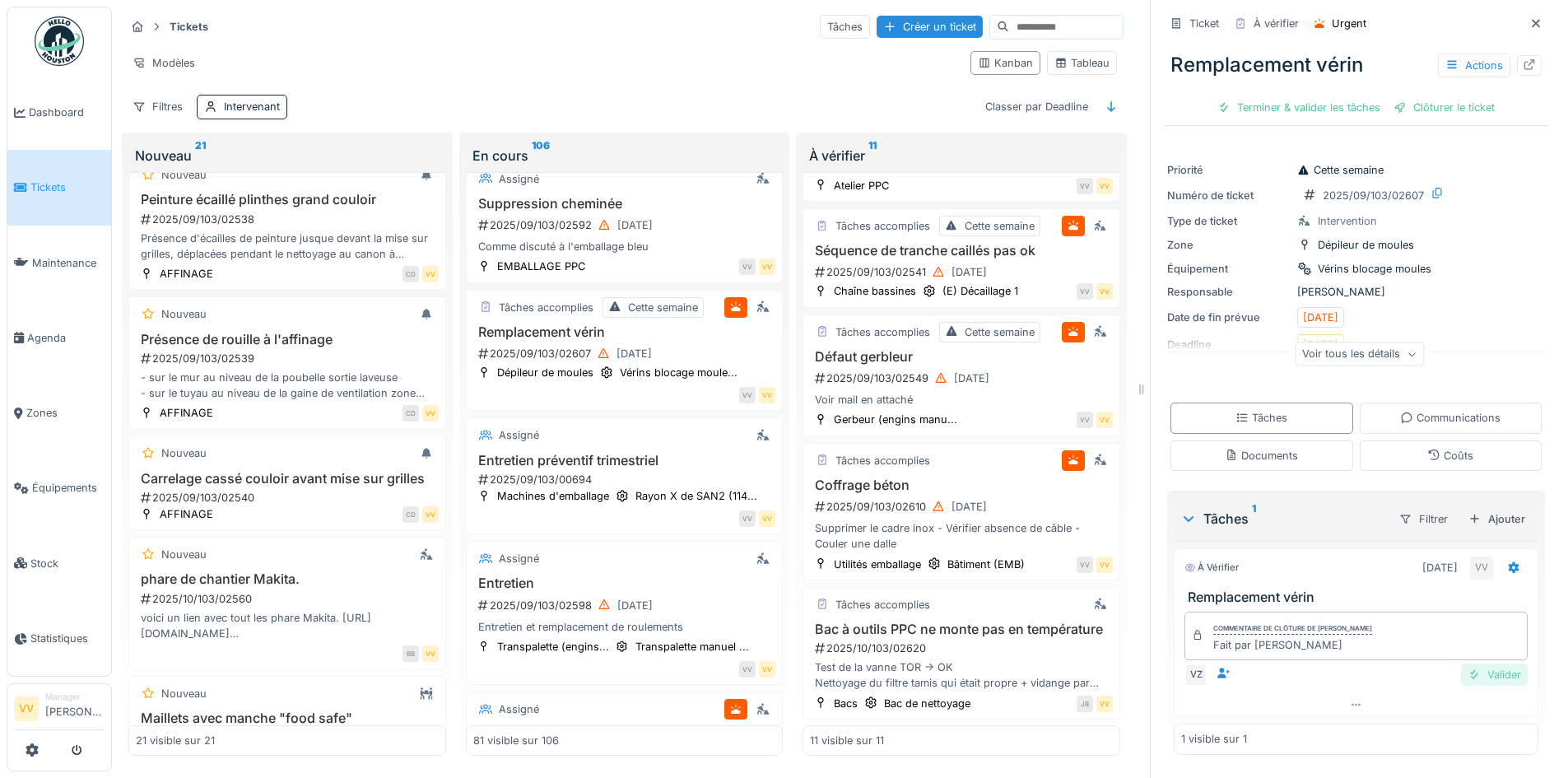
click at [1469, 664] on div "Valider" at bounding box center [1494, 675] width 67 height 23
click at [1368, 97] on div "Clôturer le ticket" at bounding box center [1356, 107] width 114 height 23
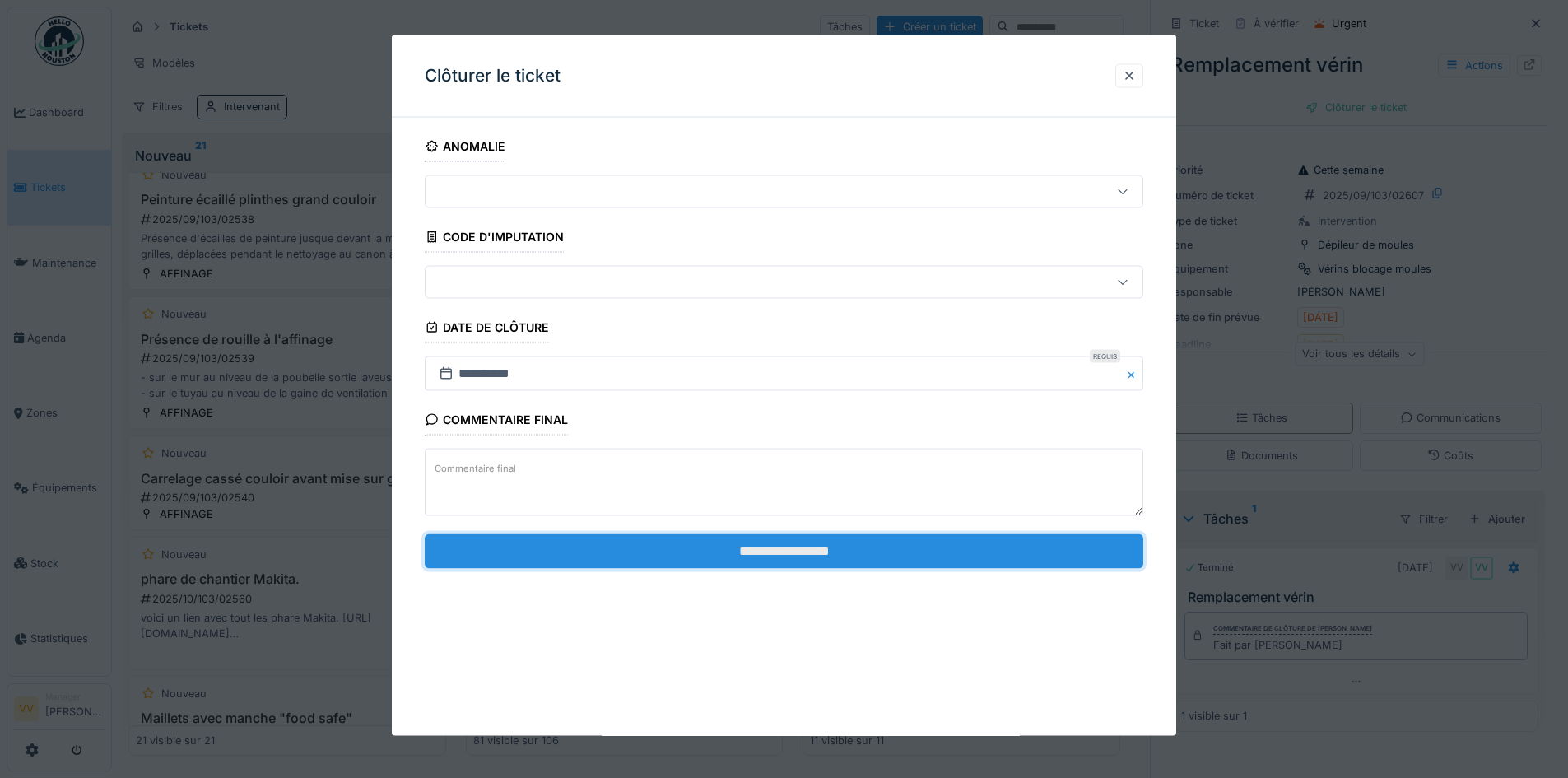
click at [1086, 545] on input "**********" at bounding box center [784, 551] width 719 height 35
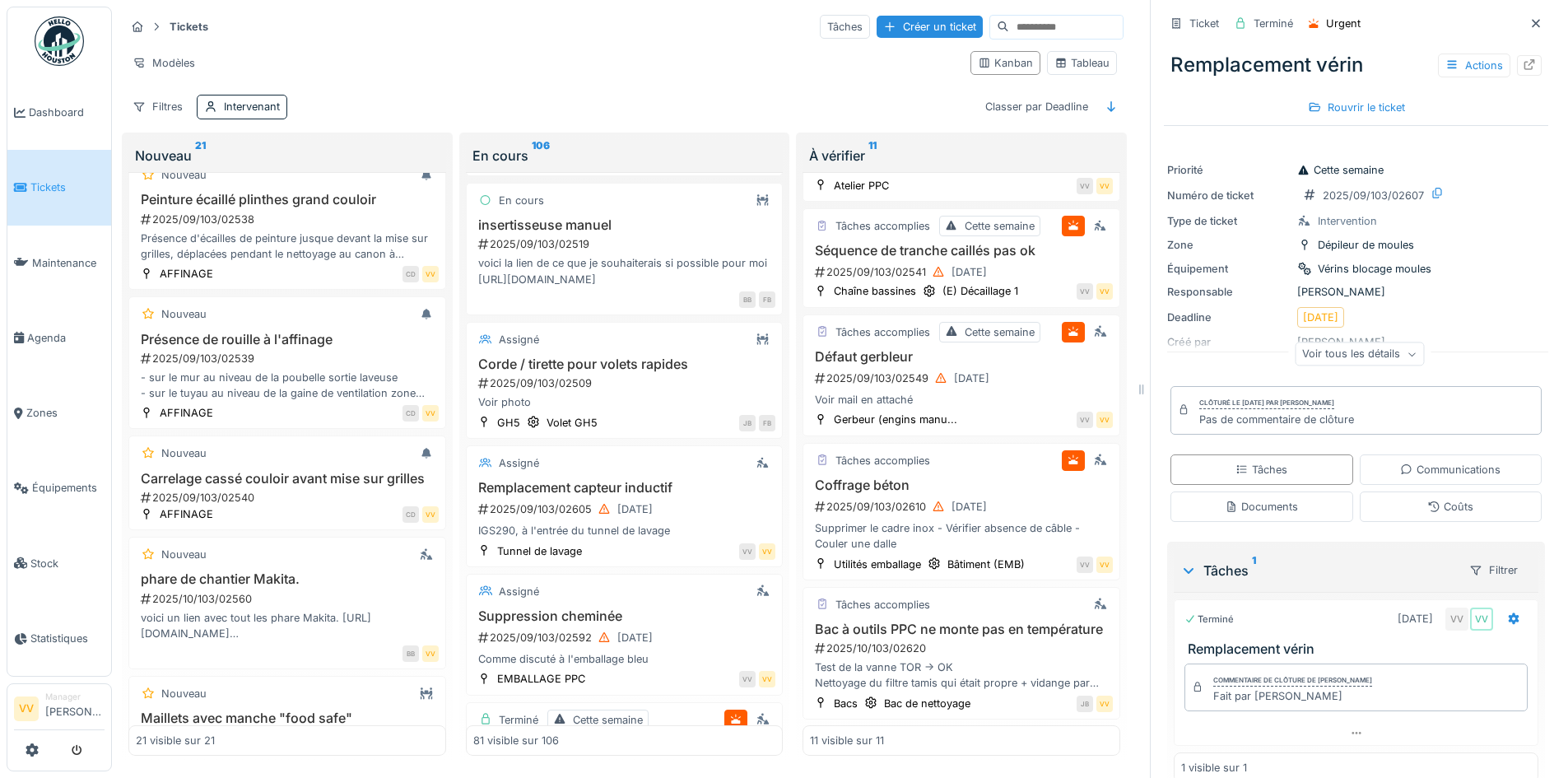
scroll to position [9871, 0]
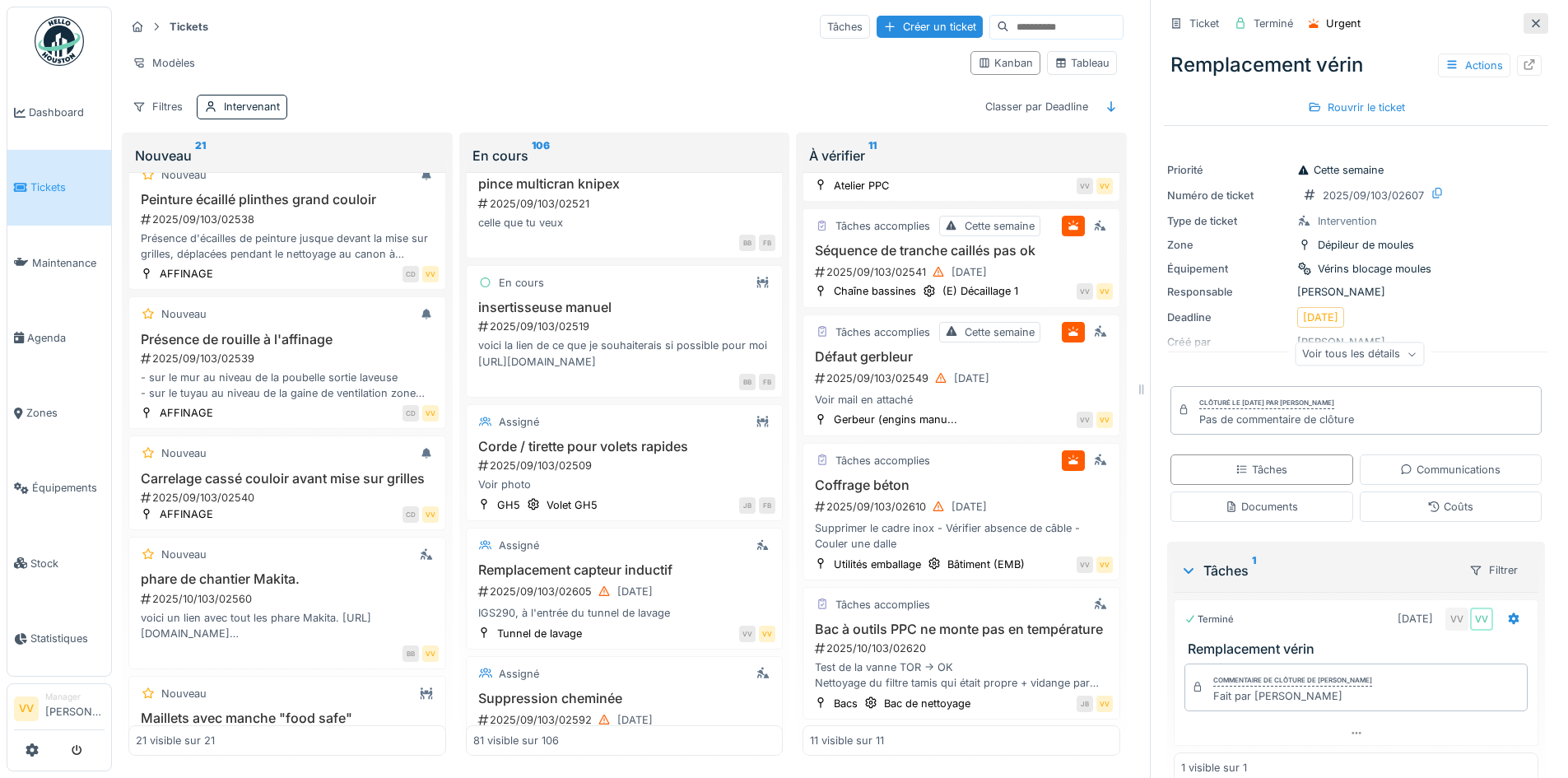
click at [1529, 18] on icon at bounding box center [1535, 23] width 13 height 10
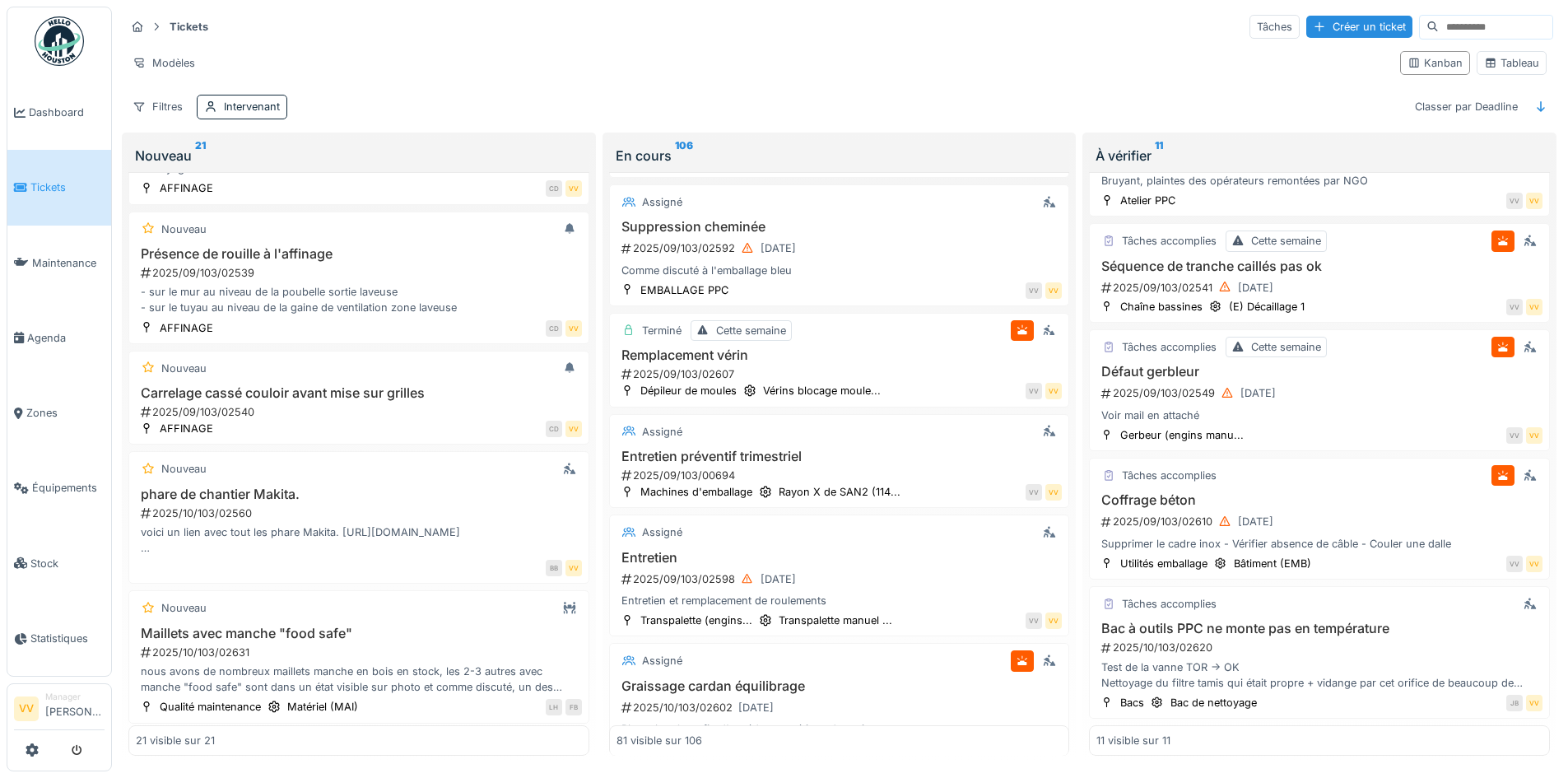
scroll to position [9231, 0]
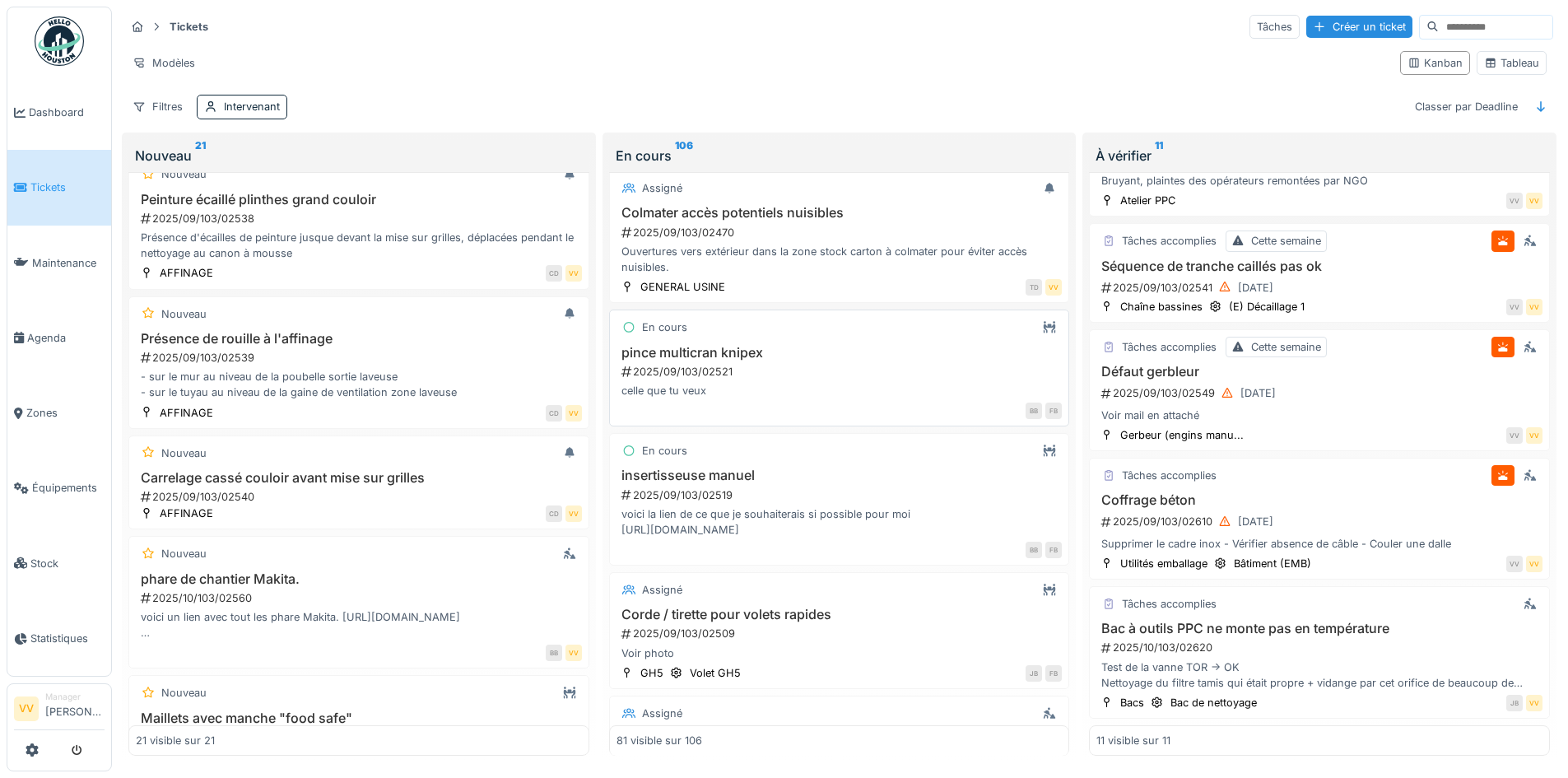
click at [874, 364] on div "2025/09/103/02521" at bounding box center [842, 372] width 443 height 16
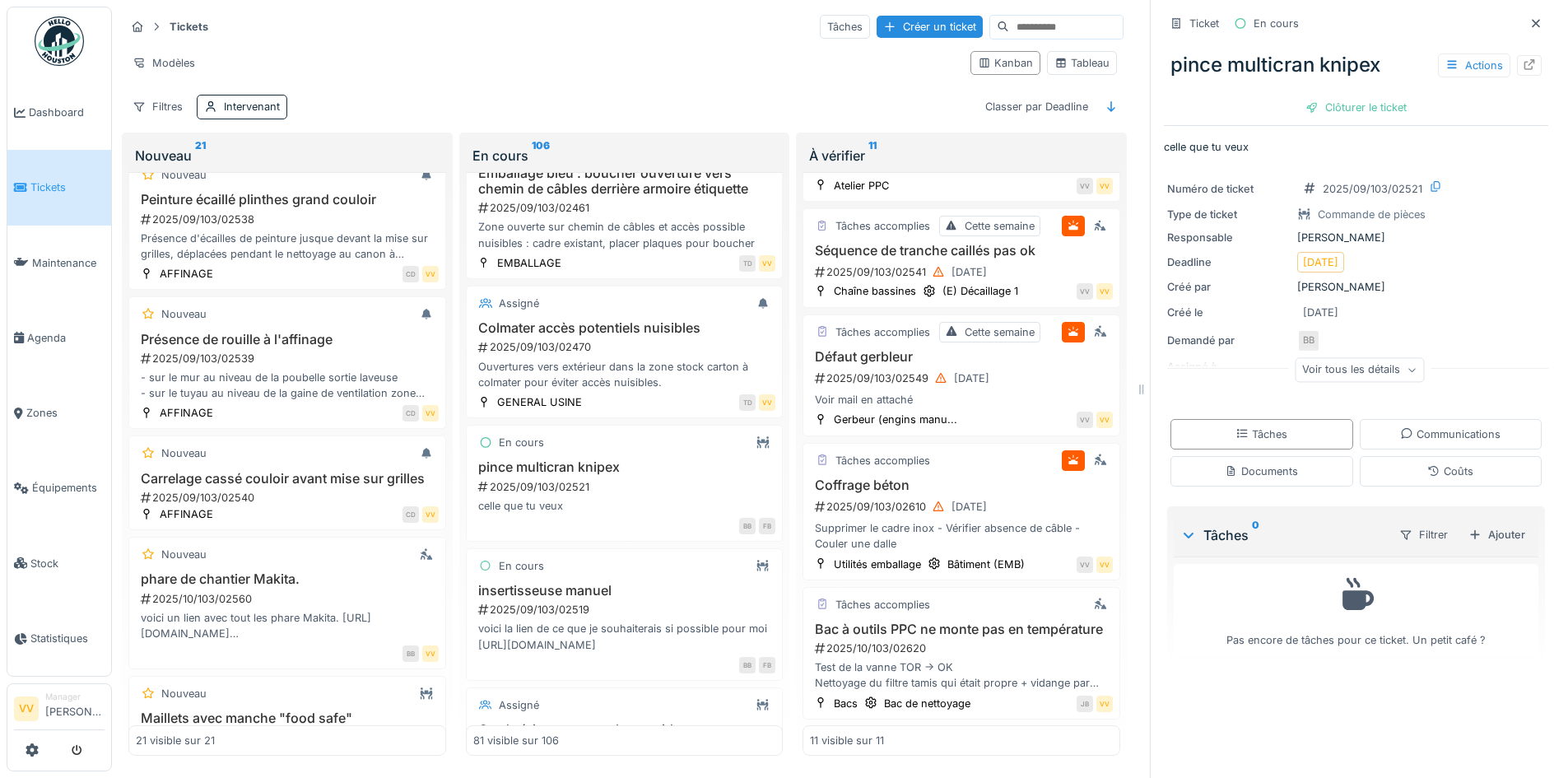
scroll to position [9624, 0]
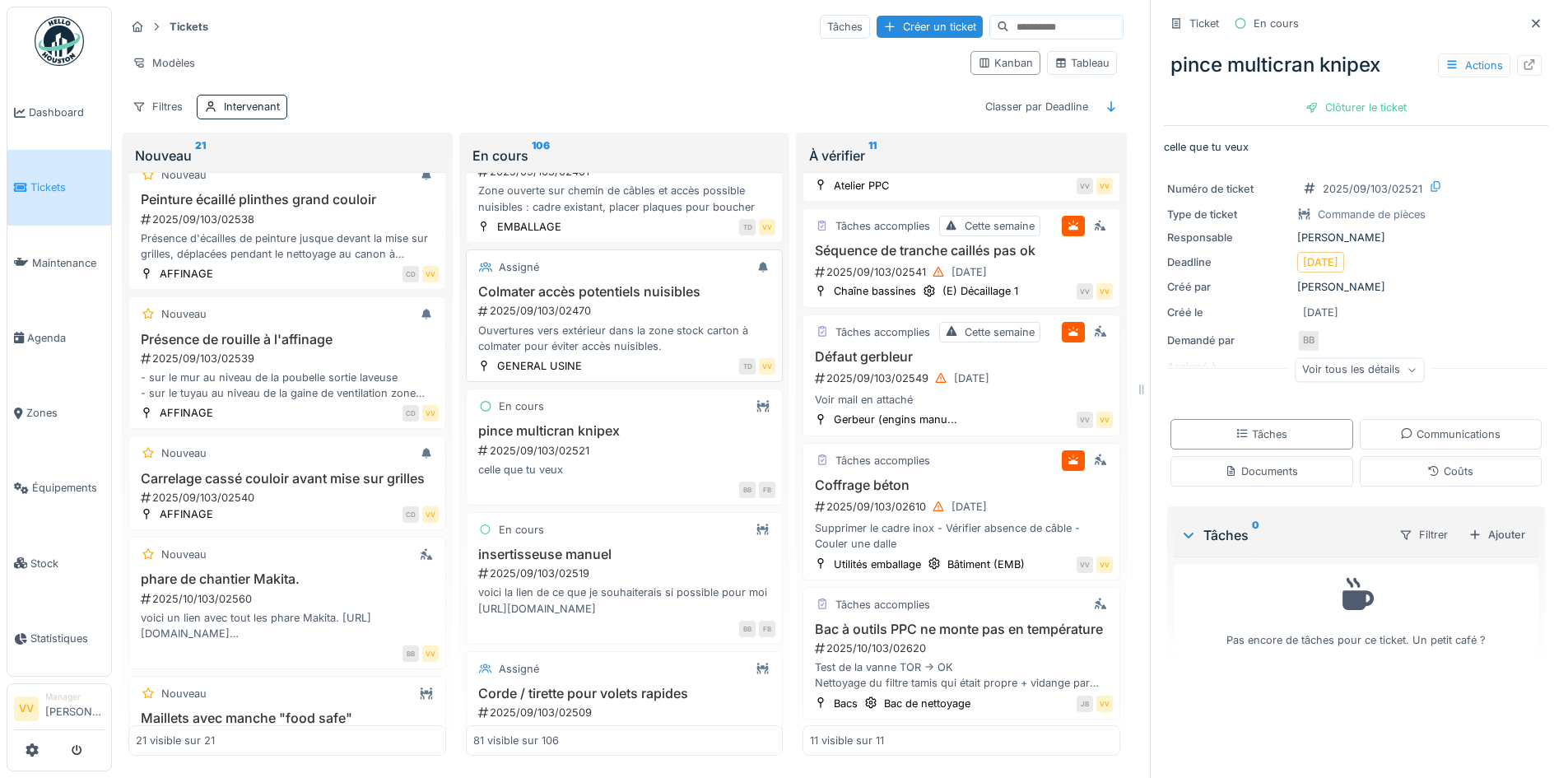
click at [597, 318] on div "2025/09/103/02470" at bounding box center [626, 311] width 299 height 16
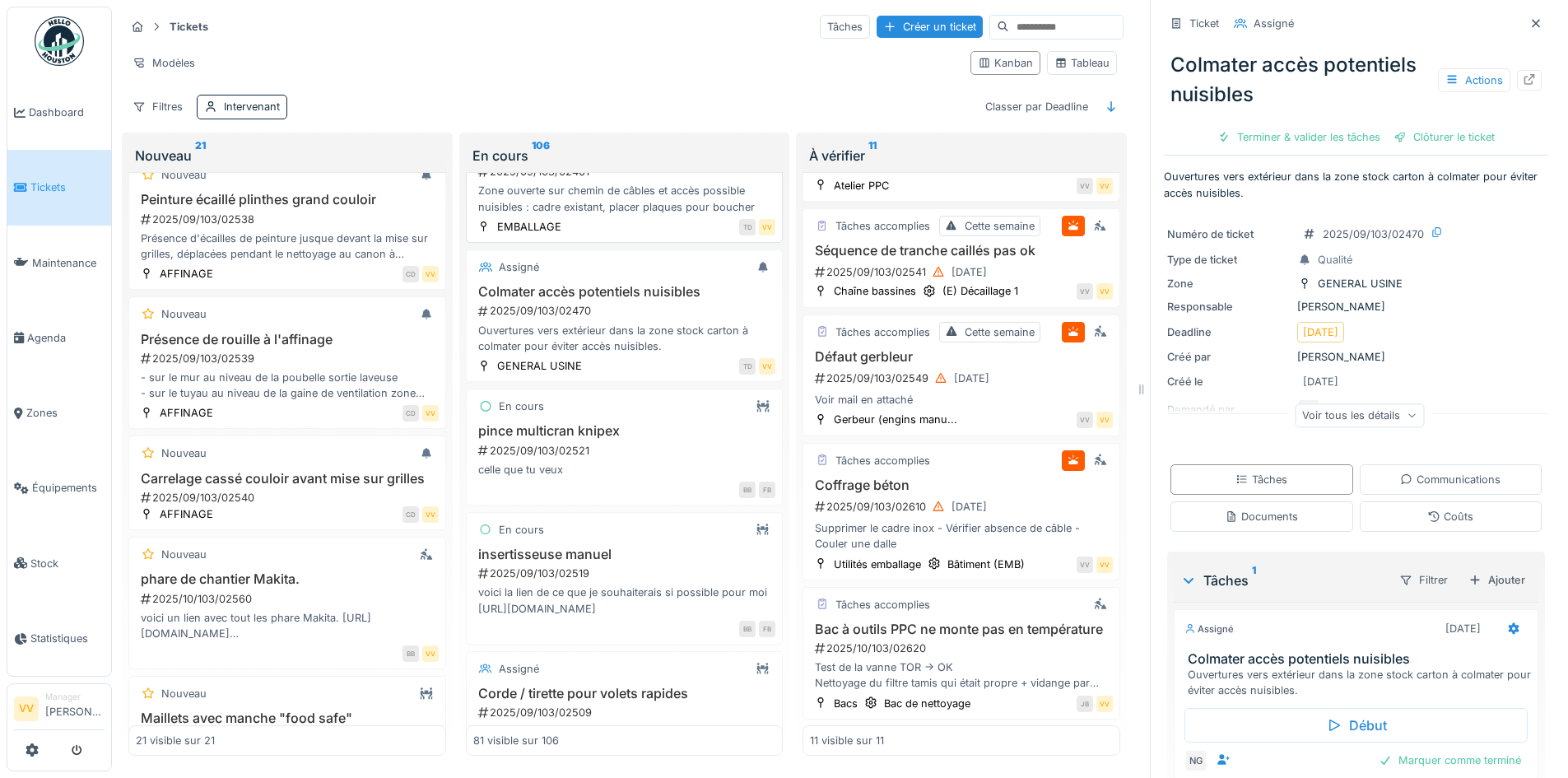
click at [608, 214] on div "Zone ouverte sur chemin de câbles et accès possible nuisibles : cadre existant,…" at bounding box center [624, 198] width 303 height 31
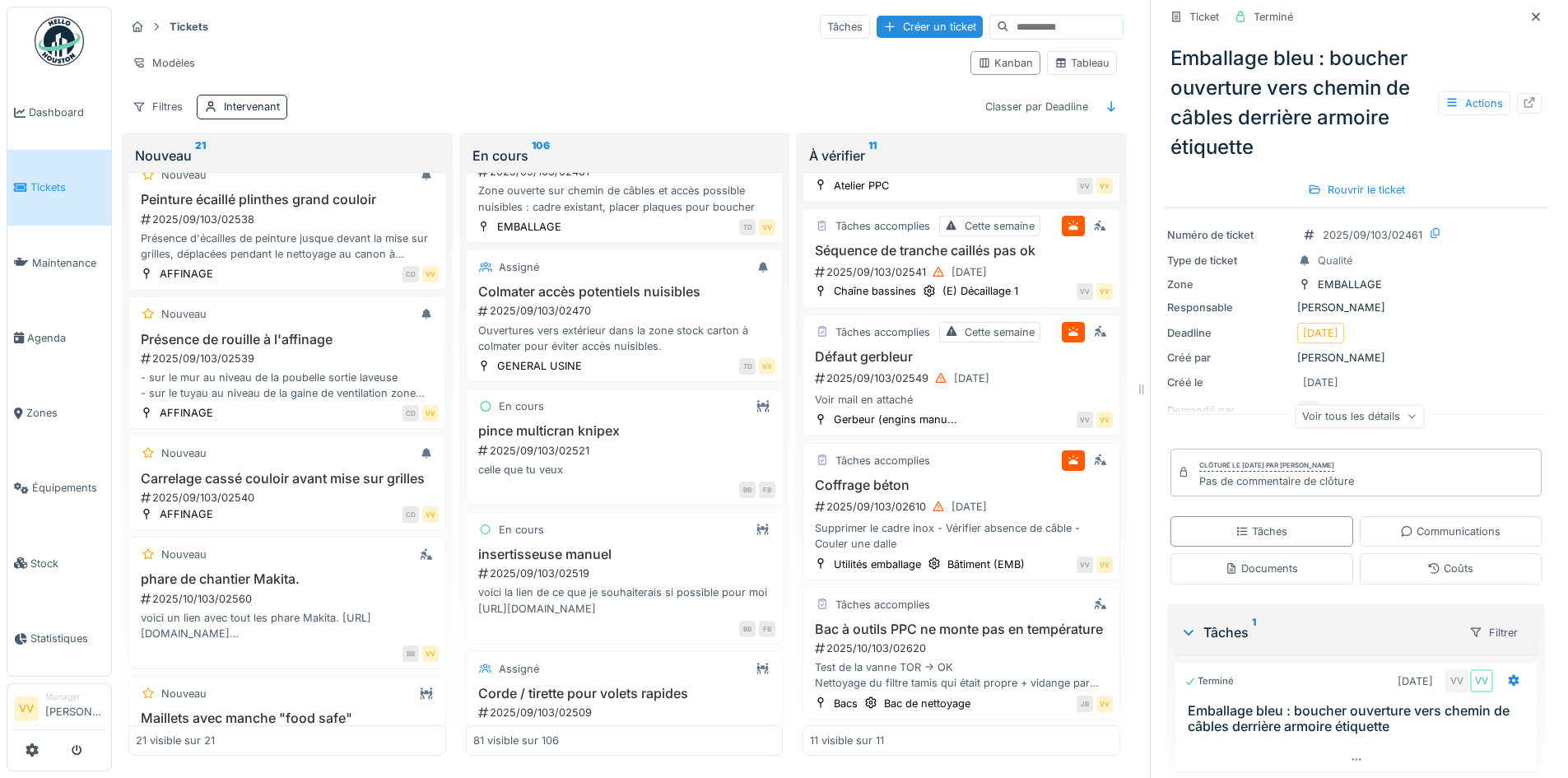
scroll to position [29, 0]
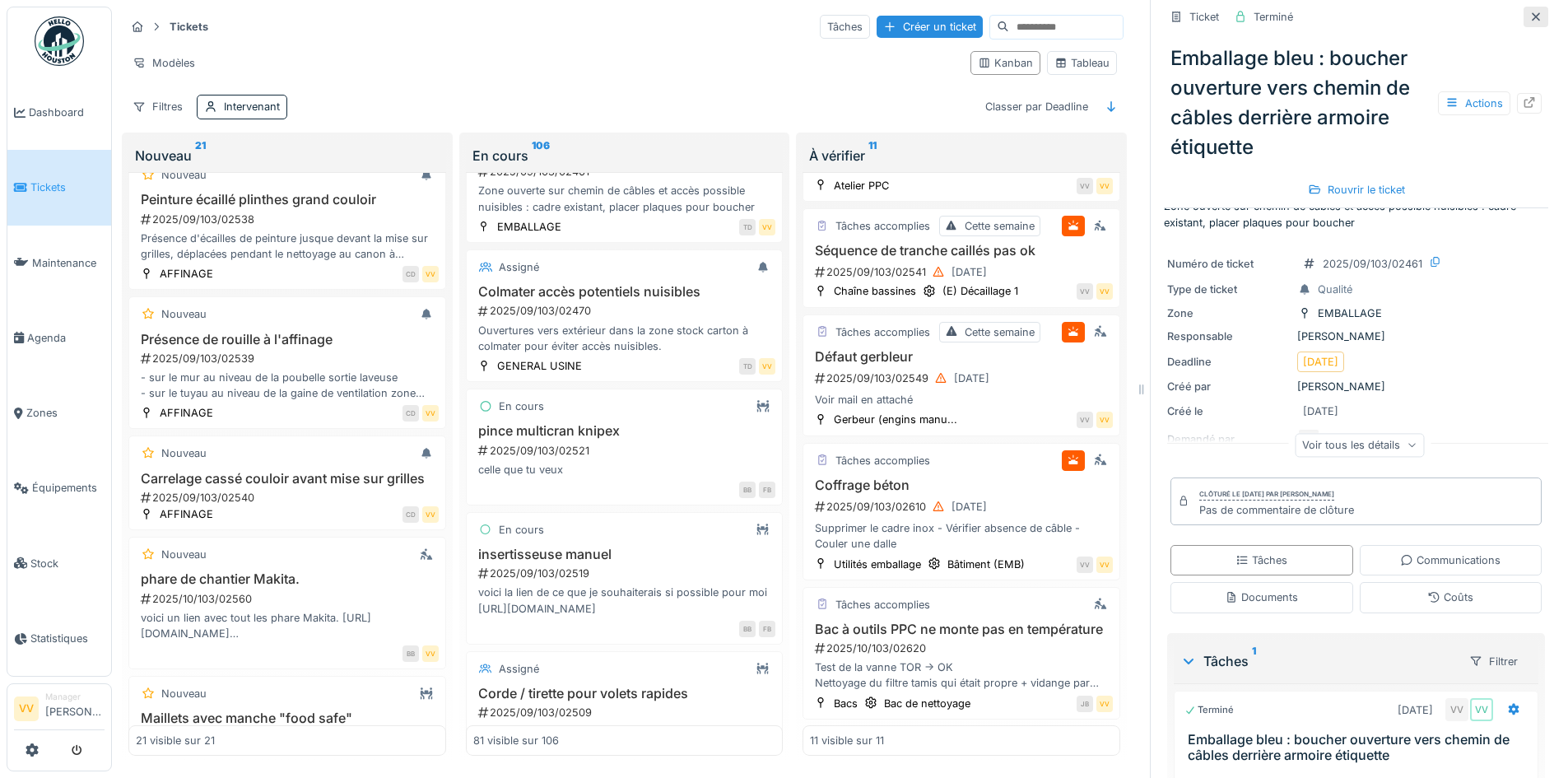
click at [1532, 12] on icon at bounding box center [1536, 16] width 9 height 9
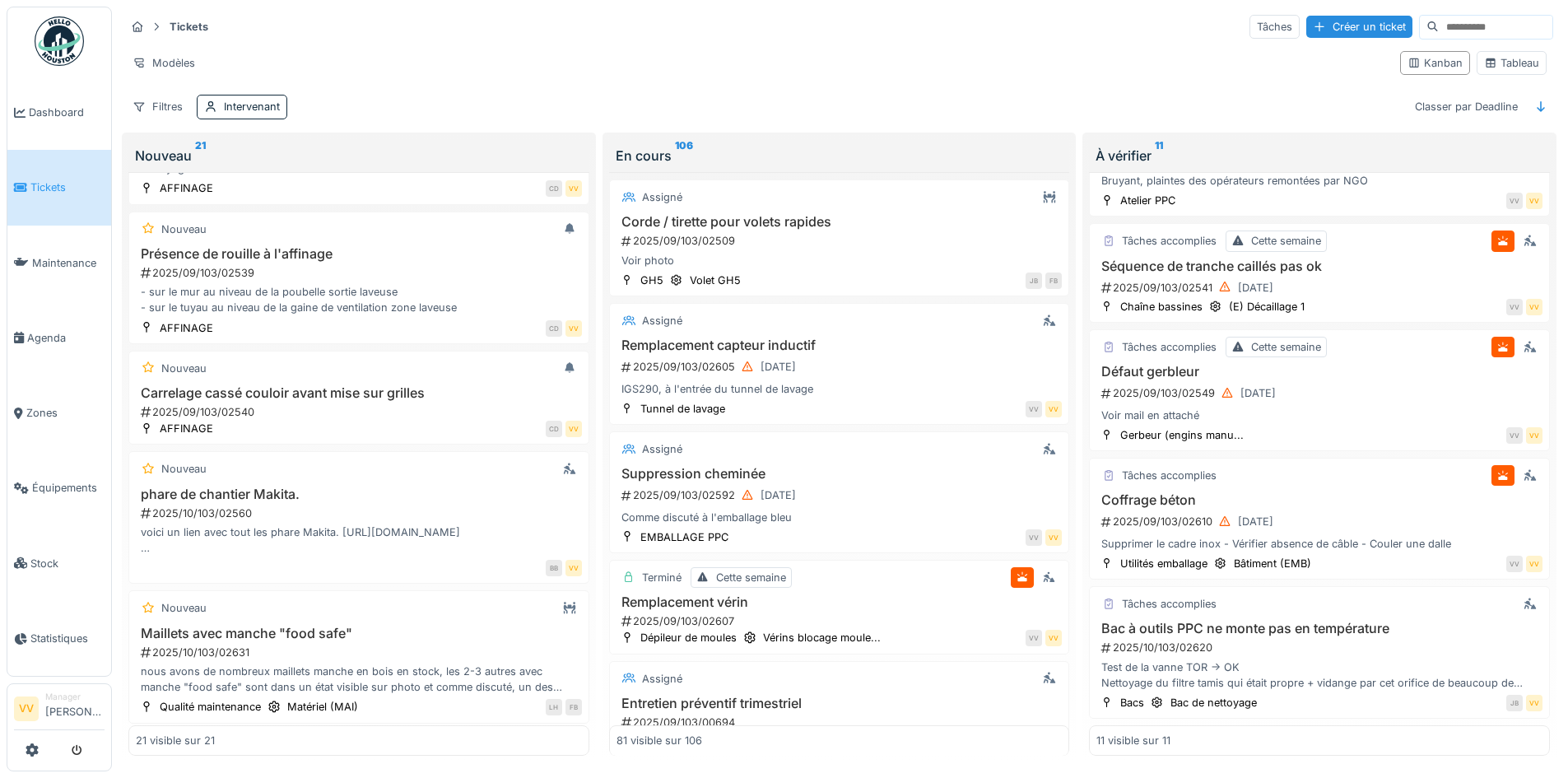
scroll to position [8985, 0]
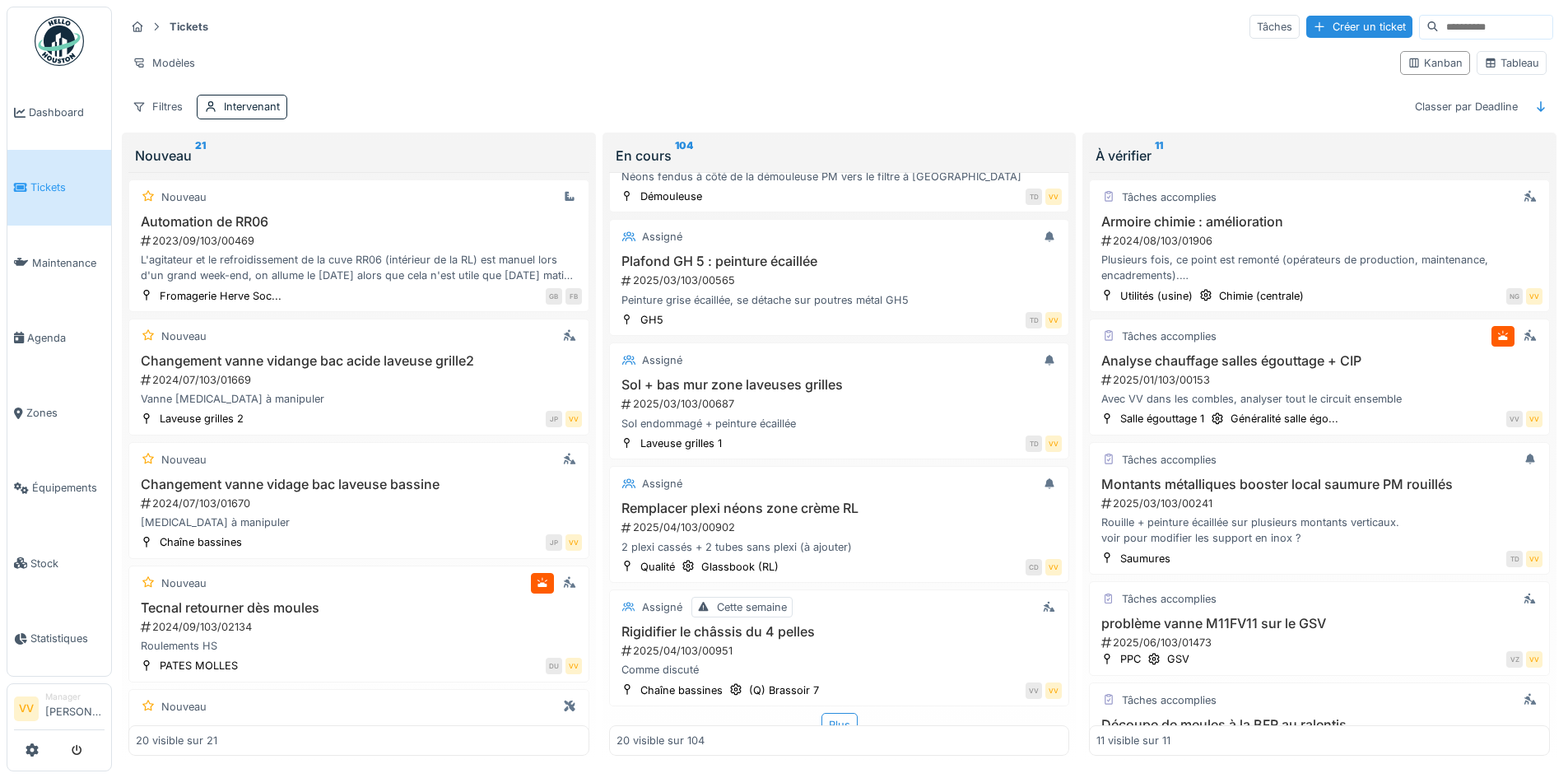
scroll to position [2067, 0]
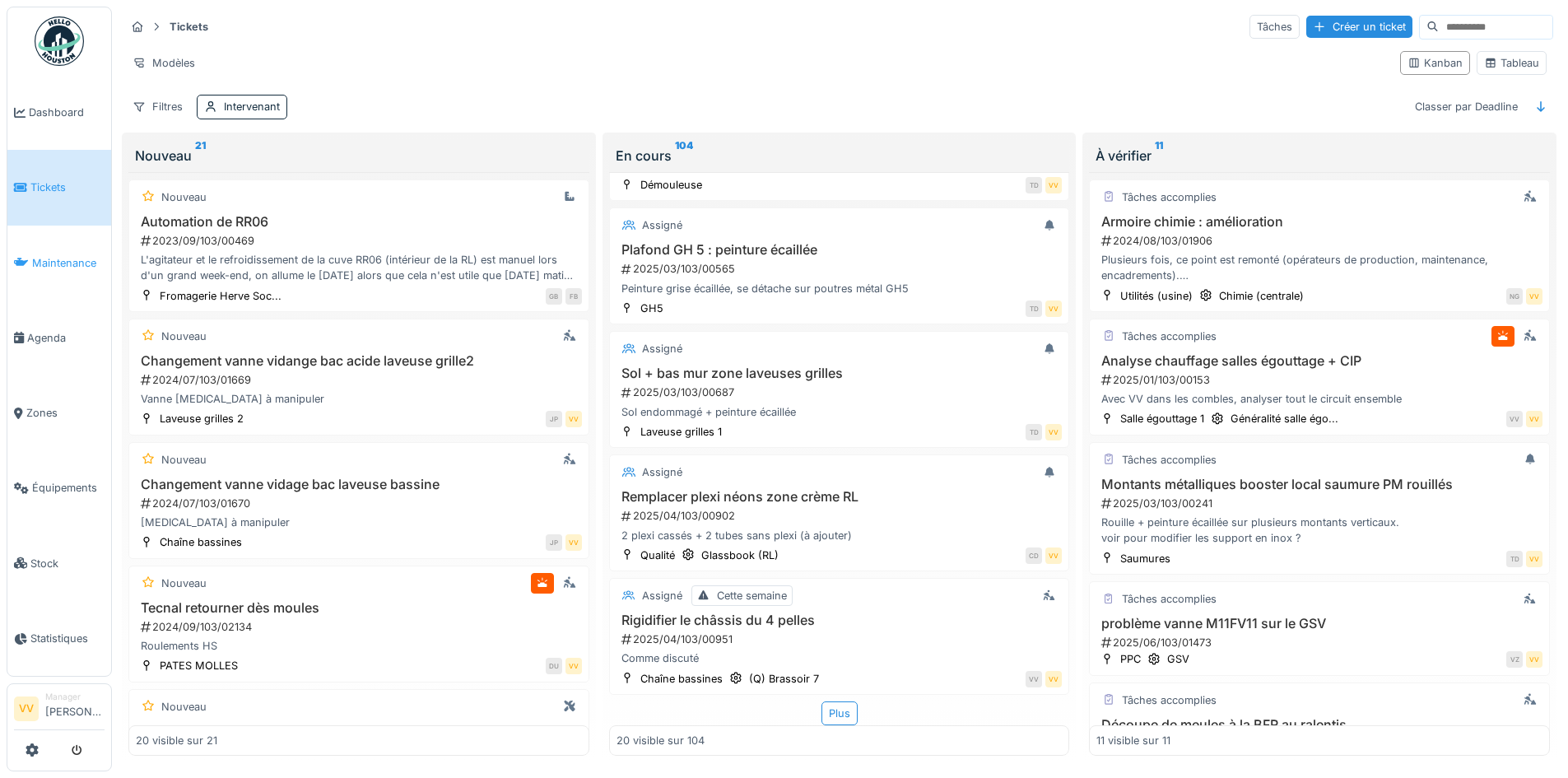
click at [53, 260] on span "Maintenance" at bounding box center [68, 263] width 73 height 16
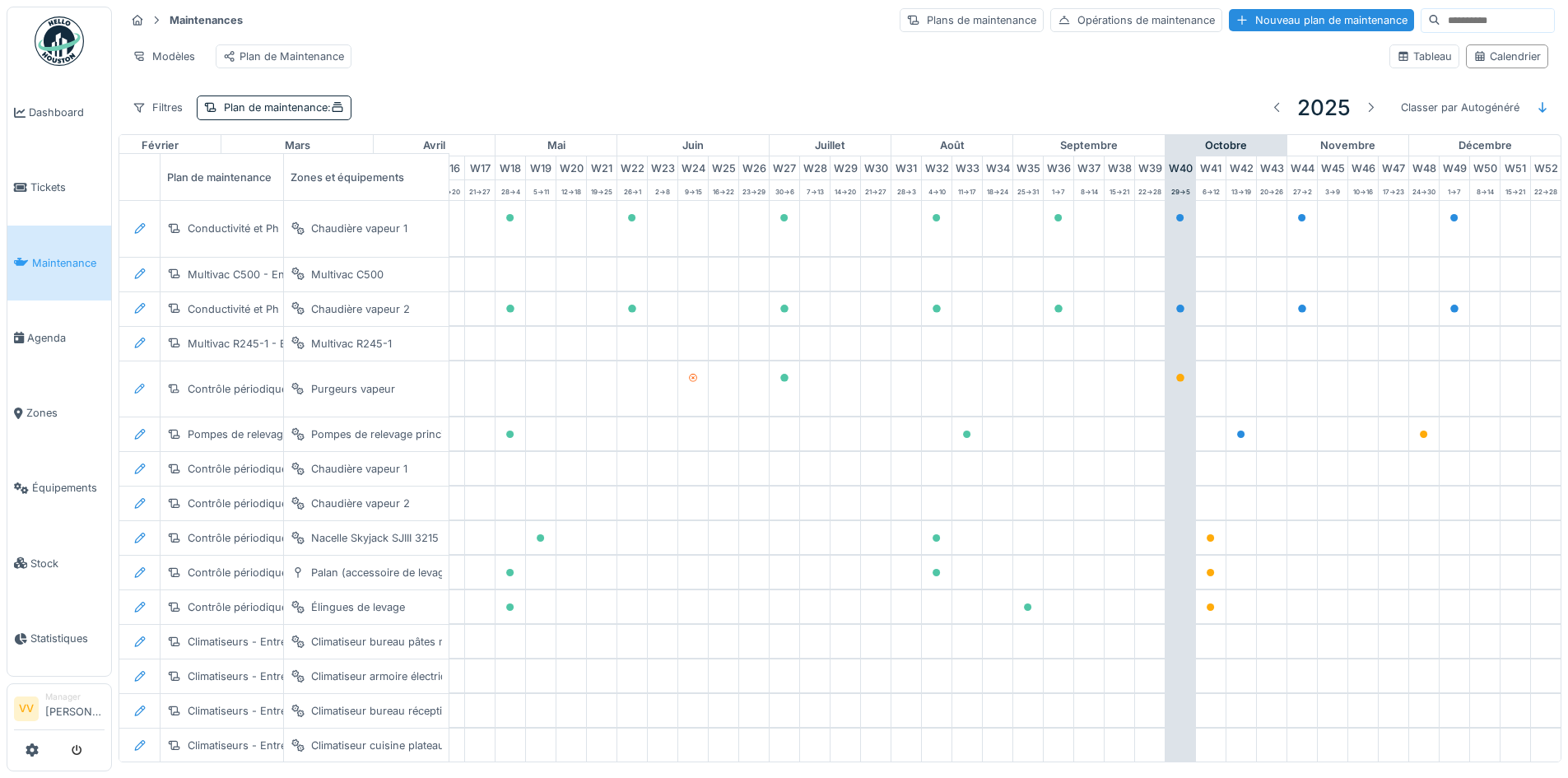
scroll to position [0, 539]
click at [313, 115] on div "Plan de maintenance :" at bounding box center [284, 107] width 120 height 16
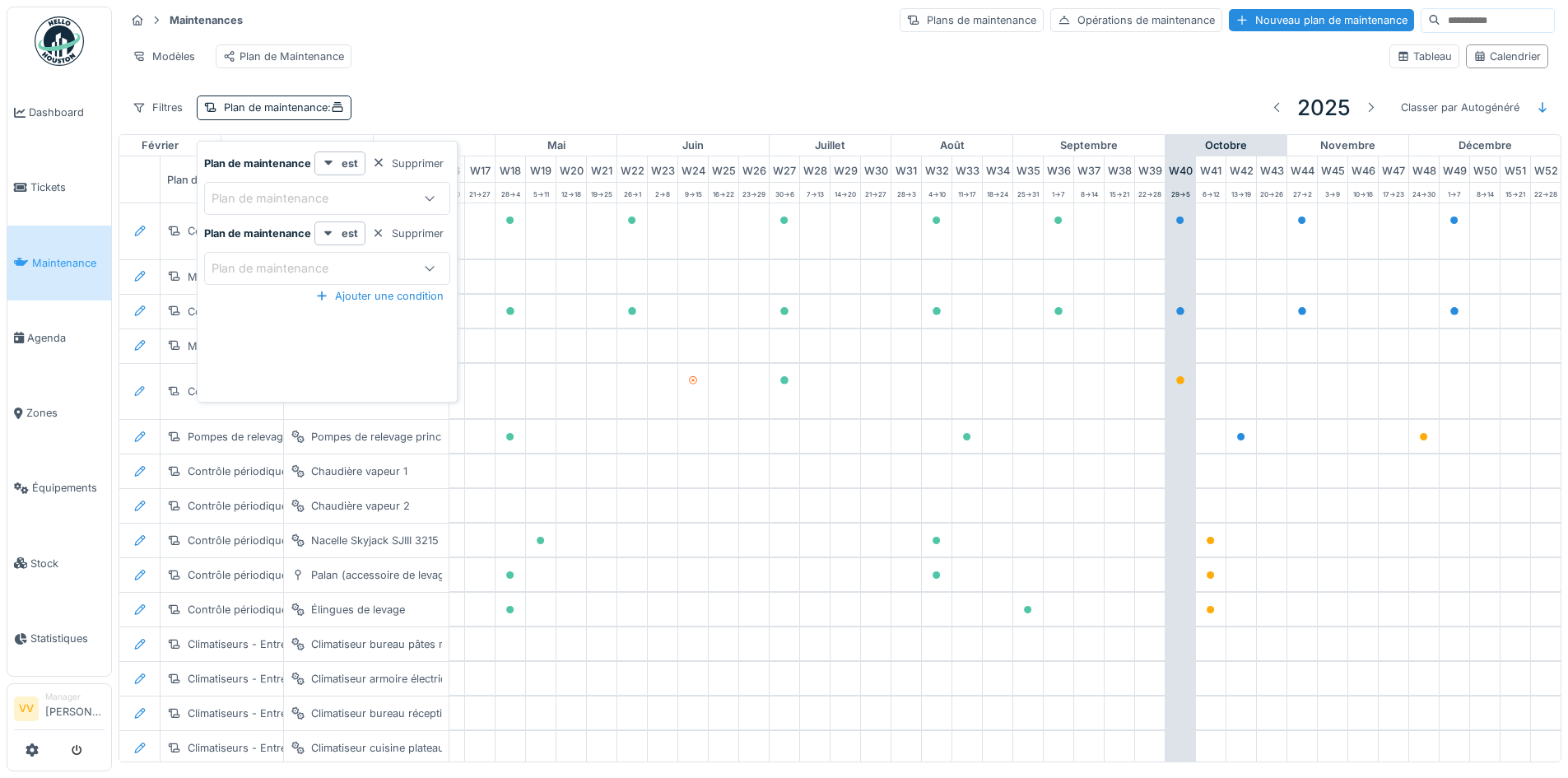
click at [373, 254] on div "Plan de maintenance" at bounding box center [327, 268] width 246 height 33
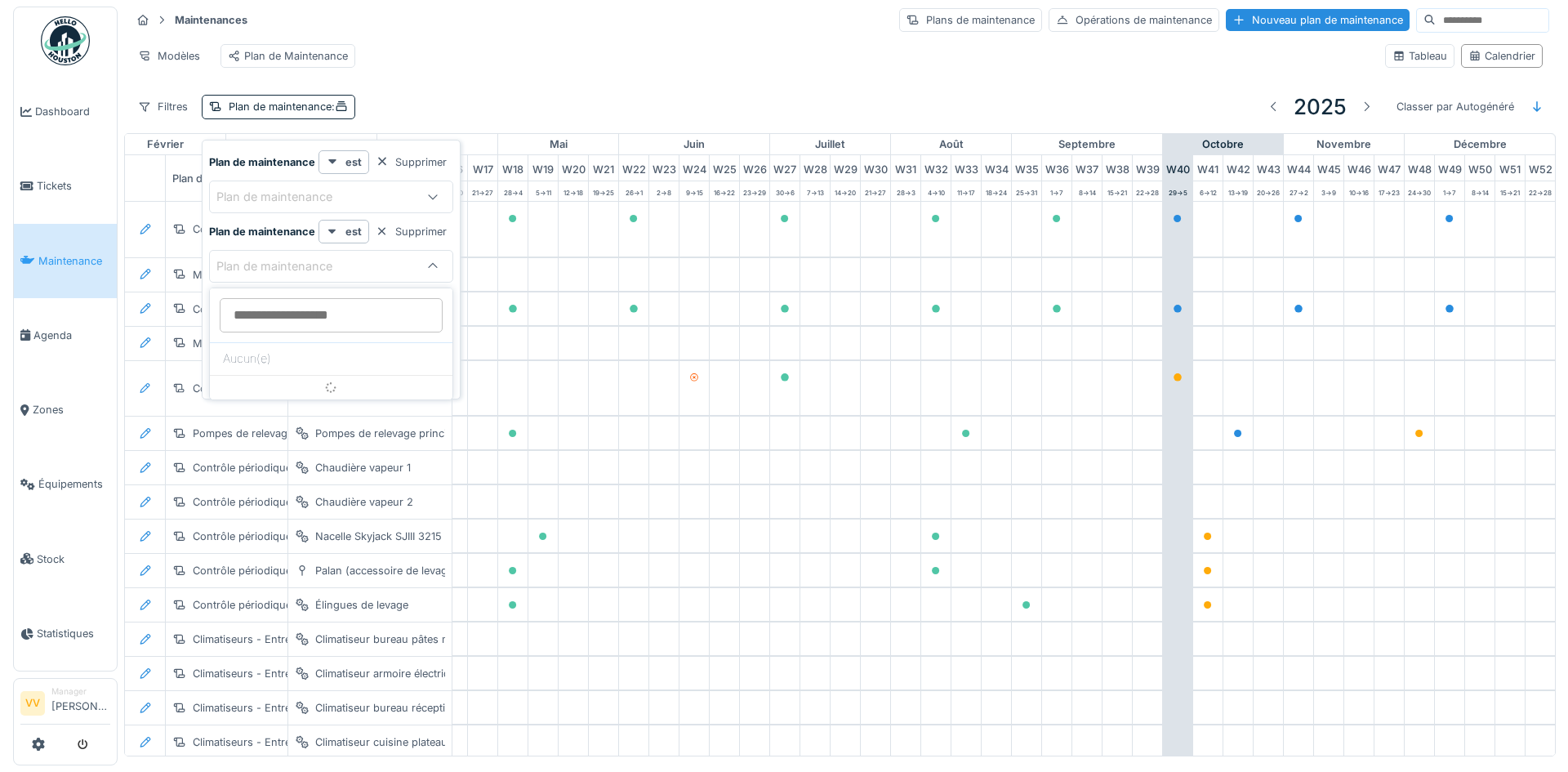
scroll to position [0, 0]
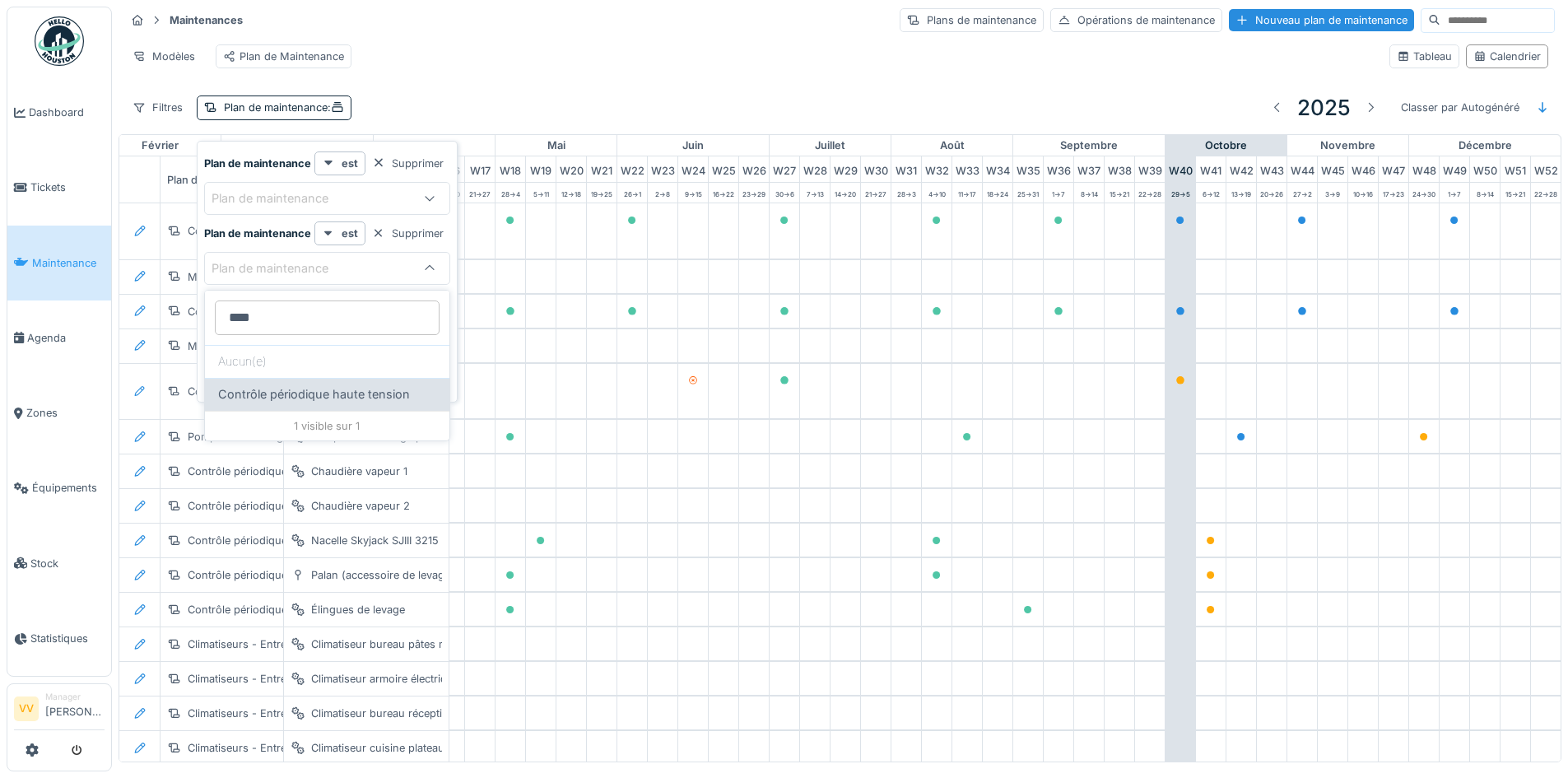
type maintenance_QwOTU "****"
click at [315, 389] on span "Contrôle périodique haute tension" at bounding box center [314, 394] width 192 height 18
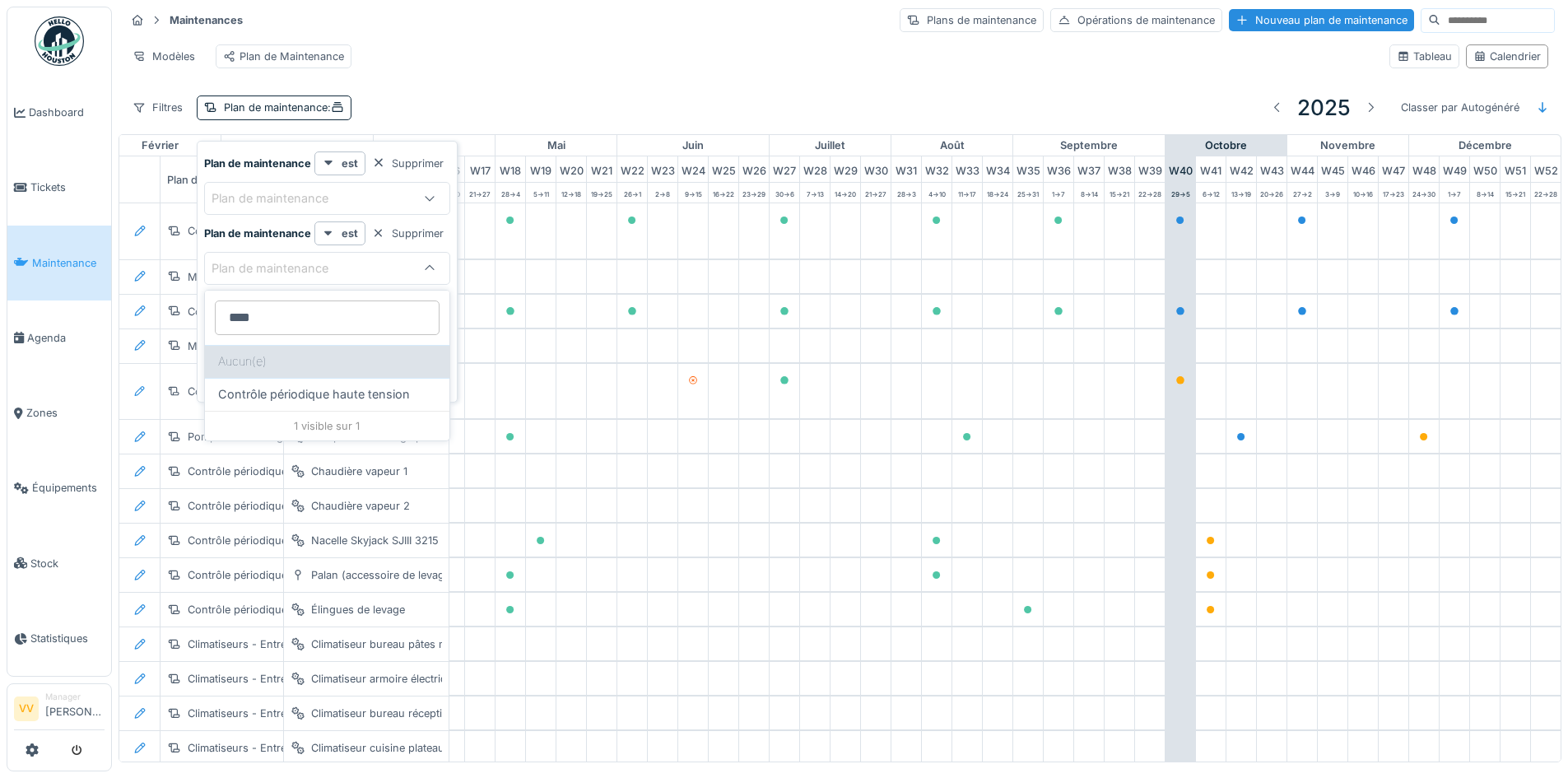
type input "*****"
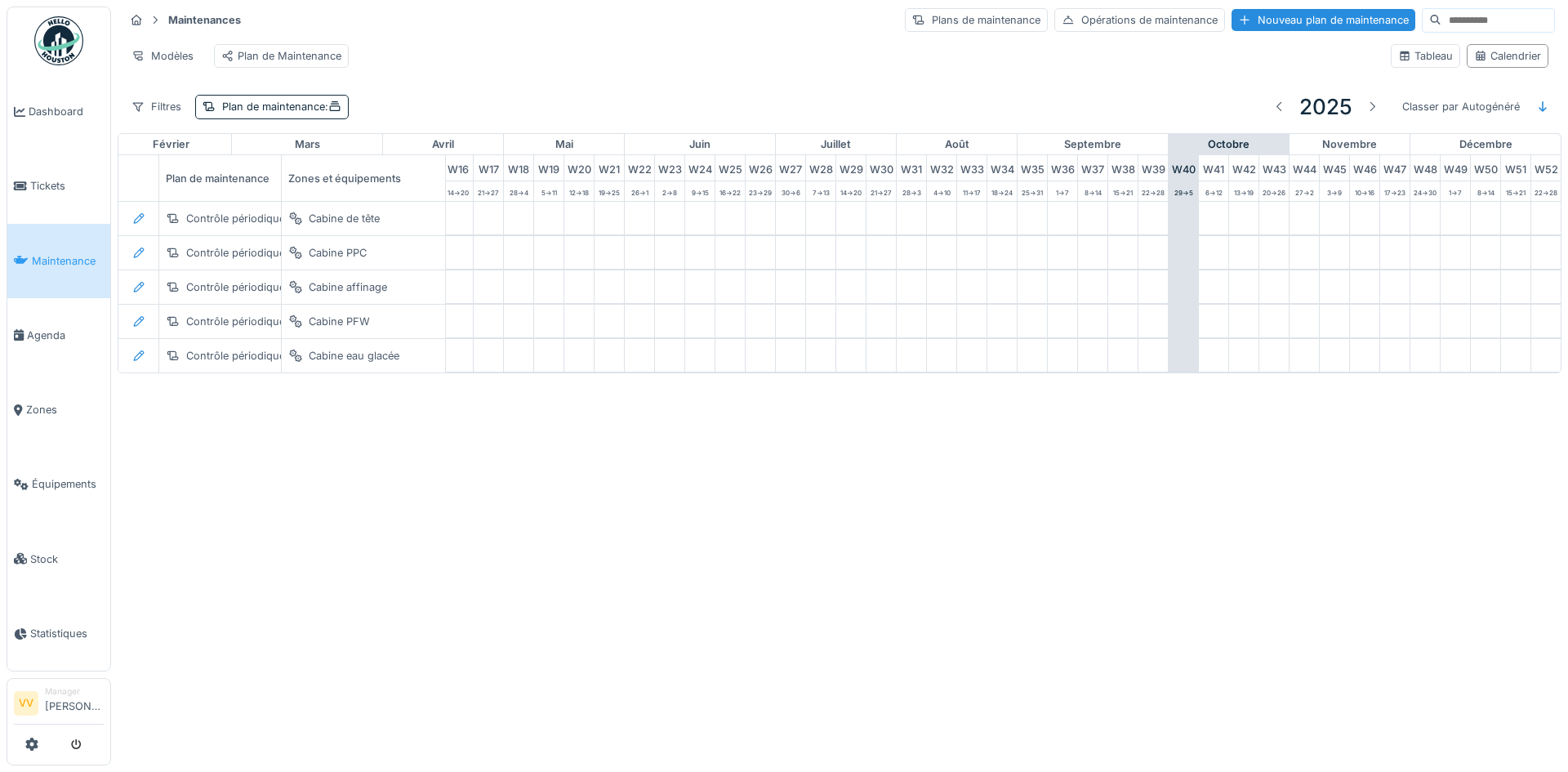
click at [621, 598] on div "Annuler Maintenances Plans de maintenance Opérations de maintenance Nouveau pla…" at bounding box center [784, 386] width 1568 height 772
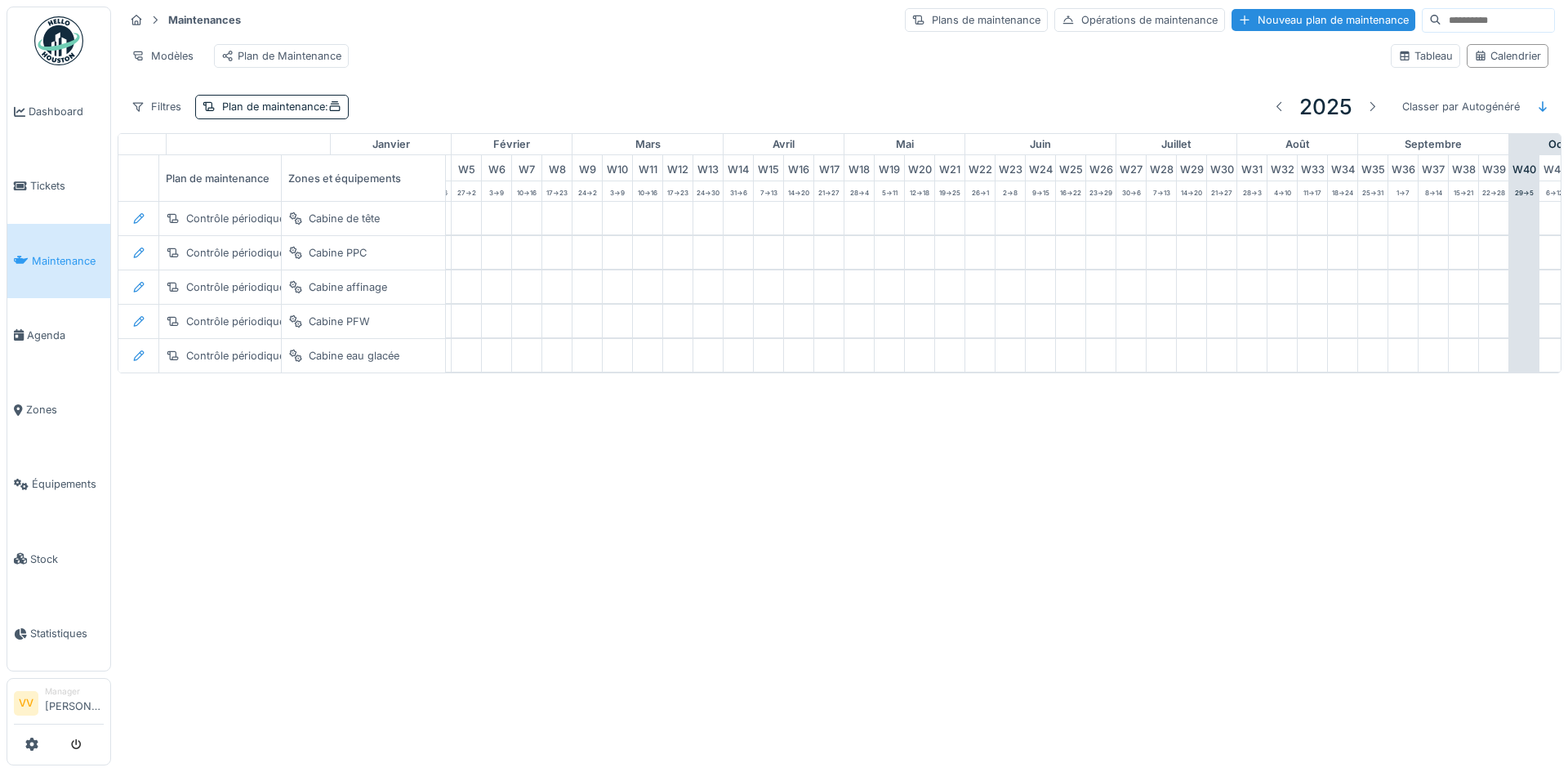
scroll to position [0, 535]
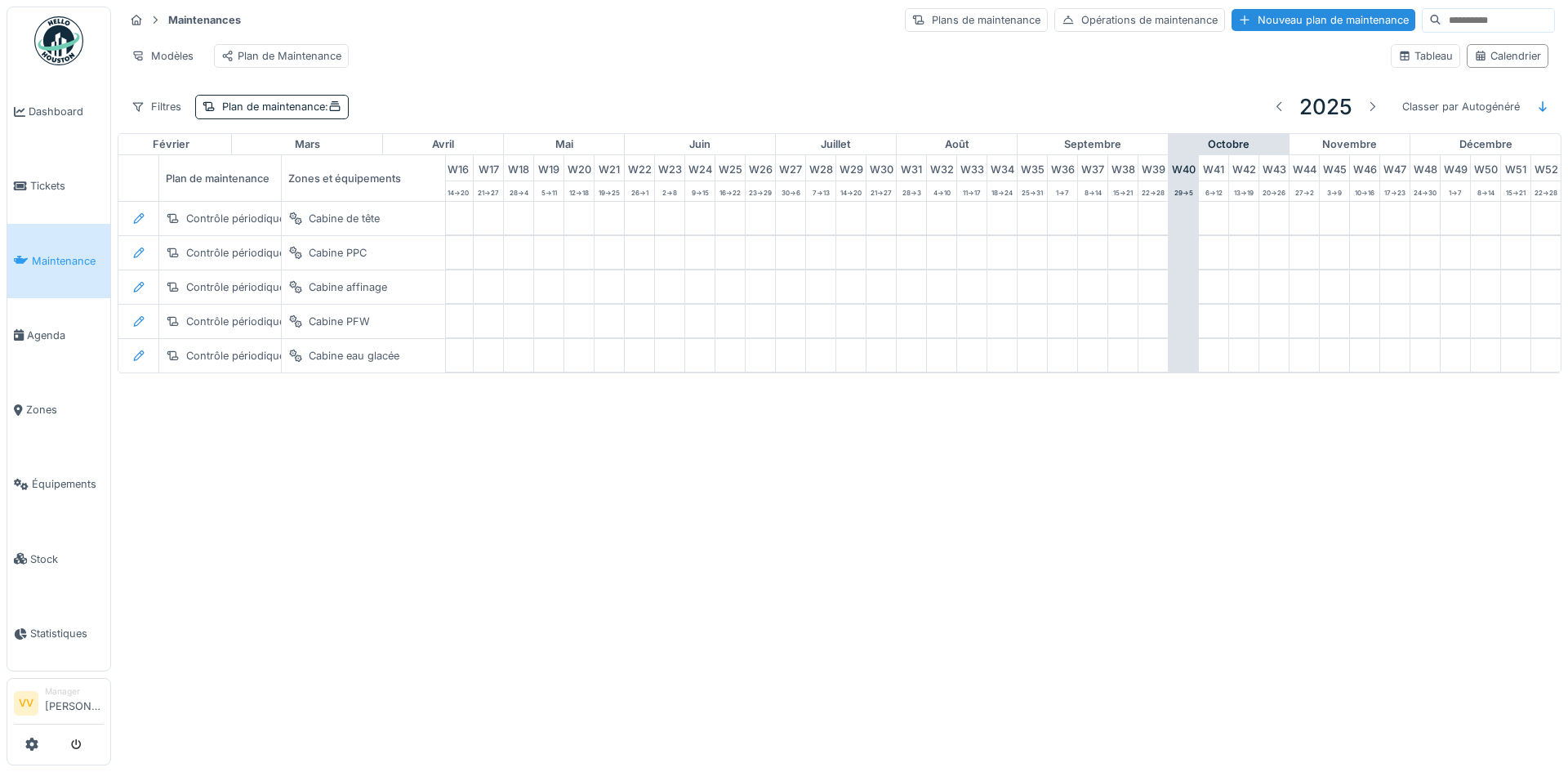
click at [751, 570] on div "Annuler Maintenances Plans de maintenance Opérations de maintenance Nouveau pla…" at bounding box center [784, 386] width 1568 height 772
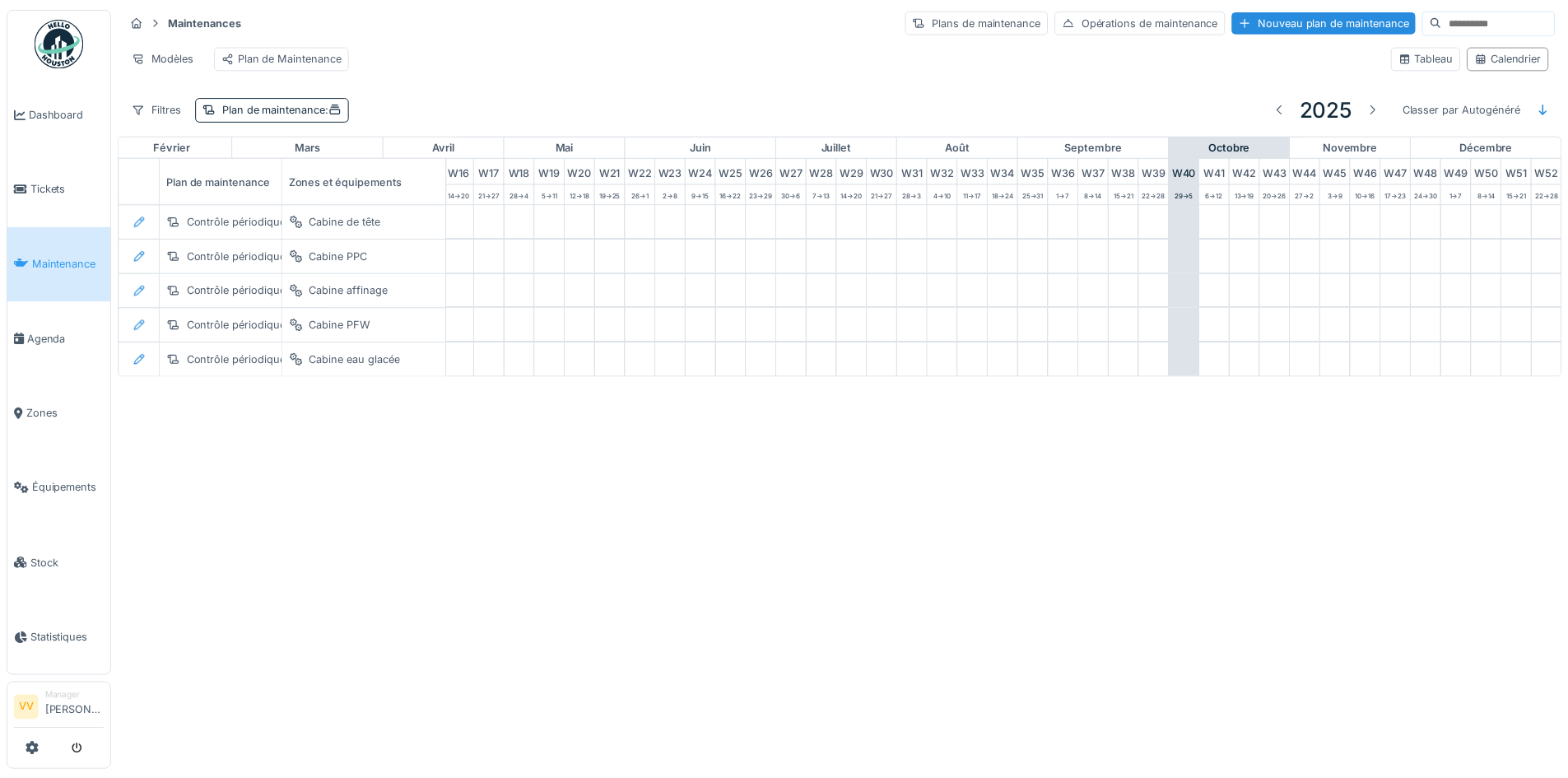
scroll to position [0, 0]
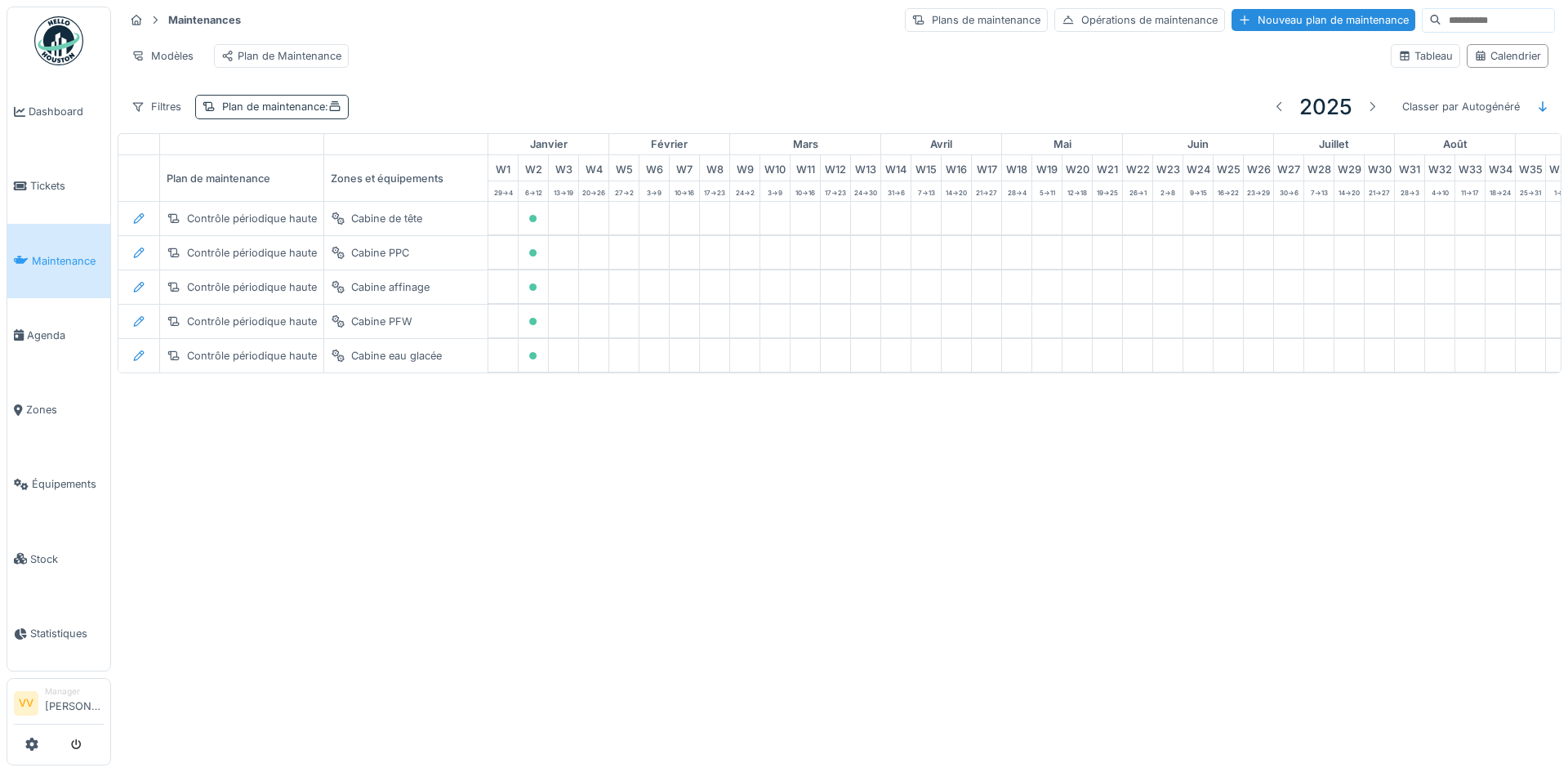
click at [297, 114] on div "Plan de maintenance :" at bounding box center [282, 106] width 119 height 15
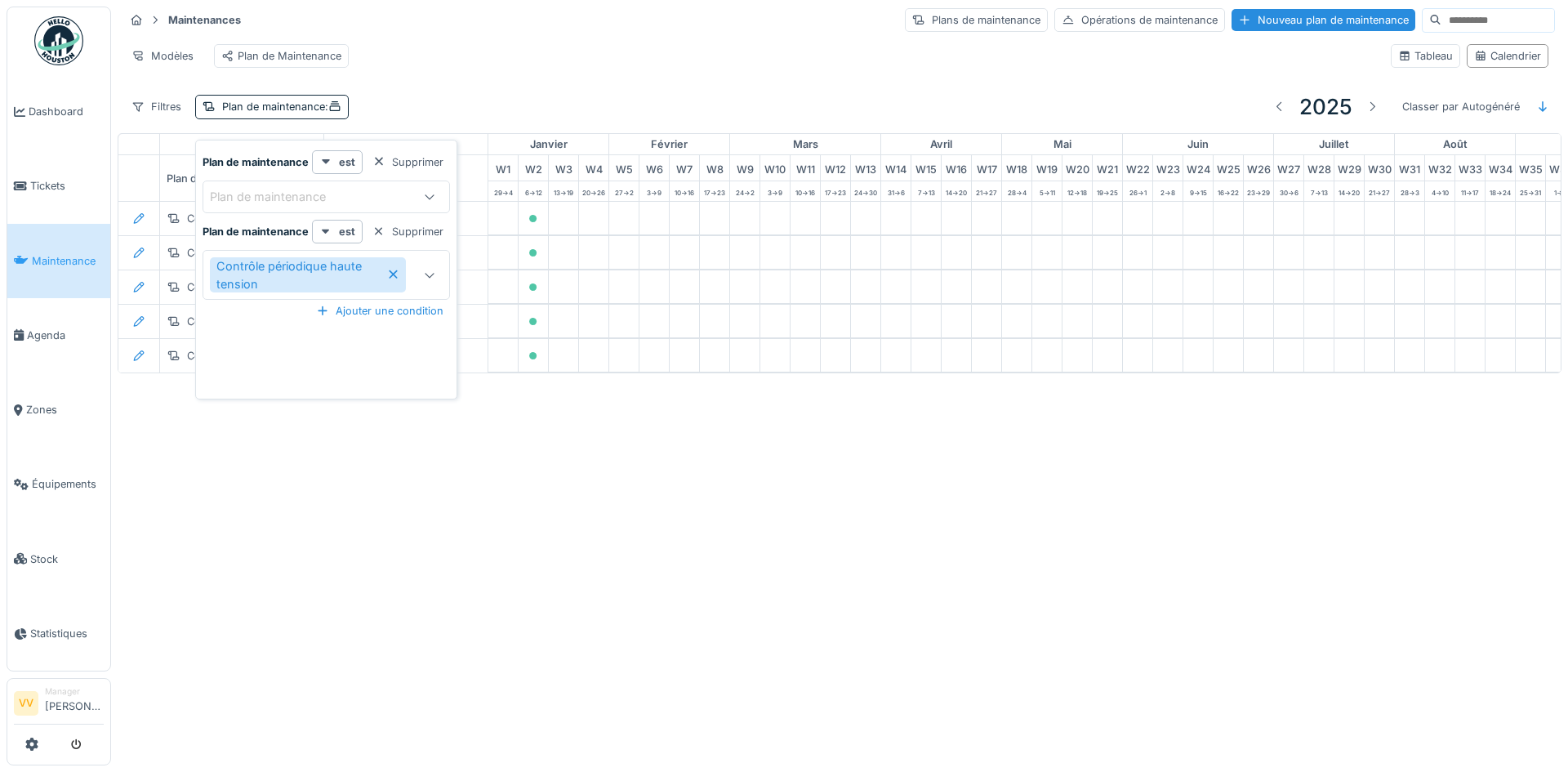
click at [391, 266] on div "Contrôle périodique haute tension" at bounding box center [308, 275] width 197 height 35
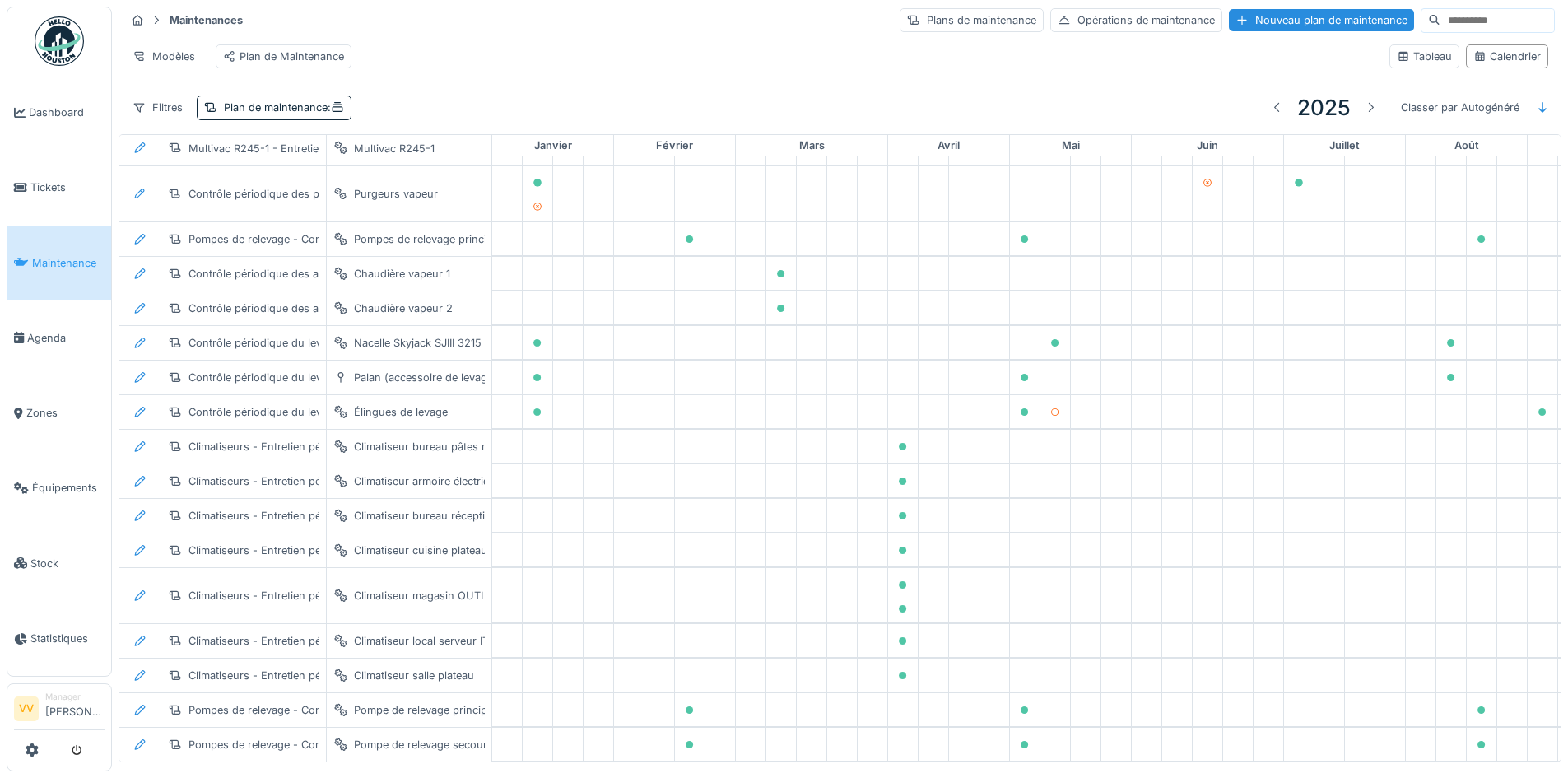
scroll to position [3, 0]
click at [907, 65] on div "Modèles Plan de Maintenance" at bounding box center [751, 56] width 1251 height 37
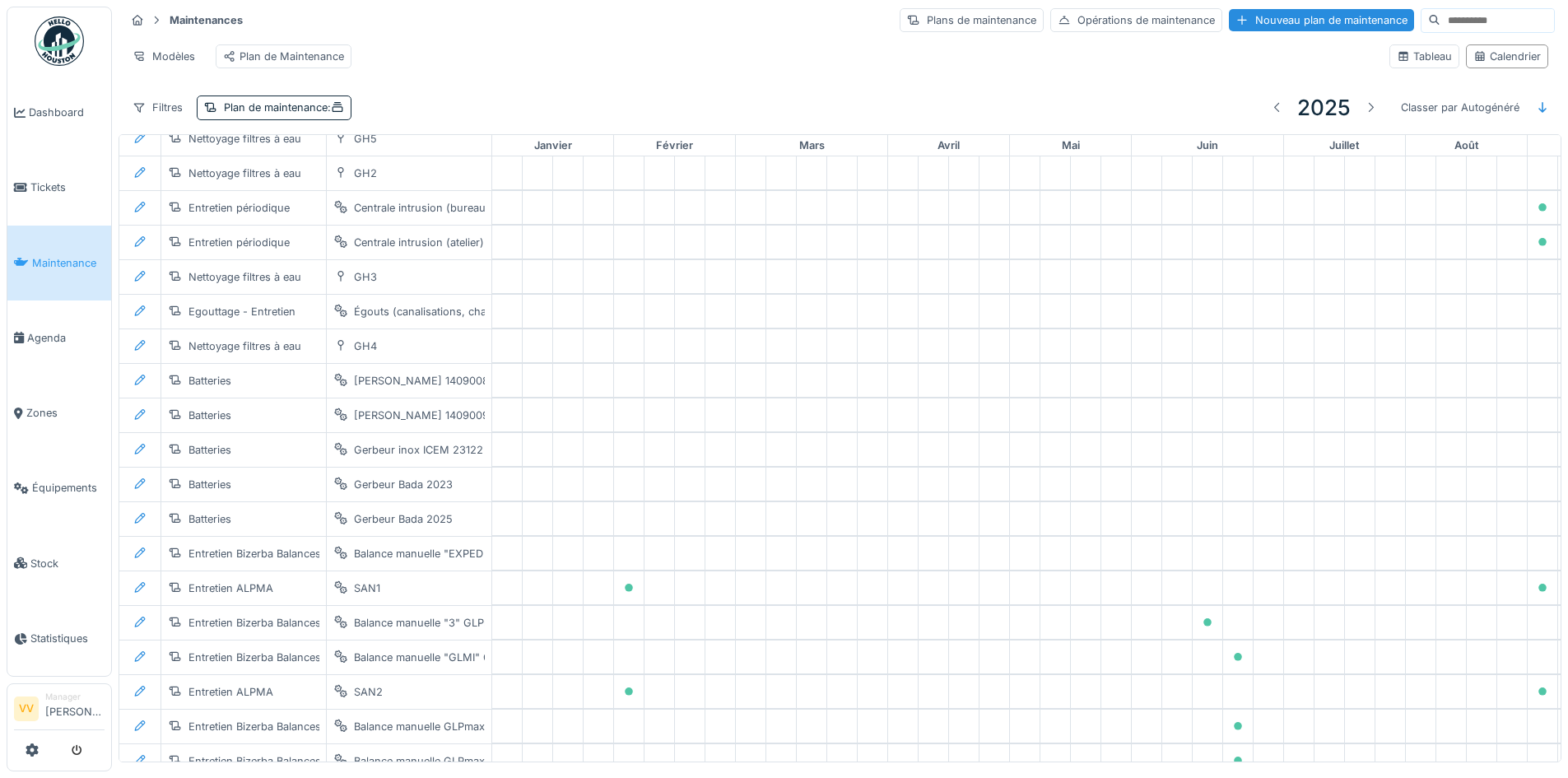
scroll to position [2352, 0]
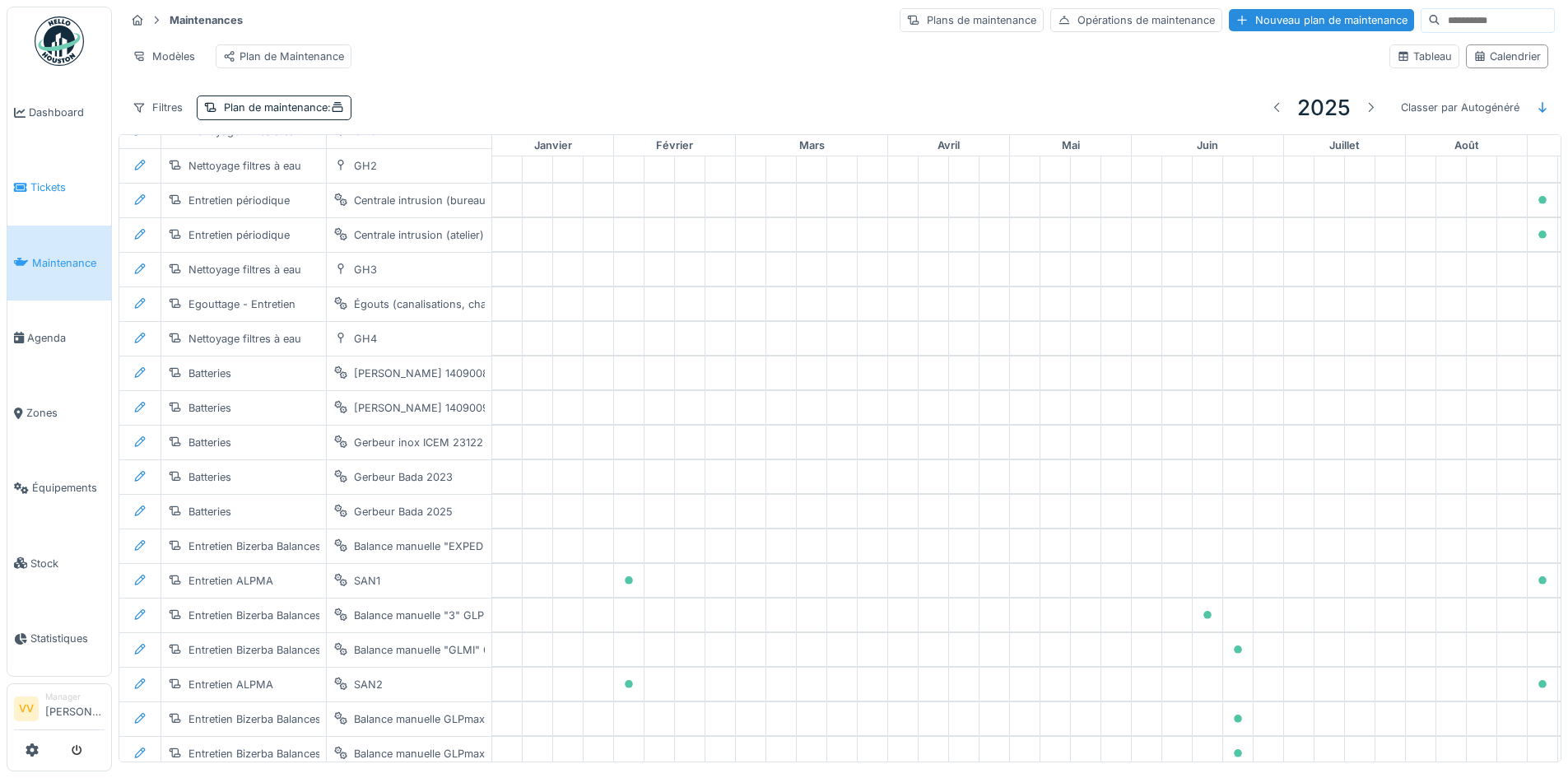
click at [42, 193] on link "Tickets" at bounding box center [60, 187] width 104 height 75
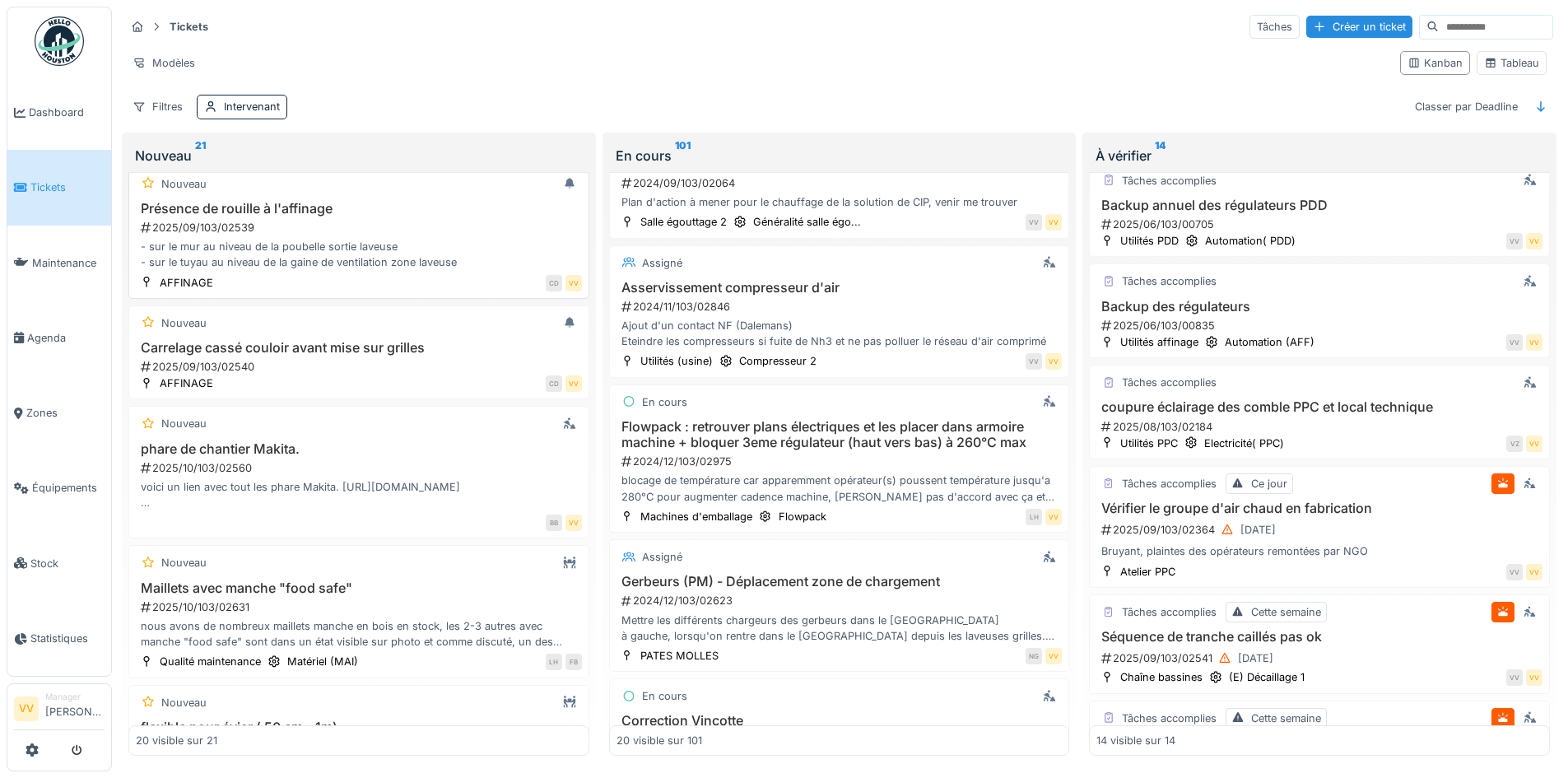
scroll to position [1977, 0]
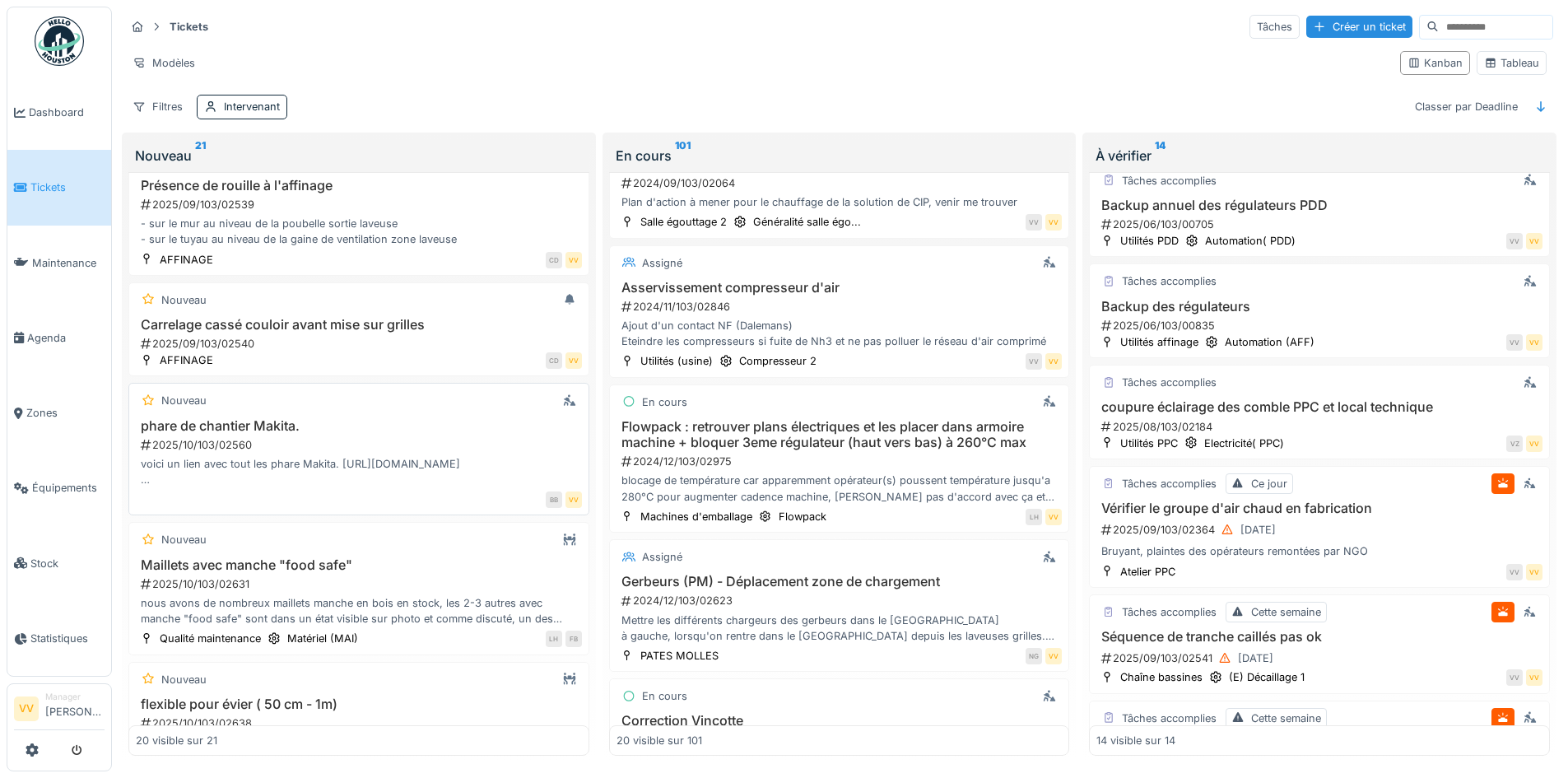
click at [420, 435] on div "phare de chantier Makita. 2025/10/103/02560 voici un lien avec tout les phare M…" at bounding box center [359, 453] width 446 height 70
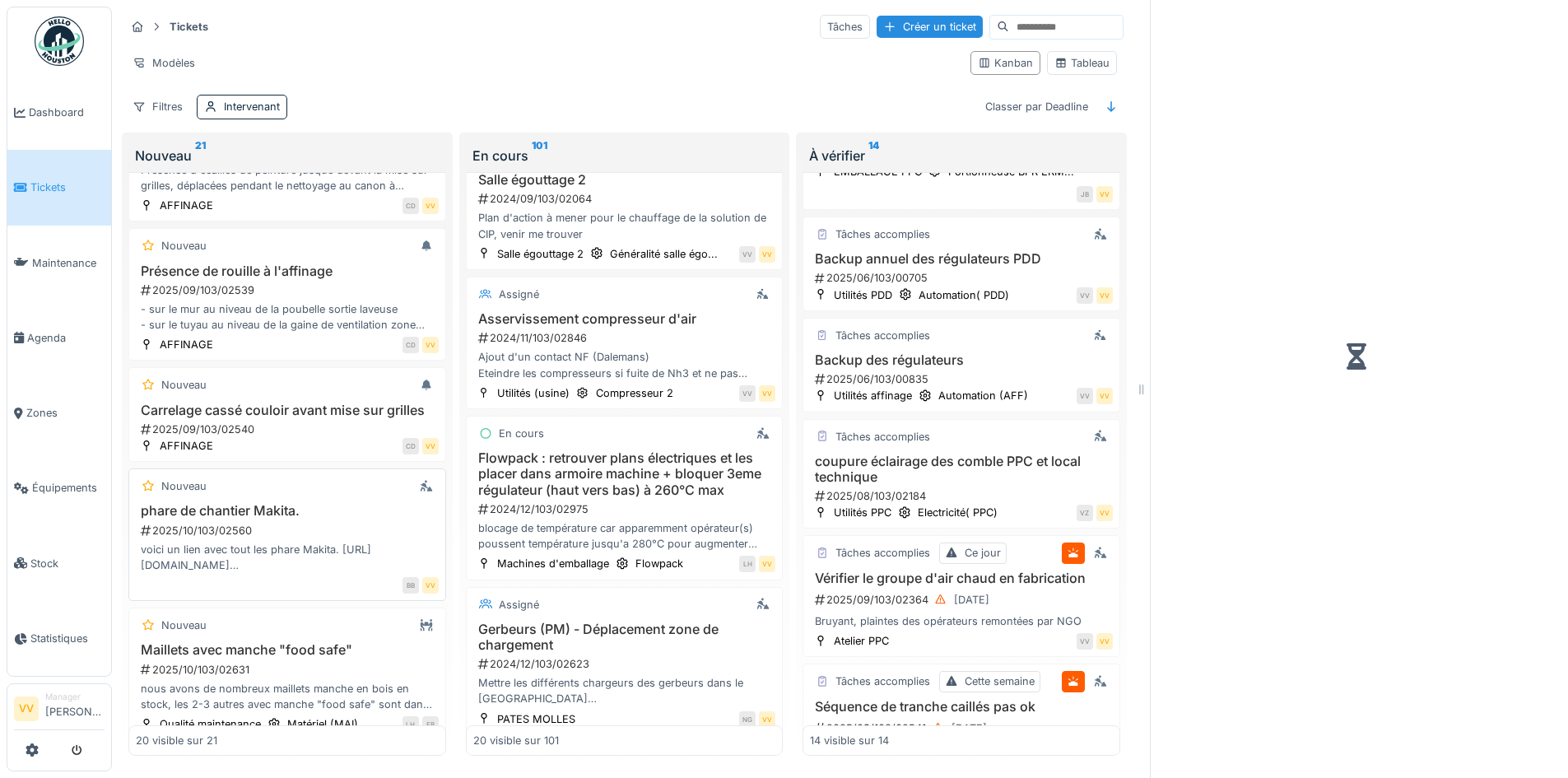
scroll to position [735, 0]
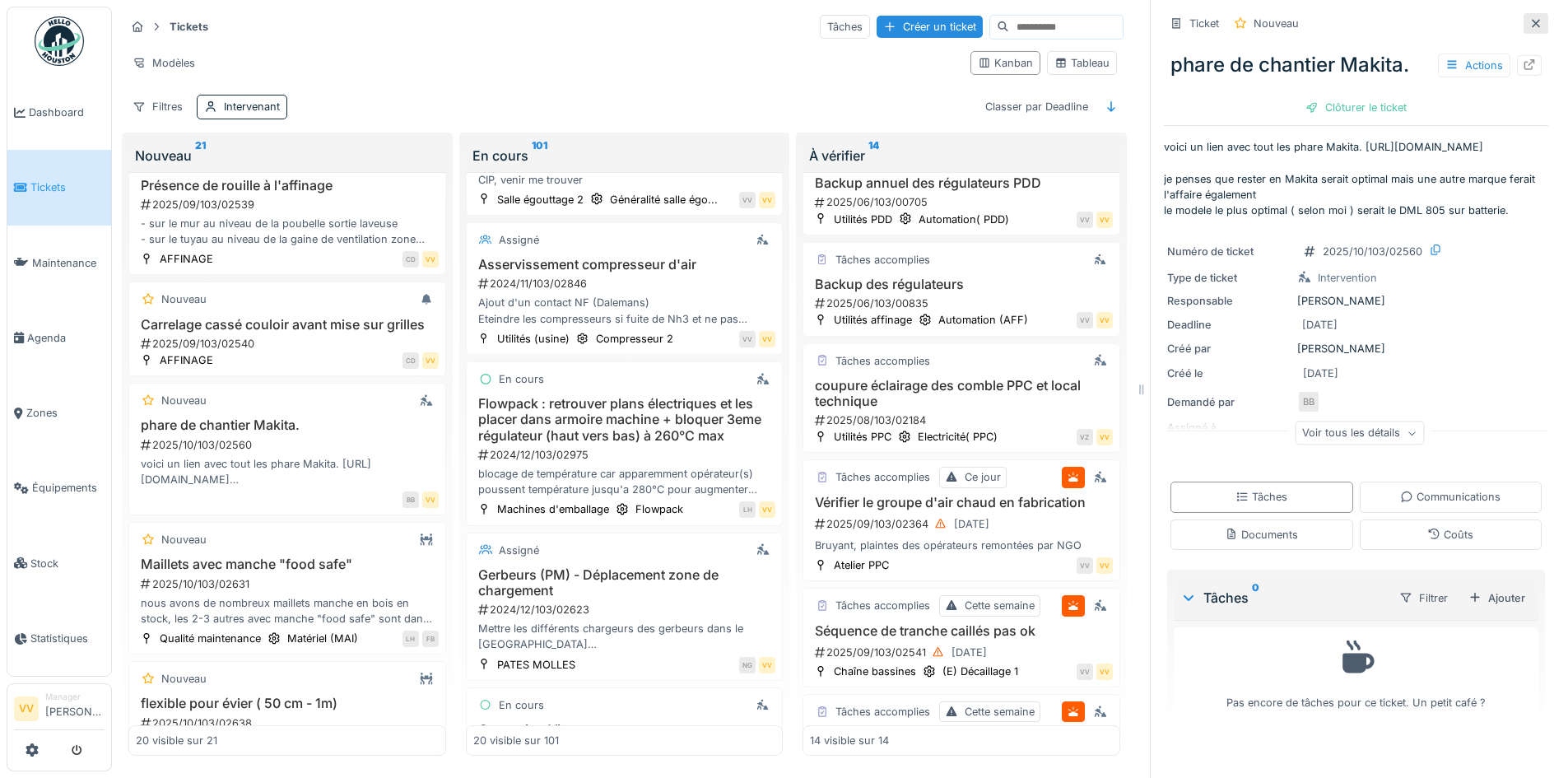
click at [1529, 25] on icon at bounding box center [1535, 23] width 13 height 10
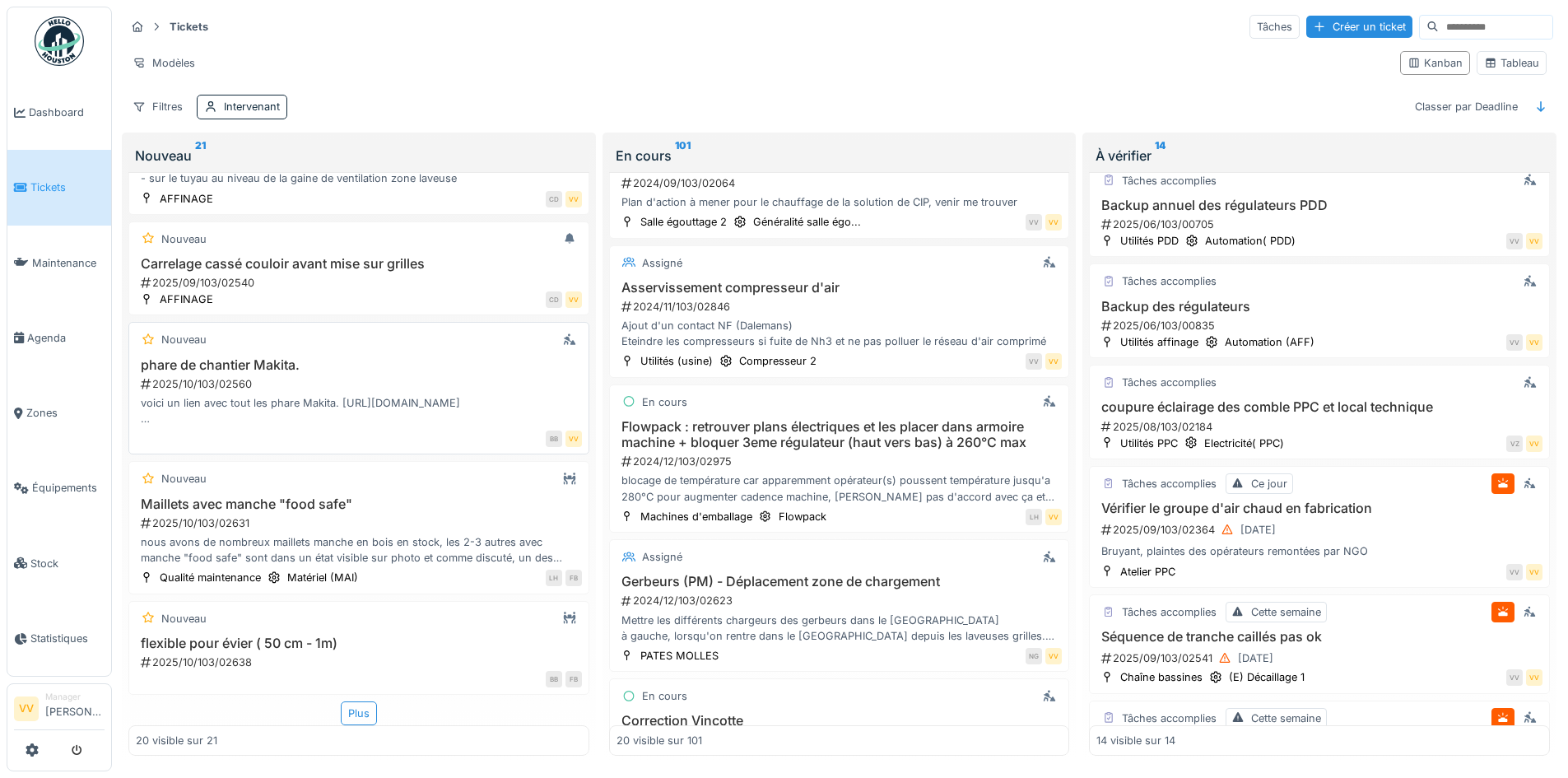
scroll to position [10, 0]
click at [342, 702] on div "Plus" at bounding box center [359, 714] width 36 height 24
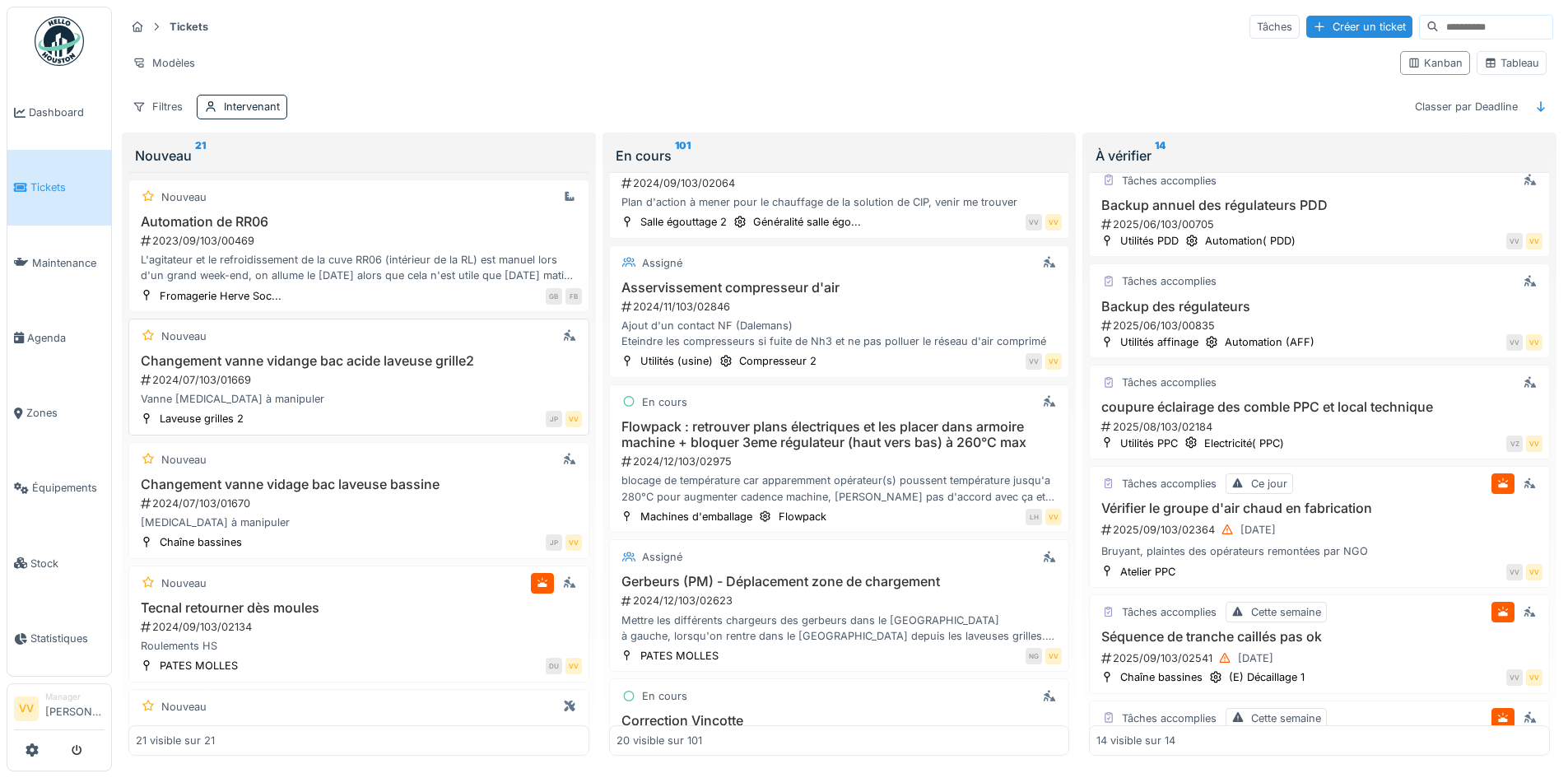
scroll to position [0, 0]
click at [474, 51] on div "Modèles" at bounding box center [756, 63] width 1262 height 24
drag, startPoint x: 1045, startPoint y: 68, endPoint x: 1057, endPoint y: 66, distance: 12.2
click at [1045, 68] on div "Modèles" at bounding box center [756, 63] width 1262 height 24
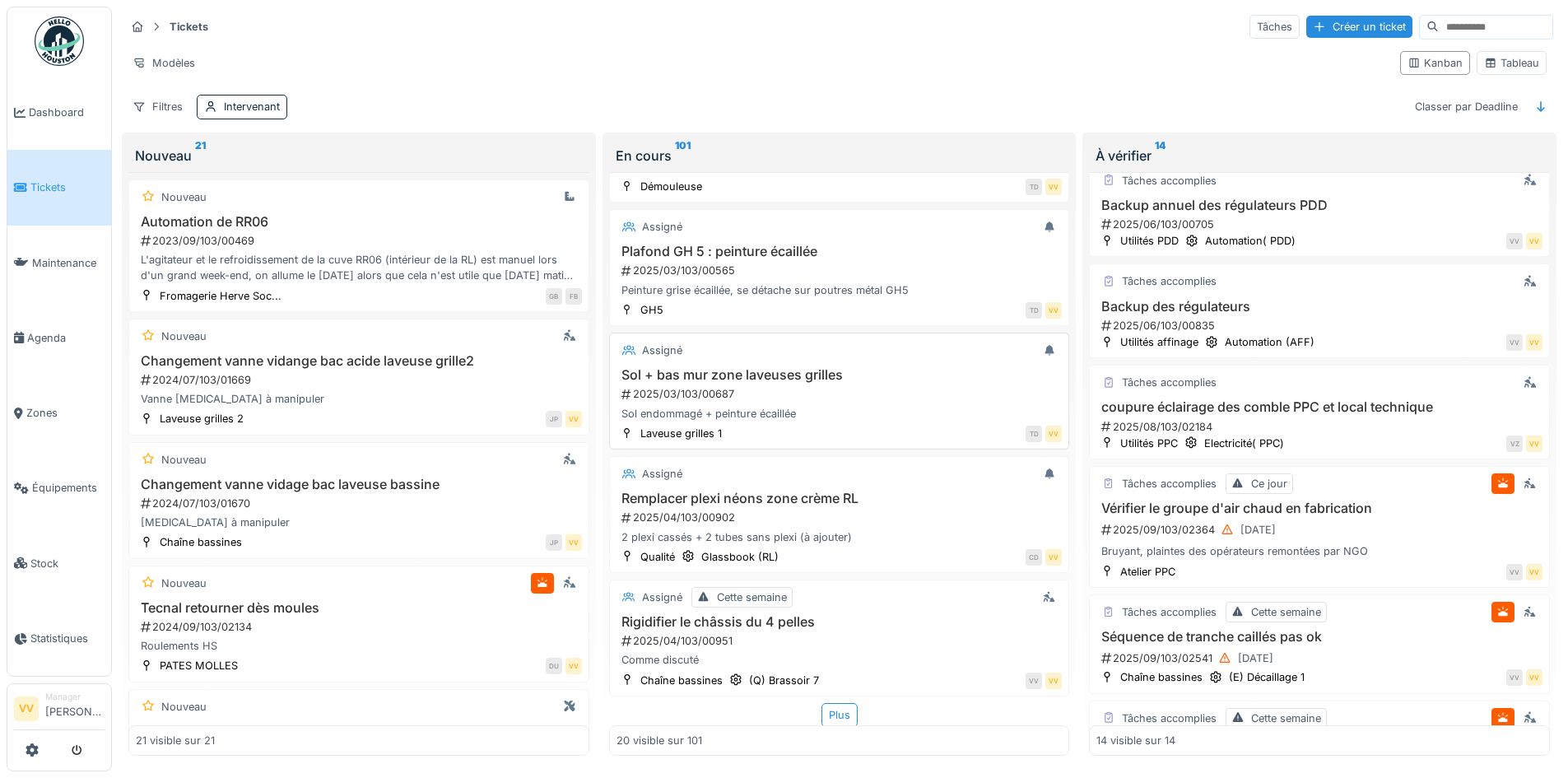
scroll to position [2067, 0]
click at [836, 713] on div "Plus" at bounding box center [840, 714] width 36 height 24
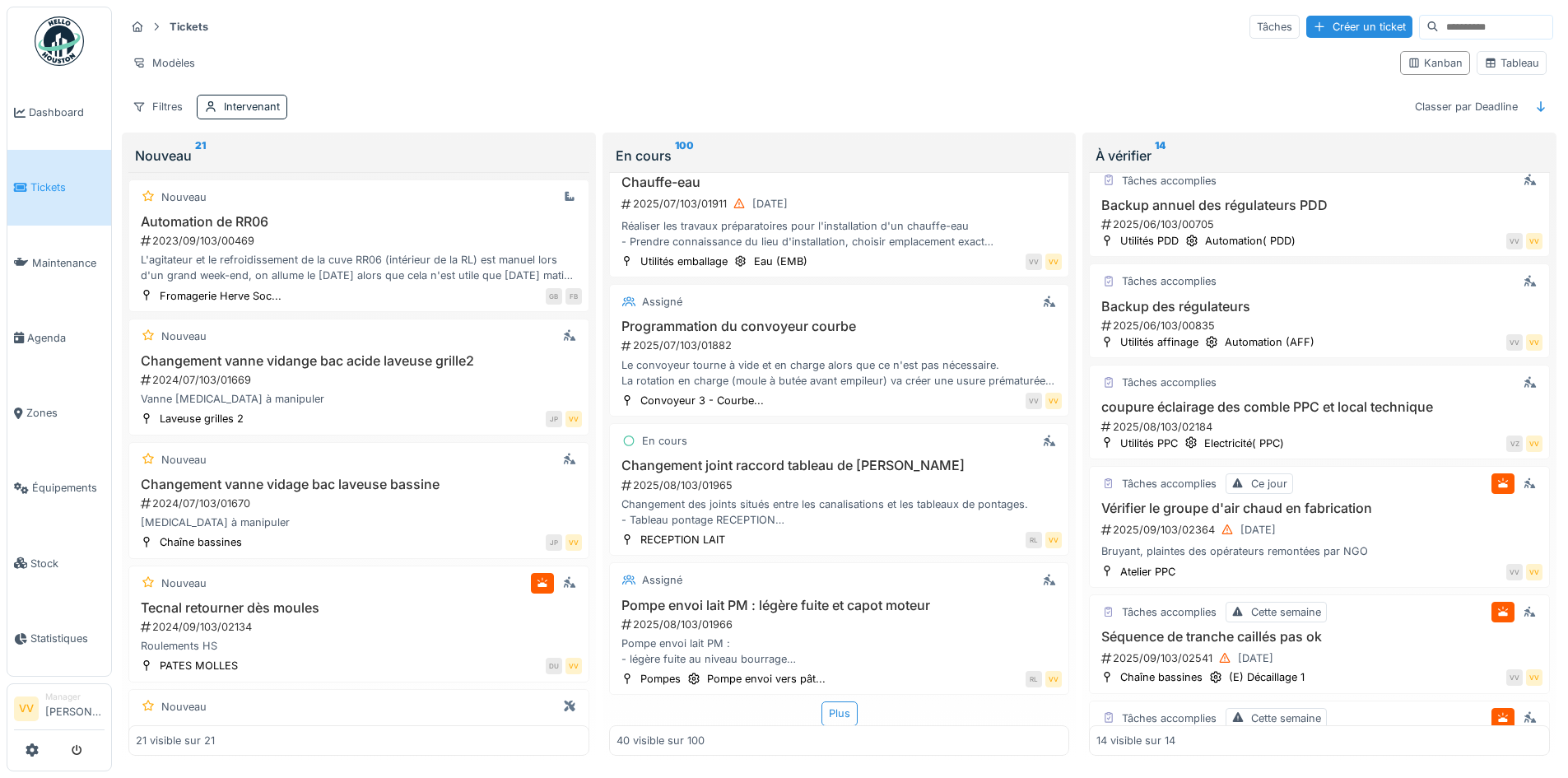
scroll to position [10, 0]
click at [830, 702] on div "Plus" at bounding box center [840, 714] width 36 height 24
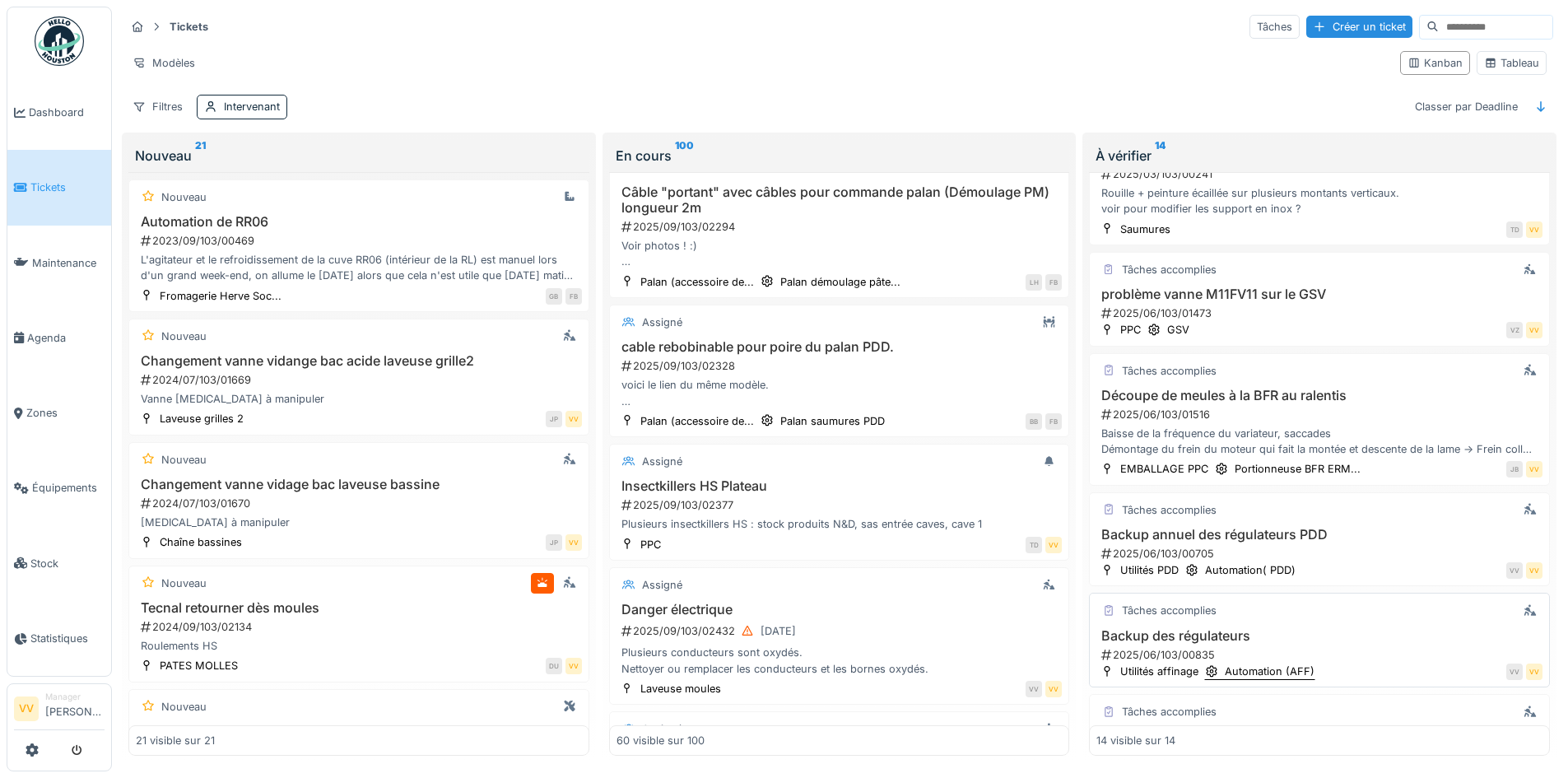
scroll to position [0, 0]
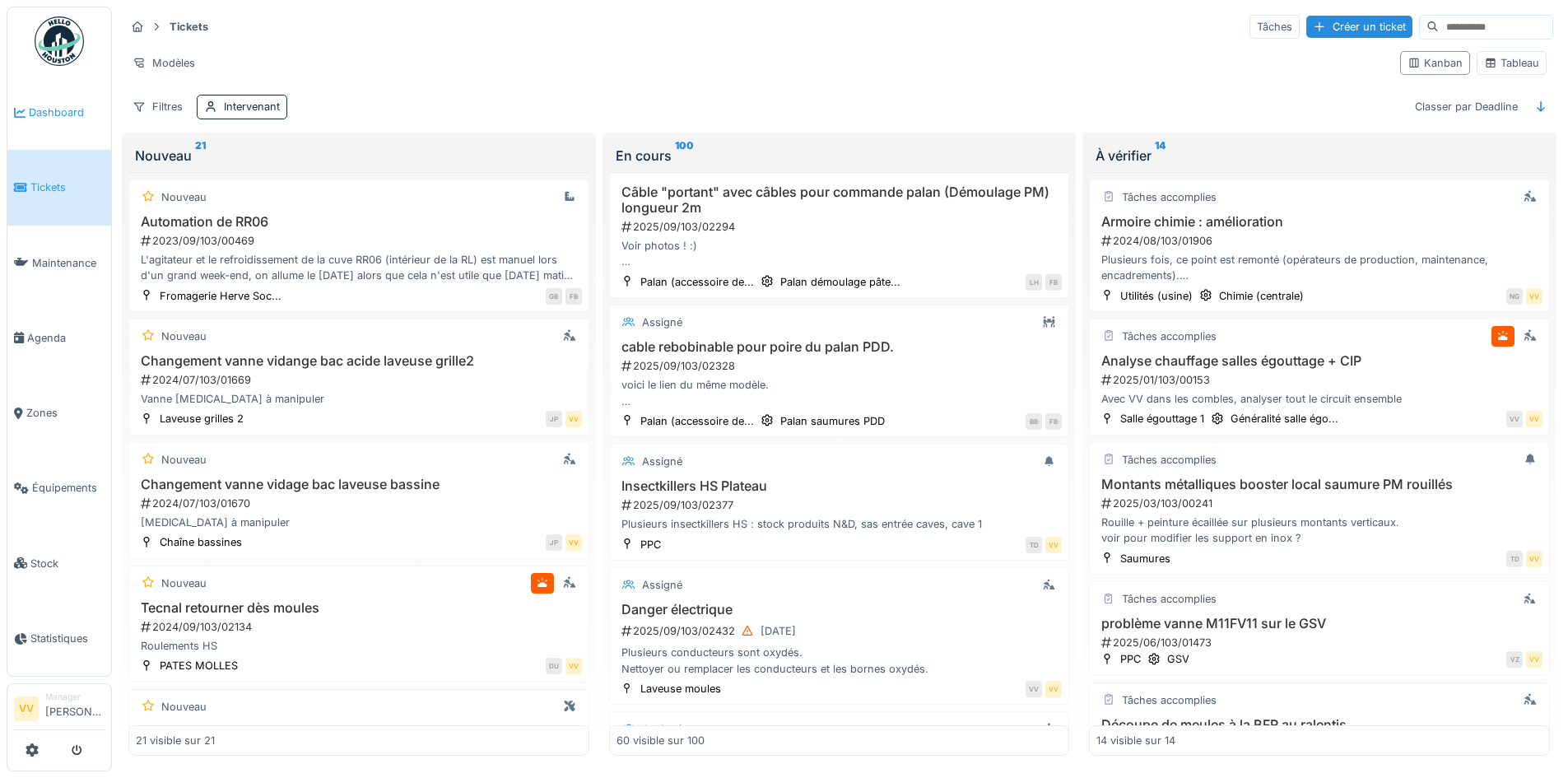
click at [51, 108] on span "Dashboard" at bounding box center [67, 113] width 76 height 16
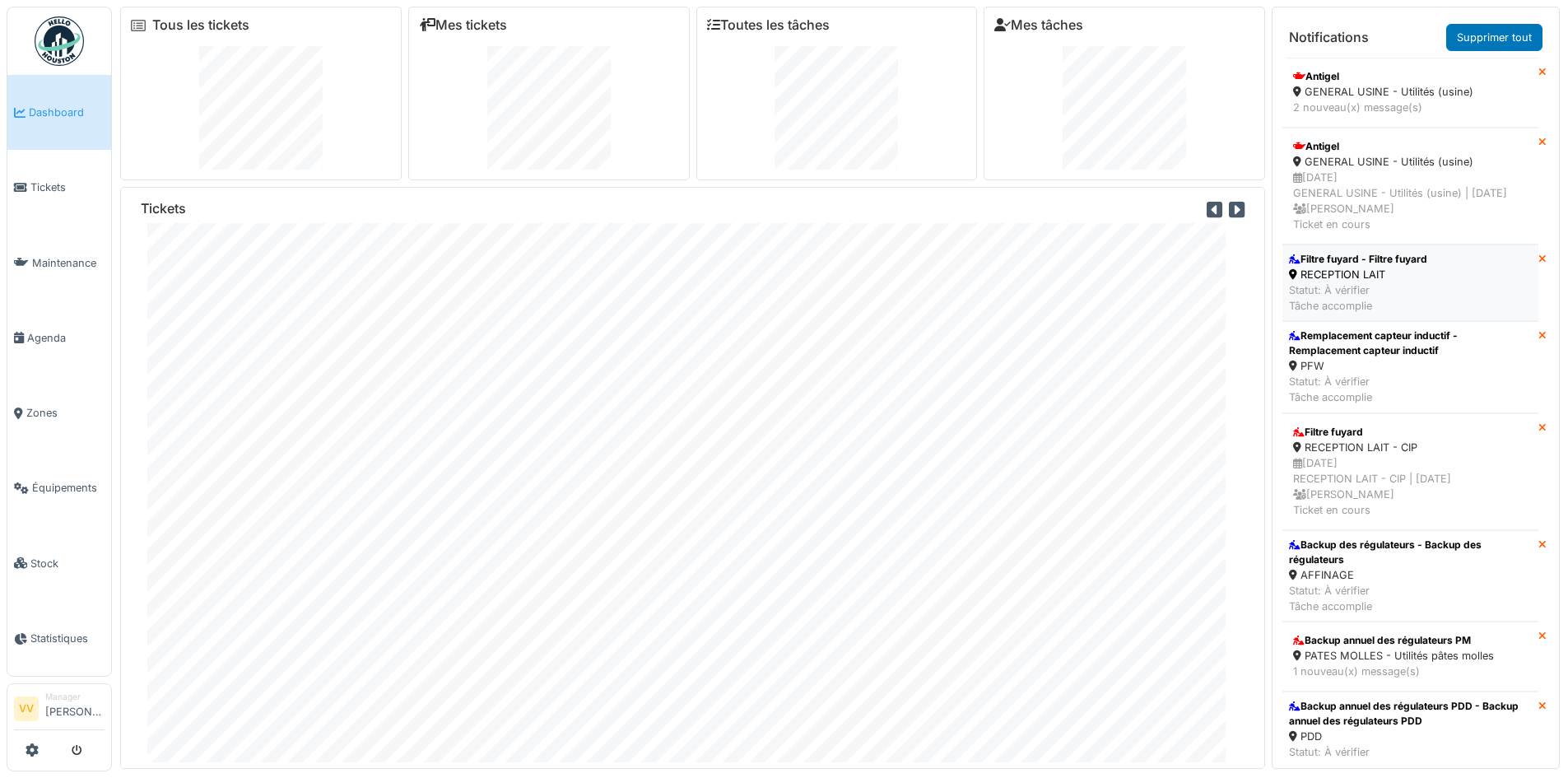
click at [1438, 297] on li "Filtre fuyard - Filtre fuyard RECEPTION LAIT Statut: À vérifier Tâche accomplie" at bounding box center [1411, 283] width 256 height 77
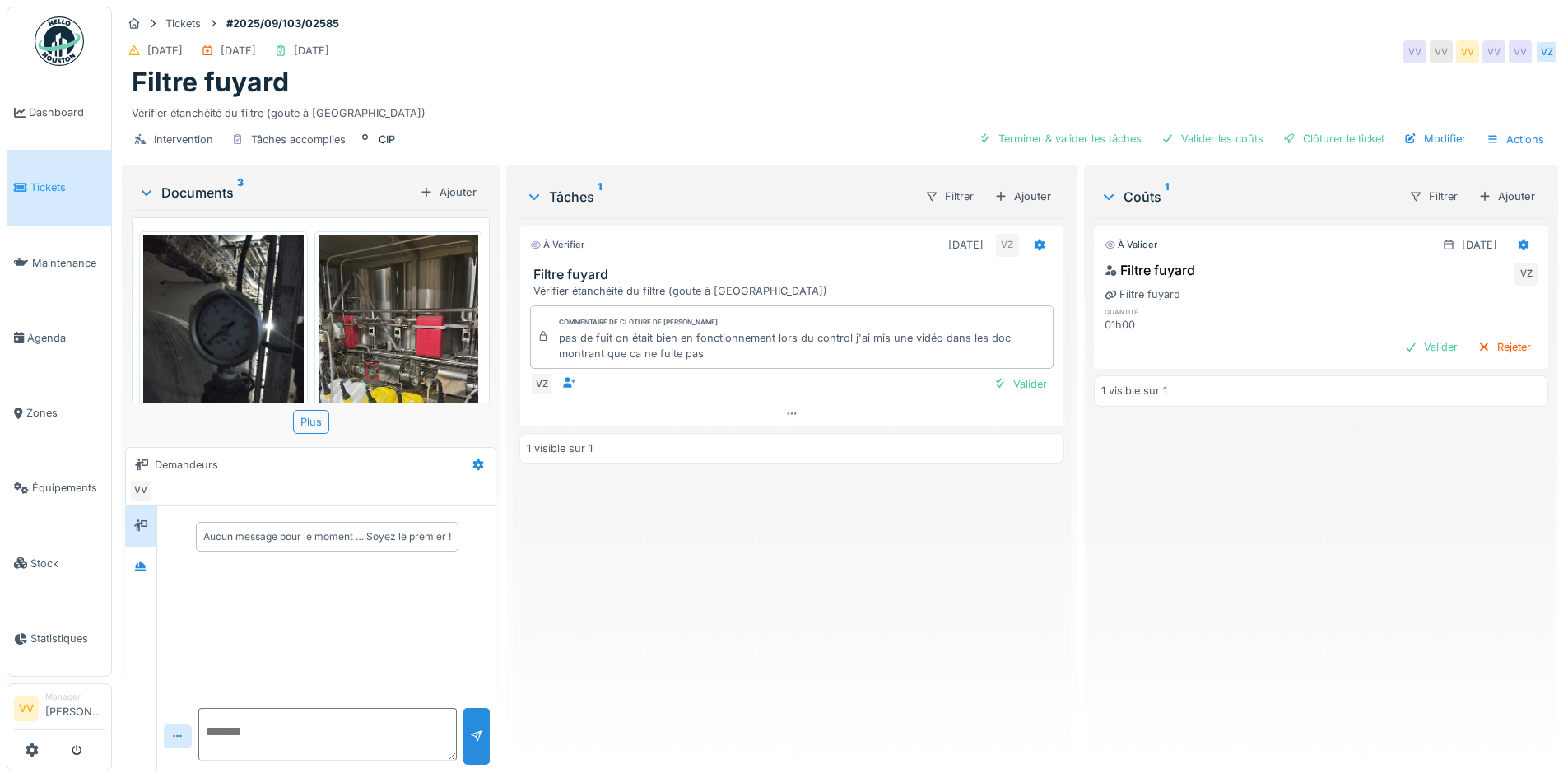
drag, startPoint x: 998, startPoint y: 383, endPoint x: 863, endPoint y: 568, distance: 229.0
click at [863, 568] on div "À vérifier [DATE] VZ [GEOGRAPHIC_DATA] fuyard Vérifier étanchéité du filtre (go…" at bounding box center [790, 488] width 544 height 540
click at [1017, 376] on div "Valider" at bounding box center [1020, 384] width 67 height 23
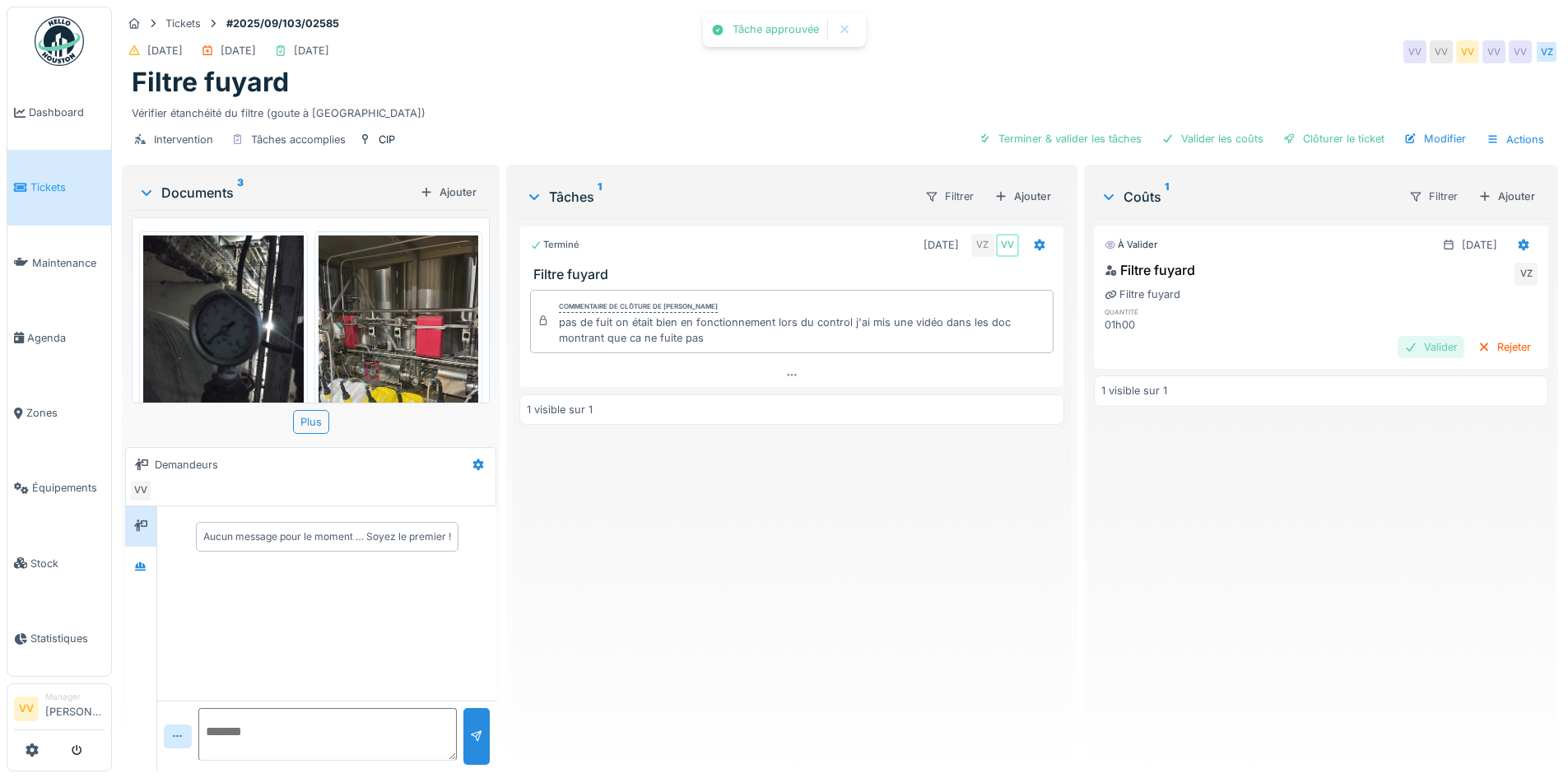
click at [1398, 347] on div "Valider" at bounding box center [1430, 347] width 67 height 23
click at [1334, 132] on div "Clôturer le ticket" at bounding box center [1334, 138] width 114 height 23
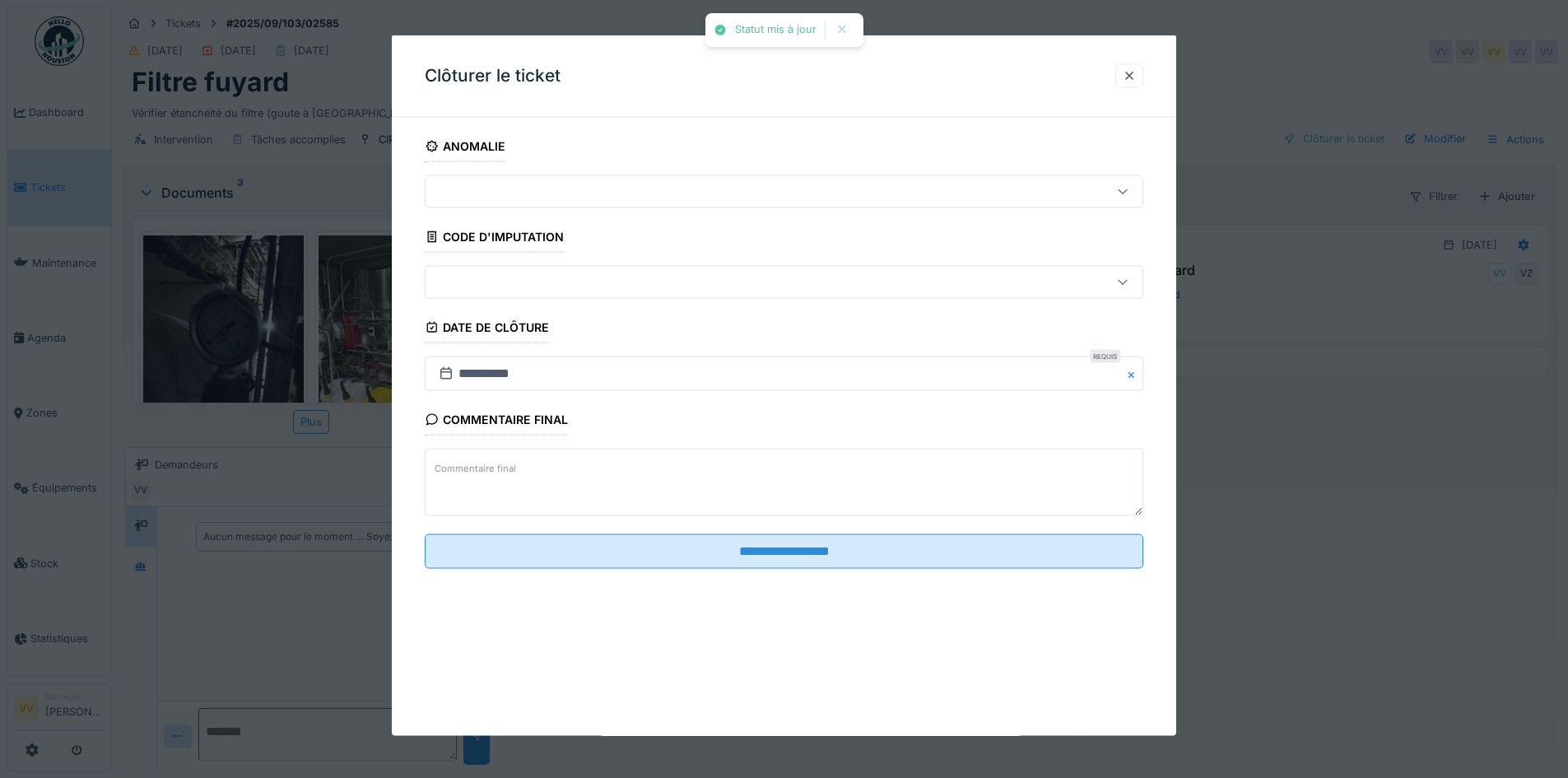
click at [819, 527] on fieldset "**********" at bounding box center [784, 356] width 719 height 451
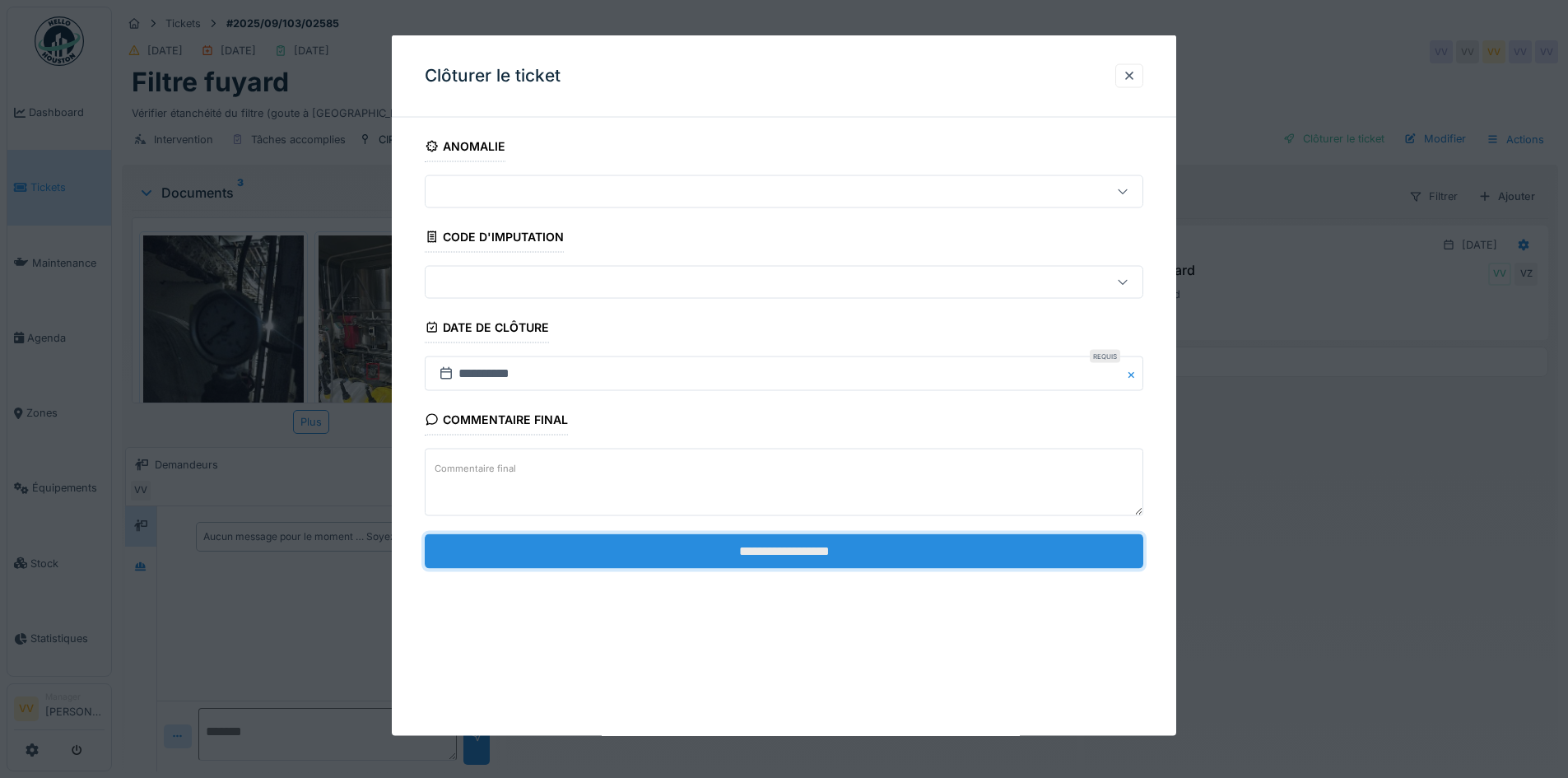
click at [814, 549] on input "**********" at bounding box center [784, 551] width 719 height 35
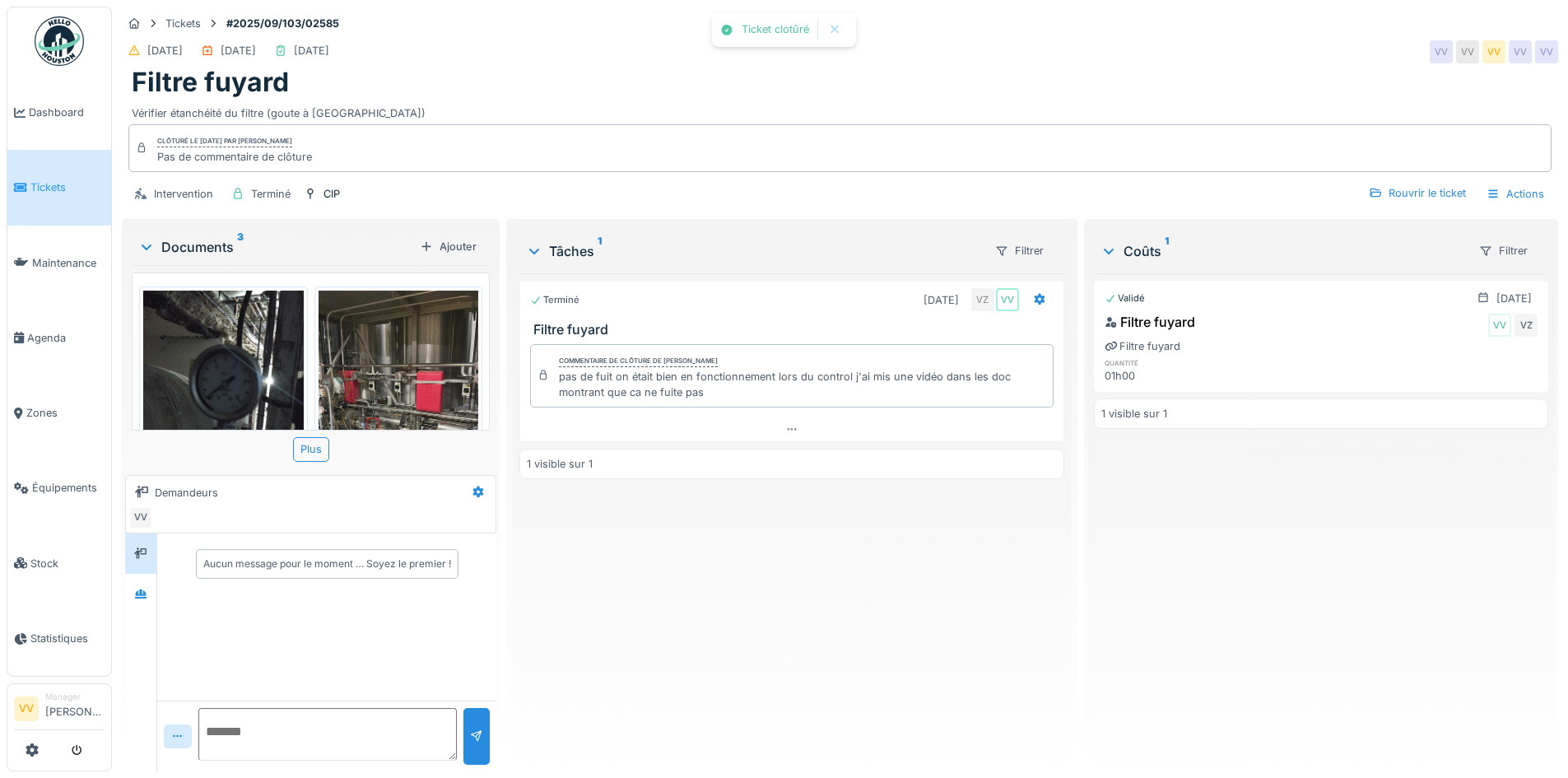
click at [1007, 582] on div "Terminé [DATE] VZ VV Filtre fuyard Commentaire de clôture de [PERSON_NAME] pas …" at bounding box center [790, 516] width 544 height 485
click at [28, 99] on link "Dashboard" at bounding box center [60, 113] width 104 height 75
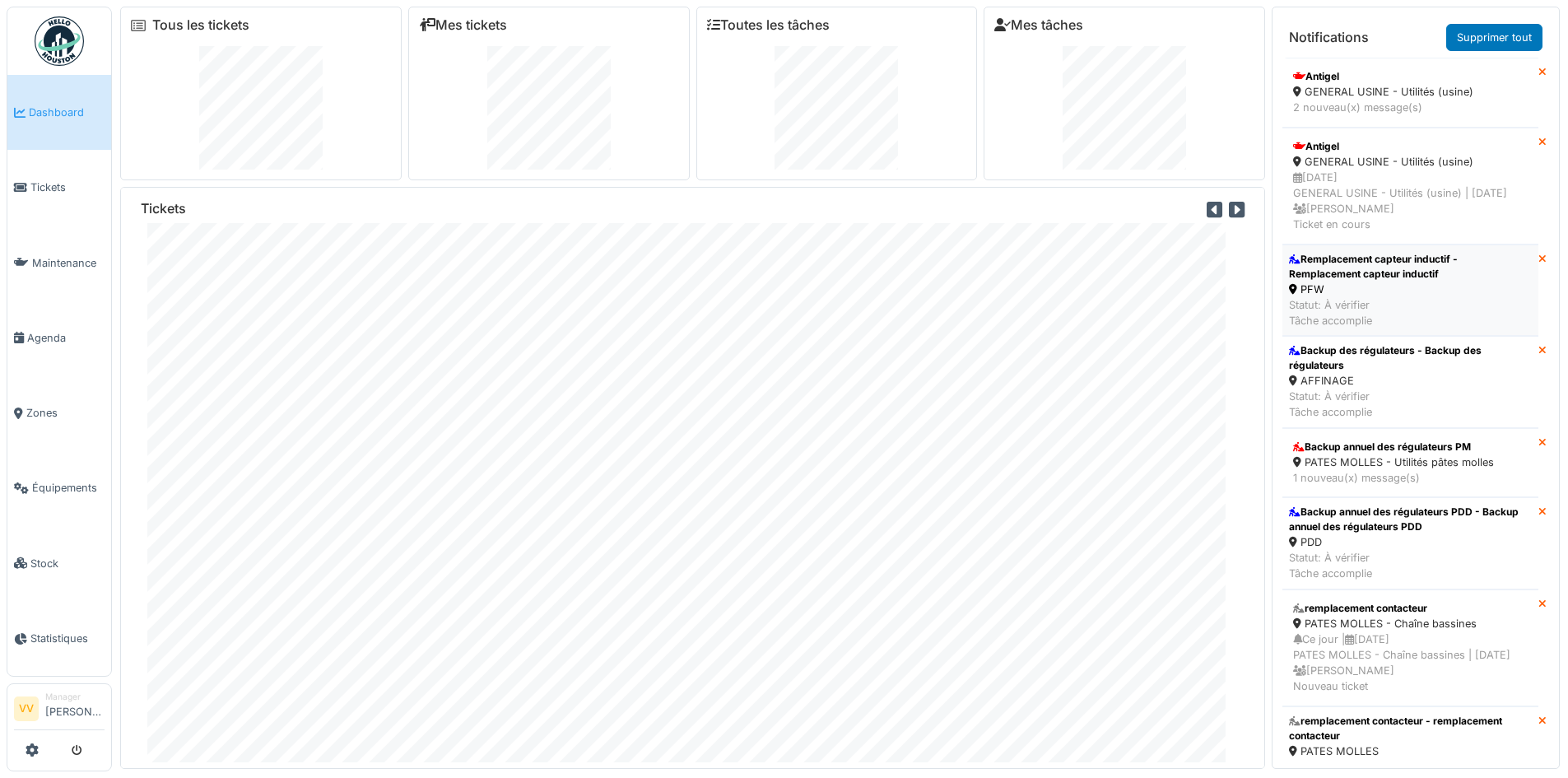
click at [1398, 312] on div "Statut: À vérifier Tâche accomplie" at bounding box center [1410, 313] width 243 height 31
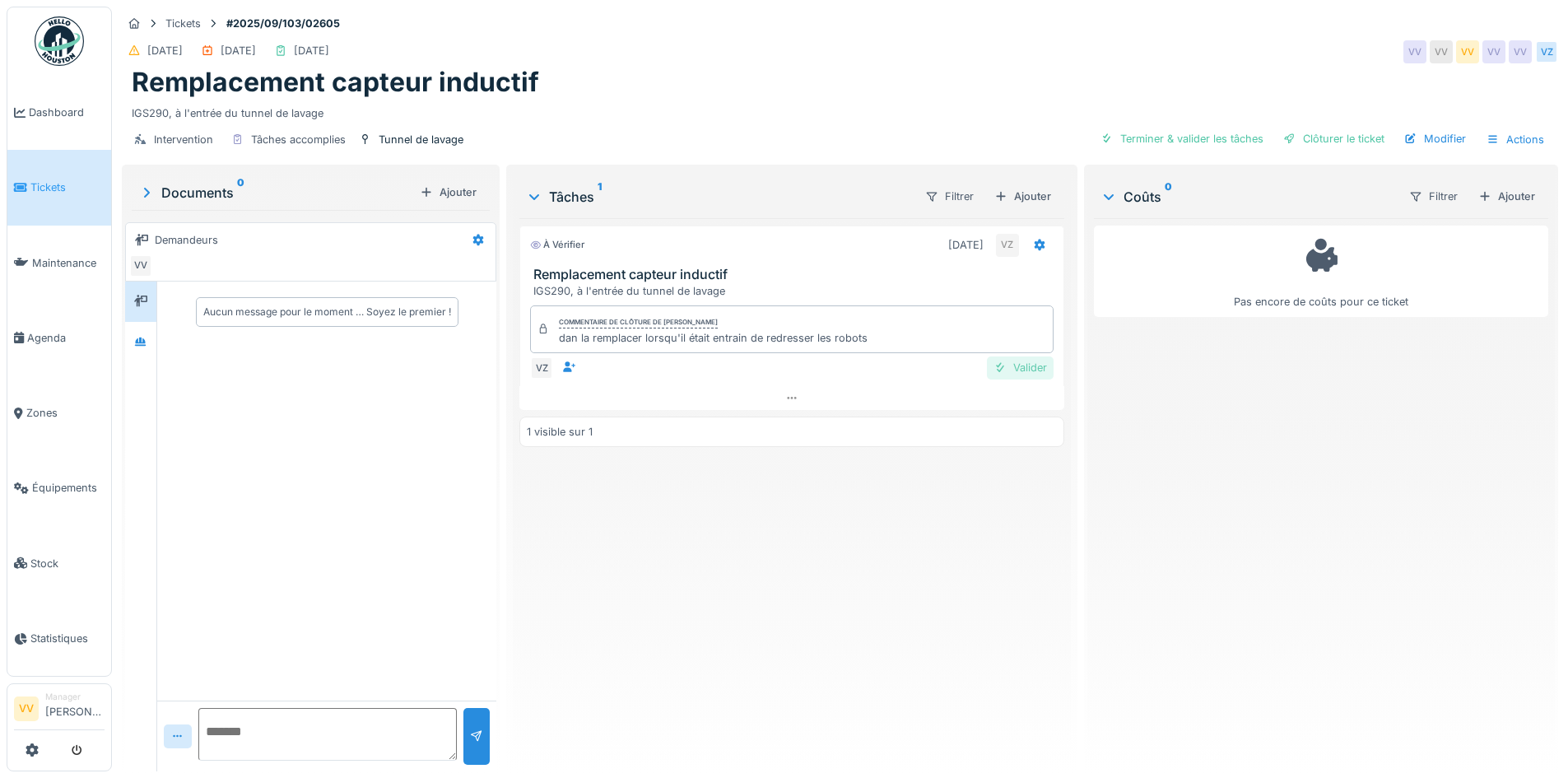
click at [1021, 375] on div "Valider" at bounding box center [1020, 368] width 67 height 23
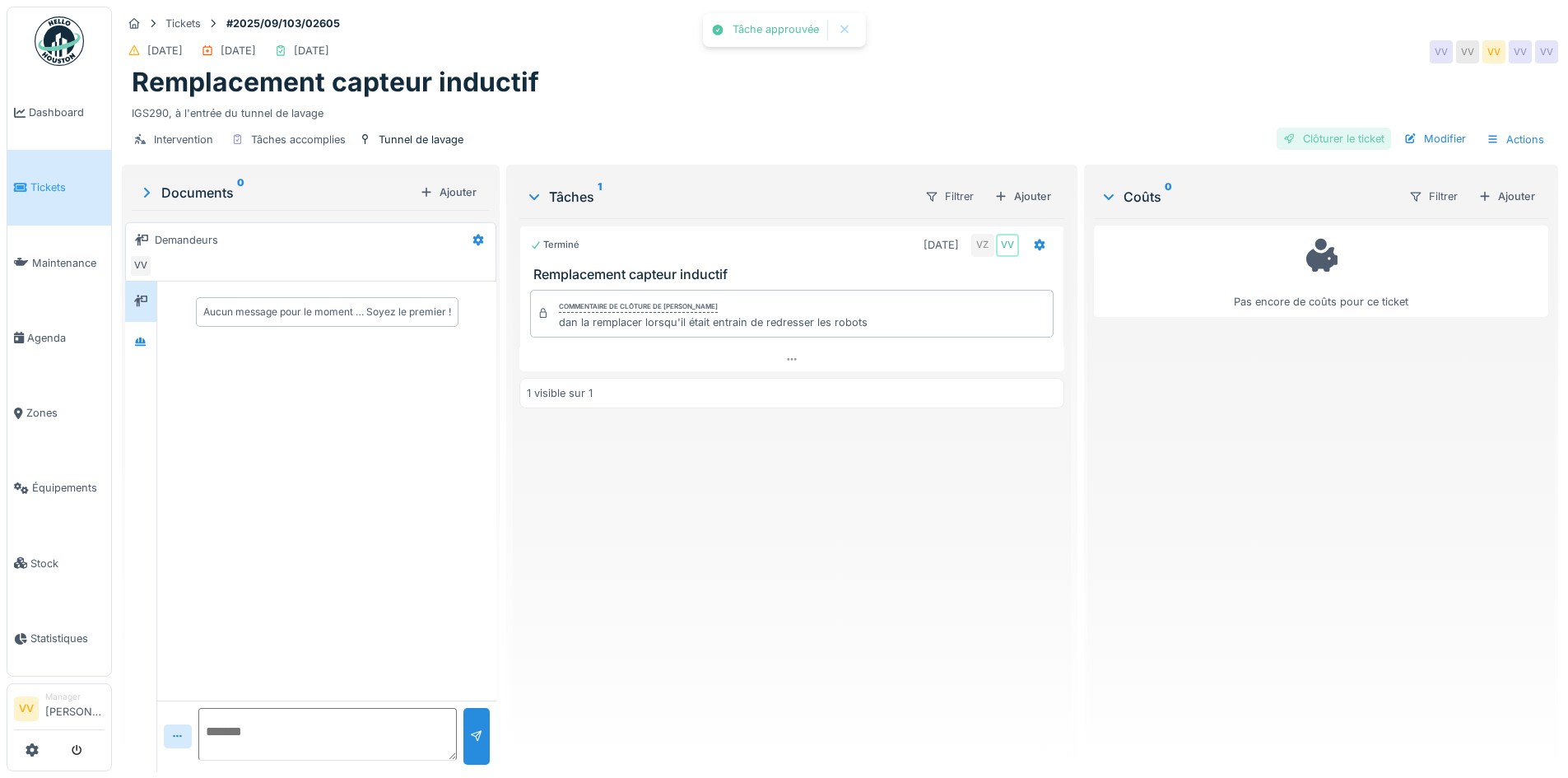
click at [1300, 136] on div "Clôturer le ticket" at bounding box center [1334, 138] width 114 height 23
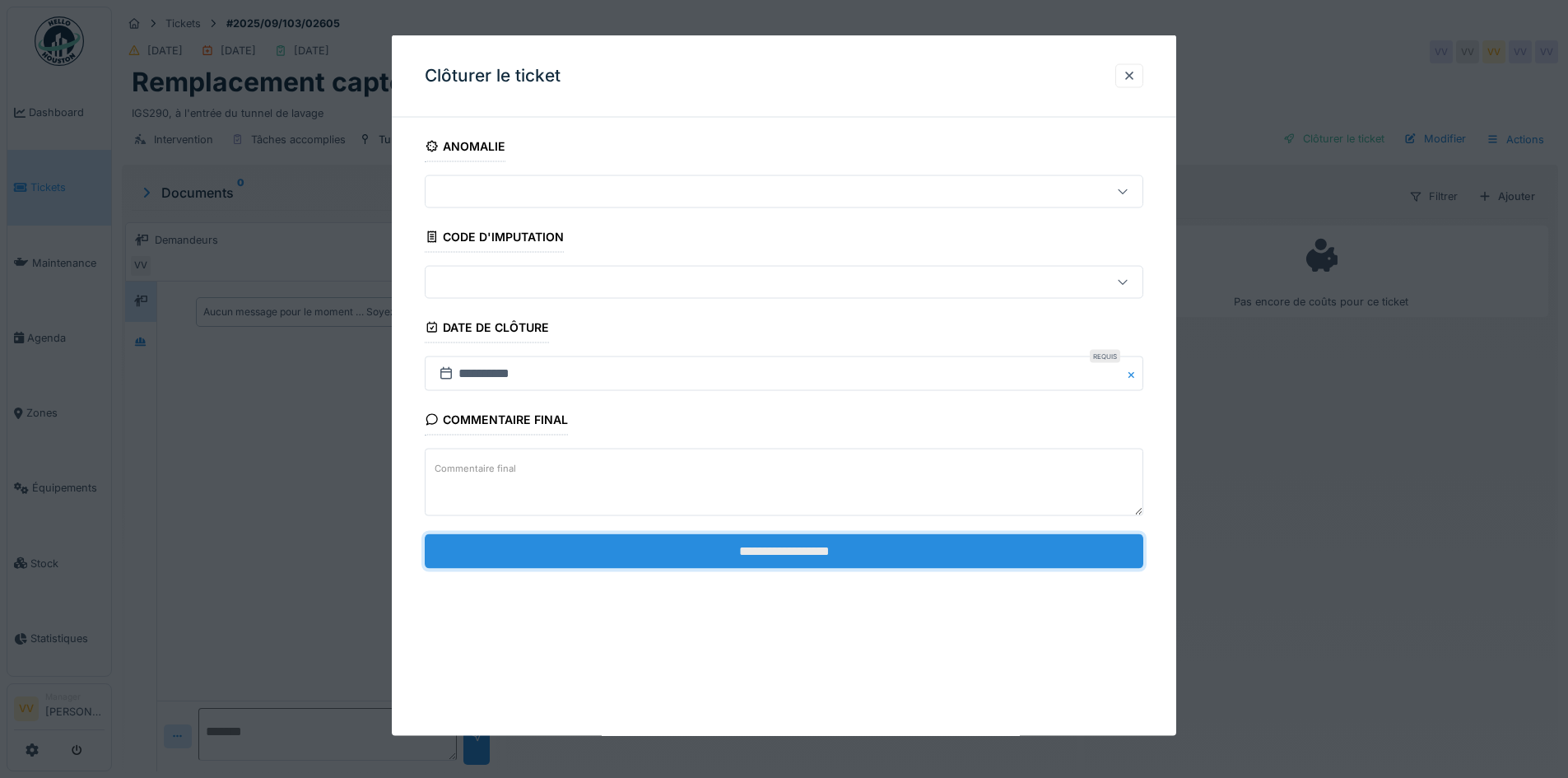
click at [829, 550] on input "**********" at bounding box center [784, 551] width 719 height 35
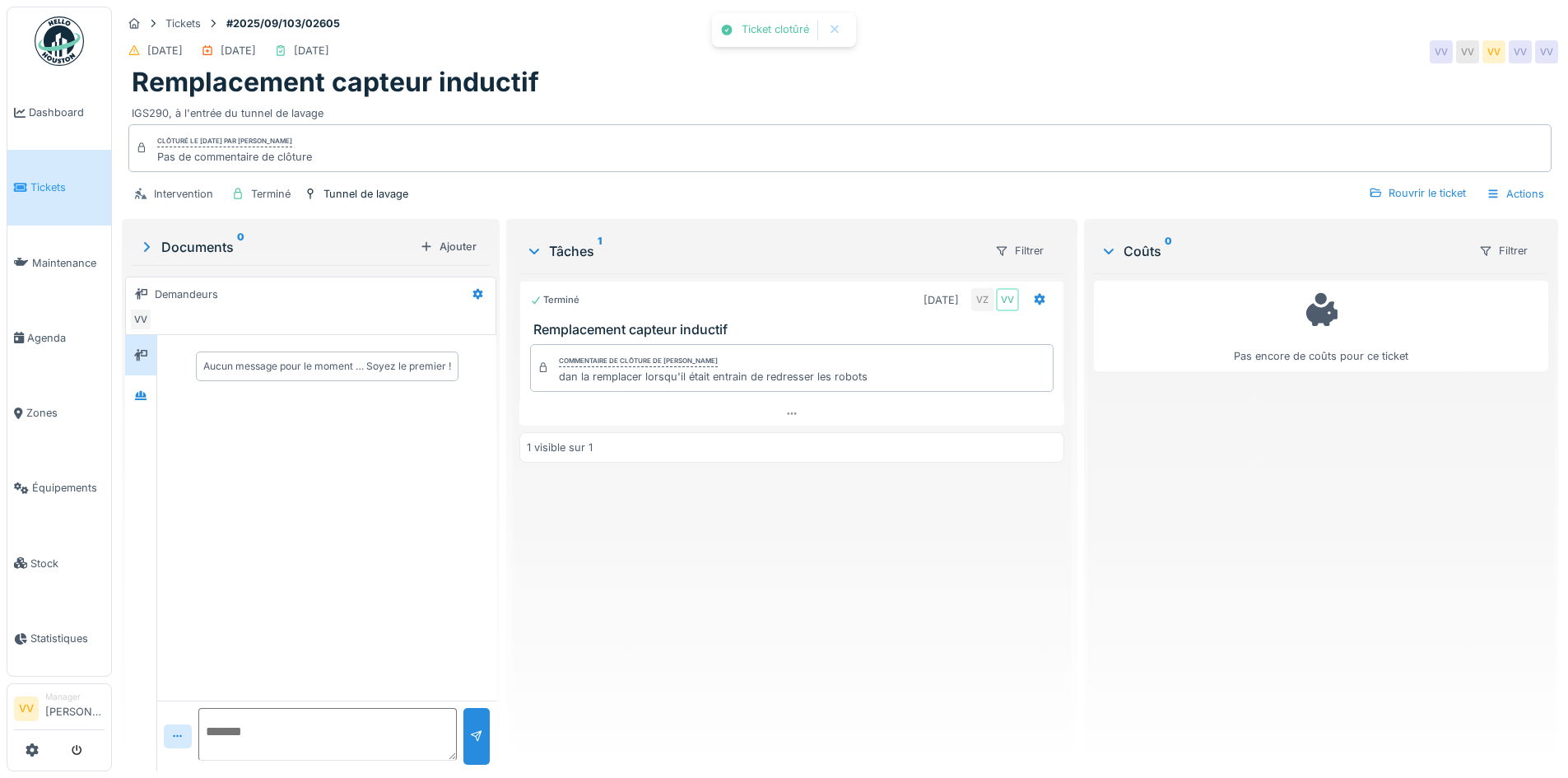
click at [1211, 627] on div "Pas encore de coûts pour ce ticket" at bounding box center [1321, 516] width 454 height 485
click at [61, 101] on link "Dashboard" at bounding box center [60, 113] width 104 height 75
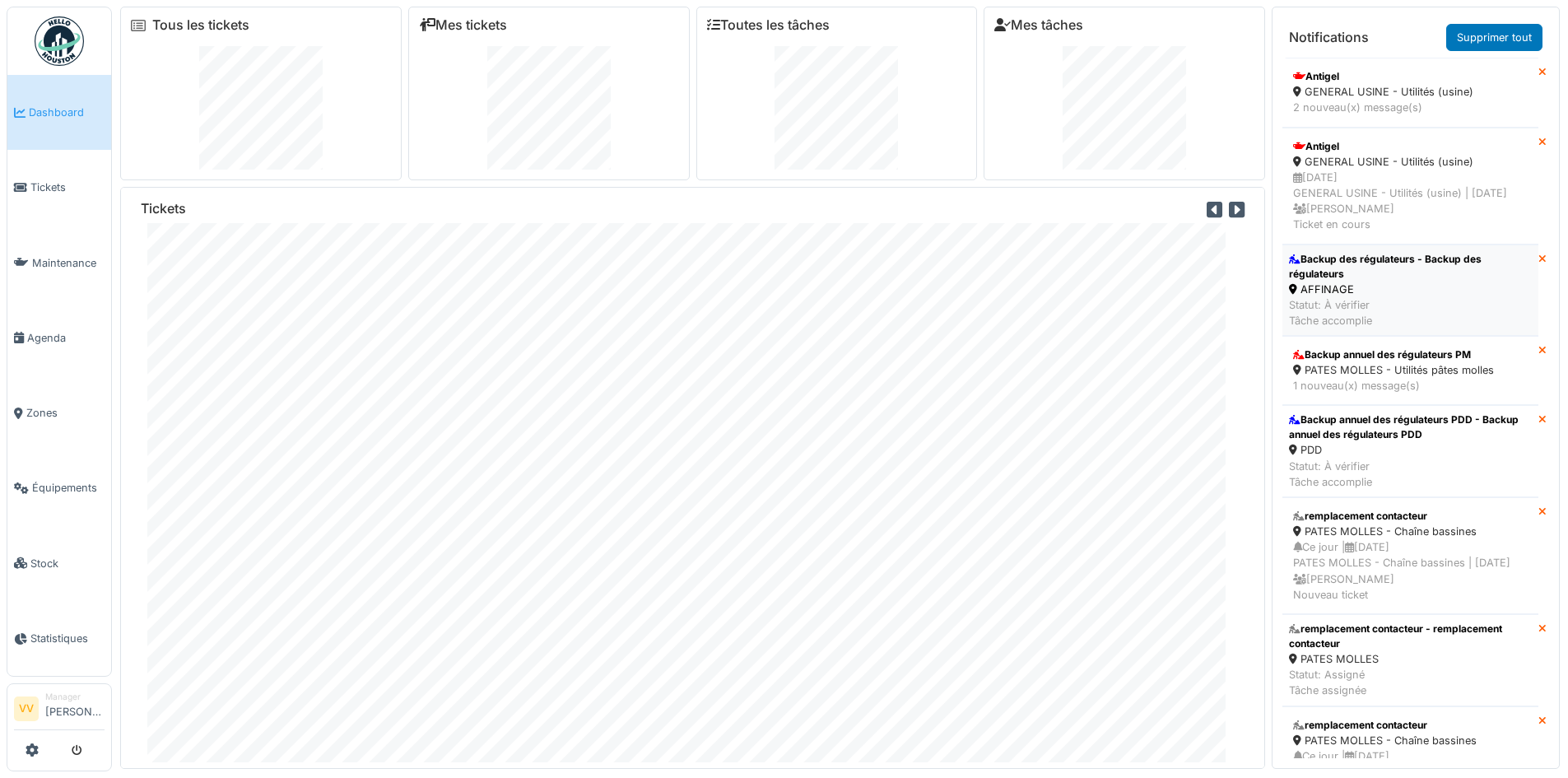
click at [1391, 281] on div "Backup des régulateurs - Backup des régulateurs" at bounding box center [1410, 267] width 243 height 29
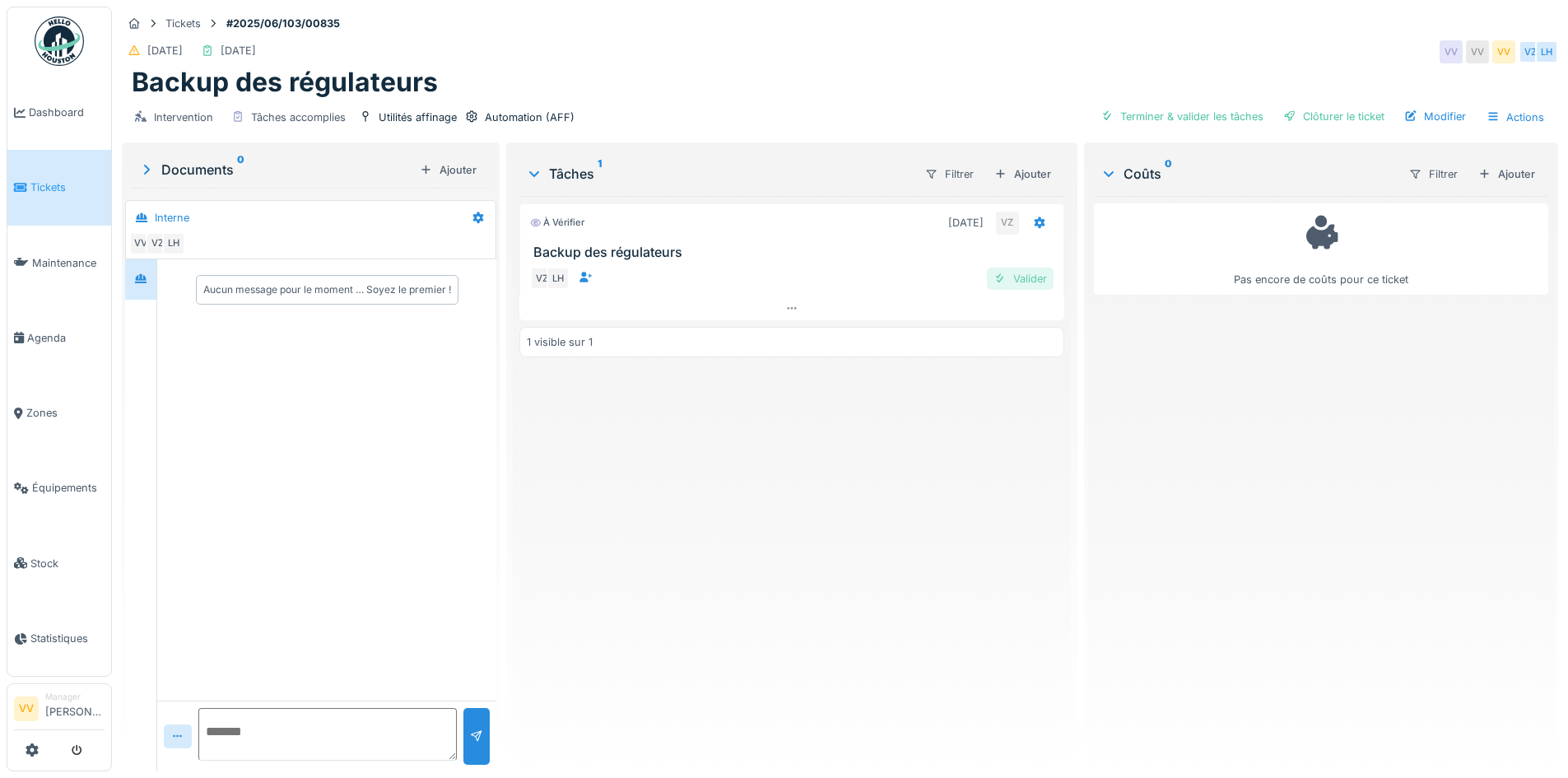
click at [1017, 278] on div "Valider" at bounding box center [1020, 279] width 67 height 23
click at [1341, 114] on div "Clôturer le ticket" at bounding box center [1334, 117] width 114 height 23
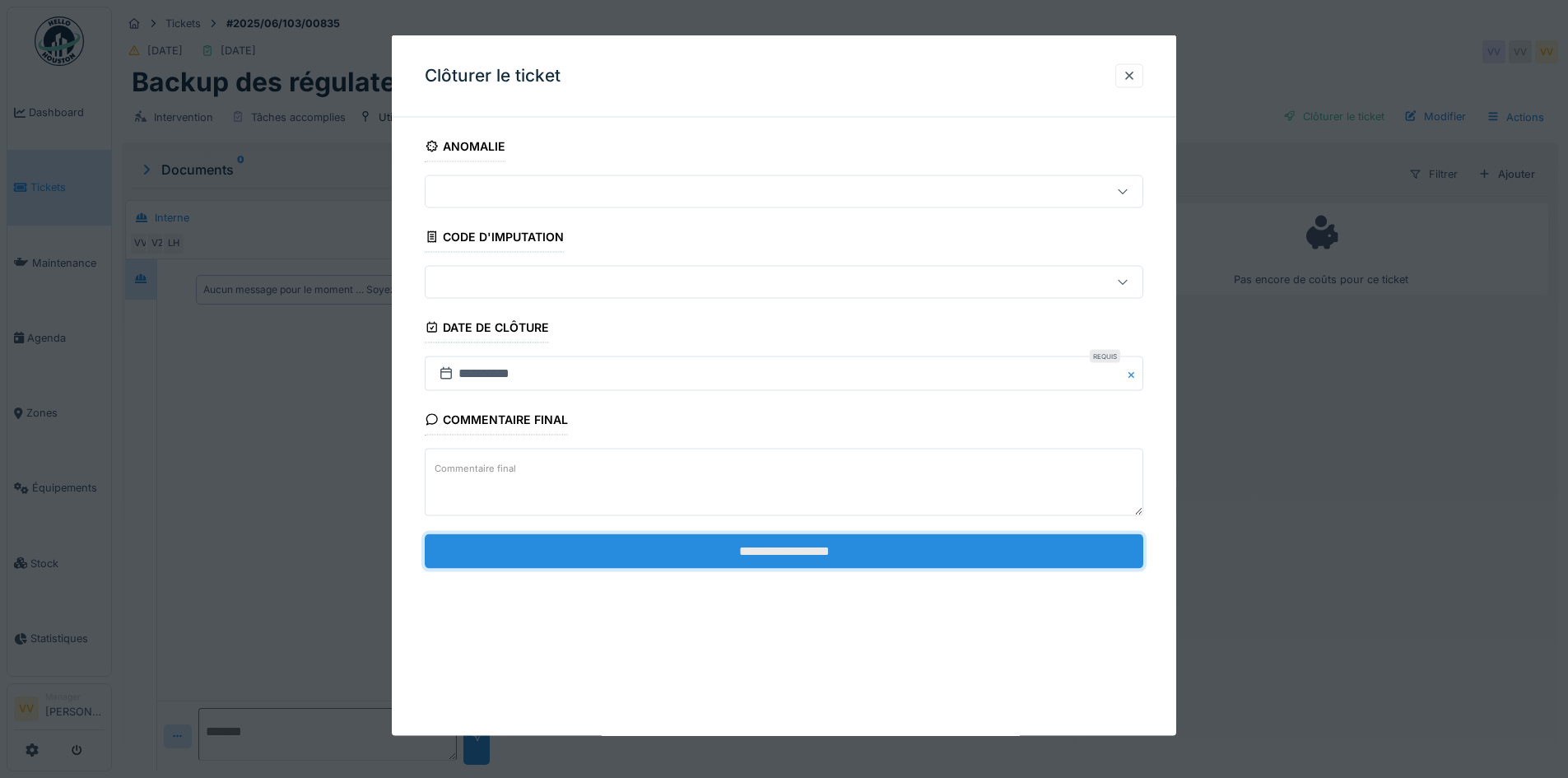
click at [942, 556] on input "**********" at bounding box center [784, 551] width 719 height 35
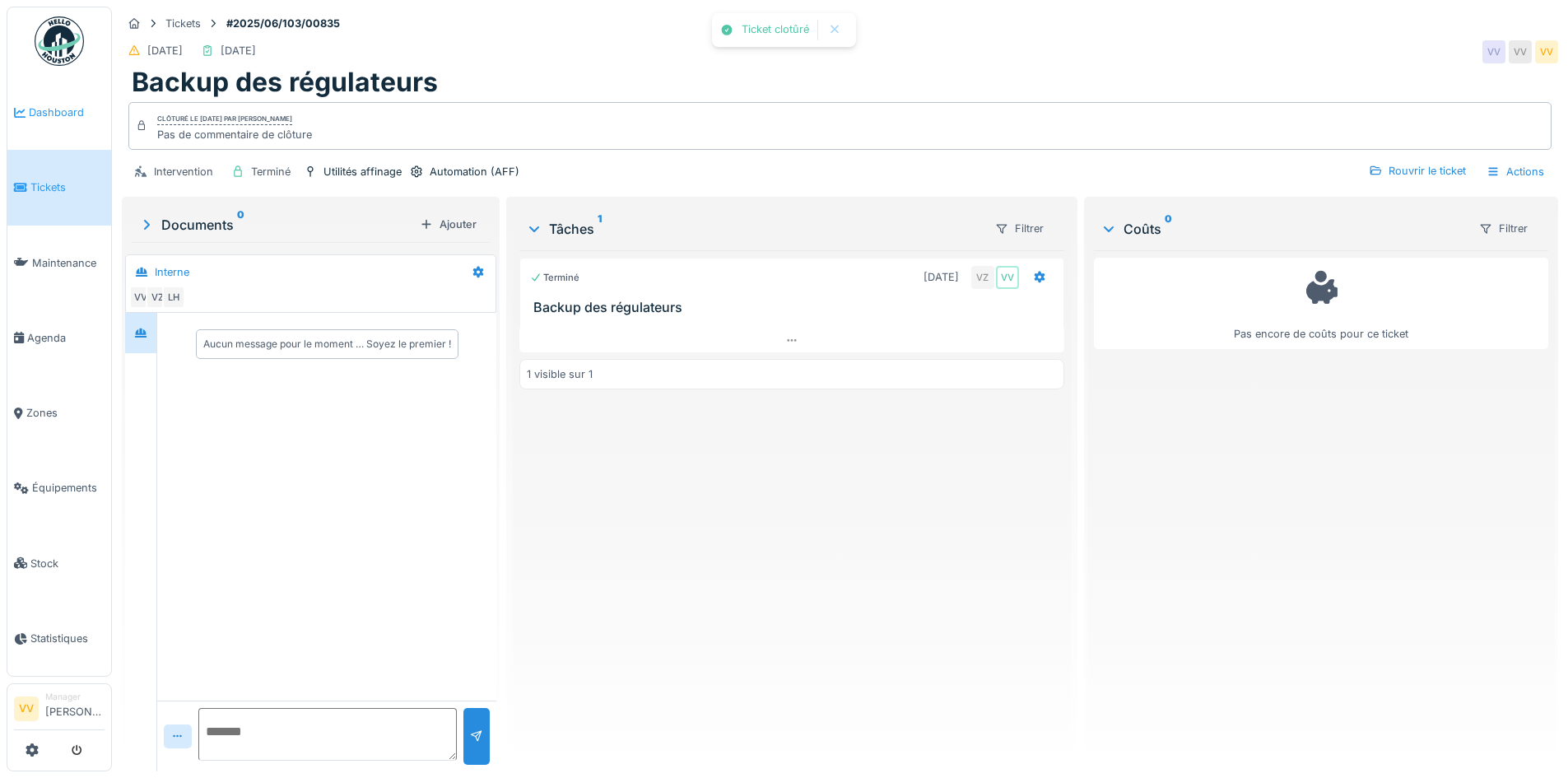
click at [58, 109] on span "Dashboard" at bounding box center [67, 113] width 76 height 16
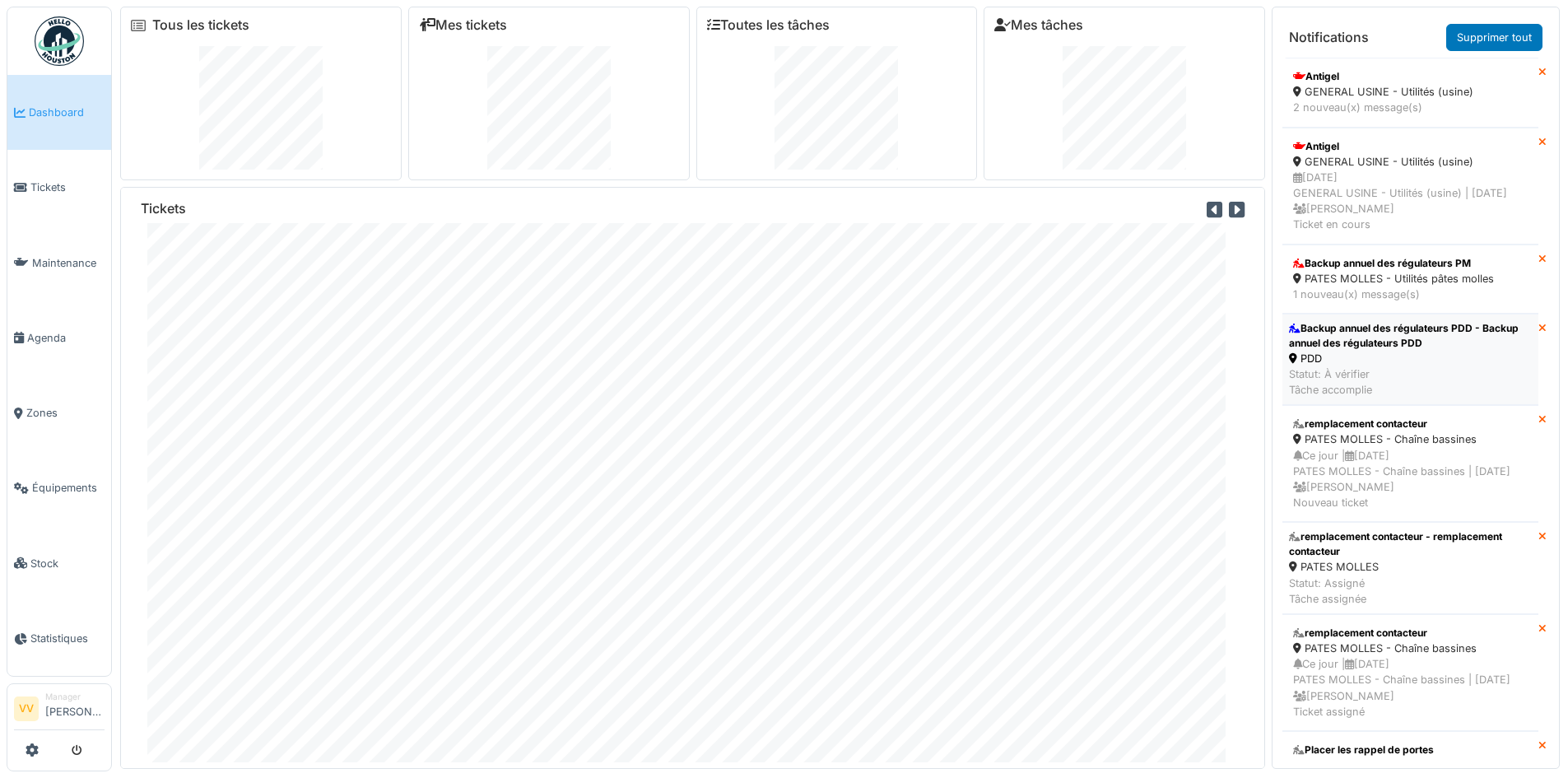
click at [1392, 350] on div "Backup annuel des régulateurs PDD - Backup annuel des régulateurs PDD" at bounding box center [1410, 336] width 243 height 29
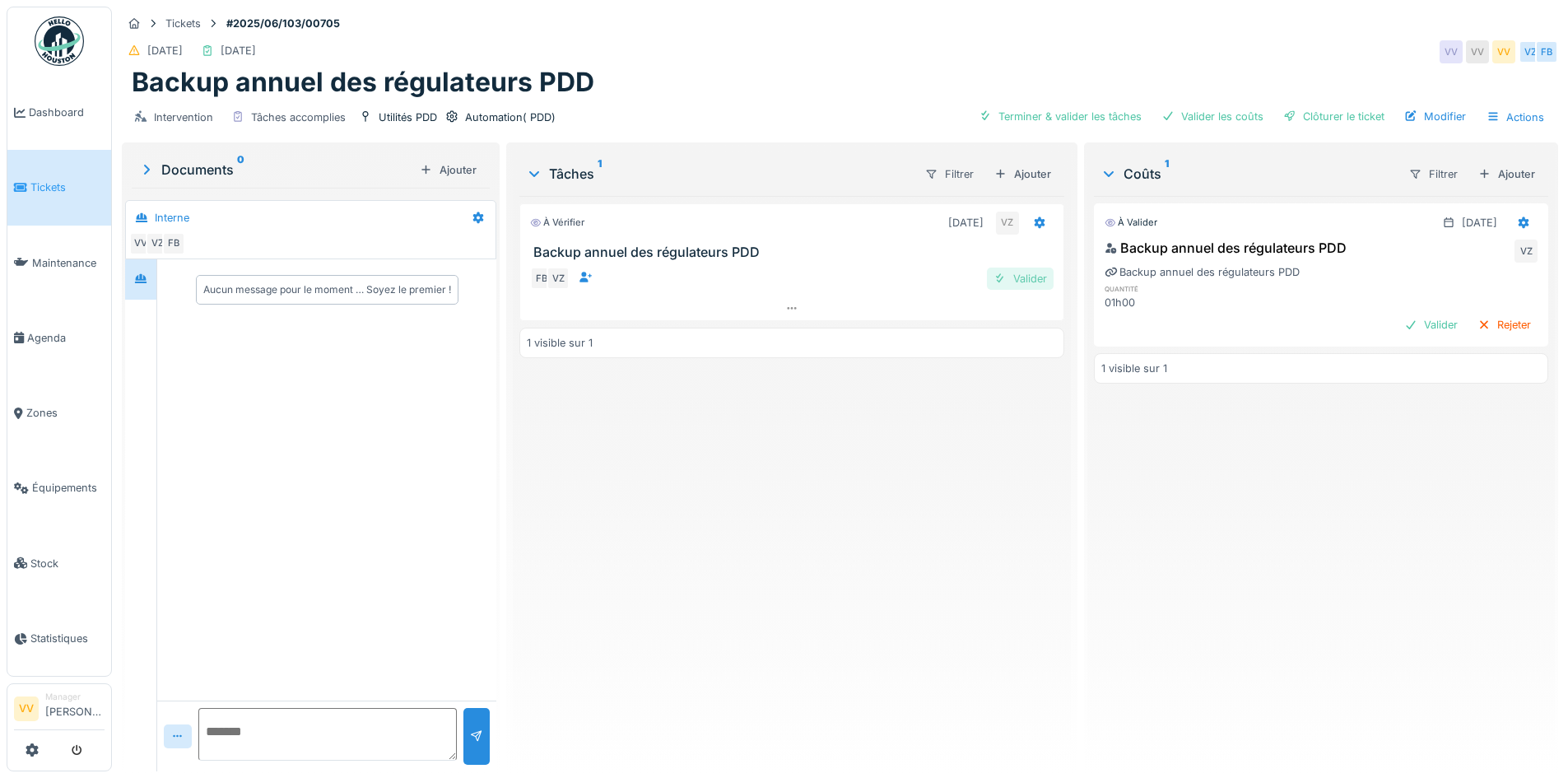
click at [995, 273] on div at bounding box center [1000, 279] width 13 height 16
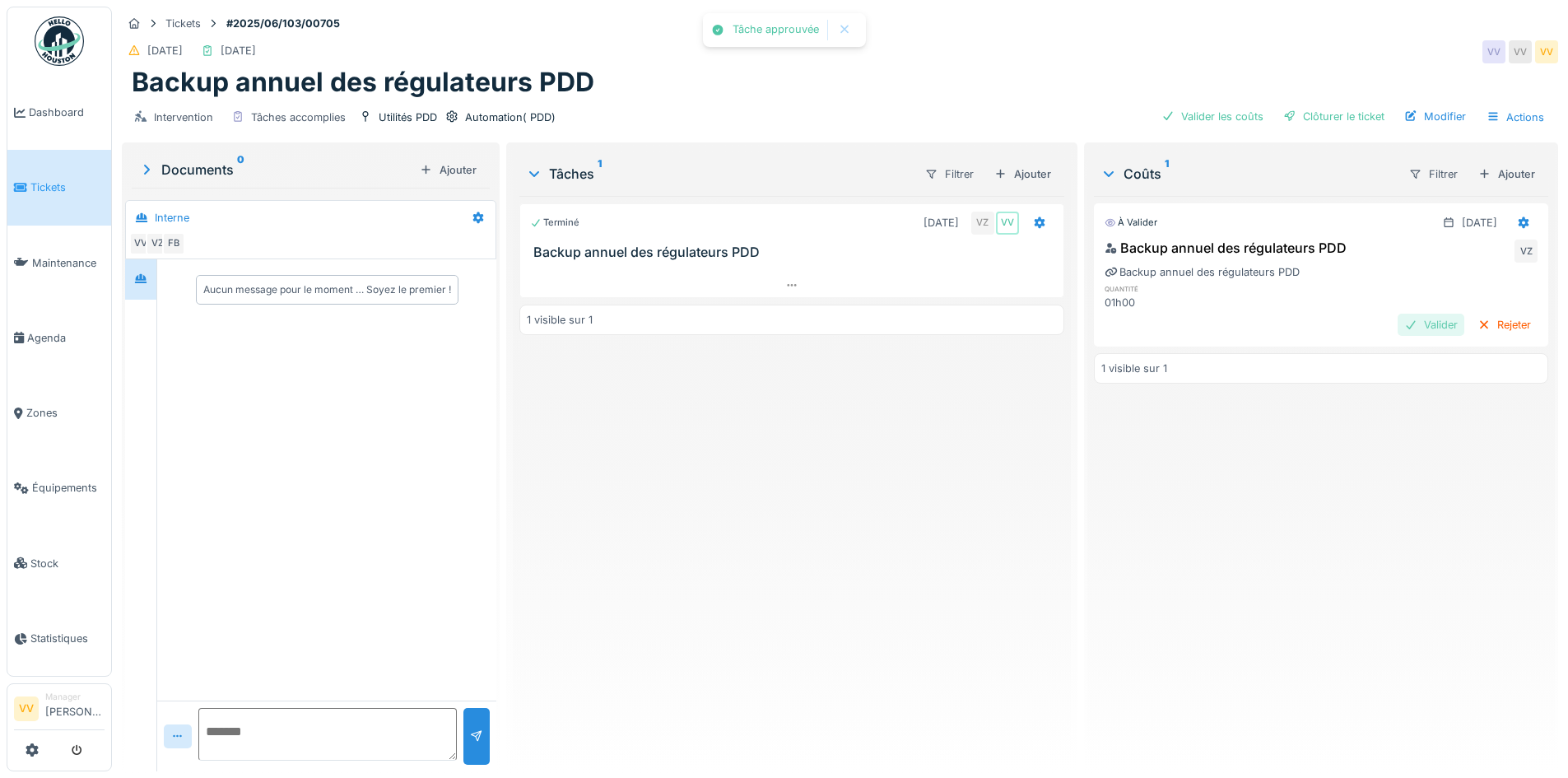
click at [1398, 319] on div "Valider" at bounding box center [1430, 325] width 67 height 23
click at [1322, 112] on div "Clôturer le ticket" at bounding box center [1334, 117] width 114 height 23
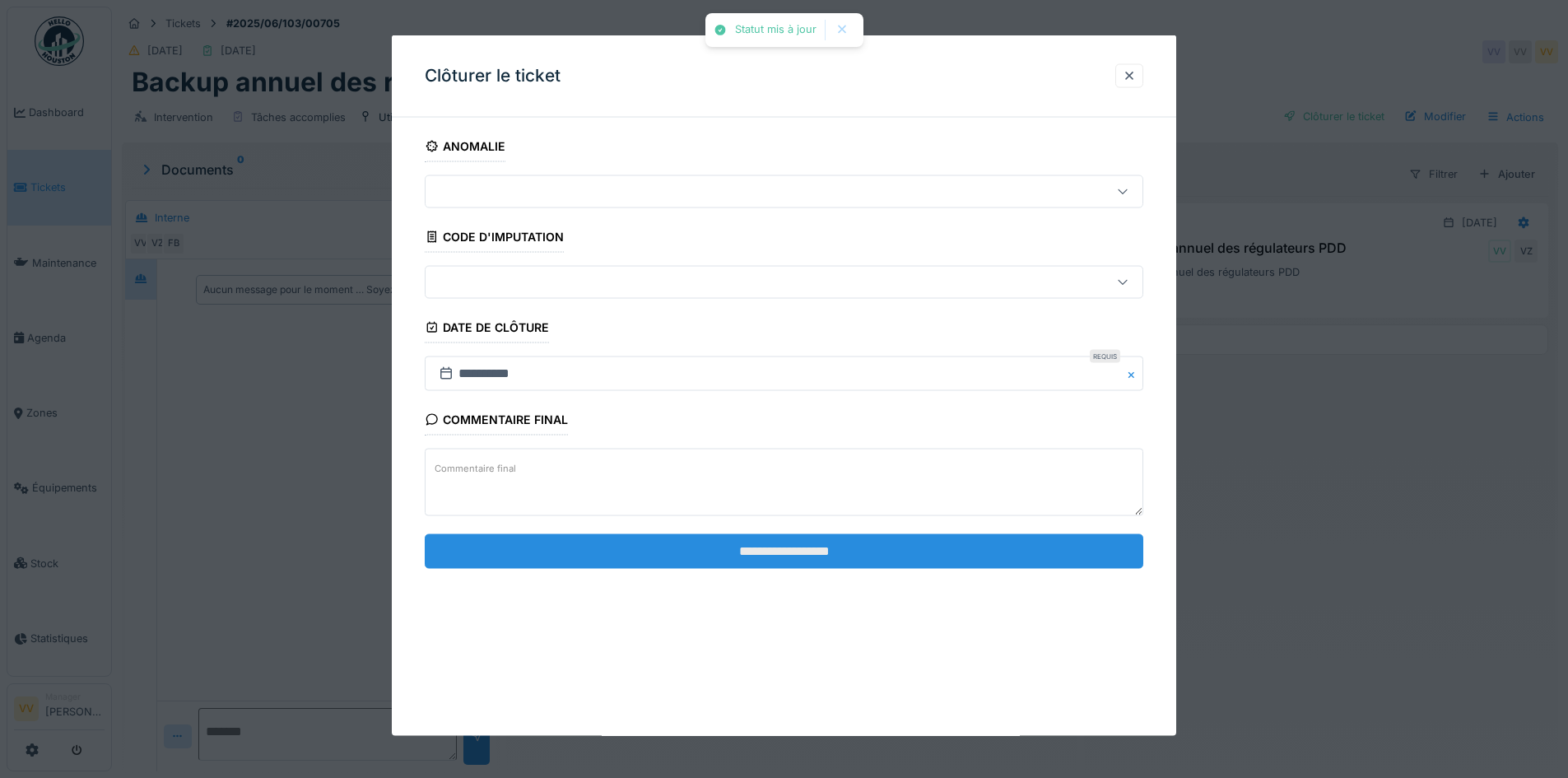
click at [851, 564] on input "**********" at bounding box center [784, 551] width 719 height 35
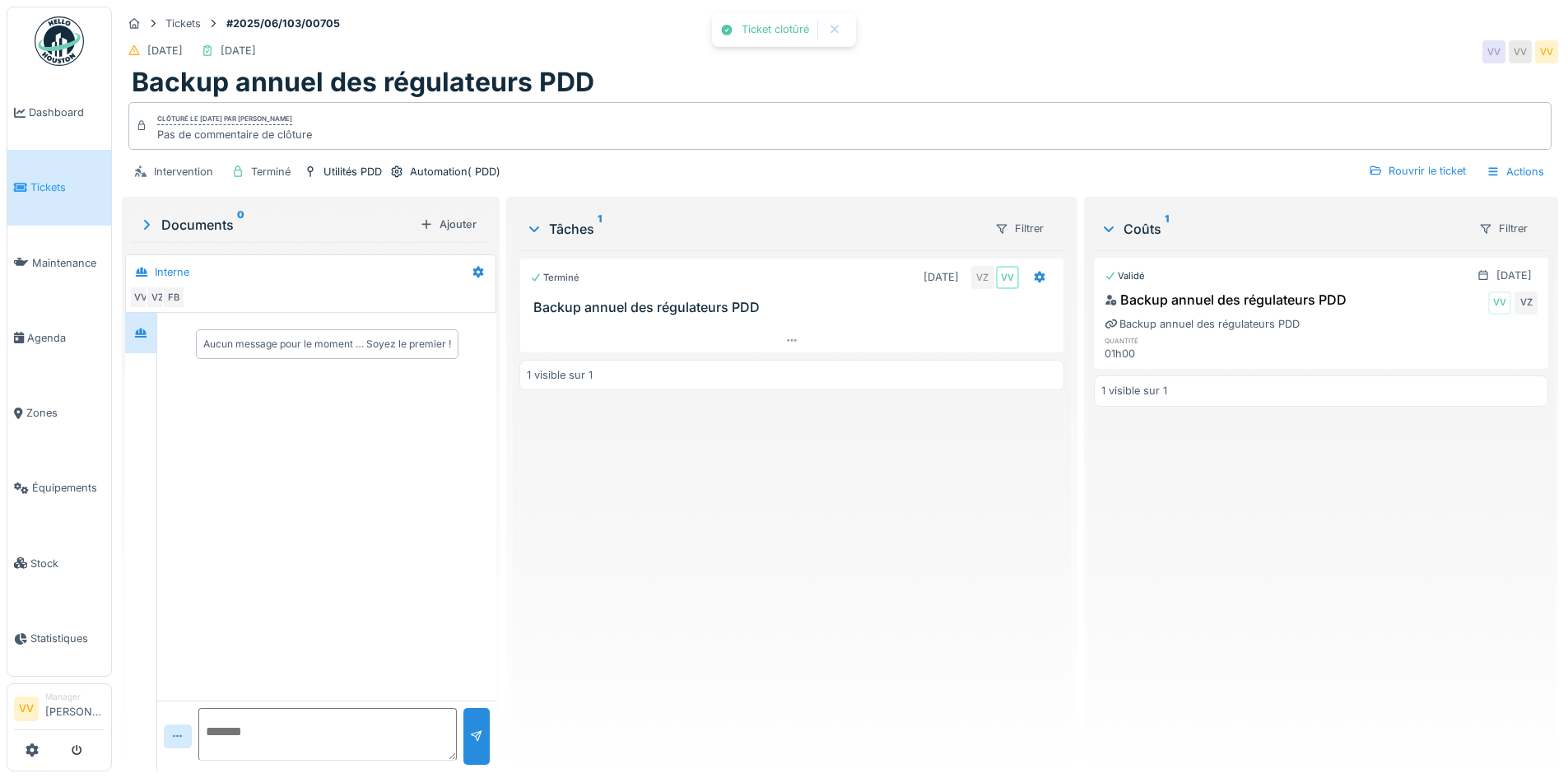
click at [987, 527] on div "Terminé [DATE] VZ VV Backup annuel des régulateurs PDD 1 visible sur 1" at bounding box center [790, 504] width 544 height 508
click at [52, 183] on span "Tickets" at bounding box center [67, 187] width 74 height 16
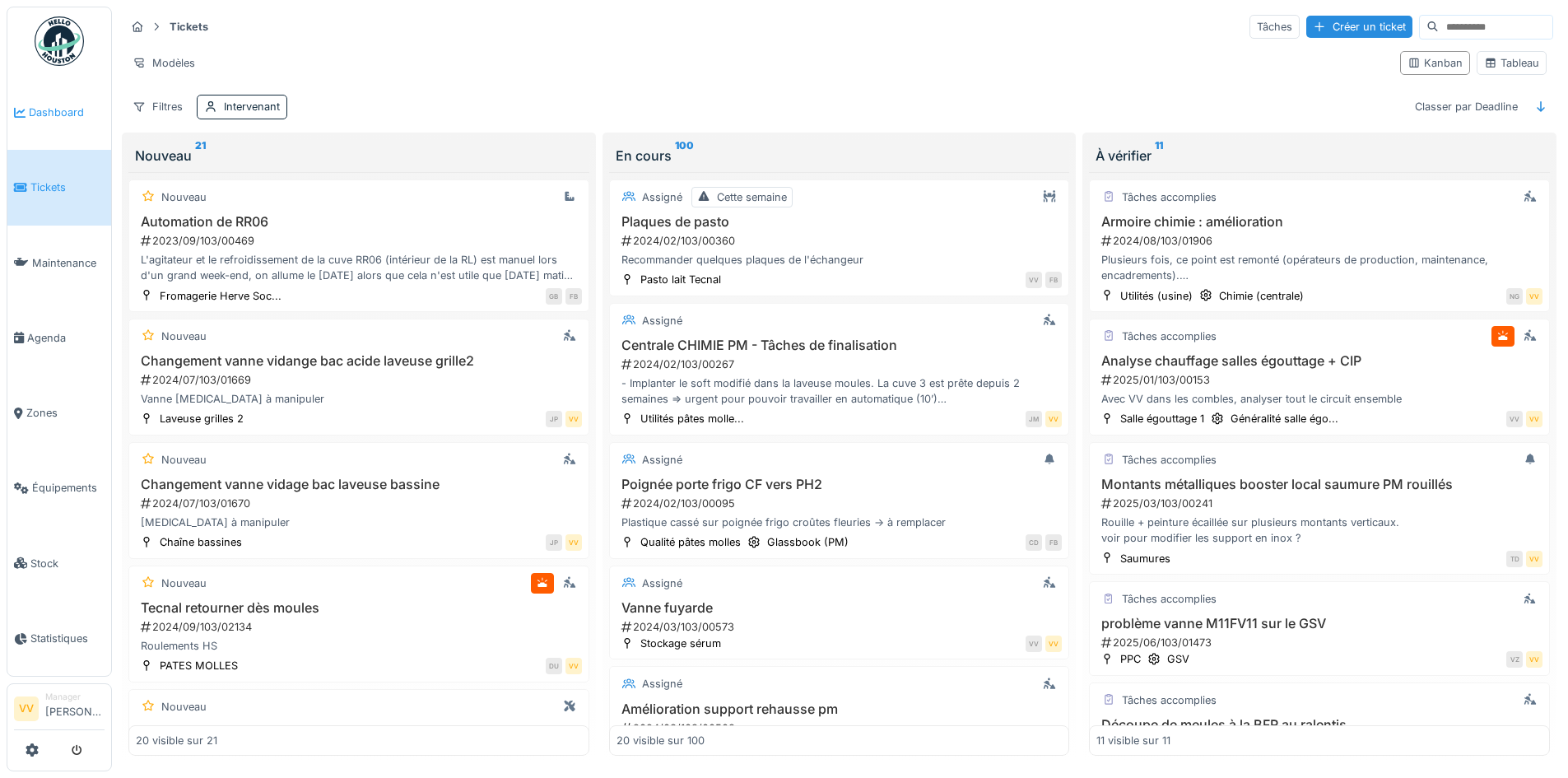
click at [52, 117] on span "Dashboard" at bounding box center [67, 113] width 76 height 16
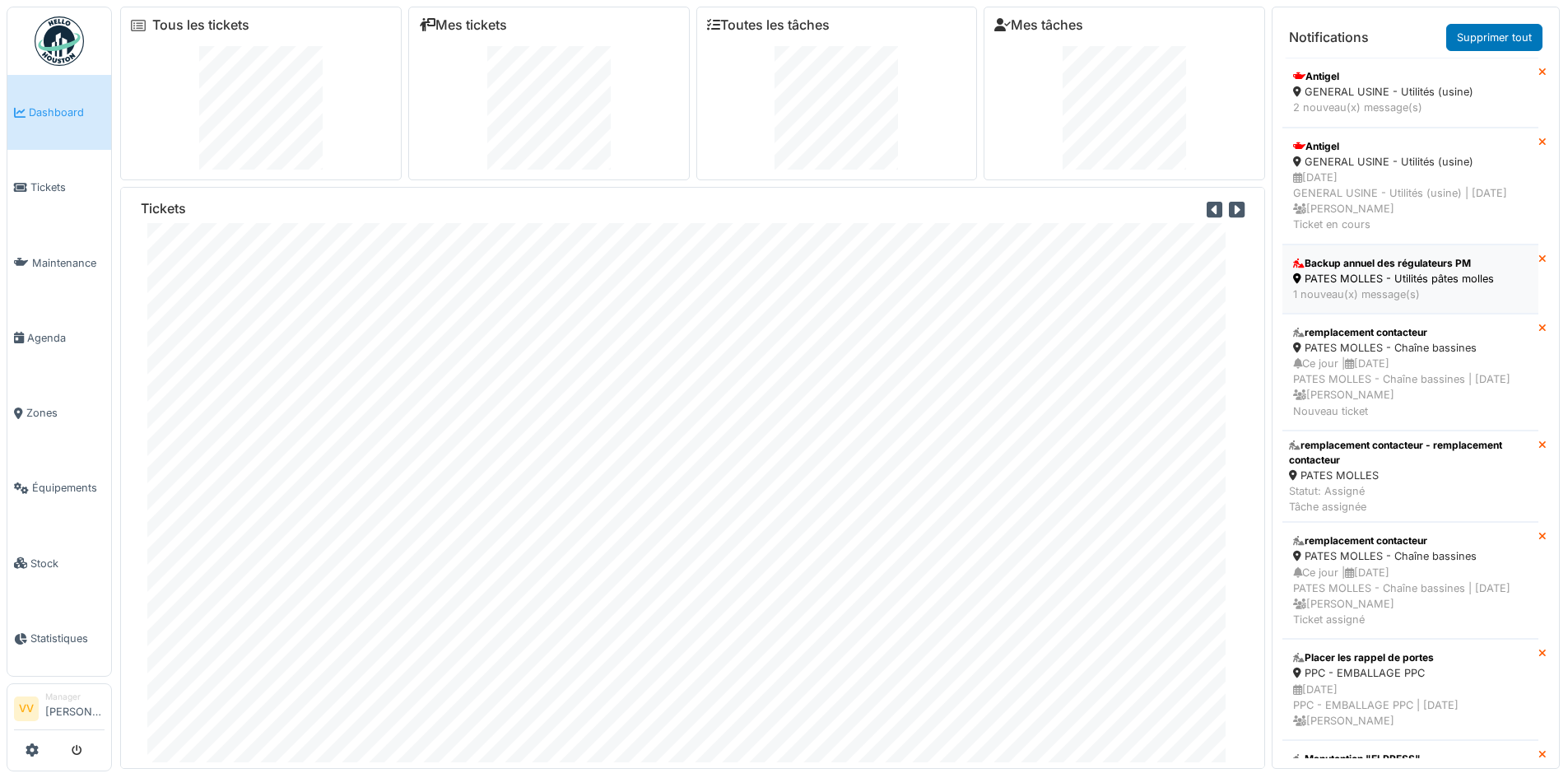
click at [1396, 286] on div "PATES MOLLES - Utilités pâtes molles" at bounding box center [1410, 279] width 234 height 16
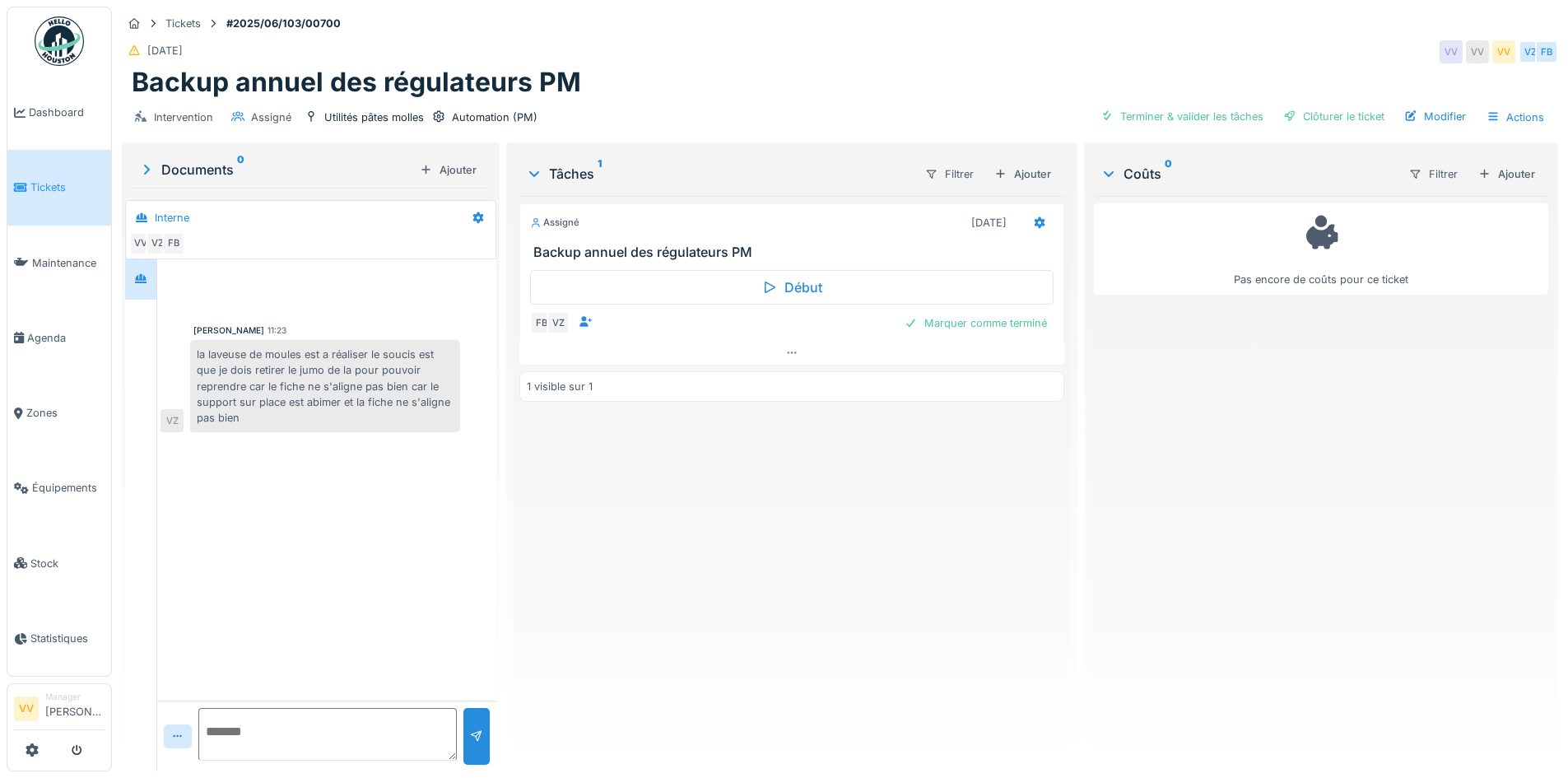
click at [37, 195] on link "Tickets" at bounding box center [60, 187] width 104 height 75
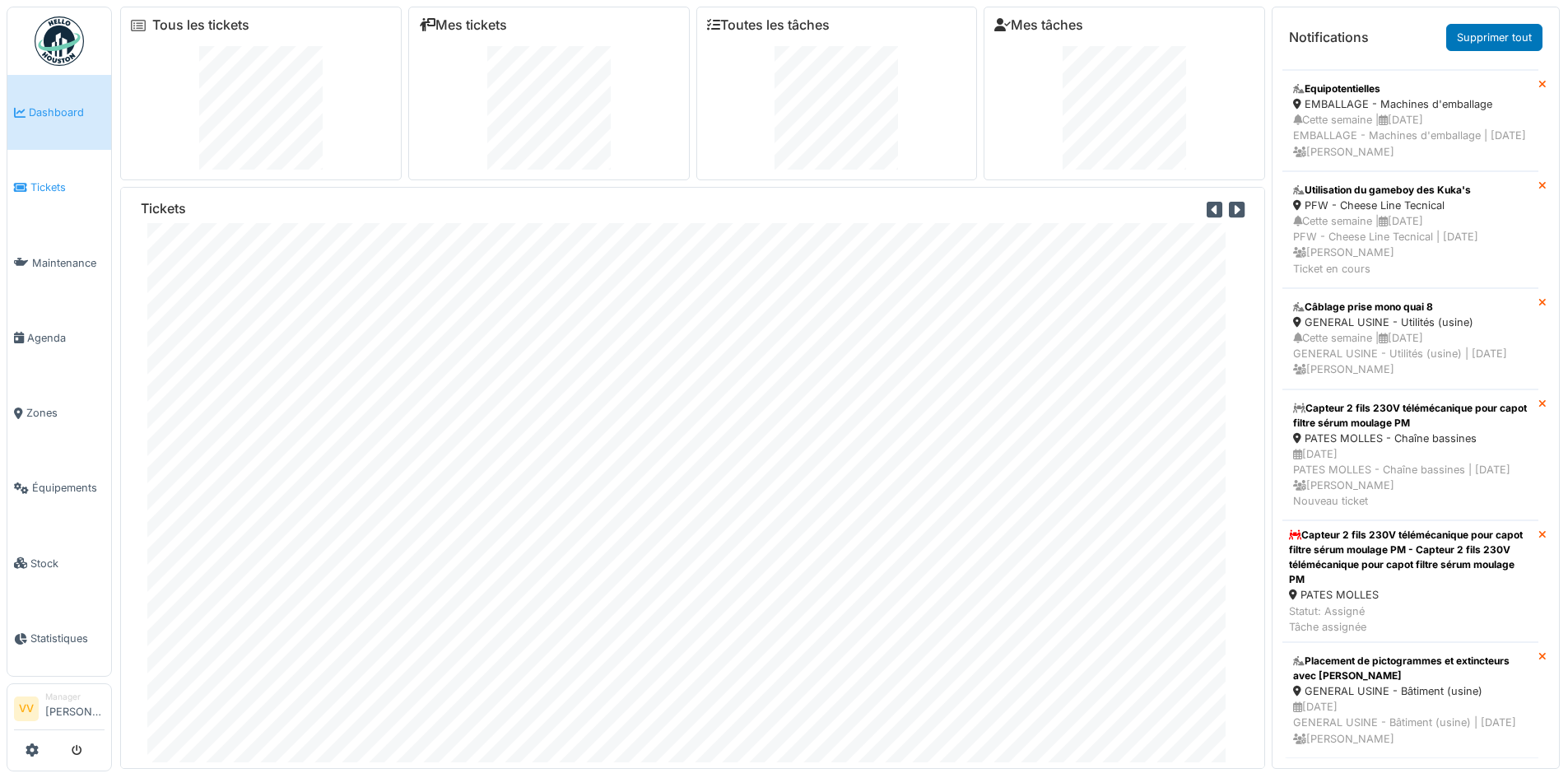
click at [59, 188] on span "Tickets" at bounding box center [67, 187] width 74 height 16
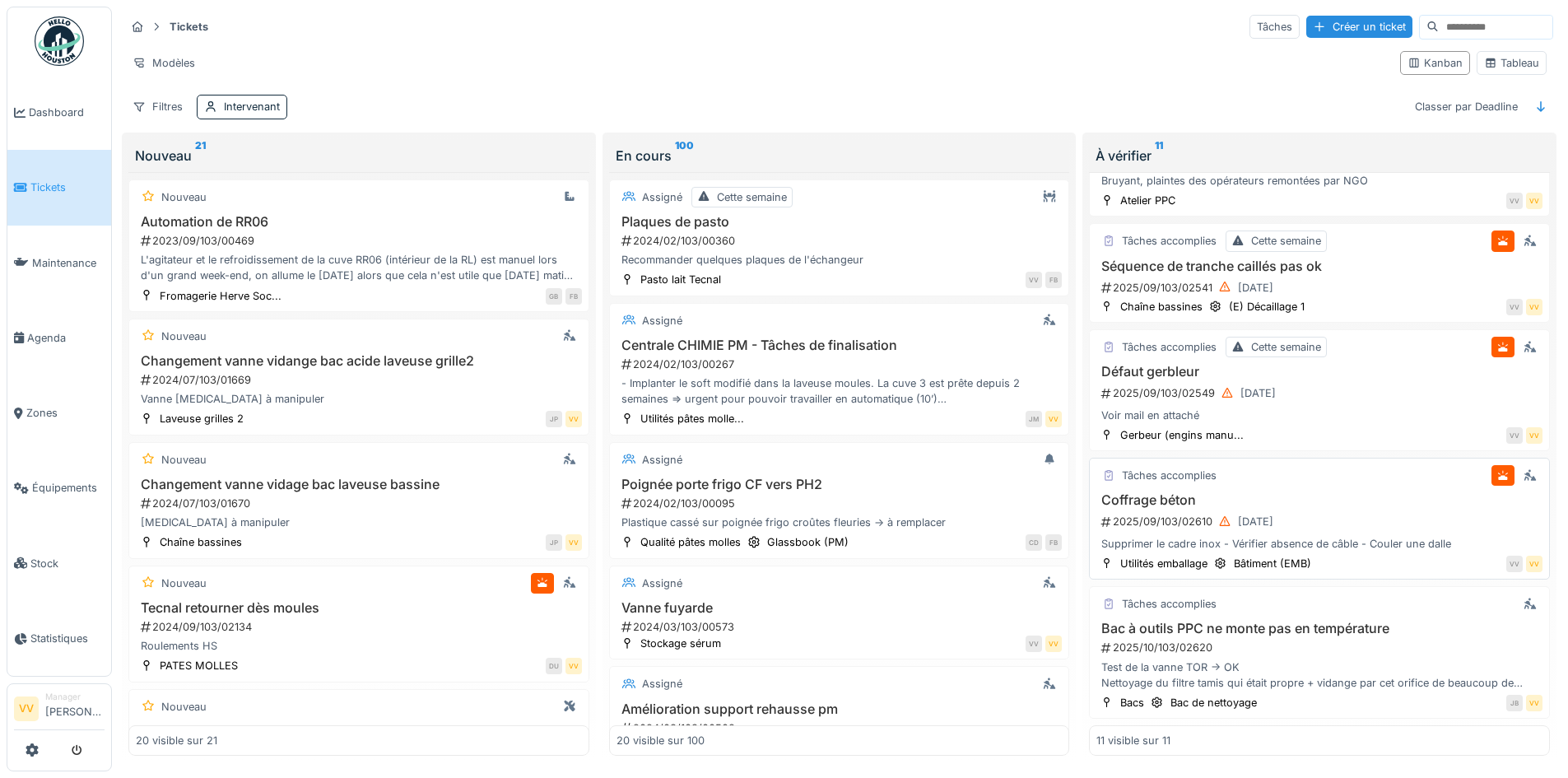
scroll to position [10, 0]
click at [1371, 644] on div "2025/10/103/02620" at bounding box center [1321, 647] width 443 height 16
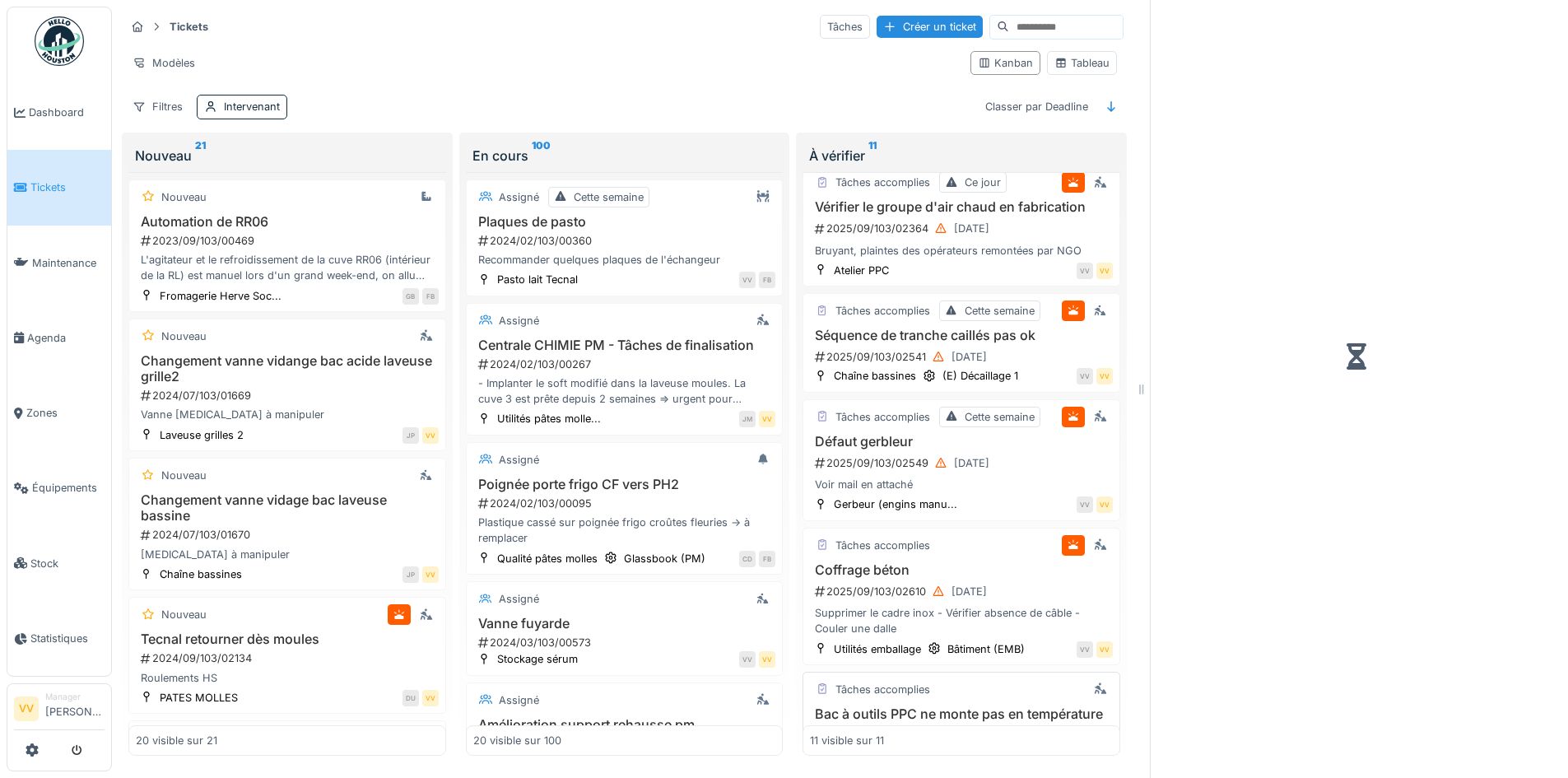
scroll to position [920, 0]
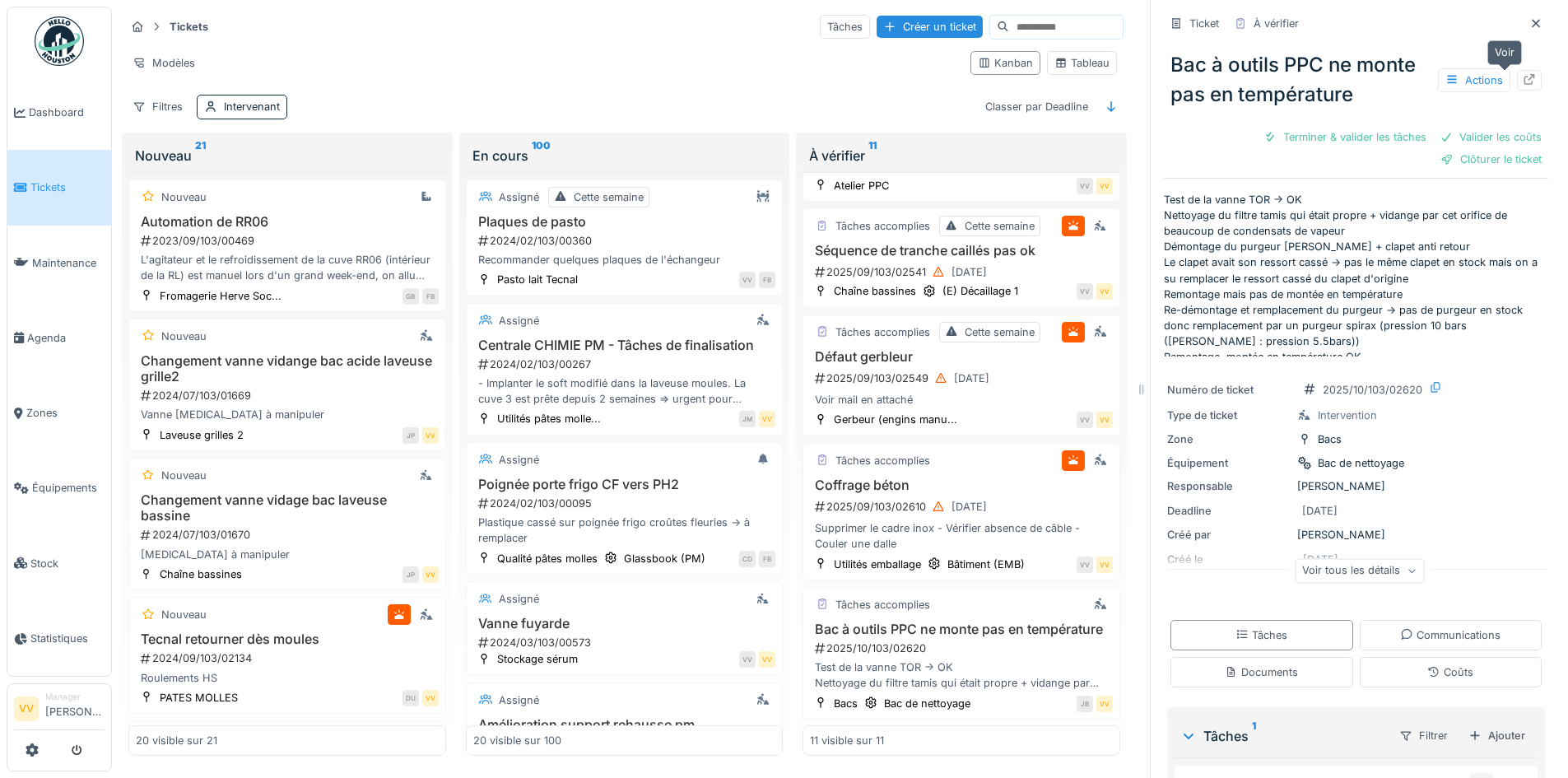
click at [1517, 71] on div at bounding box center [1529, 80] width 25 height 21
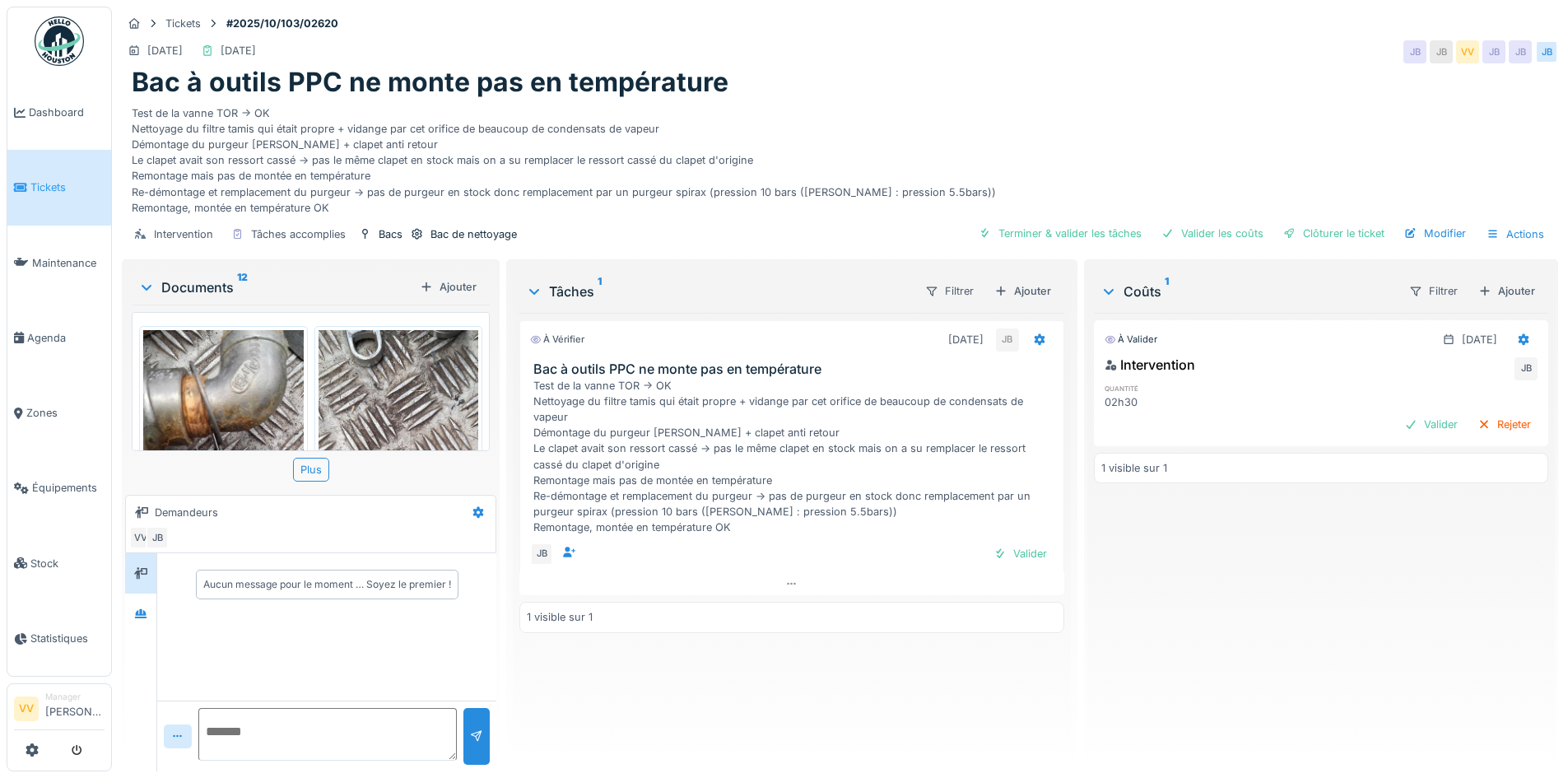
drag, startPoint x: 1005, startPoint y: 553, endPoint x: 1041, endPoint y: 524, distance: 46.2
click at [1008, 552] on div "Valider" at bounding box center [1020, 554] width 67 height 23
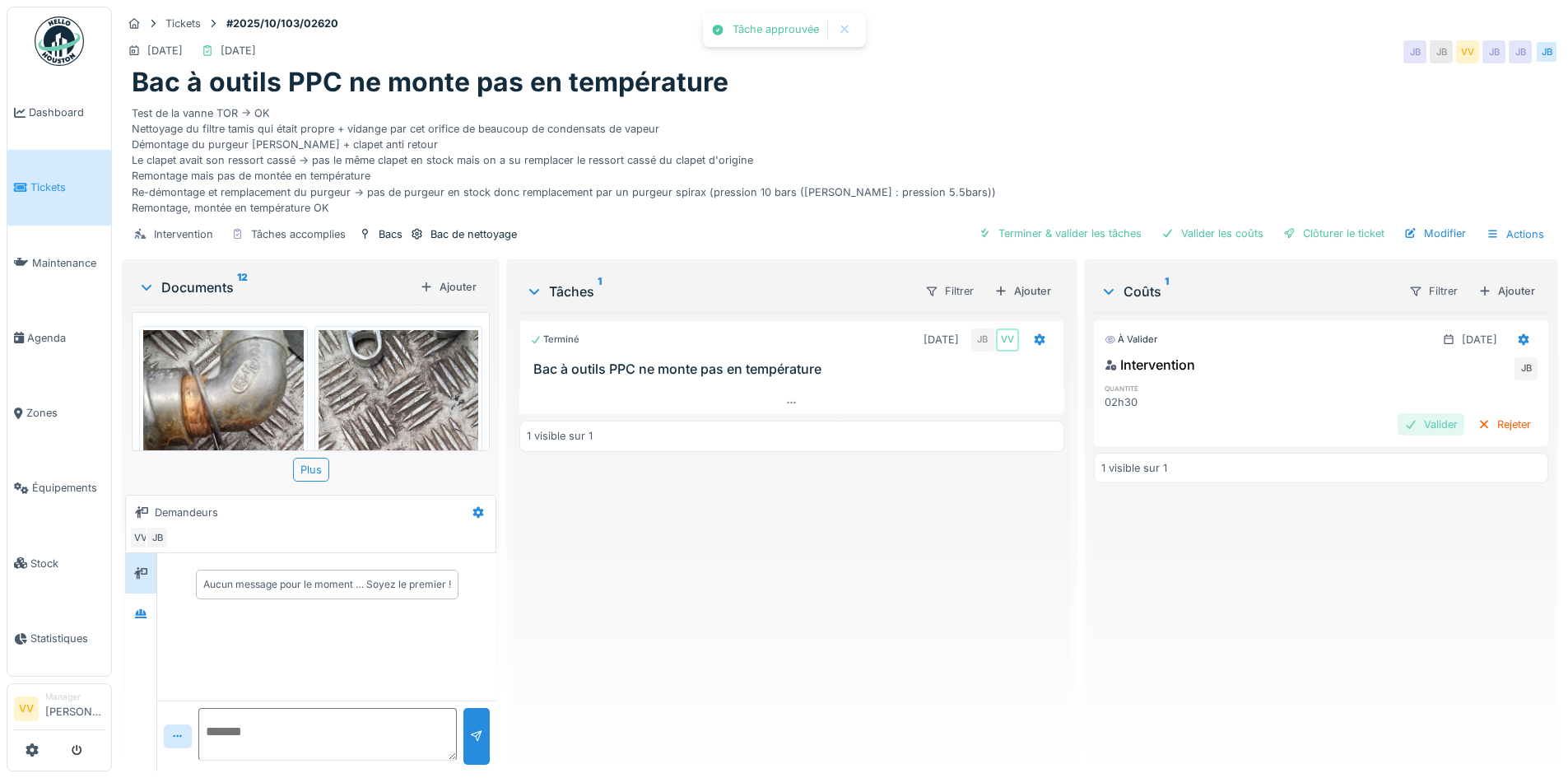
click at [1414, 429] on div "Valider" at bounding box center [1430, 425] width 67 height 23
click at [1307, 232] on div "Clôturer le ticket" at bounding box center [1334, 234] width 114 height 23
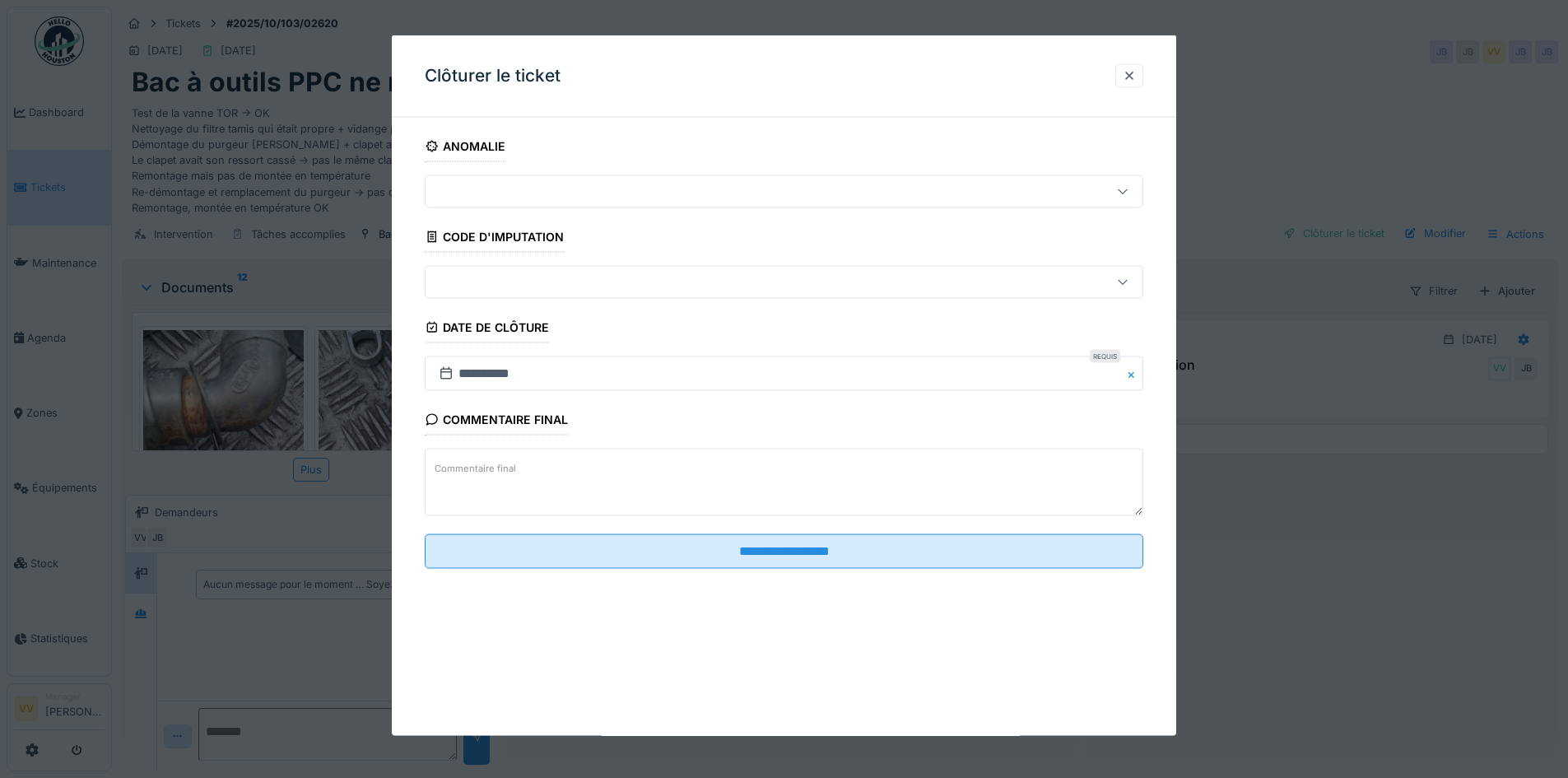
click at [829, 476] on textarea "Commentaire final" at bounding box center [784, 483] width 719 height 68
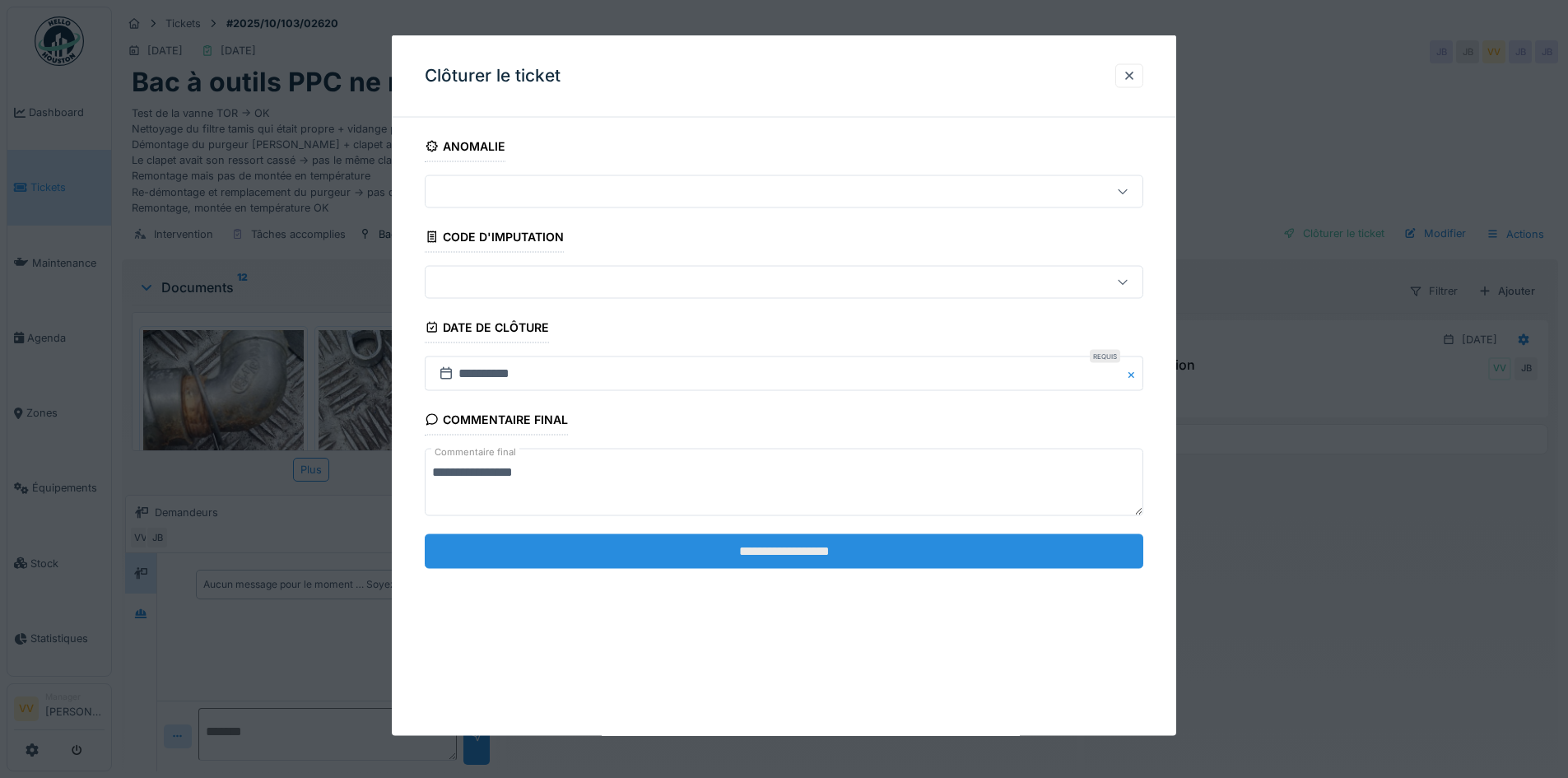
type textarea "**********"
click at [918, 563] on input "**********" at bounding box center [784, 551] width 719 height 35
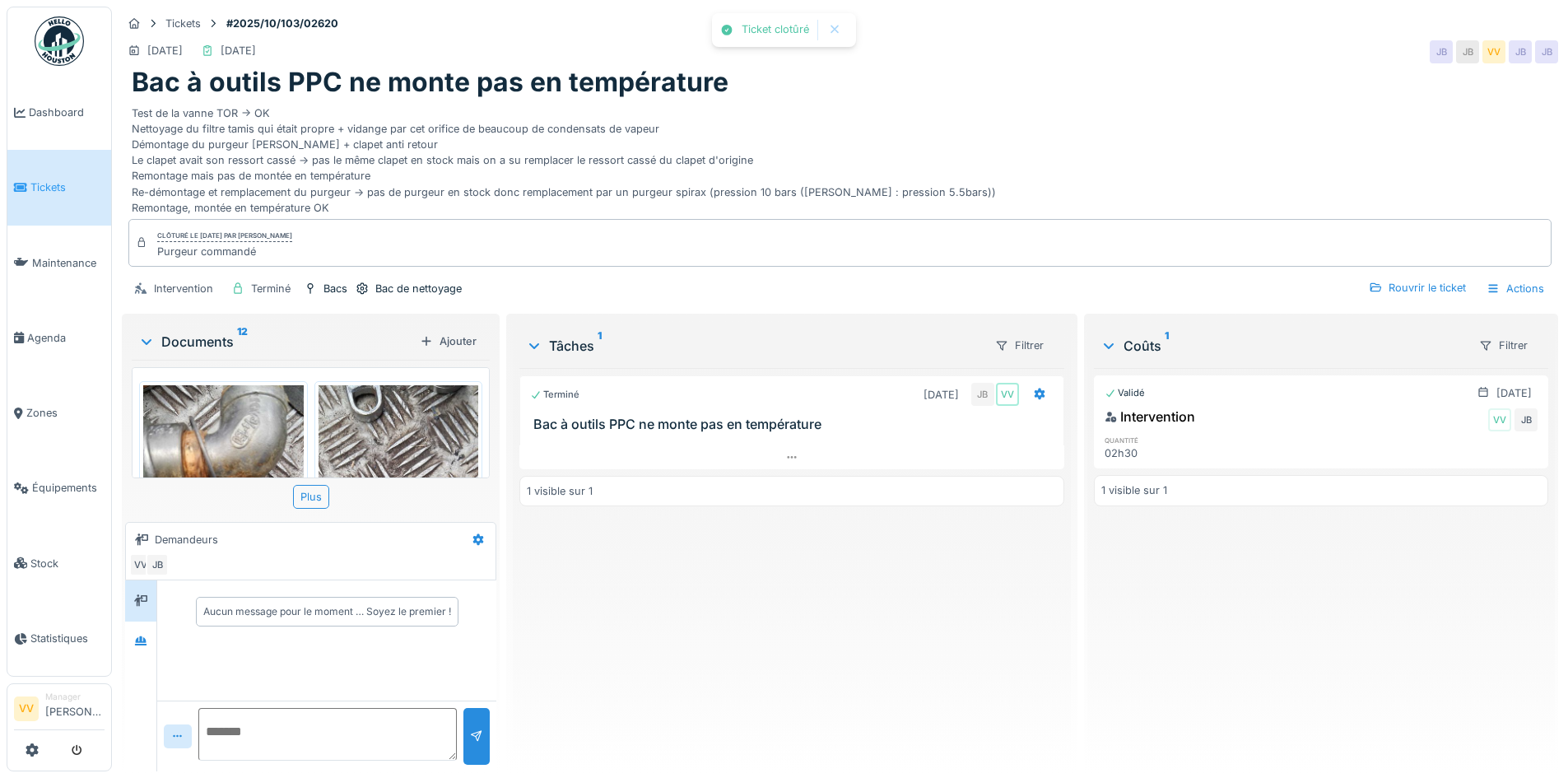
click at [1453, 542] on div "Validé 29/09/2025 Intervention VV JB quantité 02h30 1 visible sur 1" at bounding box center [1321, 563] width 454 height 390
click at [55, 108] on span "Dashboard" at bounding box center [67, 113] width 76 height 16
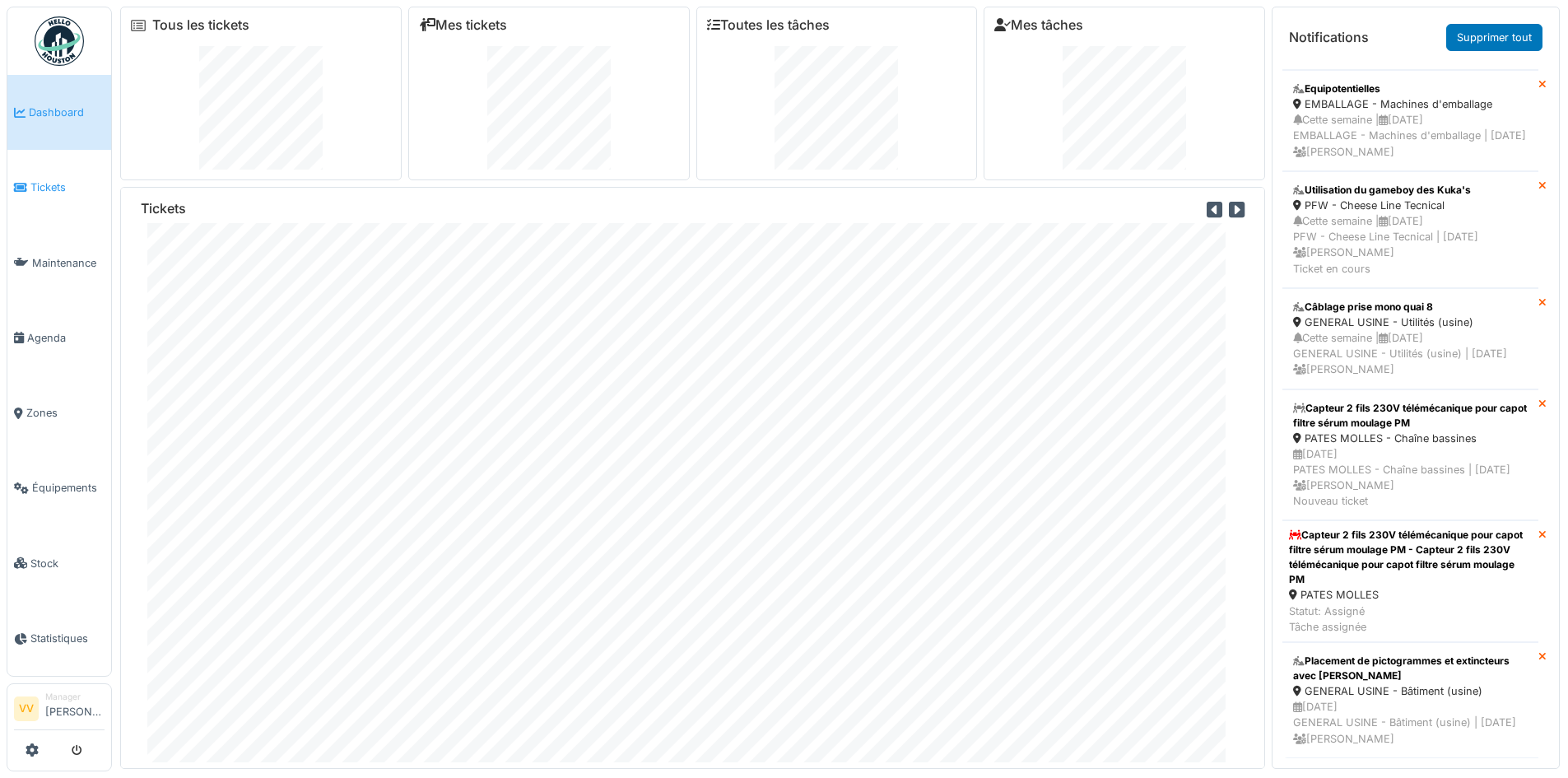
click at [46, 171] on link "Tickets" at bounding box center [60, 187] width 104 height 75
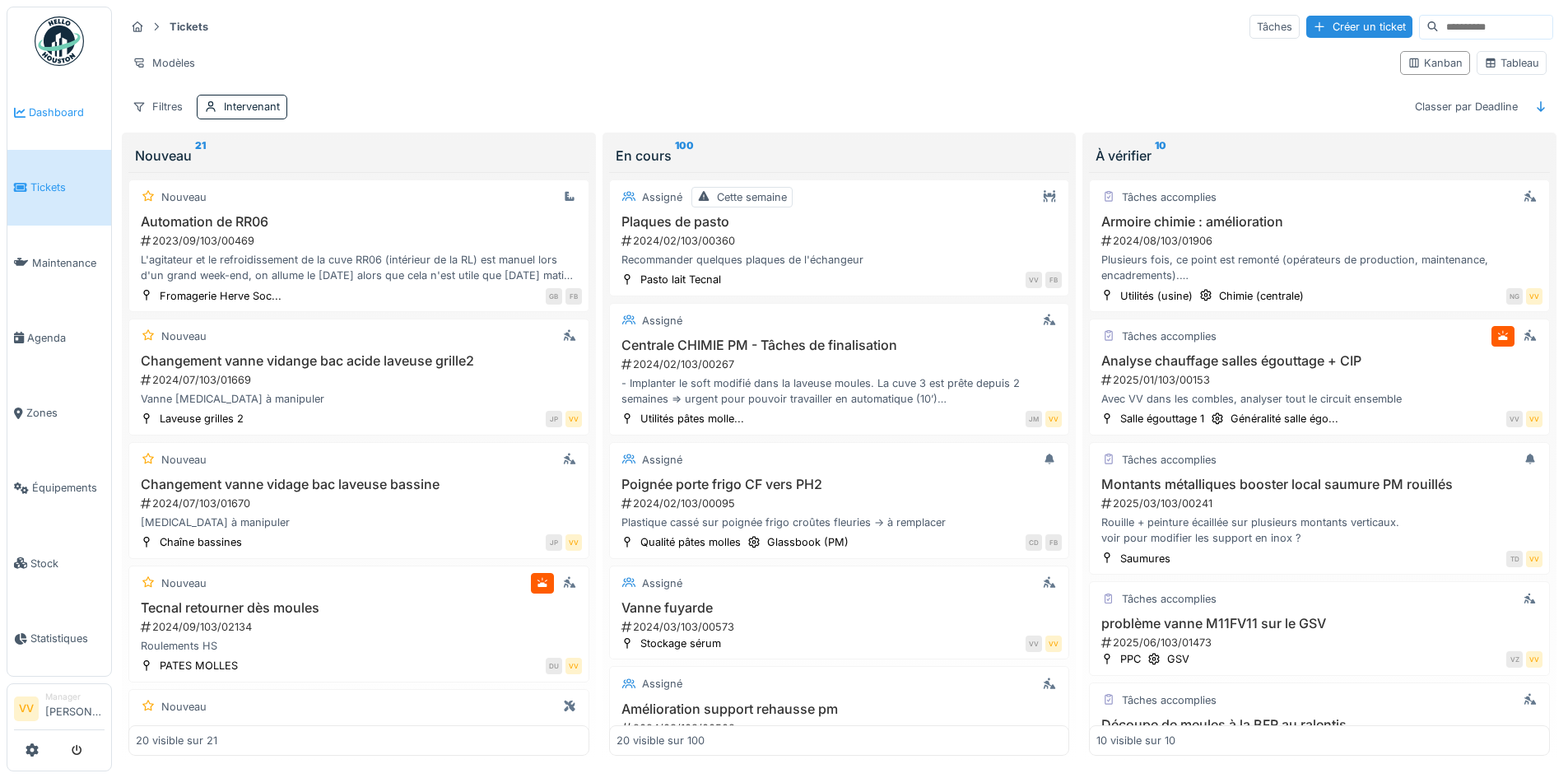
click at [68, 105] on span "Dashboard" at bounding box center [67, 113] width 76 height 16
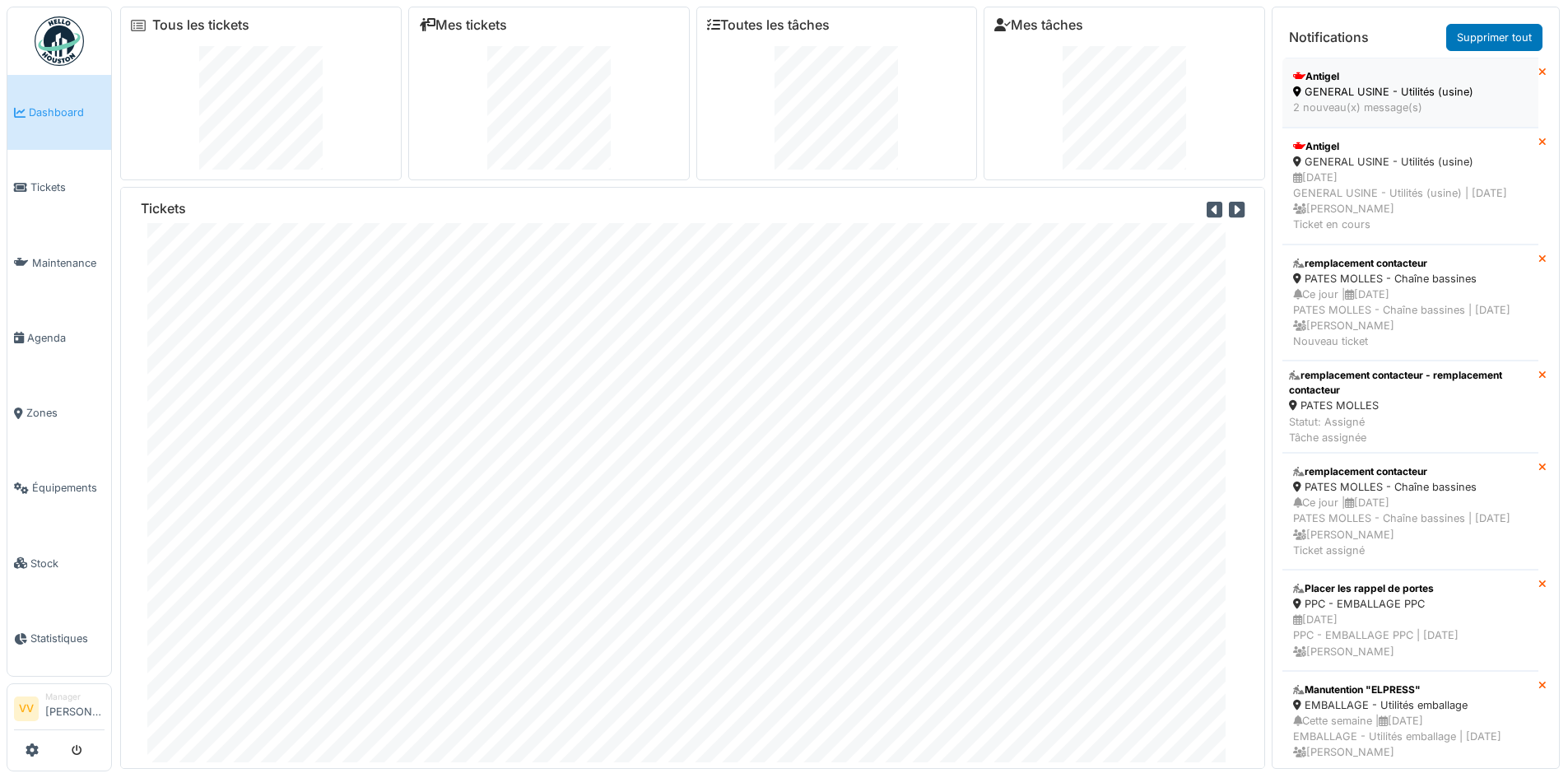
click at [1413, 83] on div "Antigel" at bounding box center [1410, 76] width 234 height 15
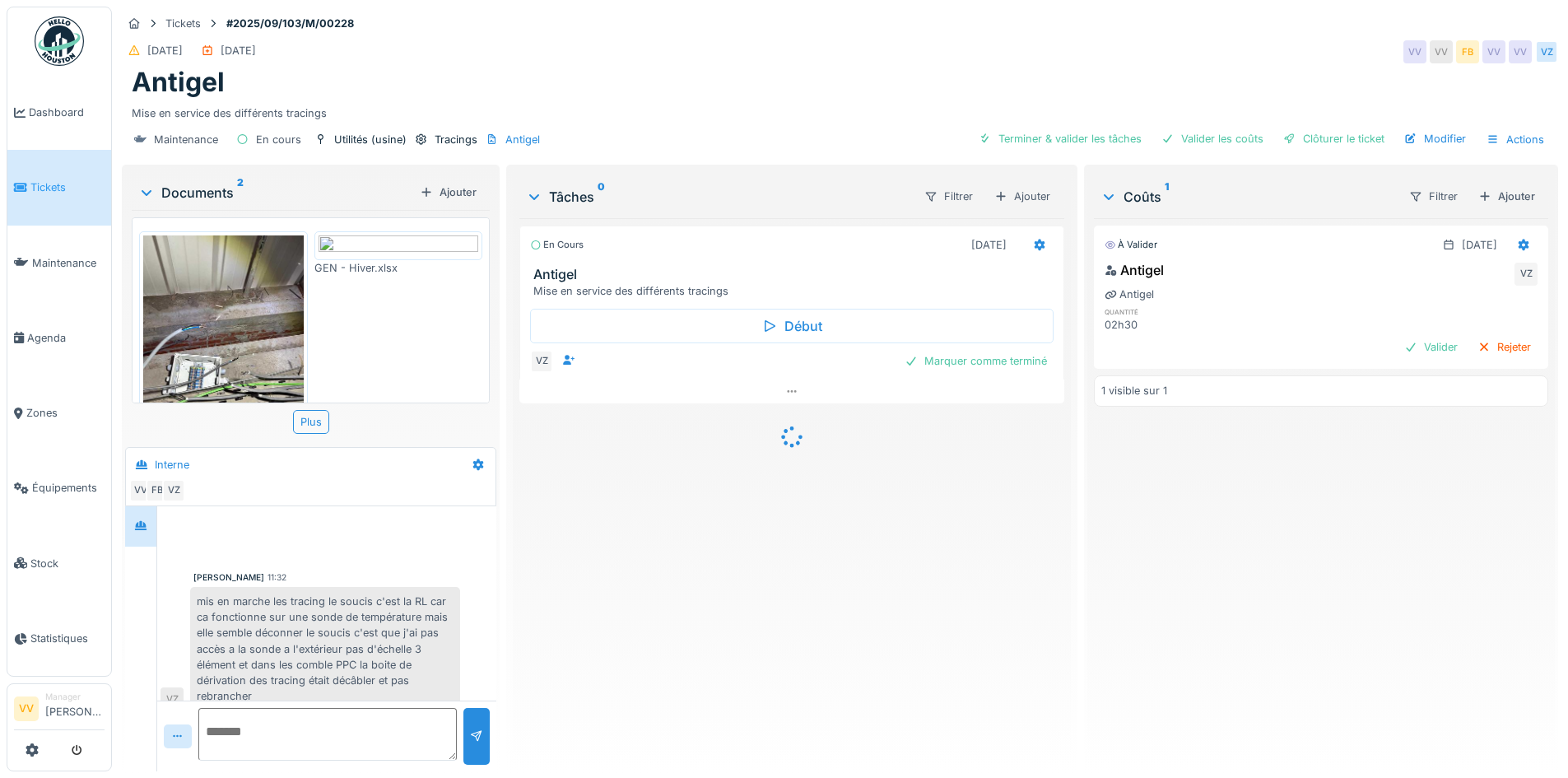
scroll to position [107, 0]
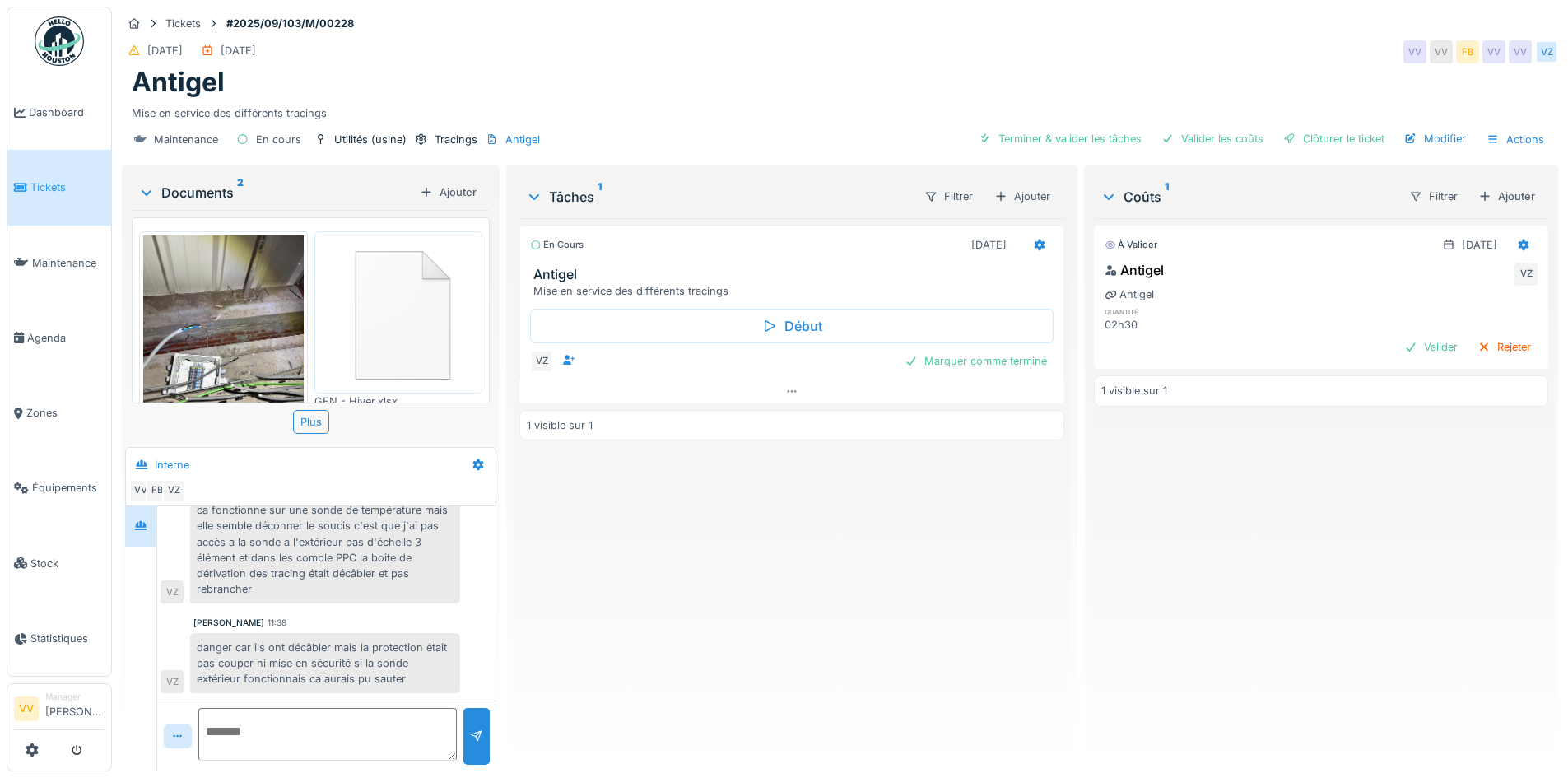
click at [220, 301] on img at bounding box center [224, 342] width 161 height 213
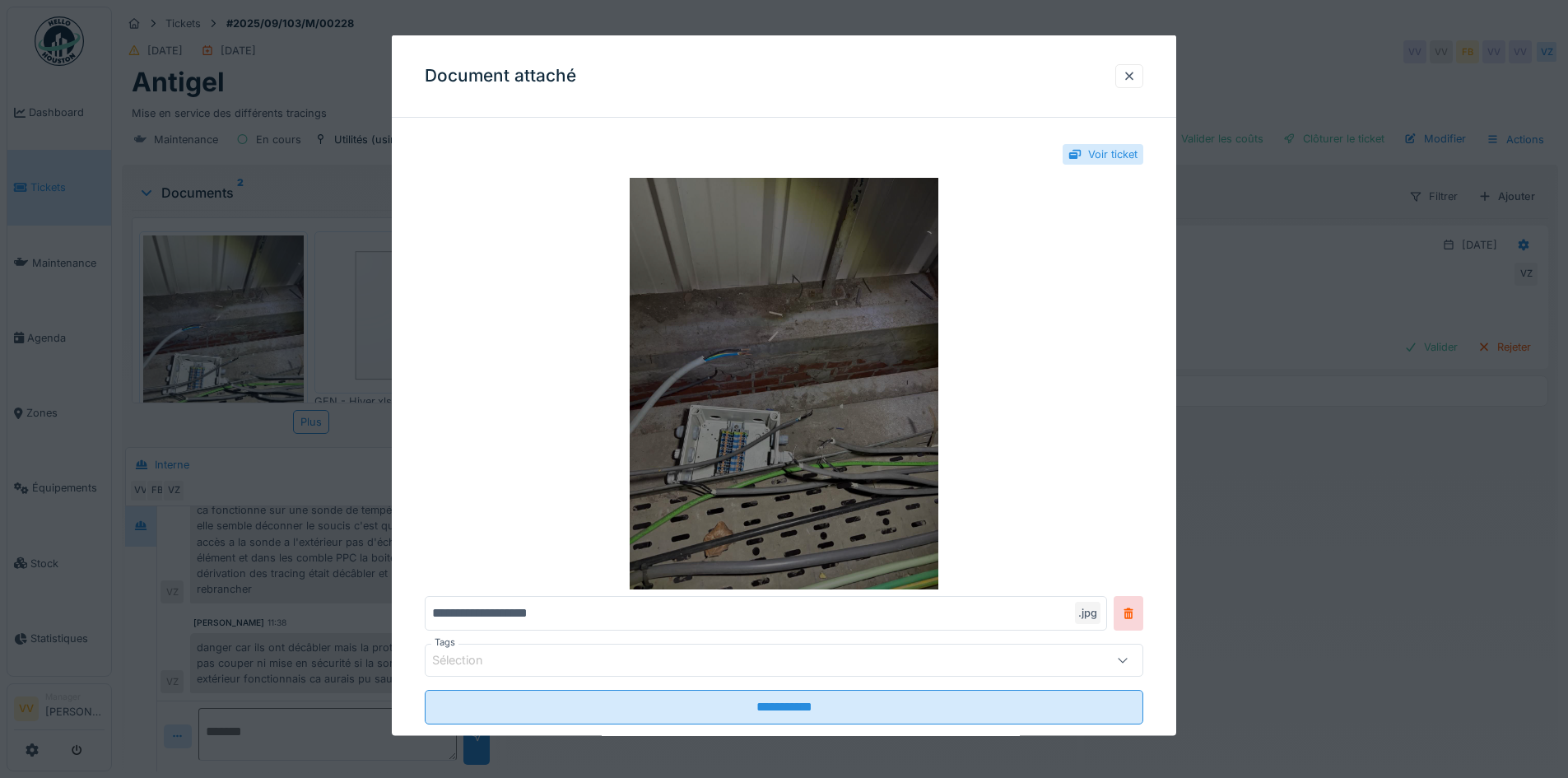
click at [790, 445] on img at bounding box center [784, 384] width 719 height 412
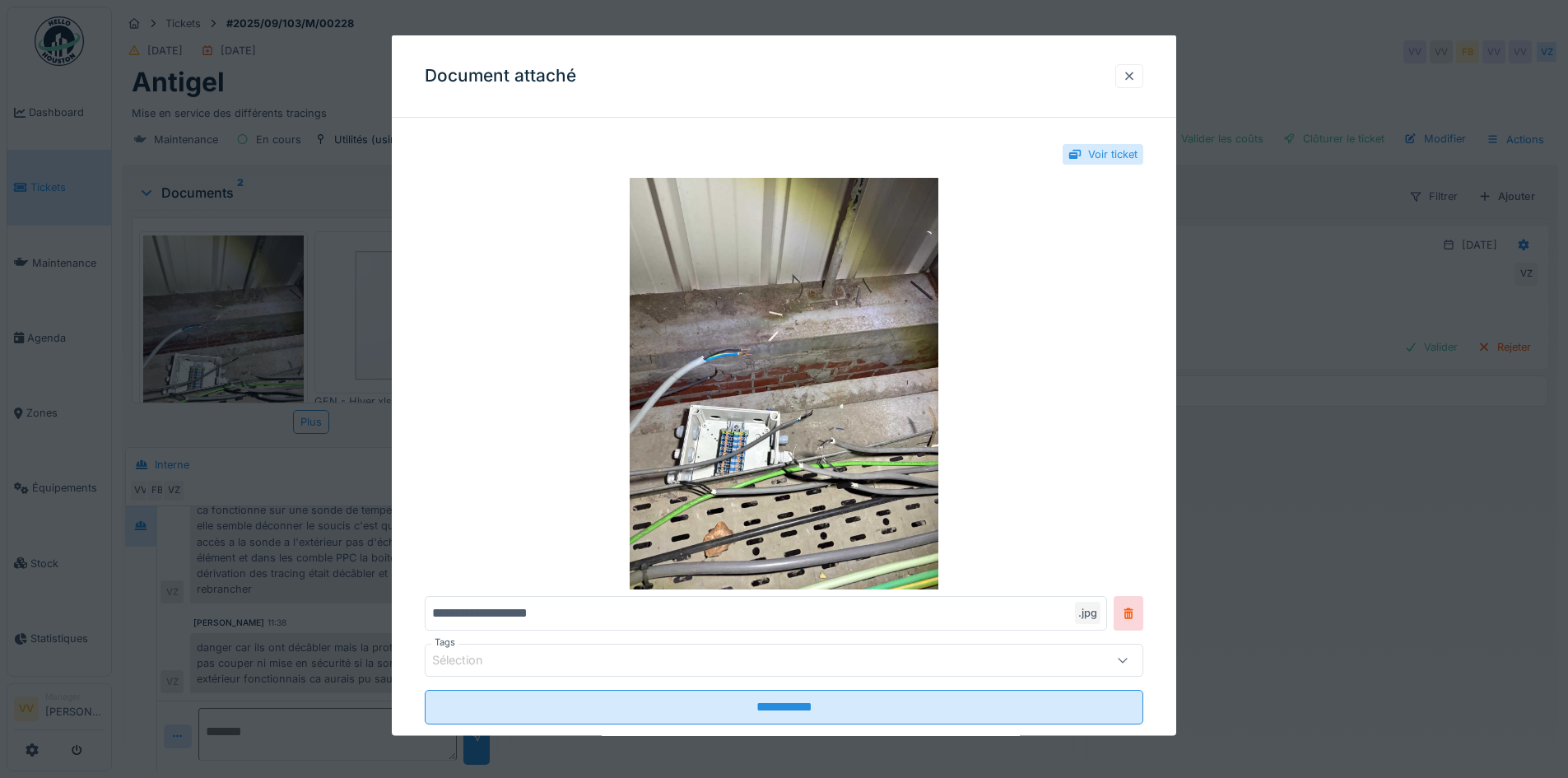
drag, startPoint x: 1135, startPoint y: 76, endPoint x: 1126, endPoint y: 68, distance: 12.0
click at [1135, 76] on div at bounding box center [1129, 75] width 13 height 16
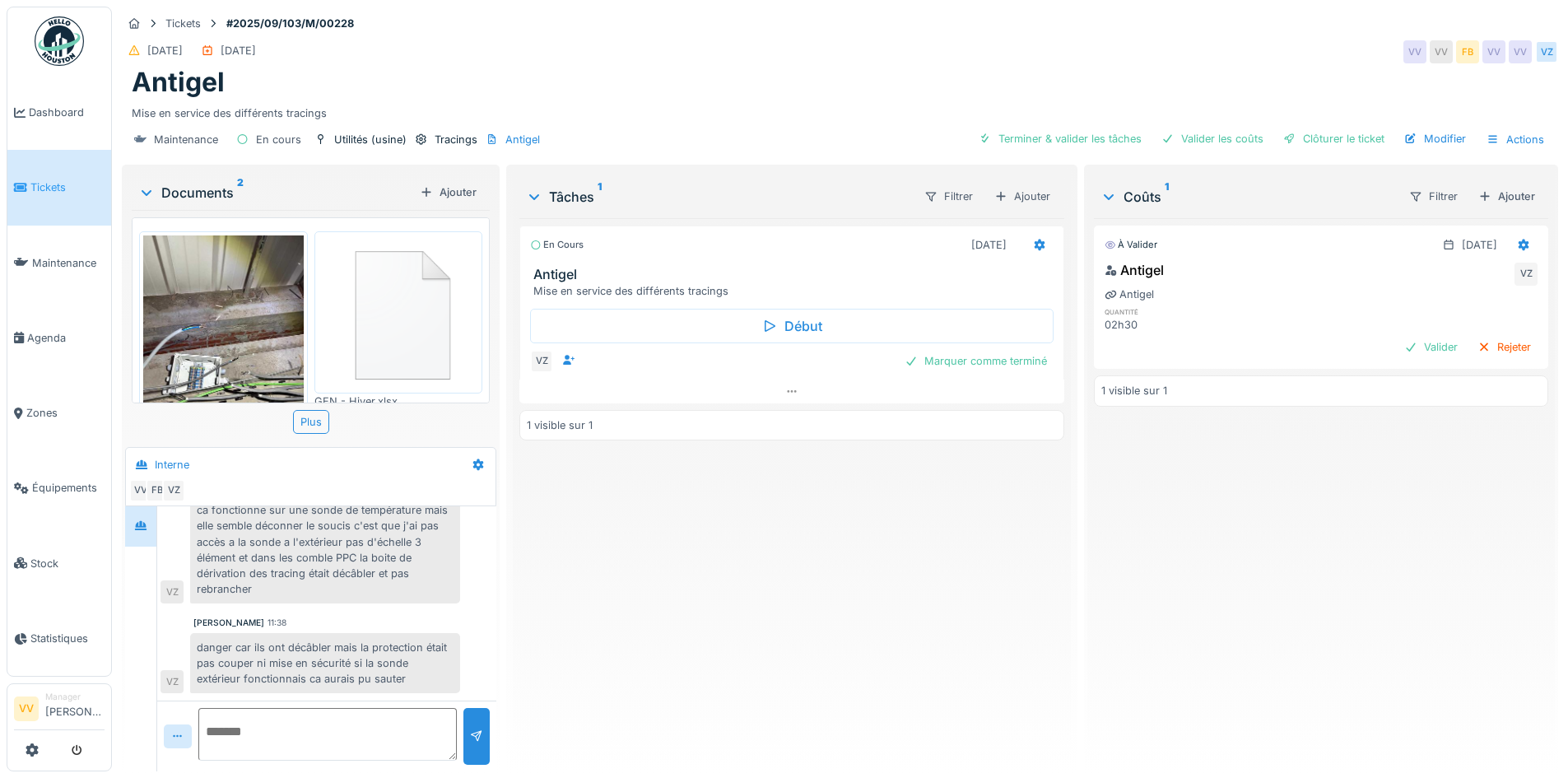
scroll to position [12, 0]
click at [770, 585] on div "En cours [DATE] Antigel Mise en service des différents tracings Début VZ Marque…" at bounding box center [790, 488] width 544 height 540
click at [1001, 350] on div "Marquer comme terminé" at bounding box center [976, 361] width 156 height 23
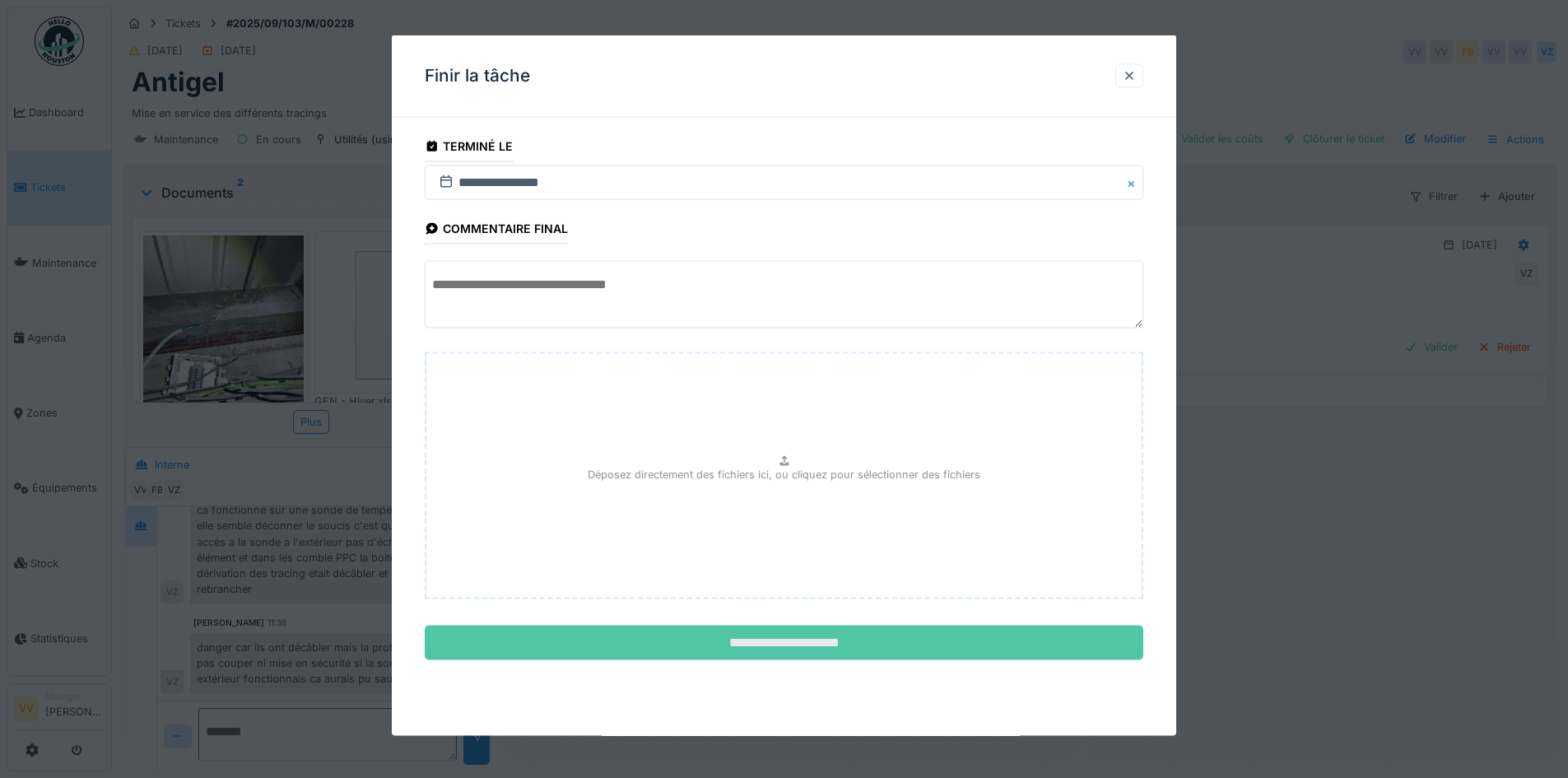
click at [746, 637] on input "**********" at bounding box center [784, 643] width 719 height 35
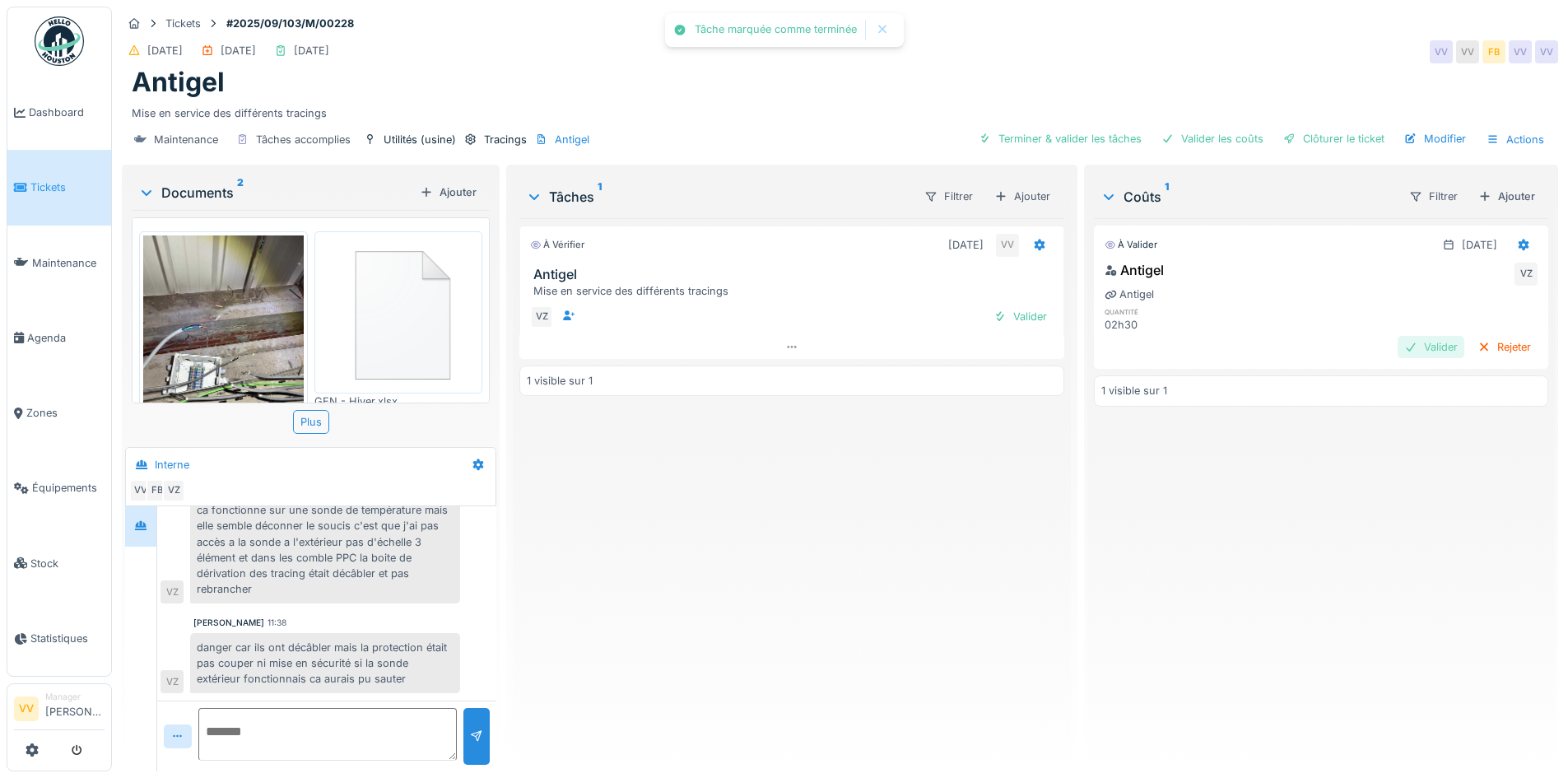
click at [1398, 336] on div "Valider" at bounding box center [1430, 347] width 67 height 23
click at [1016, 305] on div "Valider" at bounding box center [1020, 317] width 67 height 23
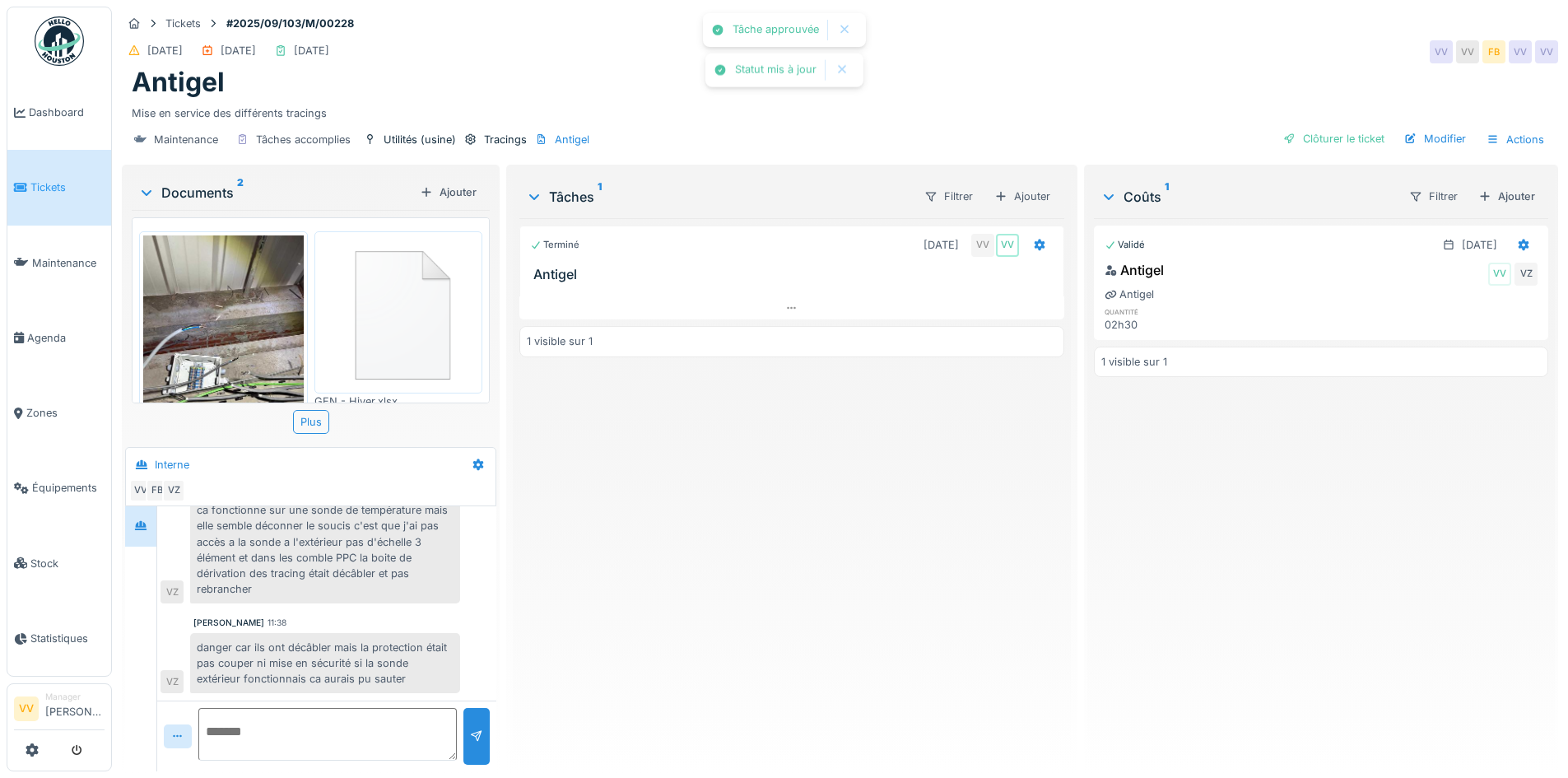
drag, startPoint x: 971, startPoint y: 490, endPoint x: 1033, endPoint y: 404, distance: 106.0
click at [971, 488] on div "Terminé [DATE] VV VV Antigel 1 visible sur 1" at bounding box center [790, 488] width 544 height 540
click at [1519, 133] on div "Actions" at bounding box center [1515, 139] width 73 height 24
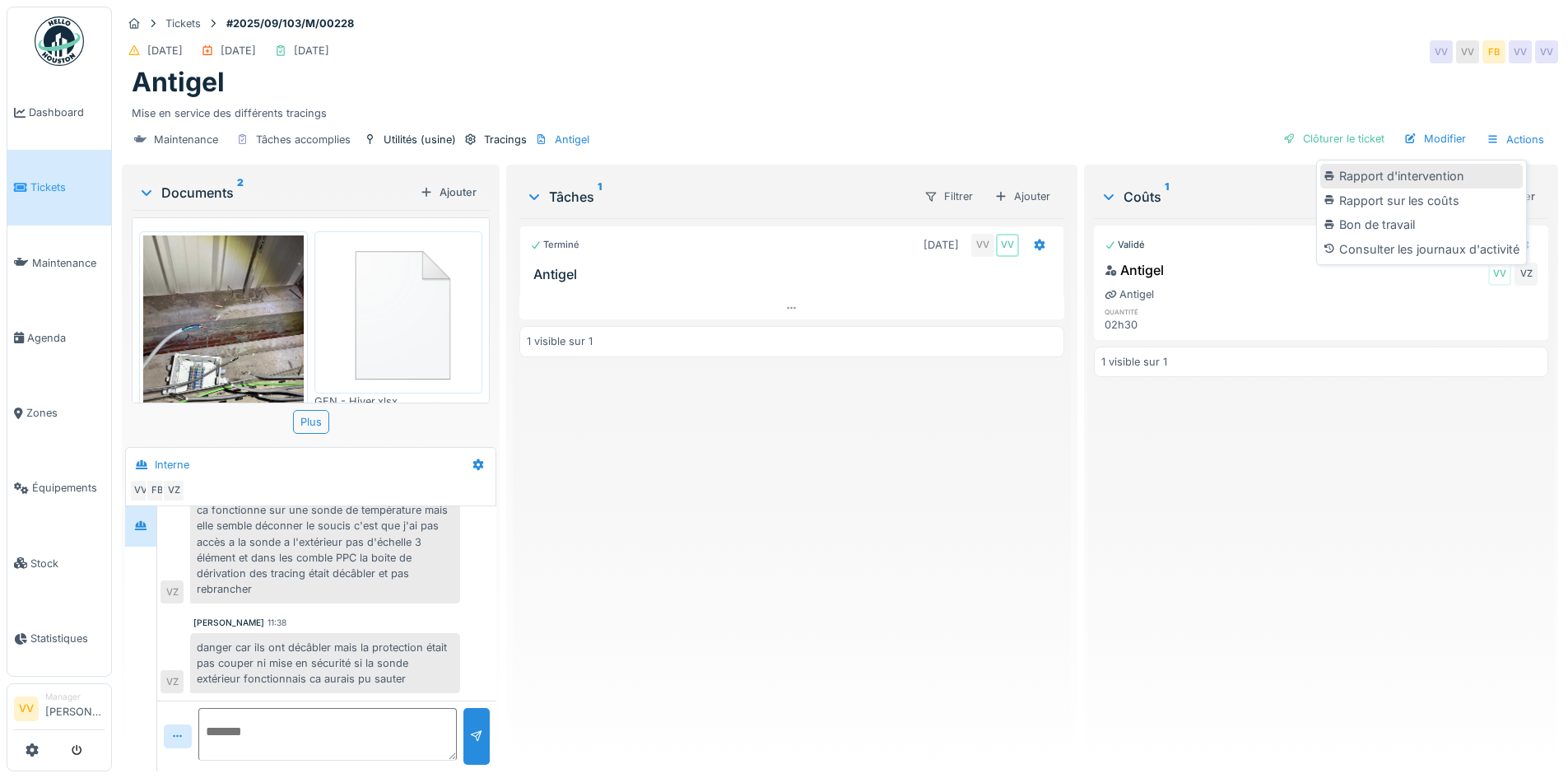
click at [1435, 166] on div "Rapport d'intervention" at bounding box center [1421, 176] width 202 height 25
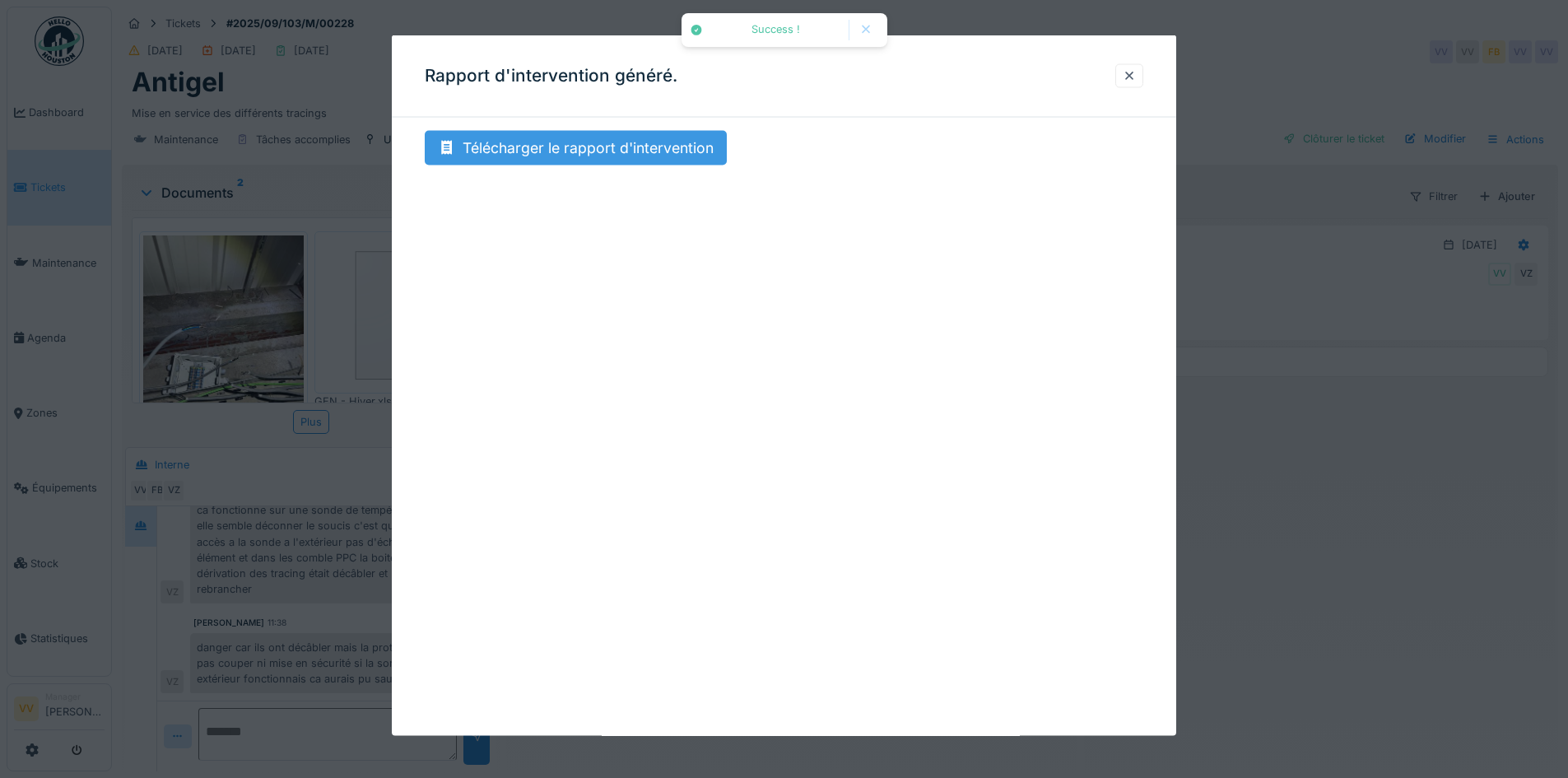
click at [596, 150] on div "Télécharger le rapport d'intervention" at bounding box center [575, 148] width 302 height 35
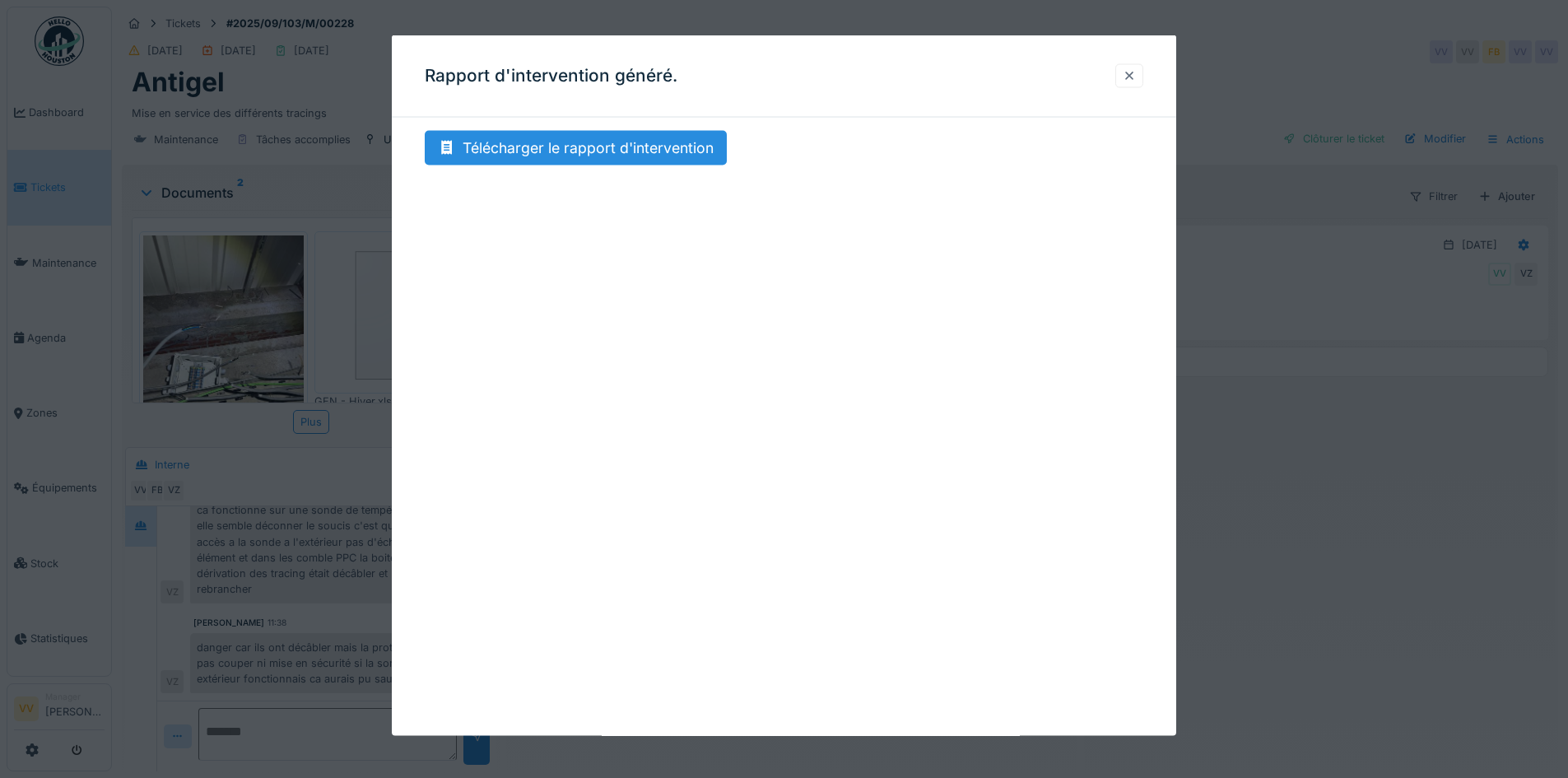
click at [1129, 79] on div at bounding box center [1129, 75] width 13 height 16
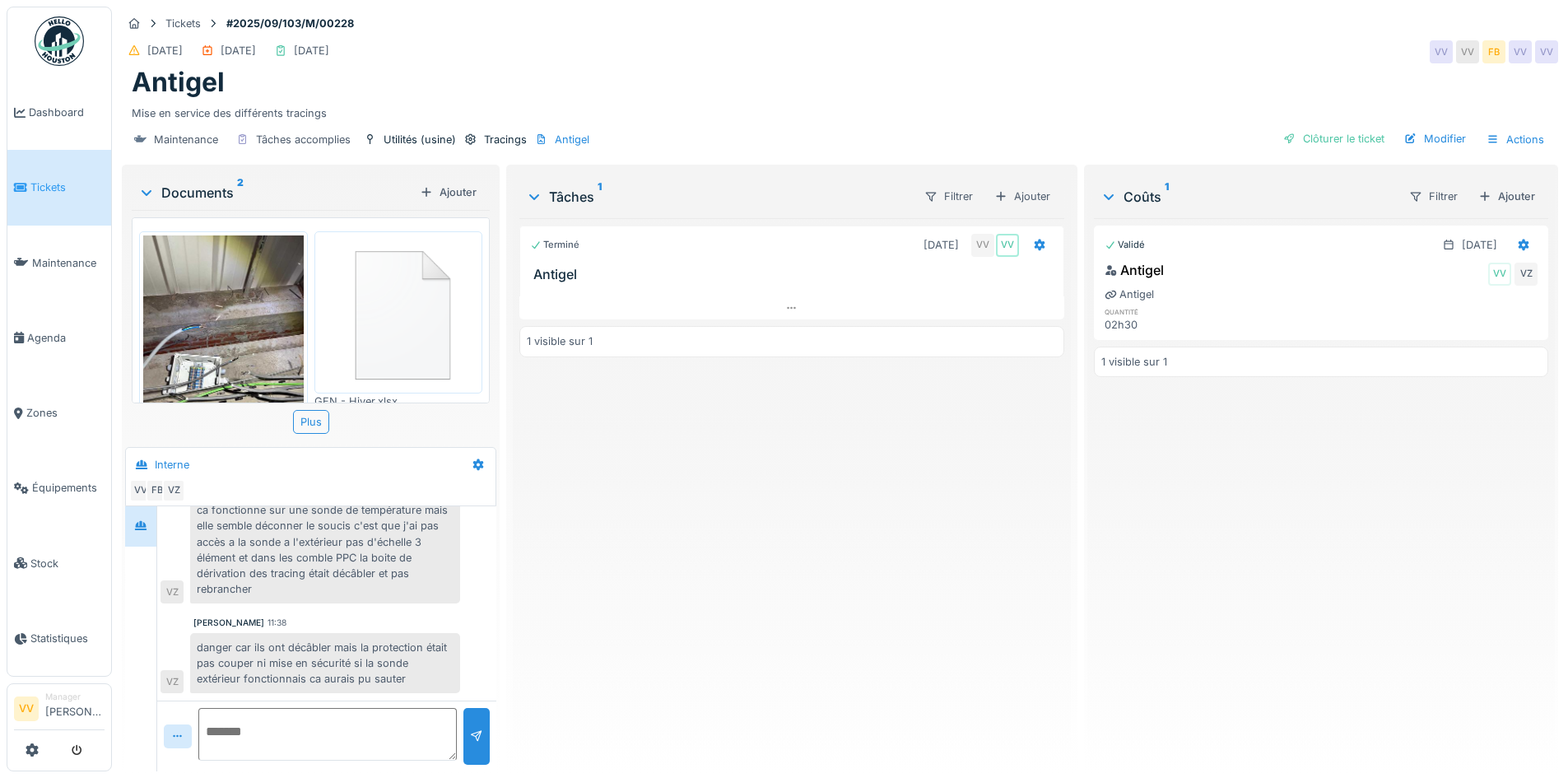
click at [1303, 548] on div "Validé [DATE] Antigel VV VZ Antigel quantité 02h30 1 visible sur 1" at bounding box center [1321, 488] width 454 height 540
click at [848, 507] on div "Terminé [DATE] VV VV Antigel 1 visible sur 1" at bounding box center [790, 488] width 544 height 540
click at [1331, 127] on div "Clôturer le ticket" at bounding box center [1334, 138] width 114 height 23
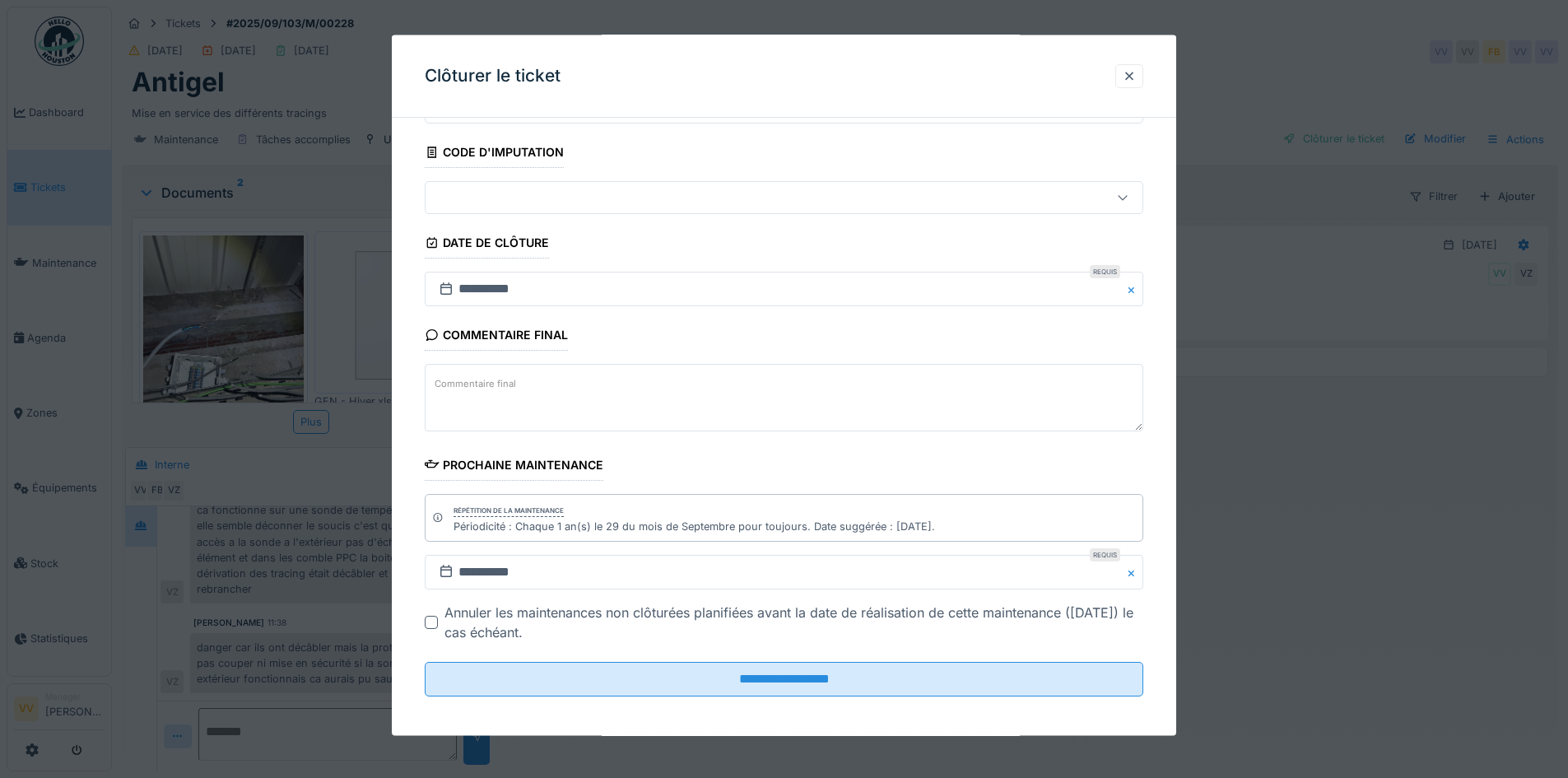
scroll to position [92, 0]
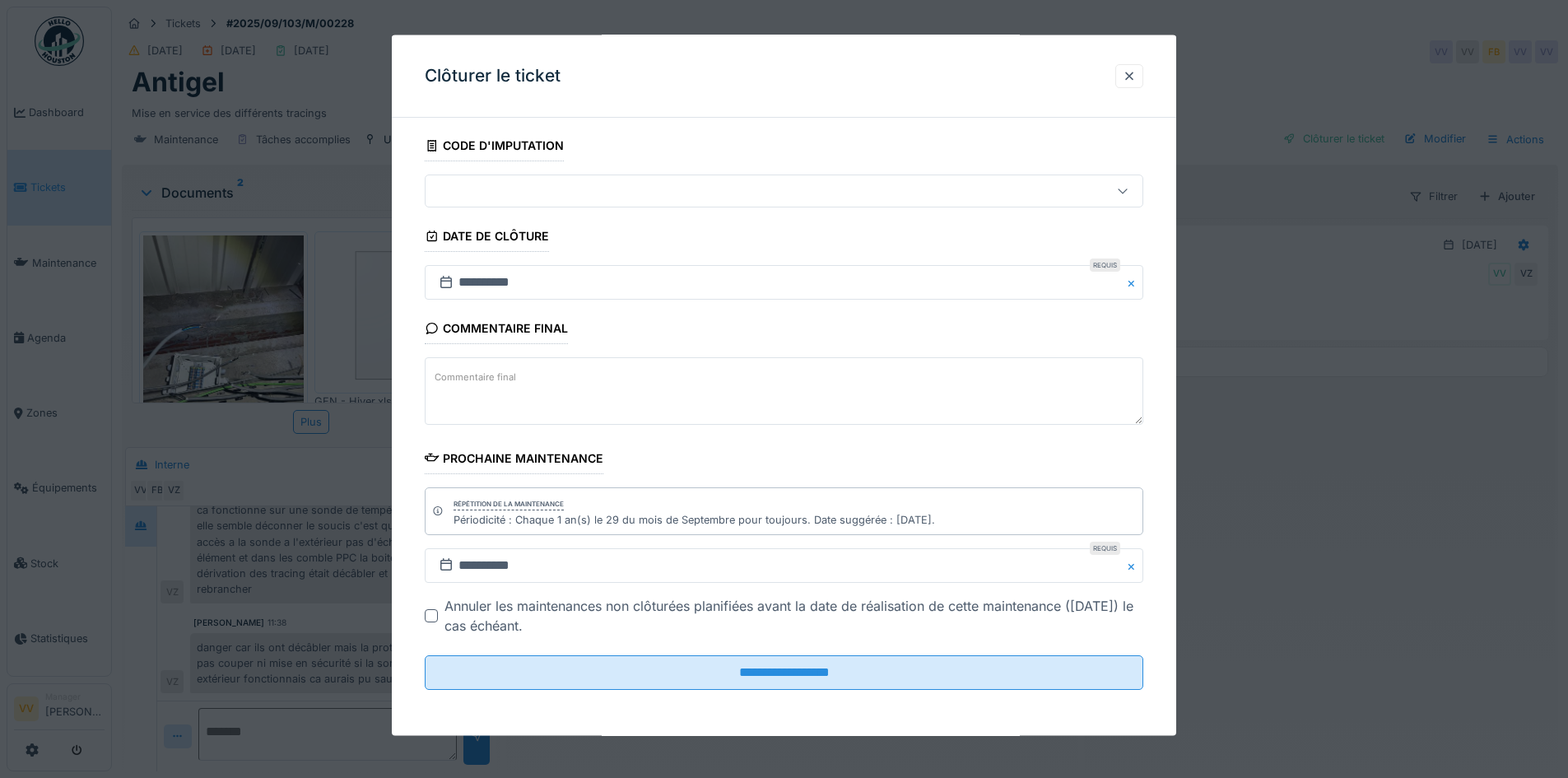
click at [656, 370] on textarea "Commentaire final" at bounding box center [784, 391] width 719 height 68
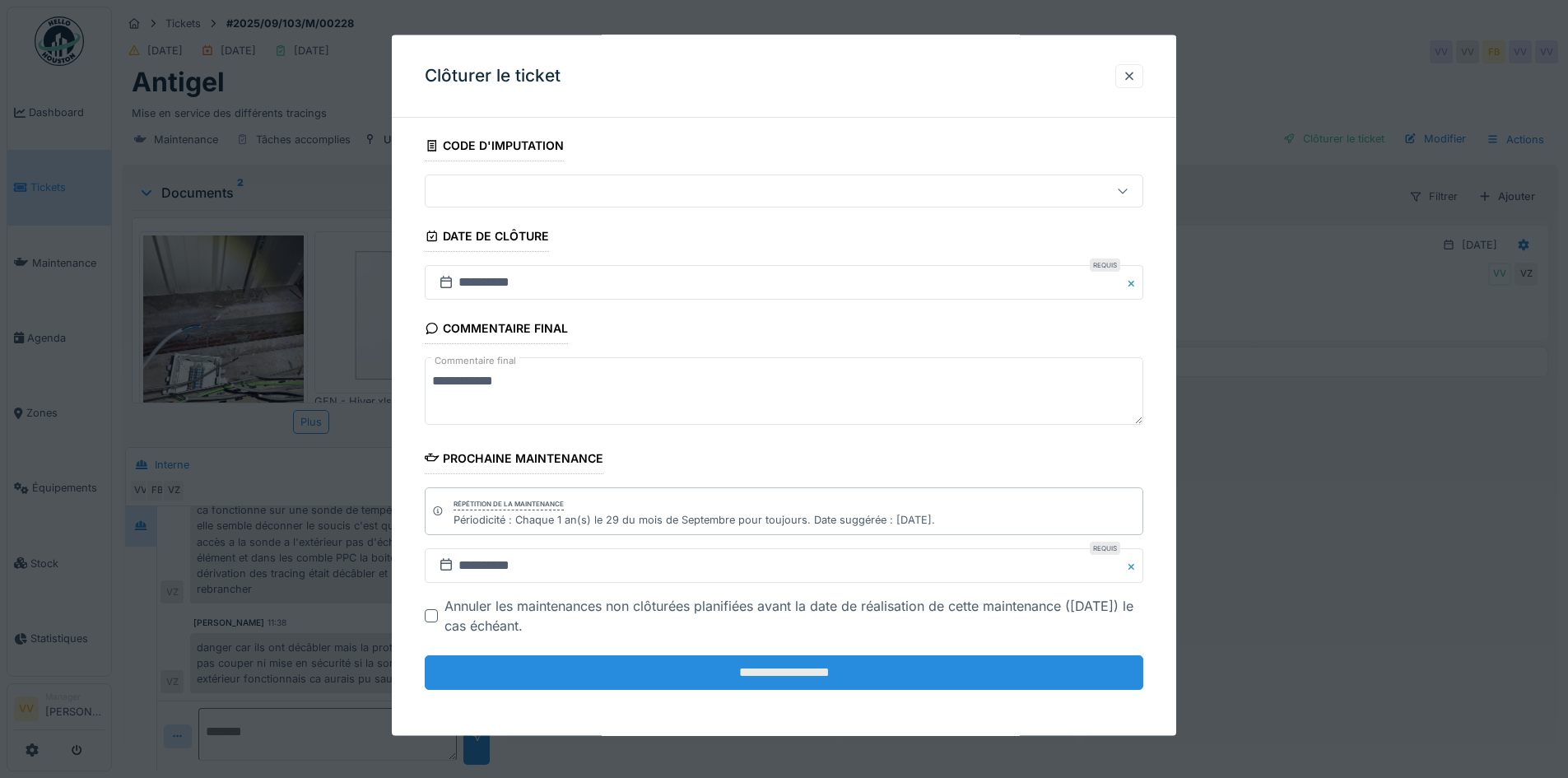
type textarea "**********"
click at [756, 662] on input "**********" at bounding box center [784, 672] width 719 height 35
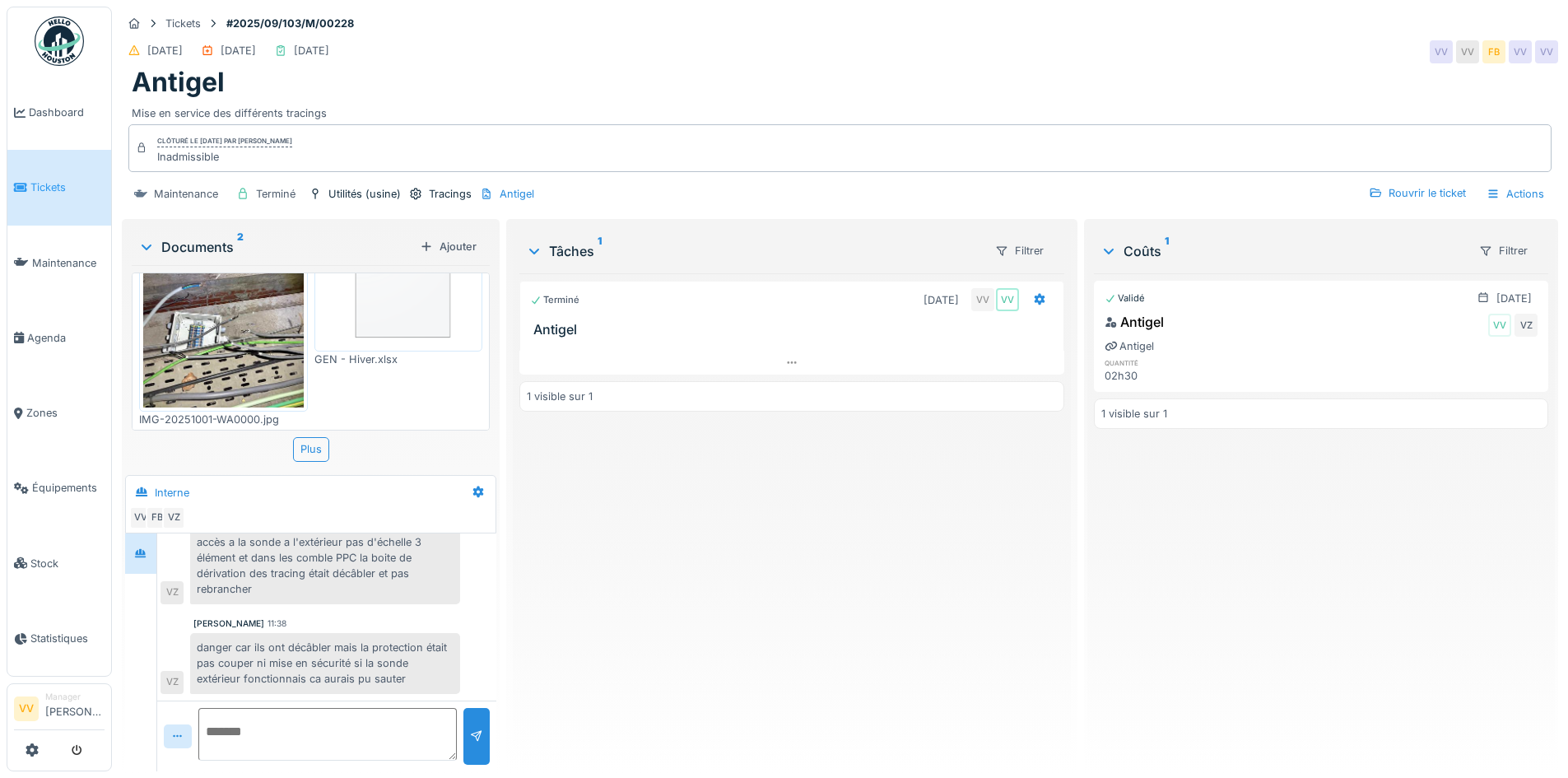
scroll to position [134, 0]
click at [810, 638] on div "Terminé [DATE] VV VV Antigel 1 visible sur 1" at bounding box center [790, 516] width 544 height 485
click at [43, 179] on span "Tickets" at bounding box center [67, 187] width 74 height 16
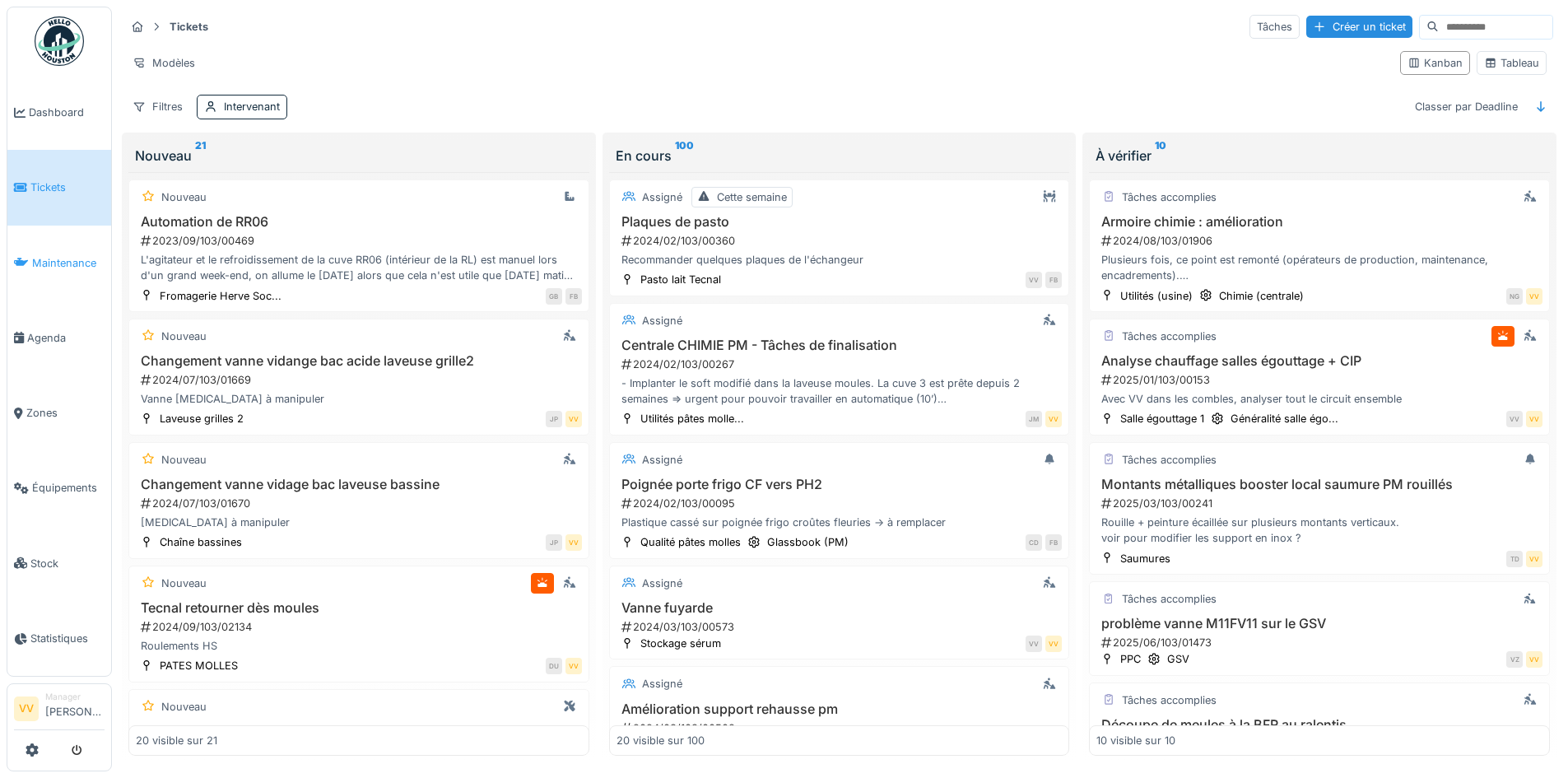
click at [64, 260] on span "Maintenance" at bounding box center [68, 263] width 73 height 16
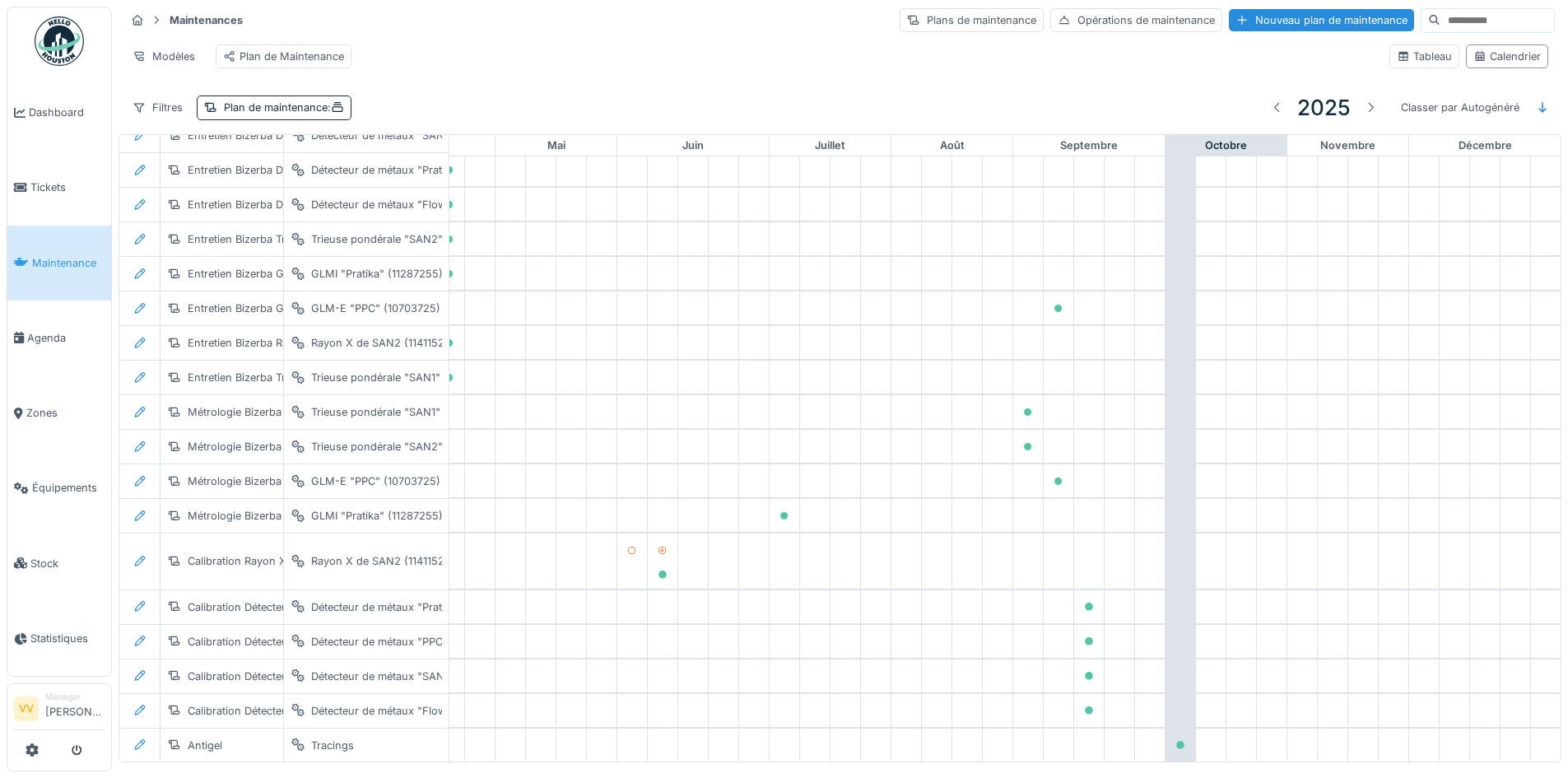
scroll to position [3227, 539]
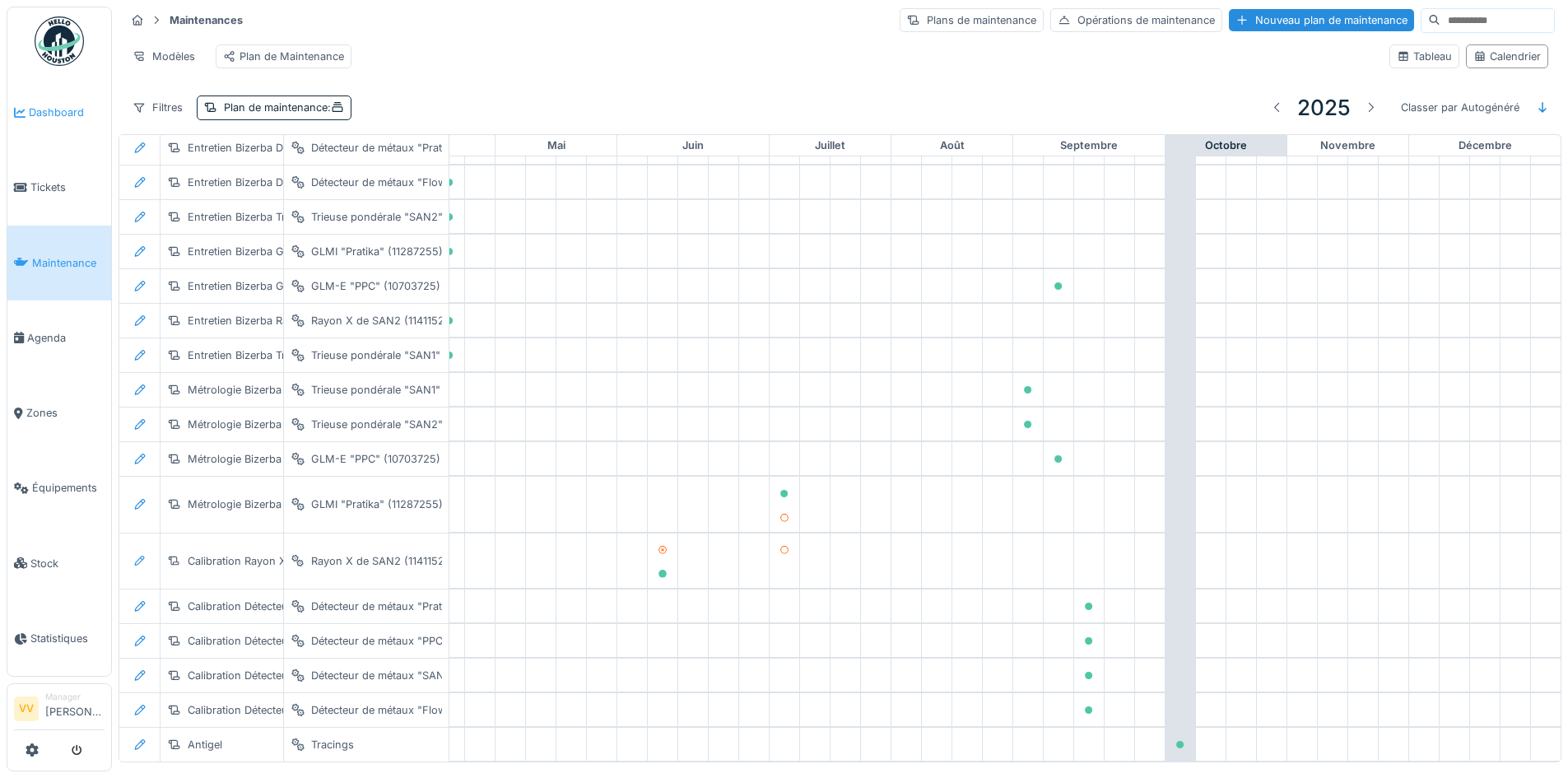
click at [64, 93] on link "Dashboard" at bounding box center [60, 113] width 104 height 75
